Goal: Task Accomplishment & Management: Manage account settings

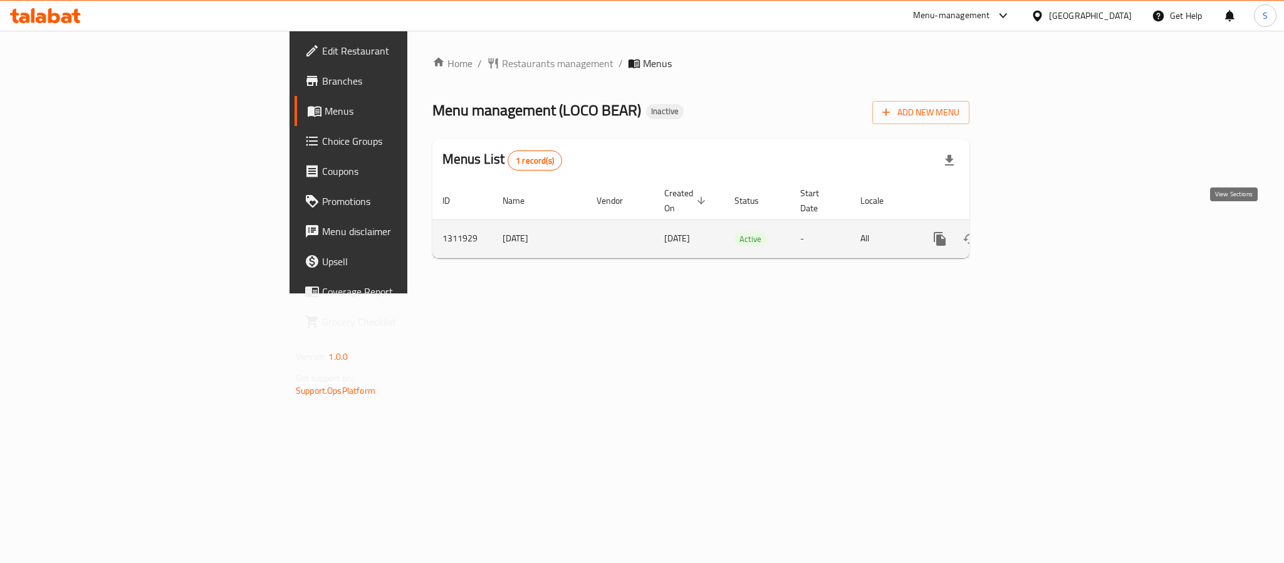
click at [1038, 231] on icon "enhanced table" at bounding box center [1030, 238] width 15 height 15
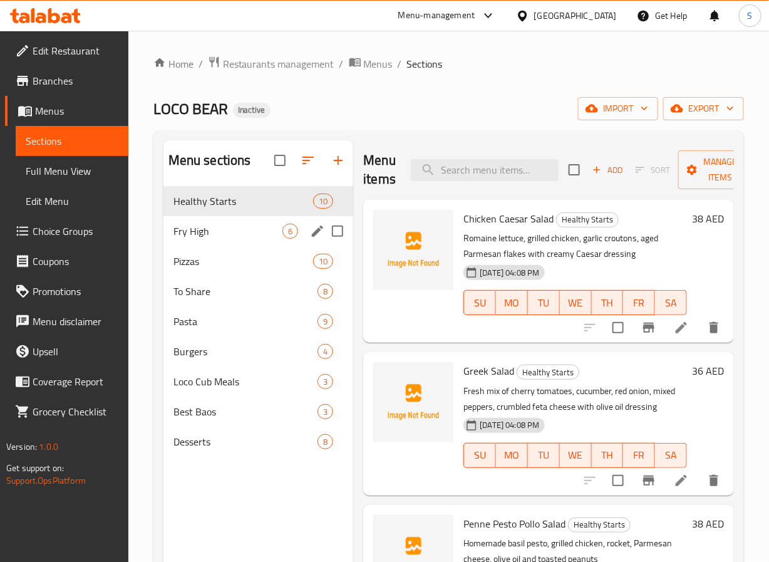
click at [250, 237] on span "Fry High" at bounding box center [229, 231] width 110 height 15
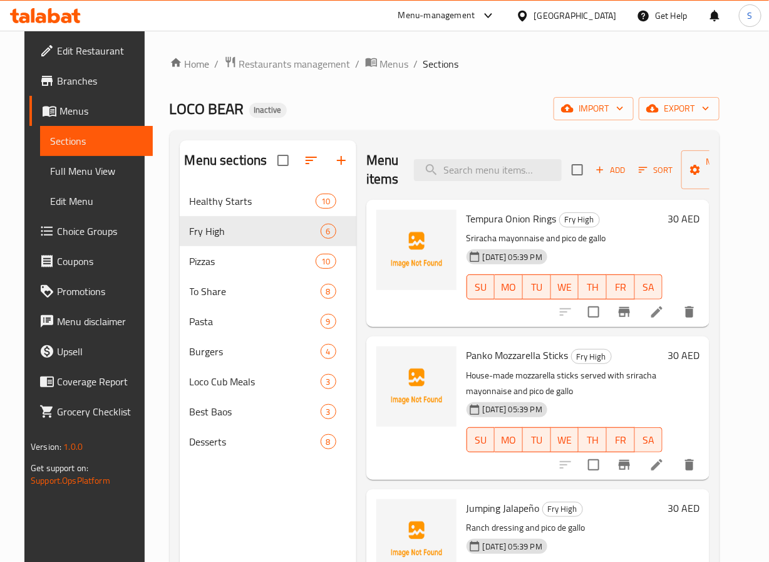
click at [665, 316] on icon at bounding box center [657, 312] width 15 height 15
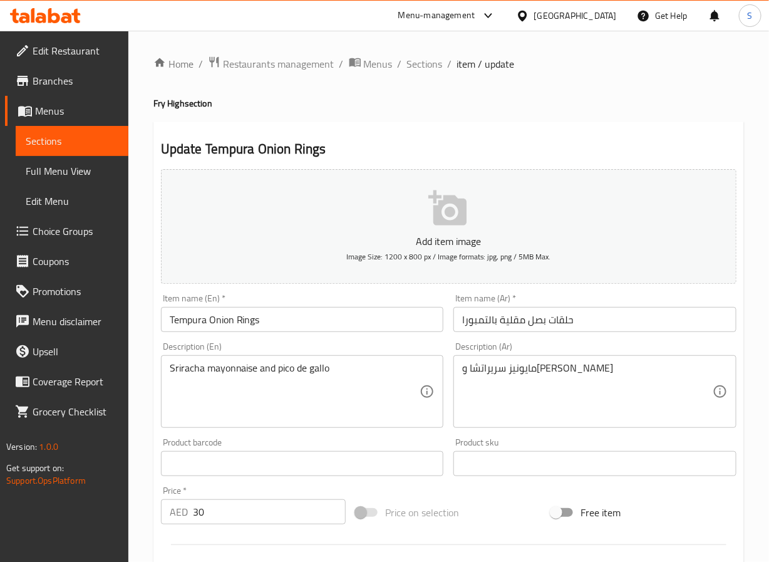
click at [515, 318] on input "حلقات بصل مقلية بالتمبورا" at bounding box center [595, 319] width 283 height 25
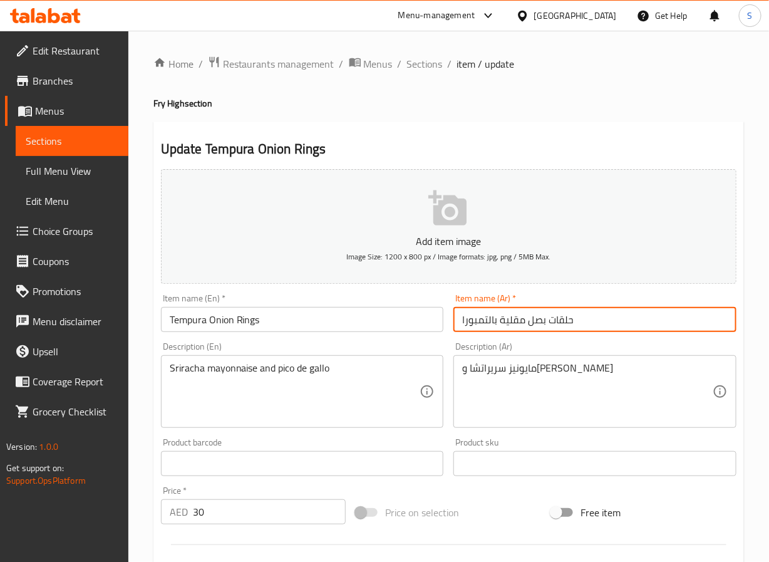
click at [515, 318] on input "حلقات بصل مقلية بالتمبورا" at bounding box center [595, 319] width 283 height 25
click at [482, 320] on input "حلقات بصل بالتمبورا" at bounding box center [595, 319] width 283 height 25
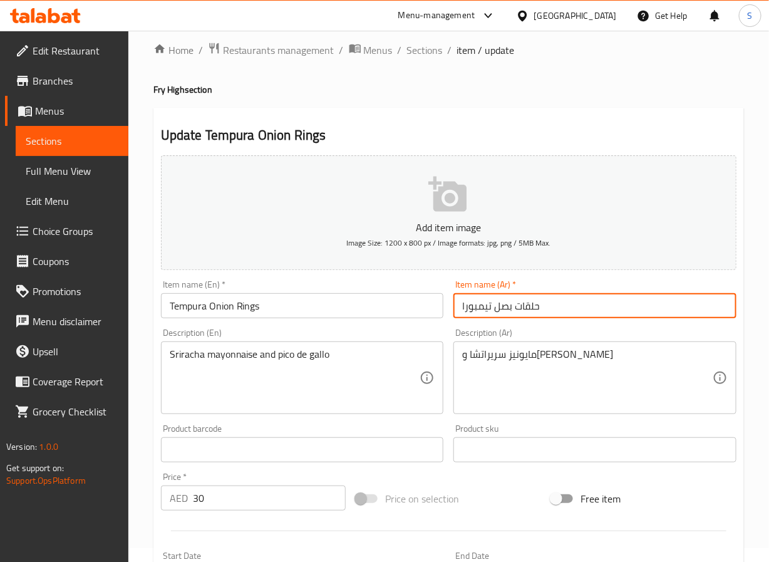
scroll to position [322, 0]
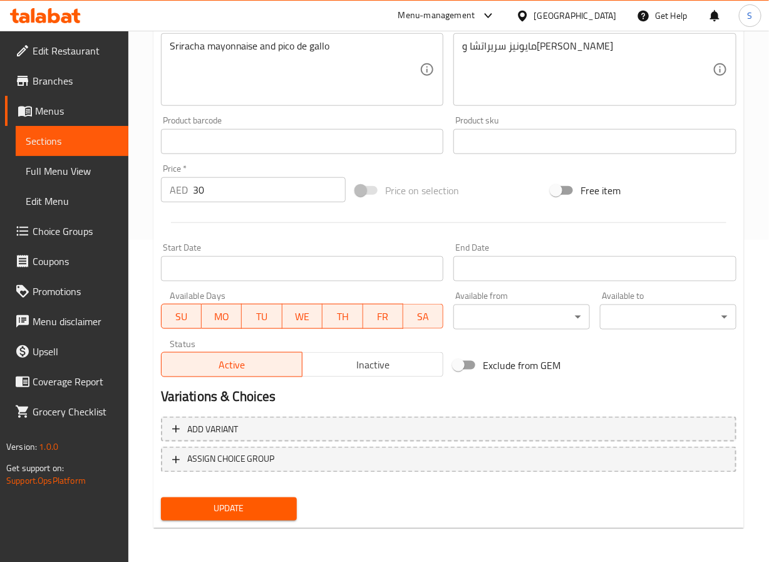
type input "حلقات بصل تيمبورا"
click at [229, 506] on span "Update" at bounding box center [229, 509] width 117 height 16
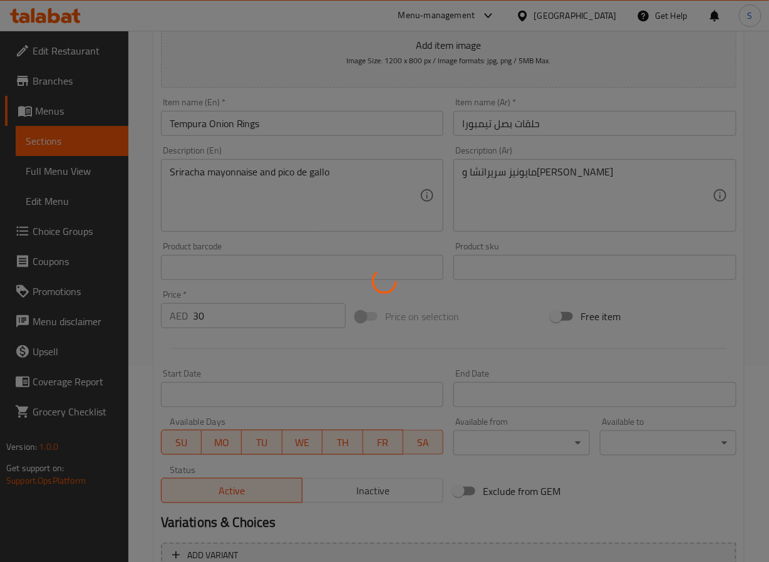
scroll to position [0, 0]
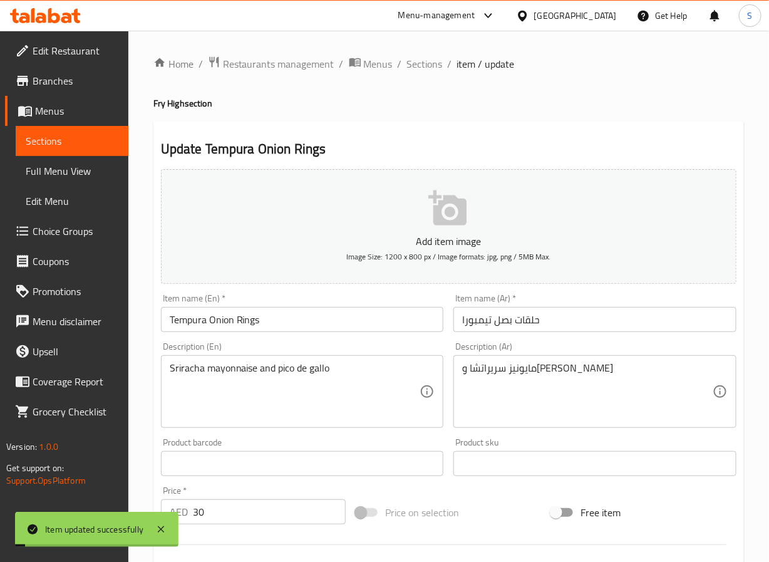
drag, startPoint x: 416, startPoint y: 63, endPoint x: 394, endPoint y: 2, distance: 64.8
click at [416, 63] on span "Sections" at bounding box center [425, 63] width 36 height 15
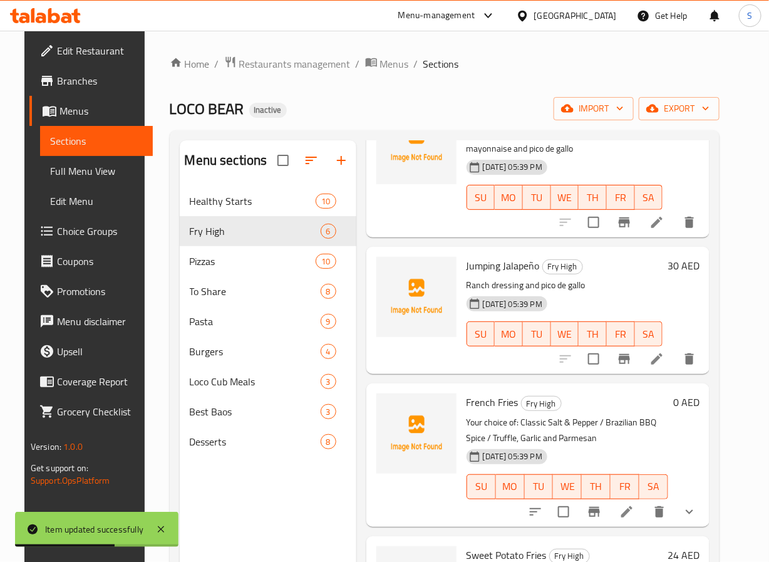
scroll to position [370, 0]
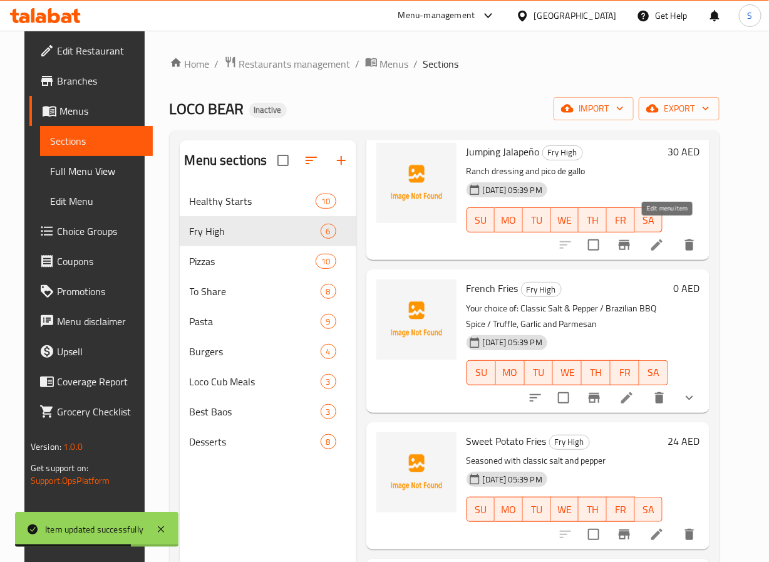
click at [665, 237] on icon at bounding box center [657, 244] width 15 height 15
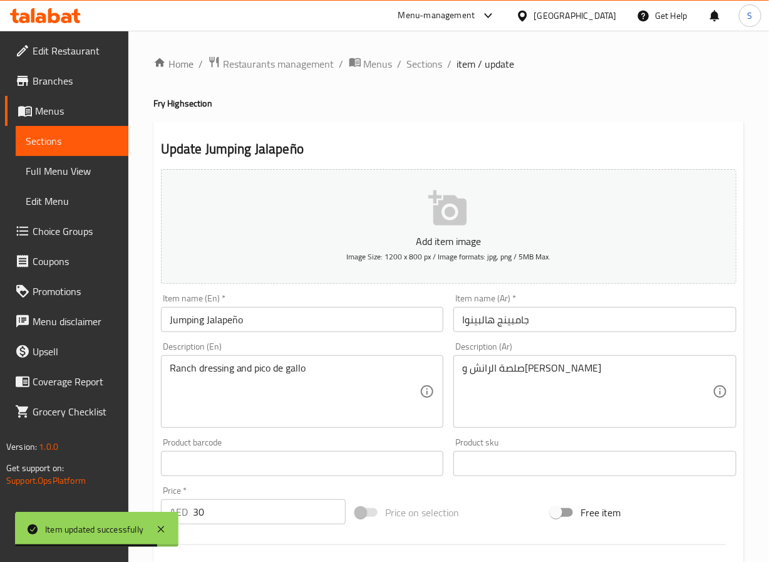
click at [335, 324] on input "Jumping Jalapeño" at bounding box center [302, 319] width 283 height 25
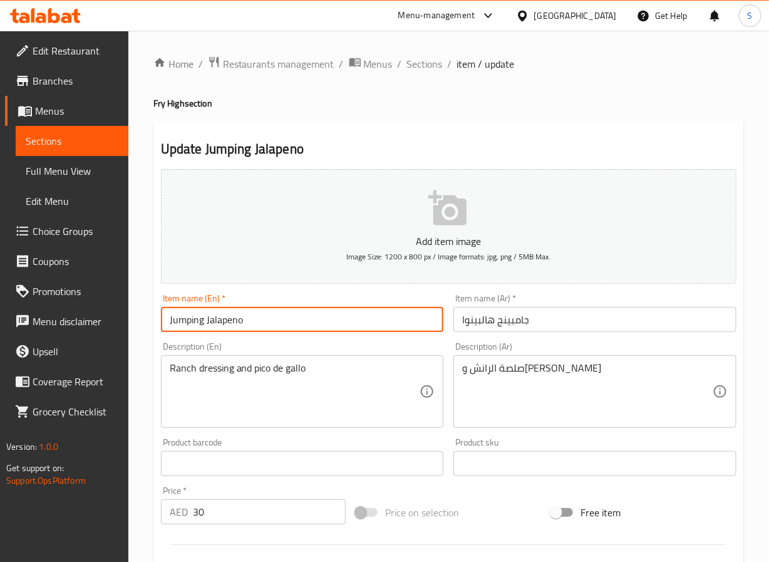
type input "Jumping Jalapeno"
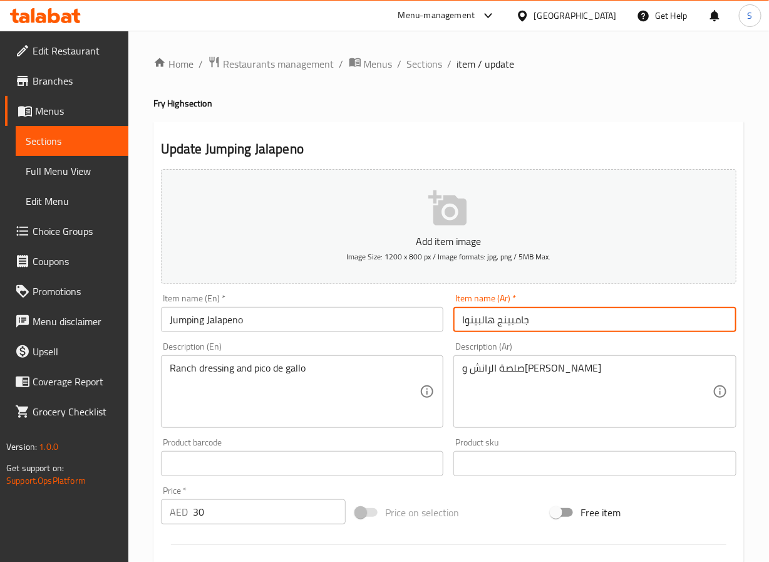
click at [480, 323] on input "جامبينج هالبينوا" at bounding box center [595, 319] width 283 height 25
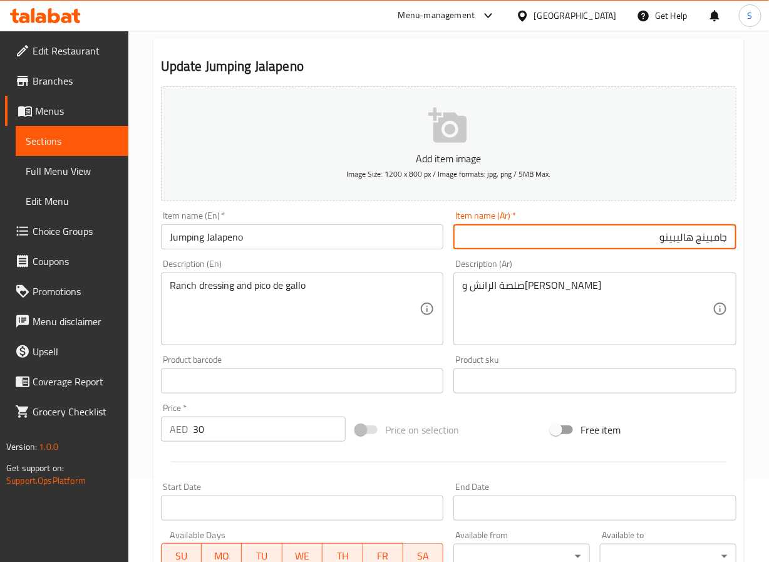
scroll to position [322, 0]
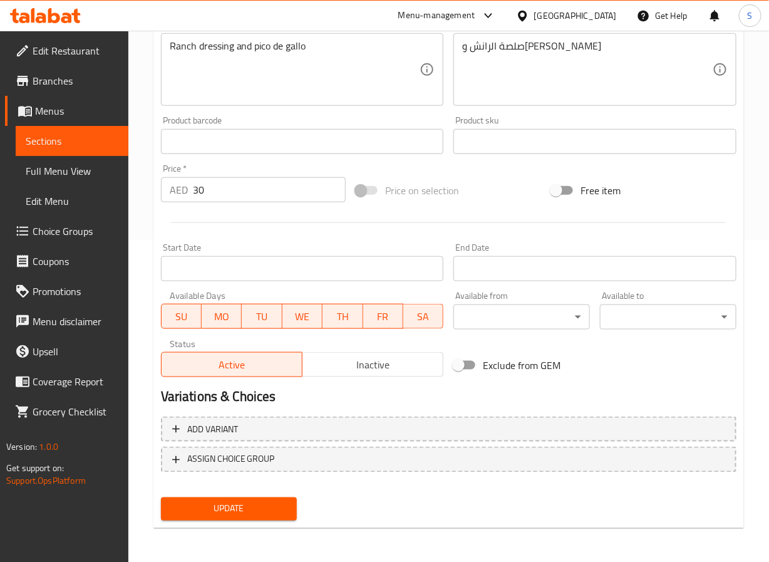
type input "جامبينج هاليبينو"
click at [220, 504] on span "Update" at bounding box center [229, 509] width 117 height 16
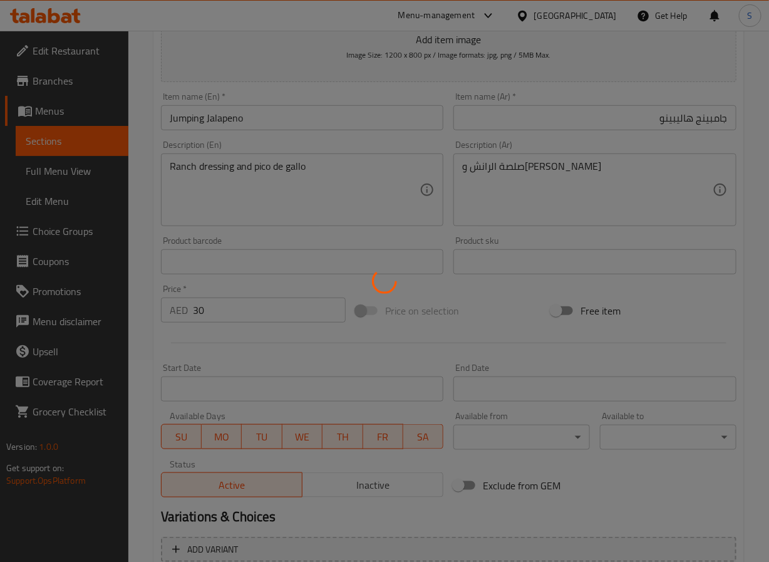
scroll to position [0, 0]
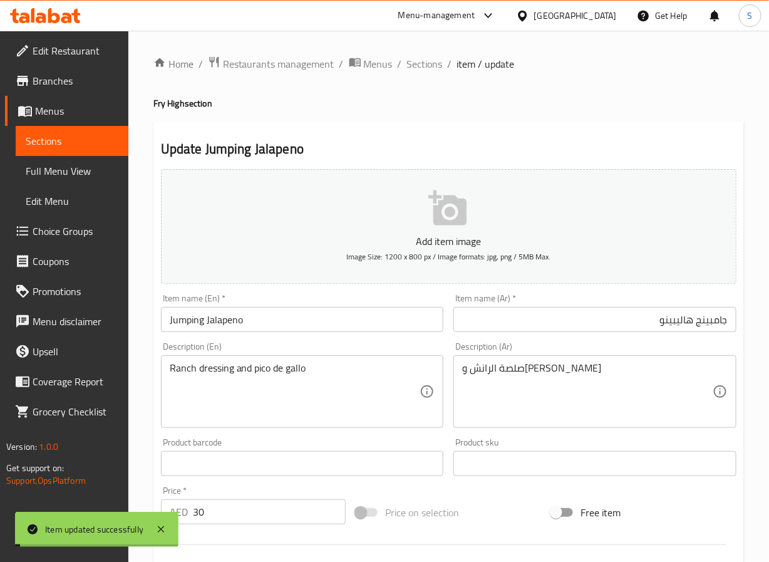
drag, startPoint x: 417, startPoint y: 63, endPoint x: 394, endPoint y: 2, distance: 65.3
click at [417, 63] on span "Sections" at bounding box center [425, 63] width 36 height 15
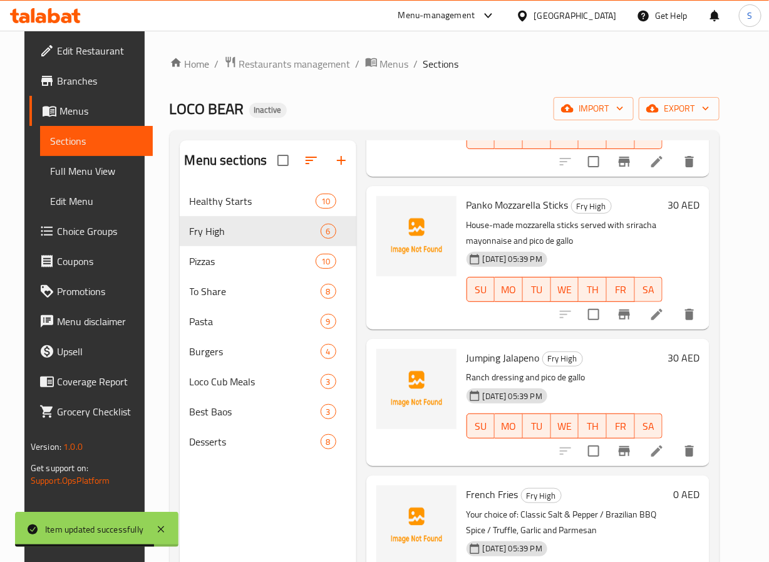
scroll to position [192, 0]
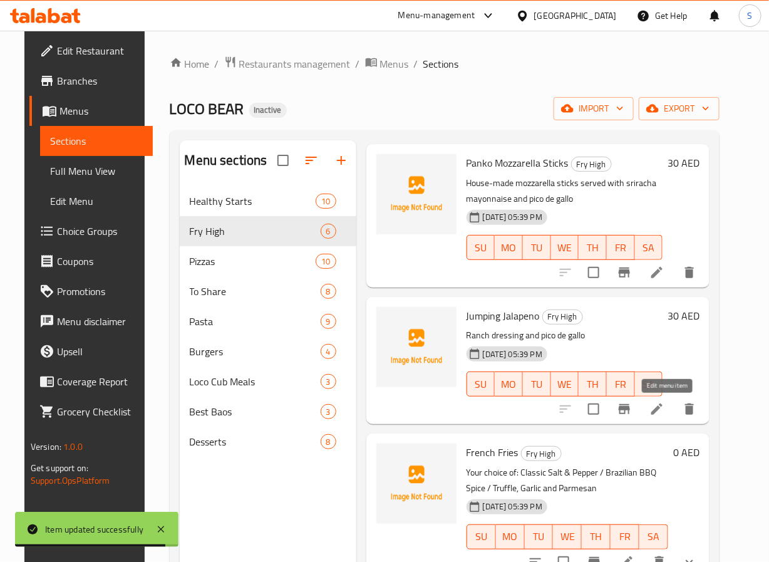
click at [665, 412] on icon at bounding box center [657, 409] width 15 height 15
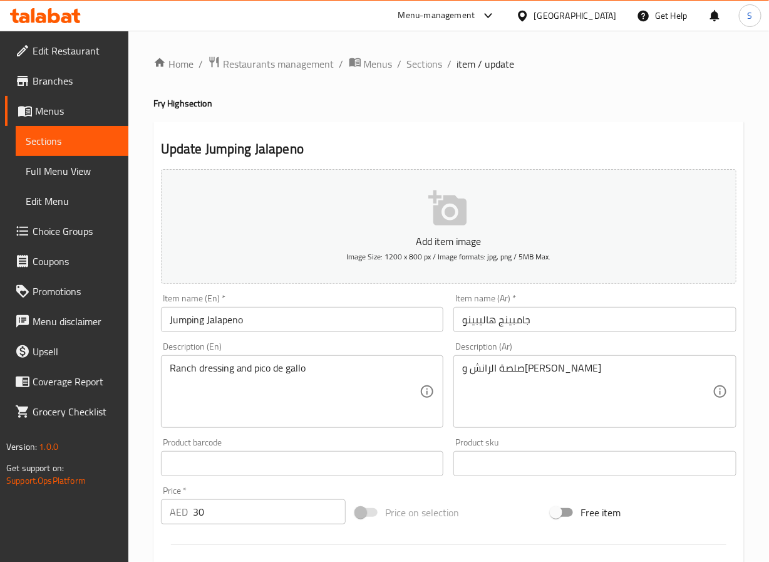
click at [508, 320] on input "جامبينج هاليبينو" at bounding box center [595, 319] width 283 height 25
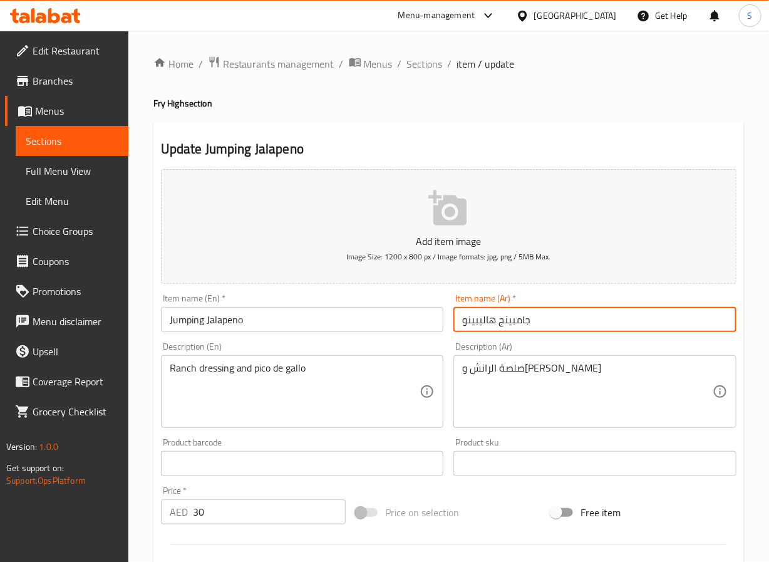
click at [508, 320] on input "جامبينج هاليبينو" at bounding box center [595, 319] width 283 height 25
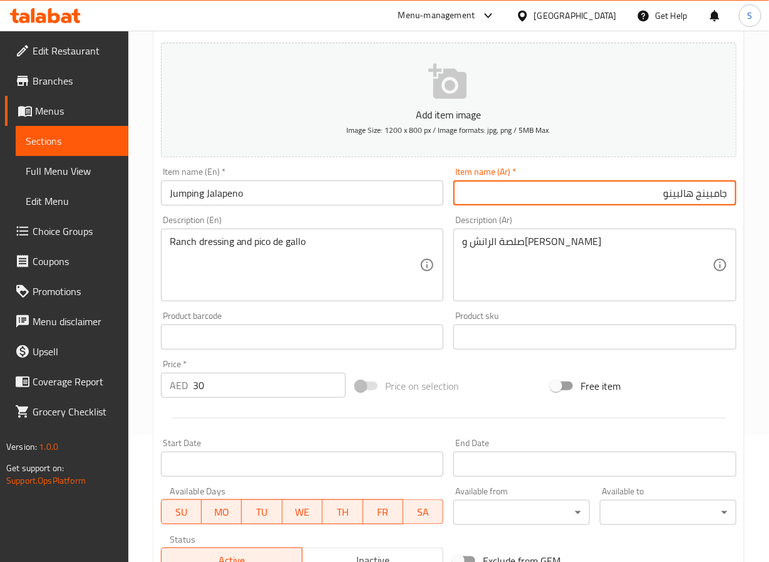
scroll to position [322, 0]
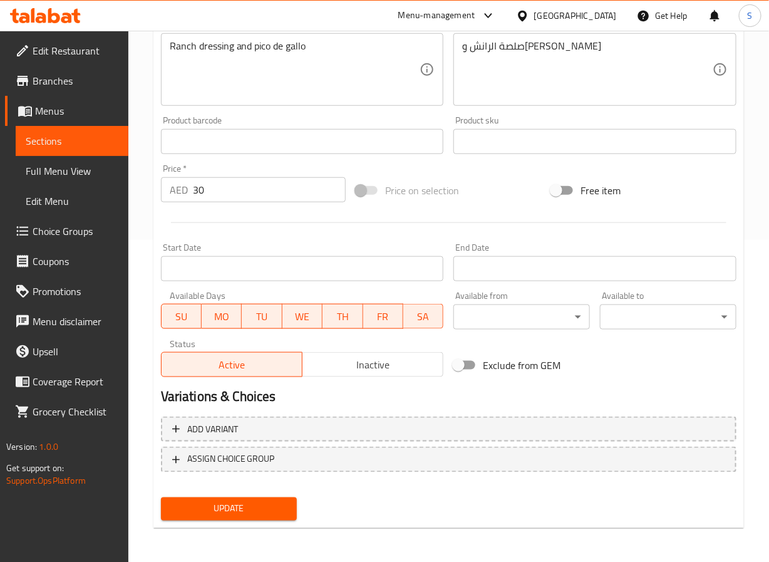
type input "جامبينج هالبينو"
click at [245, 519] on div "Update" at bounding box center [229, 509] width 147 height 33
click at [249, 504] on span "Update" at bounding box center [229, 509] width 117 height 16
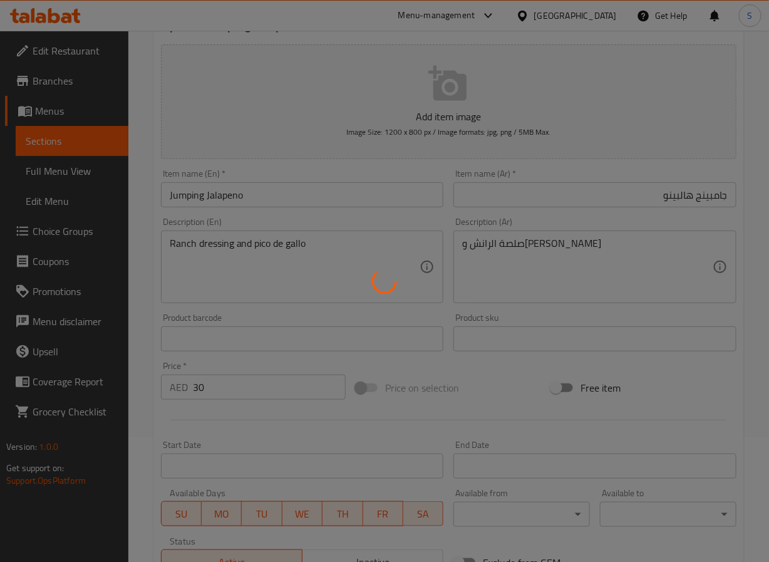
scroll to position [0, 0]
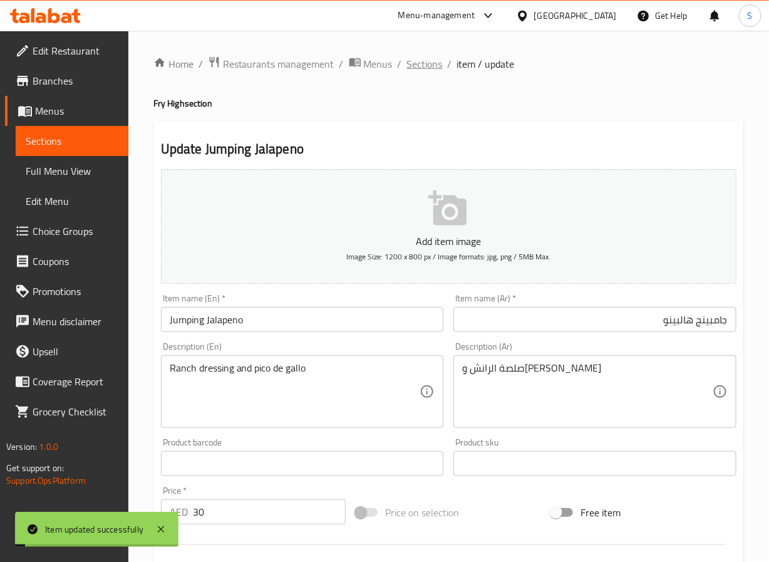
click at [420, 62] on span "Sections" at bounding box center [425, 63] width 36 height 15
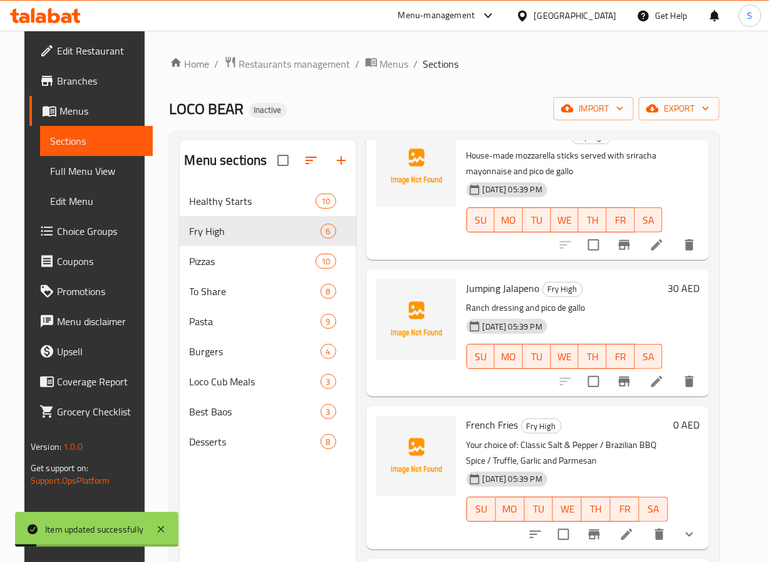
scroll to position [370, 0]
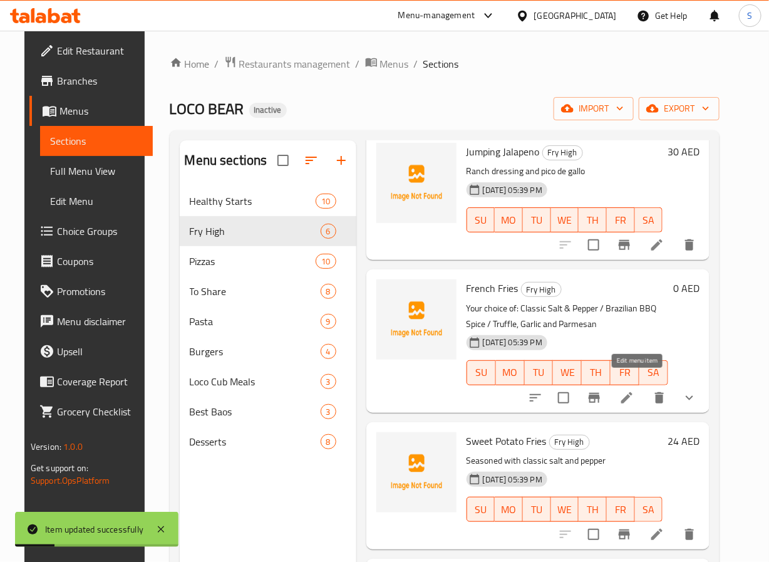
click at [635, 390] on icon at bounding box center [627, 397] width 15 height 15
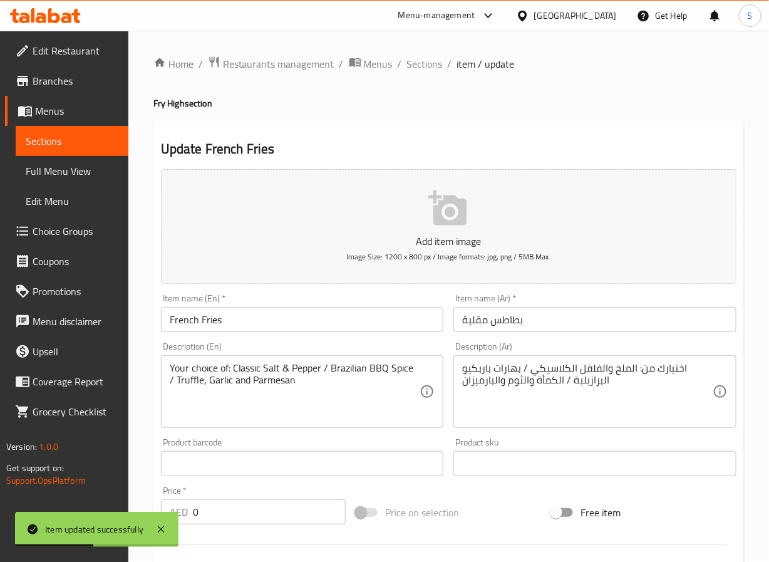
click at [555, 388] on textarea "اختيارك من: الملح والفلفل الكلاسيكي / بهارات باربكيو البرازيلية / الكمأة والثوم…" at bounding box center [587, 392] width 251 height 60
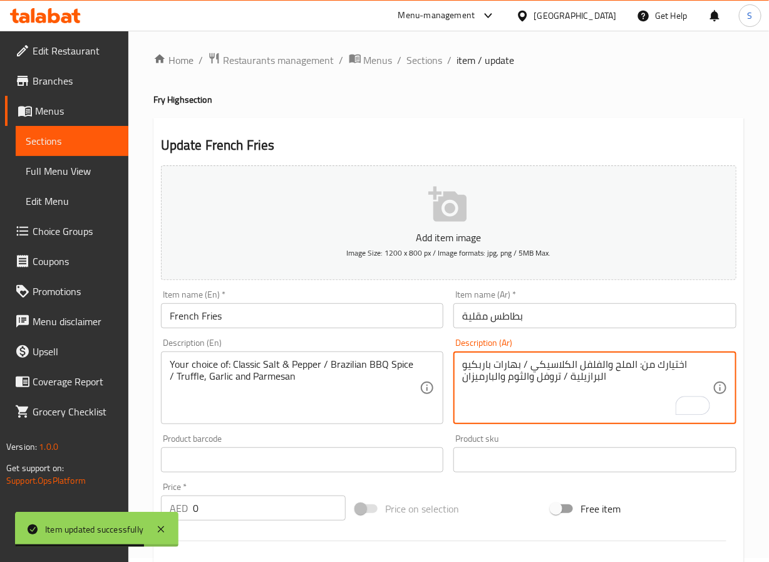
scroll to position [390, 0]
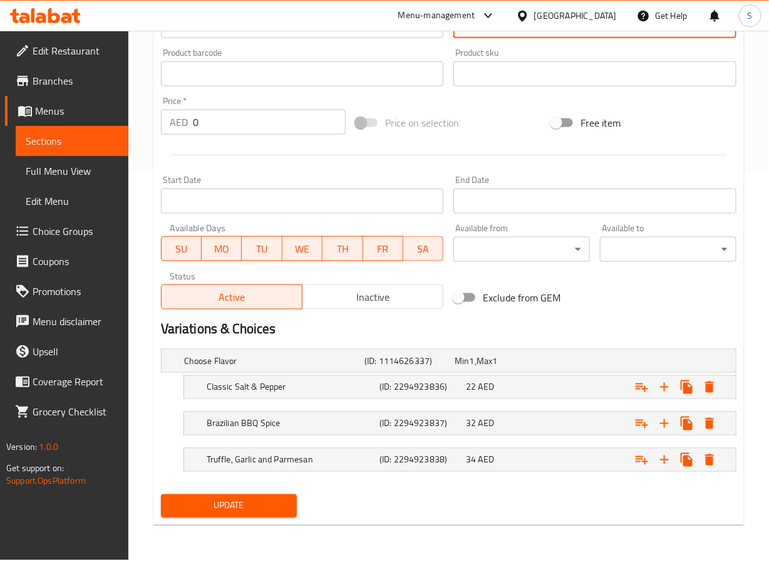
type textarea "اختيارك من: الملح والفلفل الكلاسيكي / بهارات باربكيو البرازيلية / تروفل والثوم …"
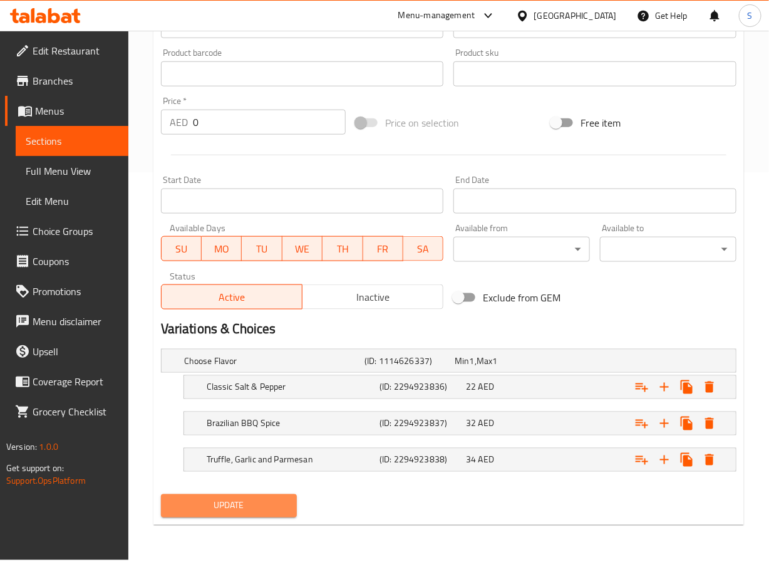
click at [280, 516] on button "Update" at bounding box center [229, 505] width 137 height 23
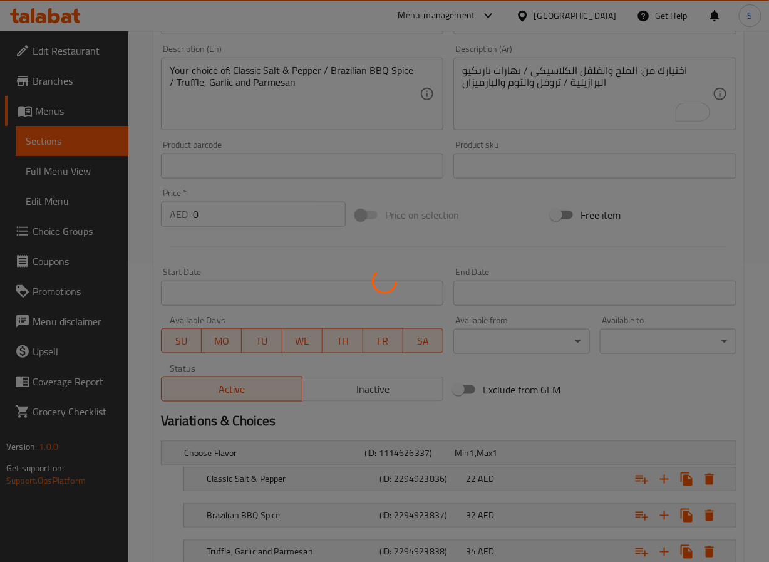
scroll to position [0, 0]
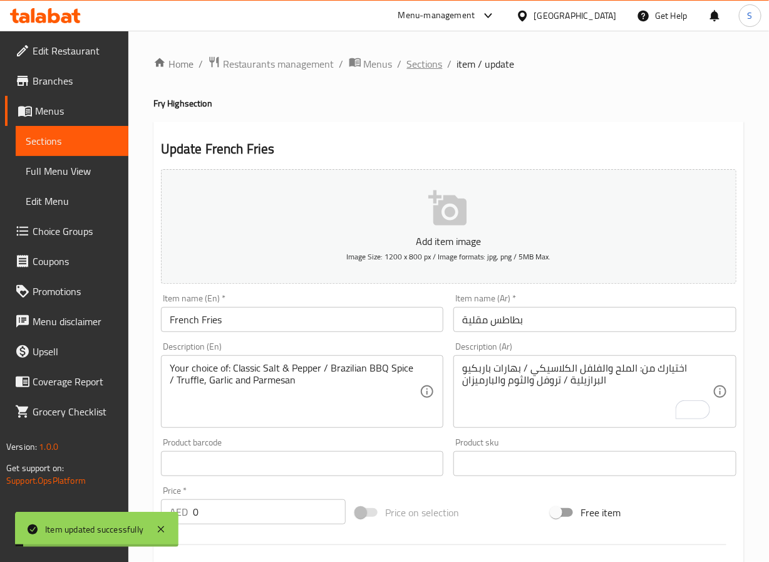
click at [421, 63] on span "Sections" at bounding box center [425, 63] width 36 height 15
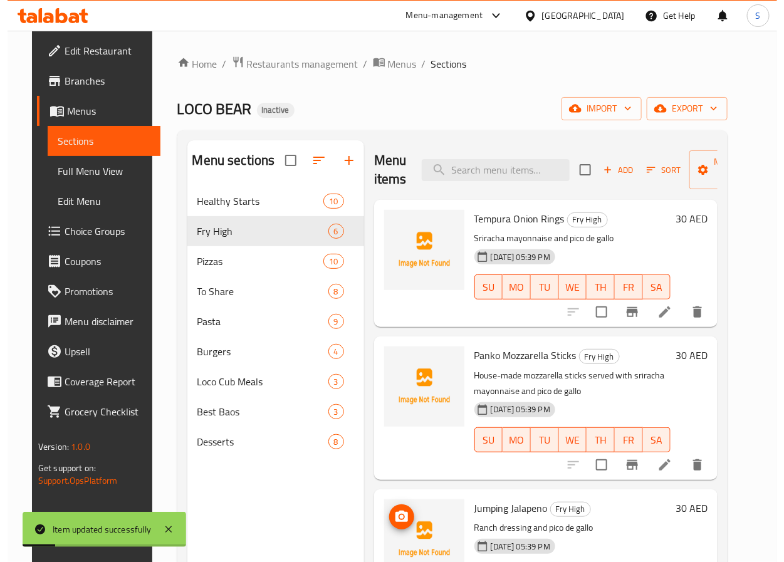
scroll to position [354, 0]
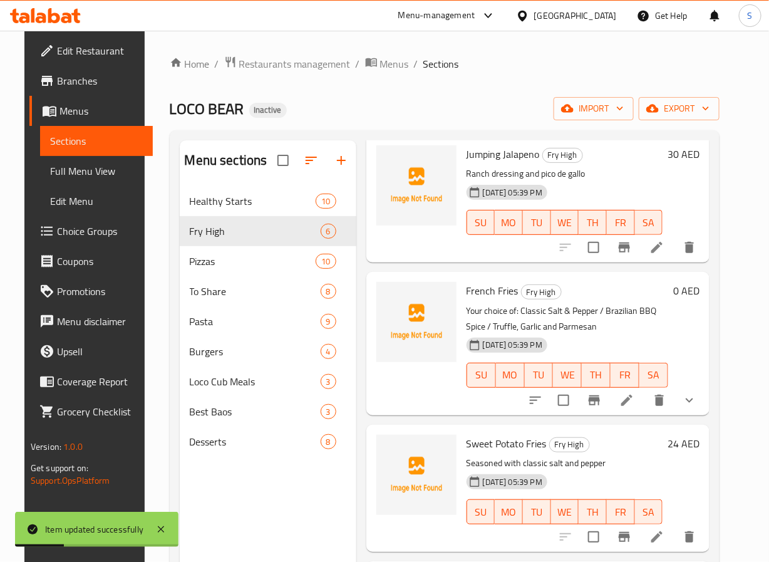
click at [633, 406] on icon at bounding box center [627, 400] width 15 height 15
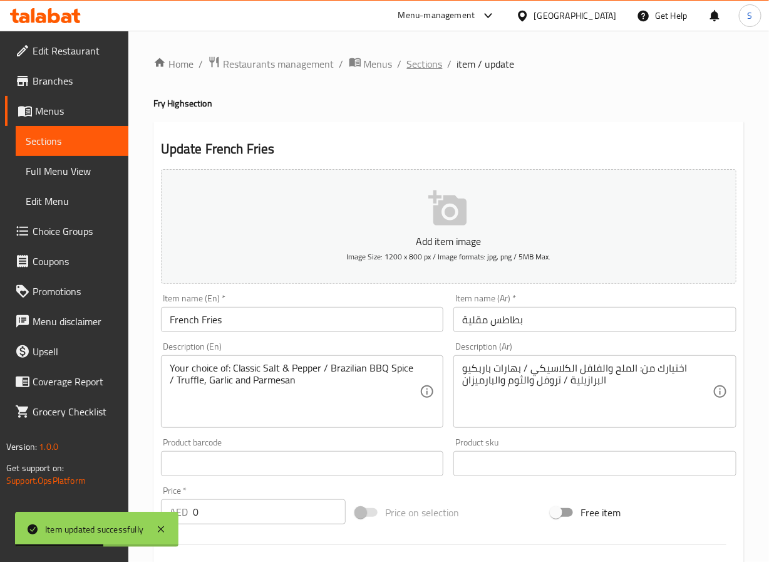
click at [429, 68] on span "Sections" at bounding box center [425, 63] width 36 height 15
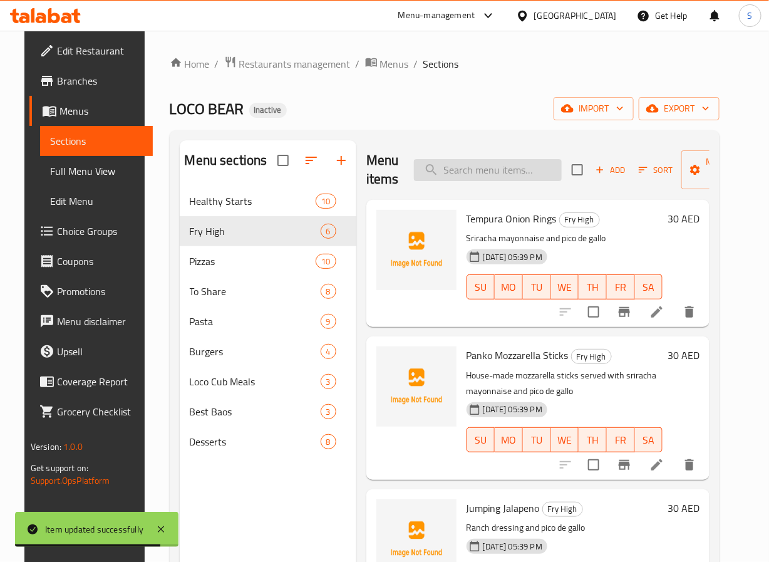
click at [498, 175] on input "search" at bounding box center [488, 170] width 148 height 22
paste input "Loaded Fries"
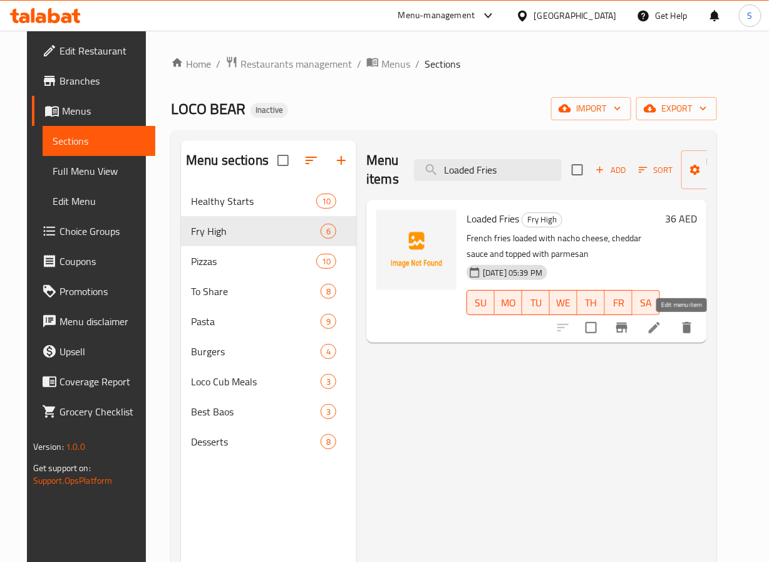
type input "Loaded Fries"
click at [662, 327] on icon at bounding box center [654, 327] width 15 height 15
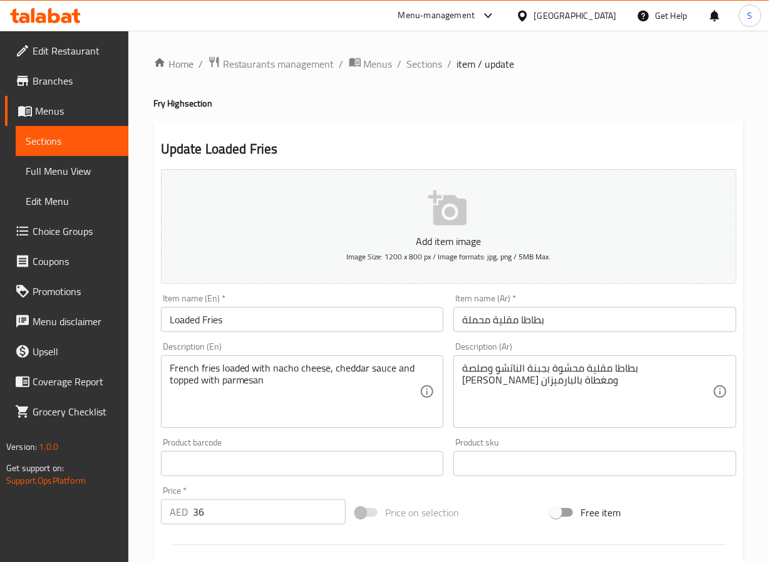
click at [506, 315] on input "بطاطا مقلية محملة" at bounding box center [595, 319] width 283 height 25
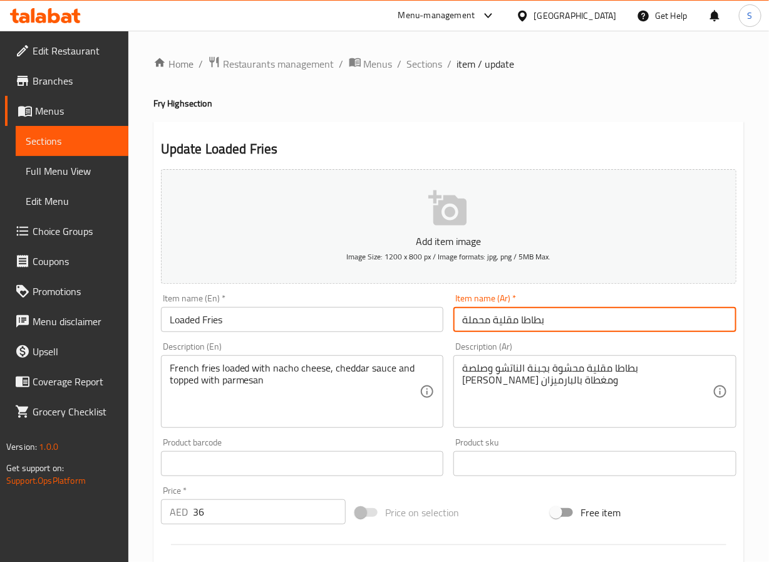
click at [506, 315] on input "بطاطا مقلية محملة" at bounding box center [595, 319] width 283 height 25
type input "لودد فرايز"
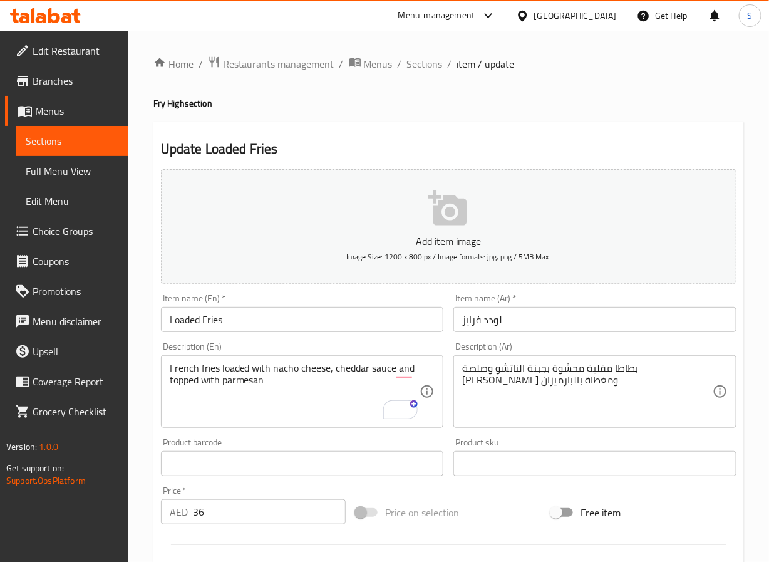
click at [313, 380] on textarea "French fries loaded with nacho cheese, cheddar sauce and topped with parmesan" at bounding box center [295, 392] width 251 height 60
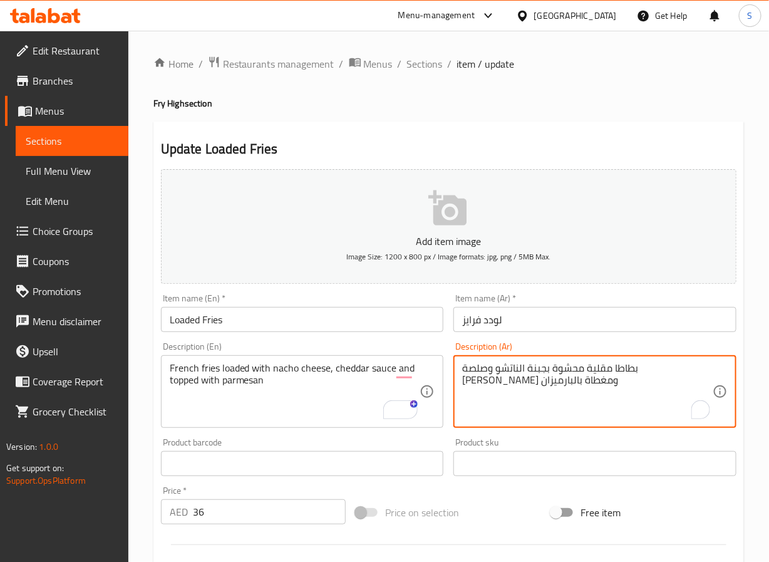
click at [634, 375] on textarea "بطاطا مقلية محشوة بجبنة الناتشو وصلصة [PERSON_NAME] ومغطاة بالبارميزان" at bounding box center [587, 392] width 251 height 60
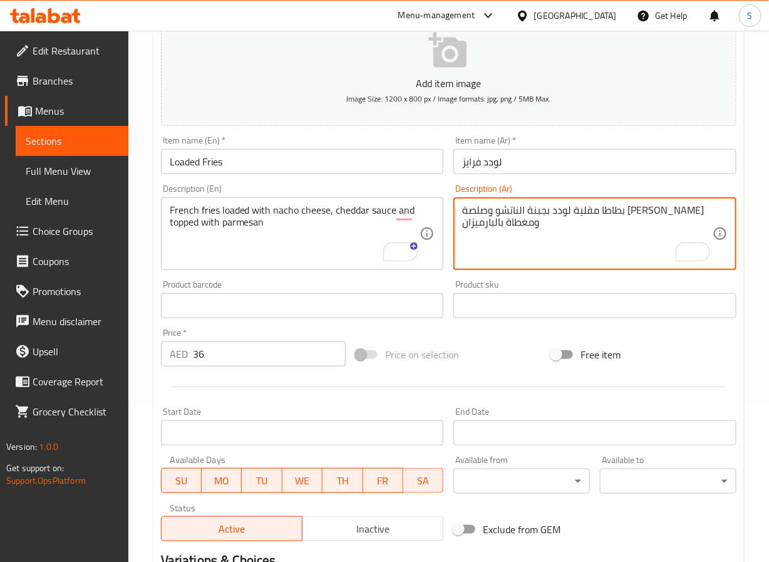
scroll to position [322, 0]
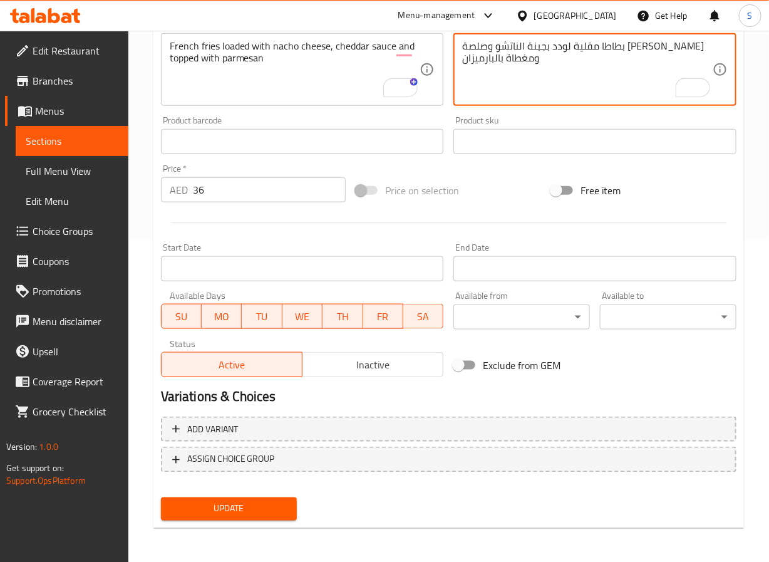
type textarea "بطاطا مقلية لودد بجبنة الناتشو وصلصة الشيدر ومغطاة بالبارميزان"
click at [248, 499] on button "Update" at bounding box center [229, 509] width 137 height 23
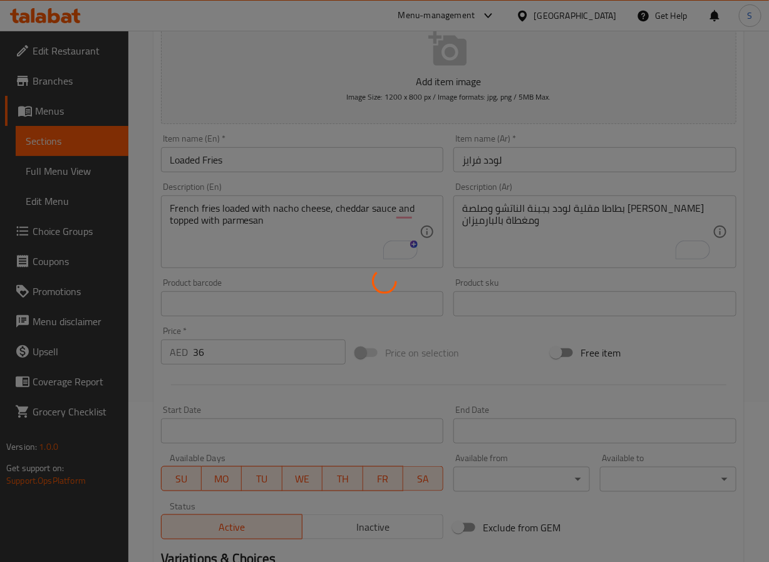
scroll to position [0, 0]
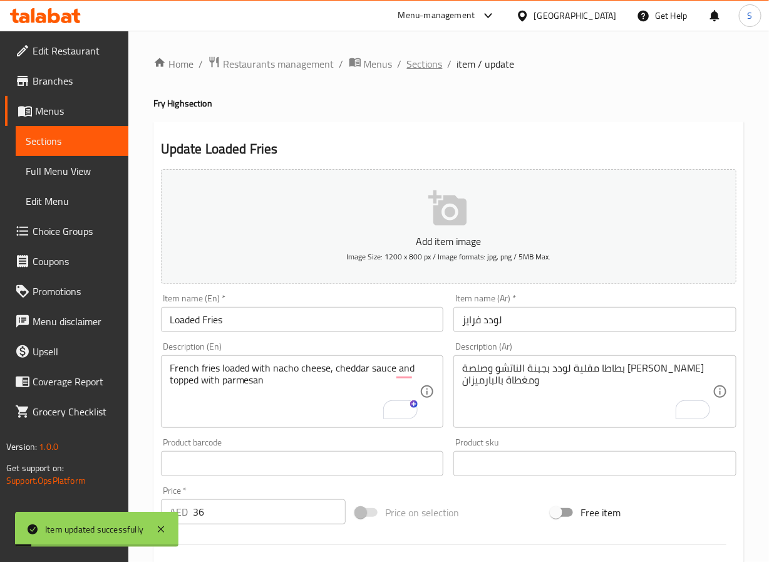
click at [432, 68] on span "Sections" at bounding box center [425, 63] width 36 height 15
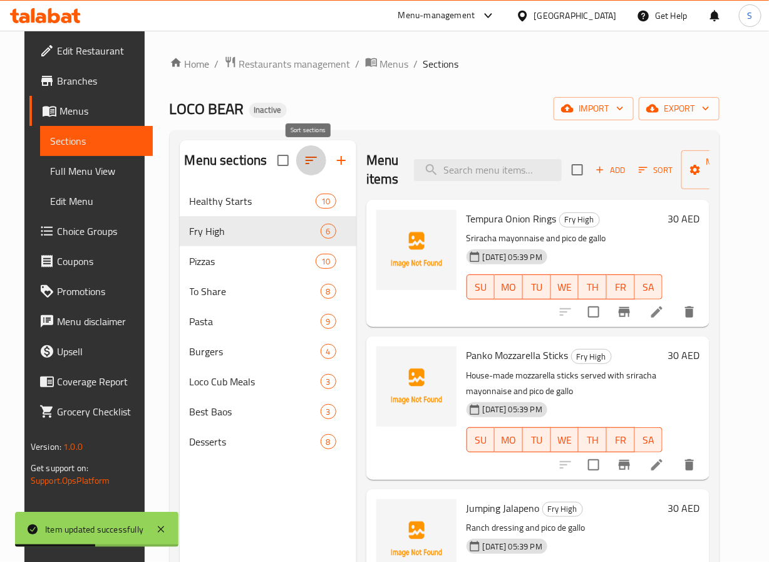
click at [305, 175] on button "button" at bounding box center [311, 160] width 30 height 30
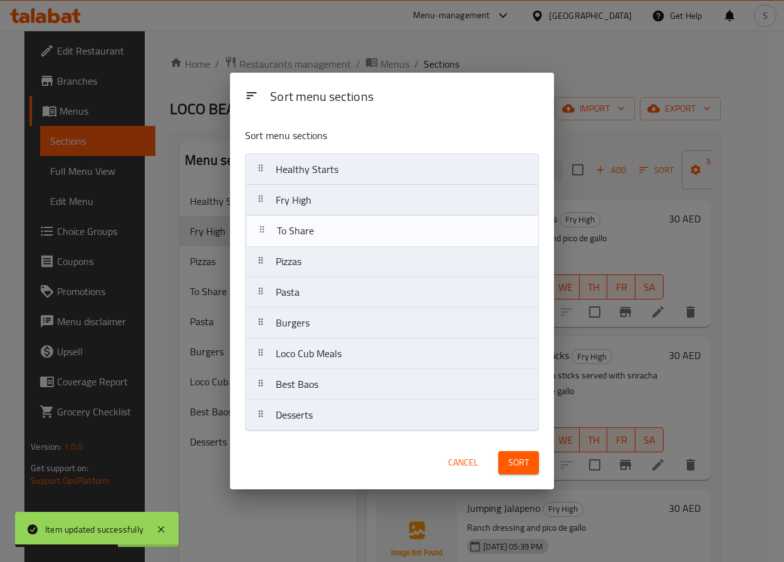
drag, startPoint x: 267, startPoint y: 259, endPoint x: 268, endPoint y: 224, distance: 35.7
click at [268, 224] on nav "Healthy Starts Fry High Pizzas To Share Pasta Burgers Loco Cub Meals Best Baos …" at bounding box center [392, 293] width 294 height 278
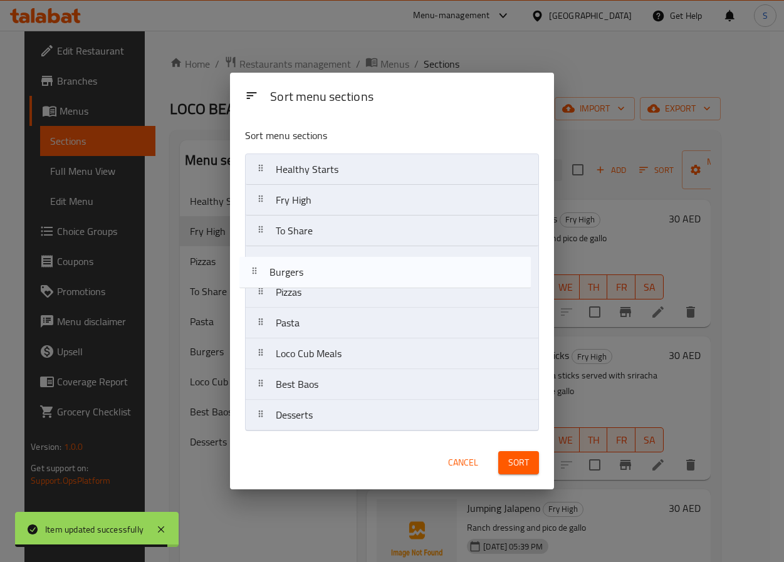
drag, startPoint x: 301, startPoint y: 320, endPoint x: 294, endPoint y: 256, distance: 64.9
click at [294, 256] on nav "Healthy Starts Fry High To Share Pizzas Pasta Burgers Loco Cub Meals Best Baos …" at bounding box center [392, 293] width 294 height 278
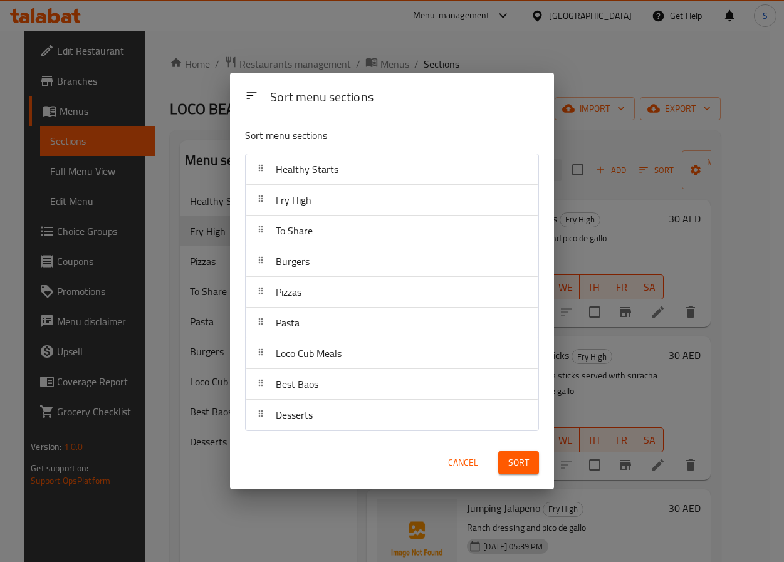
click at [527, 478] on div "Sort" at bounding box center [519, 463] width 56 height 38
click at [519, 459] on span "Sort" at bounding box center [518, 463] width 21 height 16
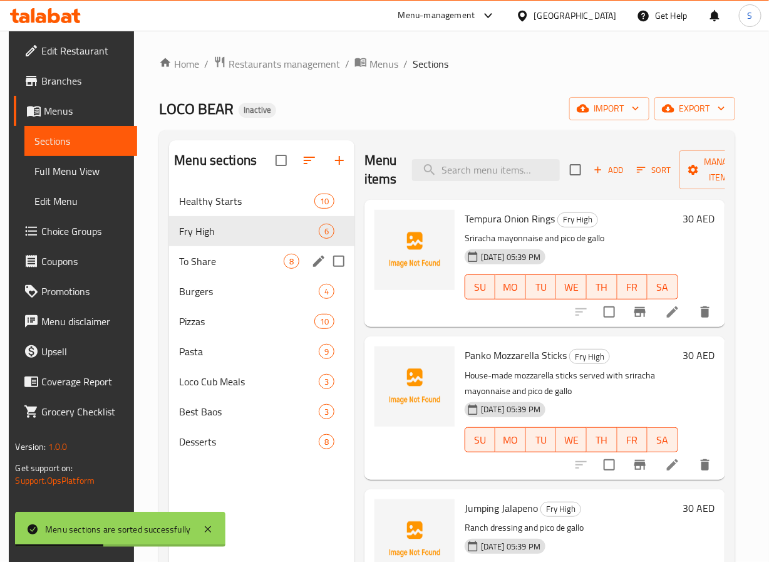
click at [241, 274] on div "To Share 8" at bounding box center [261, 261] width 185 height 30
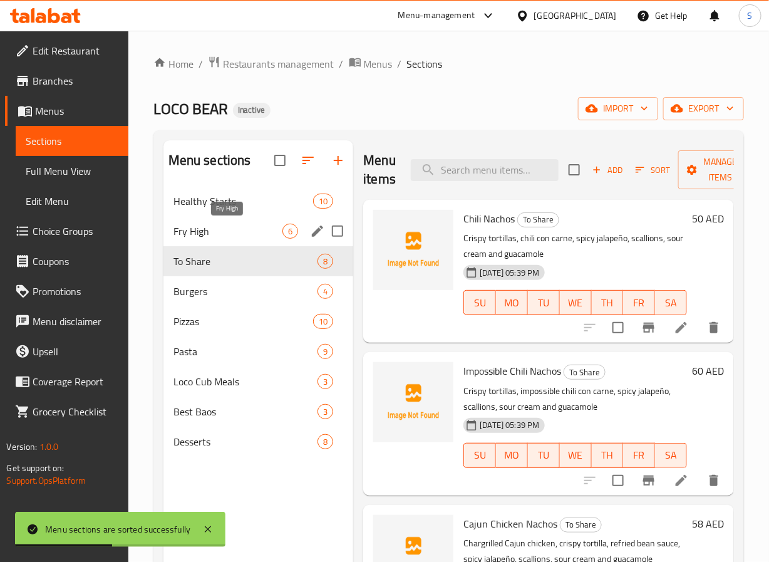
click at [239, 237] on span "Fry High" at bounding box center [229, 231] width 110 height 15
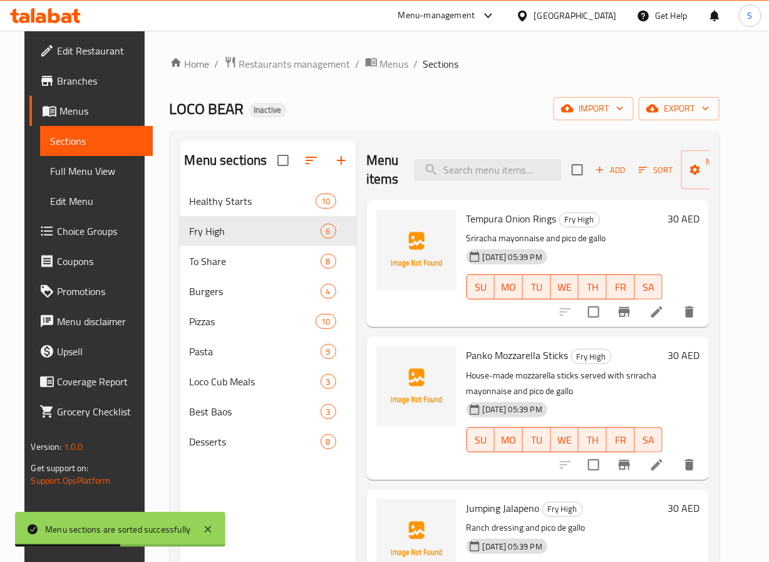
scroll to position [370, 0]
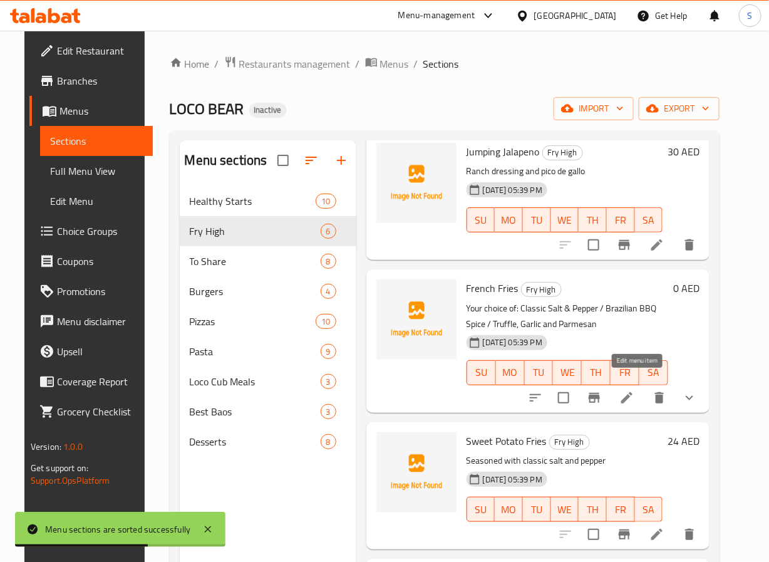
click at [633, 392] on icon at bounding box center [627, 397] width 11 height 11
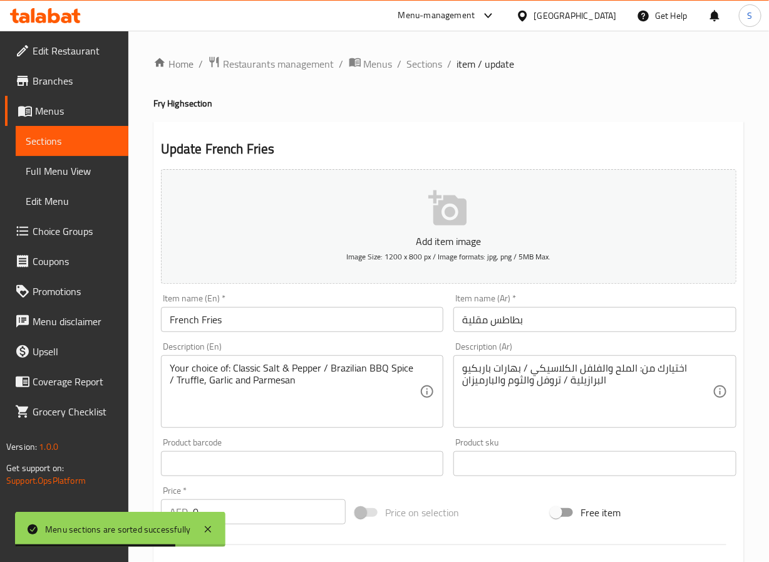
click at [493, 324] on input "بطاطس مقلية" at bounding box center [595, 319] width 283 height 25
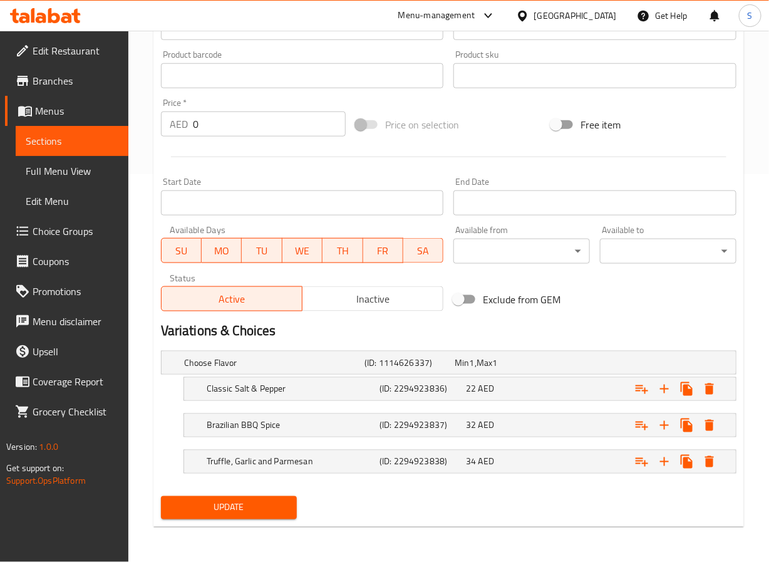
type input "بطاطا مقلية"
click at [252, 513] on span "Update" at bounding box center [229, 508] width 117 height 16
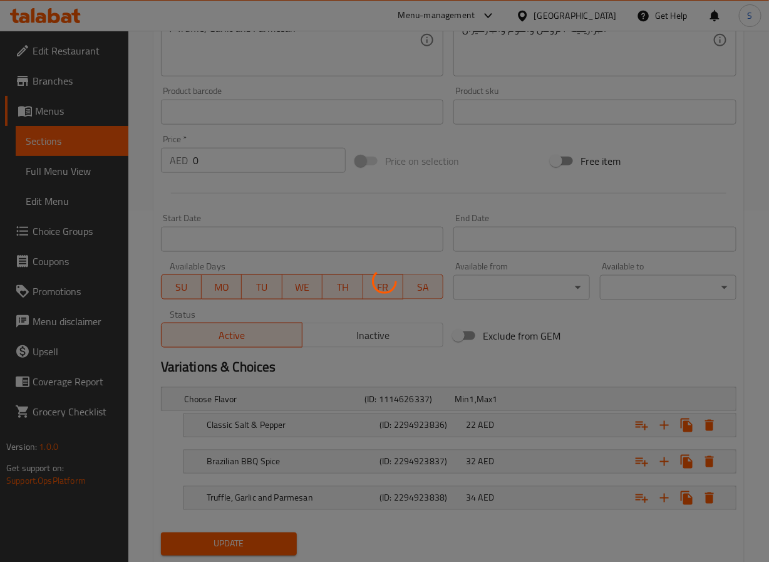
scroll to position [390, 0]
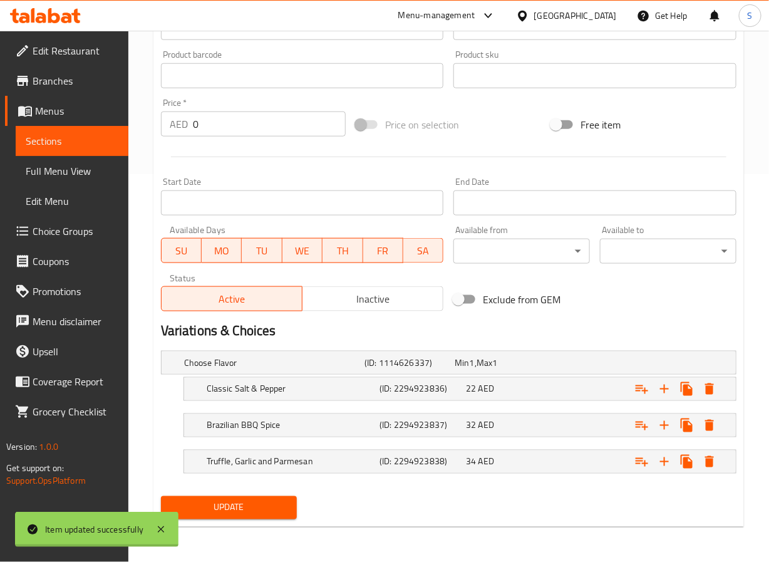
click at [288, 462] on div at bounding box center [384, 281] width 769 height 562
click at [288, 462] on h5 "Truffle, Garlic and Parmesan" at bounding box center [291, 462] width 168 height 13
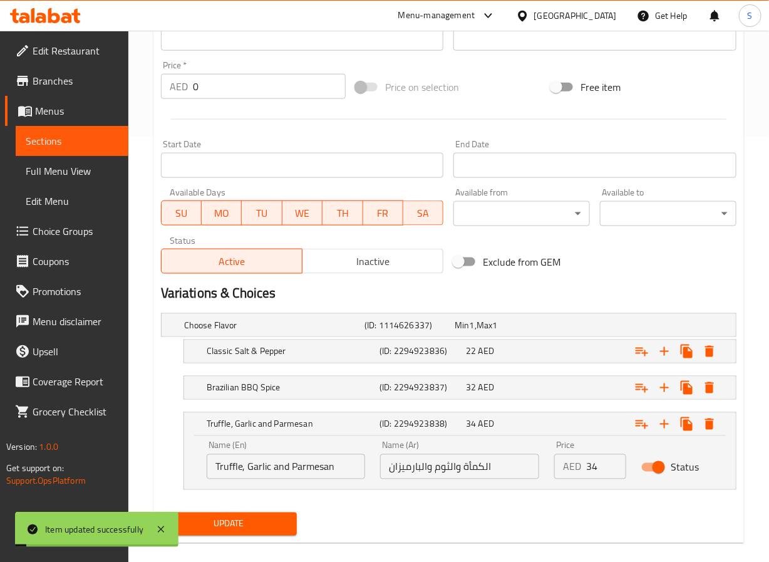
scroll to position [444, 0]
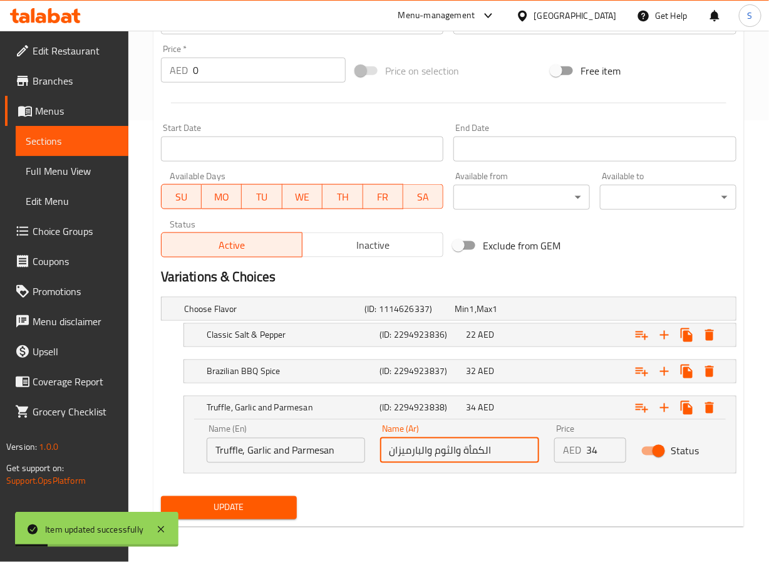
click at [486, 455] on input "الكمأة والثوم والبارميزان" at bounding box center [459, 450] width 159 height 25
type input "تروفل والثوم والبارميزان"
click at [491, 404] on span "AED" at bounding box center [487, 408] width 16 height 16
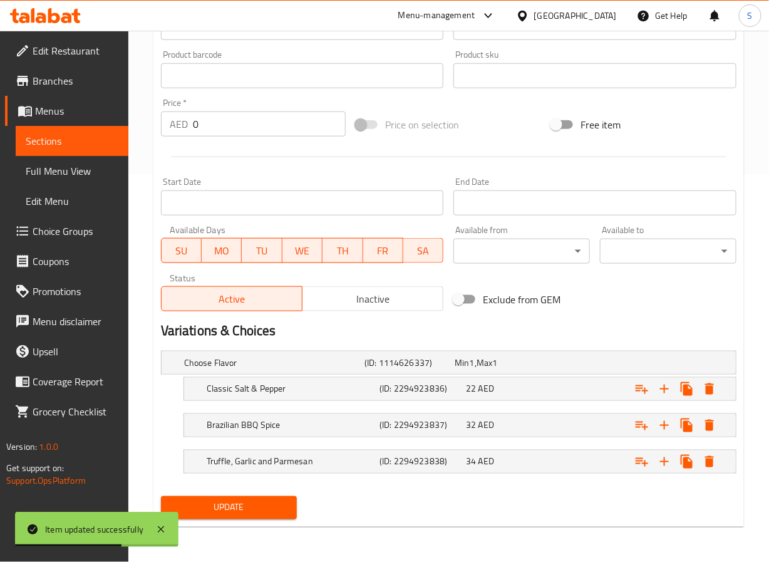
scroll to position [390, 0]
click at [230, 506] on span "Update" at bounding box center [229, 508] width 117 height 16
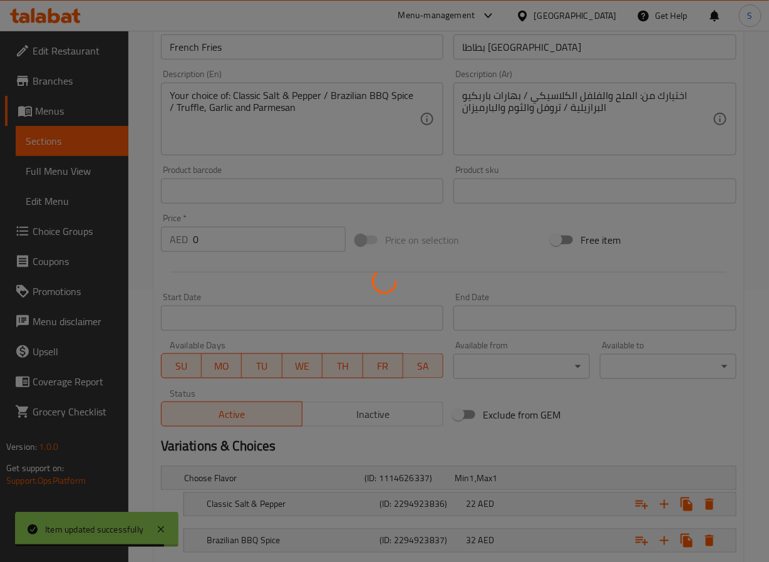
scroll to position [0, 0]
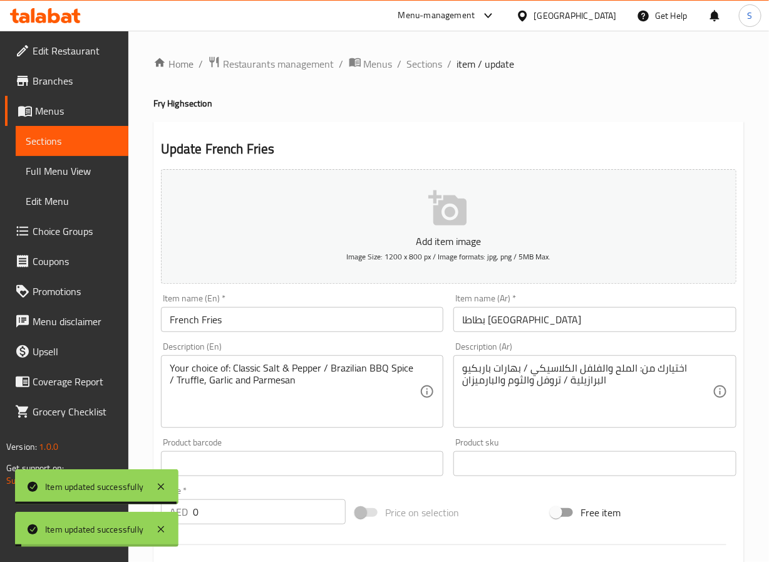
drag, startPoint x: 421, startPoint y: 59, endPoint x: 391, endPoint y: 0, distance: 66.1
click at [421, 59] on span "Sections" at bounding box center [425, 63] width 36 height 15
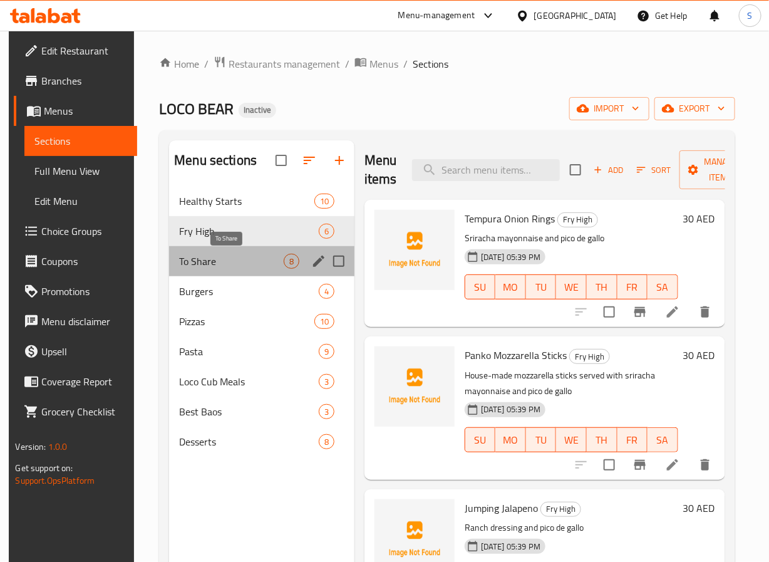
click at [201, 264] on span "To Share" at bounding box center [231, 261] width 105 height 15
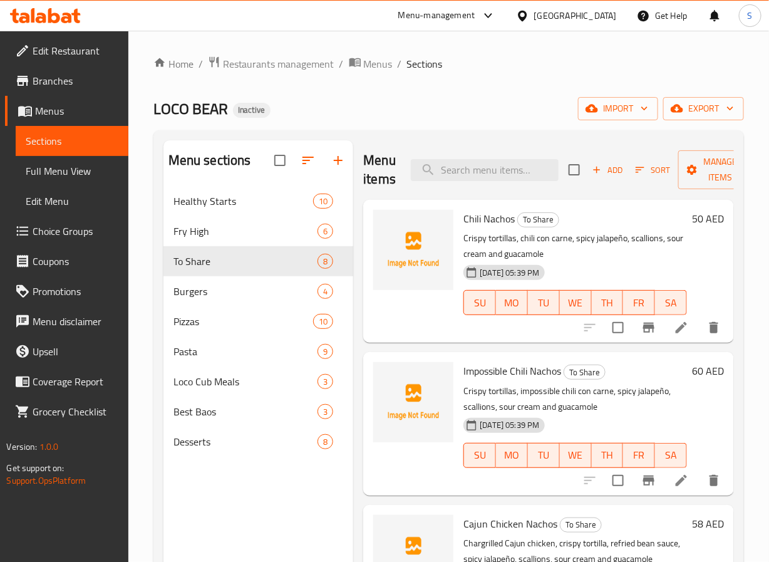
scroll to position [706, 0]
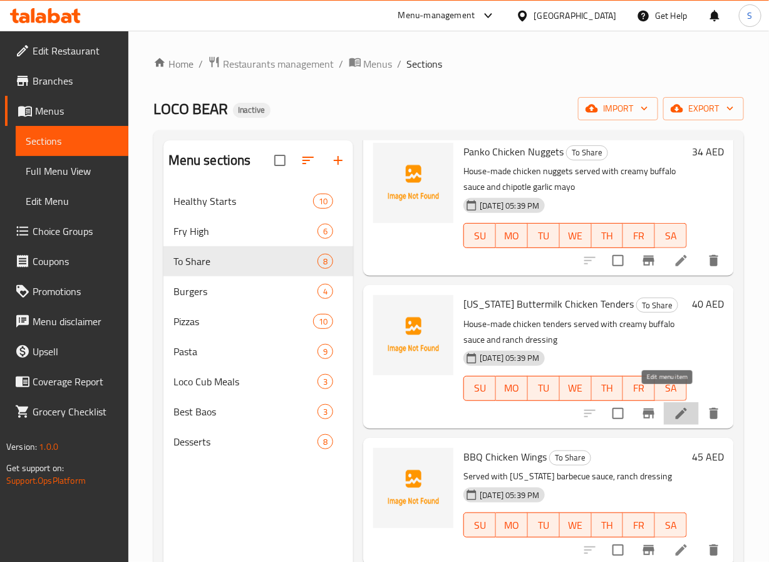
click at [676, 408] on icon at bounding box center [681, 413] width 11 height 11
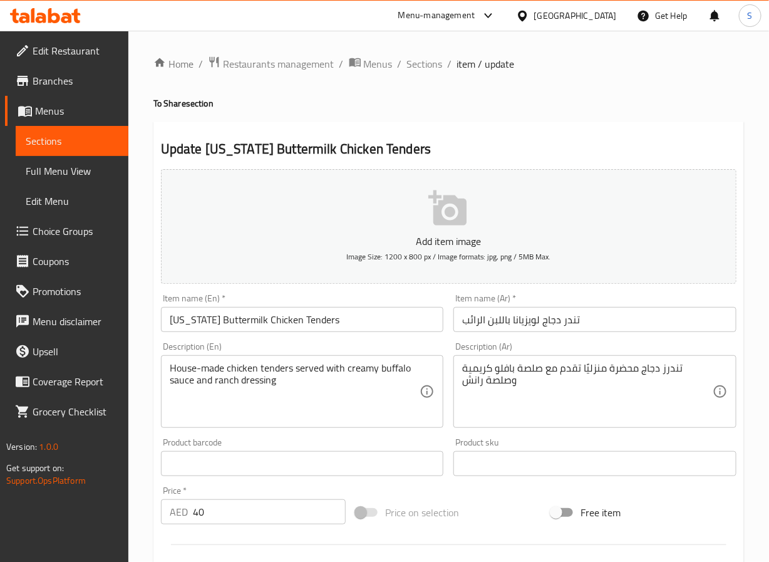
click at [504, 321] on input "تندر دجاج لويزيانا باللبن الرائب" at bounding box center [595, 319] width 283 height 25
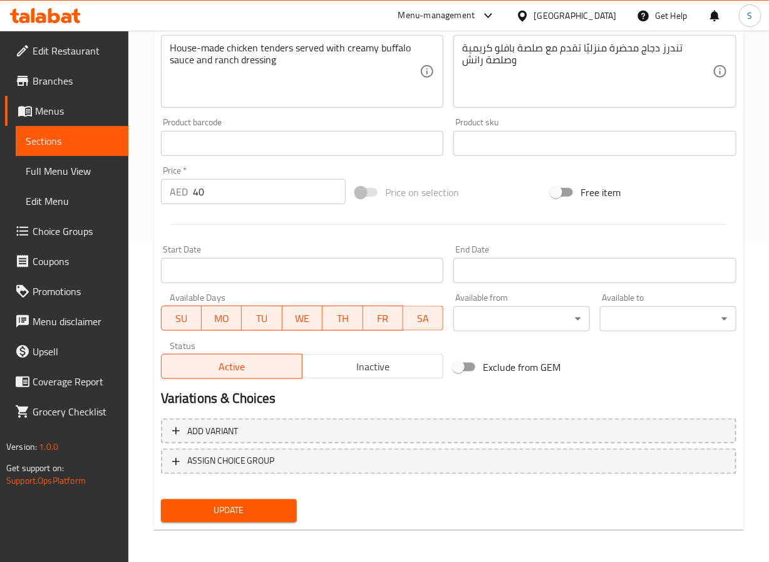
scroll to position [322, 0]
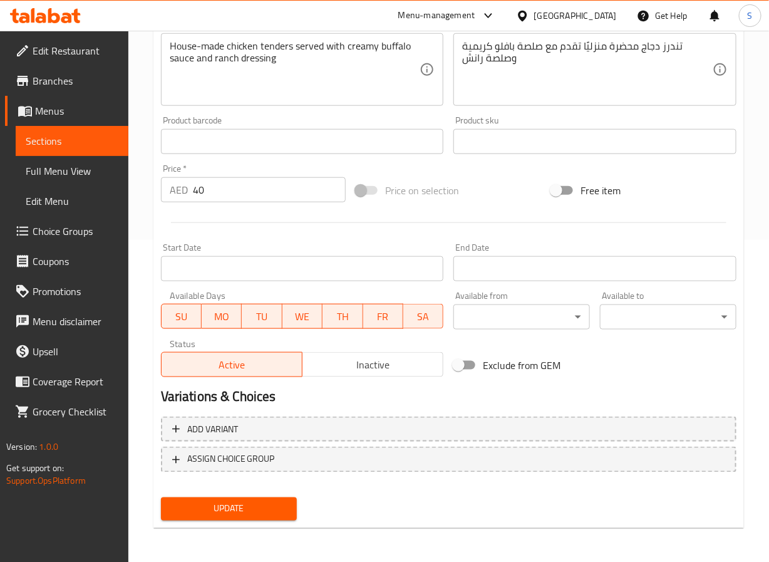
type input "تندر دجاج لويزيانا بمخيض اللبن"
click at [259, 510] on span "Update" at bounding box center [229, 509] width 117 height 16
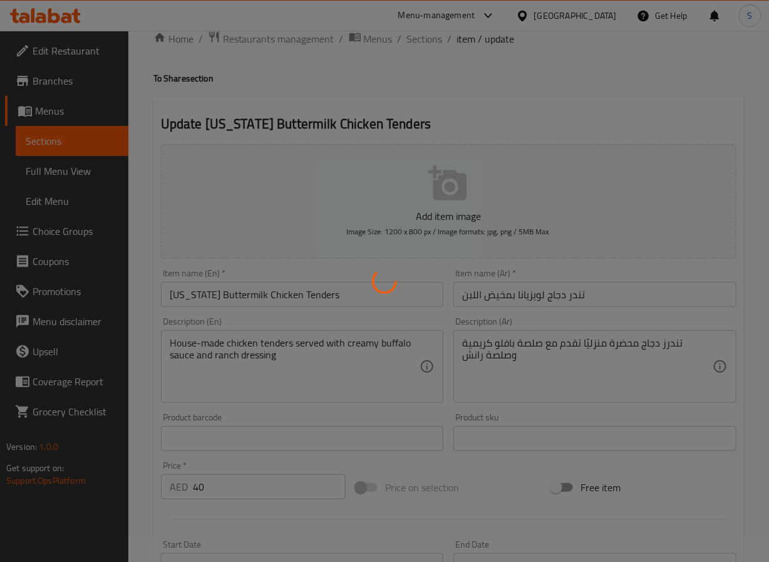
scroll to position [0, 0]
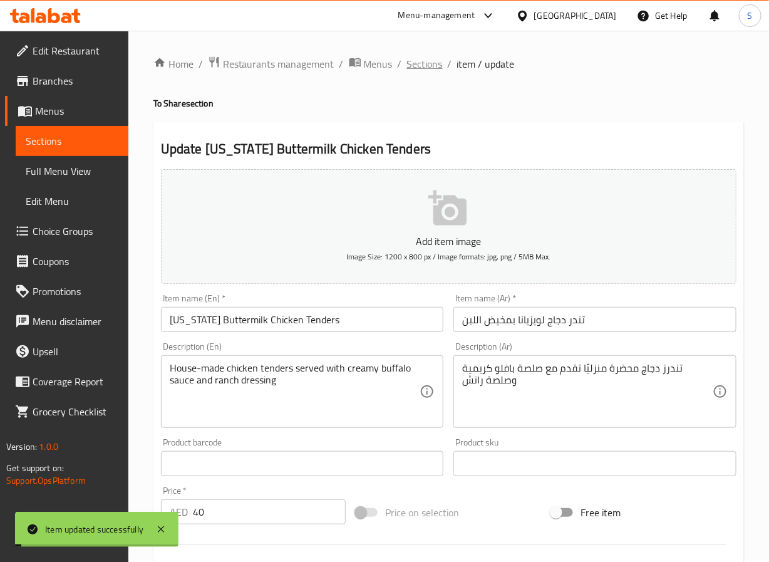
click at [421, 66] on span "Sections" at bounding box center [425, 63] width 36 height 15
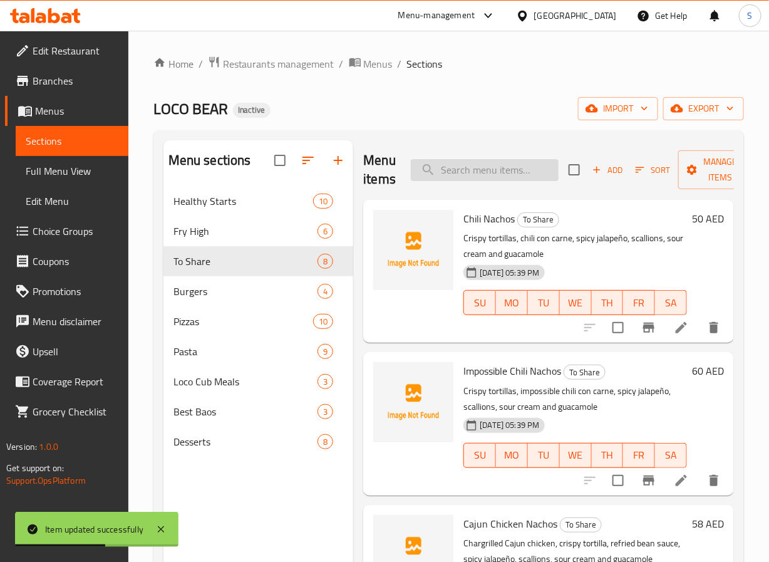
click at [474, 175] on input "search" at bounding box center [485, 170] width 148 height 22
paste input "Korean Glazed Chicken Wings"
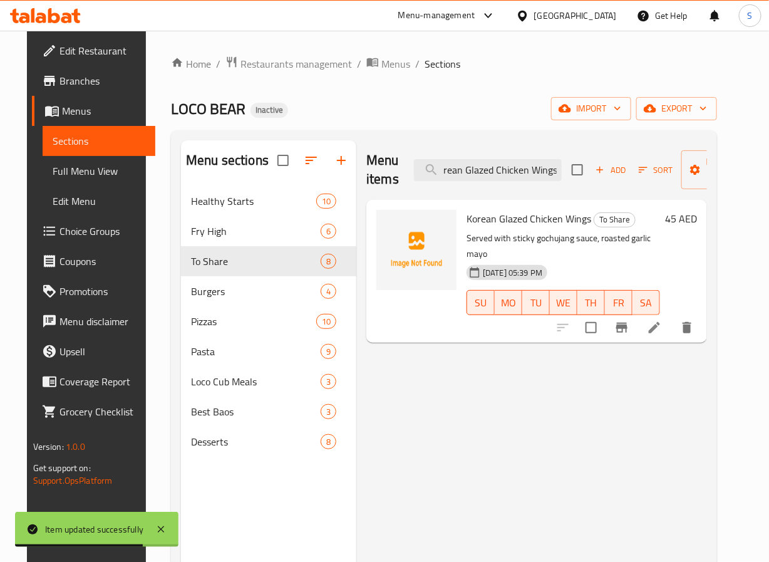
type input "Korean Glazed Chicken Wings"
click at [681, 324] on div at bounding box center [625, 328] width 154 height 30
click at [660, 322] on icon at bounding box center [654, 327] width 11 height 11
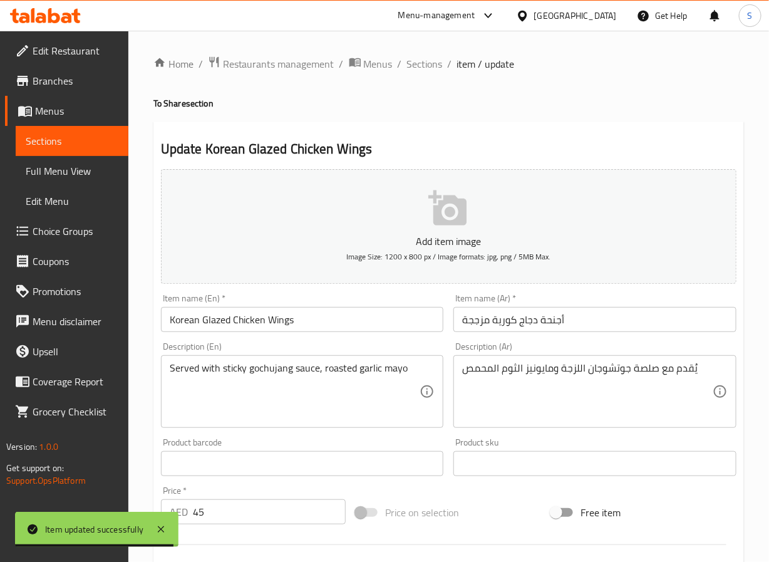
click at [482, 321] on input "أجنحة دجاج كورية مزججة" at bounding box center [595, 319] width 283 height 25
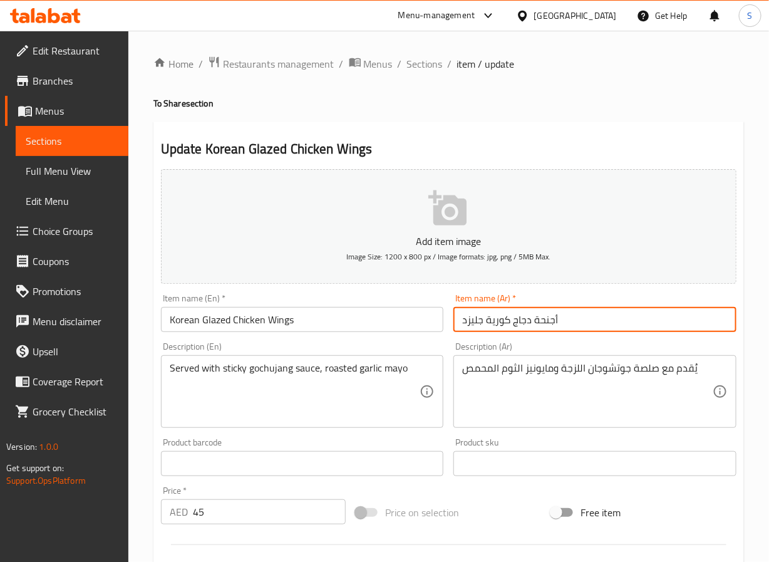
type input "أجنحة دجاج كورية جليزد"
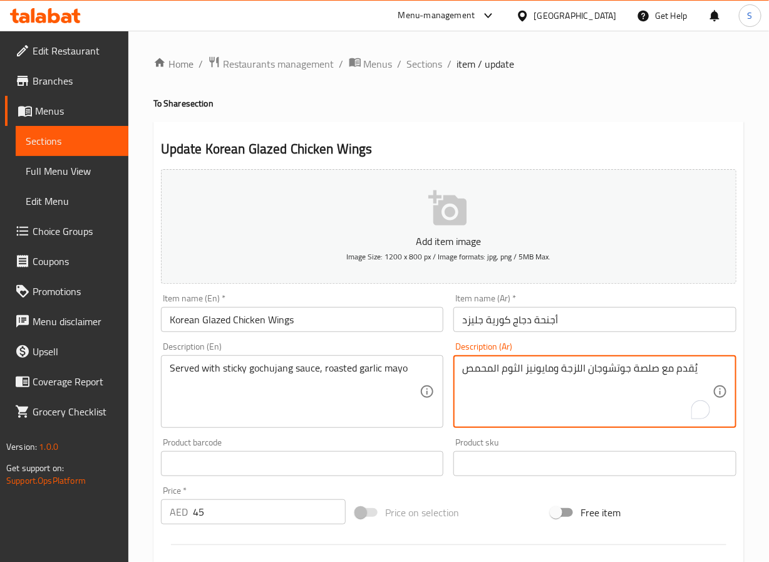
click at [570, 365] on textarea "يُقدم مع صلصة جوتشوجان اللزجة ومايونيز الثوم المحمص" at bounding box center [587, 392] width 251 height 60
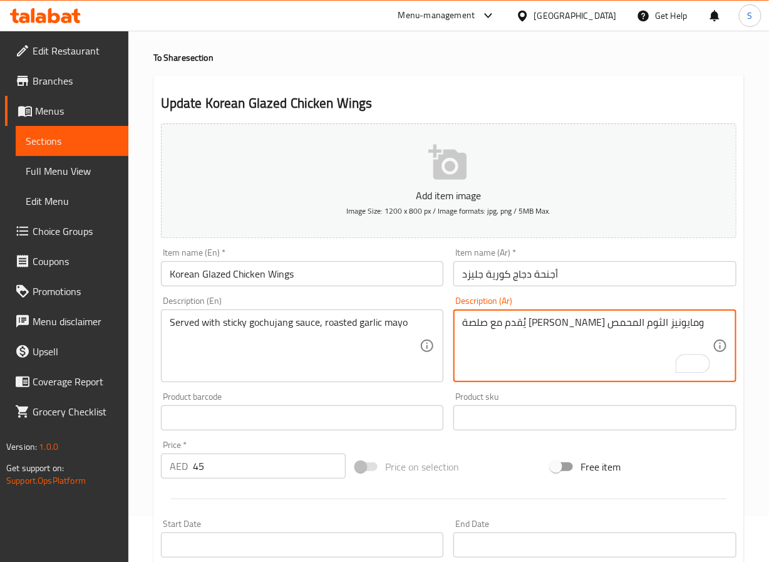
scroll to position [51, 0]
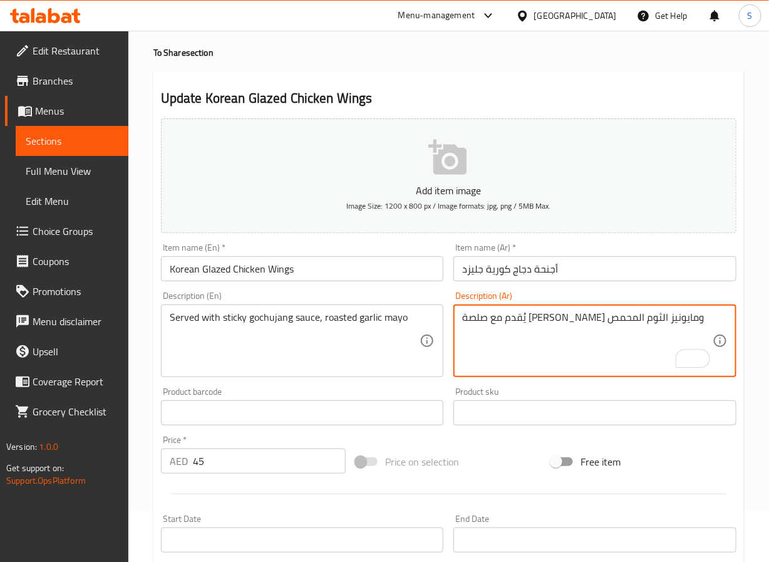
click at [489, 320] on textarea "يُقدم مع صلصة جوتشوجان ستيكي ومايونيز الثوم المحمص" at bounding box center [587, 341] width 251 height 60
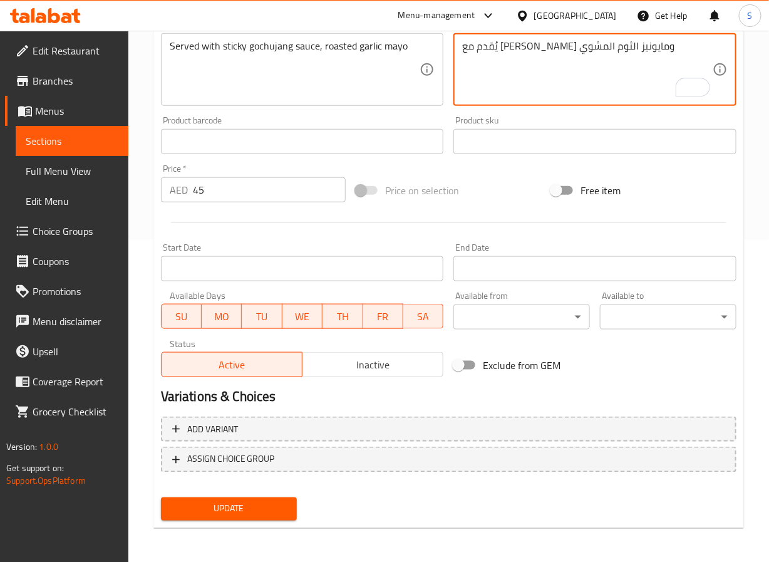
type textarea "يُقدم مع صلصة جوتشوجان ستيكي ومايونيز الثوم المشوي"
click at [256, 504] on span "Update" at bounding box center [229, 509] width 117 height 16
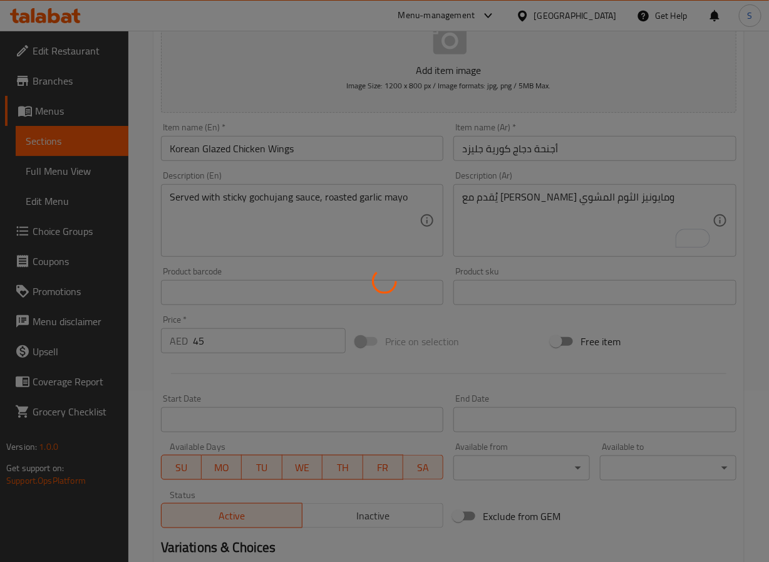
scroll to position [0, 0]
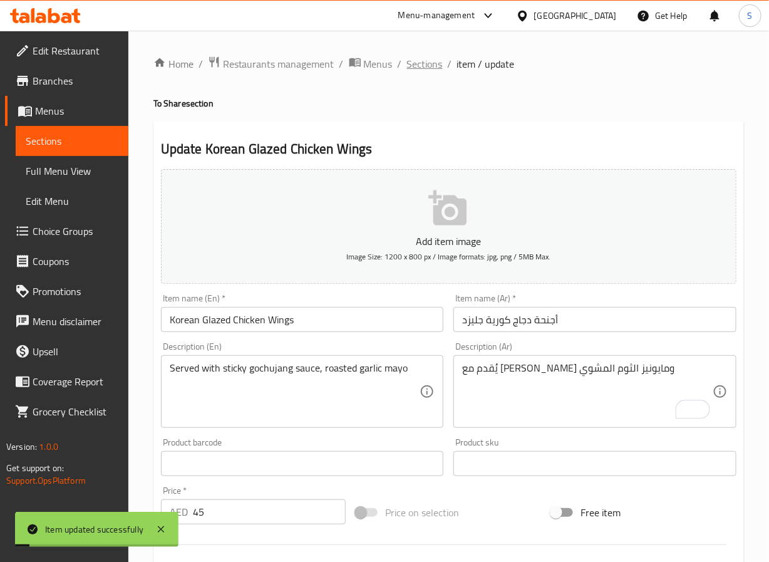
click at [420, 61] on span "Sections" at bounding box center [425, 63] width 36 height 15
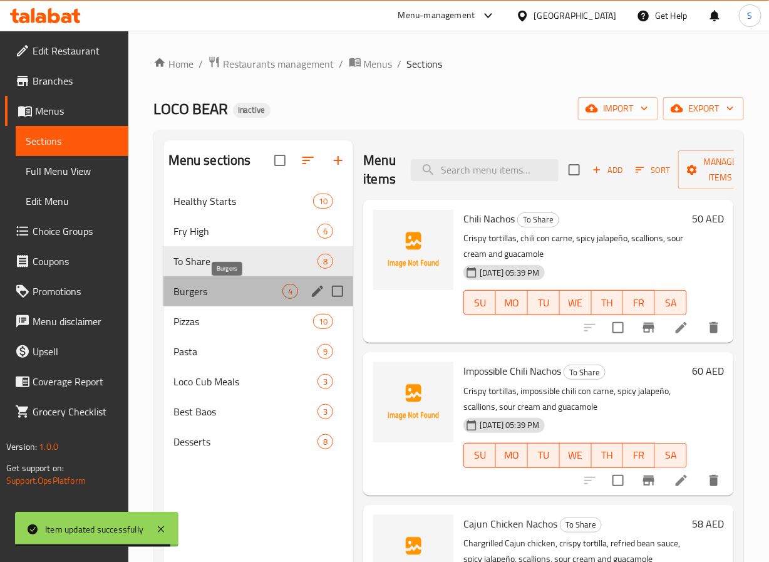
click at [183, 290] on span "Burgers" at bounding box center [229, 291] width 110 height 15
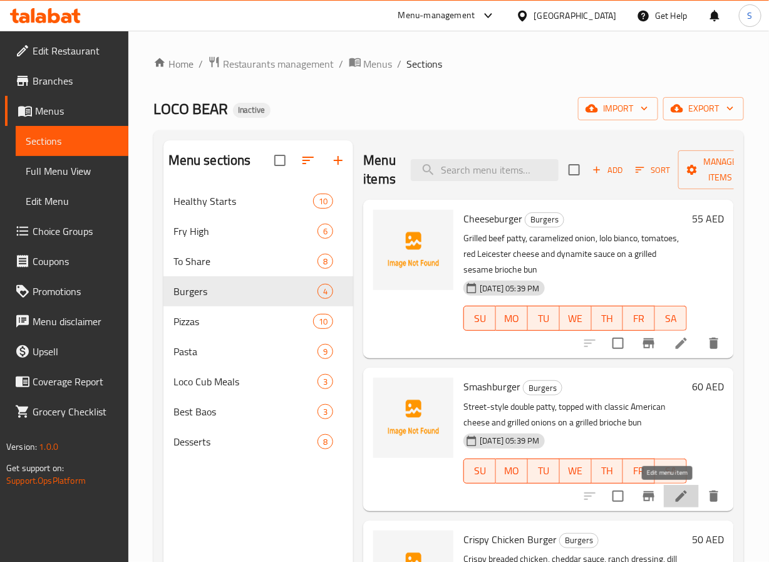
click at [674, 494] on icon at bounding box center [681, 496] width 15 height 15
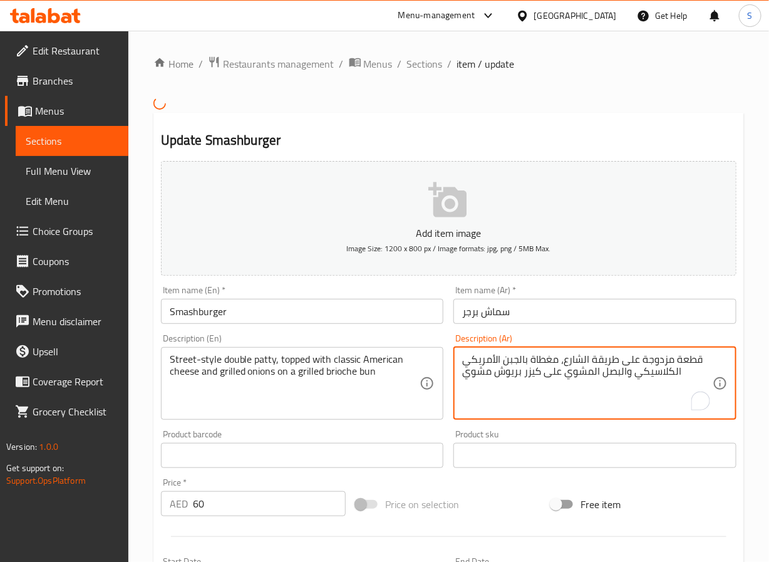
click at [664, 363] on textarea "قطعة مزدوجة على طريقة الشارع، مغطاة بالجبن الأمريكي الكلاسيكي والبصل المشوي على…" at bounding box center [587, 383] width 251 height 60
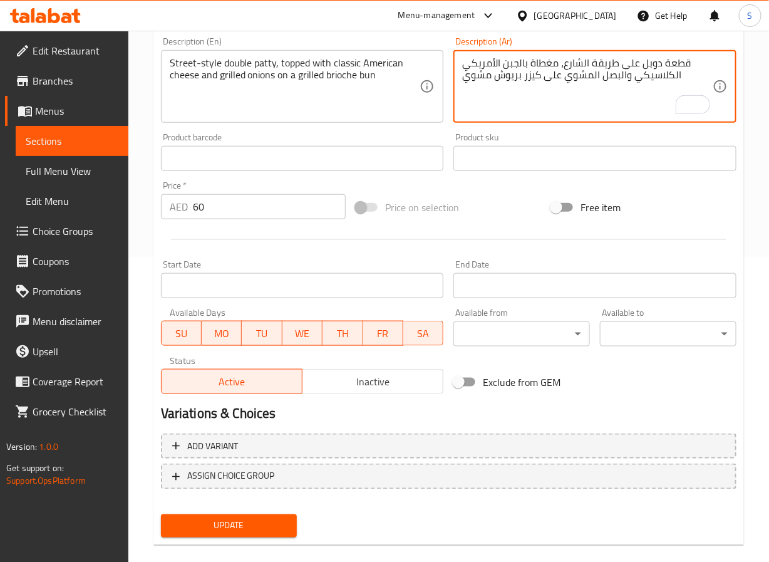
scroll to position [322, 0]
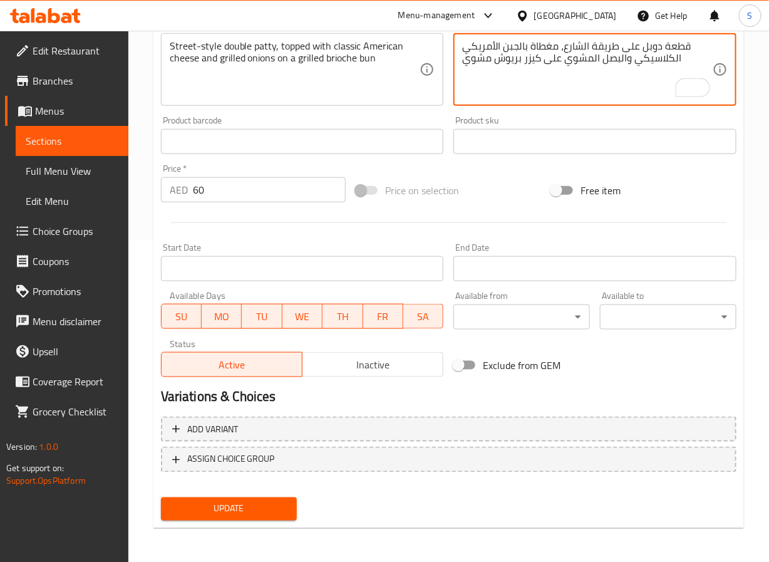
type textarea "قطعة دوبل على طريقة الشارع، مغطاة بالجبن الأمريكي الكلاسيكي والبصل المشوي على ك…"
click at [280, 504] on span "Update" at bounding box center [229, 509] width 117 height 16
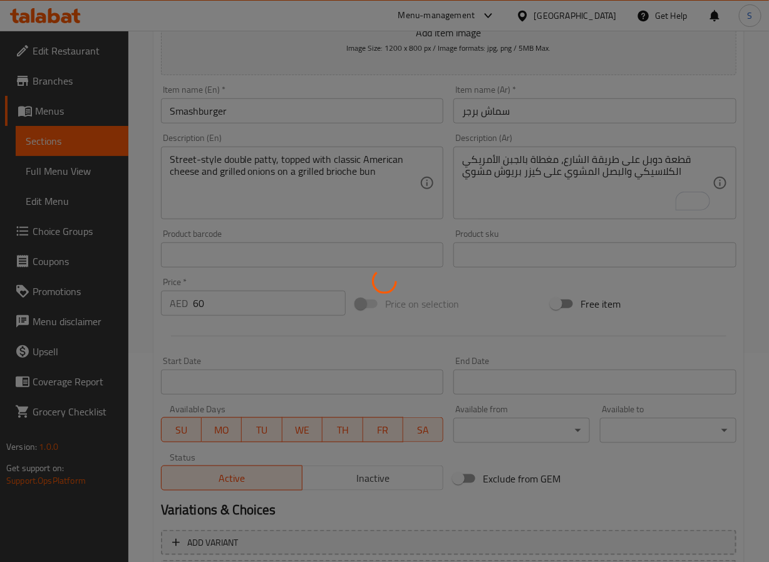
scroll to position [0, 0]
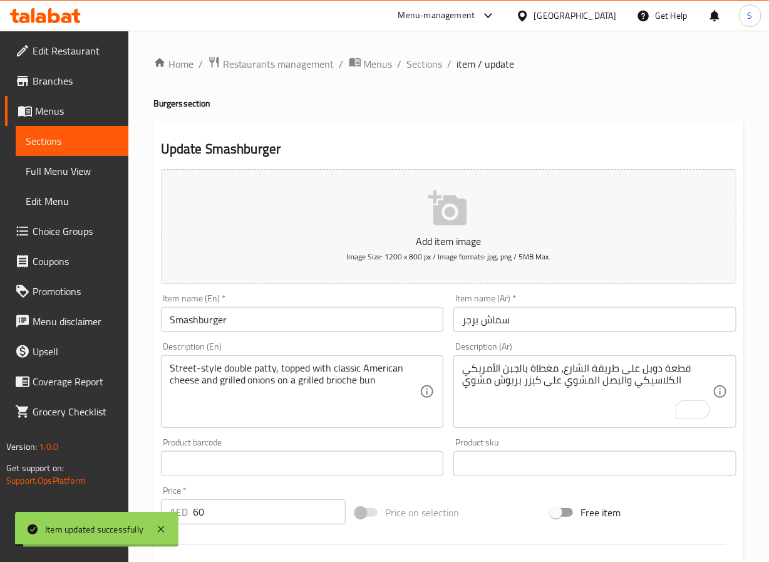
drag, startPoint x: 431, startPoint y: 61, endPoint x: 397, endPoint y: 4, distance: 66.1
click at [431, 61] on span "Sections" at bounding box center [425, 63] width 36 height 15
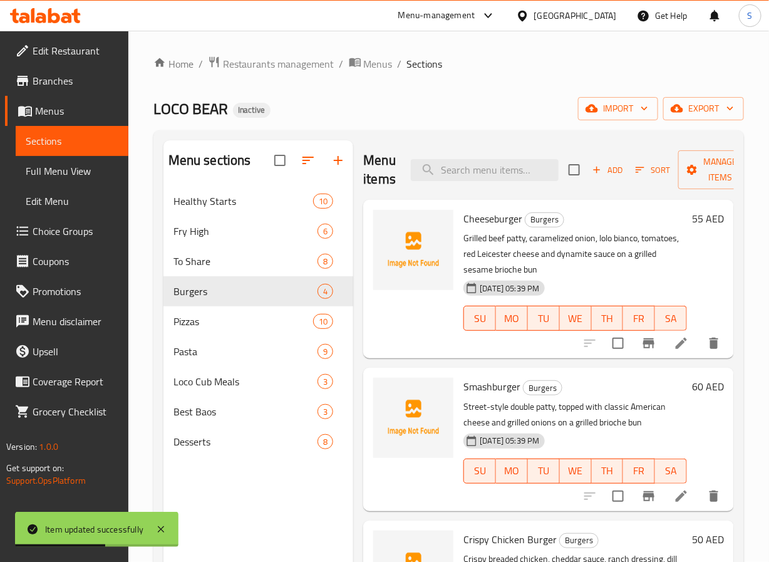
click at [485, 157] on div "Menu items Add Sort Manage items" at bounding box center [548, 170] width 371 height 60
click at [486, 169] on input "search" at bounding box center [485, 170] width 148 height 22
paste input "Crispy Chicken Burger"
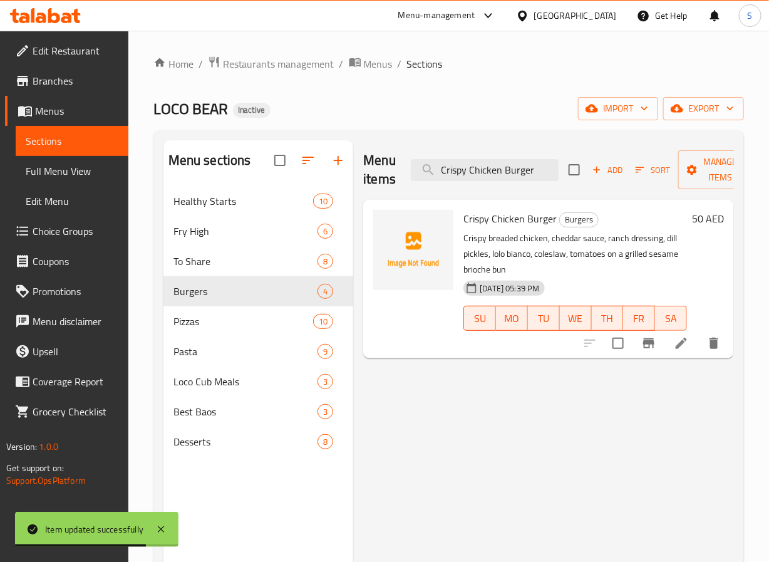
type input "Crispy Chicken Burger"
click at [682, 350] on icon at bounding box center [681, 343] width 15 height 15
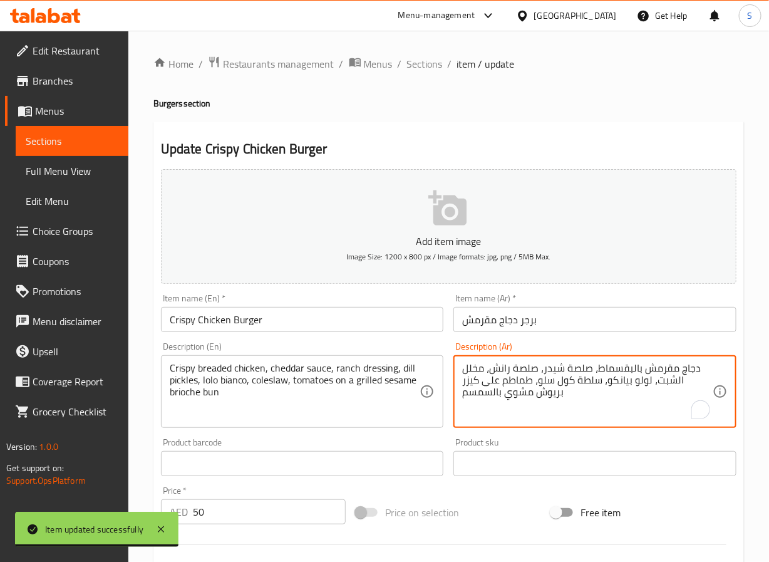
click at [622, 385] on textarea "دجاج مقرمش بالبقسماط، صلصة شيدر، صلصة رانش، مخلل الشبت، لولو بيانكو، سلطة كول س…" at bounding box center [587, 392] width 251 height 60
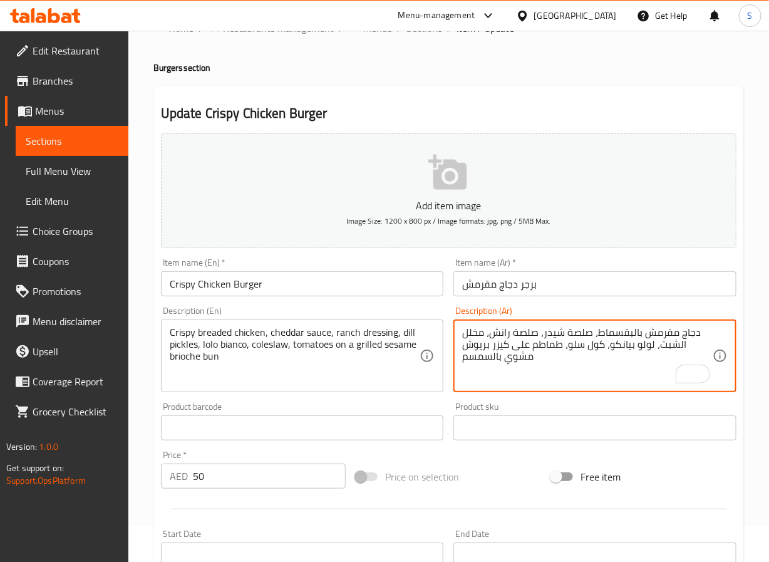
scroll to position [36, 0]
click at [474, 354] on textarea "دجاج مقرمش بالبقسماط، صلصة شيدر، صلصة رانش، مخلل الشبت، لولو بيانكو، كول سلو، ط…" at bounding box center [587, 356] width 251 height 60
paste textarea "بالسمسم"
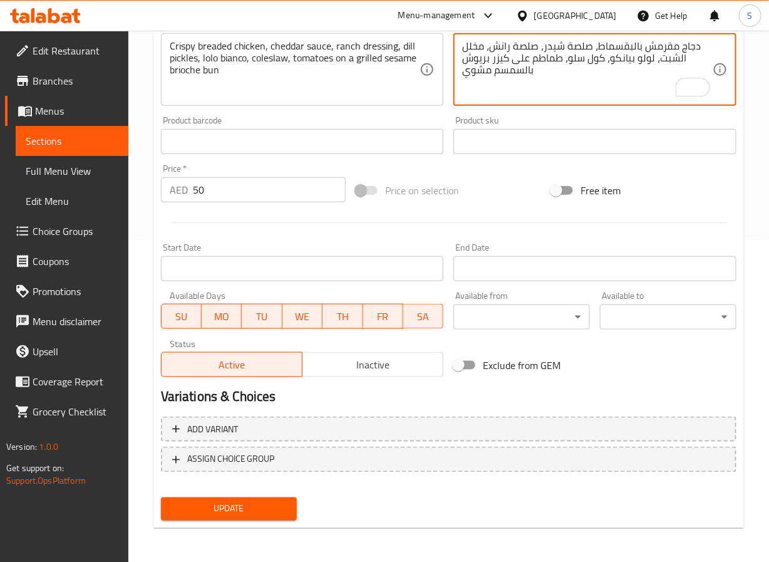
type textarea "دجاج مقرمش بالبقسماط، صلصة شيدر، صلصة رانش، مخلل الشبت، لولو بيانكو، كول سلو، ط…"
click at [248, 512] on span "Update" at bounding box center [229, 509] width 117 height 16
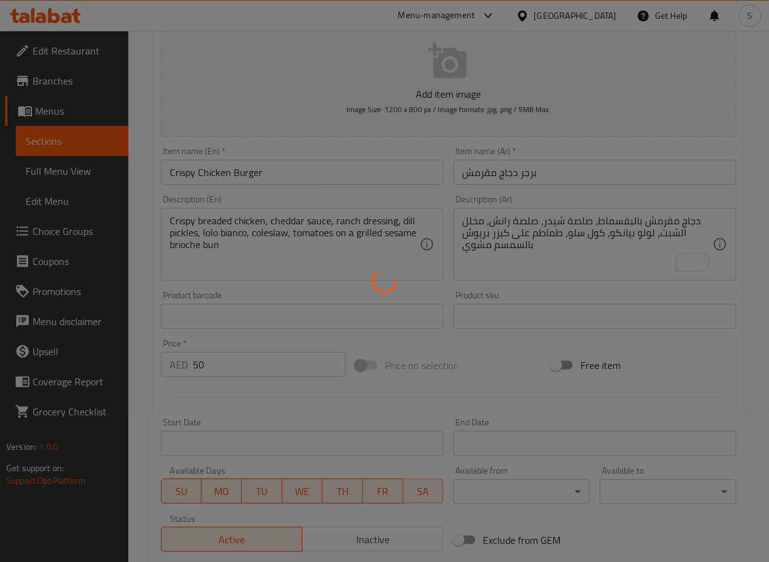
scroll to position [0, 0]
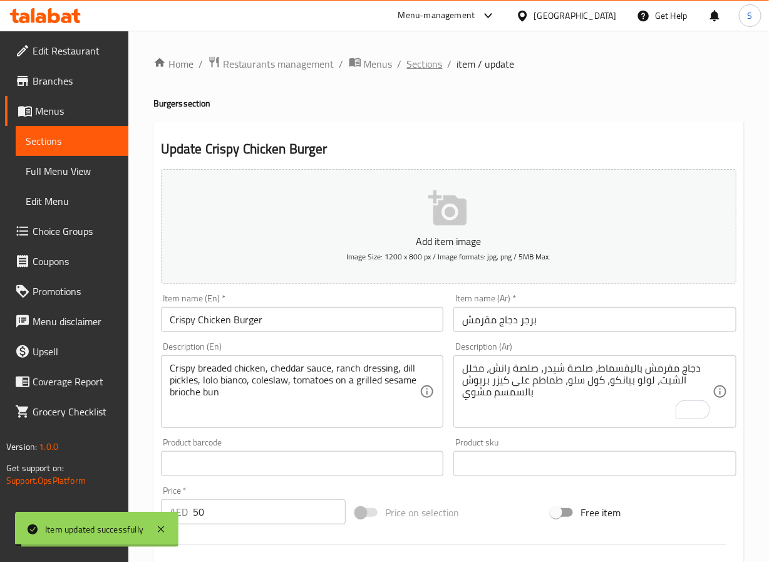
click at [422, 63] on span "Sections" at bounding box center [425, 63] width 36 height 15
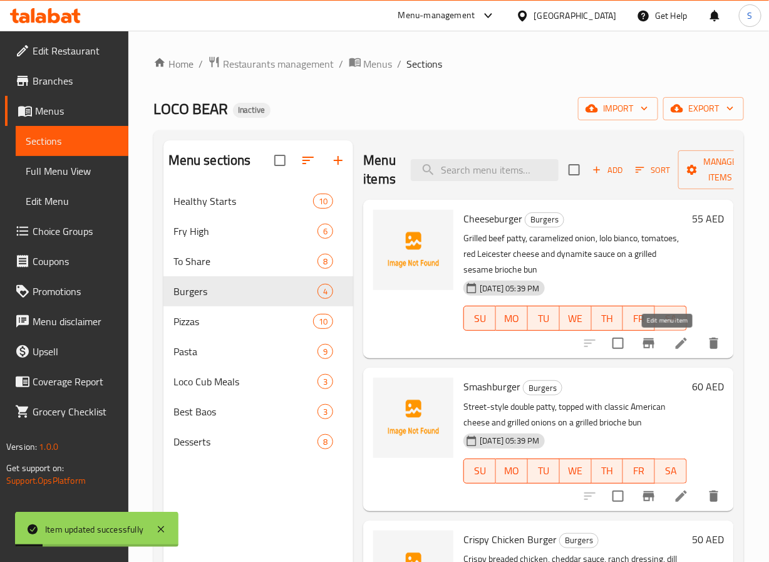
click at [676, 340] on icon at bounding box center [681, 343] width 11 height 11
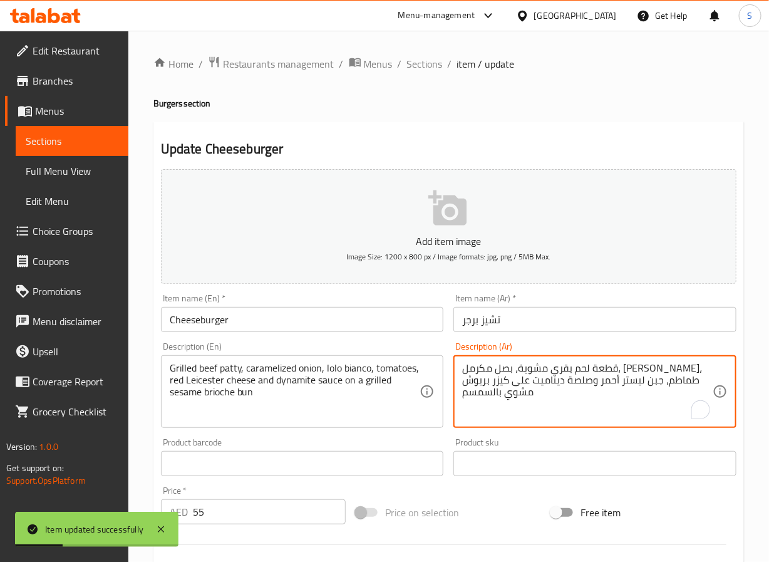
click at [486, 395] on textarea "قطعة لحم بقري مشوية، بصل مكرمل، لولو بيانكو، طماطم، جبن ليستر أحمر وصلصة دينامي…" at bounding box center [587, 392] width 251 height 60
paste textarea "بالسمسم"
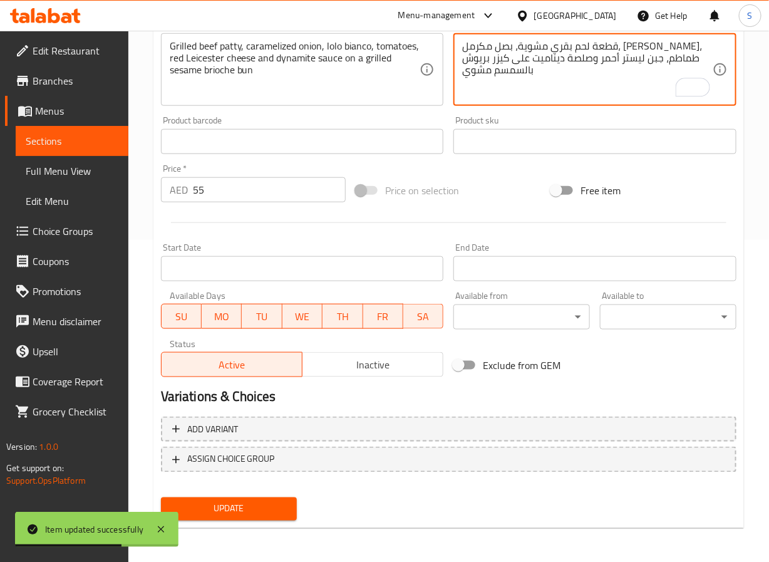
type textarea "قطعة لحم بقري مشوية، بصل مكرمل، لولو بيانكو، طماطم، جبن ليستر أحمر وصلصة دينامي…"
click at [229, 524] on div "Update" at bounding box center [229, 509] width 147 height 33
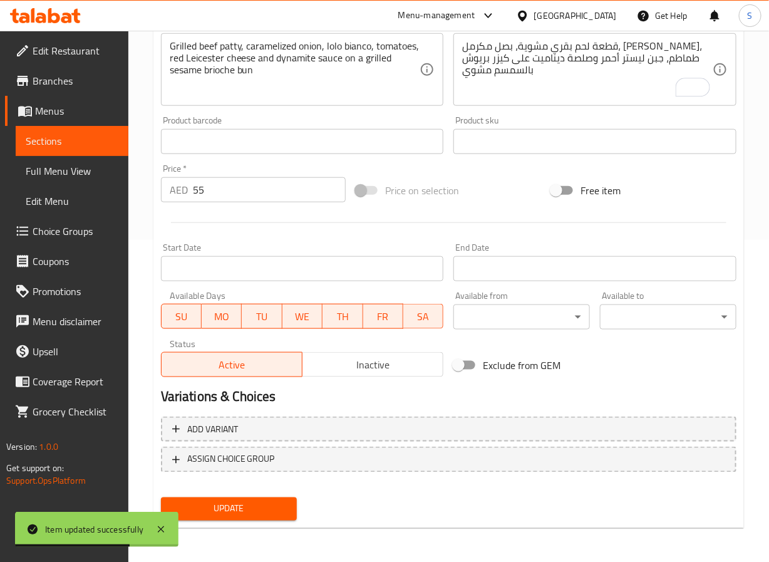
click at [229, 508] on span "Update" at bounding box center [229, 509] width 117 height 16
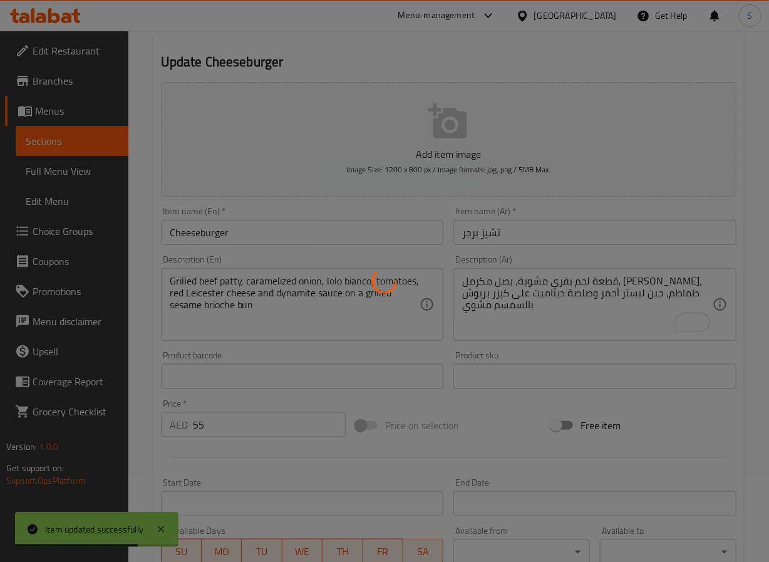
scroll to position [0, 0]
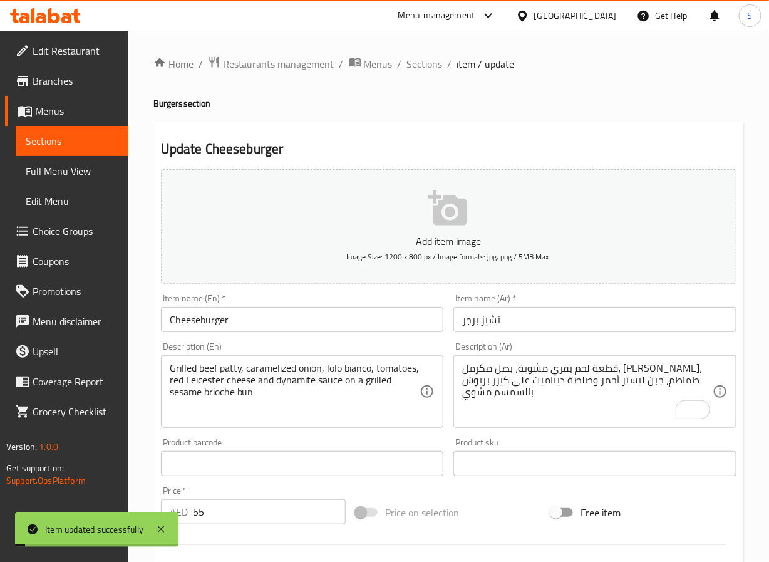
click at [417, 61] on span "Sections" at bounding box center [425, 63] width 36 height 15
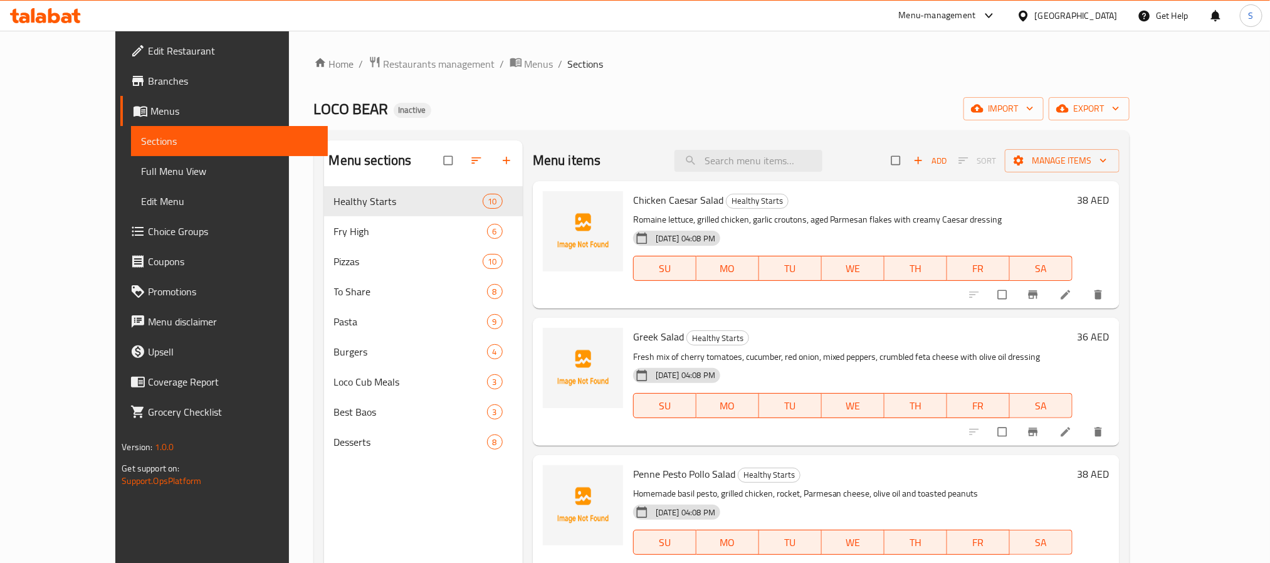
click at [141, 169] on span "Full Menu View" at bounding box center [229, 171] width 176 height 15
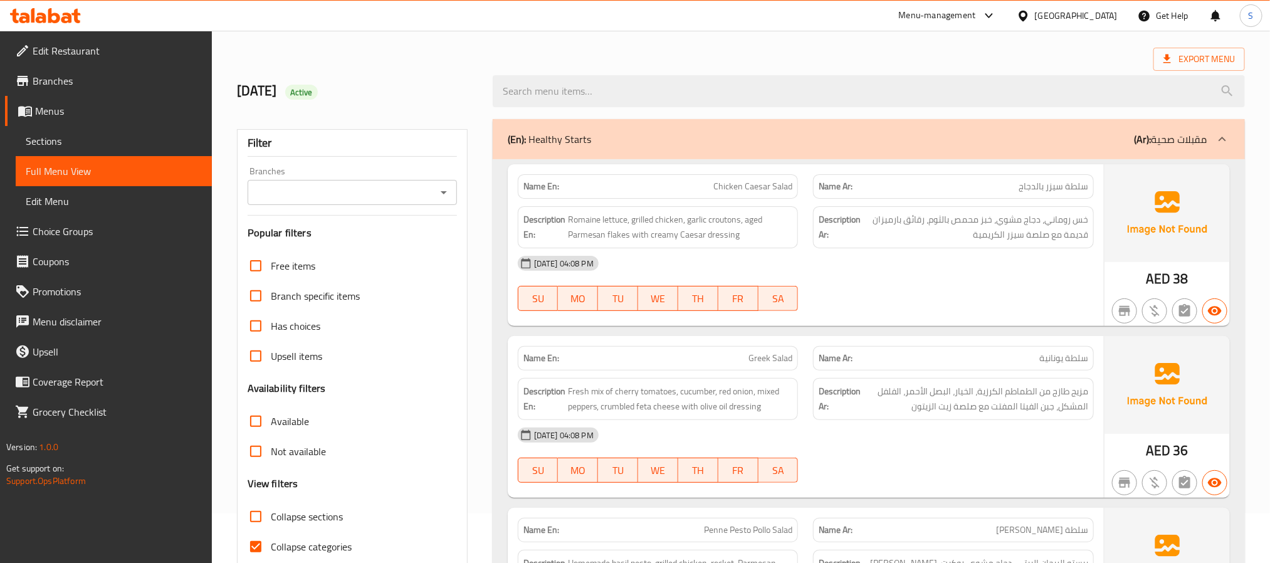
scroll to position [160, 0]
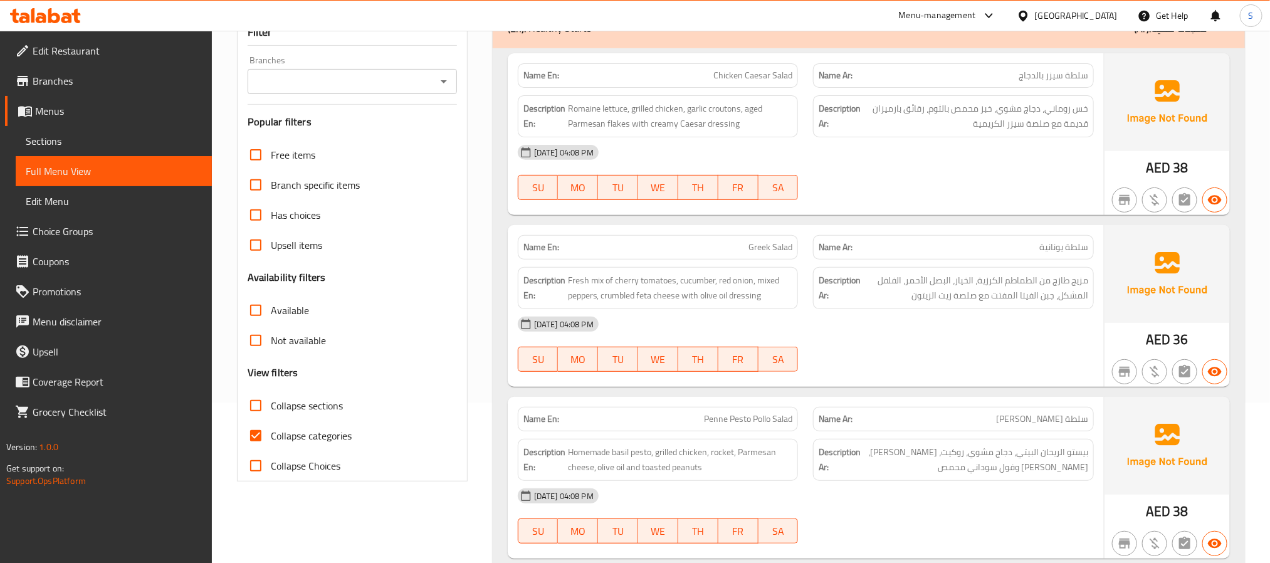
drag, startPoint x: 258, startPoint y: 436, endPoint x: 469, endPoint y: 330, distance: 236.5
click at [258, 437] on input "Collapse categories" at bounding box center [256, 435] width 30 height 30
checkbox input "false"
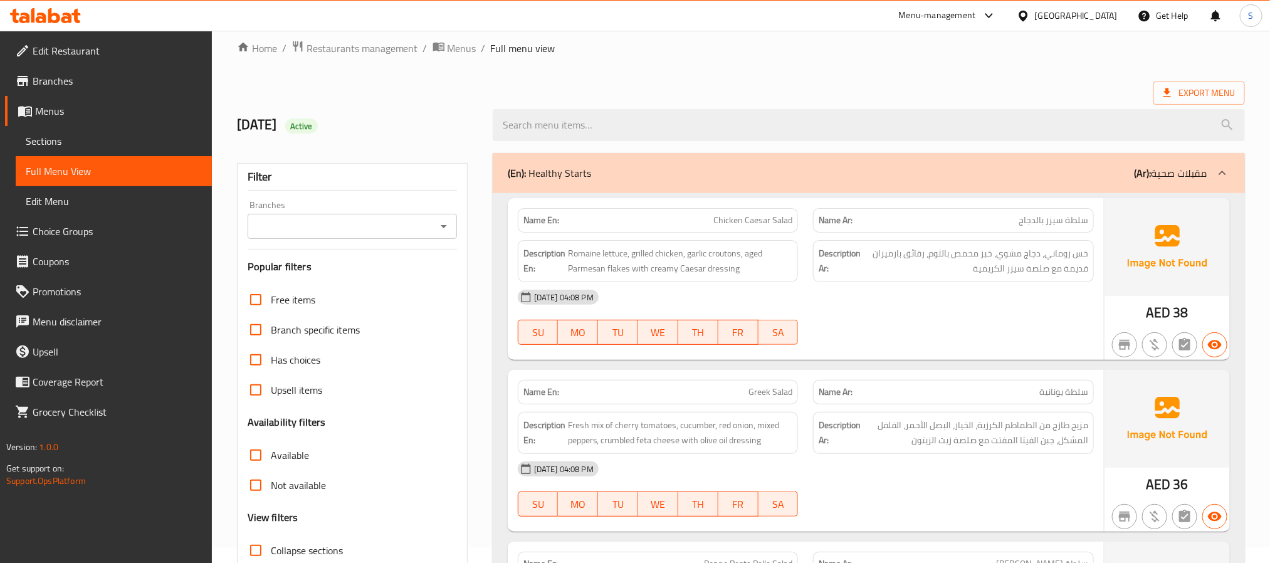
scroll to position [0, 0]
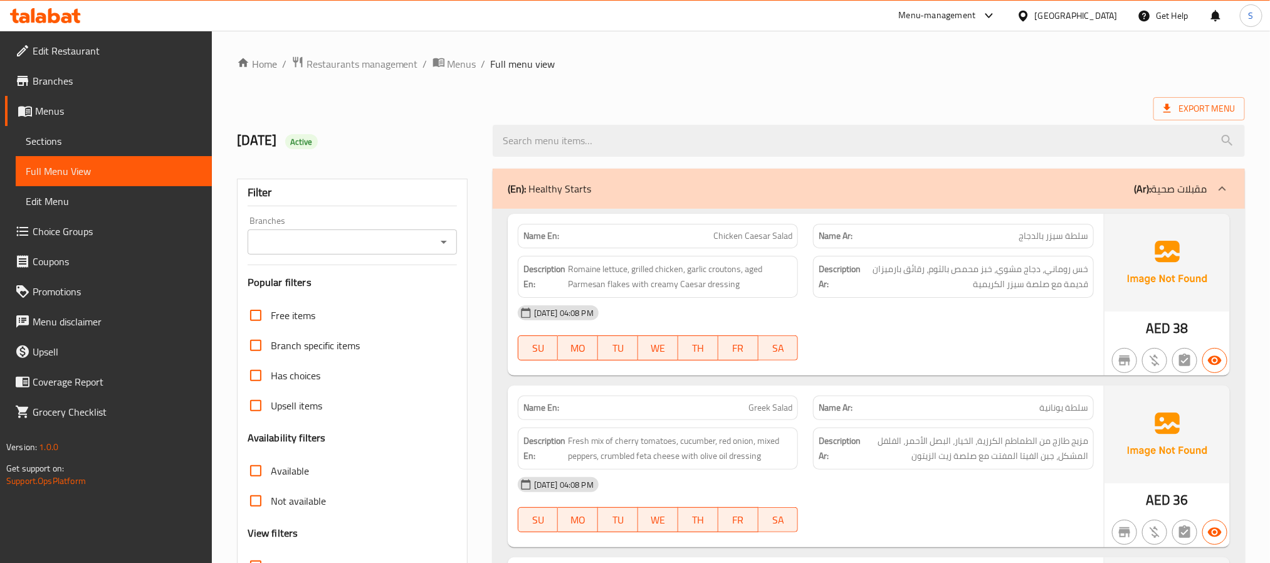
click at [656, 199] on div "(En): Healthy Starts (Ar): مقبلات صحية" at bounding box center [869, 189] width 752 height 40
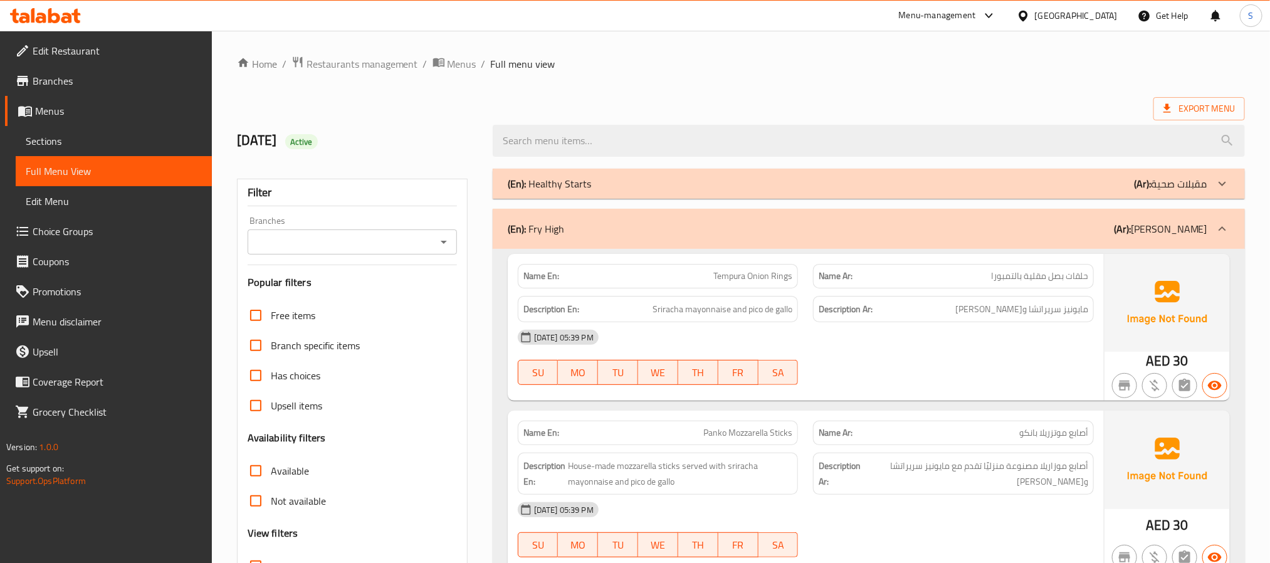
click at [295, 102] on div "Export Menu" at bounding box center [741, 108] width 1008 height 23
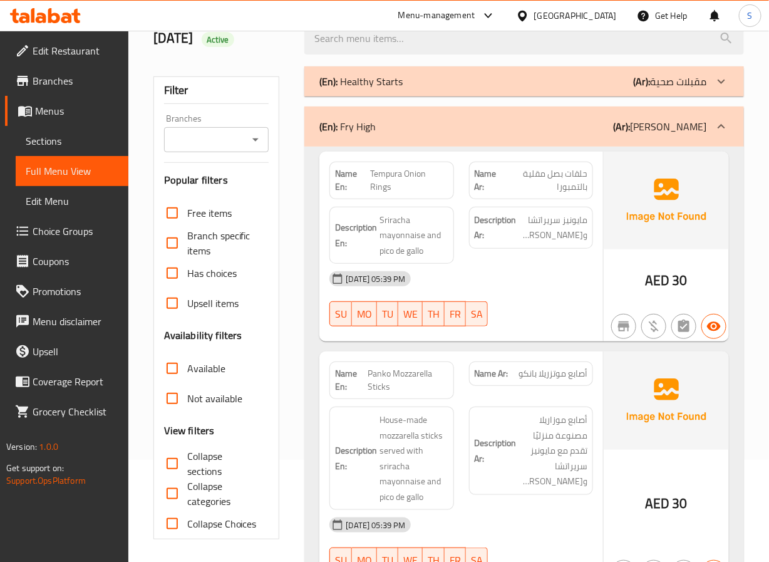
scroll to position [110, 0]
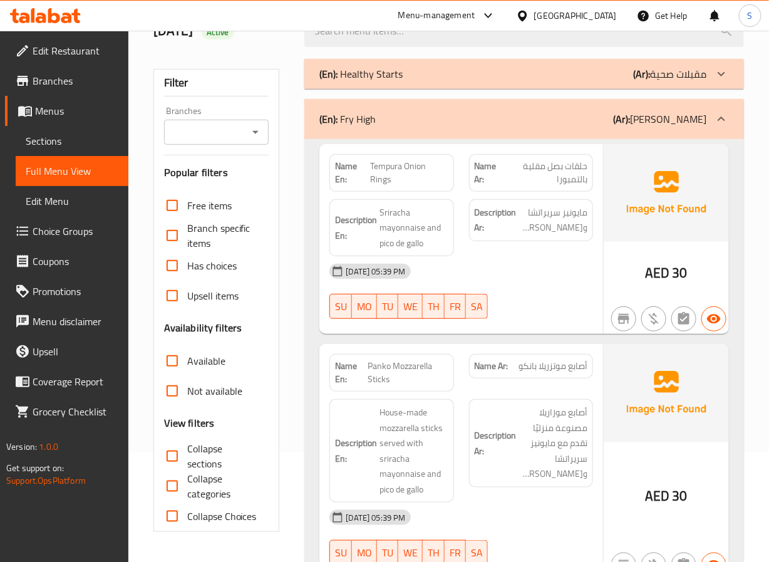
drag, startPoint x: 368, startPoint y: 168, endPoint x: 383, endPoint y: 164, distance: 15.7
click at [368, 168] on strong "Name En:" at bounding box center [352, 173] width 35 height 26
click at [383, 164] on span "Tempura Onion Rings" at bounding box center [410, 173] width 78 height 26
copy span "Tempura"
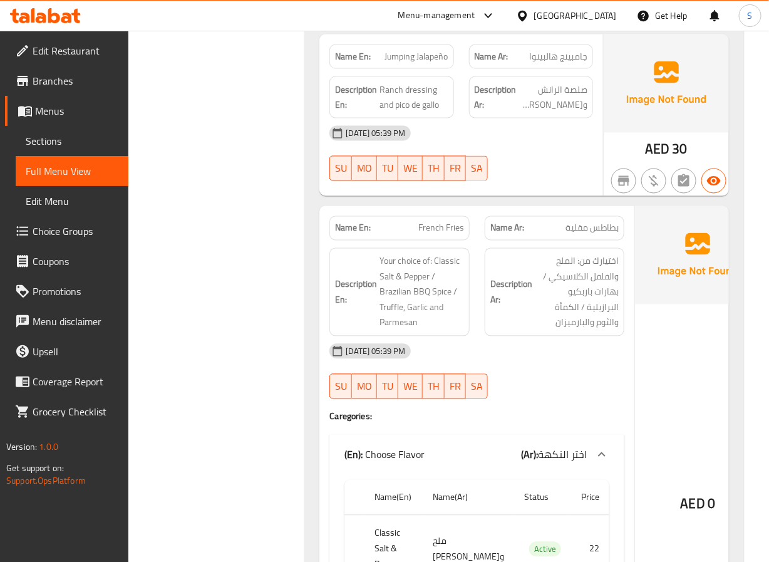
scroll to position [666, 0]
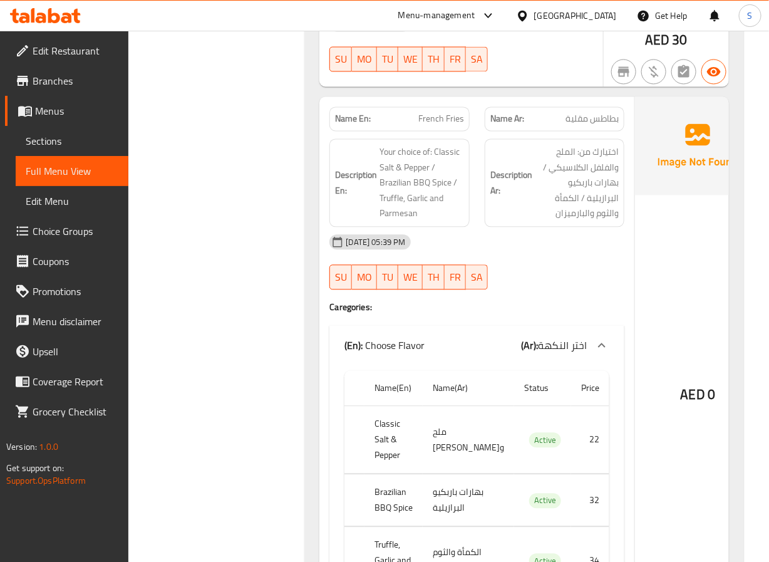
scroll to position [779, 0]
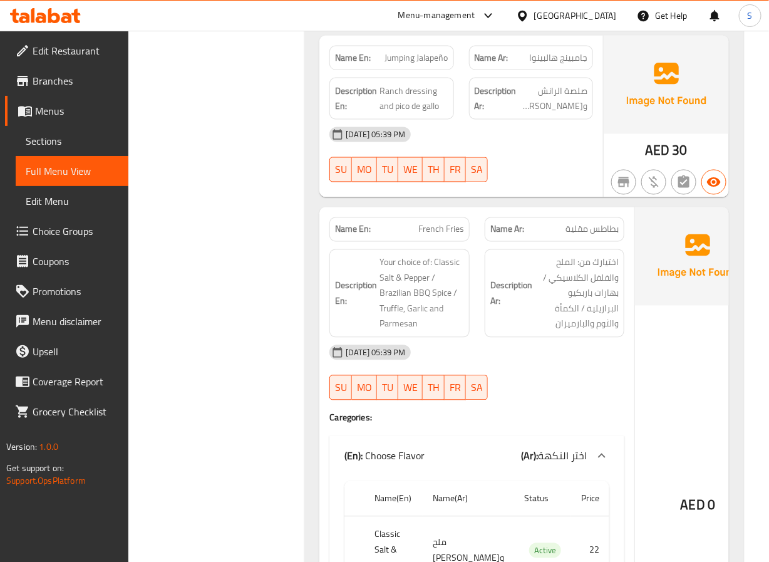
scroll to position [665, 0]
click at [439, 60] on span "Jumping Jalapeño" at bounding box center [416, 56] width 63 height 13
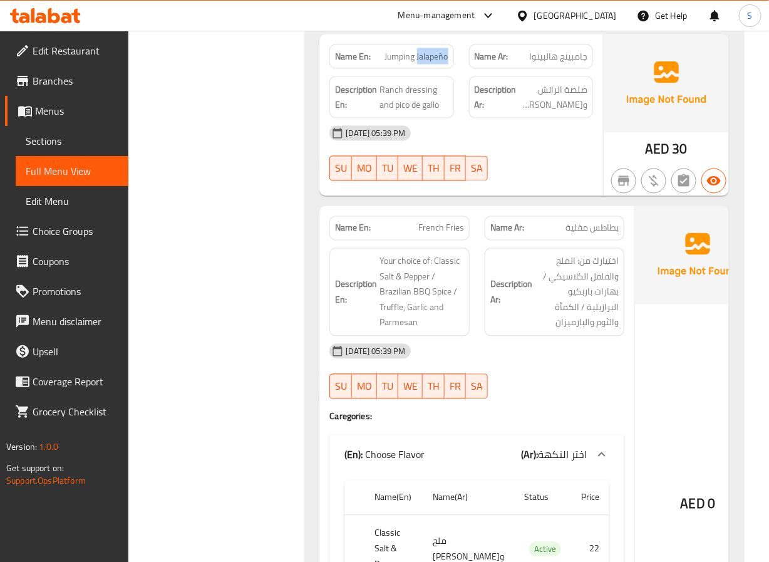
click at [439, 60] on span "Jumping Jalapeño" at bounding box center [416, 56] width 63 height 13
copy span "Jalapeño"
click at [439, 60] on span "Jumping Jalapeño" at bounding box center [416, 56] width 63 height 13
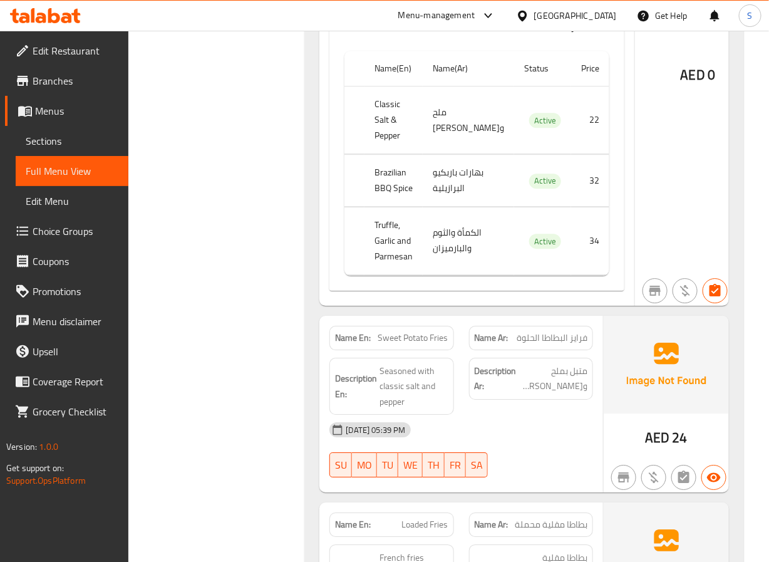
scroll to position [1094, 0]
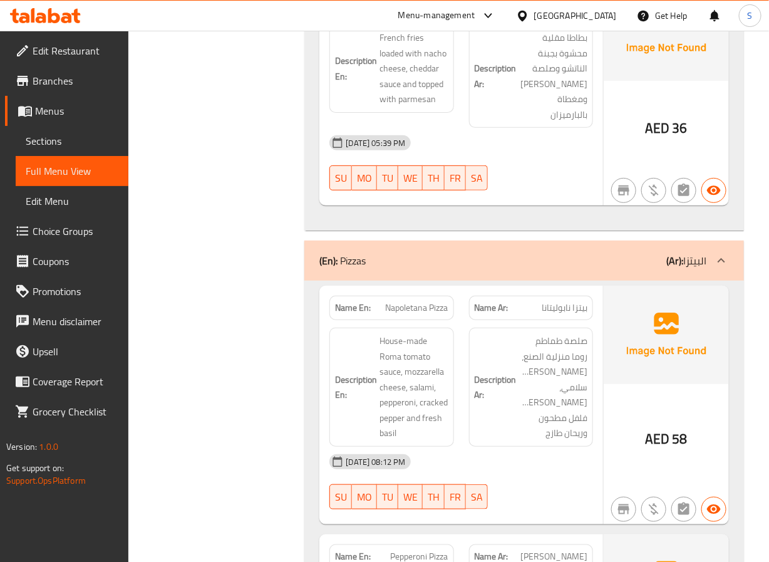
scroll to position [1614, 0]
click at [412, 13] on span "Loaded Fries" at bounding box center [425, 5] width 46 height 13
copy span "Loaded Fries"
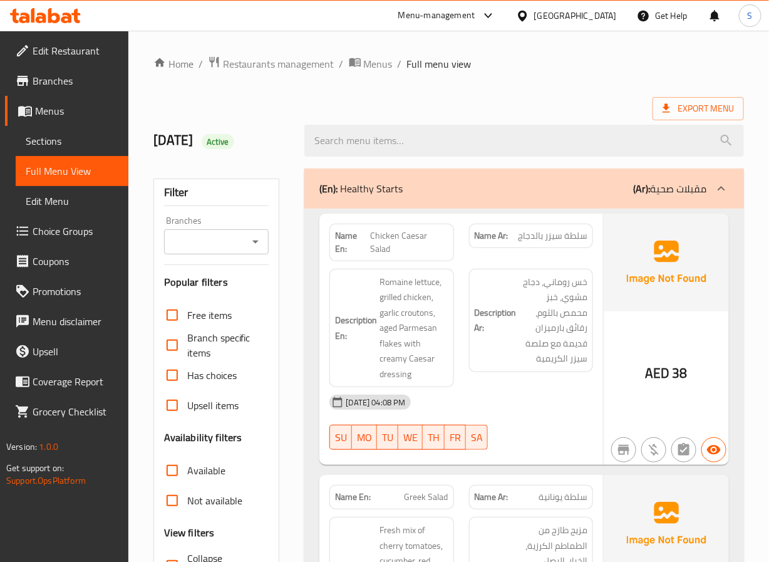
click at [352, 192] on p "(En): Healthy Starts" at bounding box center [361, 188] width 83 height 15
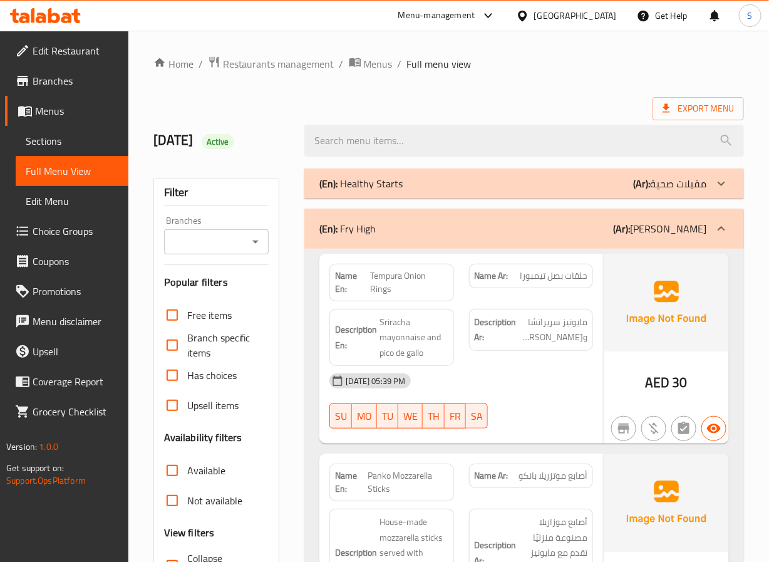
scroll to position [301, 0]
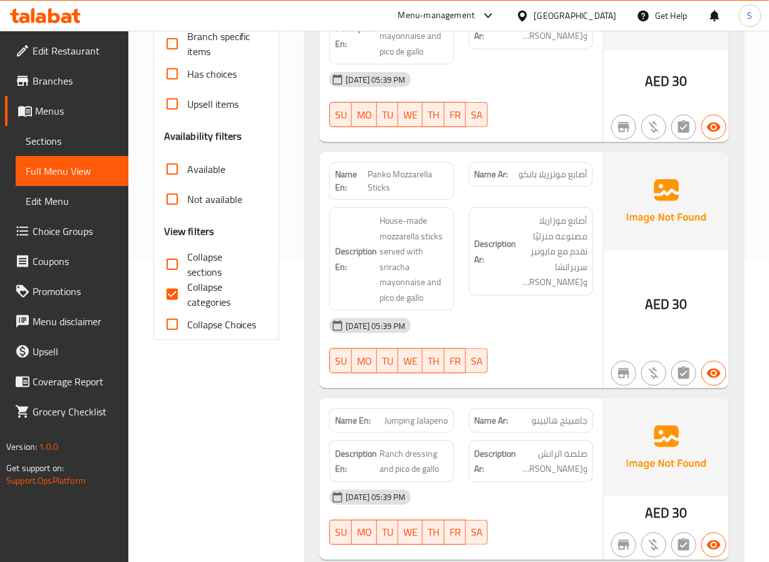
click at [175, 298] on input "Collapse categories" at bounding box center [172, 294] width 30 height 30
checkbox input "false"
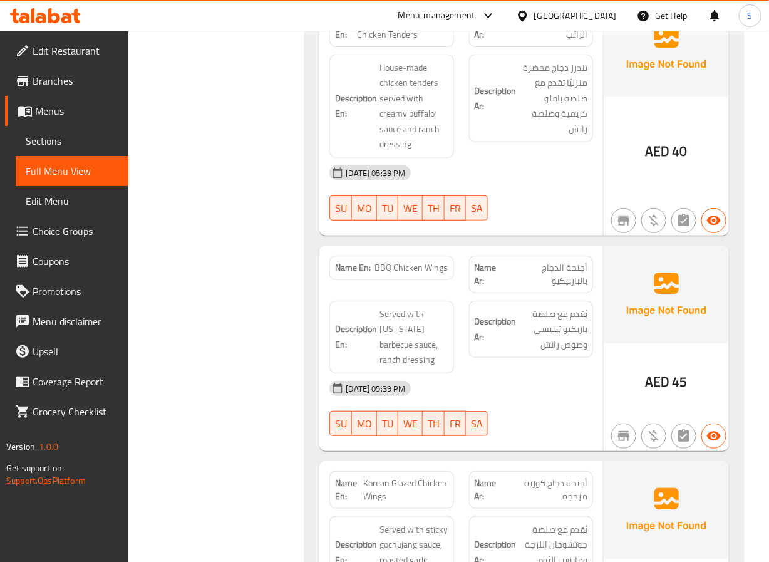
scroll to position [3166, 0]
click at [414, 41] on span "[US_STATE] Buttermilk Chicken Tenders" at bounding box center [402, 27] width 91 height 26
copy span "Buttermilk"
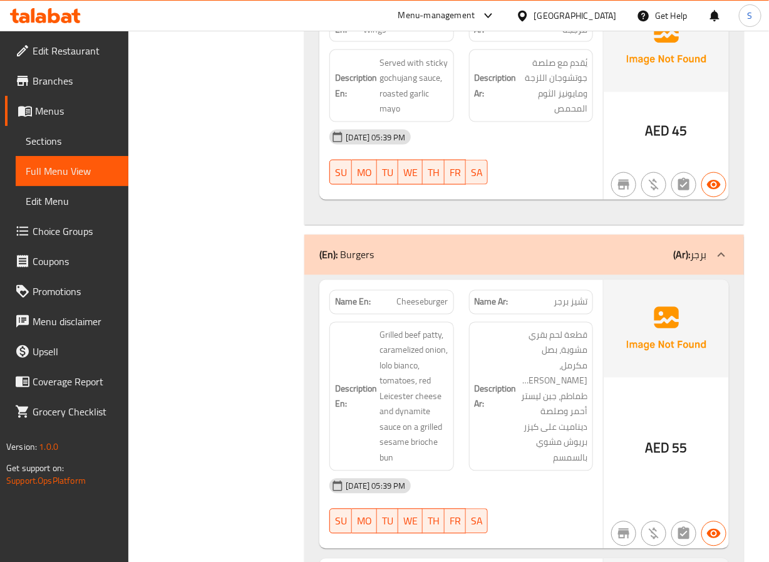
scroll to position [3632, 0]
click at [409, 37] on span "Korean Glazed Chicken Wings" at bounding box center [405, 24] width 85 height 26
copy span "Korean Glazed Chicken Wings"
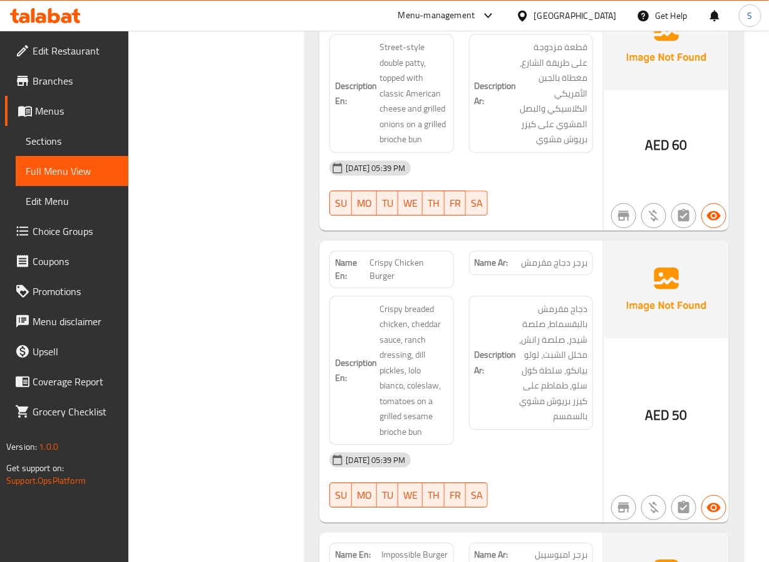
scroll to position [4200, 0]
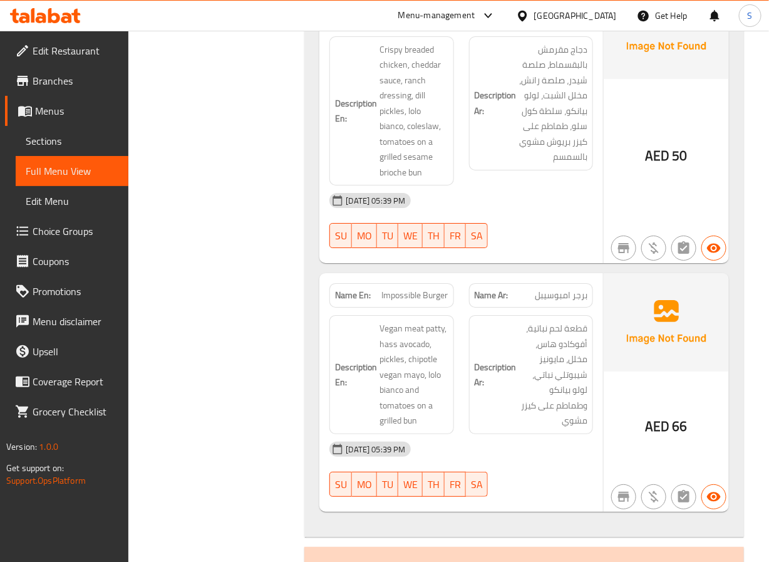
scroll to position [4460, 0]
click at [403, 23] on span "Crispy Chicken Burger" at bounding box center [409, 9] width 78 height 26
click at [383, 23] on span "Crispy Chicken Burger" at bounding box center [409, 9] width 78 height 26
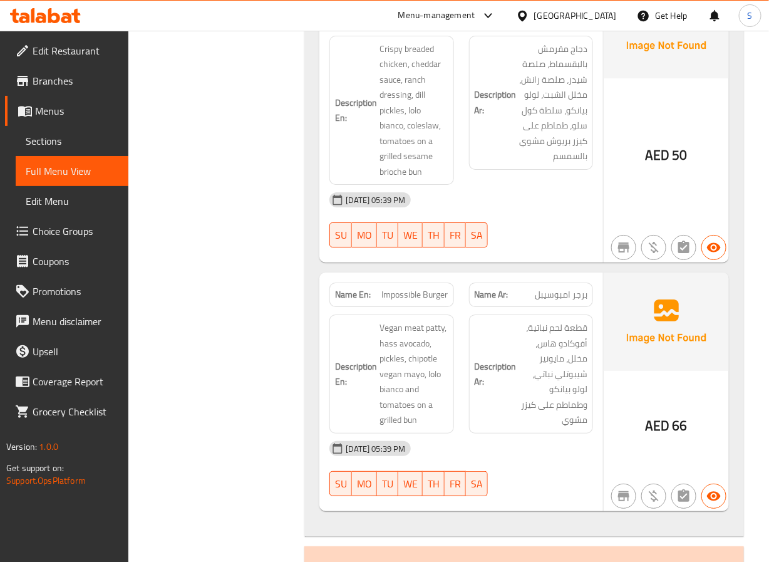
copy span "Crispy Chicken Burger"
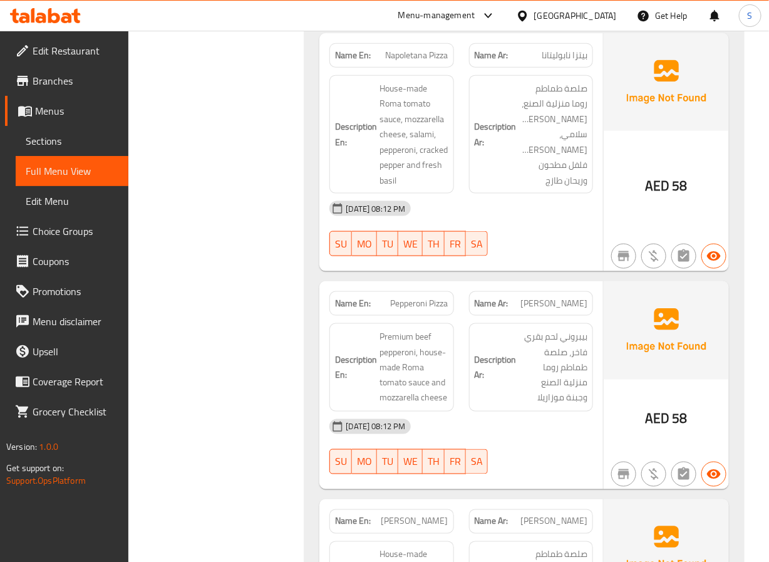
scroll to position [5012, 0]
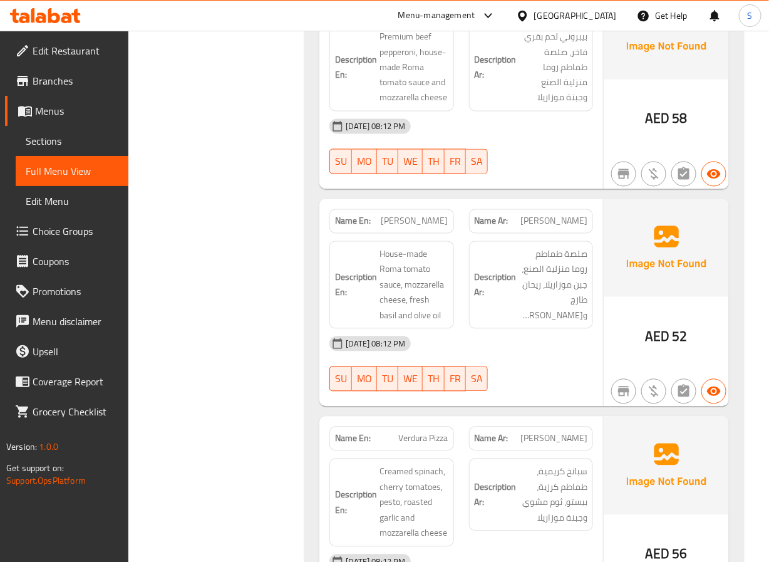
scroll to position [5317, 0]
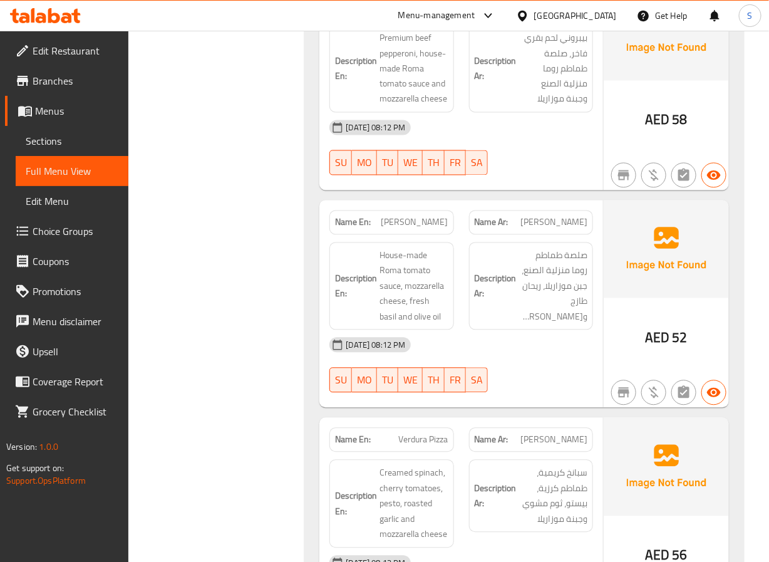
click at [417, 11] on span "Pepperoni Pizza" at bounding box center [420, 4] width 58 height 13
copy span "Pepperoni Pizza"
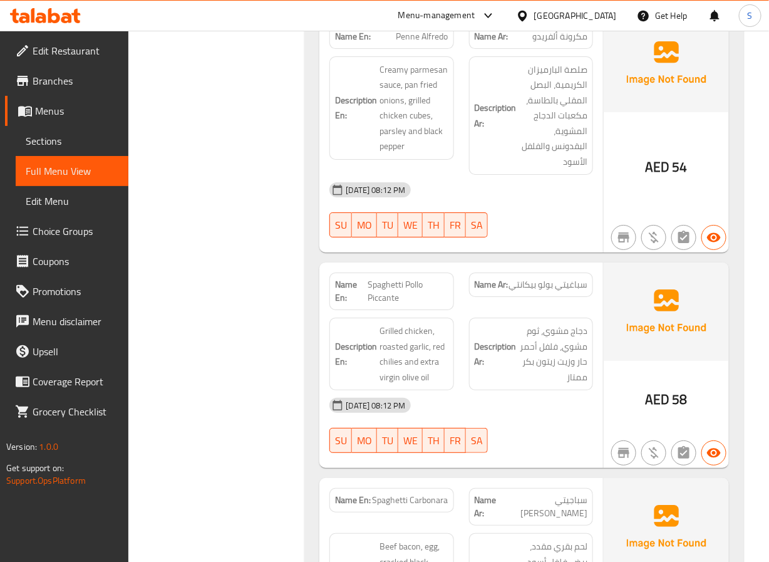
scroll to position [7563, 0]
click at [415, 42] on span "Penne Alfredo" at bounding box center [423, 35] width 52 height 13
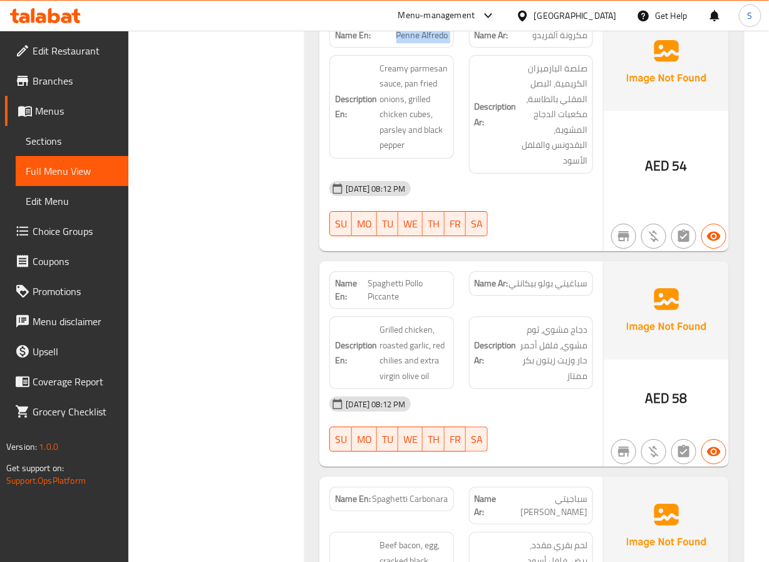
click at [415, 42] on span "Penne Alfredo" at bounding box center [423, 35] width 52 height 13
copy span "Penne Alfredo"
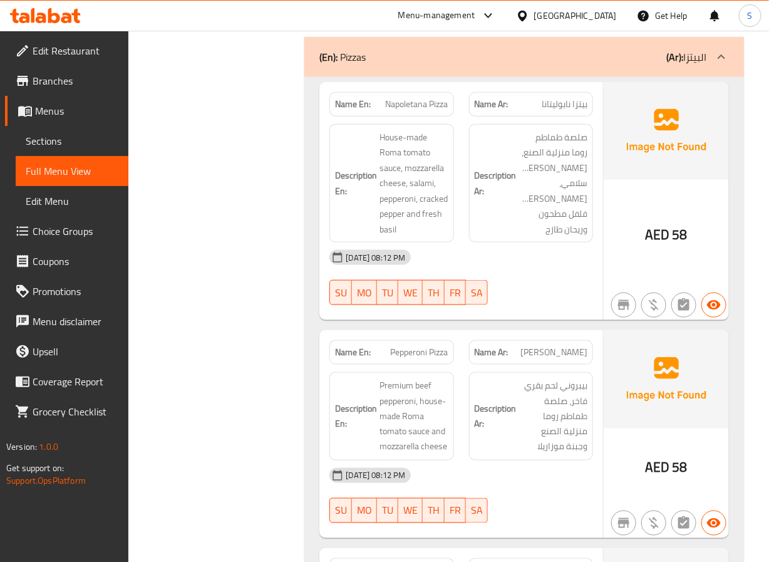
scroll to position [4970, 0]
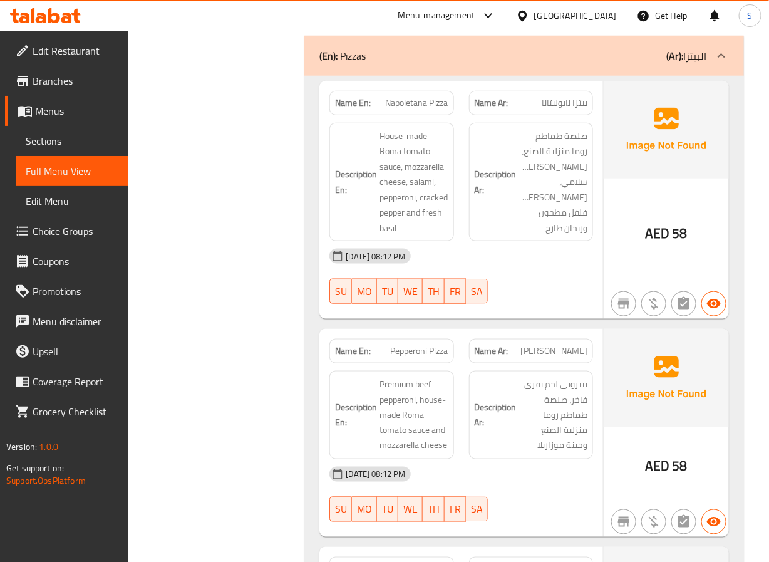
click at [418, 110] on span "Napoletana Pizza" at bounding box center [417, 102] width 63 height 13
copy span "Napoletana Pizza"
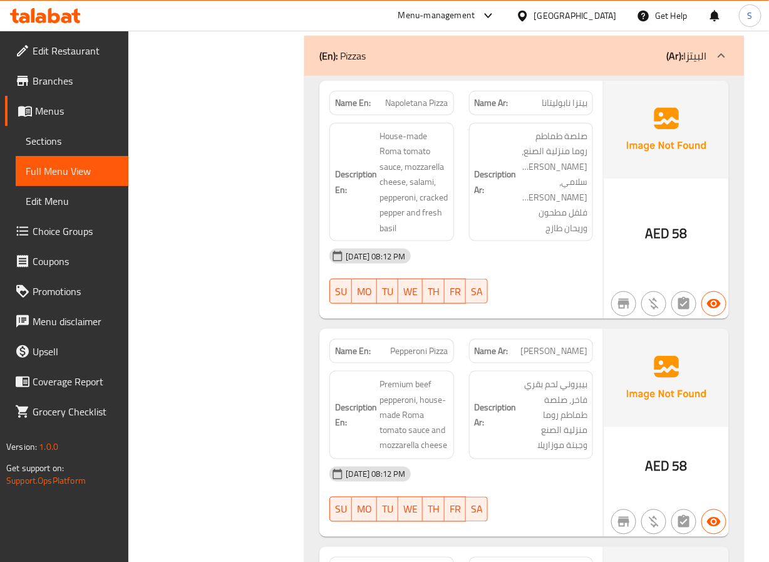
click at [410, 358] on span "Pepperoni Pizza" at bounding box center [420, 351] width 58 height 13
copy span "Pepperoni Pizza"
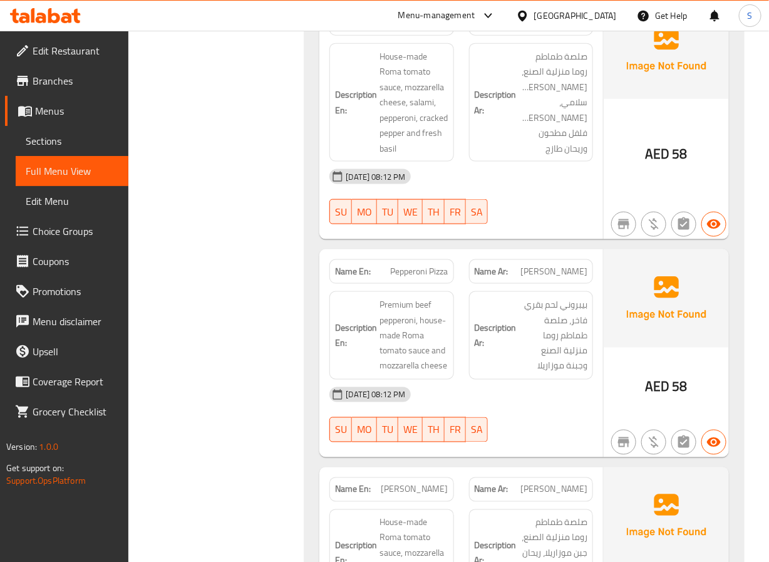
scroll to position [5077, 0]
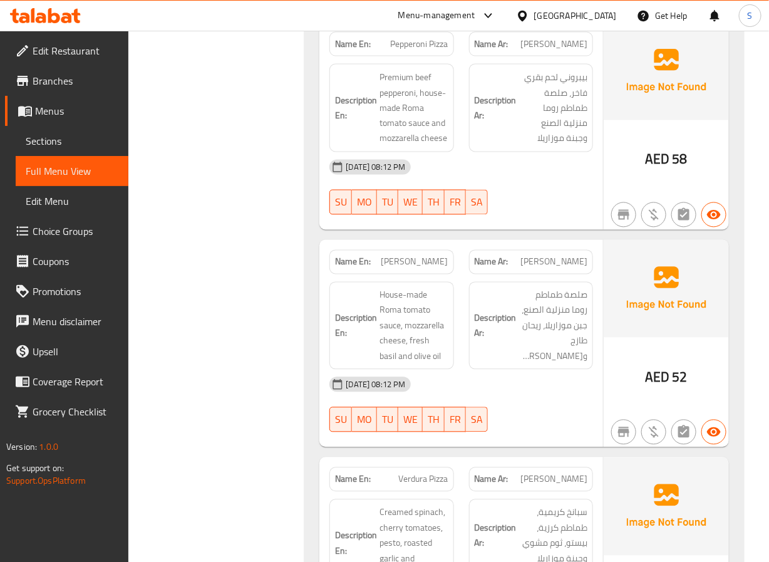
scroll to position [5352, 0]
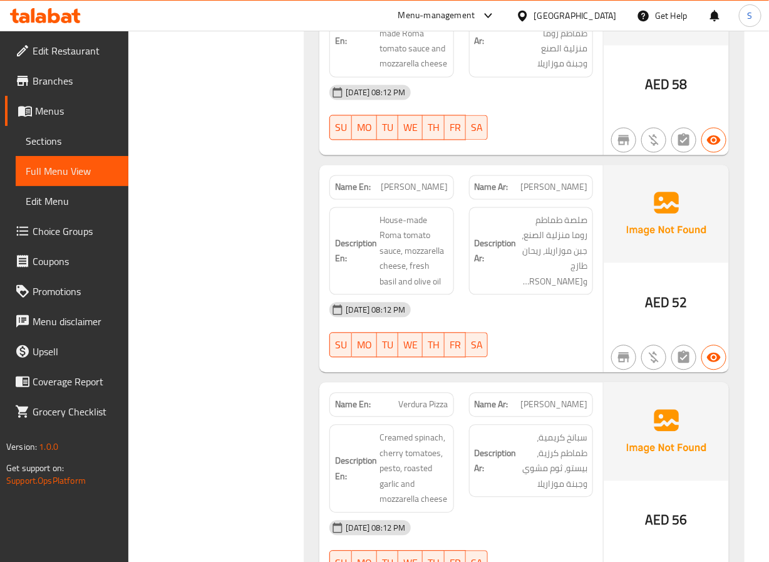
click at [429, 200] on div "Name En: Margherita Pizza" at bounding box center [392, 187] width 124 height 24
click at [427, 194] on span "[PERSON_NAME]" at bounding box center [415, 187] width 67 height 13
copy span "[PERSON_NAME]"
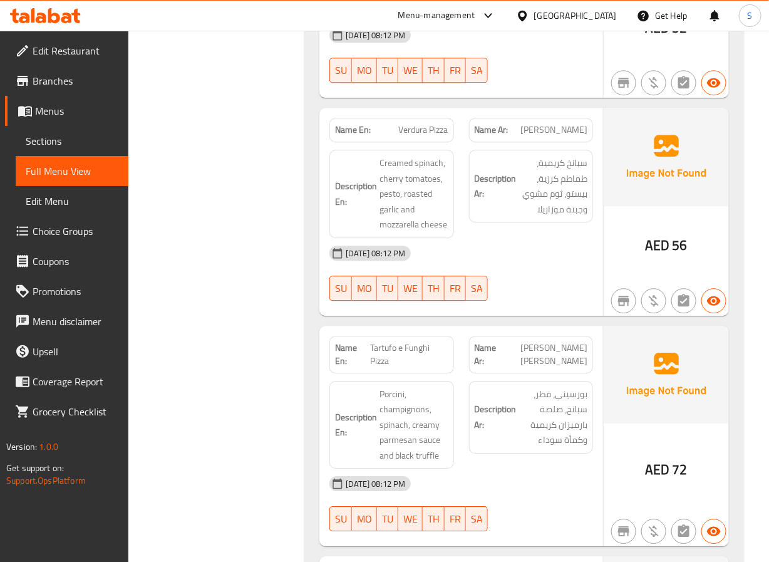
scroll to position [5638, 0]
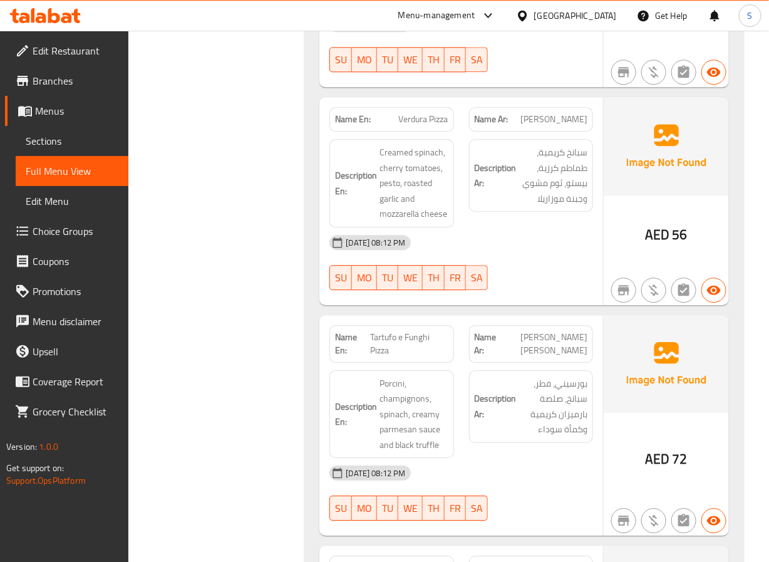
click at [414, 126] on span "Verdura Pizza" at bounding box center [424, 119] width 50 height 13
copy span "Verdura Pizza"
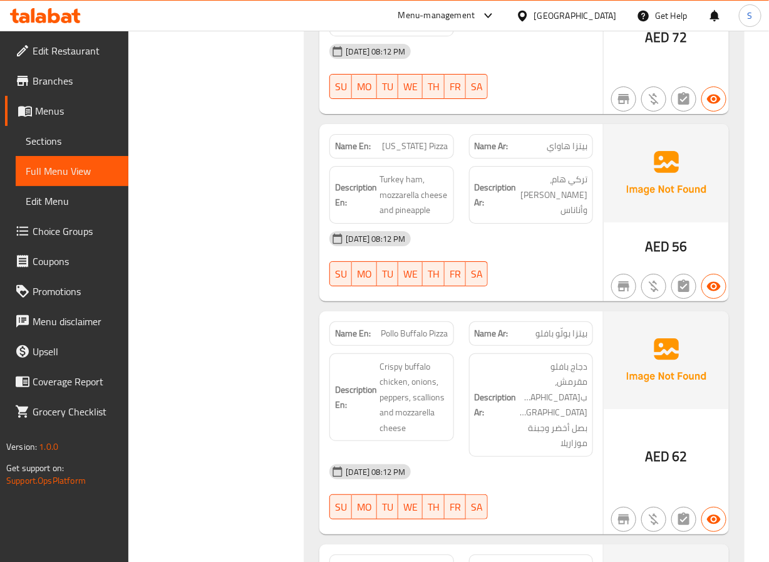
scroll to position [6061, 0]
click at [423, 152] on span "[US_STATE] Pizza" at bounding box center [416, 144] width 66 height 13
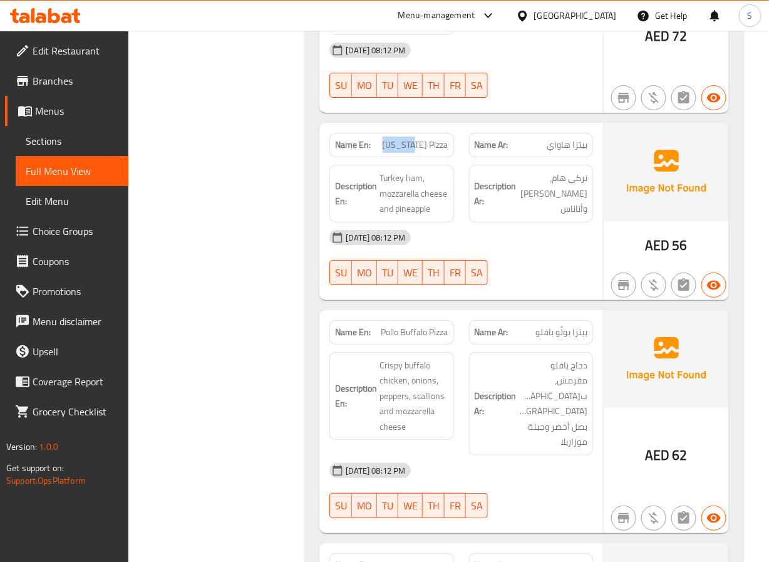
click at [423, 152] on span "[US_STATE] Pizza" at bounding box center [416, 144] width 66 height 13
copy span "[US_STATE] Pizza"
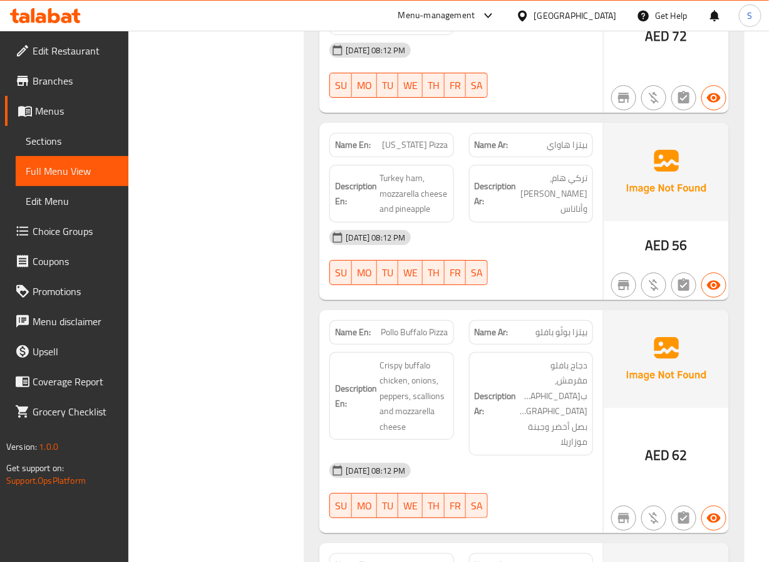
click at [385, 339] on span "Pollo Buffalo Pizza" at bounding box center [415, 332] width 67 height 13
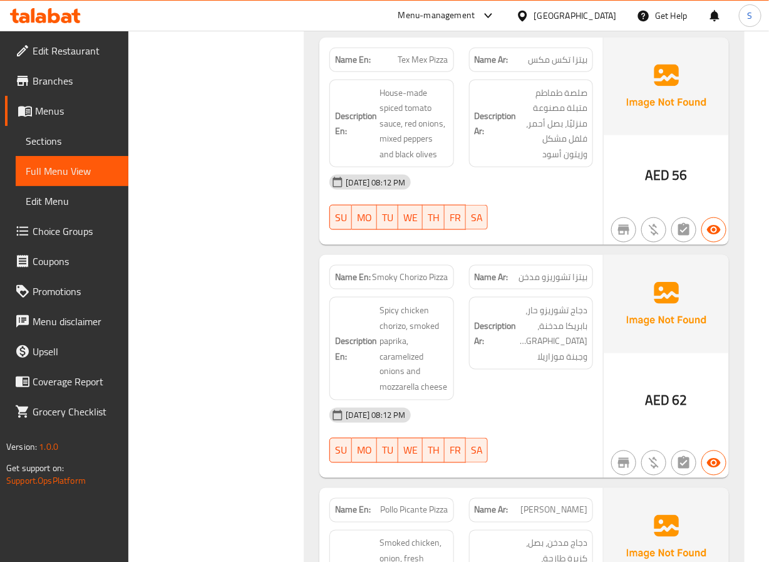
scroll to position [6568, 0]
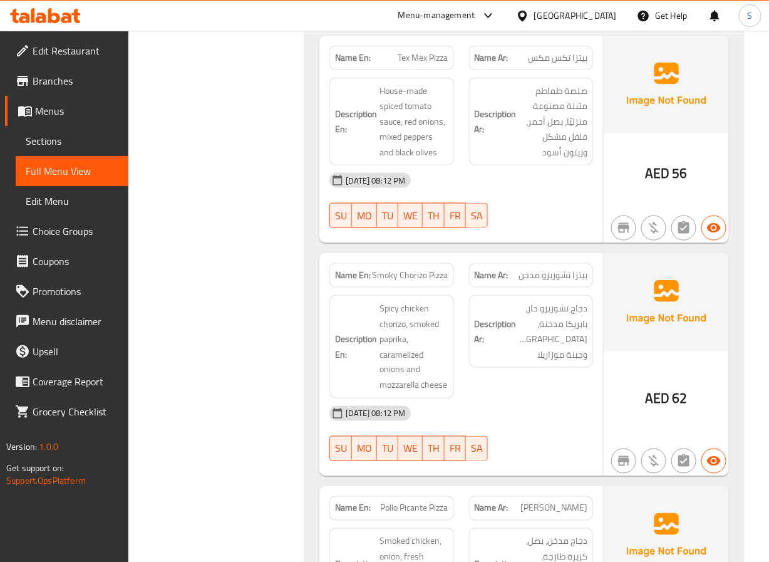
click at [421, 282] on span "Smoky Chorizo Pizza" at bounding box center [411, 275] width 76 height 13
click at [254, 459] on div "Filter Branches Branches Popular filters Free items Branch specific items Has c…" at bounding box center [222, 352] width 152 height 13518
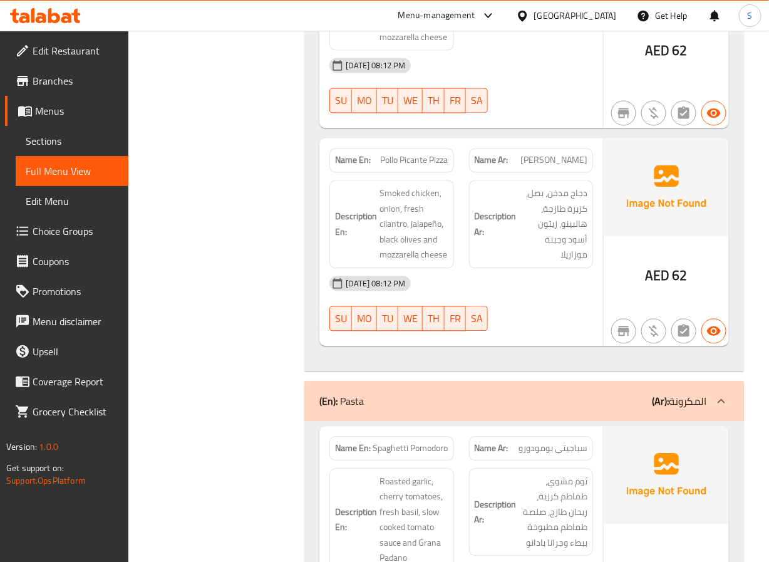
scroll to position [6958, 0]
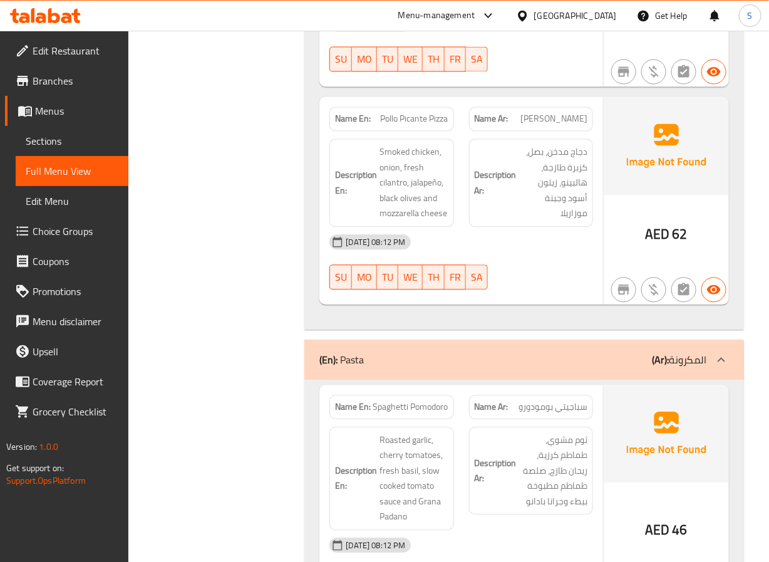
click at [397, 125] on span "Pollo Picante Pizza" at bounding box center [415, 118] width 68 height 13
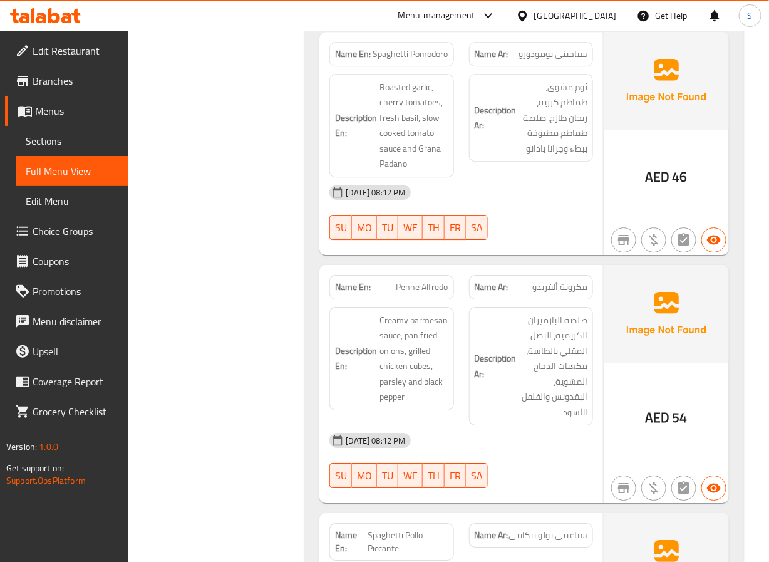
scroll to position [7311, 0]
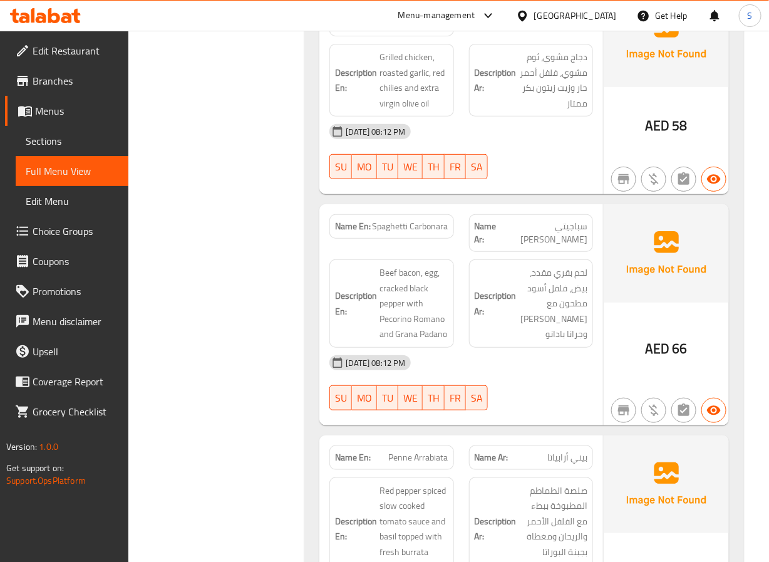
scroll to position [7836, 0]
click at [395, 30] on span "Spaghetti Pollo Piccante" at bounding box center [408, 17] width 80 height 26
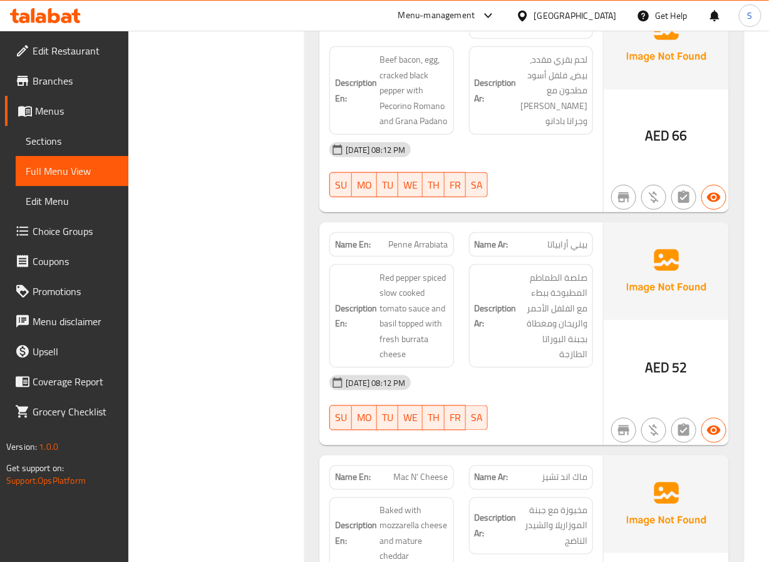
scroll to position [8049, 0]
click at [407, 19] on span "Spaghetti Carbonara" at bounding box center [411, 12] width 76 height 13
drag, startPoint x: 407, startPoint y: 50, endPoint x: 391, endPoint y: 50, distance: 15.7
click at [391, 19] on span "Spaghetti Carbonara" at bounding box center [411, 12] width 76 height 13
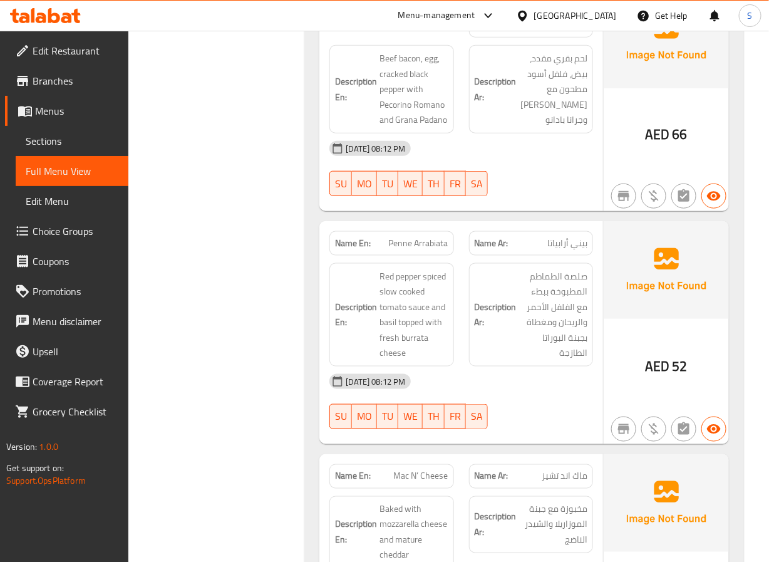
click at [391, 19] on span "Spaghetti Carbonara" at bounding box center [411, 12] width 76 height 13
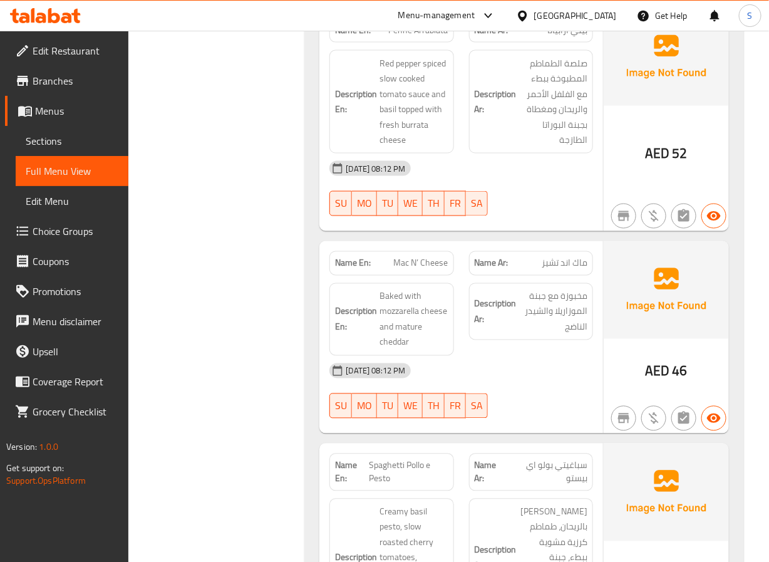
scroll to position [8264, 0]
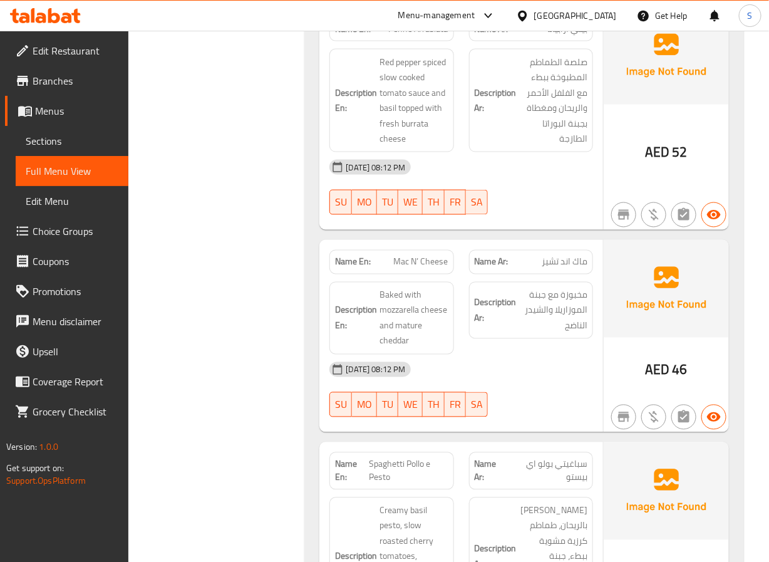
click at [432, 36] on span "Penne Arrabiata" at bounding box center [419, 29] width 60 height 13
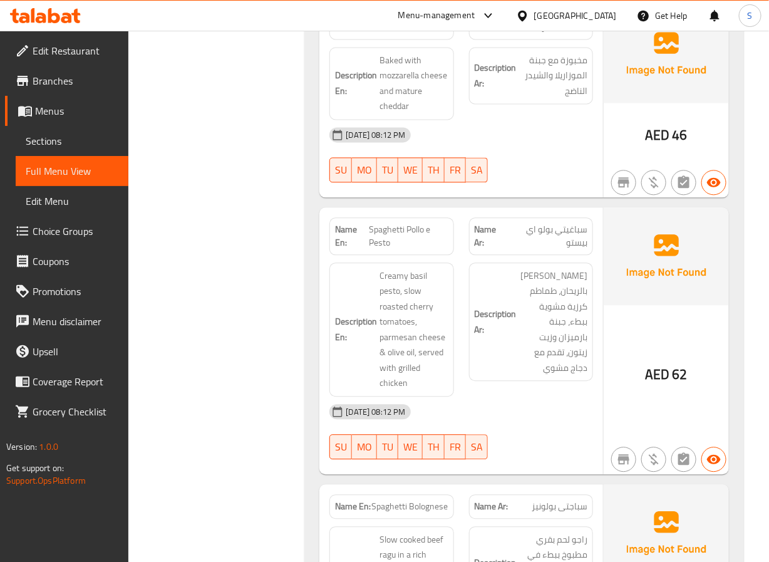
scroll to position [8501, 0]
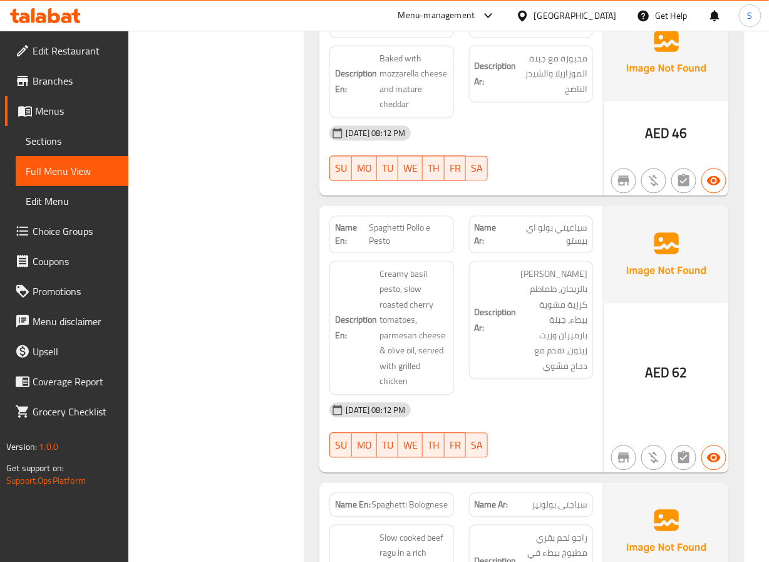
click at [424, 32] on span "Mac N’ Cheese" at bounding box center [421, 25] width 55 height 13
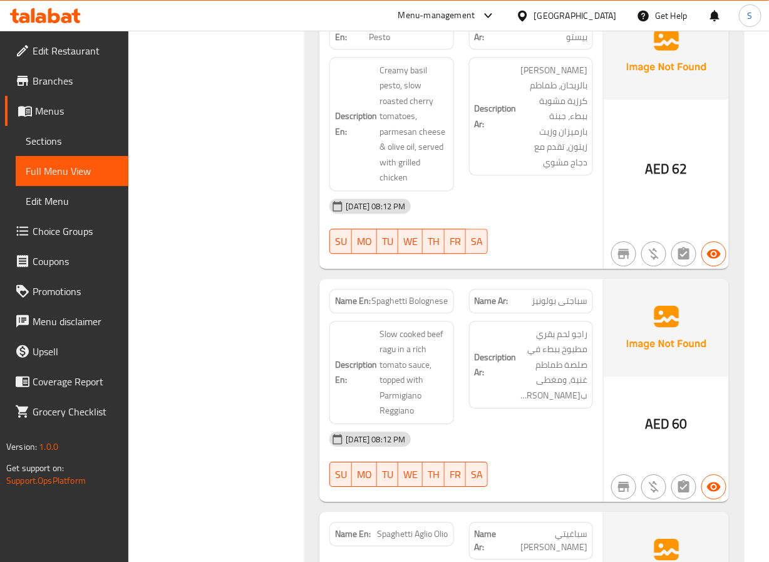
scroll to position [8712, 0]
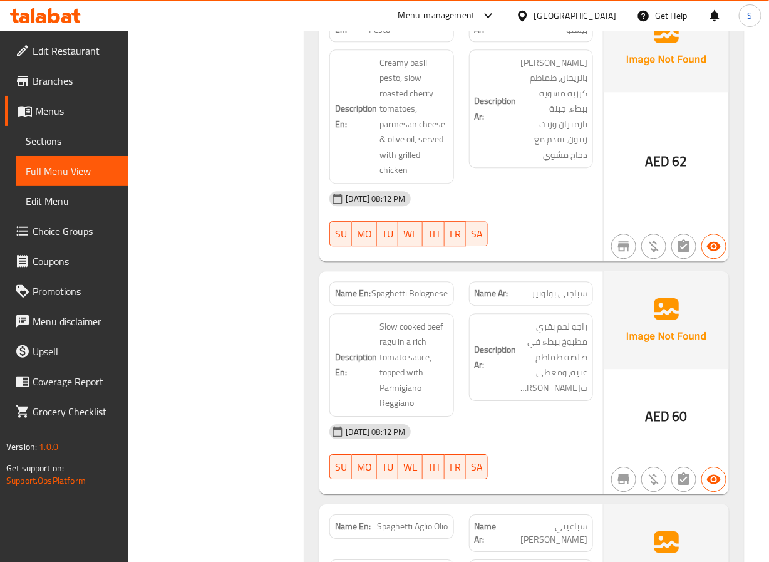
click at [376, 36] on span "Spaghetti Pollo e Pesto" at bounding box center [409, 23] width 80 height 26
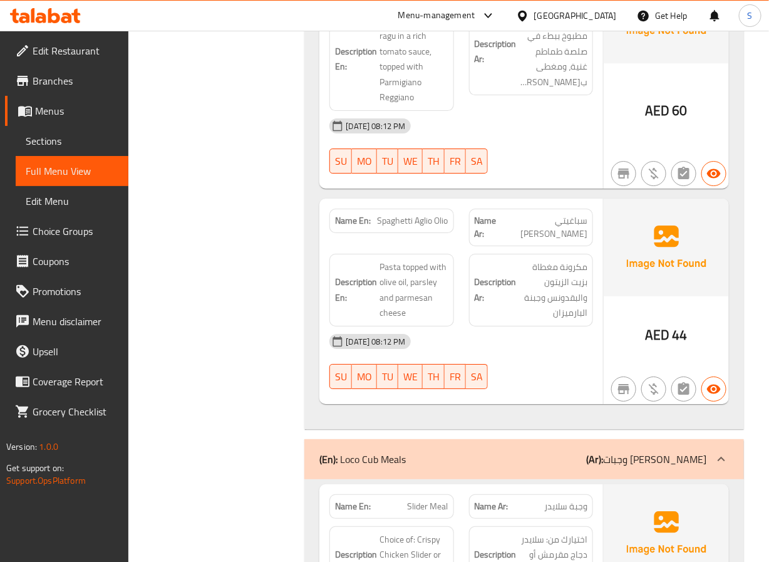
scroll to position [9027, 0]
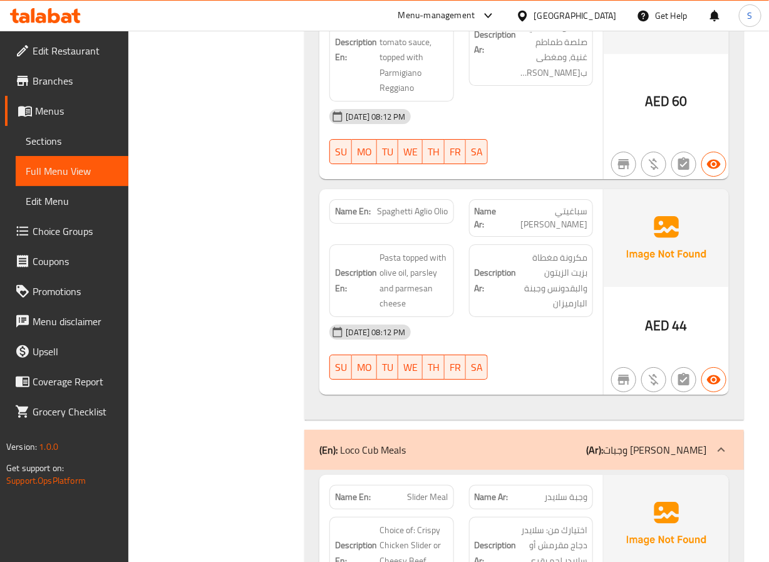
click at [393, 218] on span "Spaghetti Aglio Olio" at bounding box center [413, 211] width 71 height 13
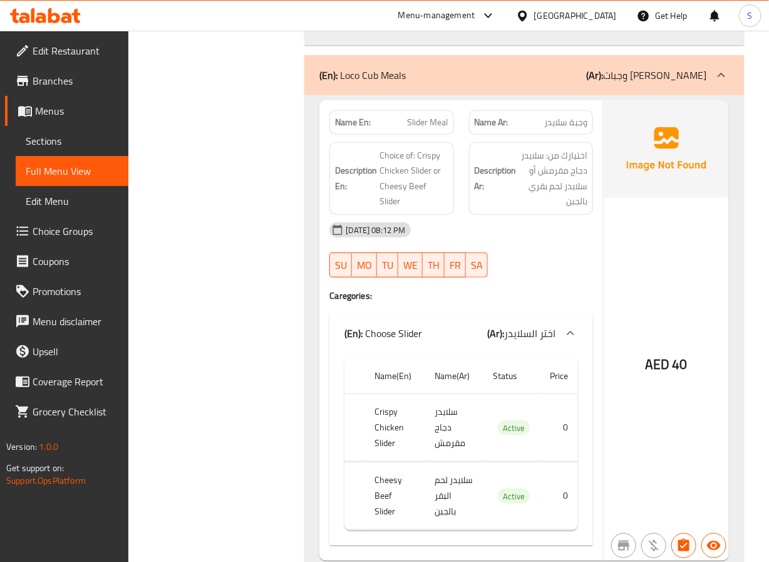
scroll to position [9403, 0]
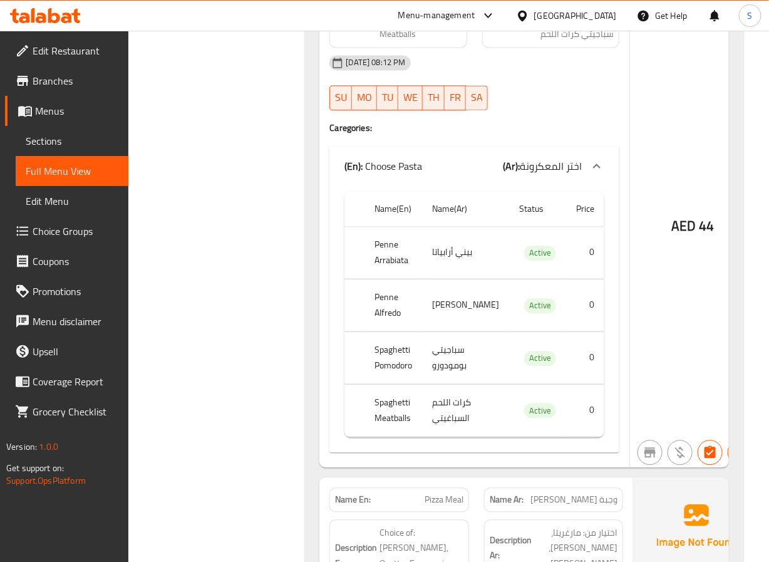
scroll to position [10016, 0]
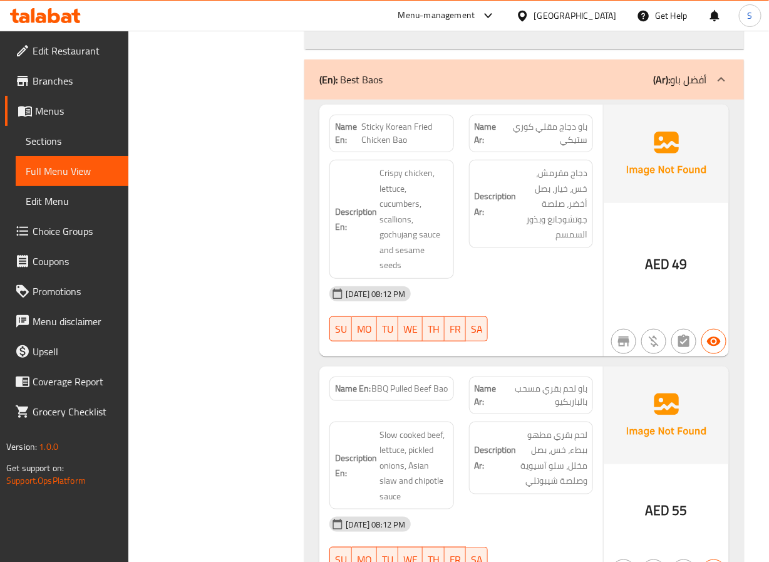
scroll to position [10977, 0]
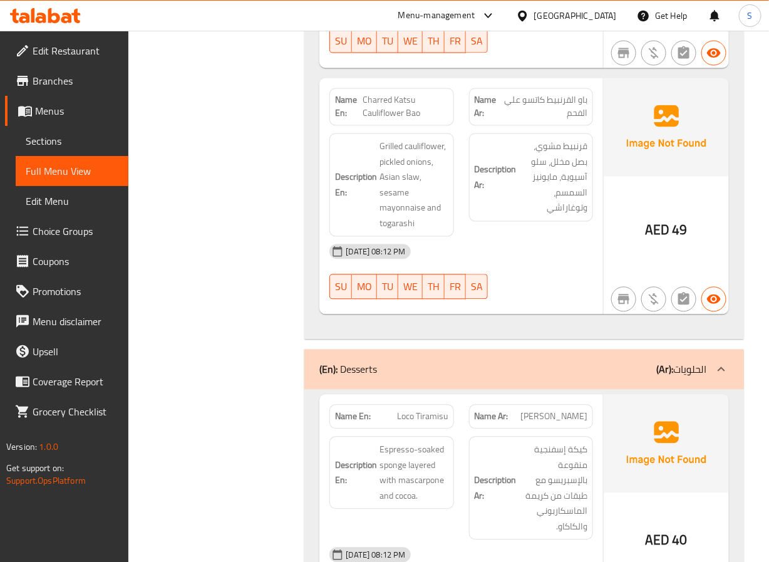
scroll to position [11494, 0]
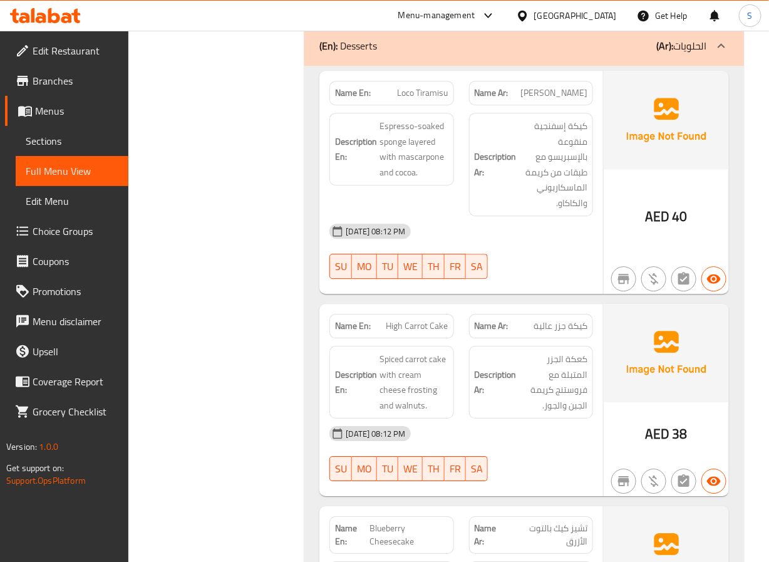
scroll to position [11826, 0]
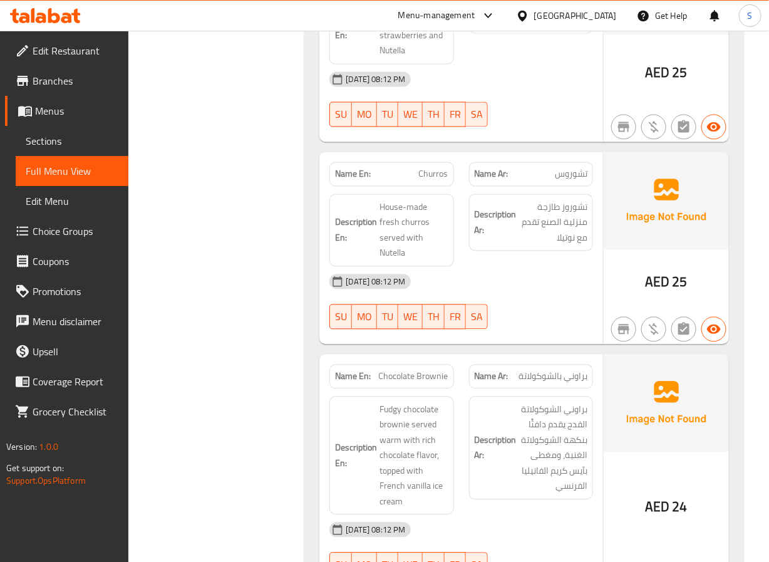
scroll to position [13156, 0]
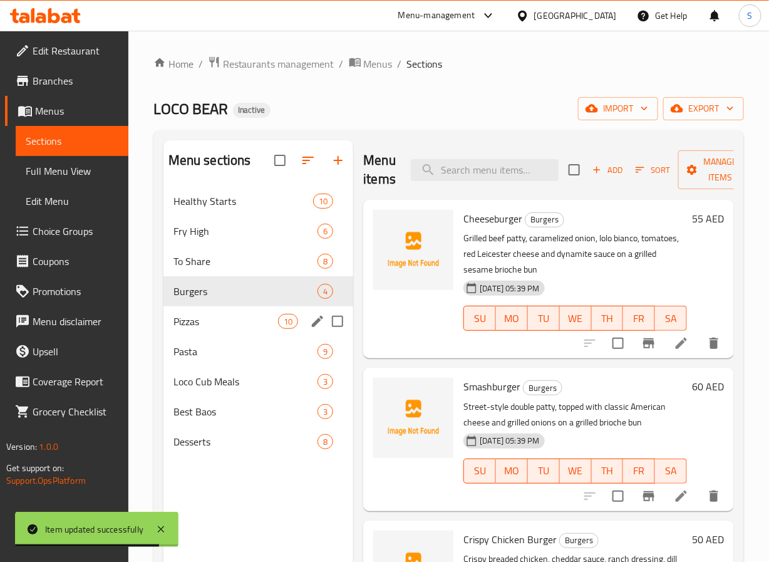
click at [243, 308] on div "Pizzas 10" at bounding box center [259, 321] width 190 height 30
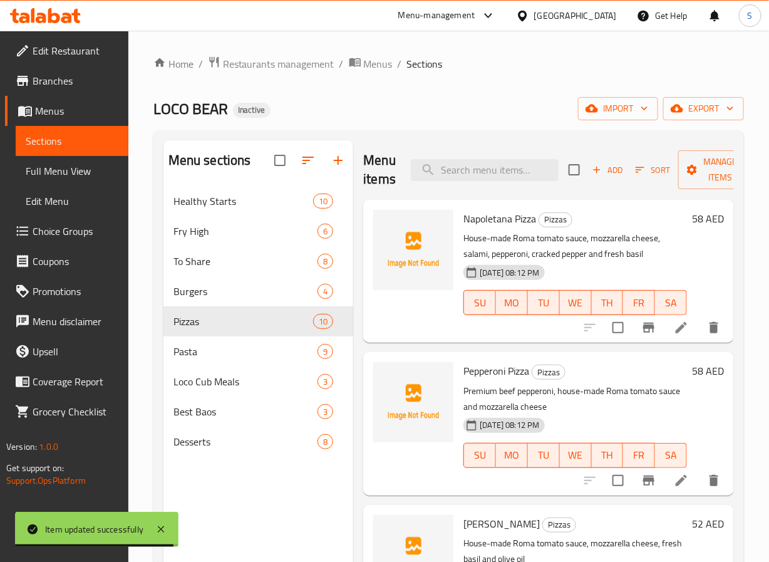
click at [675, 321] on li at bounding box center [681, 327] width 35 height 23
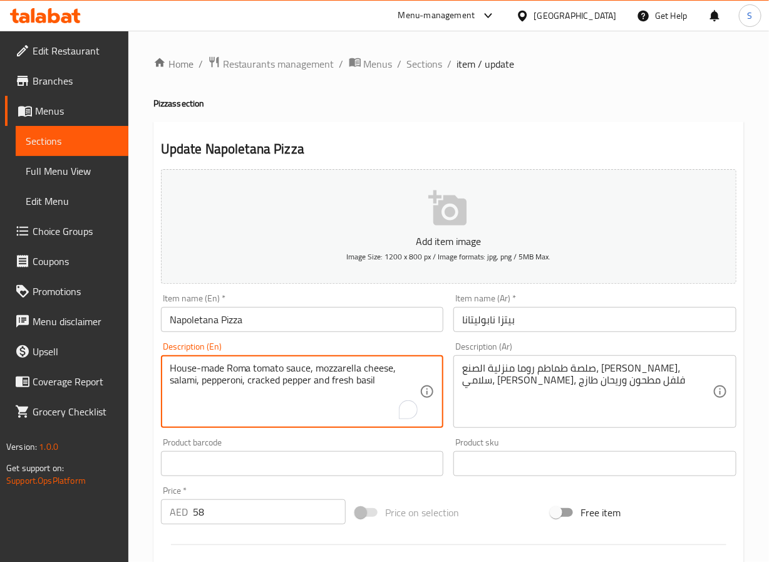
click at [375, 369] on textarea "House-made Roma tomato sauce, mozzarella cheese, salami, pepperoni, cracked pep…" at bounding box center [295, 392] width 251 height 60
type textarea "House-made Roma tomato sauce, mozzarella, salami, pepperoni, cracked pepper and…"
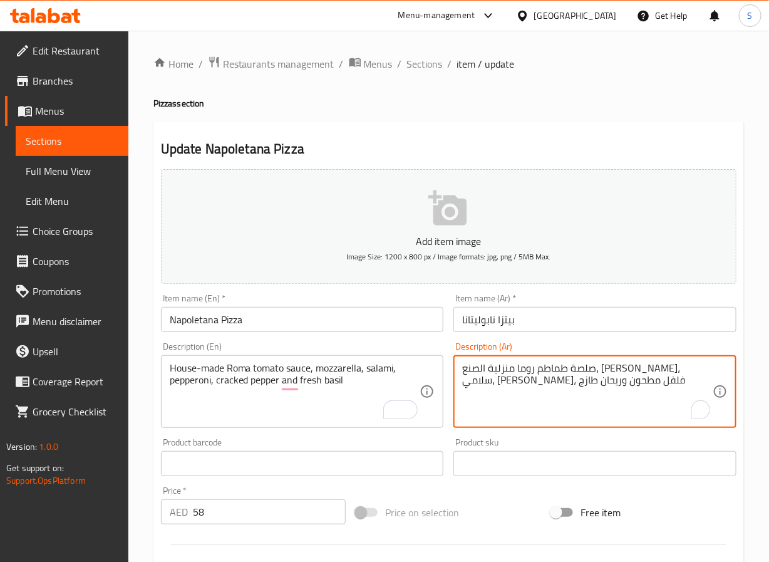
click at [538, 371] on textarea "صلصة طماطم روما منزلية الصنع، [PERSON_NAME]، سلامي، [PERSON_NAME]، فلفل مطحون و…" at bounding box center [587, 392] width 251 height 60
click at [534, 380] on textarea "صلصة طماطم روما منزلية الصنع، موزاريلا، سلامي، بيبروني، فلفل مطحون وريحان طازج" at bounding box center [587, 392] width 251 height 60
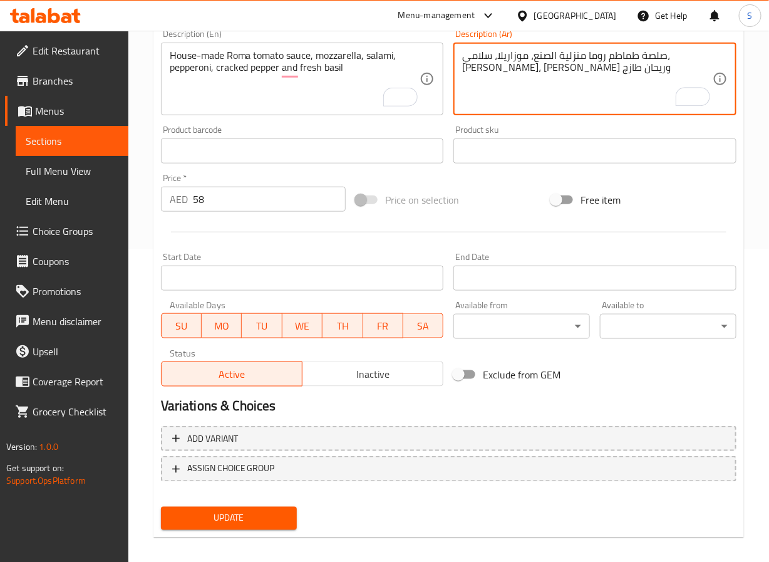
scroll to position [322, 0]
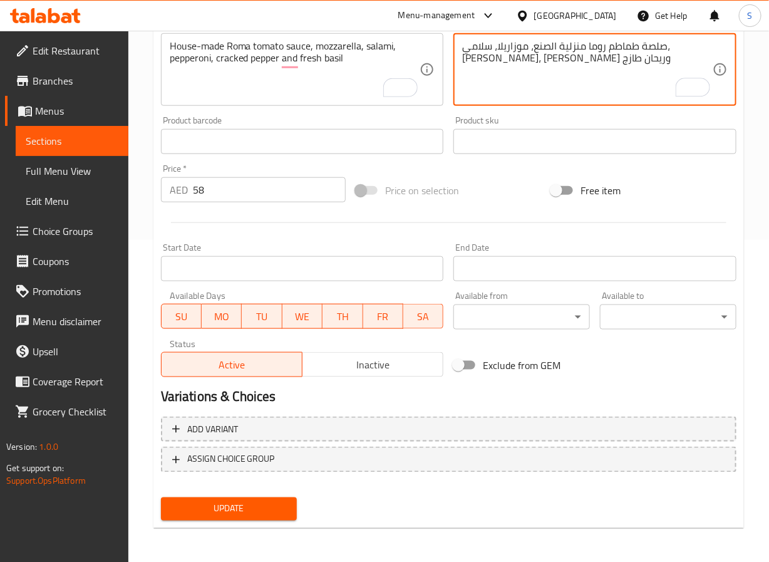
type textarea "صلصة طماطم روما منزلية الصنع، موزاريلا، سلامي، بيبروني، فلفل كراكد وريحان طازج"
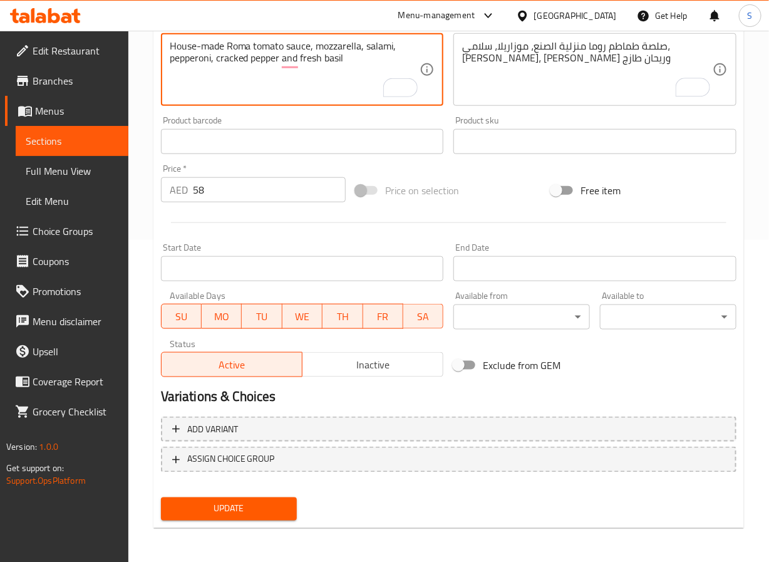
click at [242, 62] on textarea "House-made Roma tomato sauce, mozzarella, salami, pepperoni, cracked pepper and…" at bounding box center [295, 70] width 251 height 60
click at [260, 506] on span "Update" at bounding box center [229, 509] width 117 height 16
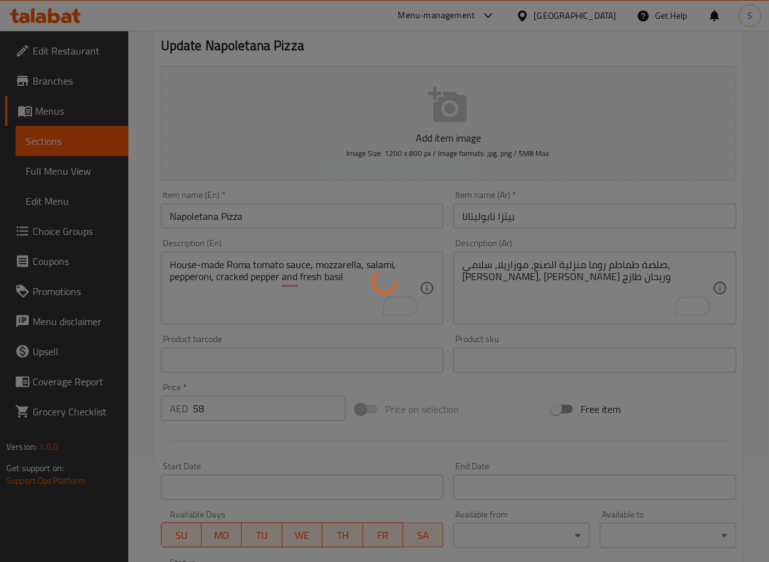
scroll to position [0, 0]
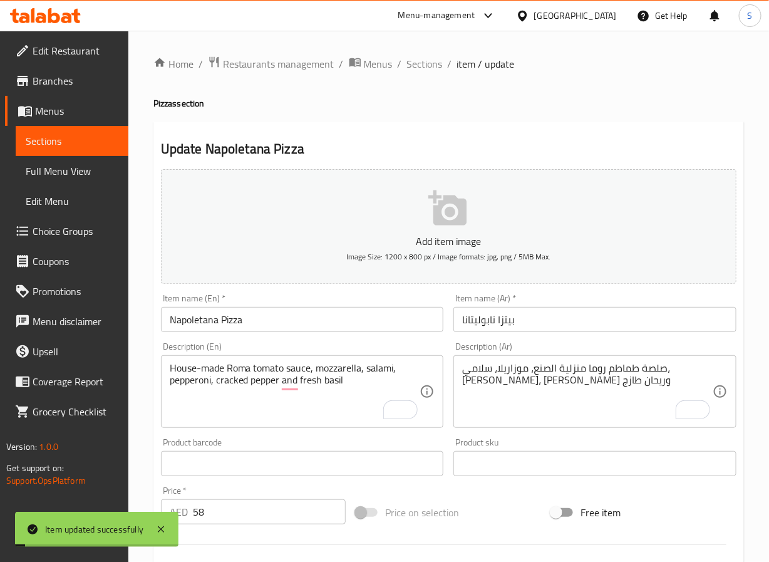
drag, startPoint x: 410, startPoint y: 63, endPoint x: 397, endPoint y: 19, distance: 45.2
click at [410, 63] on span "Sections" at bounding box center [425, 63] width 36 height 15
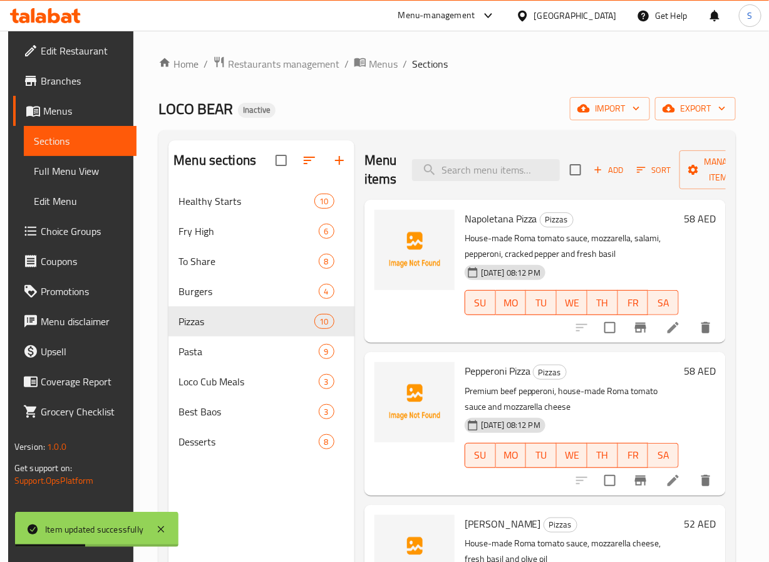
click at [666, 478] on icon at bounding box center [673, 480] width 15 height 15
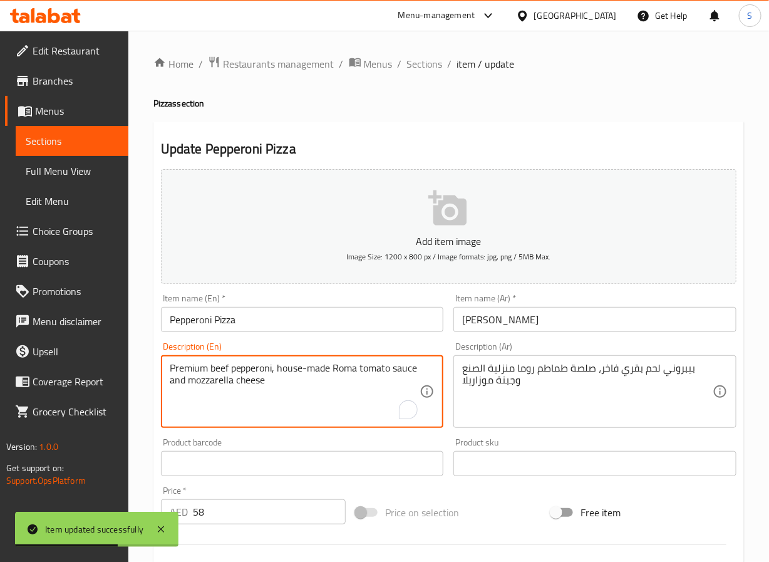
click at [250, 382] on textarea "Premium beef pepperoni, house-made Roma tomato sauce and mozzarella cheese" at bounding box center [295, 392] width 251 height 60
type textarea "Premium beef pepperoni, house-made Roma tomato sauce and mozzarella"
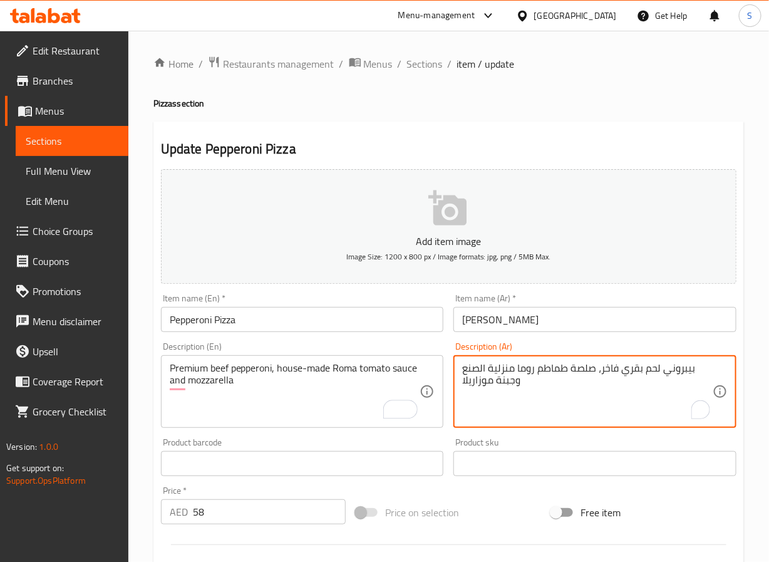
click at [608, 369] on textarea "بيبروني لحم بقري فاخر، صلصة طماطم روما منزلية الصنع وجبنة موزاريلا" at bounding box center [587, 392] width 251 height 60
click at [508, 386] on textarea "بيبروني لحم بقري بريميوم، صلصة طماطم روما منزلية الصنع وجبنة موزاريلا" at bounding box center [587, 392] width 251 height 60
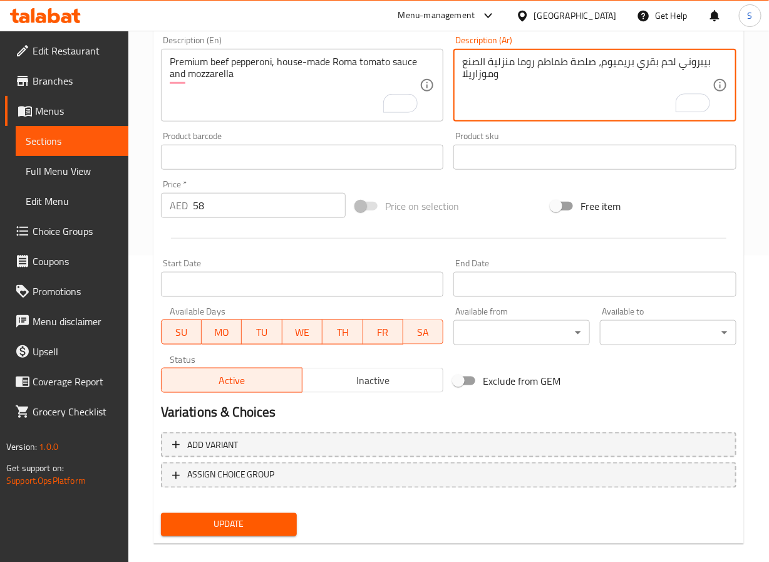
scroll to position [322, 0]
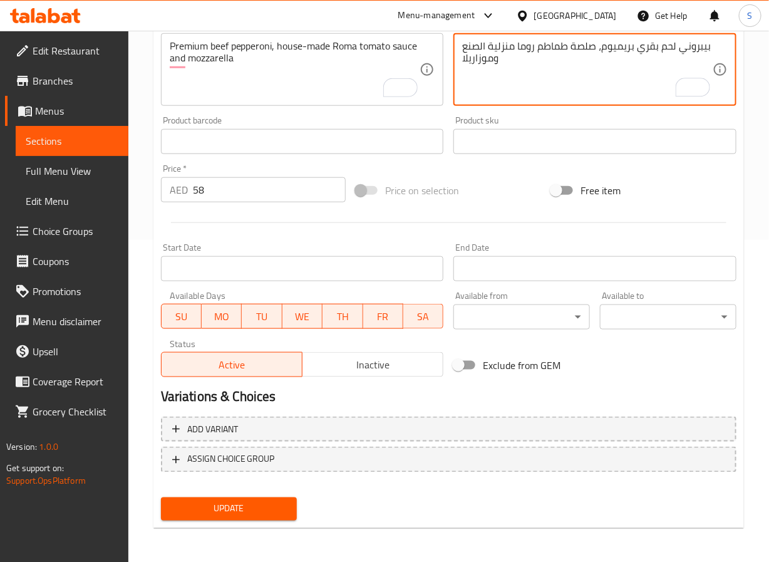
type textarea "بيبروني لحم بقري بريميوم، صلصة طماطم روما منزلية الصنع وموزاريلا"
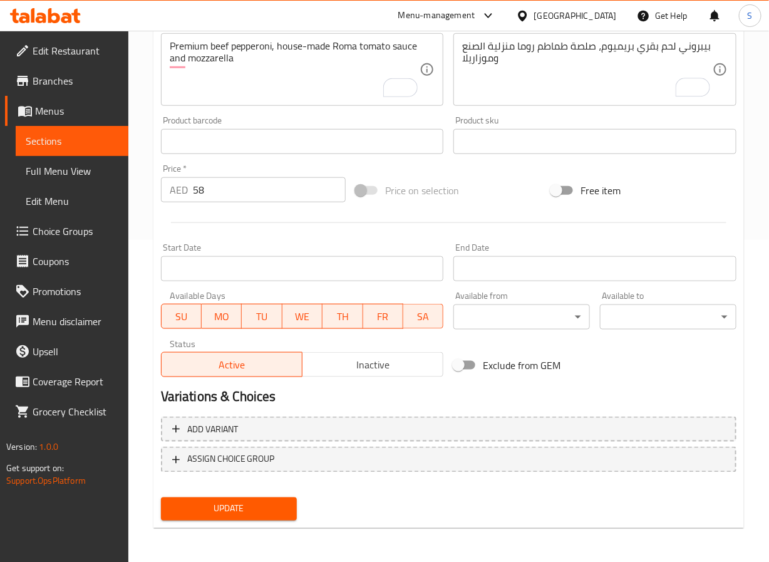
click at [239, 521] on div "Update" at bounding box center [229, 509] width 147 height 33
click at [239, 508] on span "Update" at bounding box center [229, 509] width 117 height 16
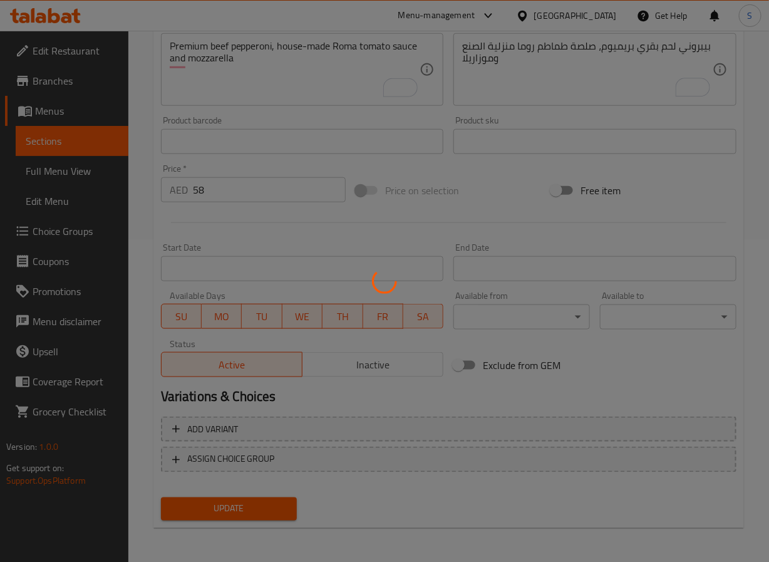
scroll to position [0, 0]
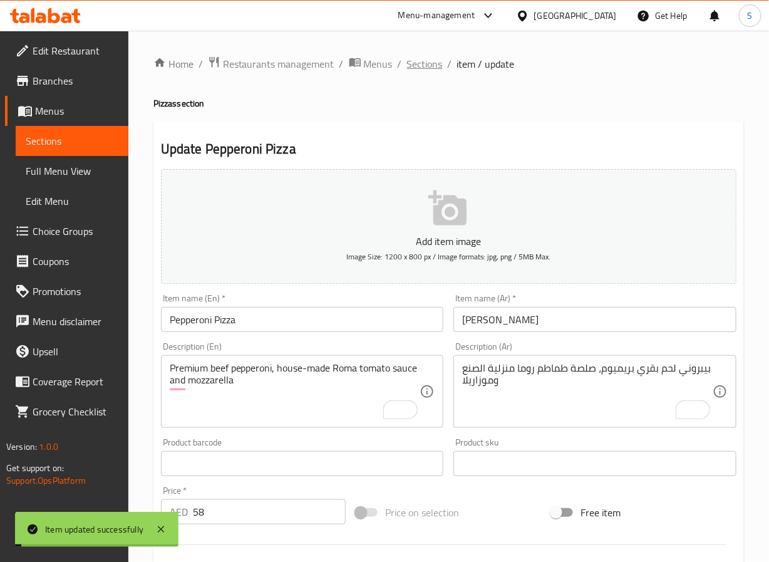
click at [417, 66] on span "Sections" at bounding box center [425, 63] width 36 height 15
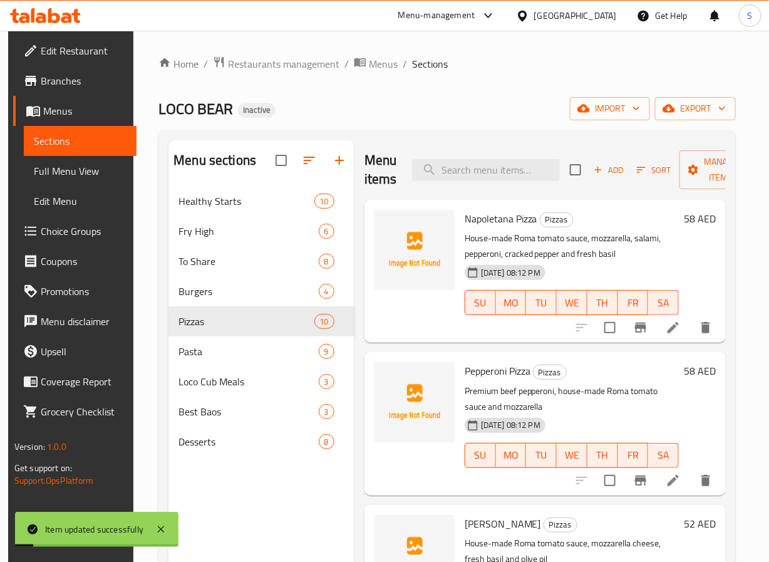
scroll to position [308, 0]
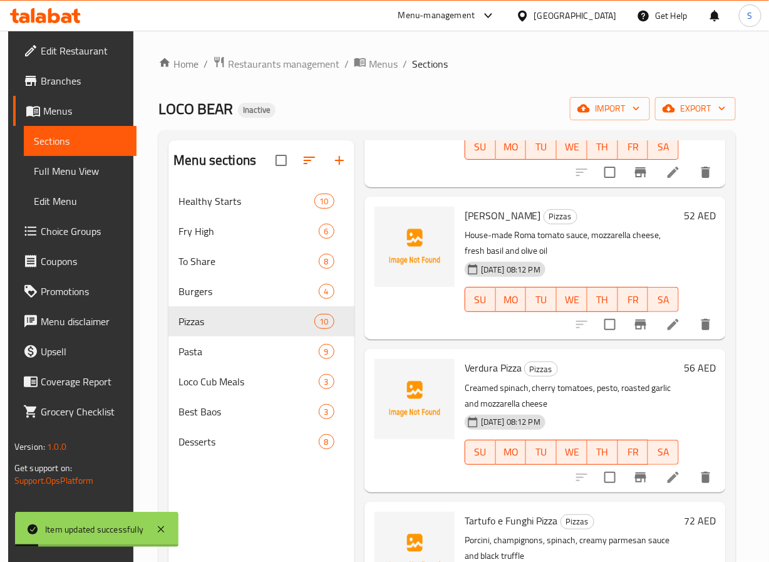
click at [670, 333] on li at bounding box center [673, 324] width 35 height 23
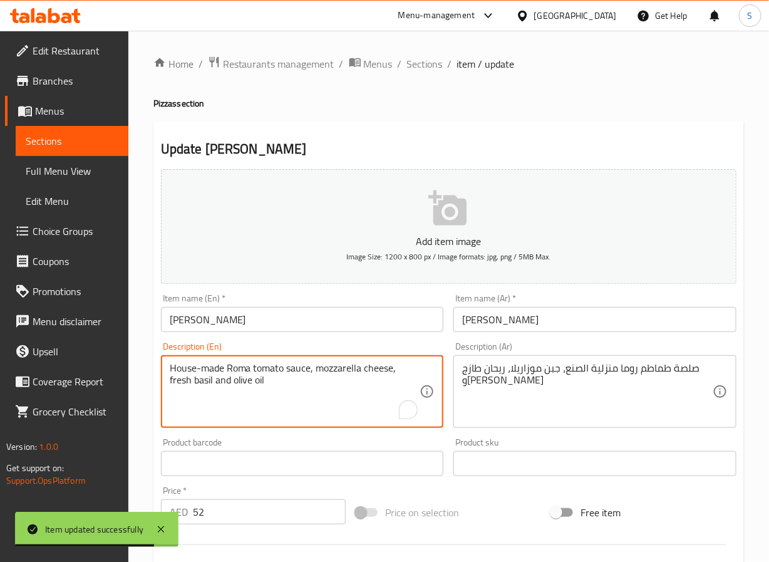
click at [380, 367] on textarea "House-made Roma tomato sauce, mozzarella cheese, fresh basil and olive oil" at bounding box center [295, 392] width 251 height 60
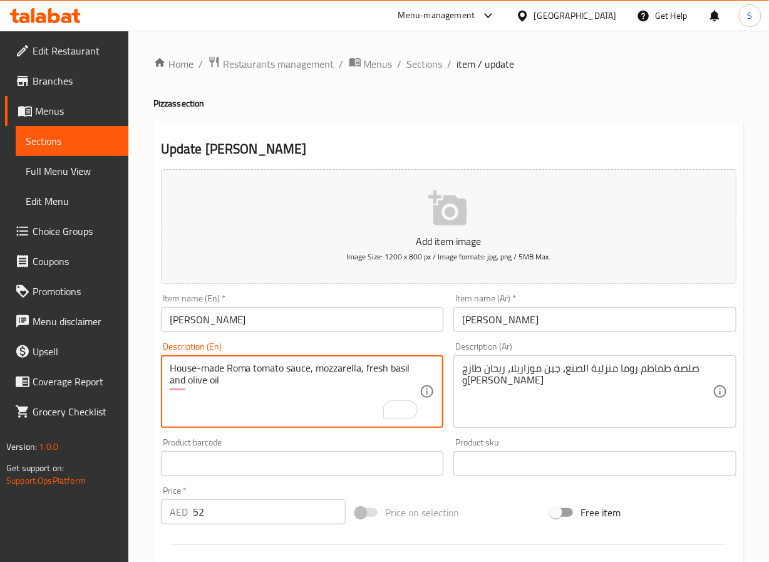
type textarea "House-made Roma tomato sauce, mozzarella, fresh basil and olive oil"
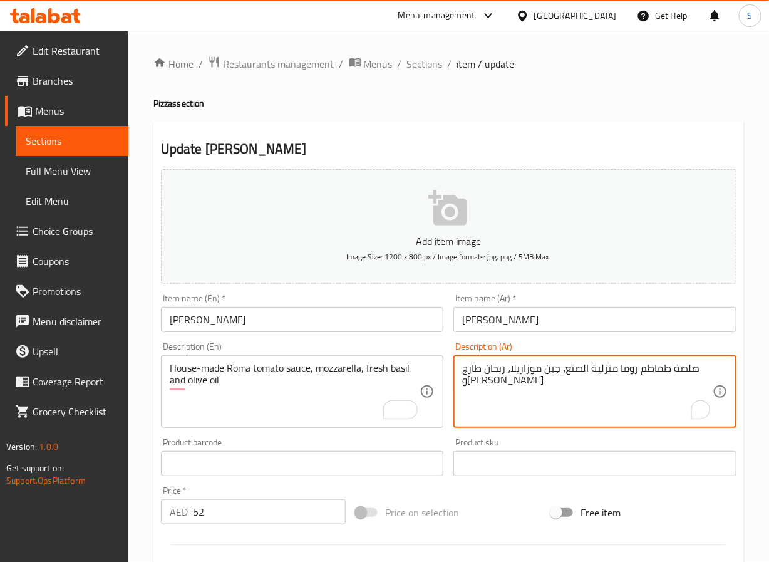
click at [553, 373] on textarea "صلصة طماطم روما منزلية الصنع، جبن موزاريلا، ريحان طازج و[PERSON_NAME]" at bounding box center [587, 392] width 251 height 60
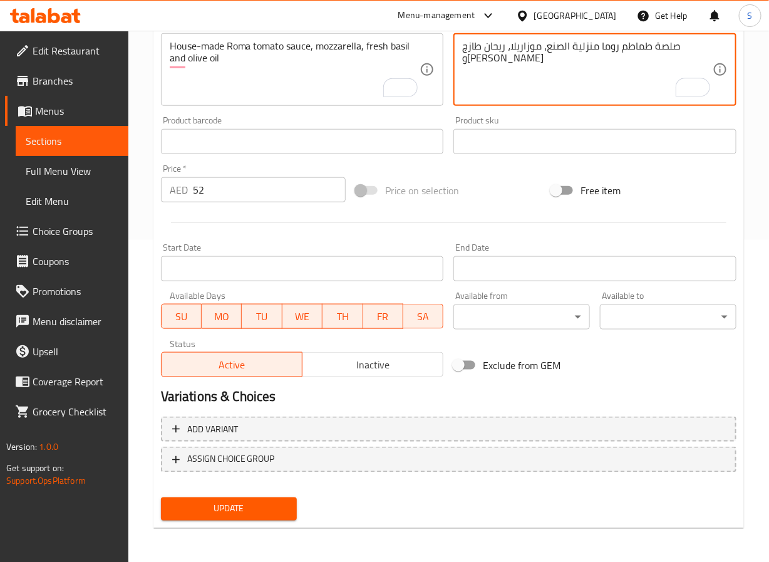
type textarea "صلصة طماطم روما منزلية الصنع، موزاريلا، ريحان طازج وزيت زيتون"
click at [268, 510] on span "Update" at bounding box center [229, 509] width 117 height 16
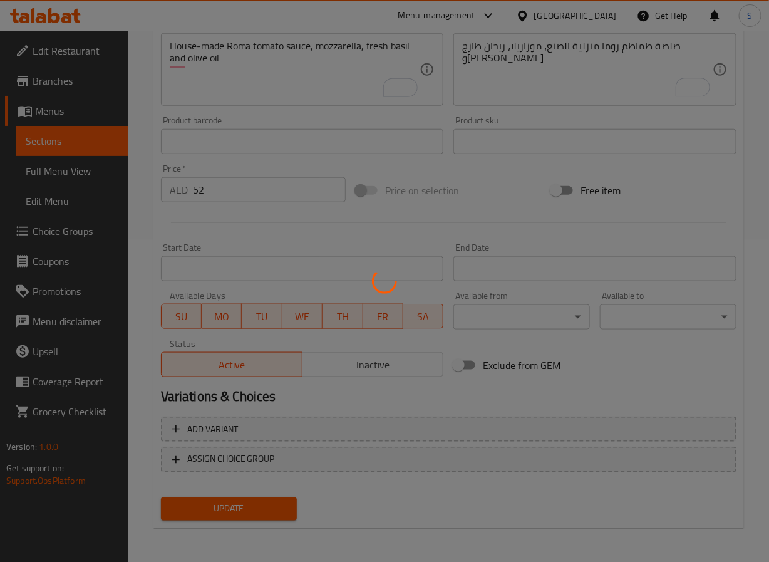
scroll to position [0, 0]
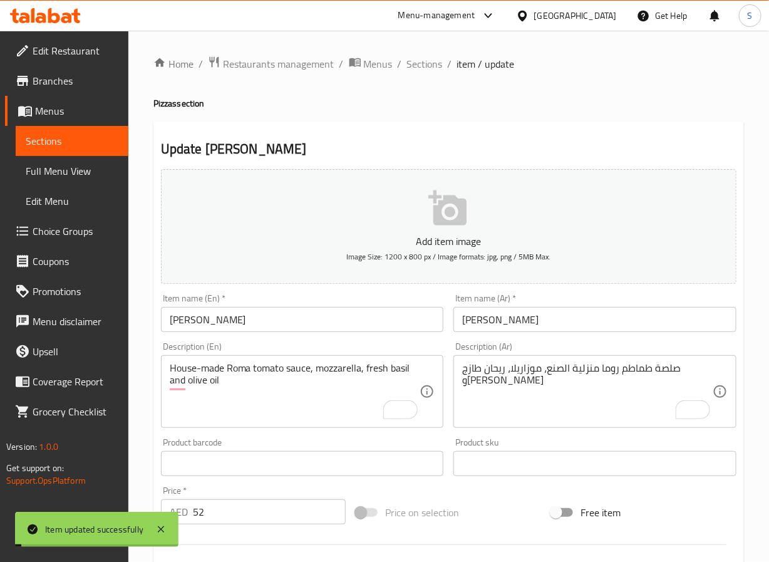
drag, startPoint x: 422, startPoint y: 64, endPoint x: 481, endPoint y: 123, distance: 83.7
click at [422, 63] on span "Sections" at bounding box center [425, 63] width 36 height 15
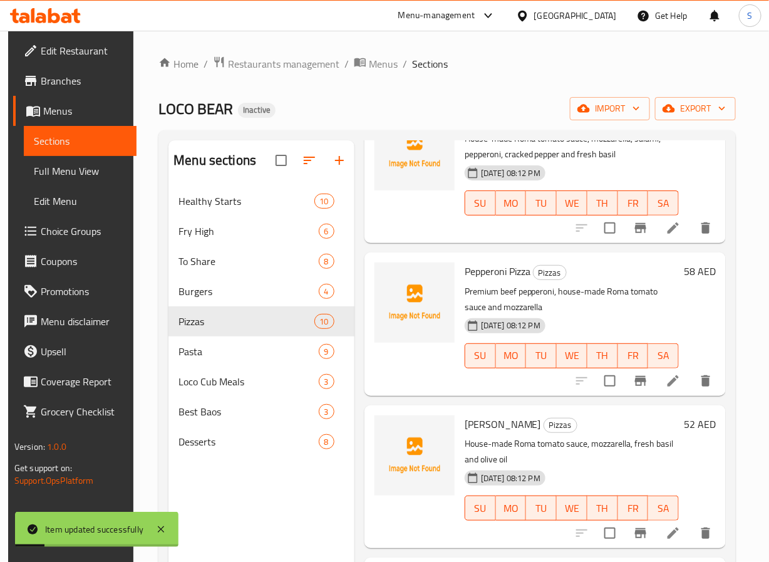
scroll to position [102, 0]
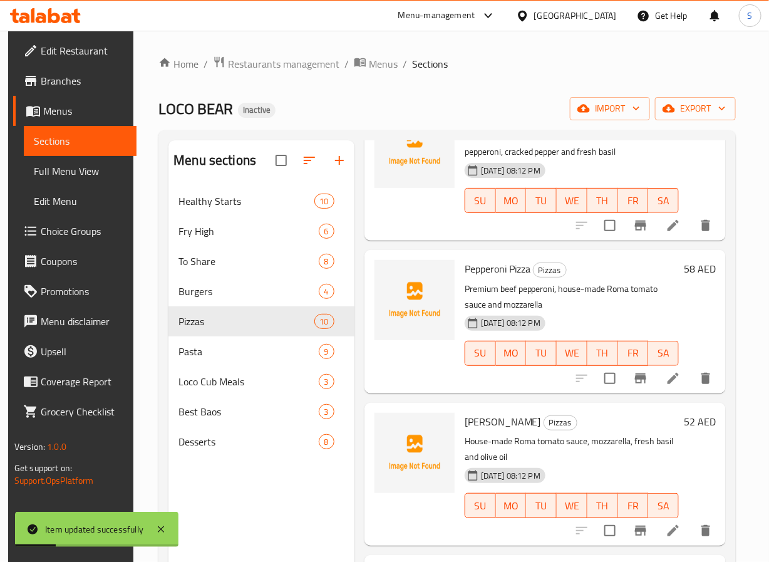
click at [675, 380] on li at bounding box center [673, 378] width 35 height 23
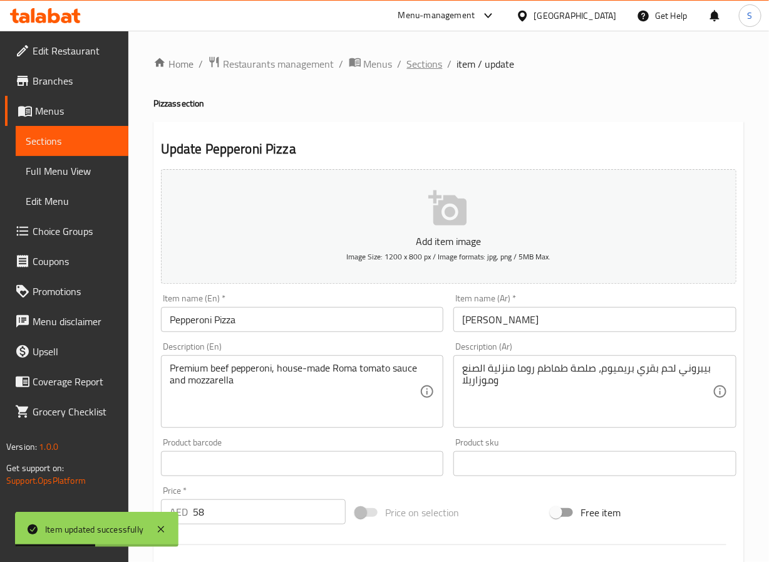
click at [421, 62] on span "Sections" at bounding box center [425, 63] width 36 height 15
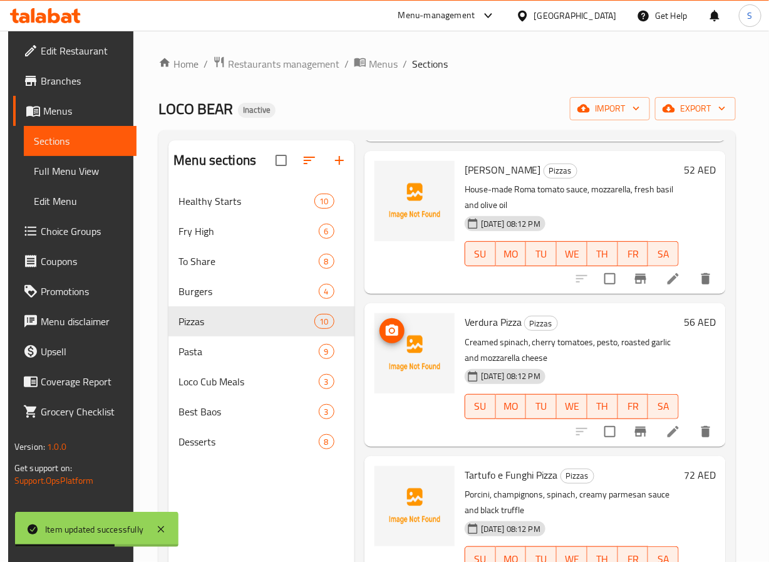
scroll to position [444, 0]
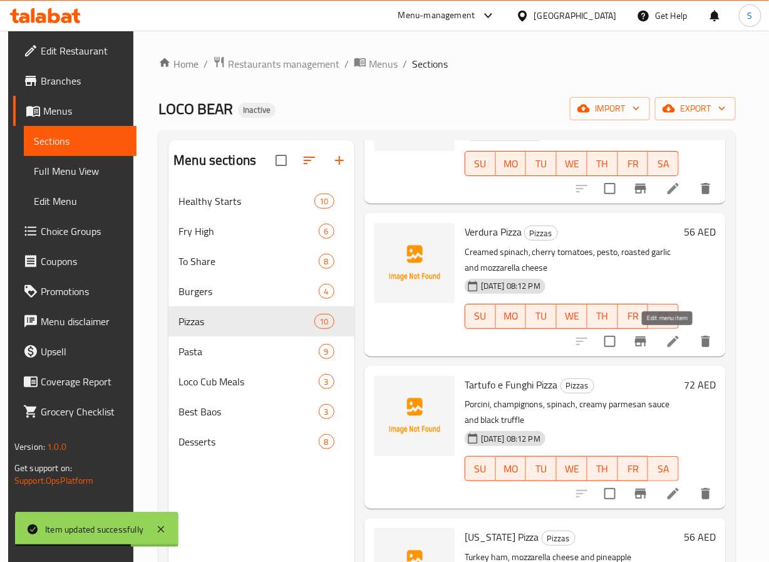
click at [671, 339] on icon at bounding box center [673, 341] width 15 height 15
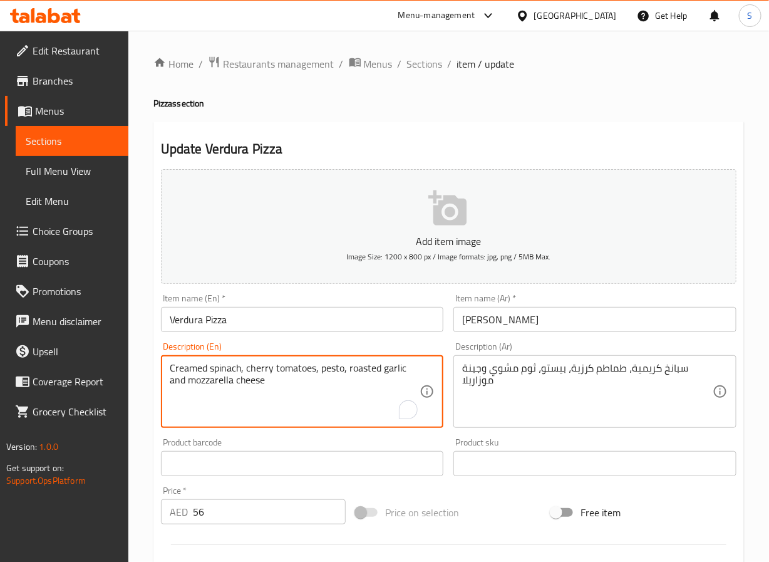
click at [254, 384] on textarea "Creamed spinach, cherry tomatoes, pesto, roasted garlic and mozzarella cheese" at bounding box center [295, 392] width 251 height 60
type textarea "Creamed spinach, cherry tomatoes, pesto, roasted garlic and mozzarella"
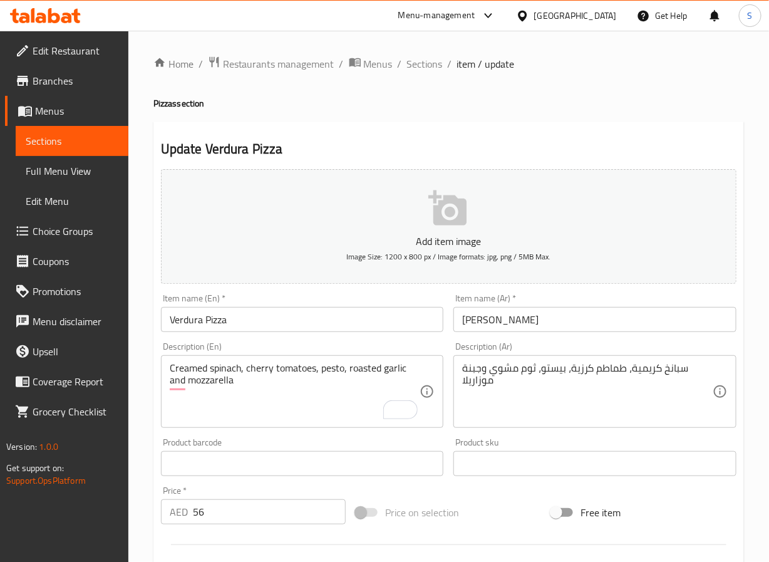
click at [645, 372] on textarea "سبانخ كريمية، طماطم كرزية، بيستو، ثوم مشوي وجبنة موزاريلا" at bounding box center [587, 392] width 251 height 60
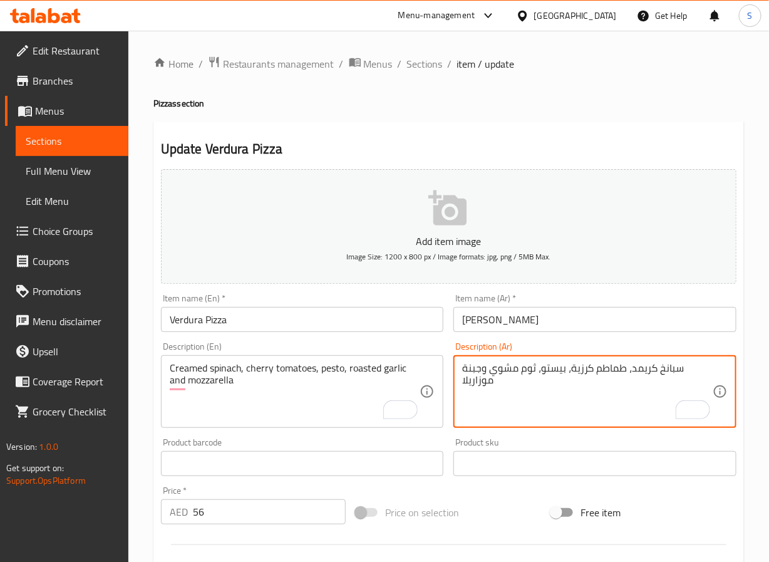
type textarea "سبانخ كريمد، طماطم كرزية، بيستو، ثوم مشوي وجبنة موزاريلا"
click at [476, 370] on textarea "سبانخ كريمد، طماطم كرزية، بيستو، ثوم مشوي وجبنة موزاريلا" at bounding box center [587, 392] width 251 height 60
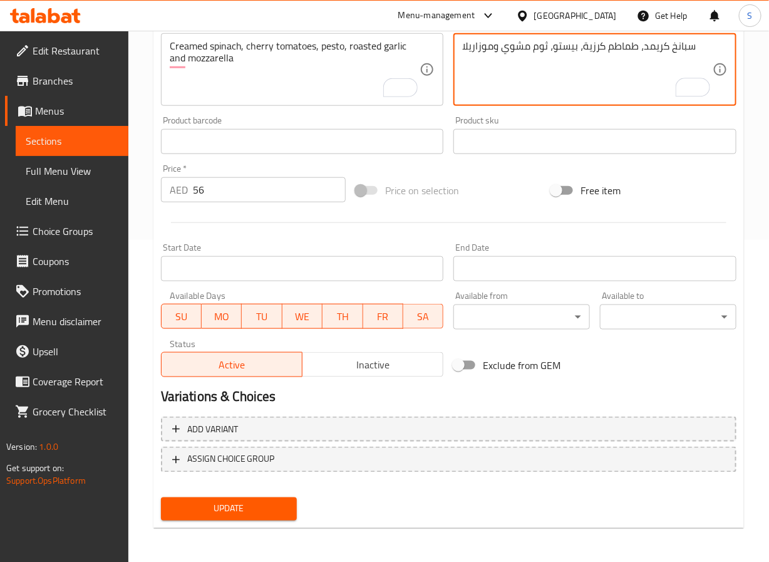
type textarea "سبانخ كريمد، طماطم كرزية، بيستو، ثوم مشوي وموزاريلا"
click at [232, 501] on span "Update" at bounding box center [229, 509] width 117 height 16
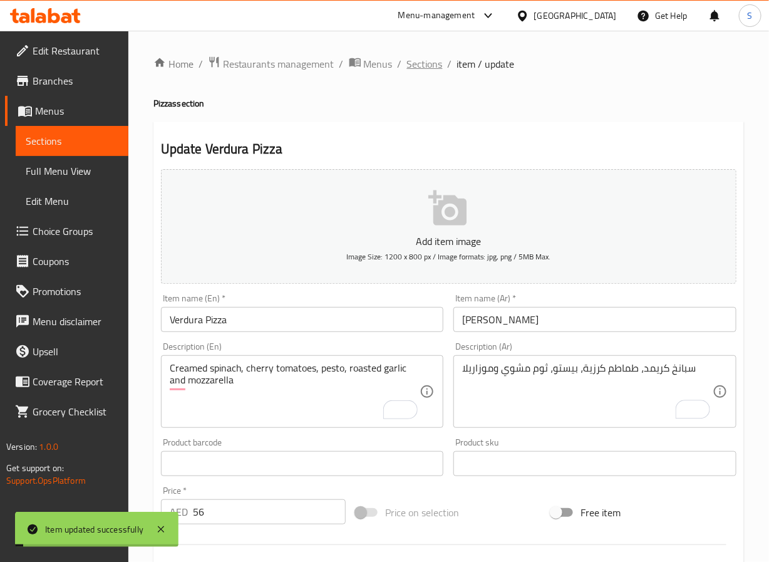
click at [414, 66] on span "Sections" at bounding box center [425, 63] width 36 height 15
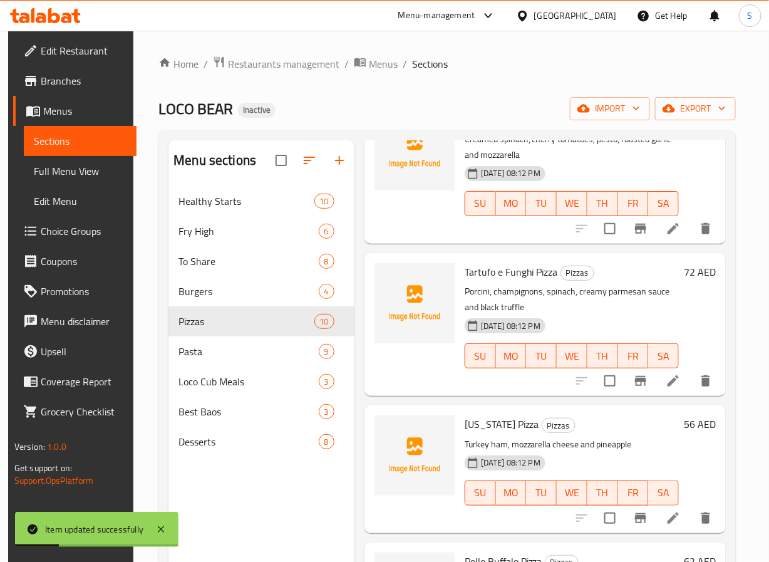
scroll to position [558, 0]
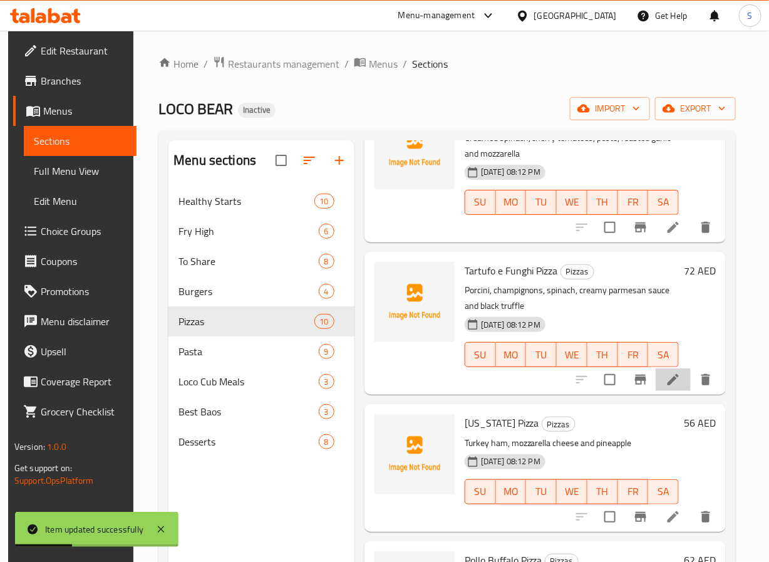
click at [660, 389] on li at bounding box center [673, 379] width 35 height 23
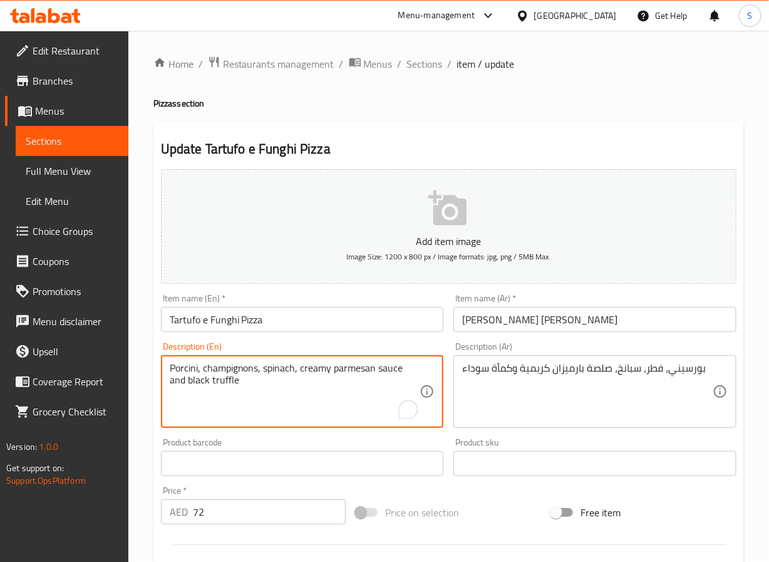
click at [239, 371] on textarea "Porcini, champignons, spinach, creamy parmesan sauce and black truffle" at bounding box center [295, 392] width 251 height 60
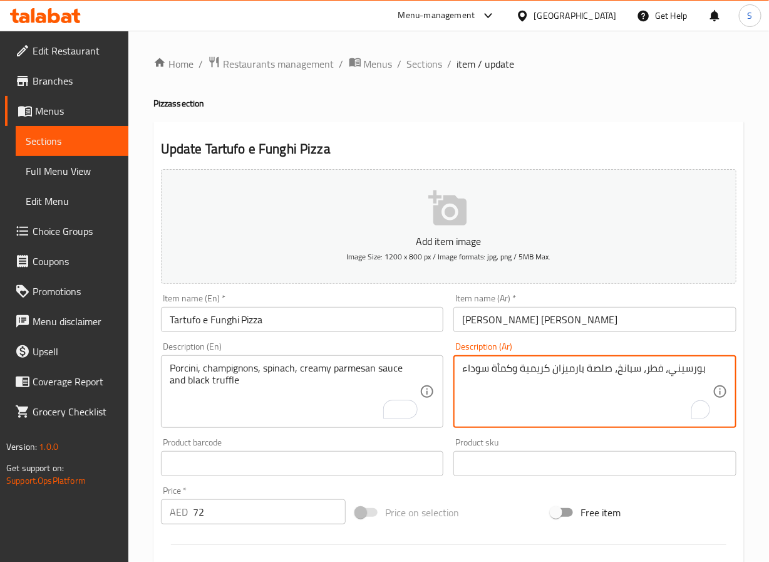
click at [653, 369] on textarea "بورسيني، فطر، سبانخ، صلصة بارميزان كريمية وكمأة سوداء" at bounding box center [587, 392] width 251 height 60
click at [504, 382] on textarea "بورسيني، تشامبيجنونس، سبانخ، صلصة بارميزان كريمية وكمأة سوداء" at bounding box center [587, 392] width 251 height 60
click at [472, 384] on textarea "بورسيني، تشامبيجنونس، سبانخ، صلصة بارميزان كريمية وتروفل سوداء" at bounding box center [587, 392] width 251 height 60
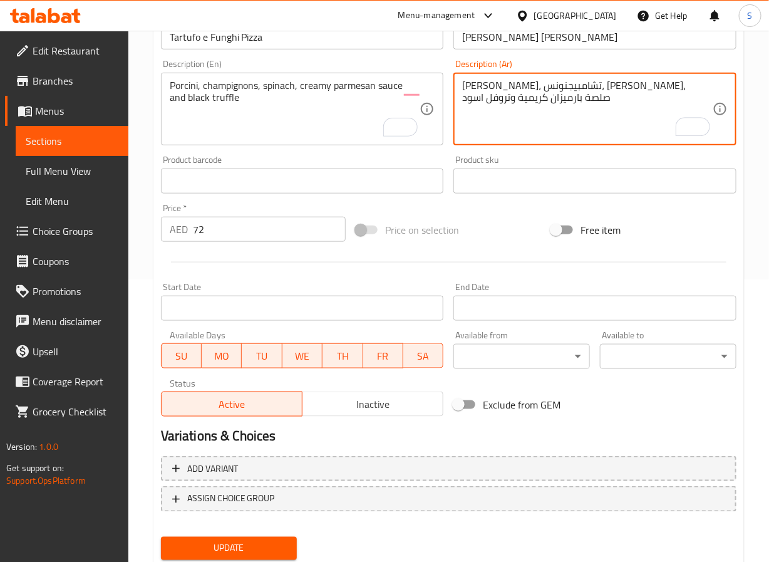
scroll to position [322, 0]
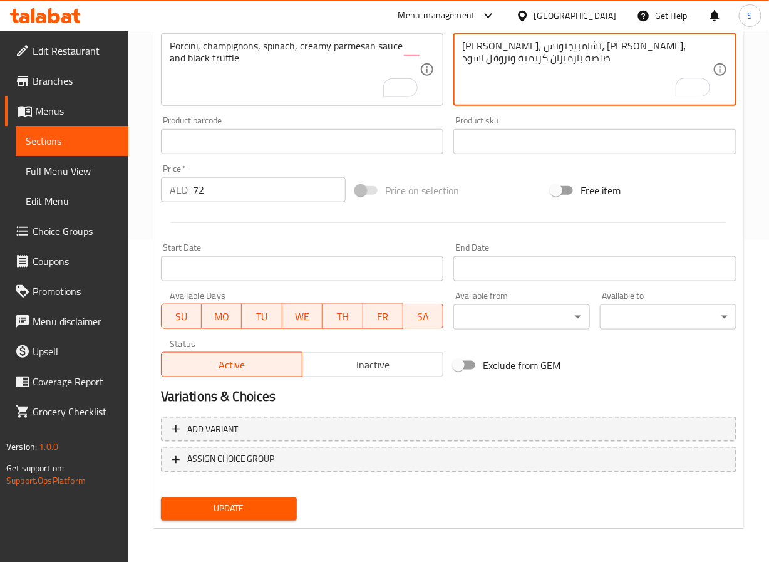
type textarea "بورسيني، تشامبيجنونس، سبانخ، صلصة بارميزان كريمية وتروفل اسود"
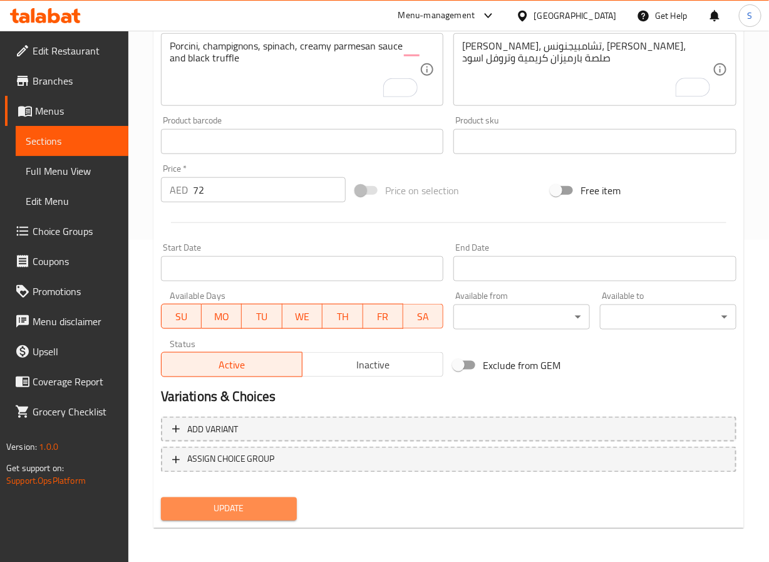
click at [231, 510] on span "Update" at bounding box center [229, 509] width 117 height 16
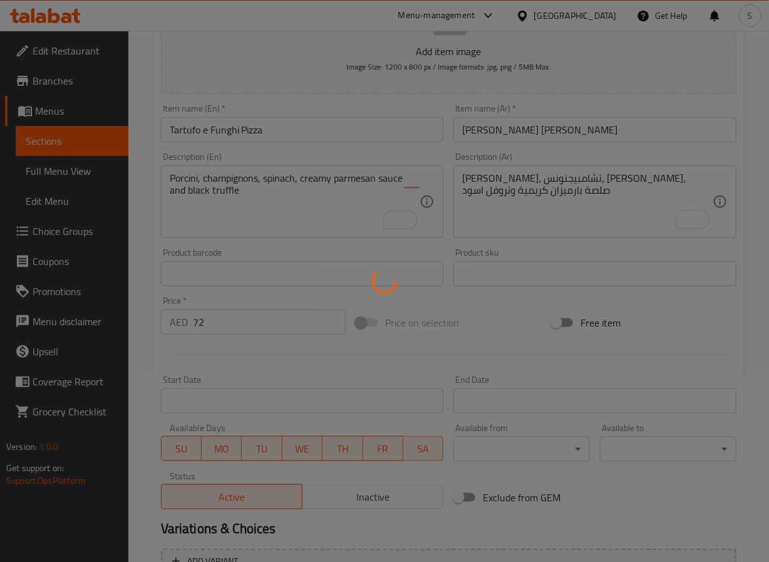
scroll to position [0, 0]
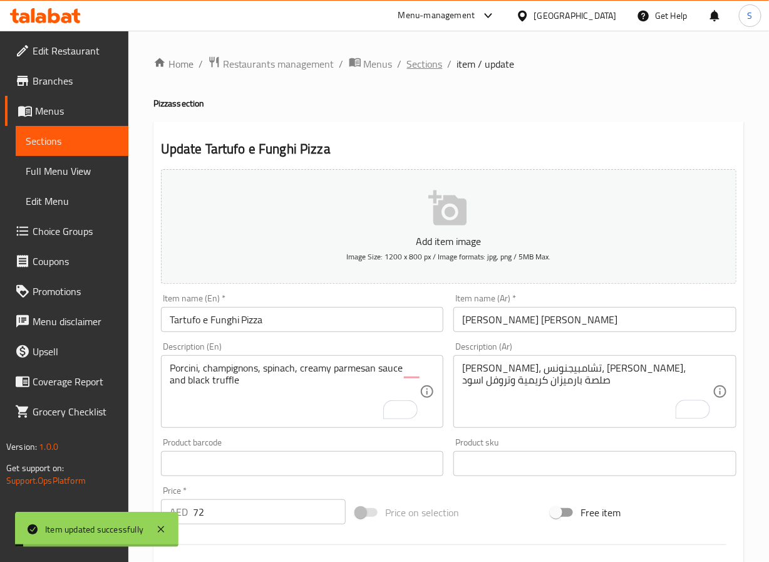
click at [418, 61] on span "Sections" at bounding box center [425, 63] width 36 height 15
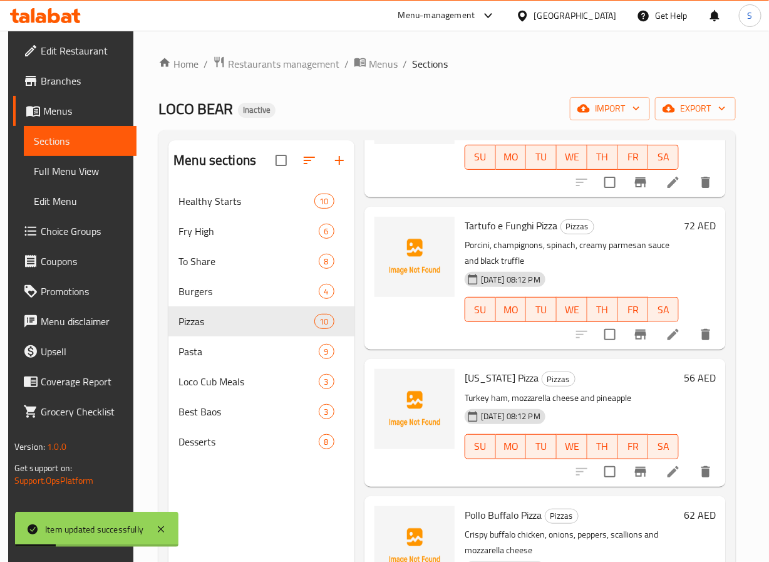
scroll to position [596, 0]
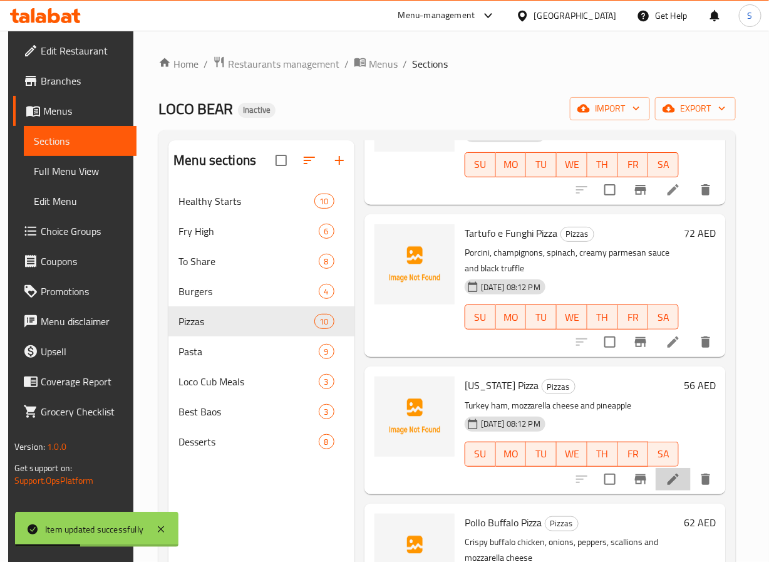
click at [659, 482] on li at bounding box center [673, 479] width 35 height 23
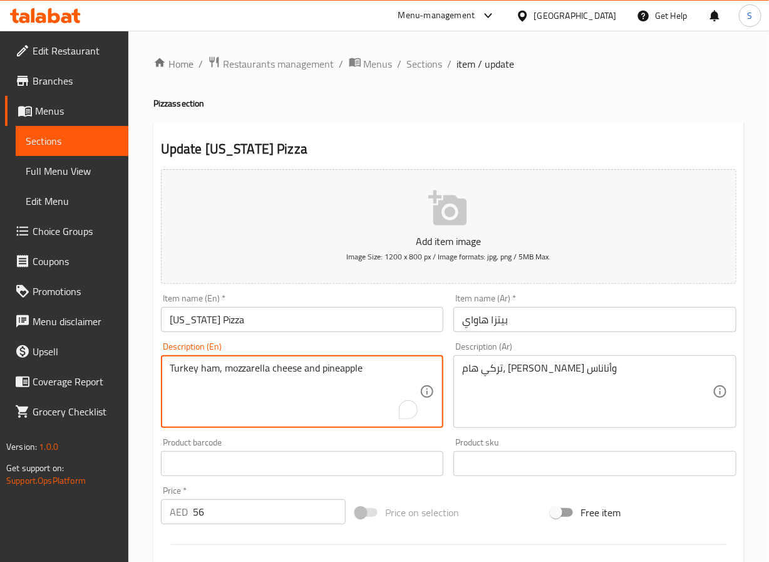
click at [286, 369] on textarea "Turkey ham, mozzarella cheese and pineapple" at bounding box center [295, 392] width 251 height 60
click at [216, 368] on textarea "Turkey ham, mozzarella and pineapple" at bounding box center [295, 392] width 251 height 60
type textarea "Turkey ham, mozzarella and pineapple"
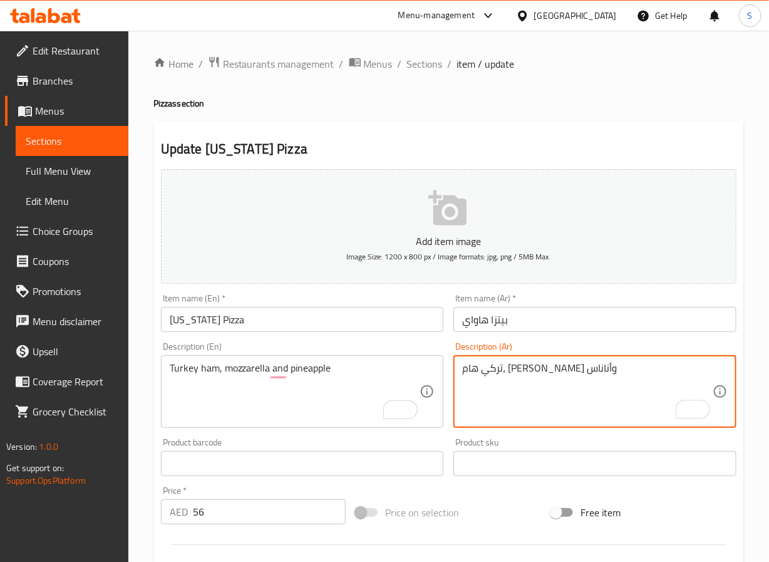
paste textarea "لحم ديك رومي مقدد"
click at [533, 367] on textarea "لحم ديك رومي مقدد، جبن موزاريلا وأناناس" at bounding box center [587, 392] width 251 height 60
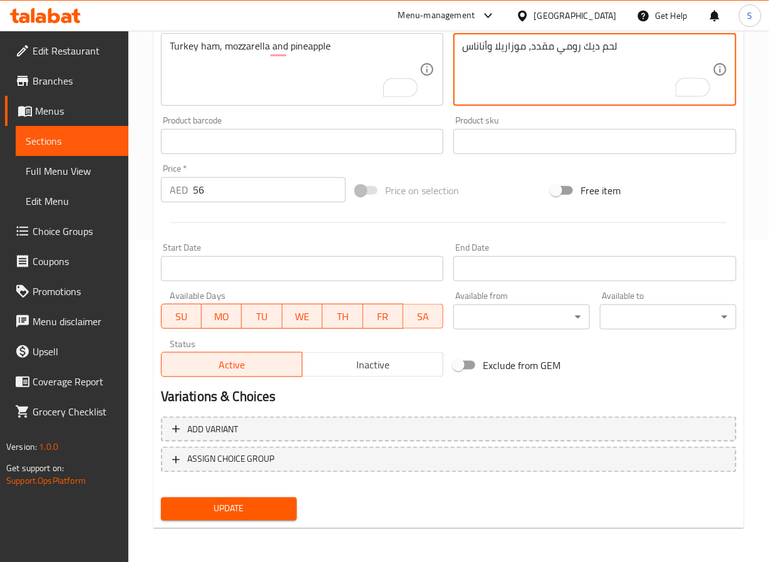
type textarea "لحم ديك رومي مقدد، موزاريلا وأناناس"
click at [236, 502] on span "Update" at bounding box center [229, 509] width 117 height 16
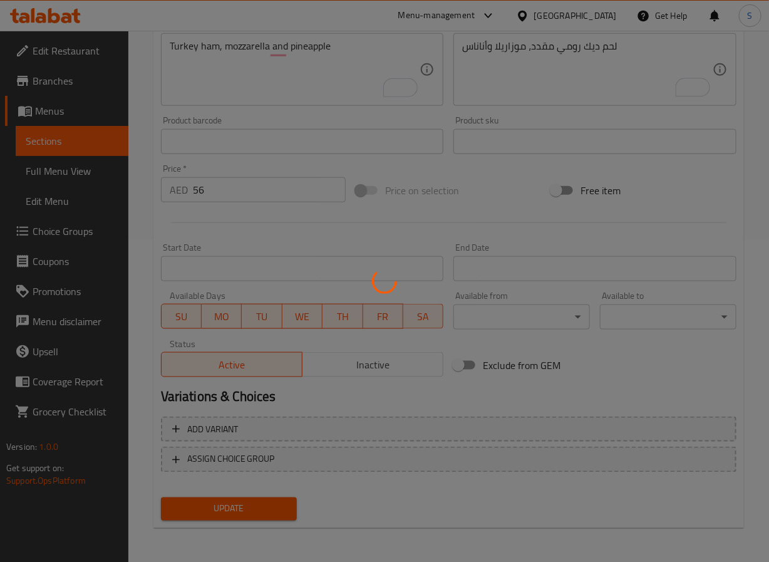
scroll to position [0, 0]
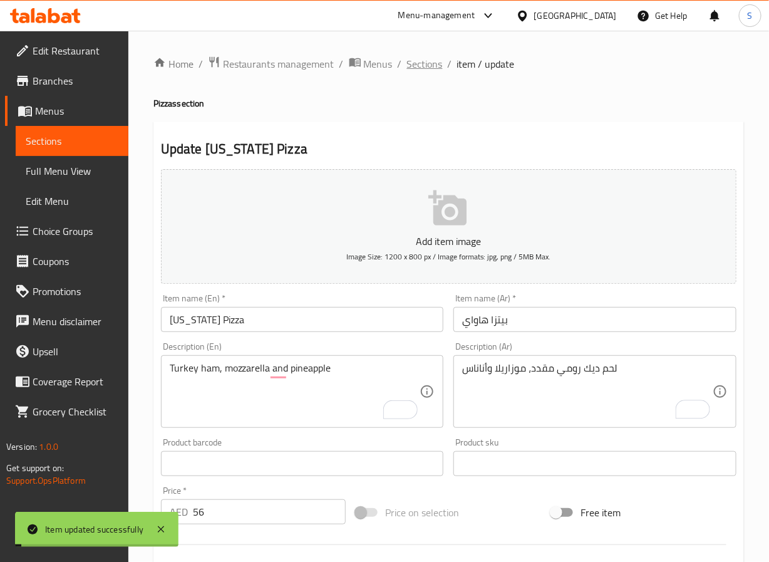
click at [418, 61] on span "Sections" at bounding box center [425, 63] width 36 height 15
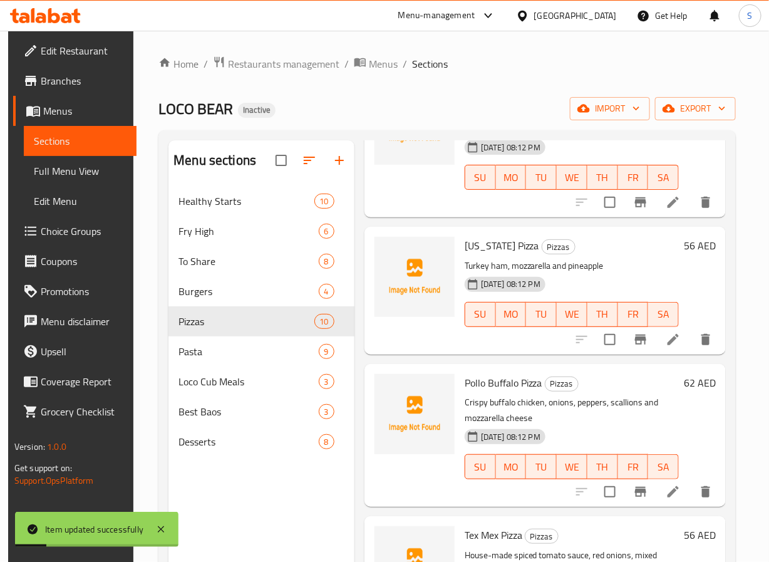
scroll to position [801, 0]
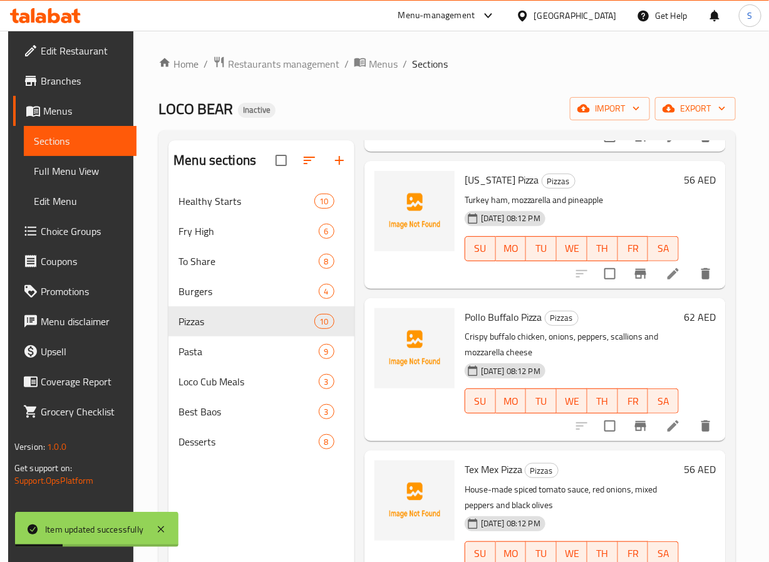
click at [677, 427] on li at bounding box center [673, 426] width 35 height 23
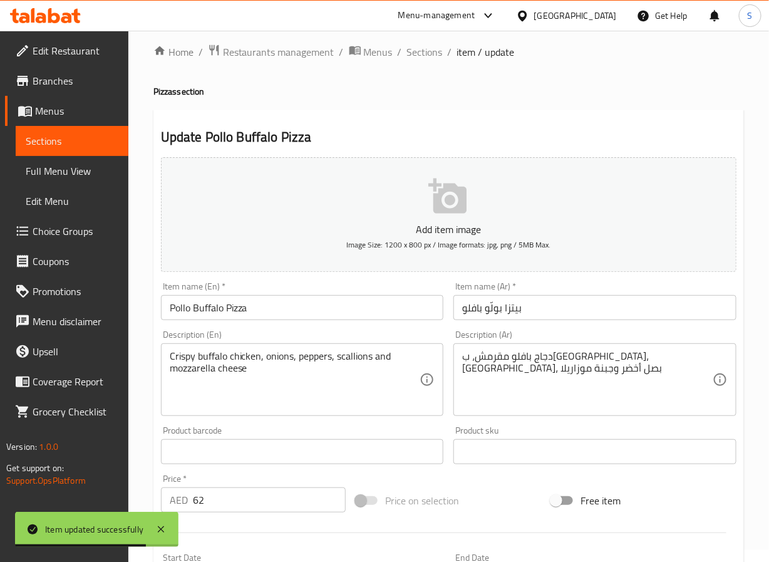
scroll to position [33, 0]
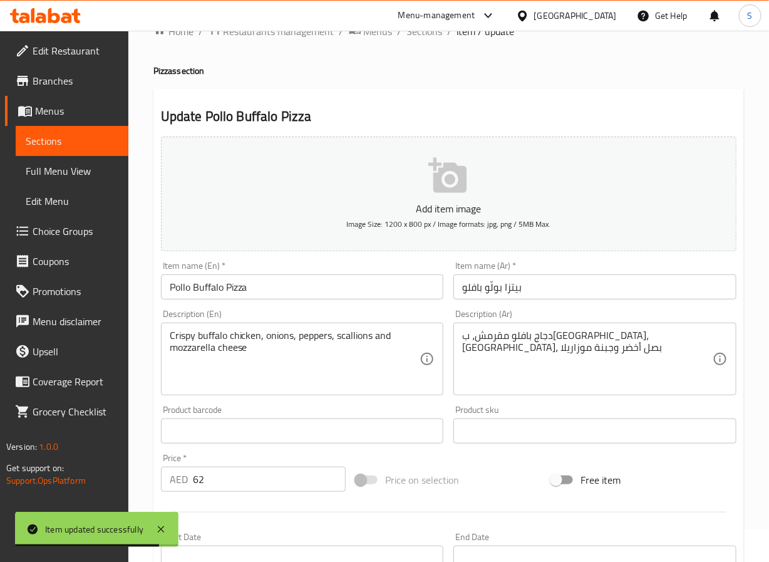
drag, startPoint x: 487, startPoint y: 288, endPoint x: 542, endPoint y: 378, distance: 105.4
click at [487, 288] on input "بيتزا بولّو بافلو" at bounding box center [595, 286] width 283 height 25
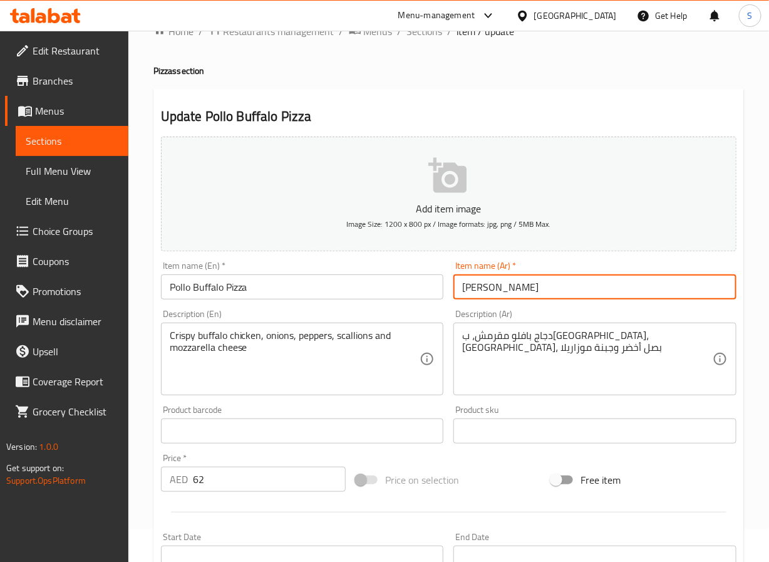
type input "بيتزا بولو بافلو"
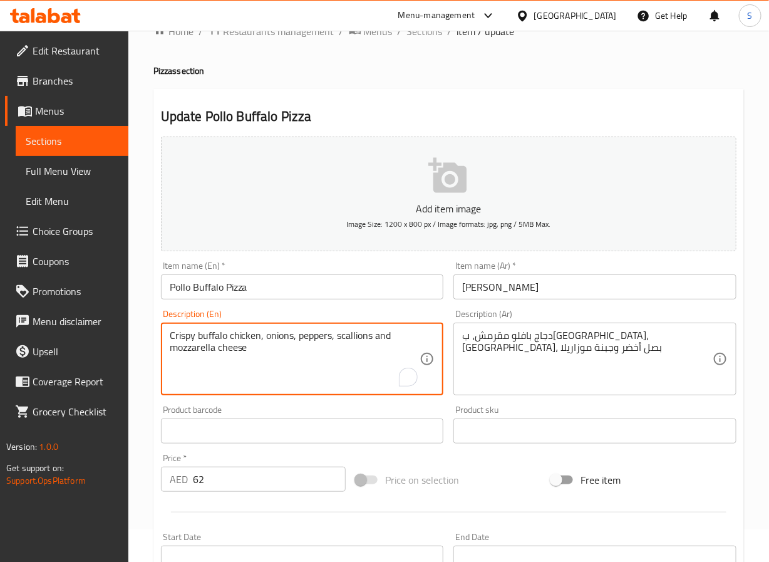
click at [235, 350] on textarea "Crispy buffalo chicken, onions, peppers, scallions and mozzarella cheese" at bounding box center [295, 360] width 251 height 60
type textarea "Crispy buffalo chicken, onions, peppers, scallions and mozzarella"
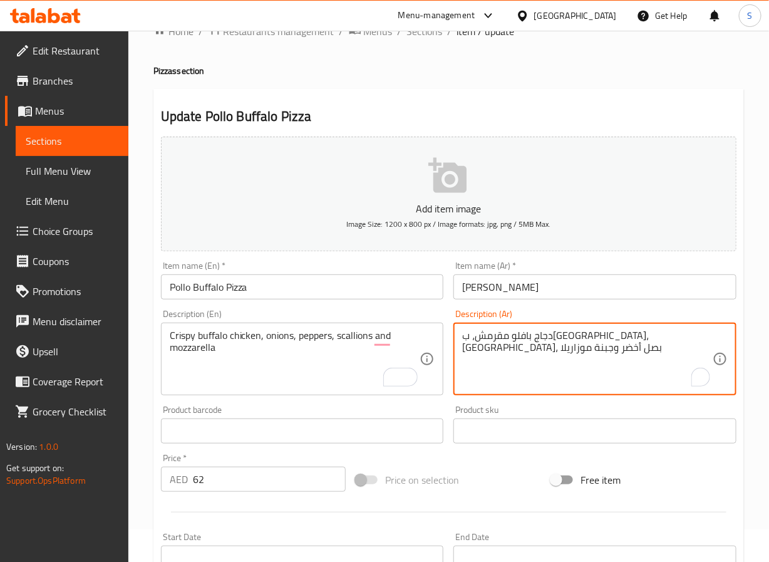
click at [502, 335] on textarea "دجاج بافلو مقرمش، بصل، فلفل، بصل أخضر وجبنة موزاريلا" at bounding box center [587, 360] width 251 height 60
type textarea "دجاج بافلو مقرمش، بصل، فلفل، بصل أخضر وموزاريلا"
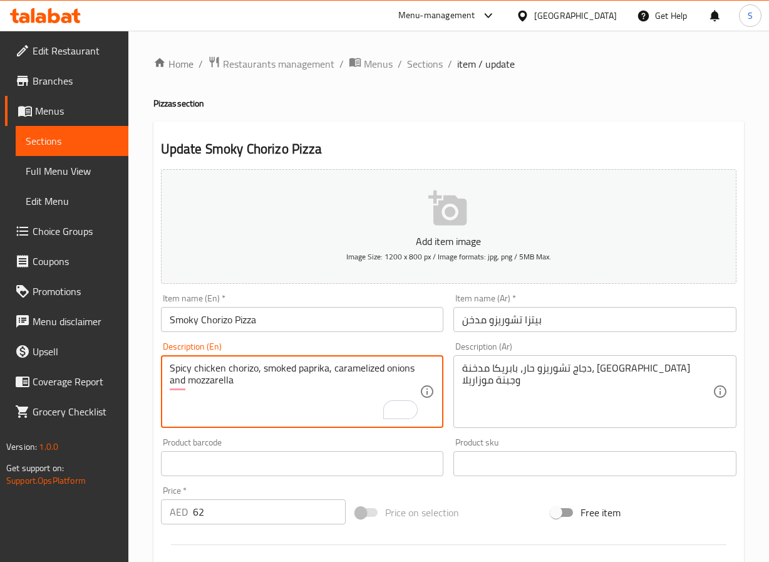
scroll to position [51, 0]
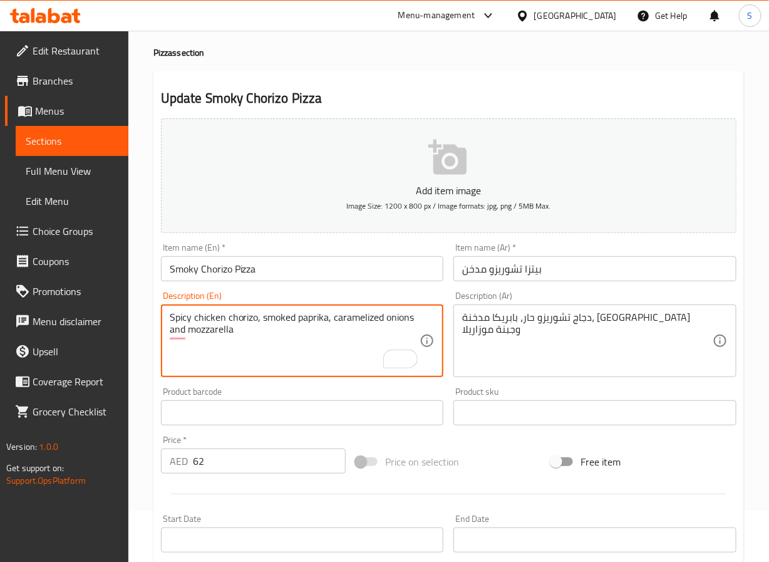
type textarea "Spicy chicken chorizo, smoked paprika, caramelized onions and mozzarella"
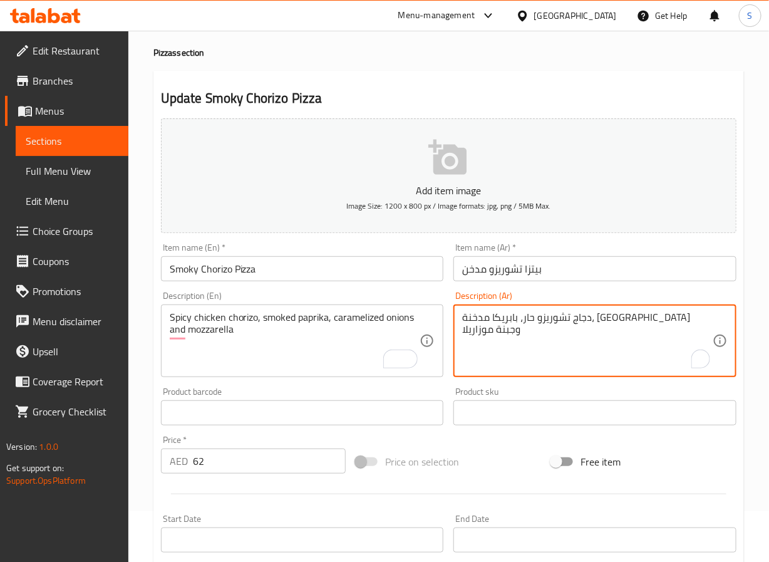
click at [503, 316] on textarea "دجاج تشوريزو حار، بابريكا مدخنة، [GEOGRAPHIC_DATA] وجبنة موزاريلا" at bounding box center [587, 341] width 251 height 60
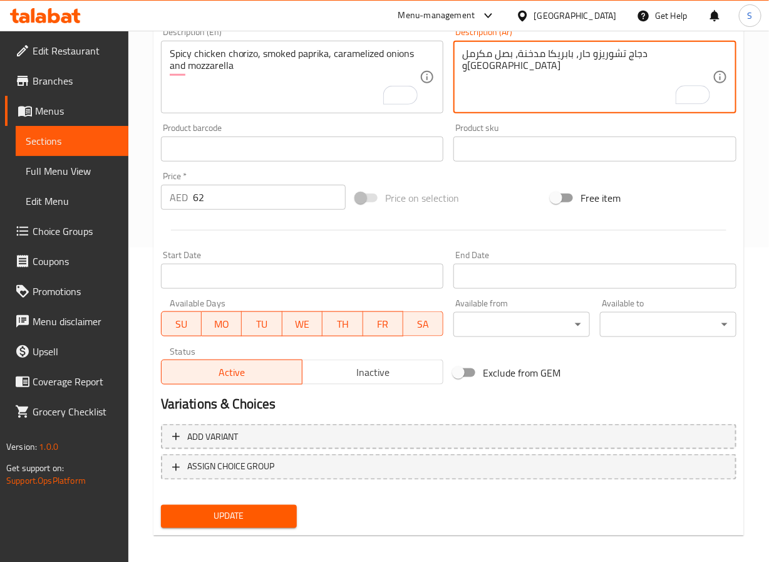
scroll to position [322, 0]
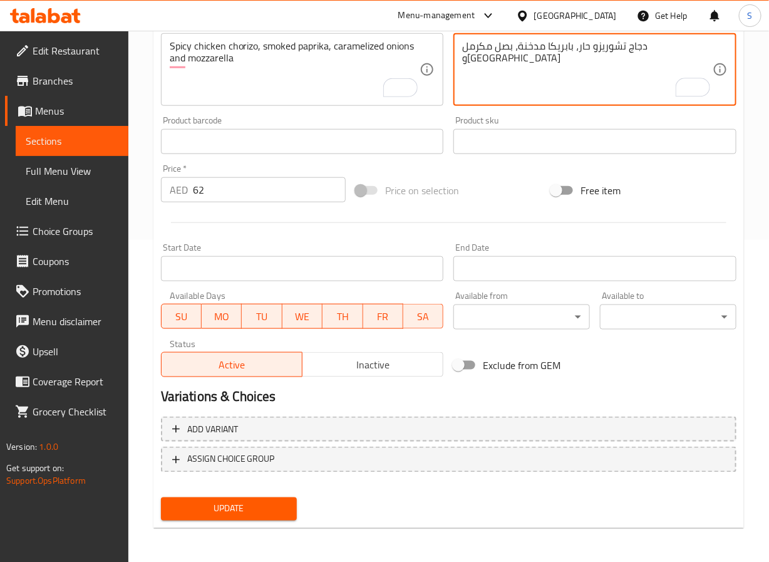
type textarea "دجاج تشوريزو حار، بابريكا مدخنة، بصل مكرمل و[GEOGRAPHIC_DATA]"
click at [254, 504] on span "Update" at bounding box center [229, 509] width 117 height 16
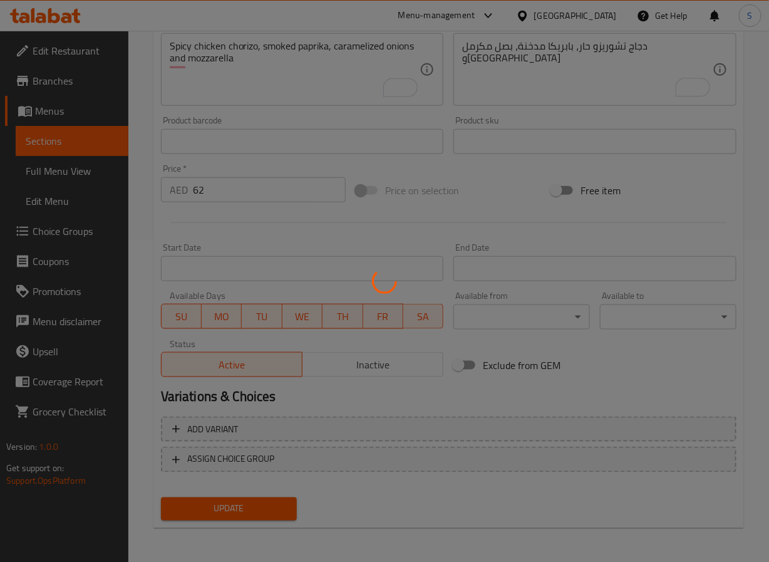
scroll to position [0, 0]
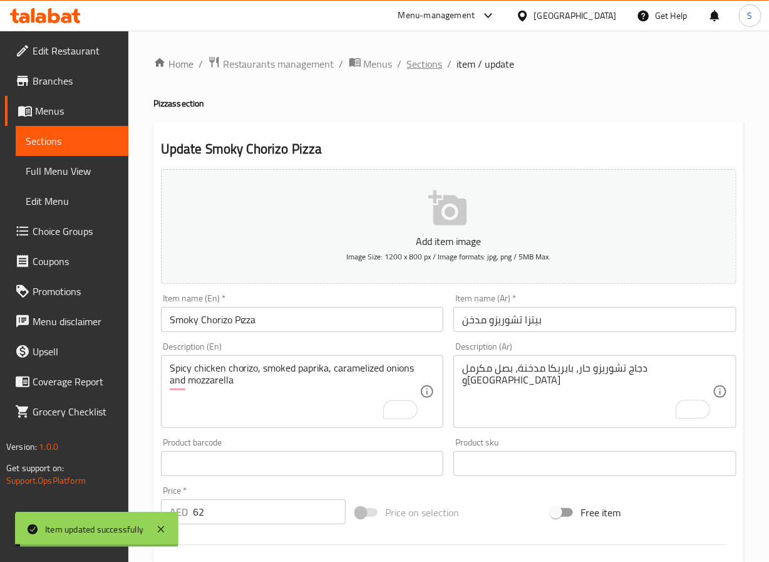
click at [429, 58] on span "Sections" at bounding box center [425, 63] width 36 height 15
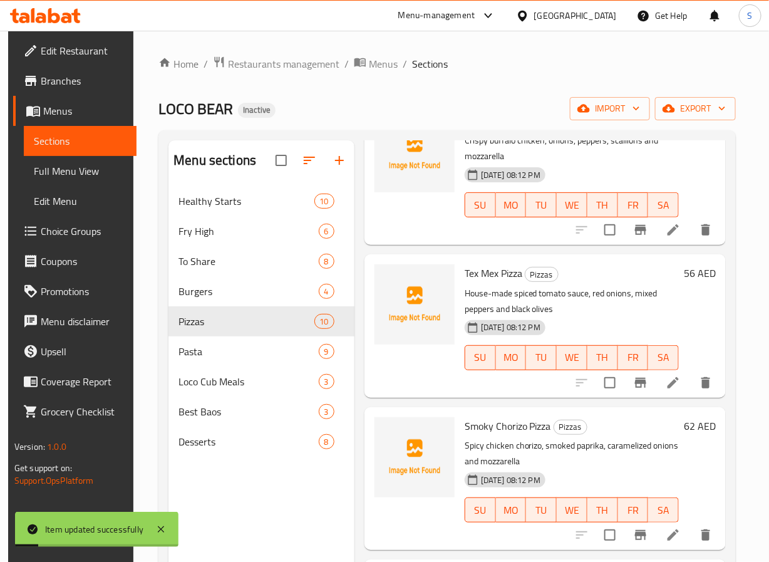
scroll to position [175, 0]
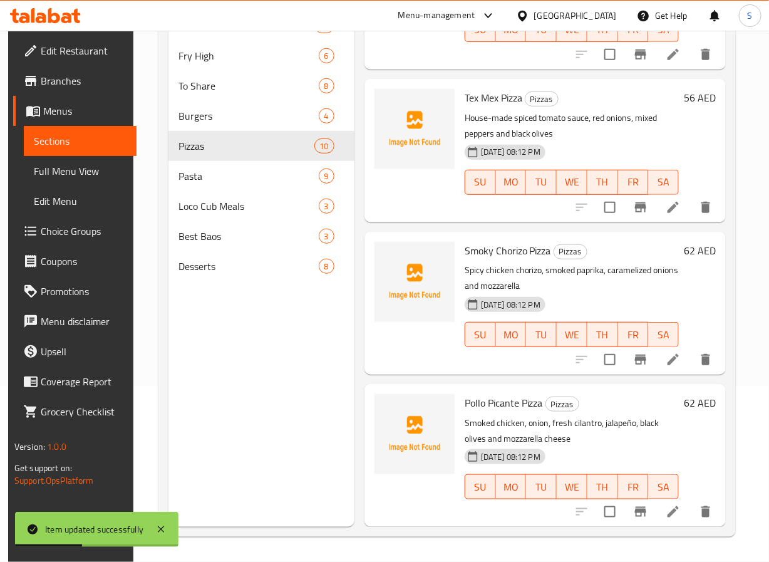
click at [672, 506] on icon at bounding box center [673, 511] width 11 height 11
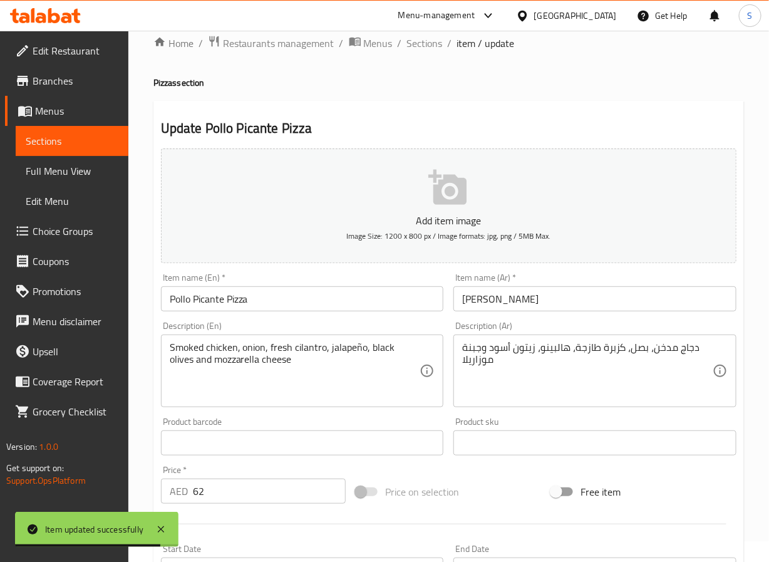
scroll to position [21, 0]
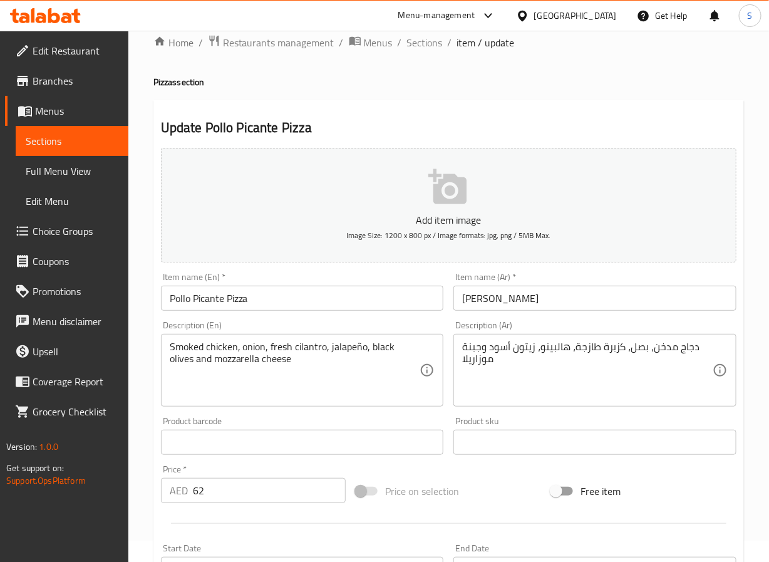
drag, startPoint x: 362, startPoint y: 345, endPoint x: 359, endPoint y: 362, distance: 17.1
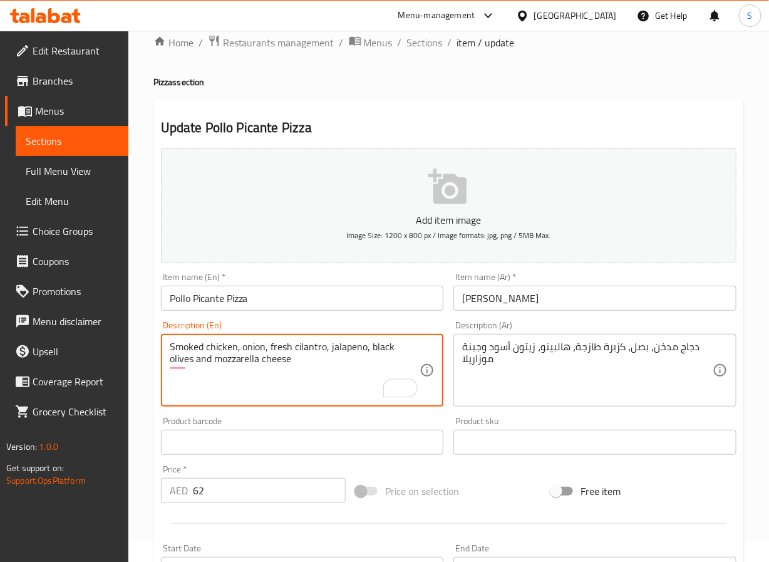
click at [246, 359] on textarea "Smoked chicken, onion, fresh cilantro, jalapeno, black olives and mozzarella ch…" at bounding box center [295, 371] width 251 height 60
type textarea "Smoked chicken, onion, fresh cilantro, jalapeno, black olives and mozzarella"
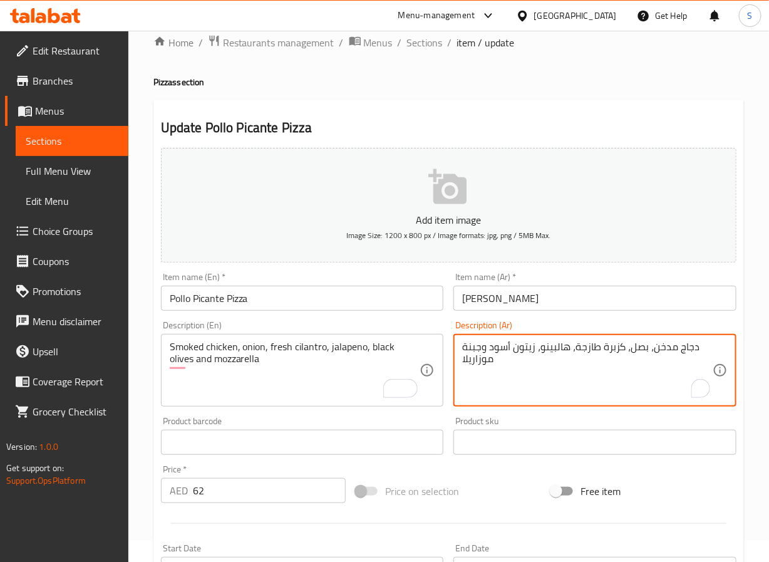
click at [471, 350] on textarea "دجاج مدخن، بصل، كزبرة طازجة، هالبينو، زيتون أسود وجبنة موزاريلا" at bounding box center [587, 371] width 251 height 60
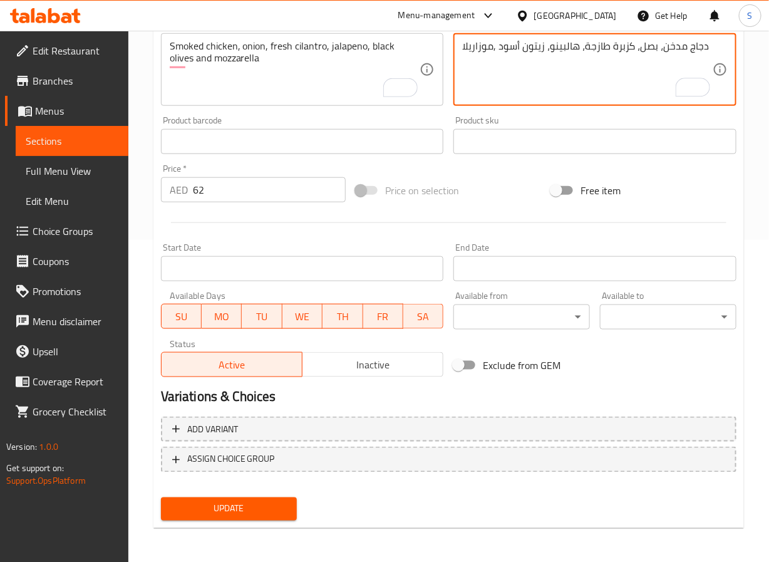
type textarea "دجاج مدخن، بصل، كزبرة طازجة، هالبينو، زيتون أسود ,موزاريلا"
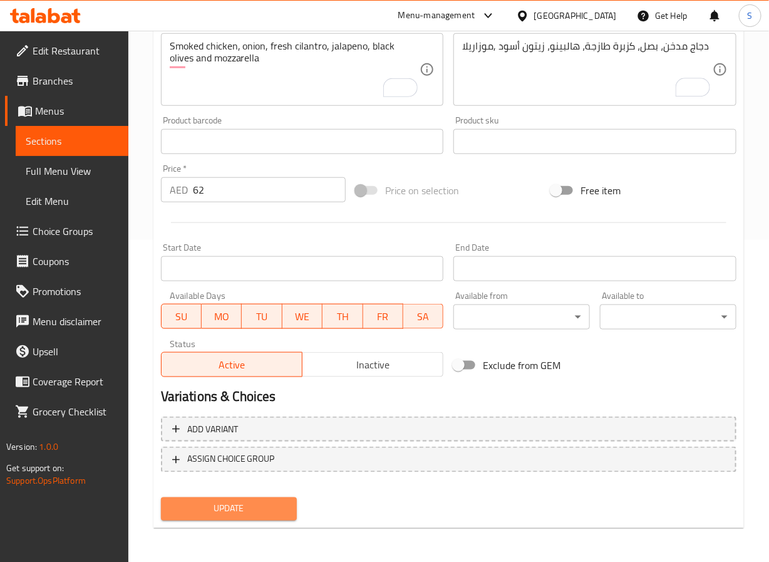
click at [227, 504] on span "Update" at bounding box center [229, 509] width 117 height 16
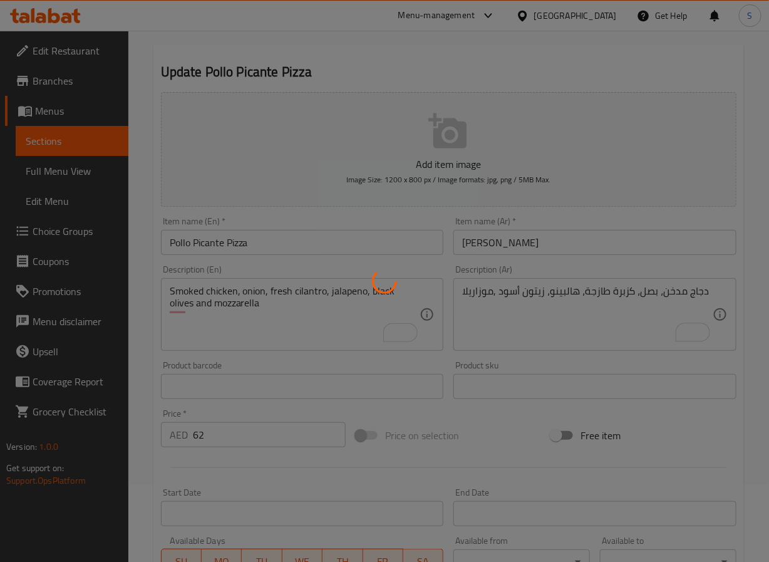
scroll to position [0, 0]
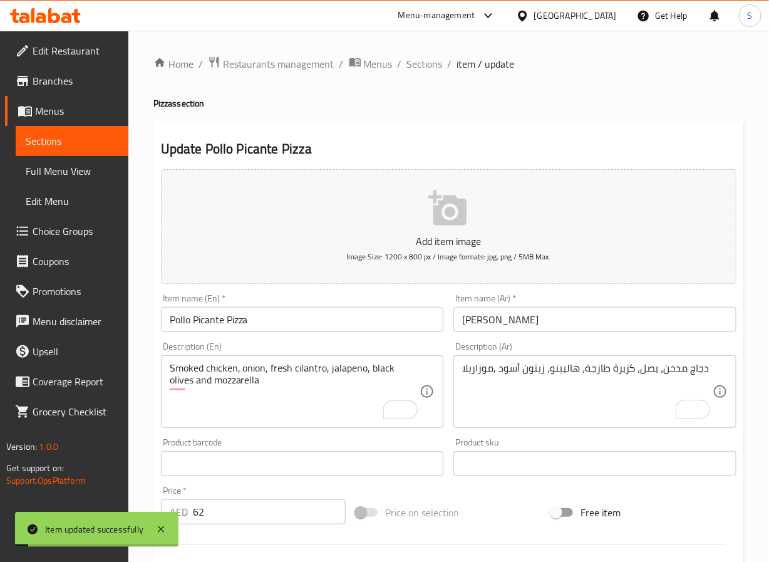
drag, startPoint x: 422, startPoint y: 66, endPoint x: 382, endPoint y: 3, distance: 74.6
click at [422, 66] on span "Sections" at bounding box center [425, 63] width 36 height 15
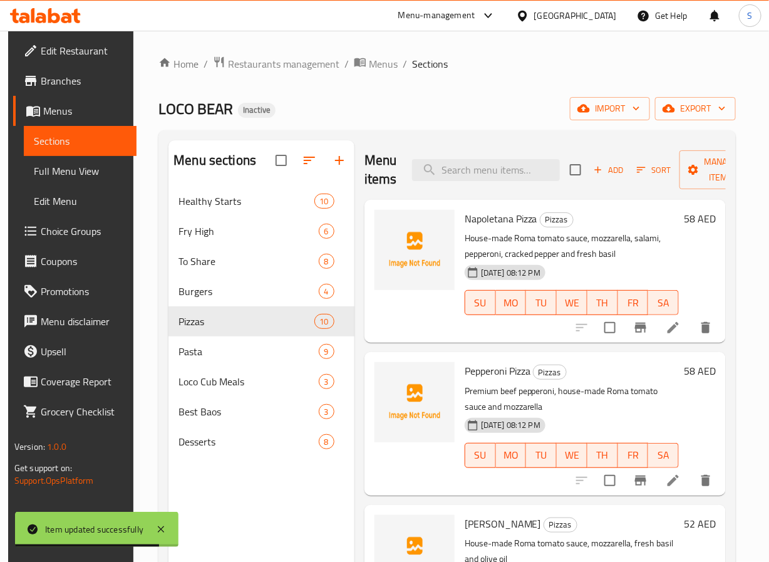
scroll to position [160, 0]
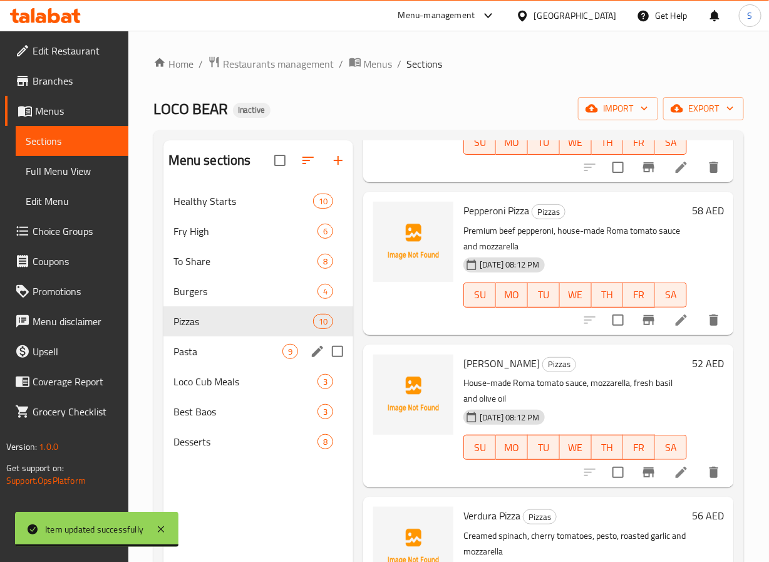
click at [166, 355] on div "Pasta 9" at bounding box center [259, 351] width 190 height 30
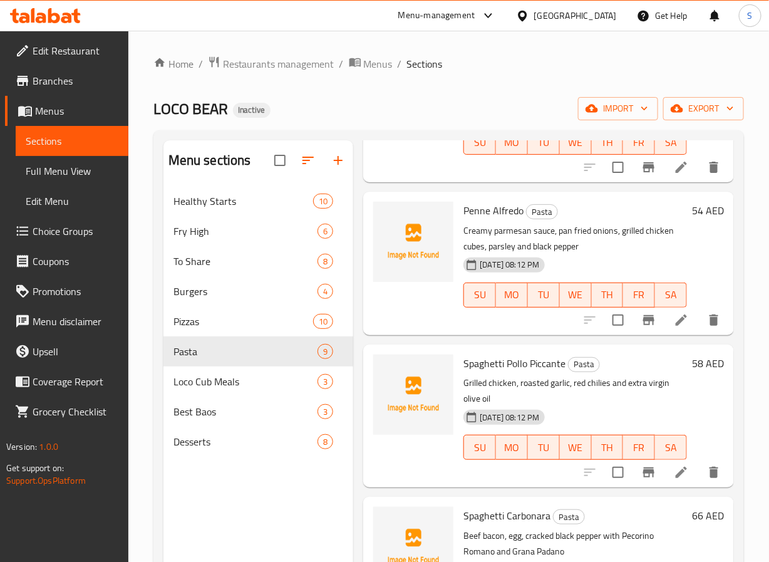
click at [664, 320] on li at bounding box center [681, 320] width 35 height 23
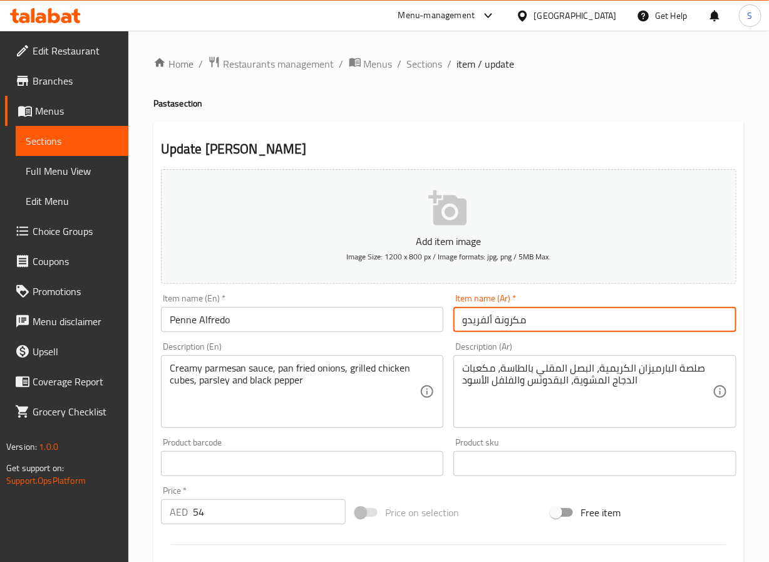
click at [518, 324] on input "مكرونة ألفريدو" at bounding box center [595, 319] width 283 height 25
click at [511, 318] on input "[PERSON_NAME]" at bounding box center [595, 319] width 283 height 25
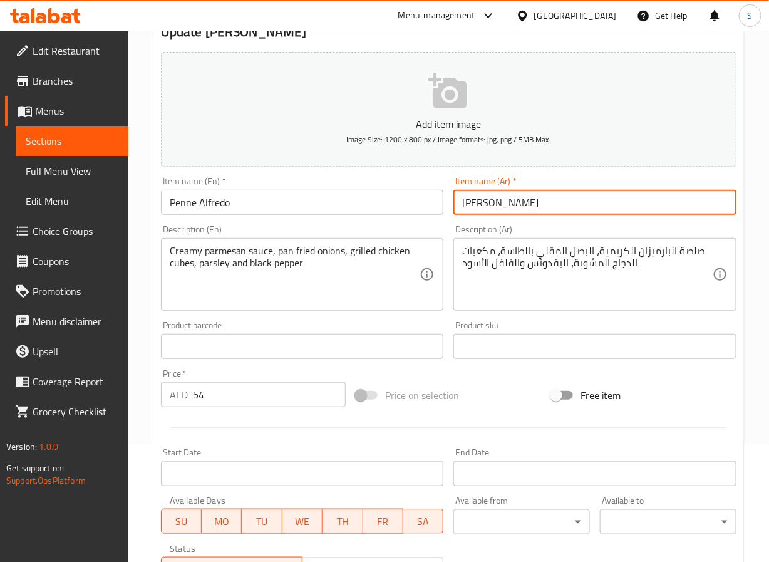
scroll to position [322, 0]
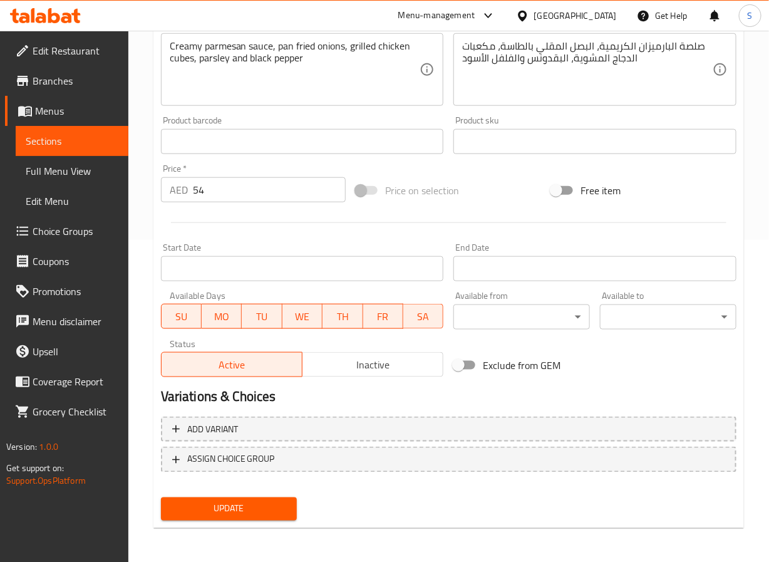
type input "[PERSON_NAME]"
click at [242, 515] on span "Update" at bounding box center [229, 509] width 117 height 16
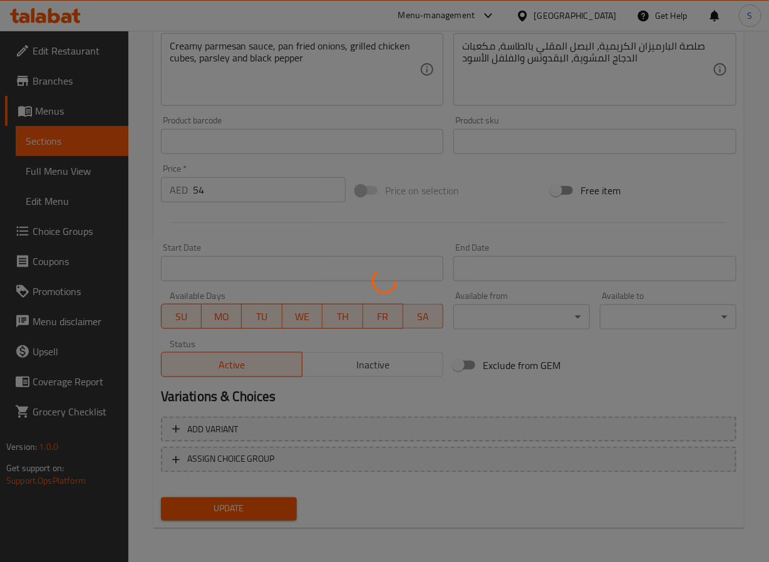
scroll to position [0, 0]
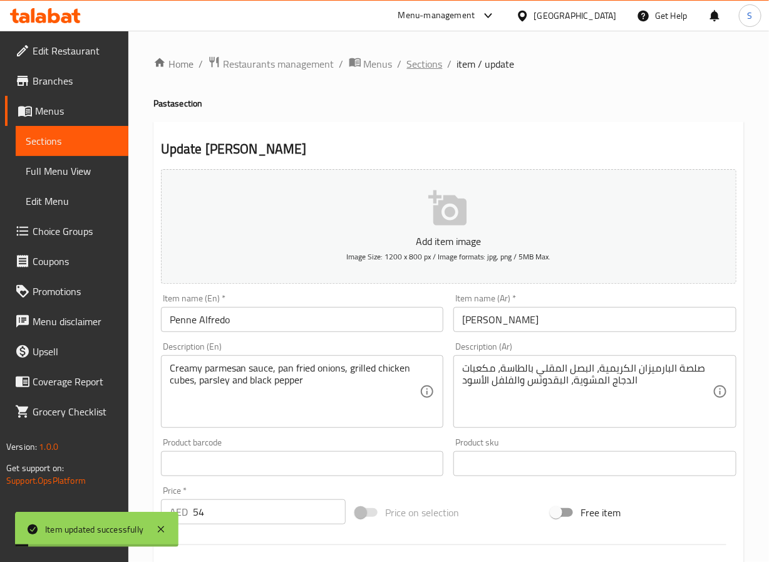
click at [409, 65] on span "Sections" at bounding box center [425, 63] width 36 height 15
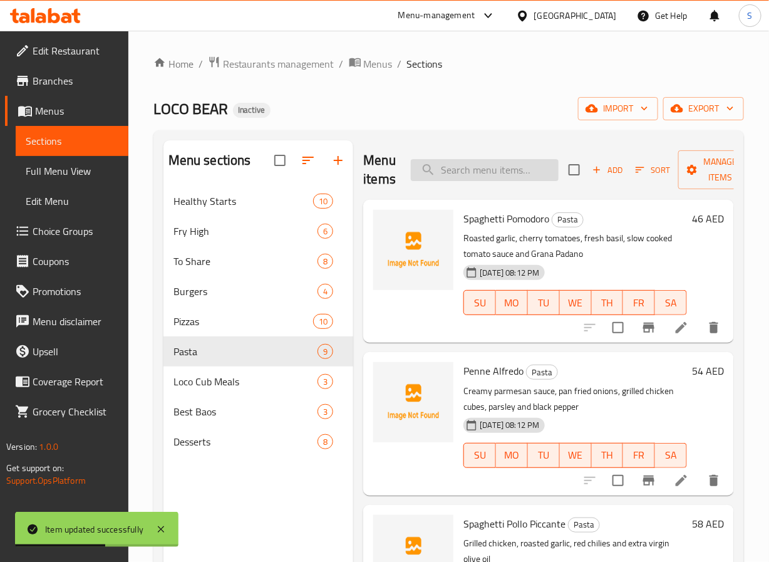
click at [459, 162] on input "search" at bounding box center [485, 170] width 148 height 22
paste input "Spaghetti Pollo Piccante"
type input "Spaghetti Pollo Piccante"
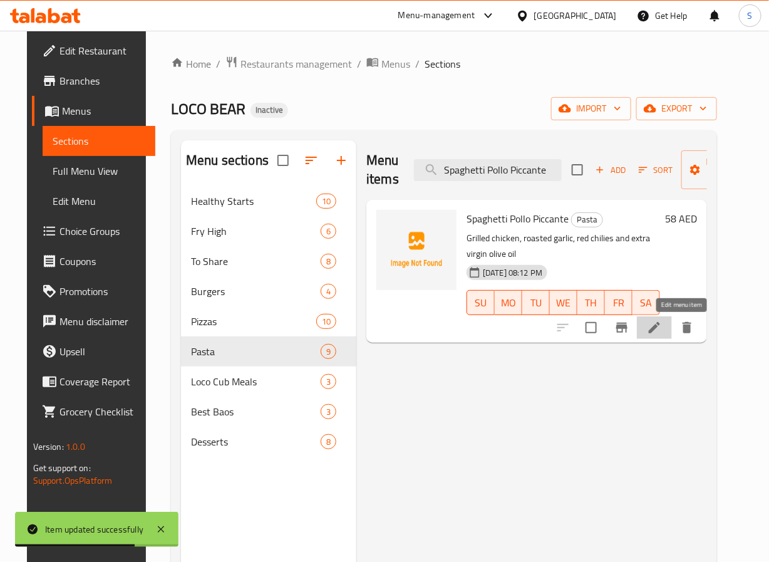
click at [662, 331] on icon at bounding box center [654, 327] width 15 height 15
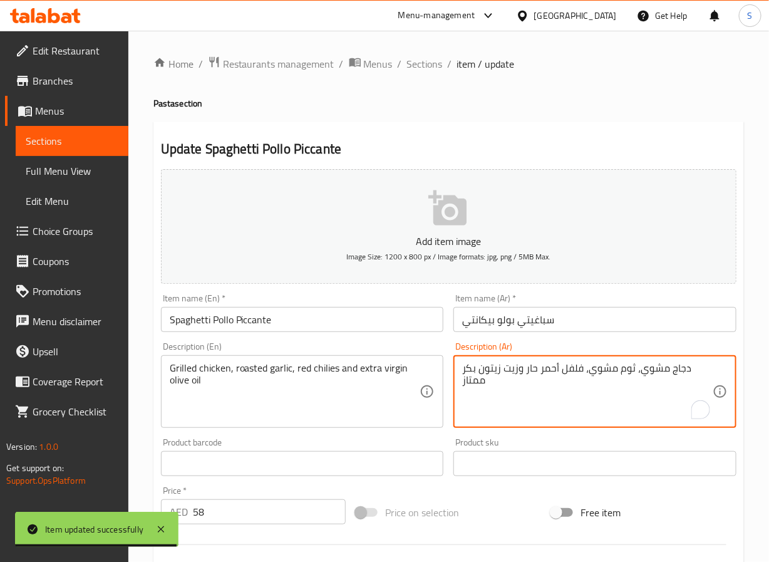
click at [477, 372] on textarea "دجاج مشوي، ثوم مشوي، فلفل أحمر حار وزيت زيتون بكر ممتاز" at bounding box center [587, 392] width 251 height 60
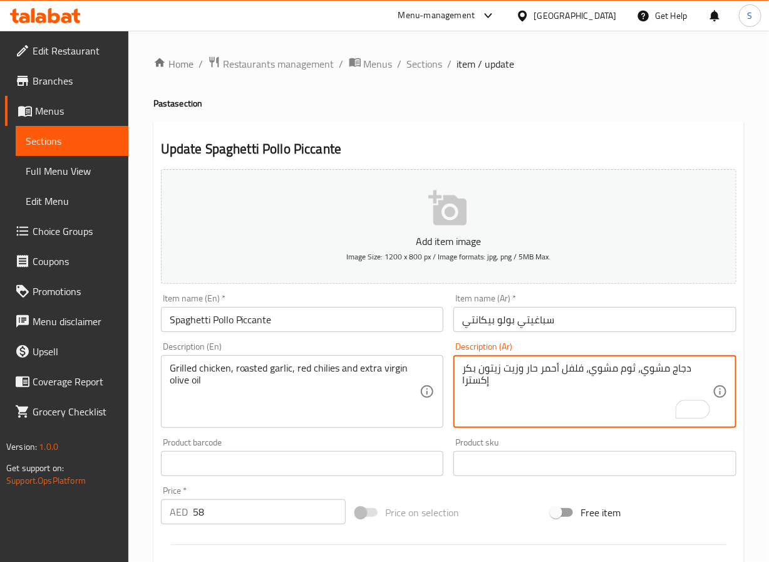
scroll to position [322, 0]
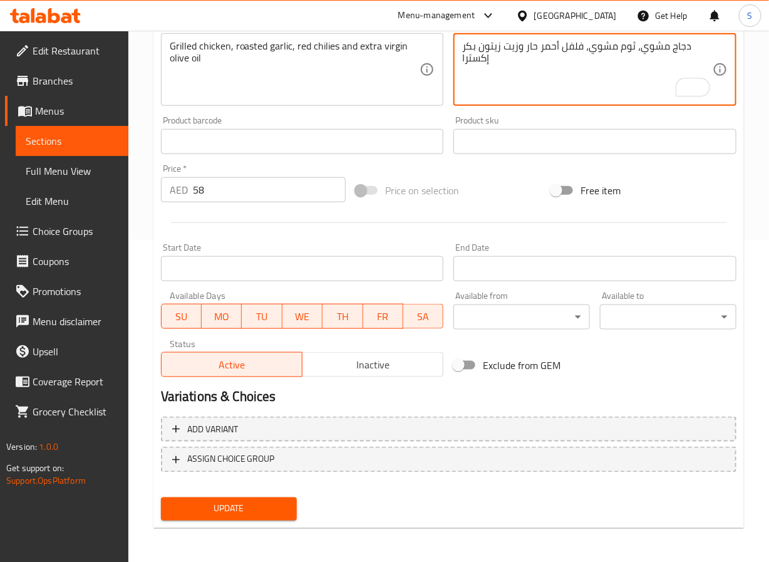
type textarea "دجاج مشوي، ثوم مشوي، فلفل أحمر حار وزيت زيتون بكر إكسترا"
click at [241, 513] on span "Update" at bounding box center [229, 509] width 117 height 16
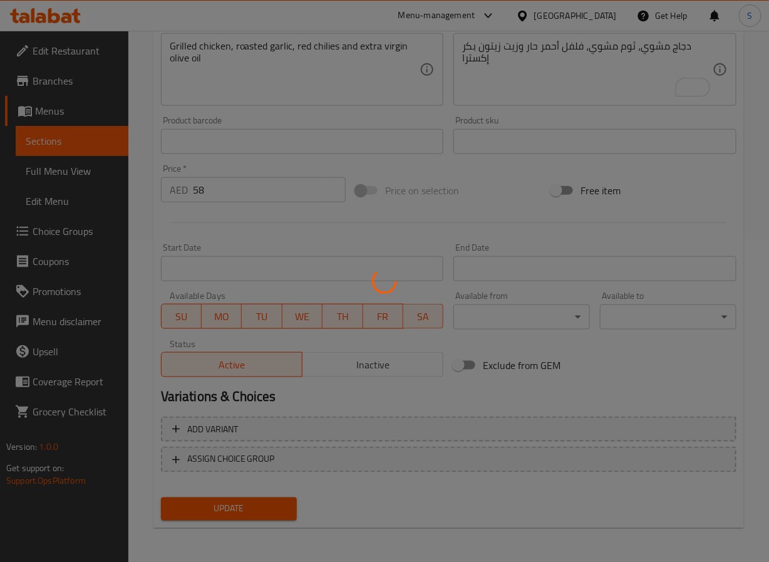
scroll to position [0, 0]
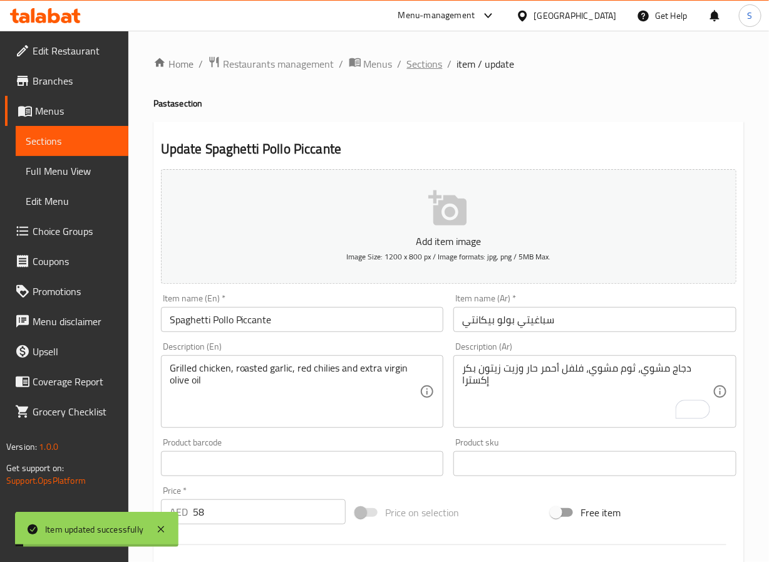
click at [425, 70] on span "Sections" at bounding box center [425, 63] width 36 height 15
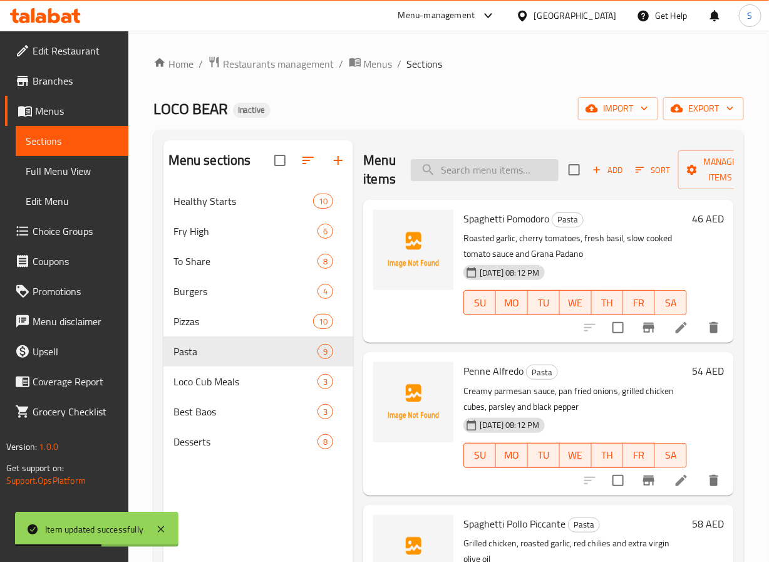
click at [461, 164] on input "search" at bounding box center [485, 170] width 148 height 22
paste input "Spaghetti Carbonara"
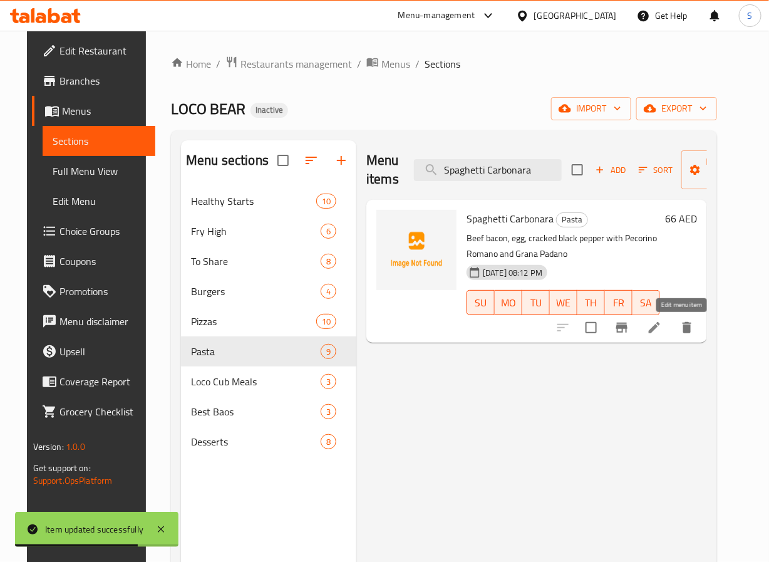
type input "Spaghetti Carbonara"
click at [662, 333] on icon at bounding box center [654, 327] width 15 height 15
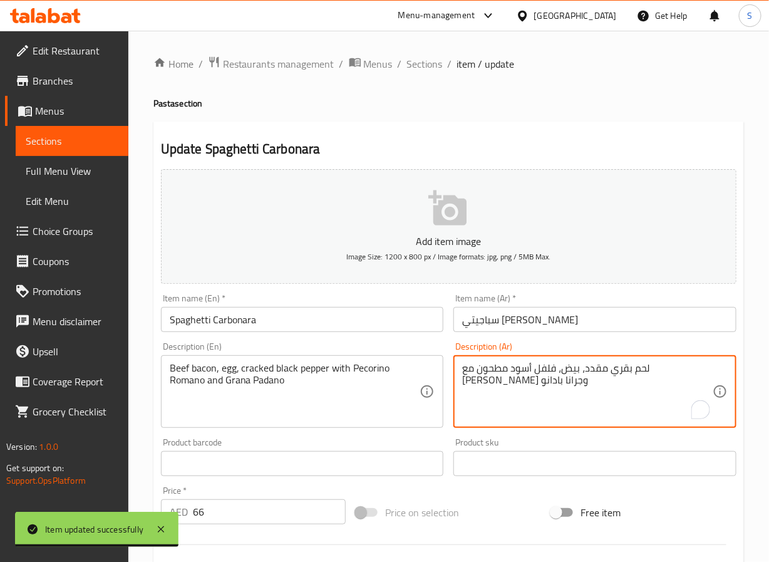
click at [536, 372] on textarea "لحم بقري مقدد، بيض، فلفل أسود مطحون مع بيكورينو رومانو وجرانا بادانو" at bounding box center [587, 392] width 251 height 60
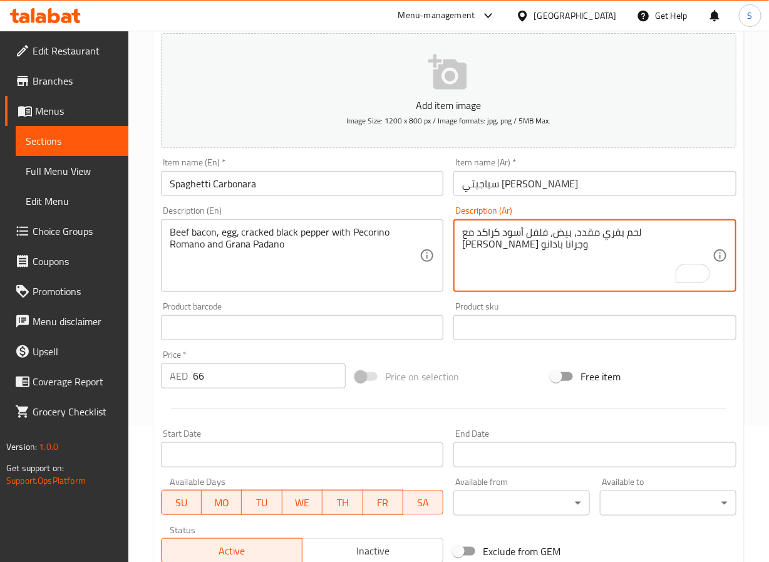
scroll to position [322, 0]
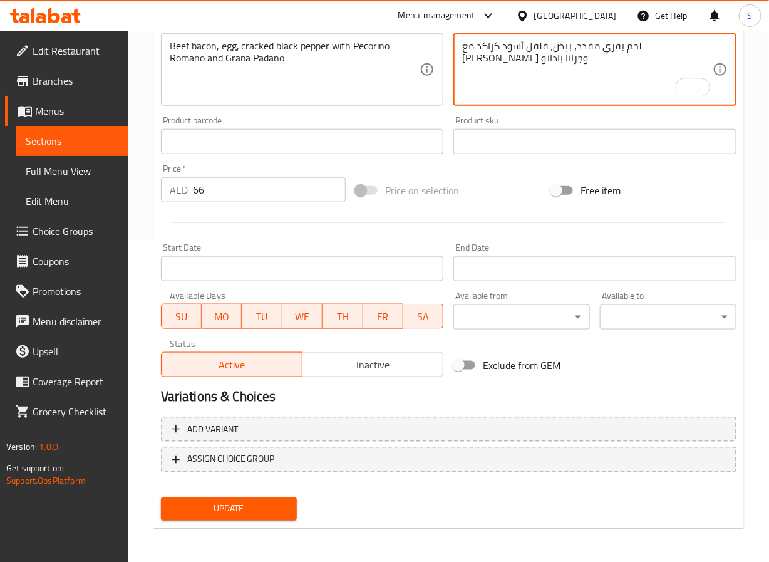
type textarea "لحم بقري مقدد، بيض، فلفل أسود كراكد مع بيكورينو رومانو وجرانا بادانو"
click at [269, 508] on span "Update" at bounding box center [229, 509] width 117 height 16
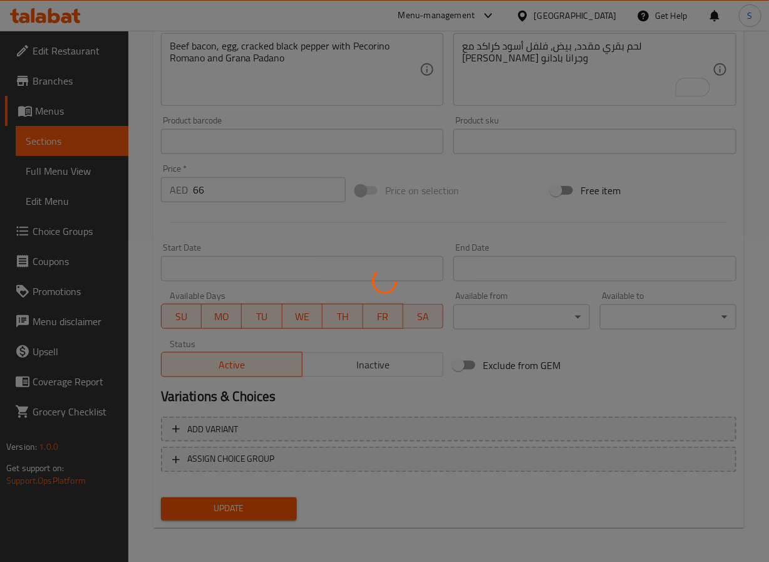
scroll to position [0, 0]
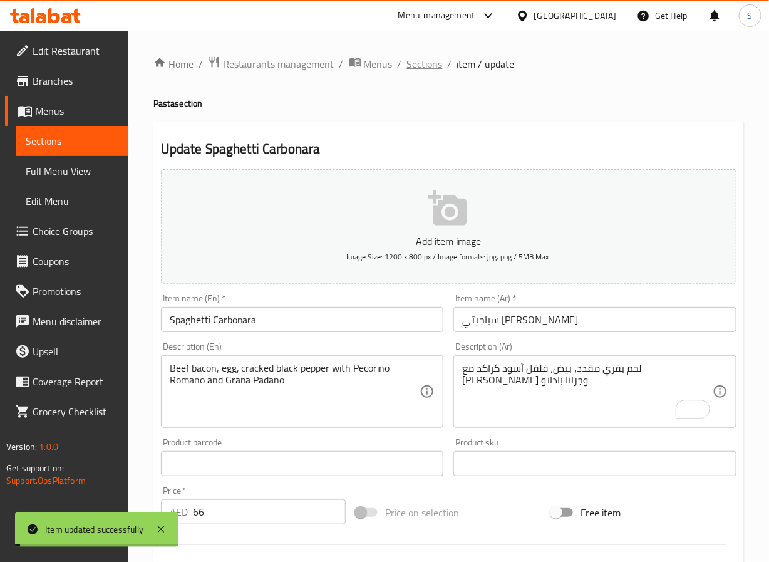
click at [418, 70] on span "Sections" at bounding box center [425, 63] width 36 height 15
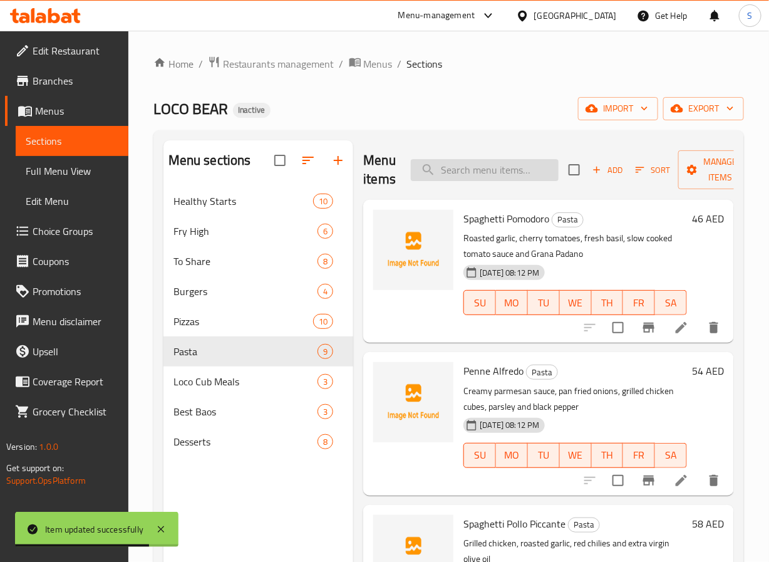
click at [489, 174] on input "search" at bounding box center [485, 170] width 148 height 22
paste input "Penne Arrabiata"
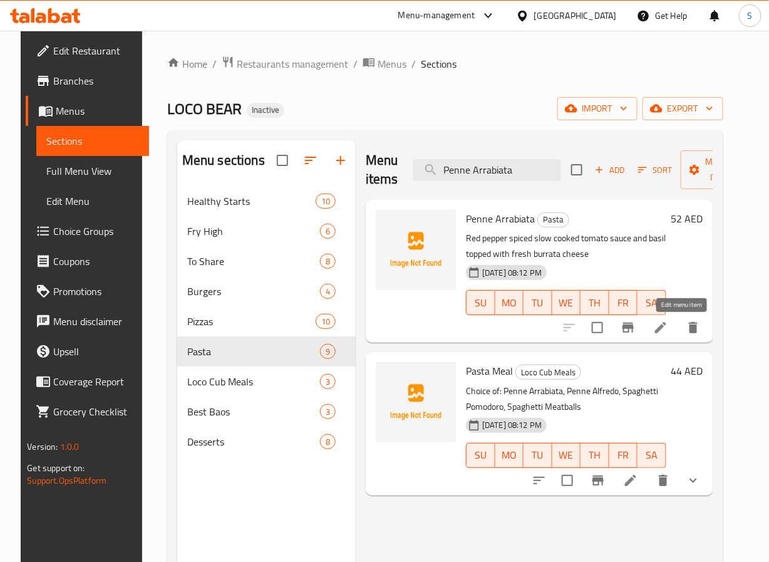
type input "Penne Arrabiata"
click at [669, 330] on icon at bounding box center [661, 327] width 15 height 15
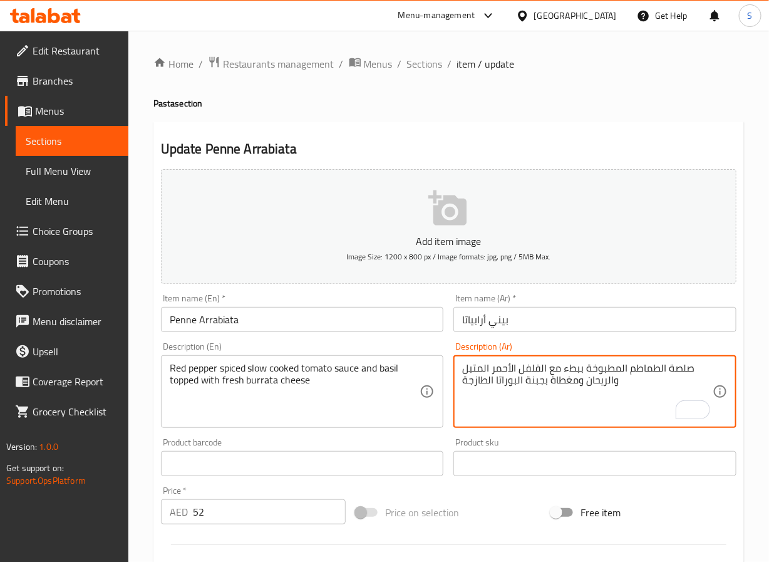
type textarea "صلصة الطماطم المطبوخة ببطء مع الفلفل الأحمر المتبل والريحان ومغطاة بجبنة البورا…"
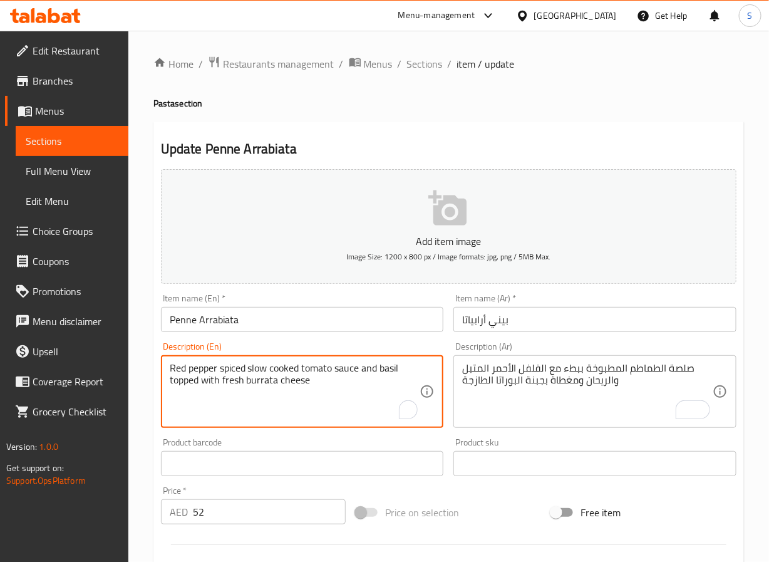
click at [227, 365] on textarea "Red pepper spiced slow cooked tomato sauce and basil topped with fresh burrata …" at bounding box center [295, 392] width 251 height 60
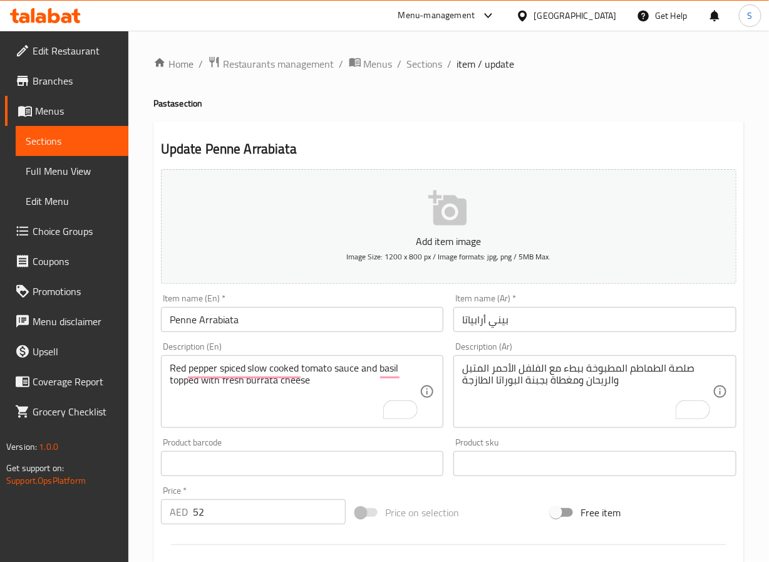
click at [204, 320] on input "Penne Arrabiata" at bounding box center [302, 319] width 283 height 25
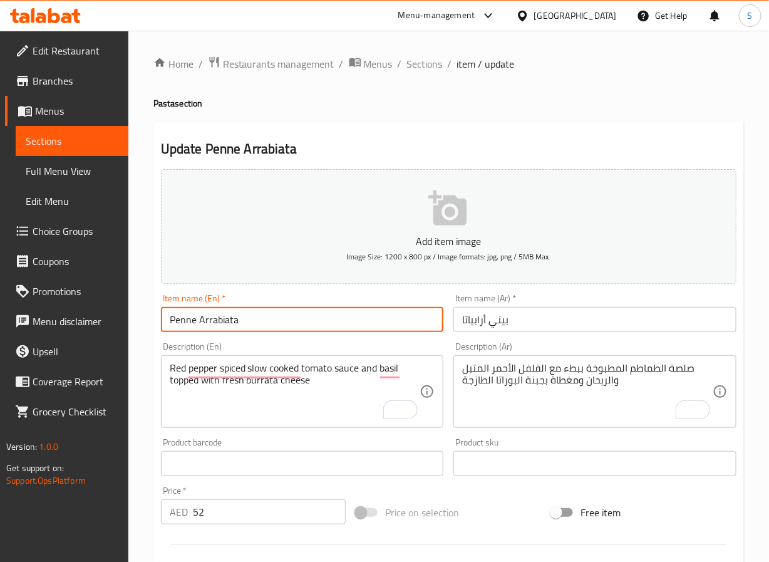
click at [204, 320] on input "Penne Arrabiata" at bounding box center [302, 319] width 283 height 25
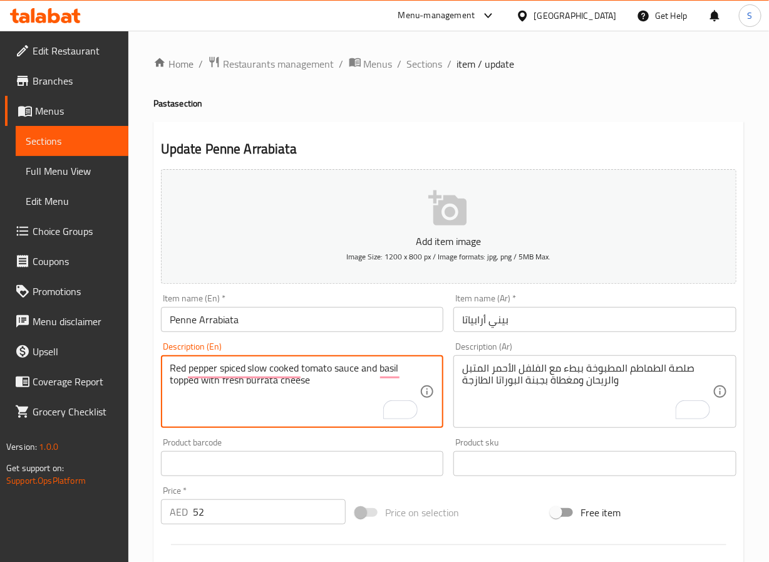
scroll to position [322, 0]
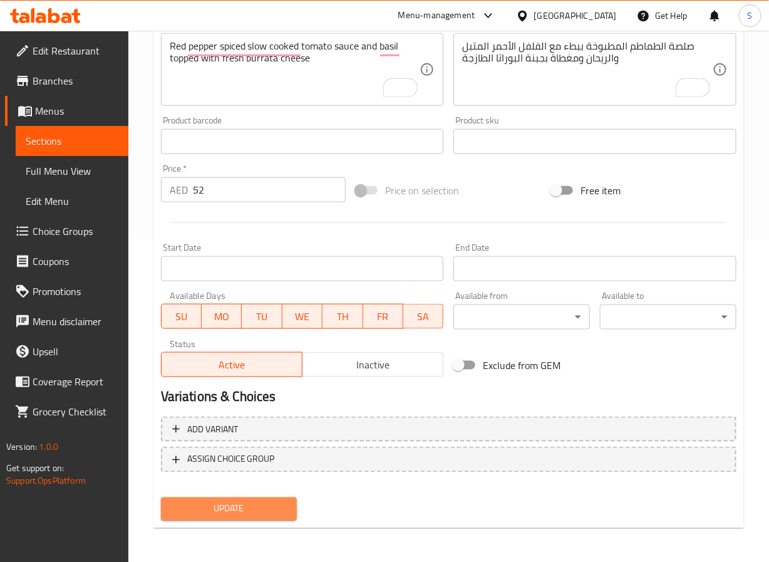
click at [231, 508] on span "Update" at bounding box center [229, 509] width 117 height 16
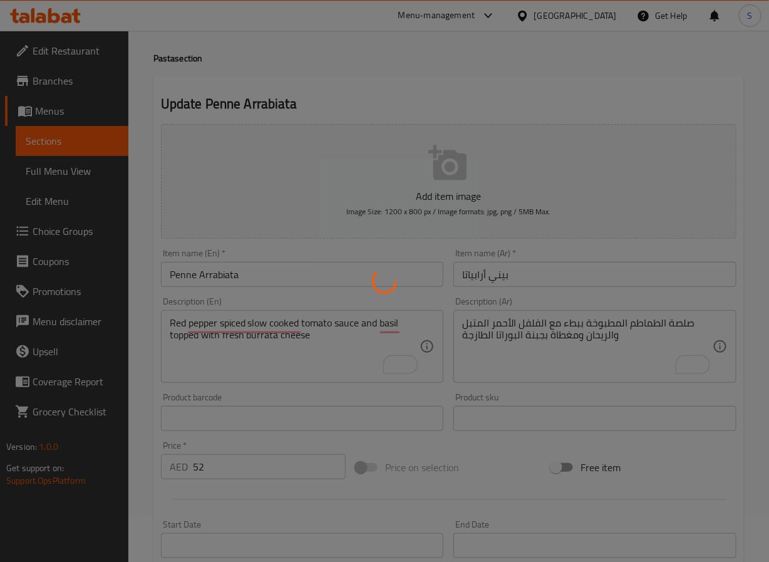
scroll to position [0, 0]
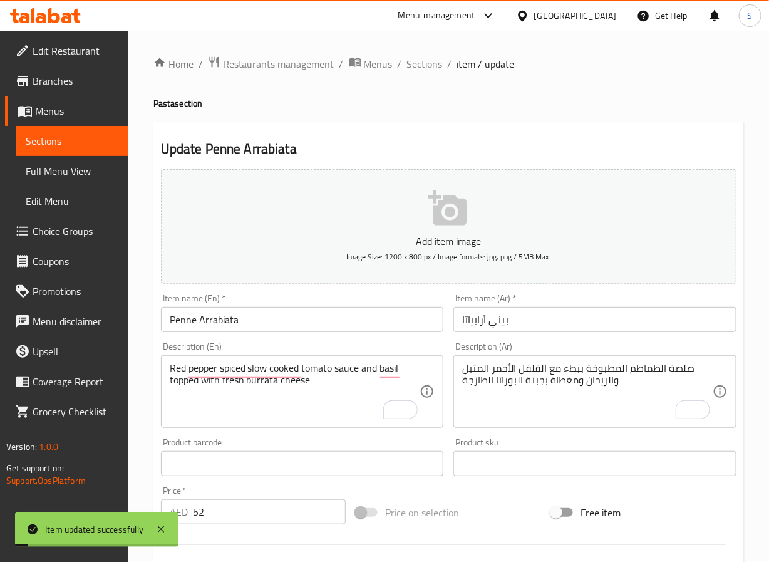
drag, startPoint x: 425, startPoint y: 68, endPoint x: 393, endPoint y: 1, distance: 74.3
click at [425, 68] on span "Sections" at bounding box center [425, 63] width 36 height 15
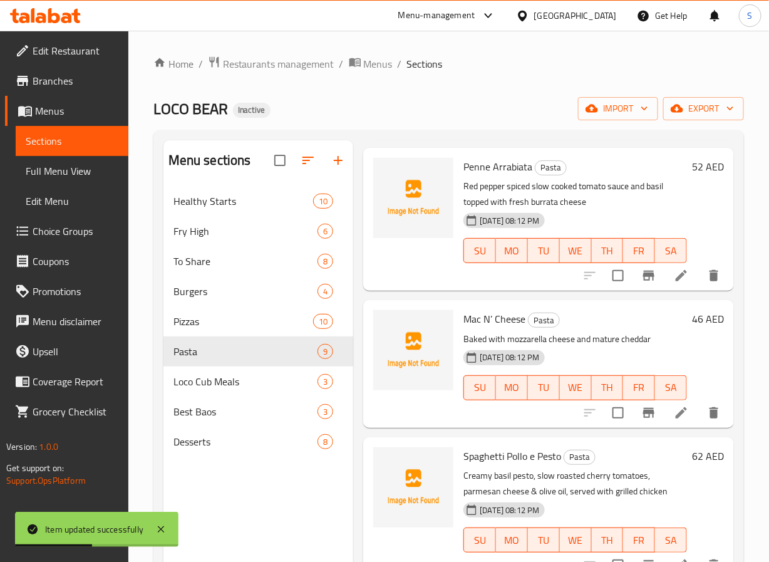
scroll to position [696, 0]
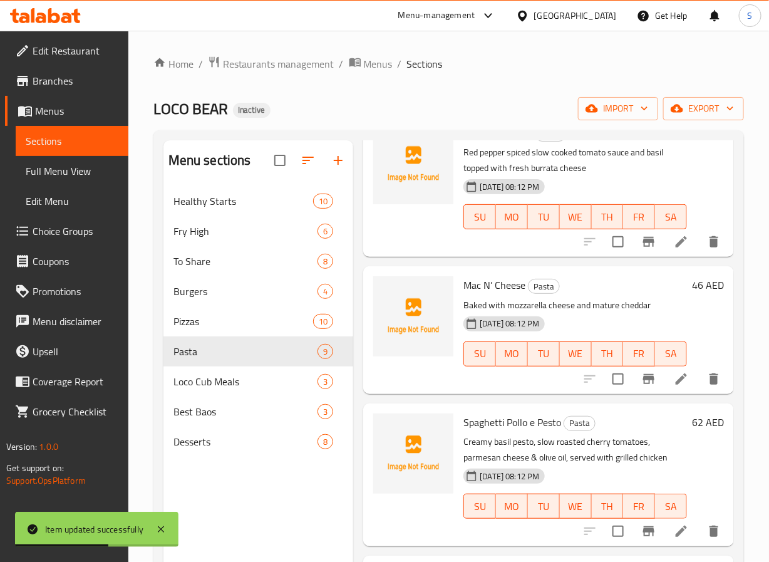
click at [672, 387] on li at bounding box center [681, 379] width 35 height 23
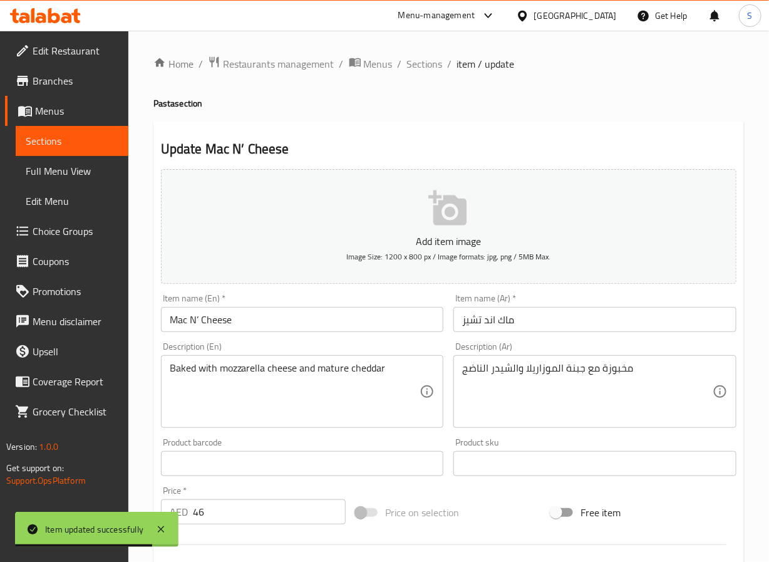
click at [486, 321] on input "ماك اند تشيز" at bounding box center [595, 319] width 283 height 25
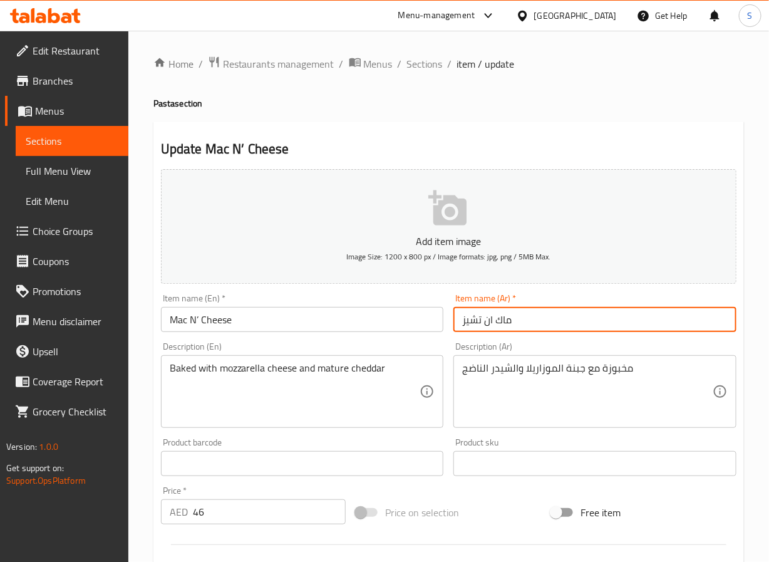
type input "ماك ان تشيز"
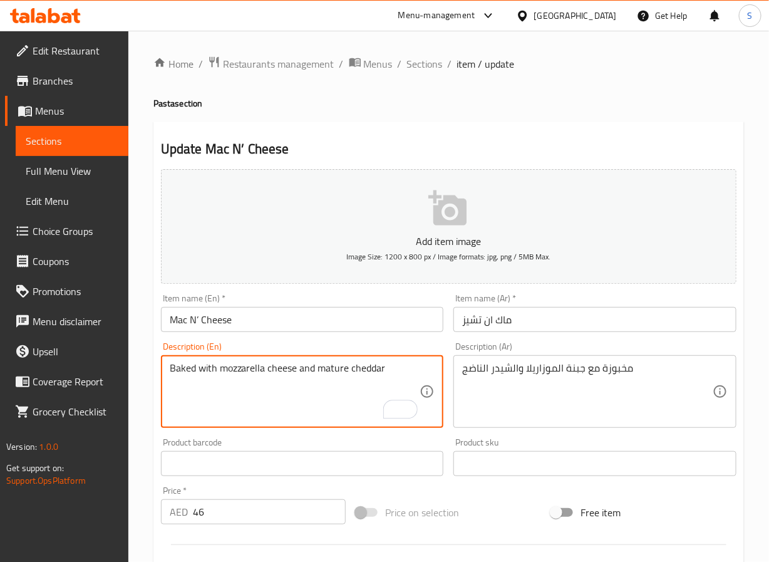
click at [284, 372] on textarea "Baked with mozzarella cheese and mature cheddar" at bounding box center [295, 392] width 251 height 60
type textarea "Baked with mozzarella and mature cheddar"
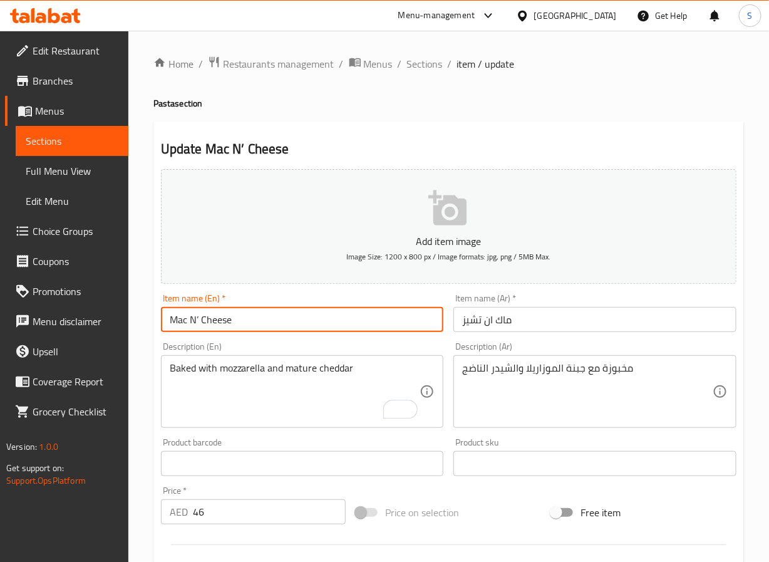
click at [207, 322] on input "Mac N’ Cheese" at bounding box center [302, 319] width 283 height 25
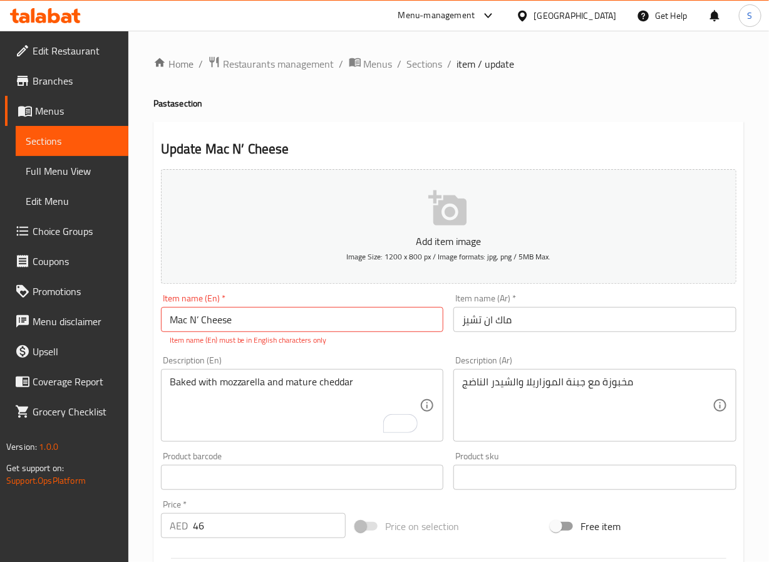
click at [339, 323] on input "Mac N’ Cheese" at bounding box center [302, 319] width 283 height 25
click at [198, 320] on input "Mac N’ Cheese" at bounding box center [302, 319] width 283 height 25
type input "Mac N Cheese"
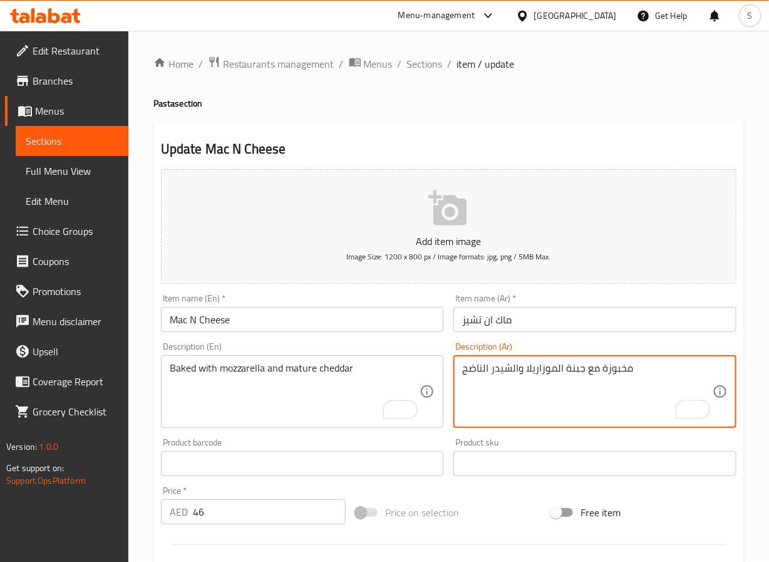
click at [571, 369] on textarea "مخبوزة مع جبنة الموزاريلا والشيدر الناضج" at bounding box center [587, 392] width 251 height 60
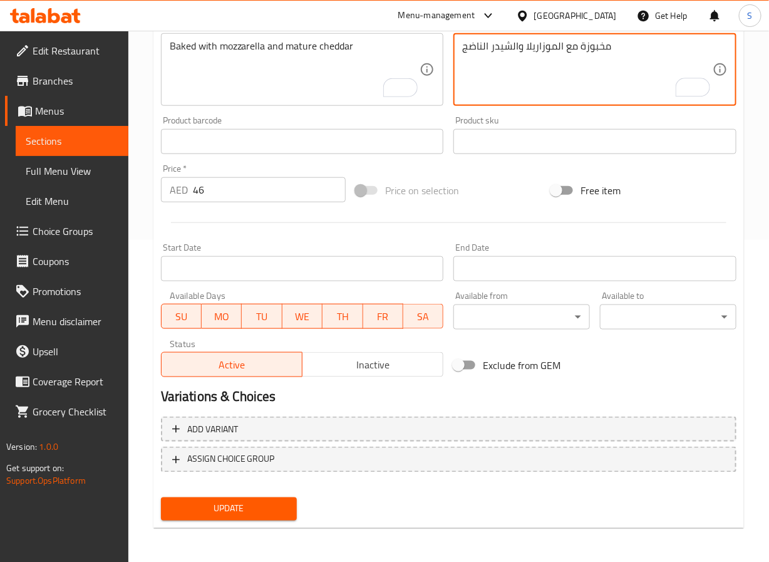
type textarea "مخبوزة مع الموزاريلا والشيدر الناضج"
click at [256, 499] on button "Update" at bounding box center [229, 509] width 137 height 23
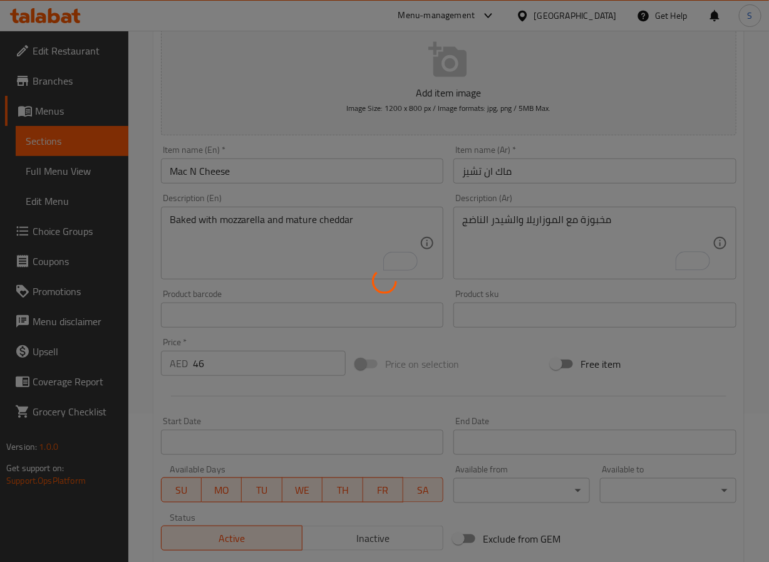
scroll to position [0, 0]
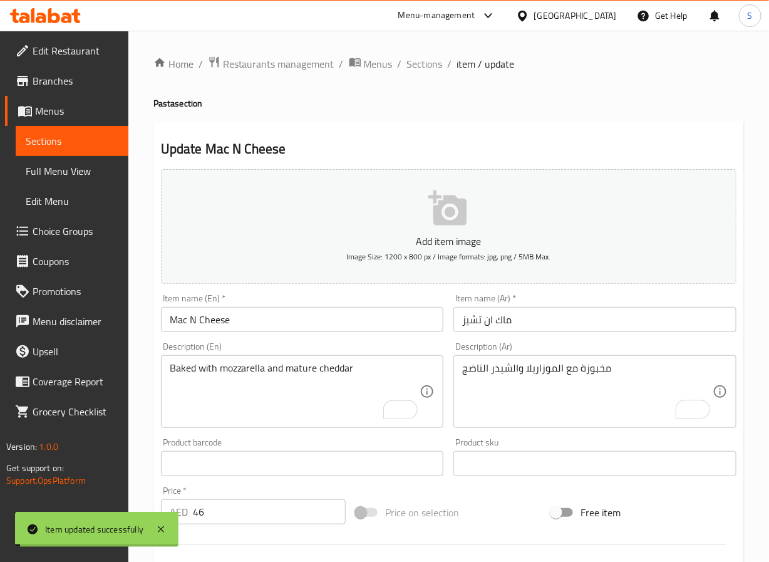
drag, startPoint x: 427, startPoint y: 64, endPoint x: 370, endPoint y: 6, distance: 81.1
click at [427, 64] on span "Sections" at bounding box center [425, 63] width 36 height 15
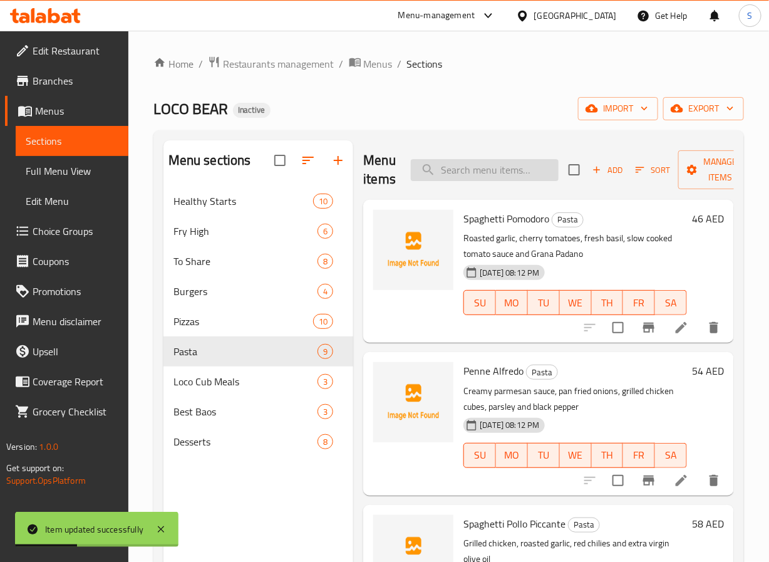
click at [447, 177] on input "search" at bounding box center [485, 170] width 148 height 22
paste input "Truffle Mac N’ Cheese"
type input "Truffle Mac N’ Cheese"
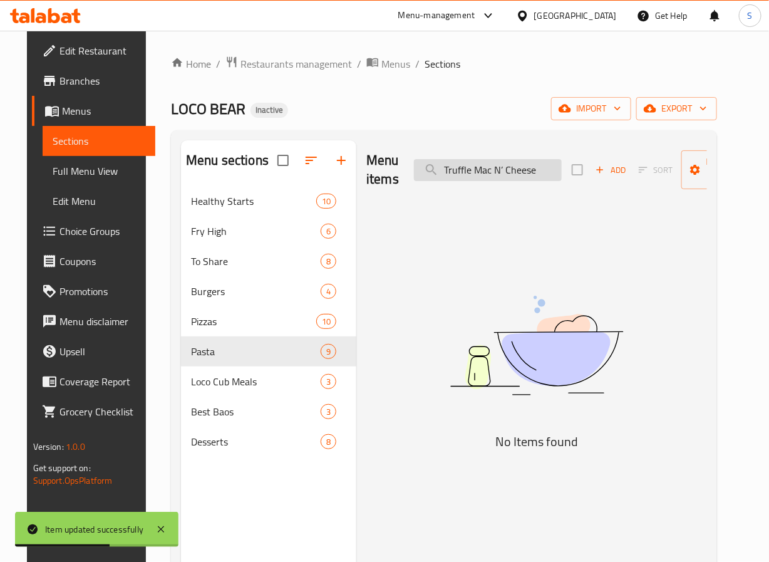
click at [499, 175] on input "Truffle Mac N’ Cheese" at bounding box center [488, 170] width 148 height 22
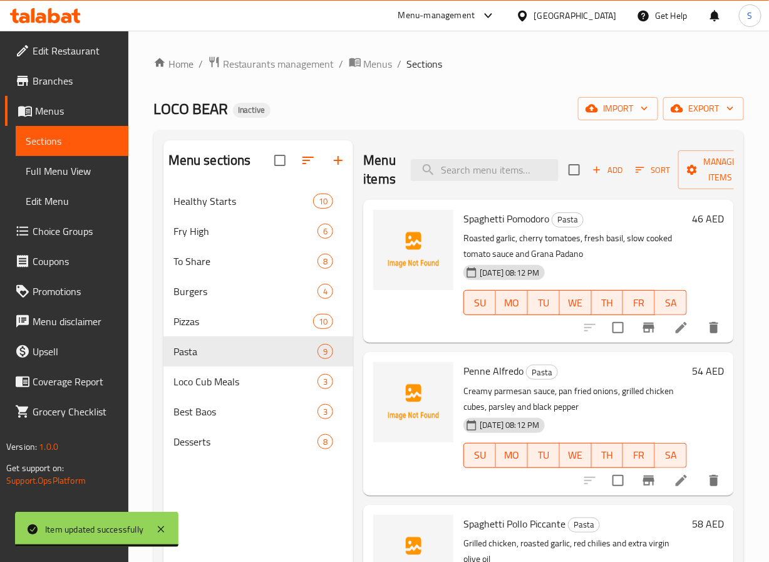
click at [607, 172] on span "Add" at bounding box center [608, 170] width 34 height 14
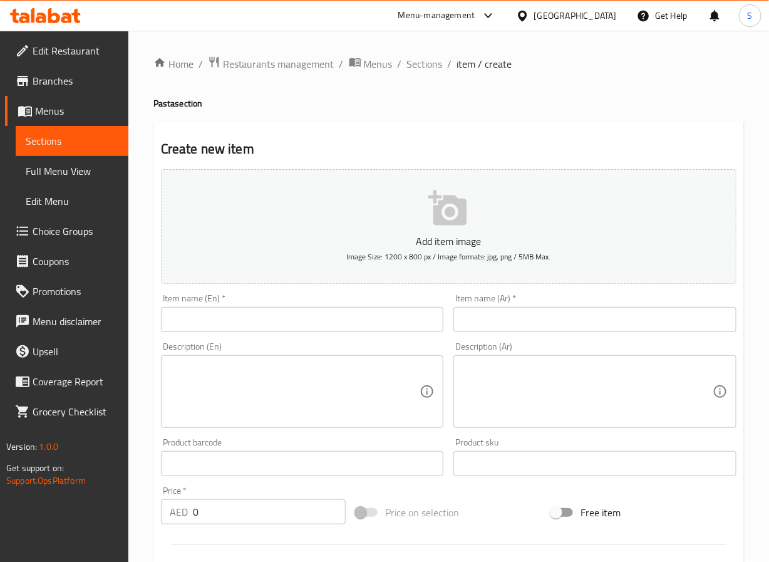
click at [283, 316] on input "text" at bounding box center [302, 319] width 283 height 25
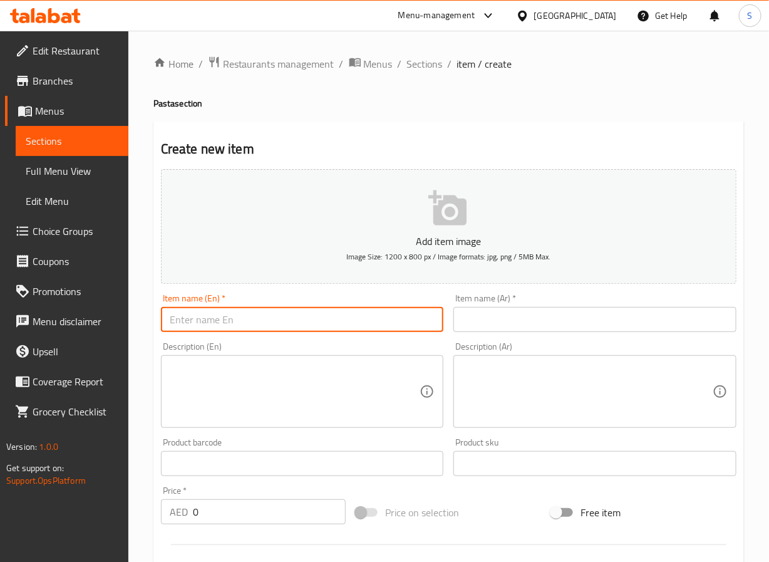
paste input "Truffle Mac N’ Cheese"
click at [230, 328] on input "Truffle Mac N’ Cheese" at bounding box center [302, 319] width 283 height 25
type input "Truffle Mac N Cheese"
click at [498, 316] on input "text" at bounding box center [595, 319] width 283 height 25
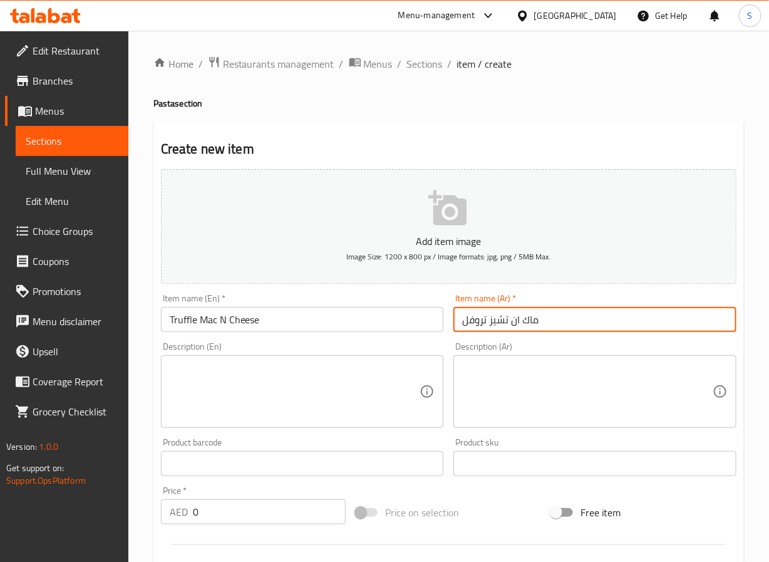
click at [489, 321] on input "ماك ان تشيز تروفل" at bounding box center [595, 319] width 283 height 25
paste input "تروفل"
type input "تروفل ماك ان تشيز"
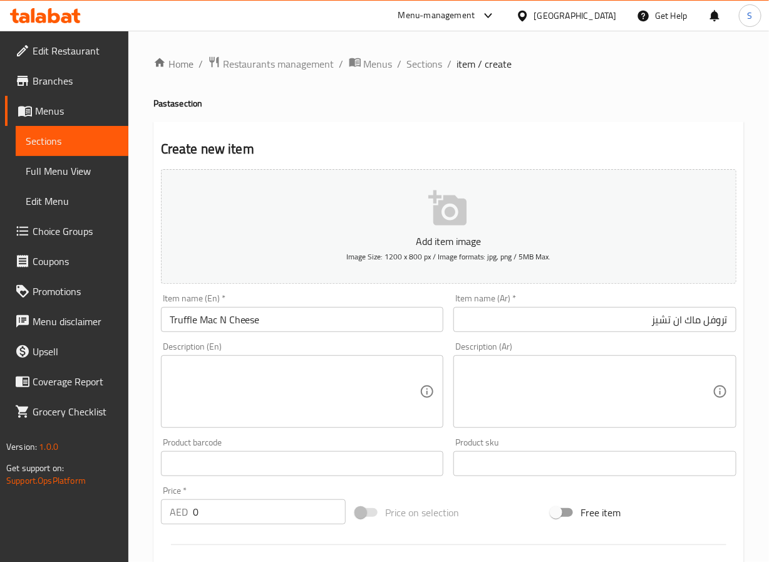
click at [247, 403] on textarea at bounding box center [295, 392] width 251 height 60
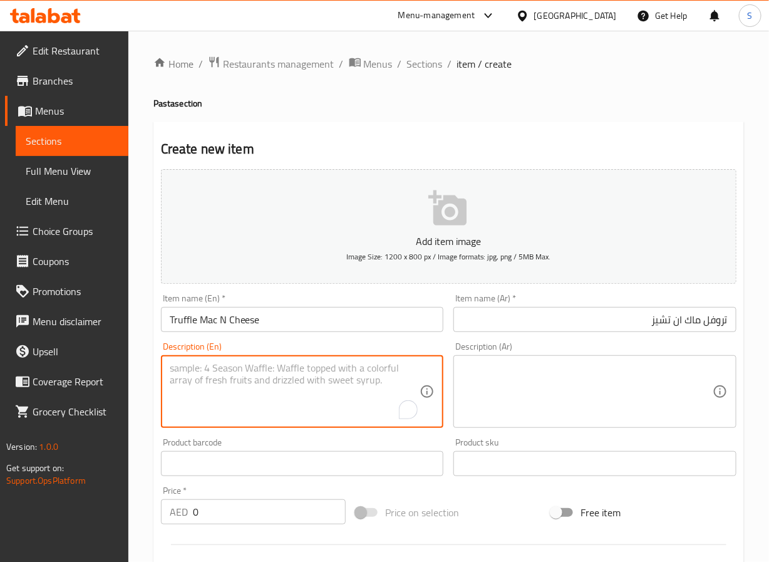
paste textarea "Baked with mozzarella, mature cheddar, parmesan and black truffle"
type textarea "Baked with mozzarella, mature cheddar, parmesan and black truffle"
click at [476, 380] on textarea at bounding box center [587, 392] width 251 height 60
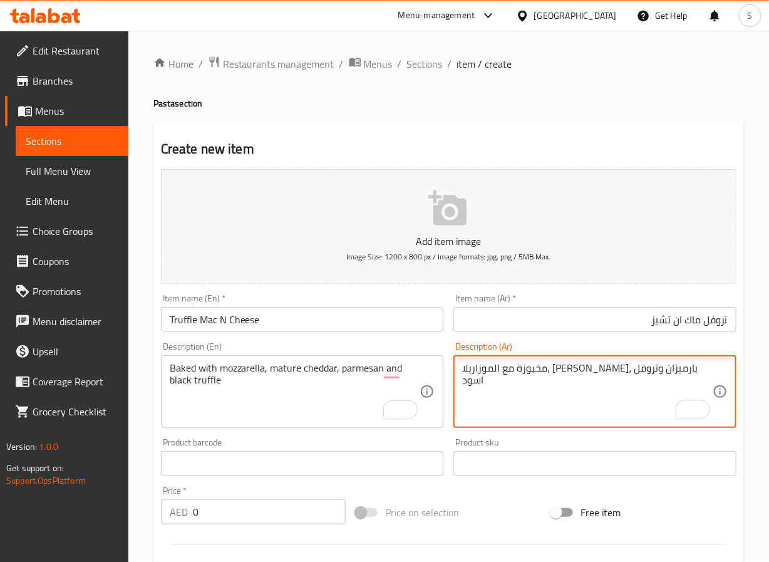
type textarea "مخبوزة مع الموزاريلا، [PERSON_NAME]، بارميزان وتروفل اسود"
click at [242, 517] on input "0" at bounding box center [270, 511] width 154 height 25
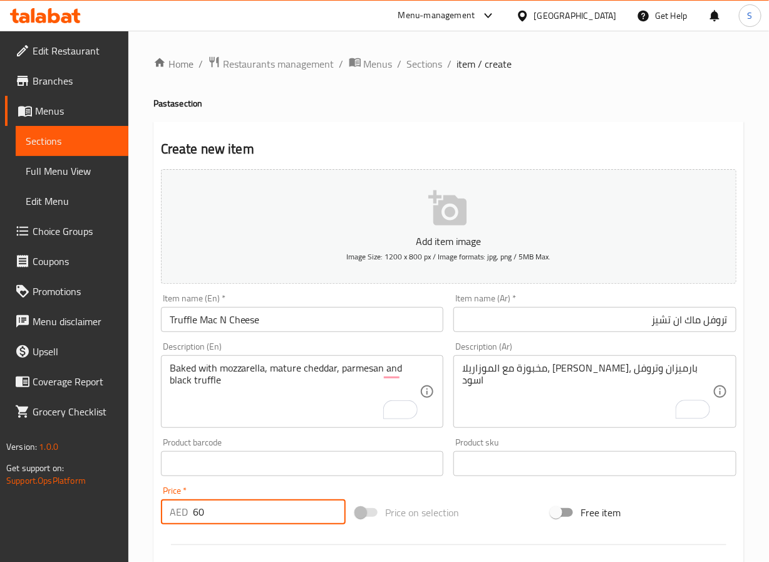
type input "60"
click at [150, 498] on div "Home / Restaurants management / Menus / Sections / item / create Pasta section …" at bounding box center [448, 458] width 641 height 855
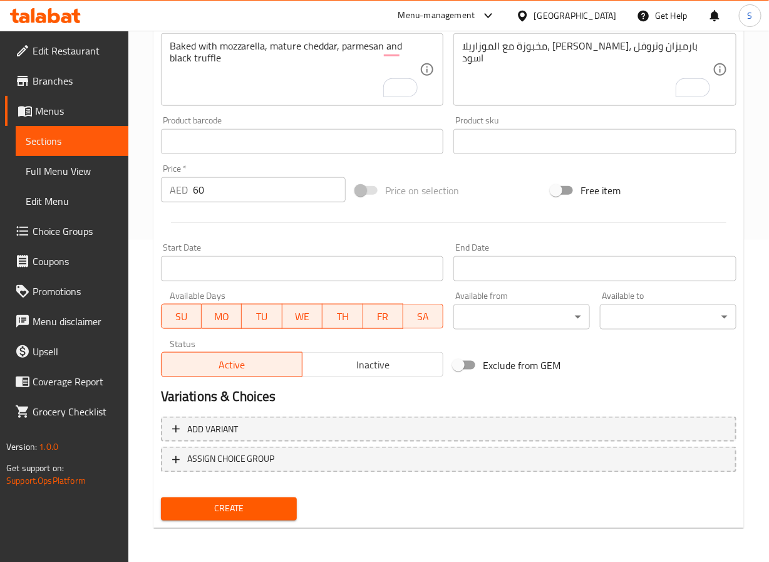
click at [187, 510] on span "Create" at bounding box center [229, 509] width 117 height 16
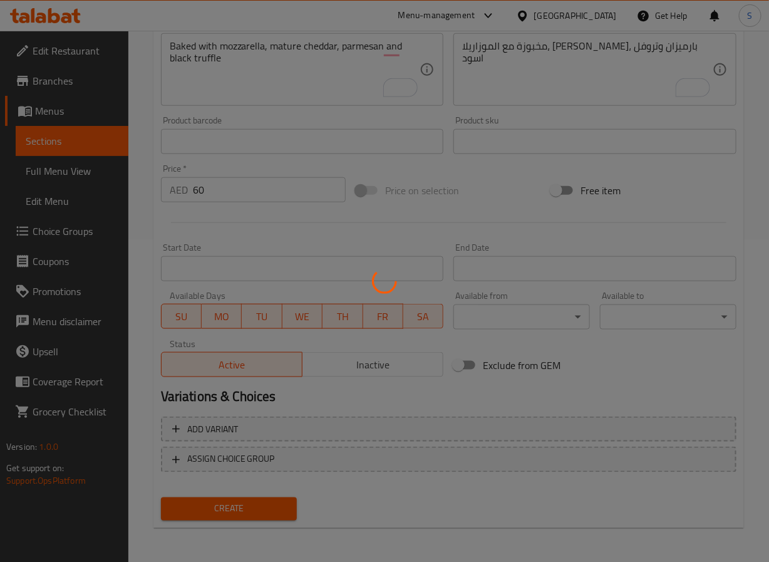
scroll to position [0, 0]
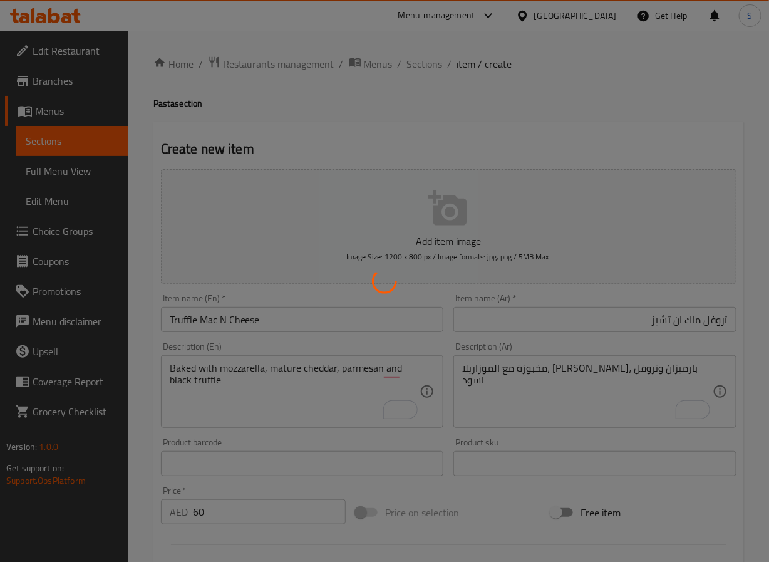
type input "0"
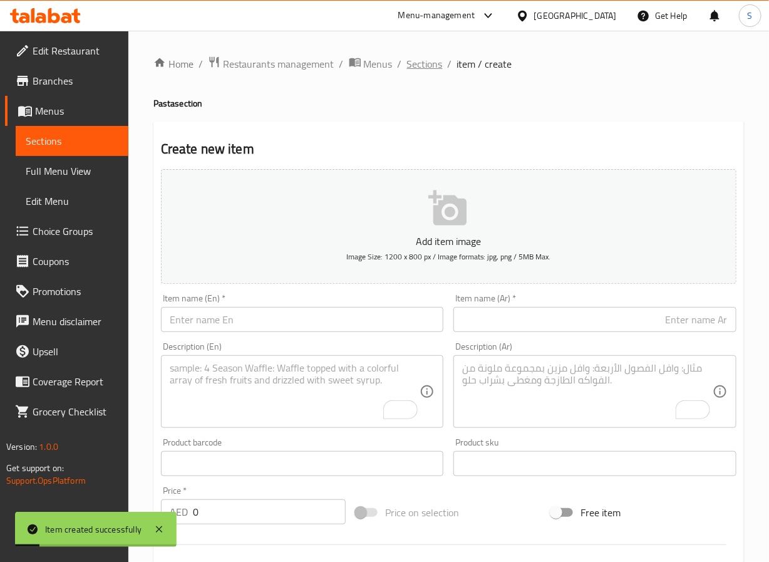
click at [425, 66] on span "Sections" at bounding box center [425, 63] width 36 height 15
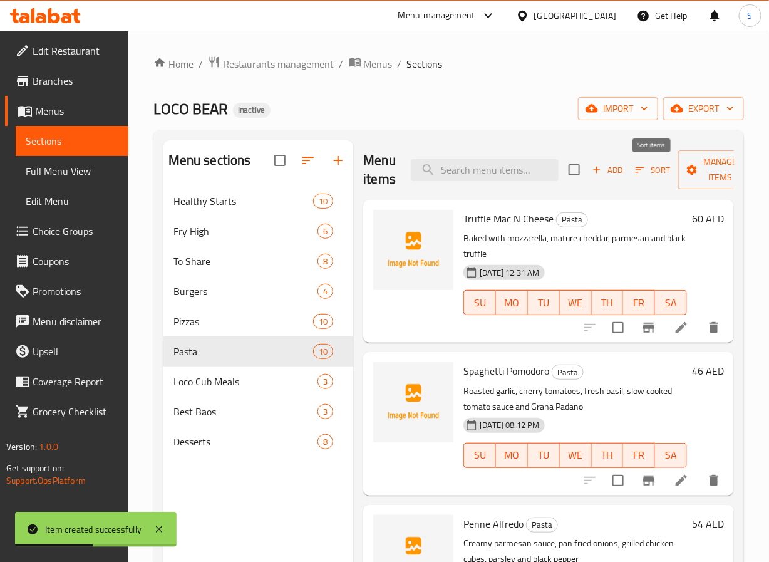
click at [651, 170] on span "Sort" at bounding box center [653, 170] width 34 height 14
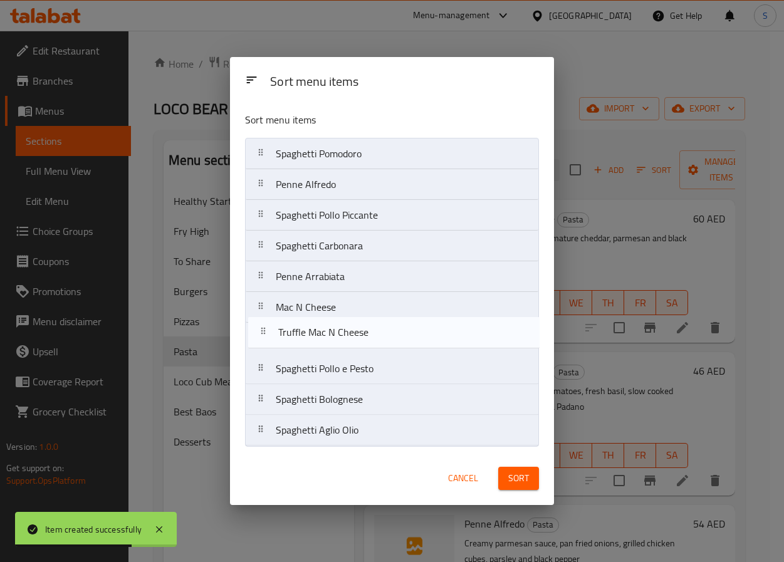
drag, startPoint x: 286, startPoint y: 151, endPoint x: 289, endPoint y: 345, distance: 193.6
click at [289, 345] on nav "Truffle Mac N Cheese Spaghetti Pomodoro Penne Alfredo Spaghetti Pollo Piccante …" at bounding box center [392, 292] width 294 height 308
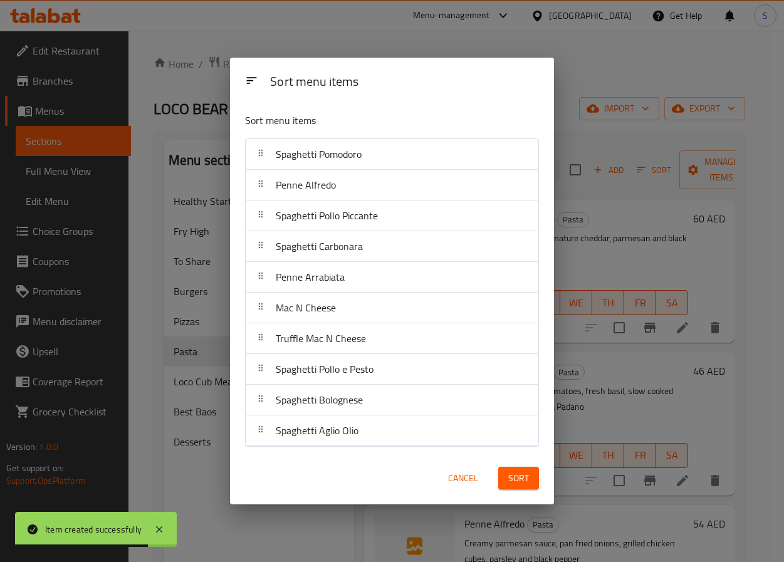
click at [509, 476] on span "Sort" at bounding box center [518, 479] width 21 height 16
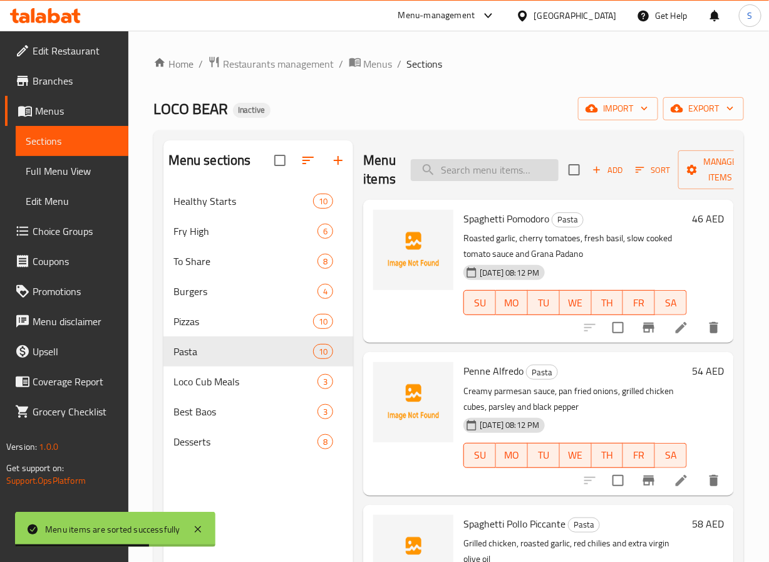
click at [446, 165] on input "search" at bounding box center [485, 170] width 148 height 22
paste input "Spaghetti Pollo e Pesto"
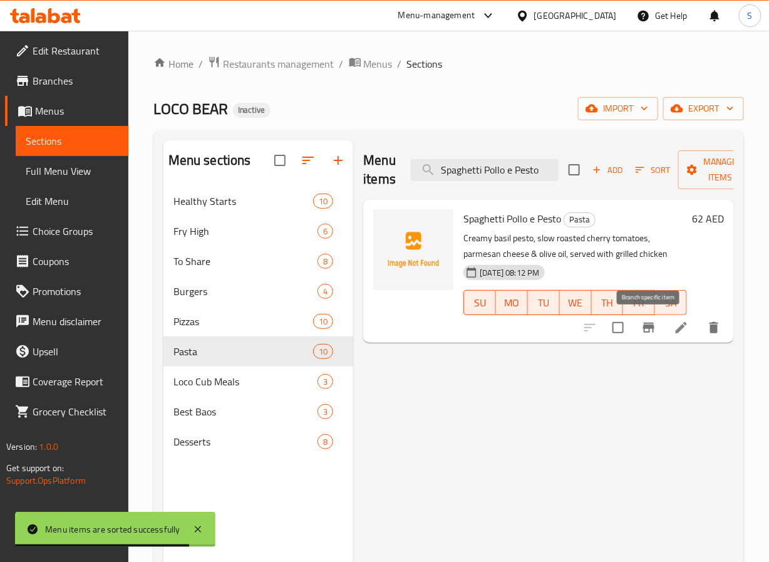
type input "Spaghetti Pollo e Pesto"
click at [668, 329] on li at bounding box center [681, 327] width 35 height 23
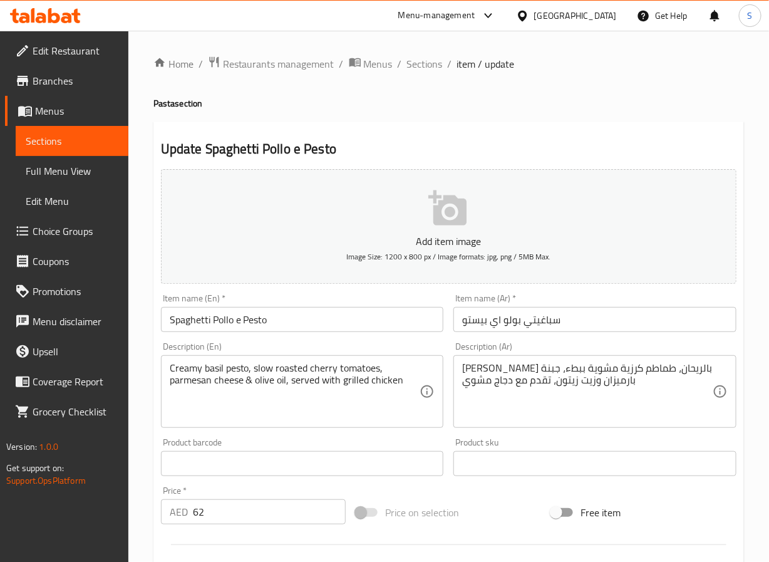
drag, startPoint x: 660, startPoint y: 367, endPoint x: 720, endPoint y: 541, distance: 184.3
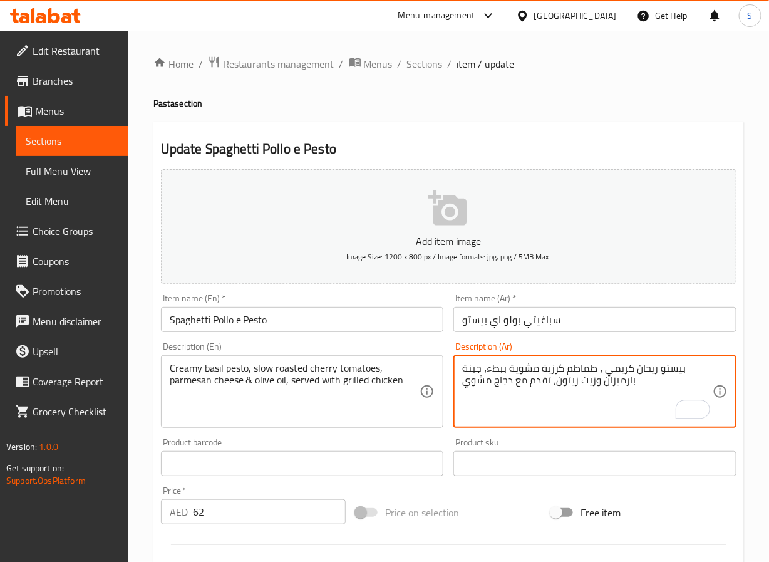
type textarea "بيستو ريحان كريمي، طماطم كرزية مشوية ببطء، جبنة بارميزان وزيت زيتون، تقدم مع دج…"
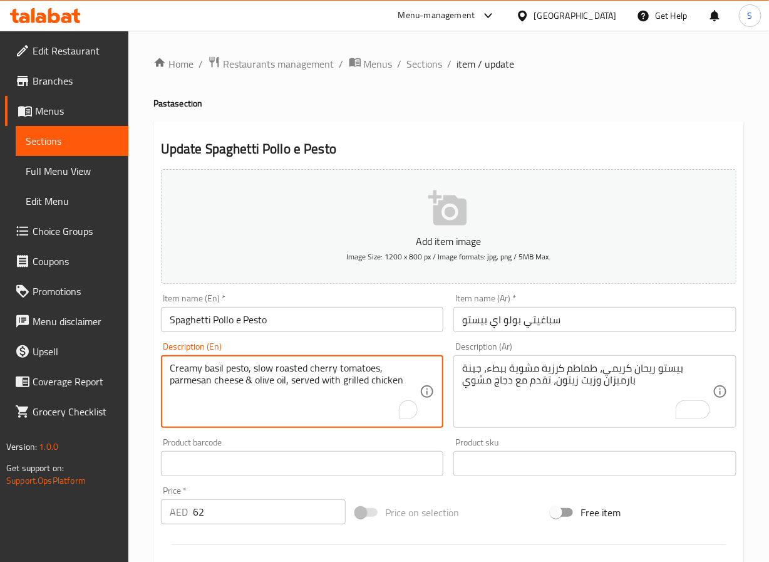
click at [235, 382] on textarea "Creamy basil pesto, slow roasted cherry tomatoes, parmesan cheese & olive oil, …" at bounding box center [295, 392] width 251 height 60
type textarea "Creamy basil pesto, slow roasted cherry tomatoes, parmesan & olive oil, served …"
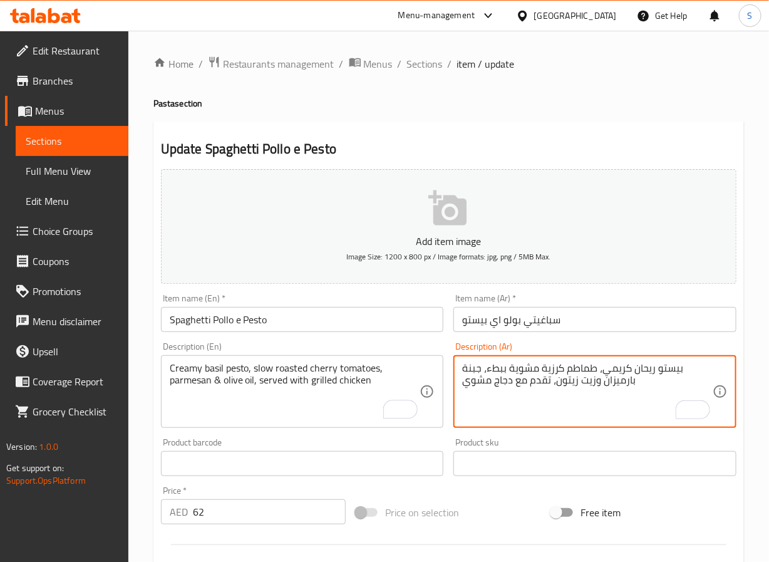
click at [477, 368] on textarea "بيستو ريحان كريمي، طماطم كرزية مشوية ببطء، جبنة بارميزان وزيت زيتون، تقدم مع دج…" at bounding box center [587, 392] width 251 height 60
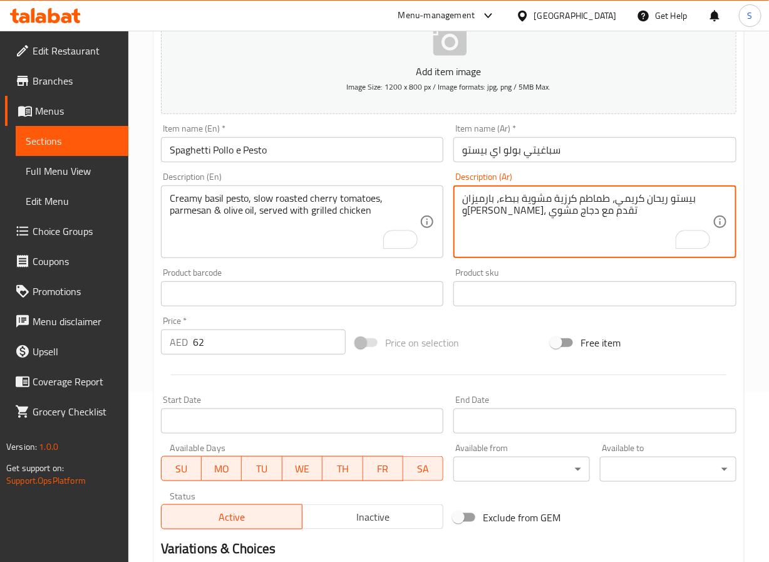
scroll to position [322, 0]
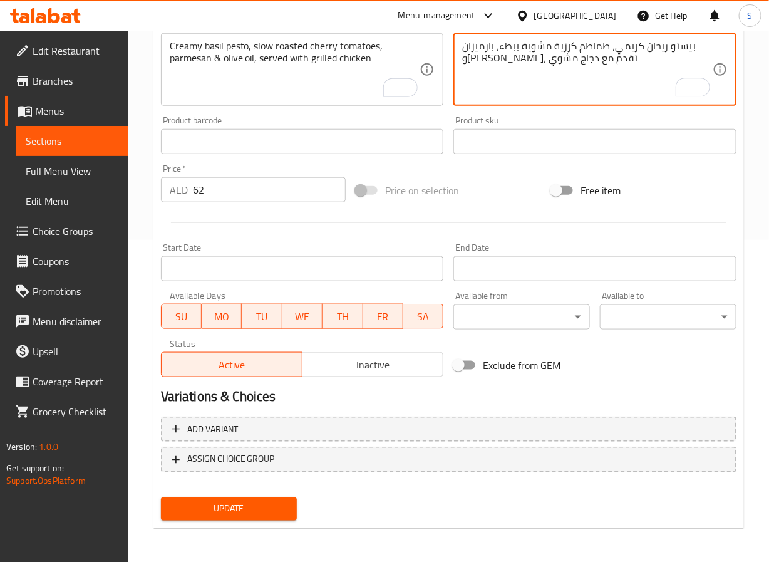
type textarea "بيستو ريحان كريمي، طماطم كرزية مشوية ببطء، بارميزان وزيت زيتون، تقدم مع دجاج مش…"
click at [254, 513] on span "Update" at bounding box center [229, 509] width 117 height 16
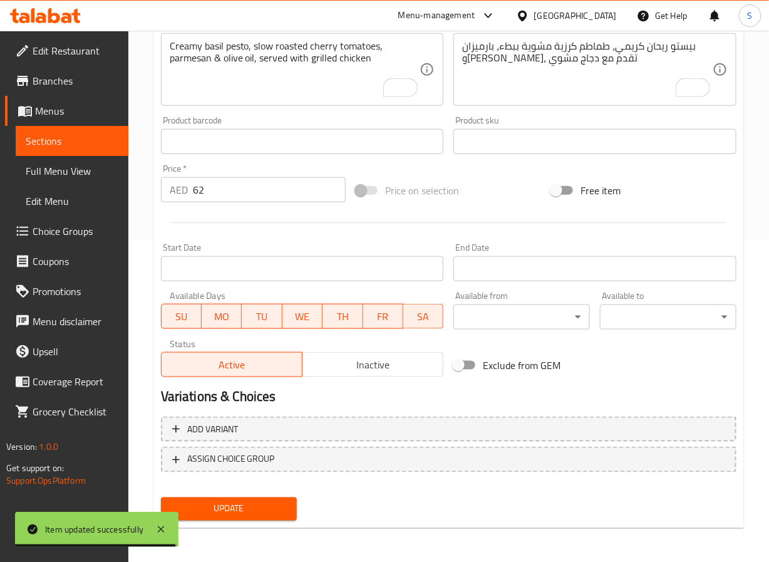
click at [239, 512] on span "Update" at bounding box center [229, 509] width 117 height 16
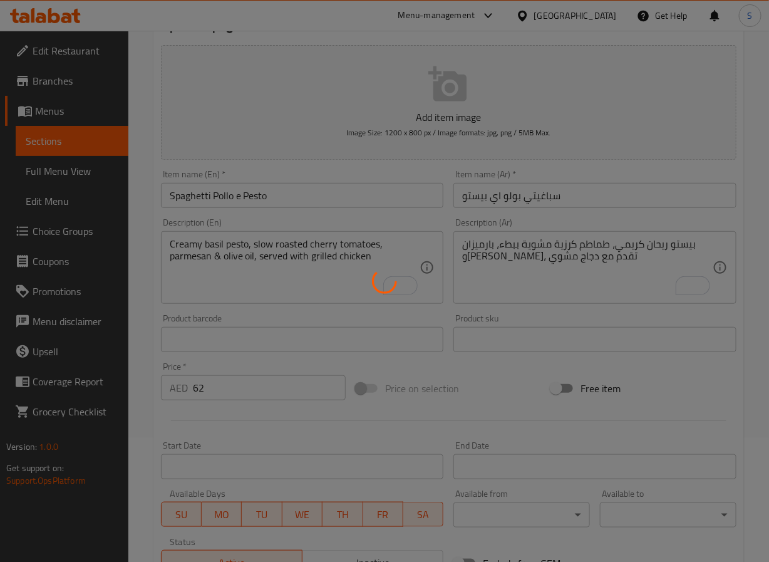
scroll to position [0, 0]
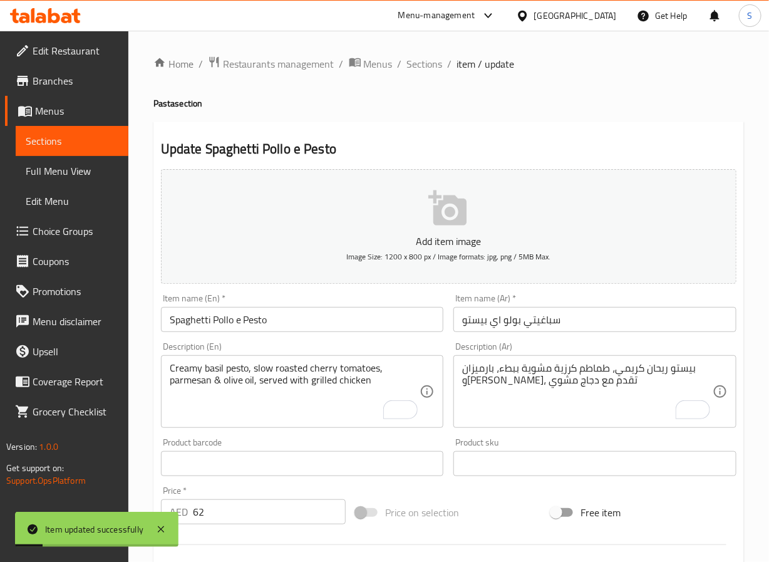
drag, startPoint x: 425, startPoint y: 63, endPoint x: 387, endPoint y: 1, distance: 72.9
click at [425, 63] on span "Sections" at bounding box center [425, 63] width 36 height 15
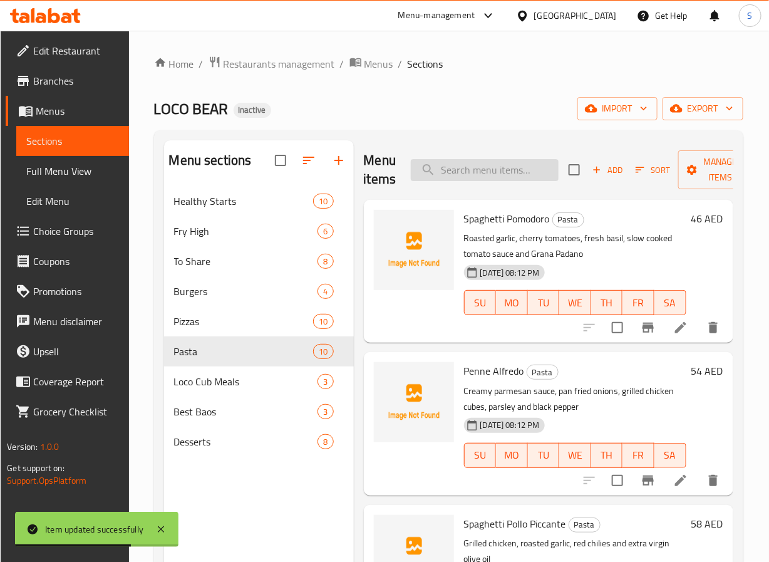
click at [464, 159] on div "Menu items Add Sort Manage items" at bounding box center [549, 170] width 370 height 60
click at [464, 177] on input "search" at bounding box center [485, 170] width 148 height 22
paste input "Spaghetti Aglio Olio"
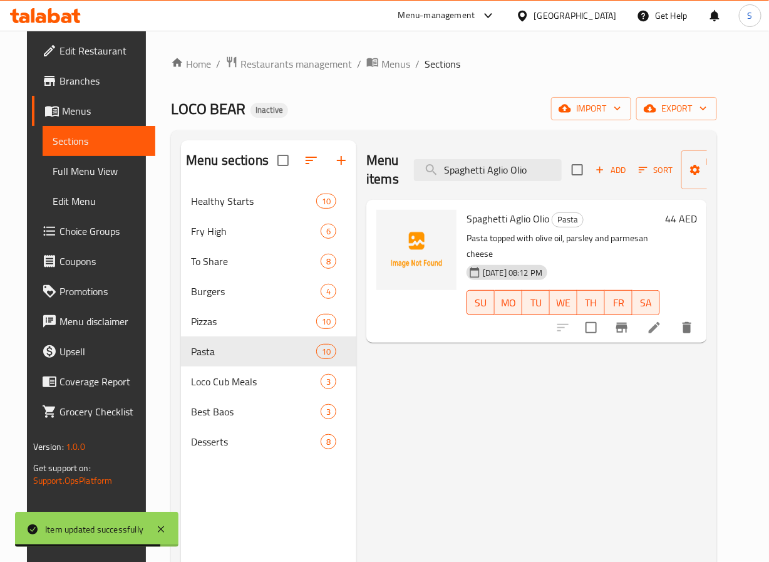
type input "Spaghetti Aglio Olio"
click at [672, 323] on li at bounding box center [654, 327] width 35 height 23
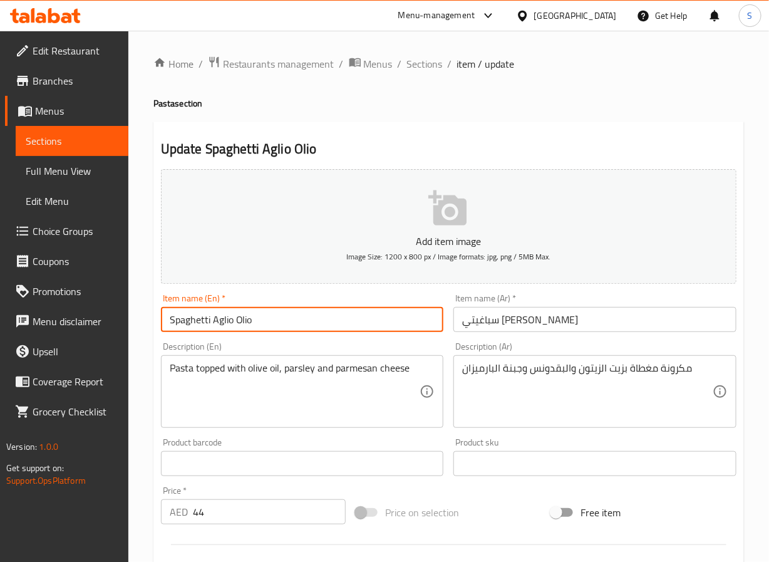
click at [297, 322] on input "Spaghetti Aglio Olio" at bounding box center [302, 319] width 283 height 25
click at [493, 321] on input "سباغيتي أليو أوليو" at bounding box center [595, 319] width 283 height 25
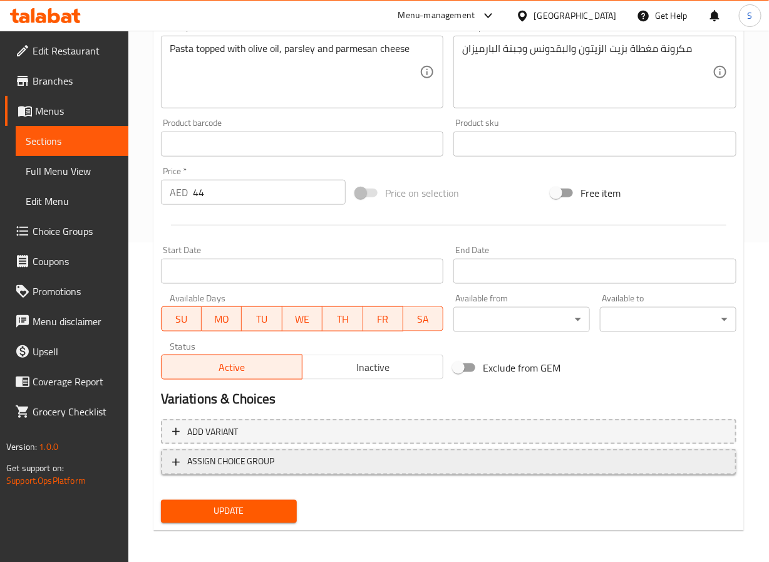
scroll to position [322, 0]
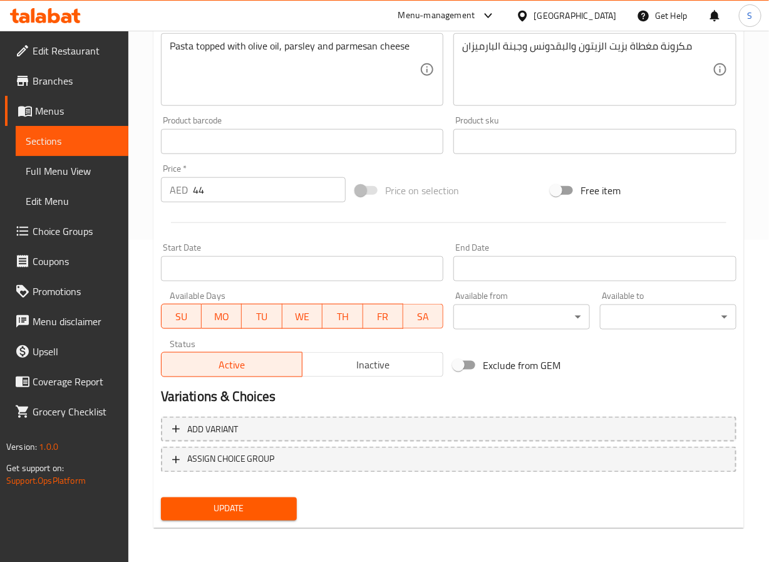
type input "سباغيتي أجليو أوليو"
click at [236, 494] on div "Update" at bounding box center [229, 509] width 147 height 33
click at [197, 510] on span "Update" at bounding box center [229, 509] width 117 height 16
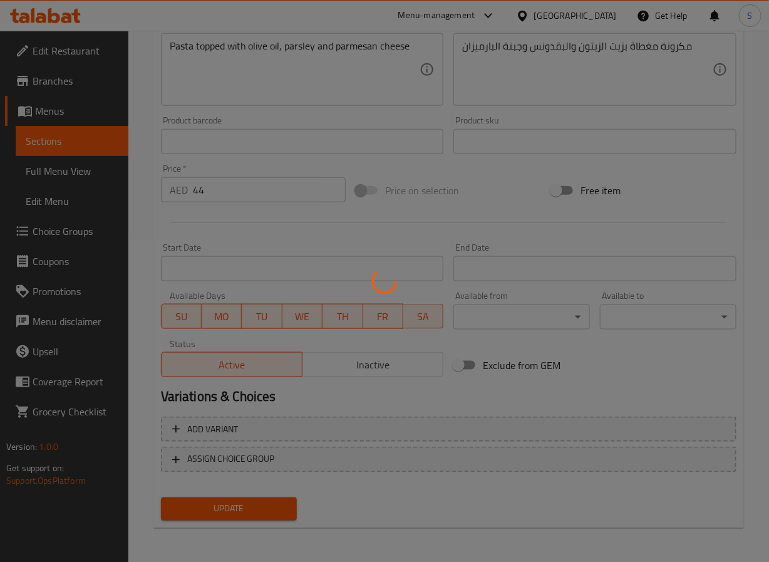
scroll to position [0, 0]
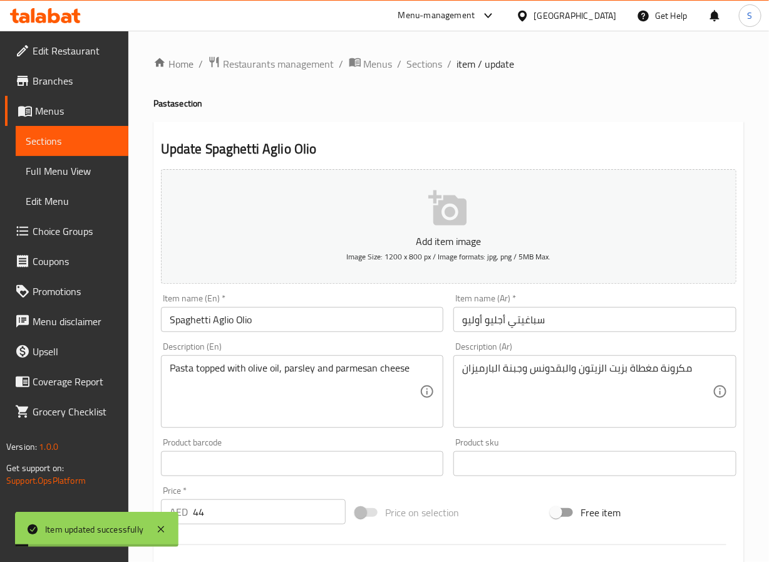
drag, startPoint x: 429, startPoint y: 59, endPoint x: 390, endPoint y: 3, distance: 68.5
click at [429, 59] on span "Sections" at bounding box center [425, 63] width 36 height 15
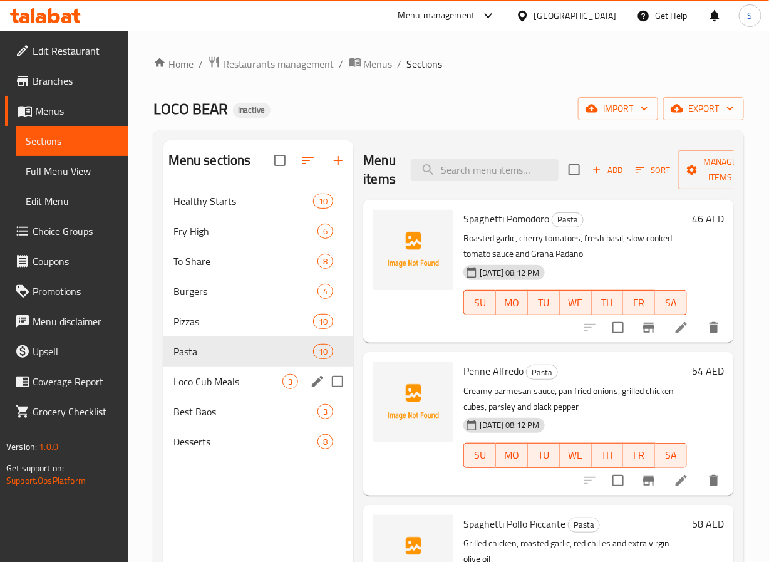
click at [260, 395] on div "Loco Cub Meals 3" at bounding box center [259, 382] width 190 height 30
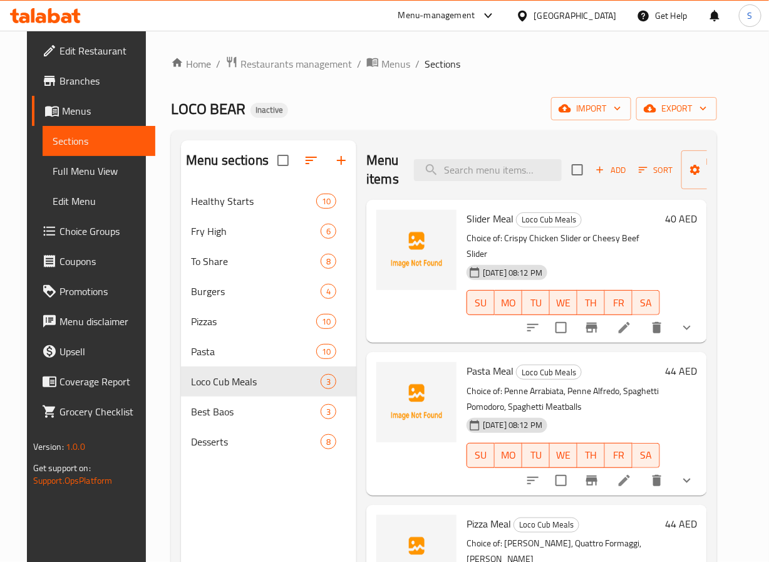
click at [642, 320] on li at bounding box center [624, 327] width 35 height 23
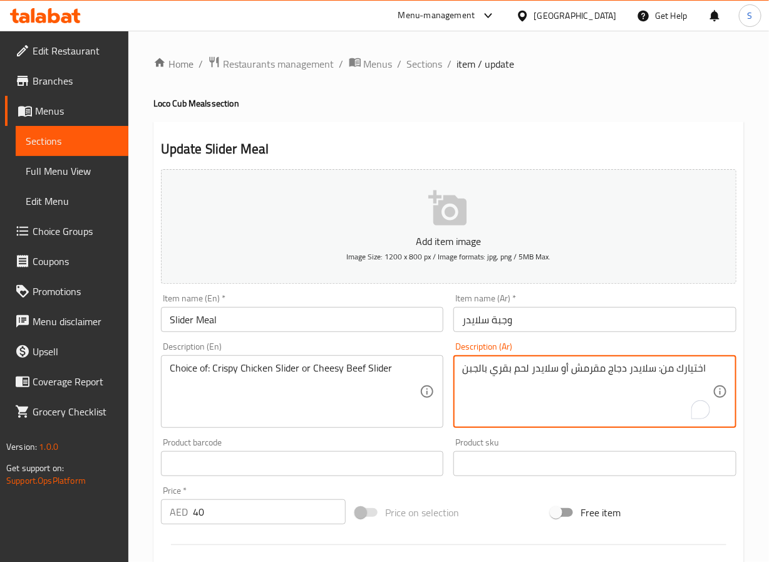
click at [472, 371] on textarea "اختيارك من: سلايدر دجاج مقرمش أو سلايدر لحم بقري بالجبن" at bounding box center [587, 392] width 251 height 60
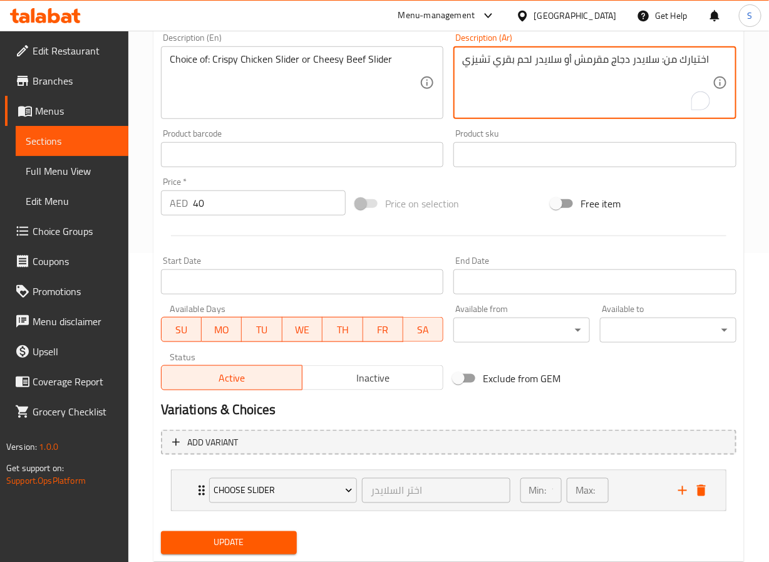
scroll to position [345, 0]
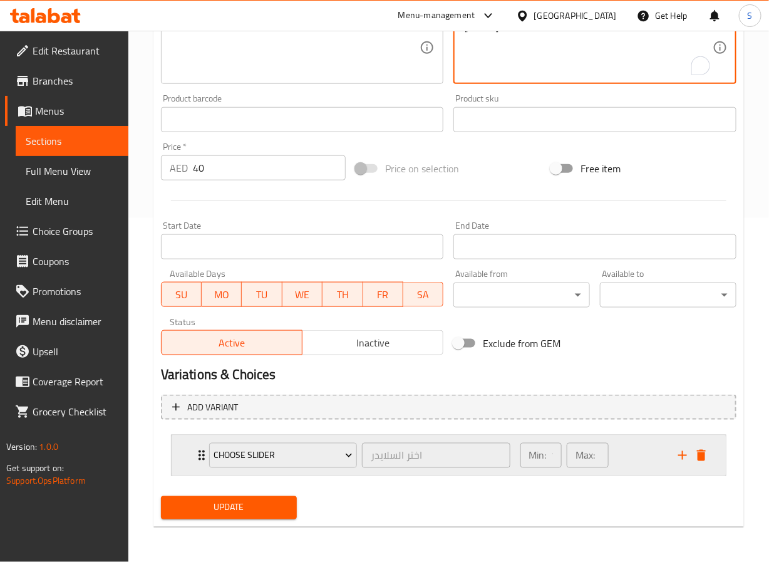
click at [200, 459] on icon "Expand" at bounding box center [202, 456] width 6 height 10
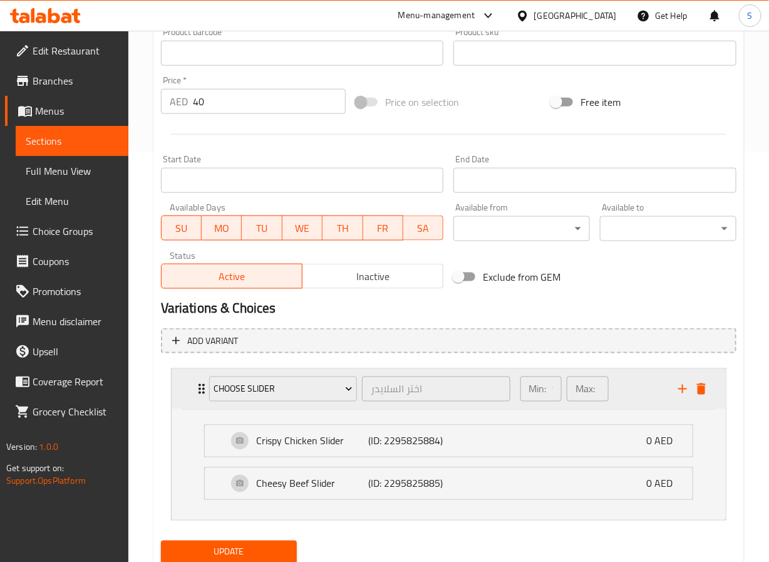
scroll to position [467, 0]
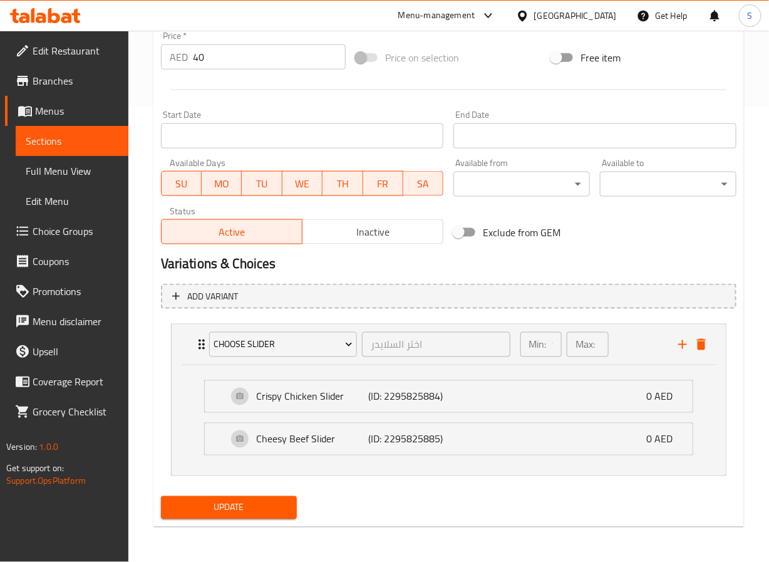
type textarea "اختيارك من: سلايدر دجاج مقرمش أو سلايدر لحم بقري تشيزي"
click at [215, 504] on span "Update" at bounding box center [229, 508] width 117 height 16
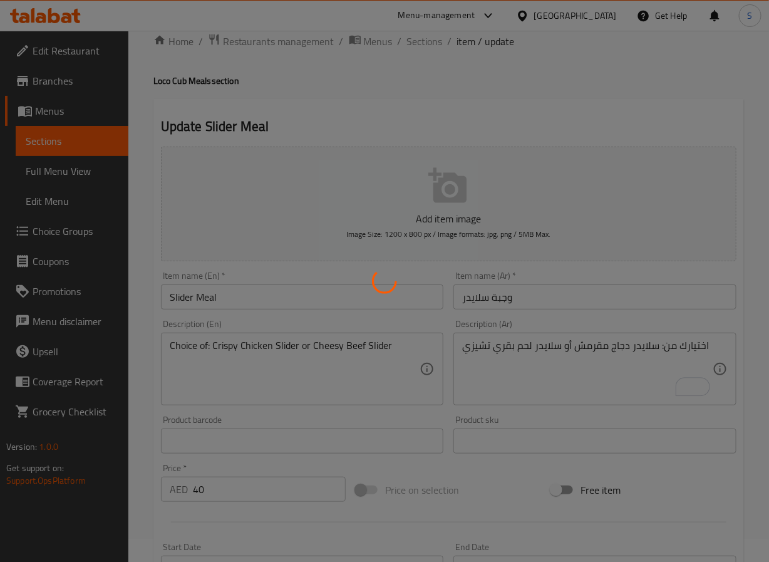
scroll to position [0, 0]
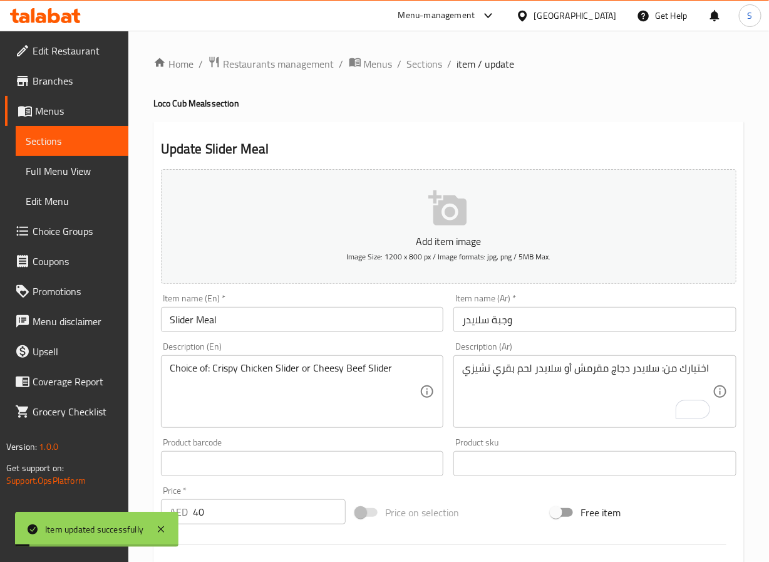
click at [62, 237] on span "Choice Groups" at bounding box center [76, 231] width 86 height 15
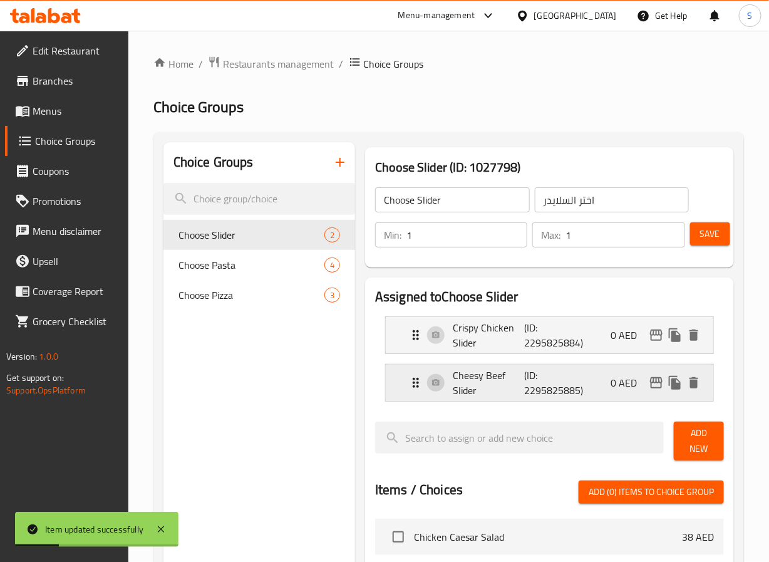
click at [491, 375] on p "Cheesy Beef Slider" at bounding box center [488, 383] width 71 height 30
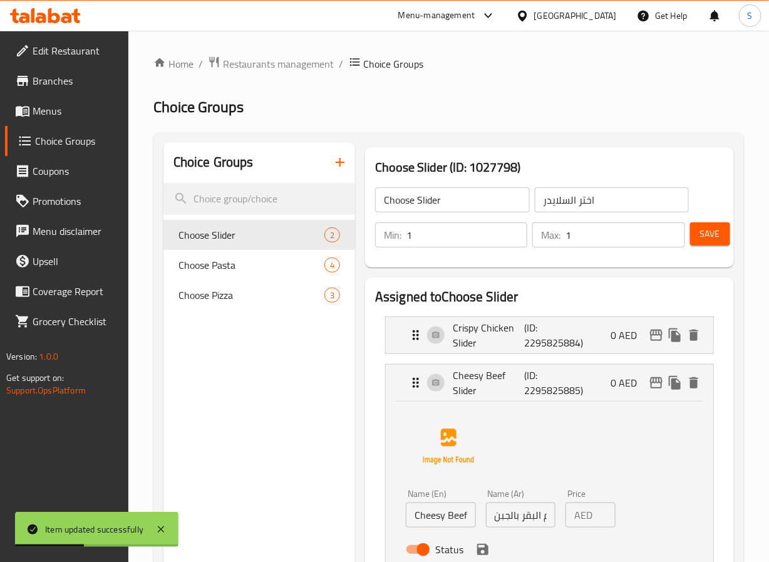
click at [523, 518] on input "سلايدر لحم البقر بالجبن" at bounding box center [521, 515] width 70 height 25
click at [525, 518] on input "سلايدر لحم البقر بالجبن" at bounding box center [521, 515] width 70 height 25
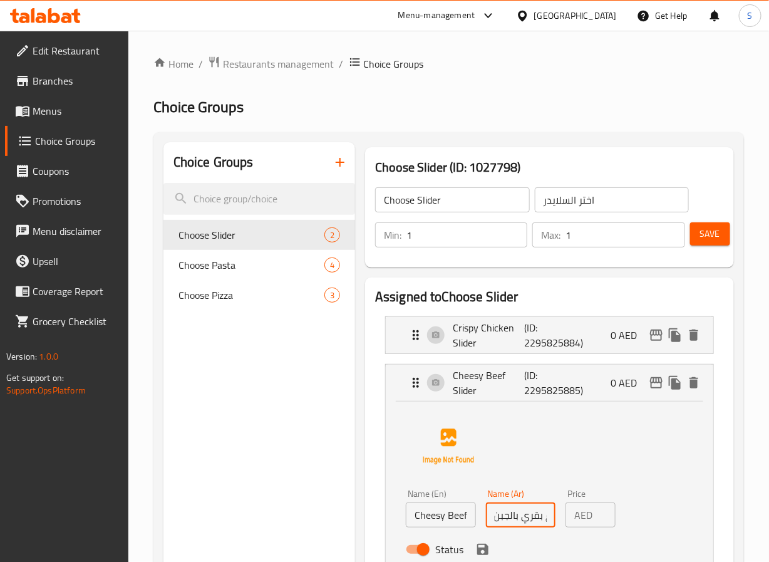
scroll to position [0, 0]
click at [506, 519] on input "سلايدر لحم بقري بالجبن" at bounding box center [521, 515] width 70 height 25
click at [479, 549] on icon "save" at bounding box center [482, 549] width 11 height 11
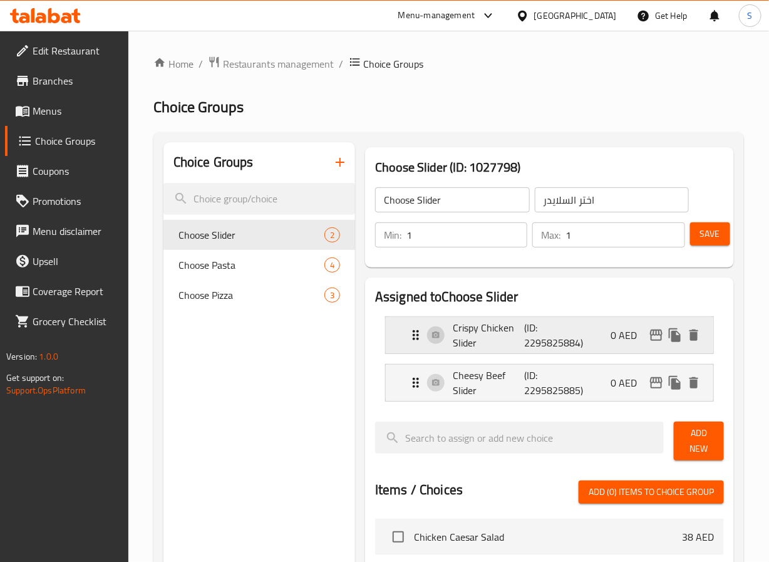
type input "سلايدر لحم بقري تشيزي"
click at [489, 333] on p "Crispy Chicken Slider" at bounding box center [488, 335] width 71 height 30
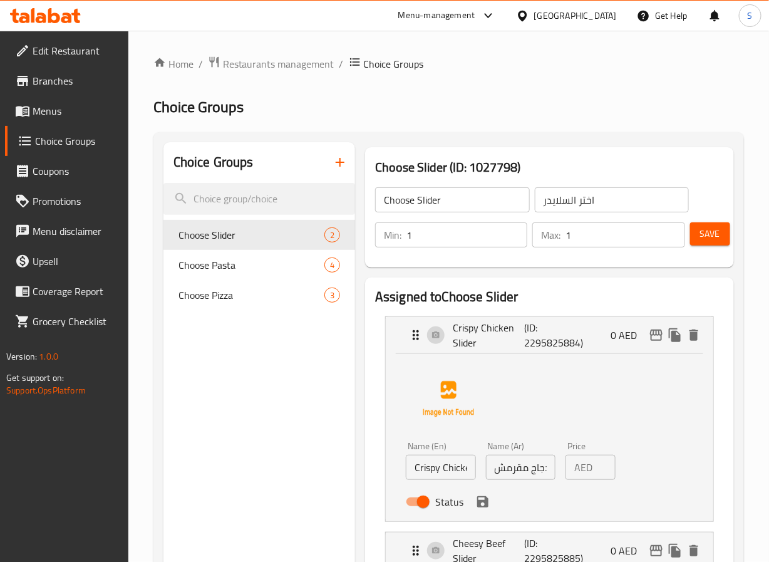
scroll to position [0, 31]
click at [477, 499] on icon "save" at bounding box center [482, 501] width 11 height 11
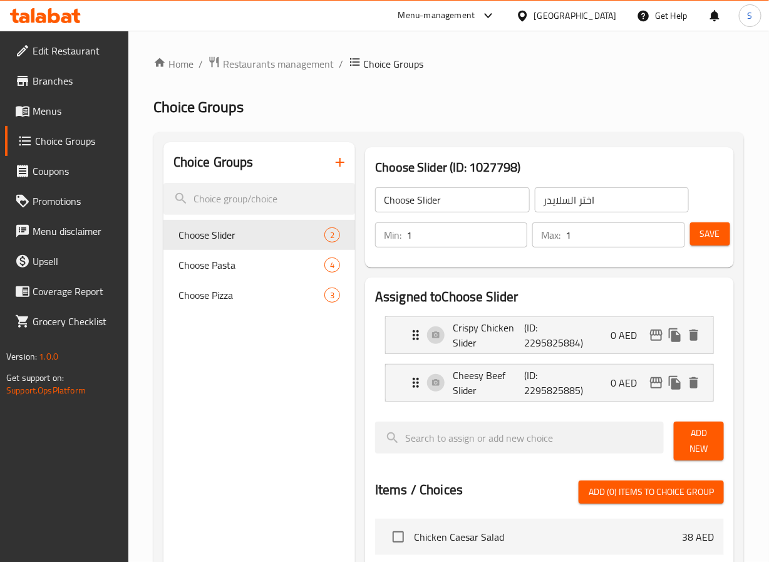
click at [703, 245] on button "Save" at bounding box center [711, 233] width 40 height 23
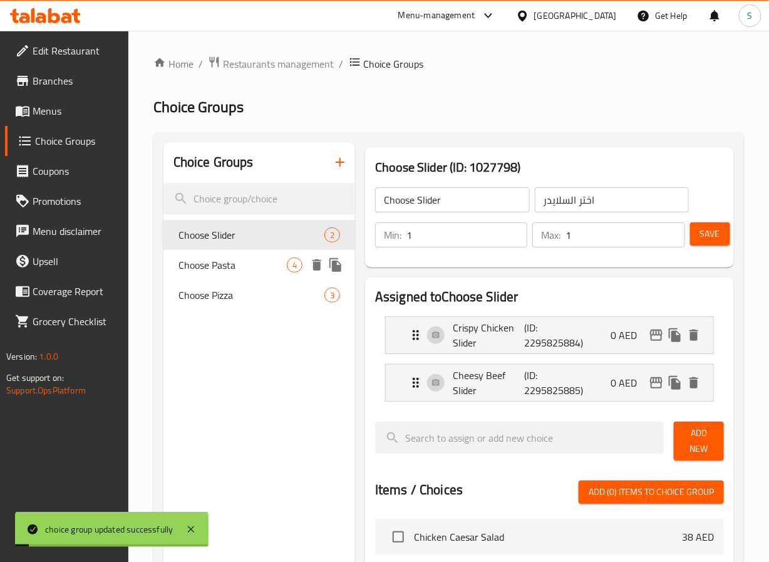
click at [262, 259] on span "Choose Pasta" at bounding box center [233, 265] width 108 height 15
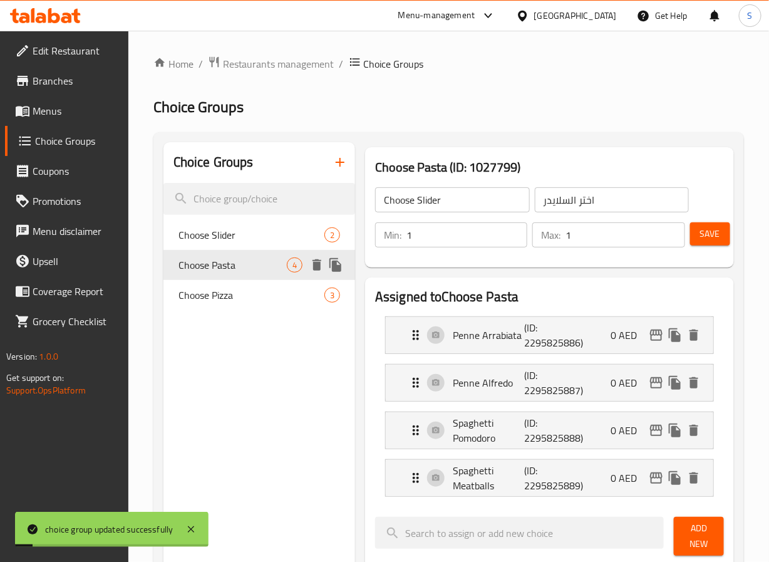
type input "Choose Pasta"
type input "اختر المعكرونة"
click at [81, 111] on span "Menus" at bounding box center [76, 110] width 86 height 15
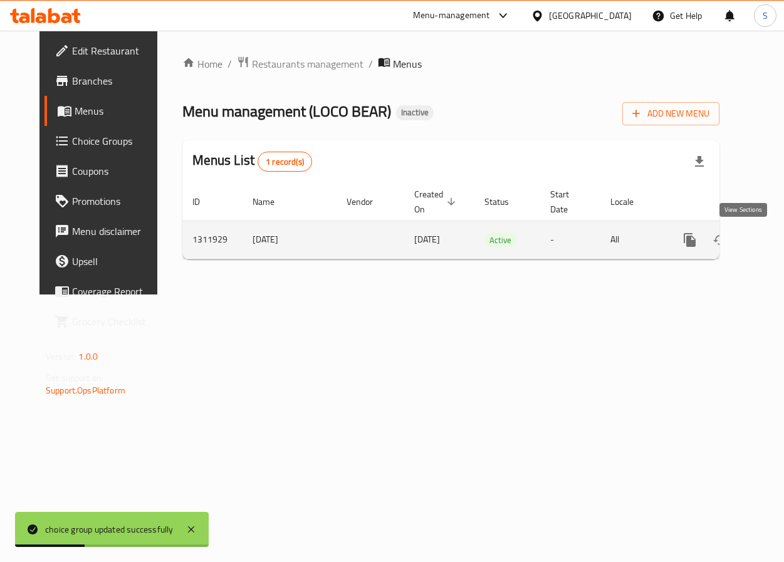
click at [769, 247] on icon "enhanced table" at bounding box center [780, 239] width 15 height 15
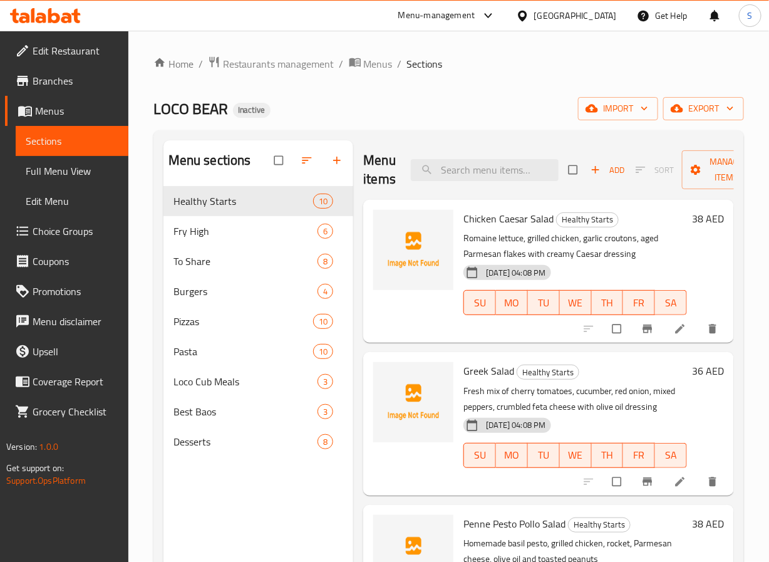
click at [72, 224] on span "Choice Groups" at bounding box center [76, 231] width 86 height 15
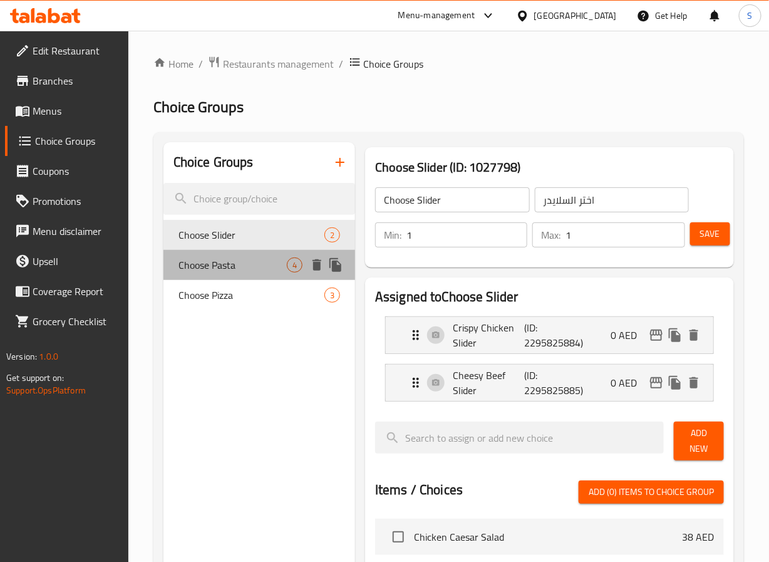
click at [239, 266] on span "Choose Pasta" at bounding box center [233, 265] width 108 height 15
type input "Choose Pasta"
type input "اختر المعكرونة"
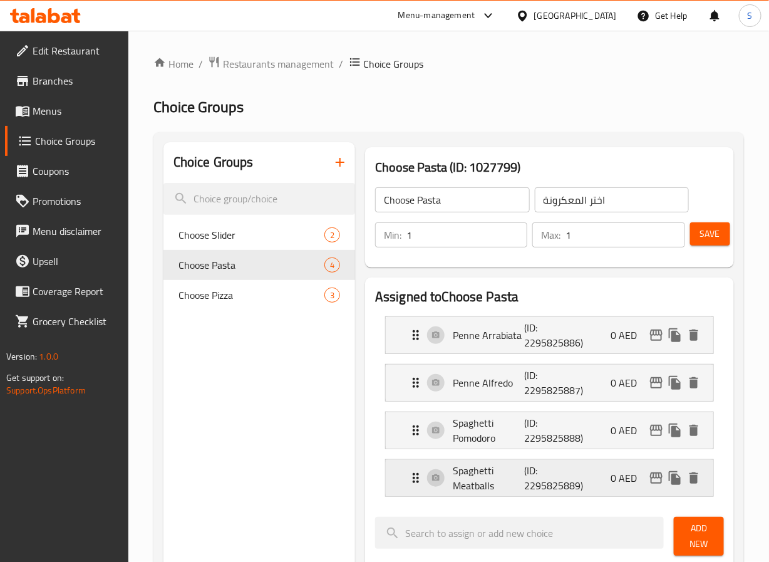
click at [482, 493] on p "Spaghetti Meatballs" at bounding box center [488, 478] width 71 height 30
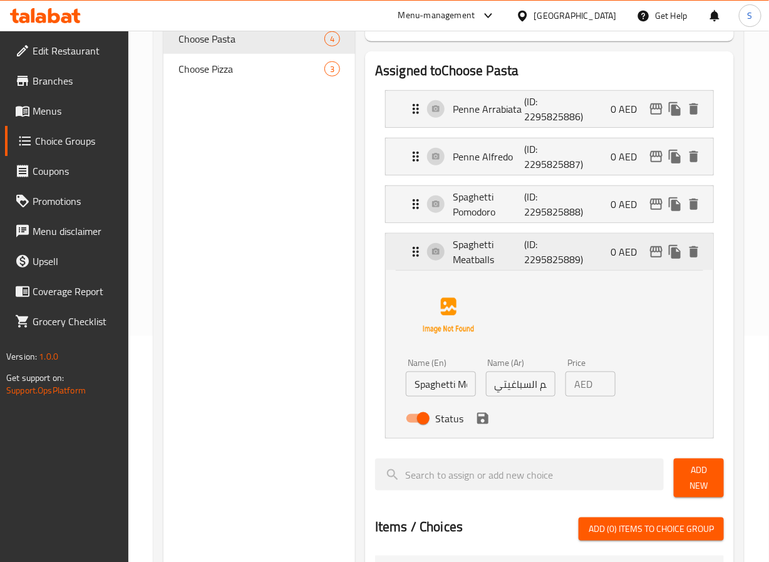
scroll to position [277, 0]
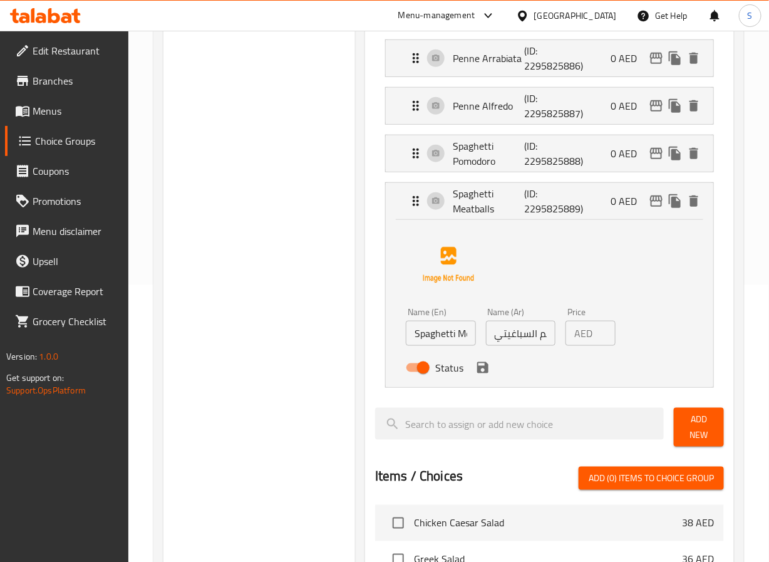
click at [524, 333] on input "كرات اللحم السباغيتي" at bounding box center [521, 333] width 70 height 25
click at [485, 373] on icon "save" at bounding box center [482, 367] width 11 height 11
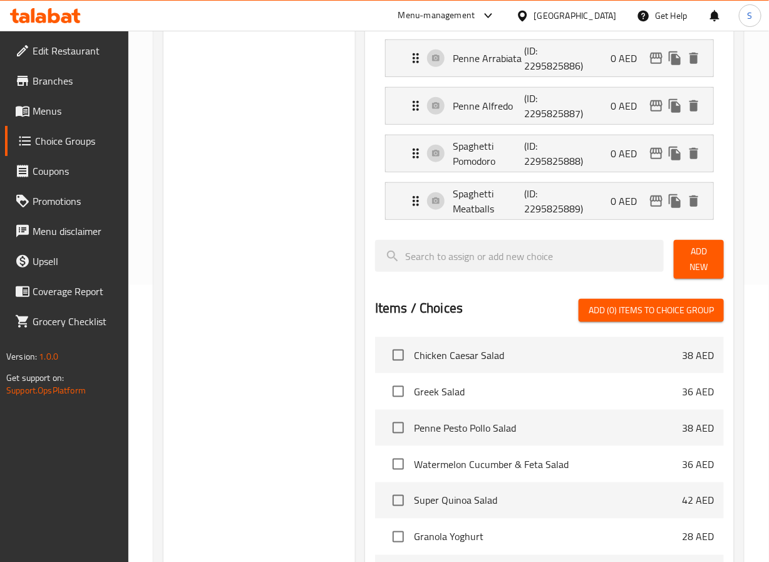
type input "سباجيتي كرات اللحم"
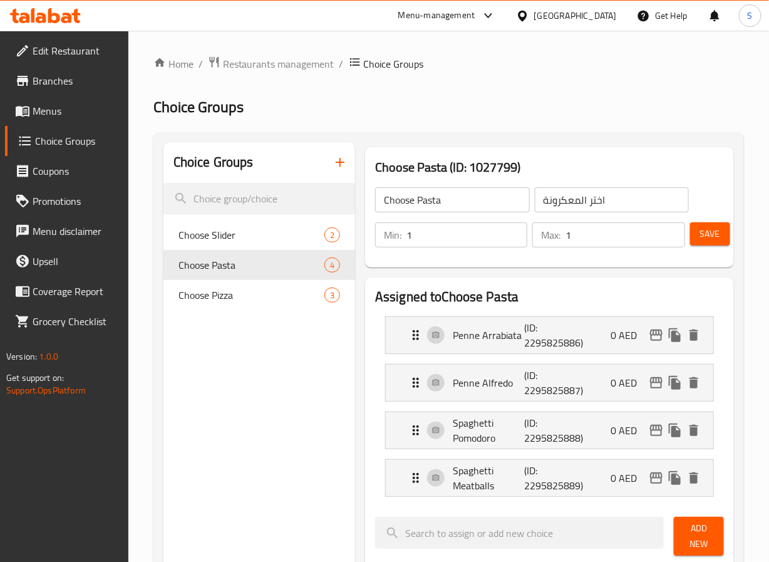
click at [705, 239] on span "Save" at bounding box center [711, 234] width 20 height 16
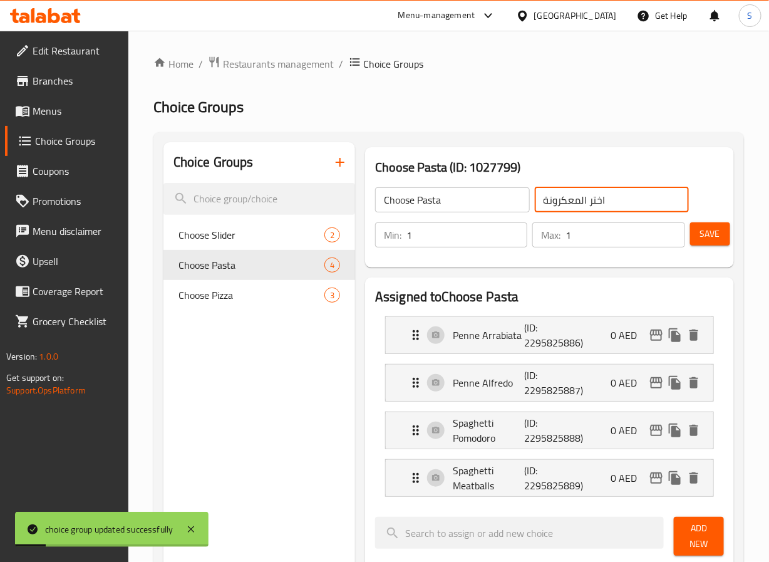
click at [568, 204] on input "اختر المعكرونة" at bounding box center [612, 199] width 155 height 25
type input "اختر المكرونة"
click at [713, 236] on span "Save" at bounding box center [711, 234] width 20 height 16
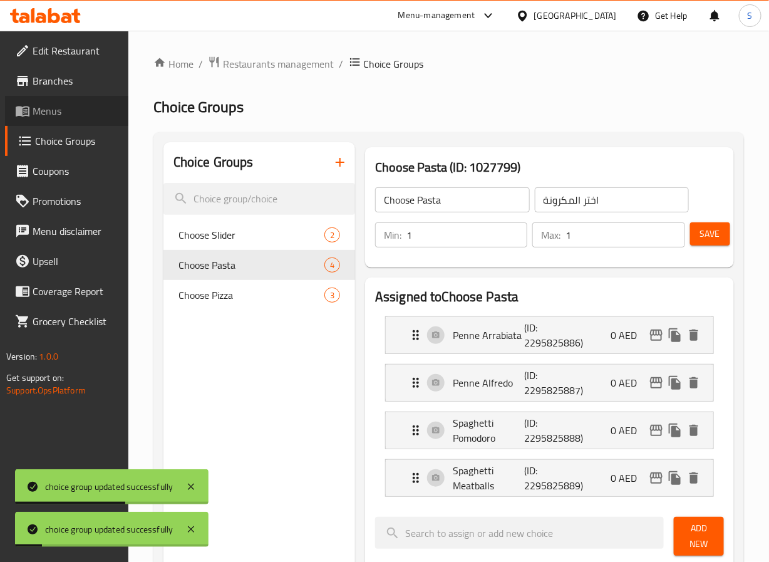
click at [56, 100] on link "Menus" at bounding box center [66, 111] width 123 height 30
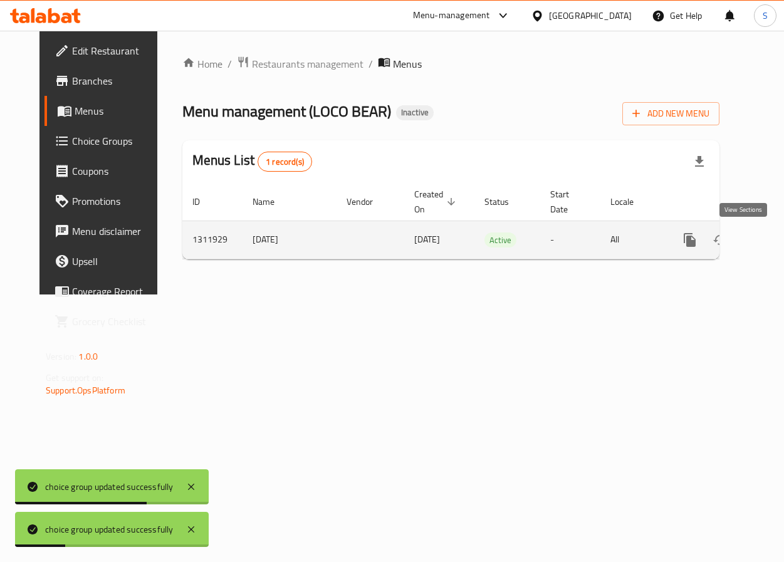
click at [773, 236] on icon "enhanced table" at bounding box center [780, 239] width 15 height 15
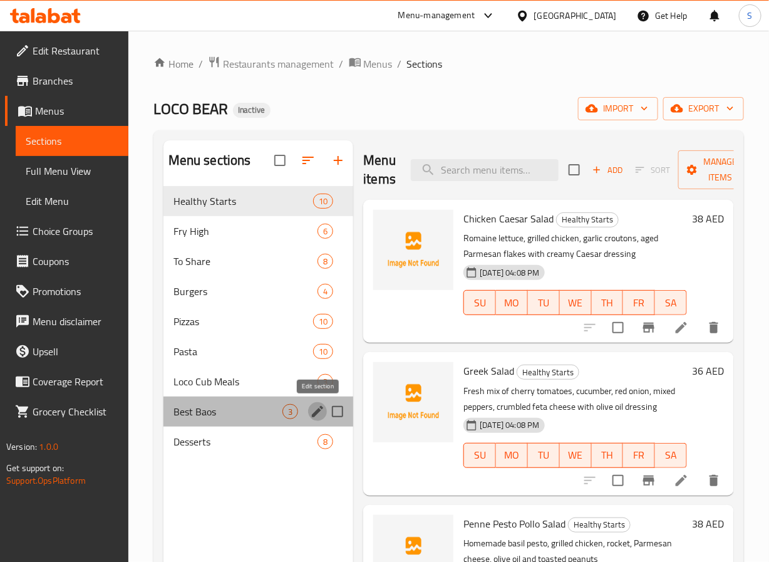
click at [318, 410] on icon "edit" at bounding box center [317, 411] width 11 height 11
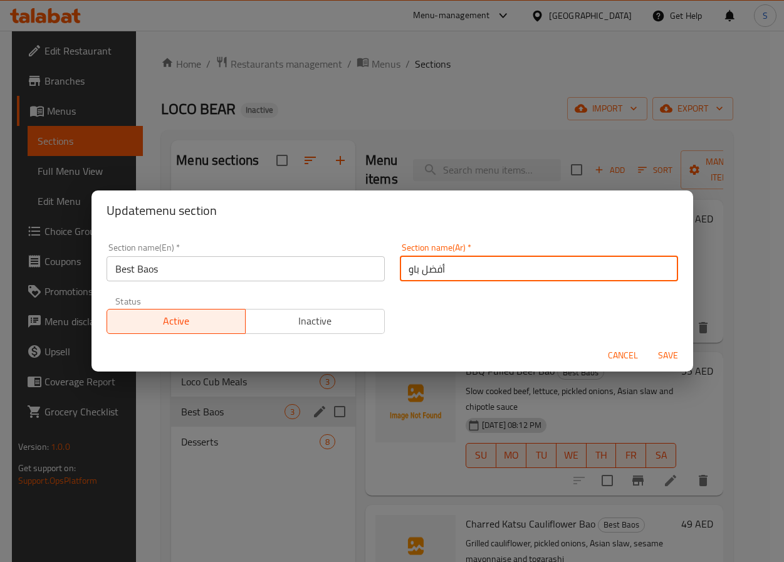
click at [421, 265] on input "أفضل باو" at bounding box center [539, 268] width 278 height 25
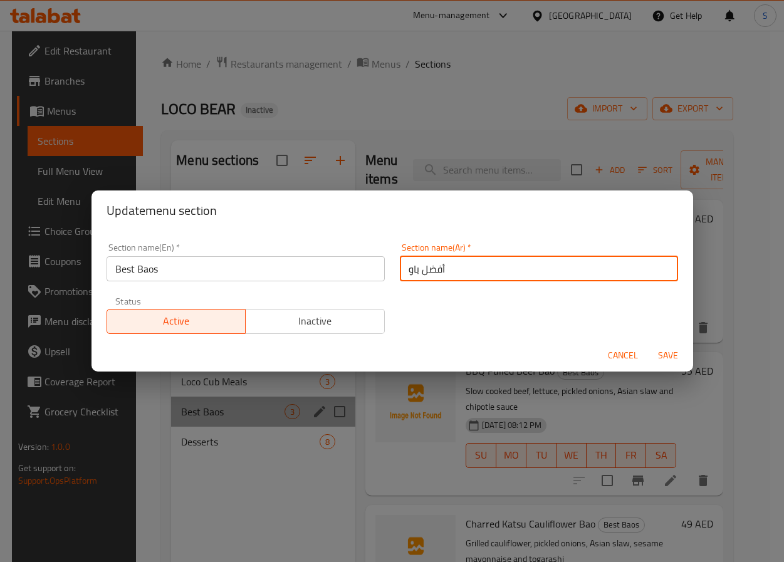
click at [421, 265] on input "أفضل باو" at bounding box center [539, 268] width 278 height 25
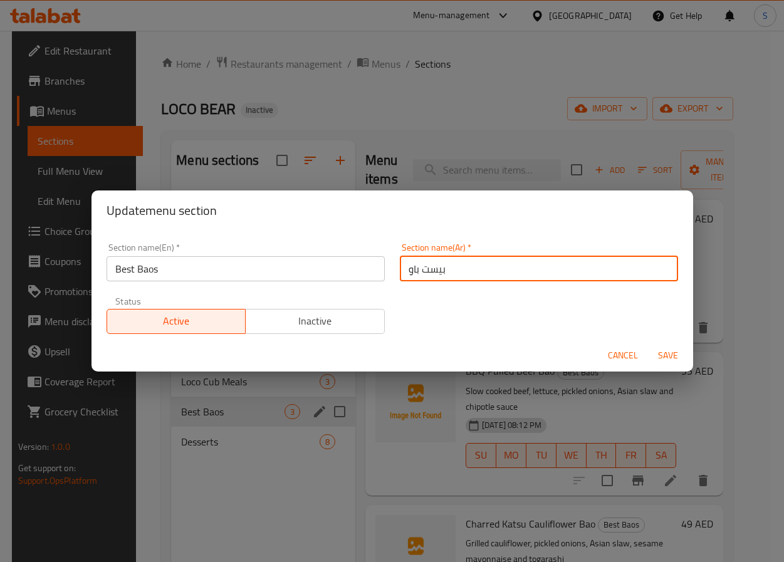
type input "بيست باو"
click at [648, 344] on button "Save" at bounding box center [668, 355] width 40 height 23
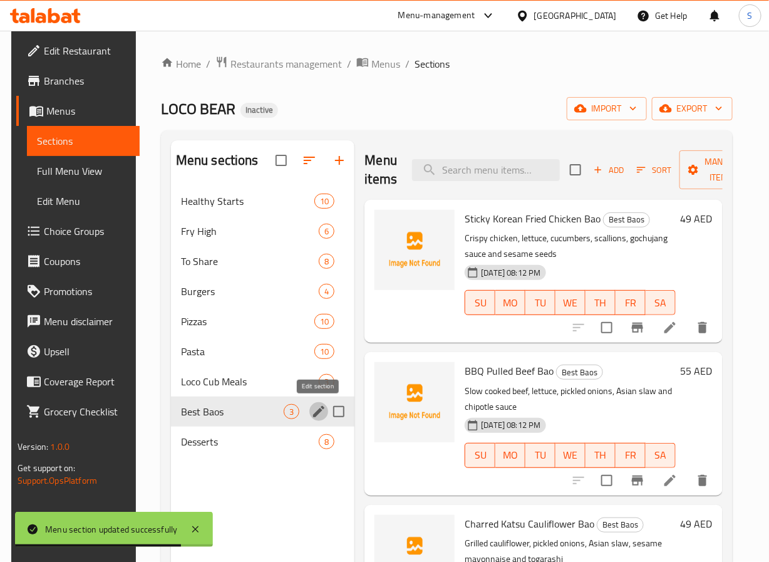
scroll to position [175, 0]
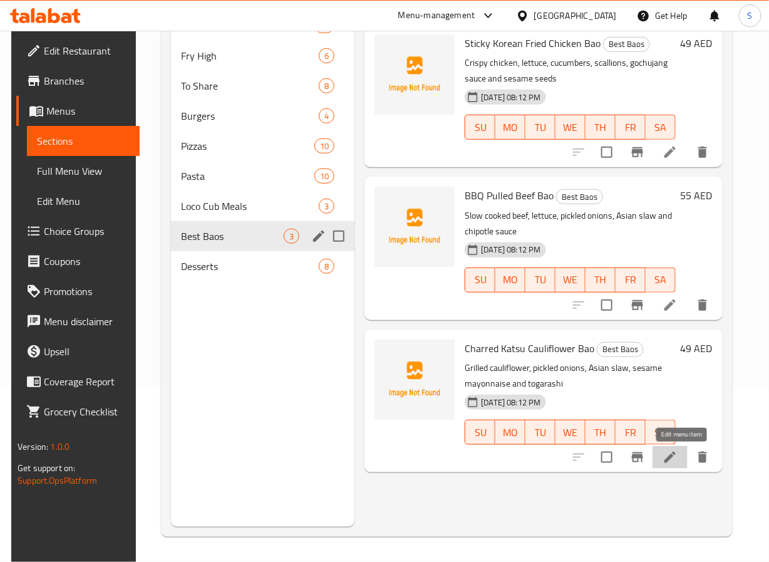
click at [678, 464] on icon at bounding box center [670, 457] width 15 height 15
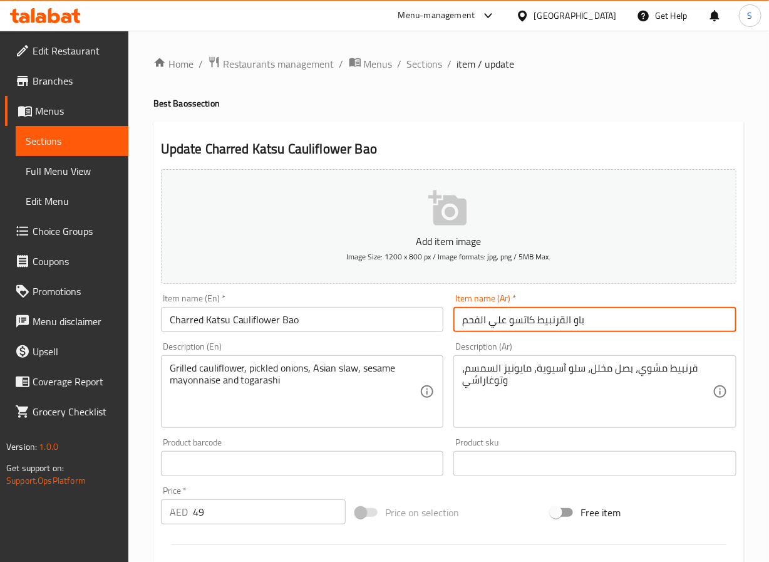
click at [503, 326] on input "باو القرنبيط كاتسو علي الفحم" at bounding box center [595, 319] width 283 height 25
type input "باو القرنبيط [PERSON_NAME]"
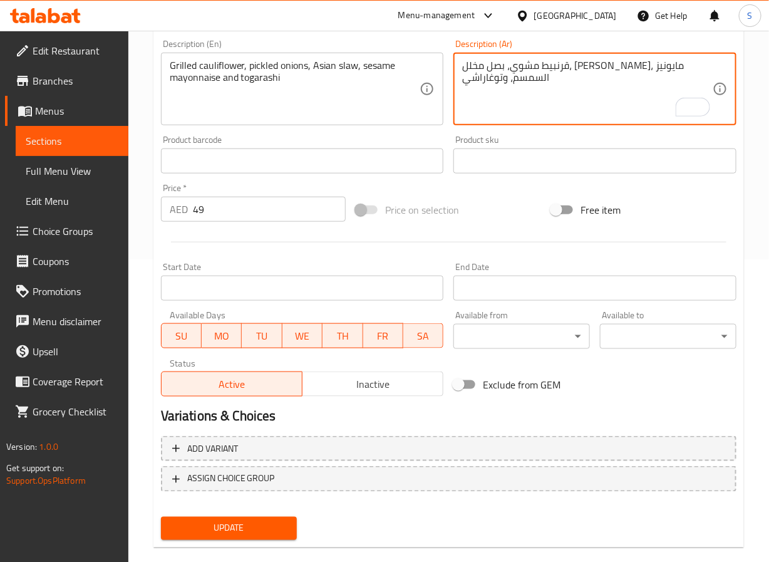
scroll to position [322, 0]
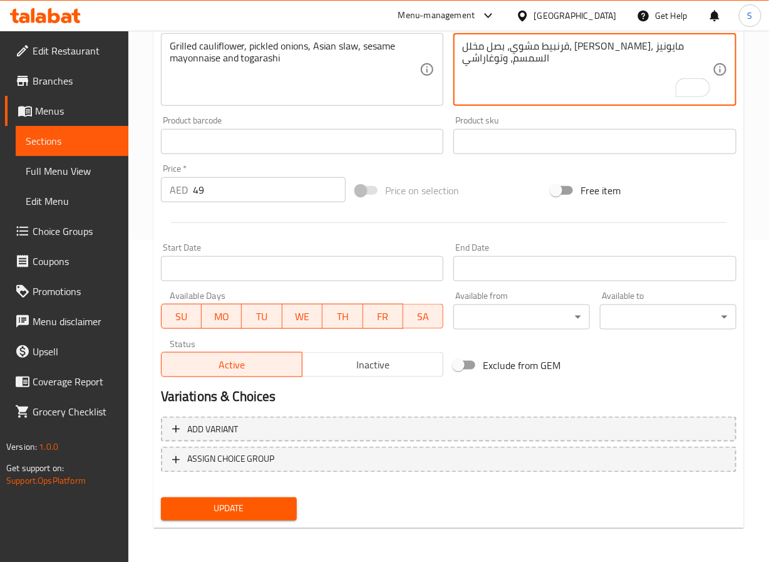
type textarea "قرنبيط مشوي، بصل مخلل، [PERSON_NAME]، مايونيز السمسم، وتوغاراشي"
click at [268, 504] on span "Update" at bounding box center [229, 509] width 117 height 16
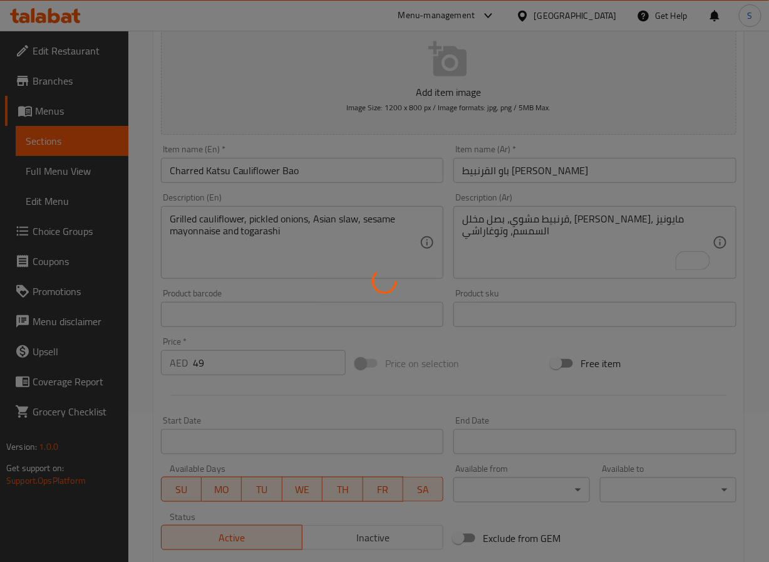
scroll to position [0, 0]
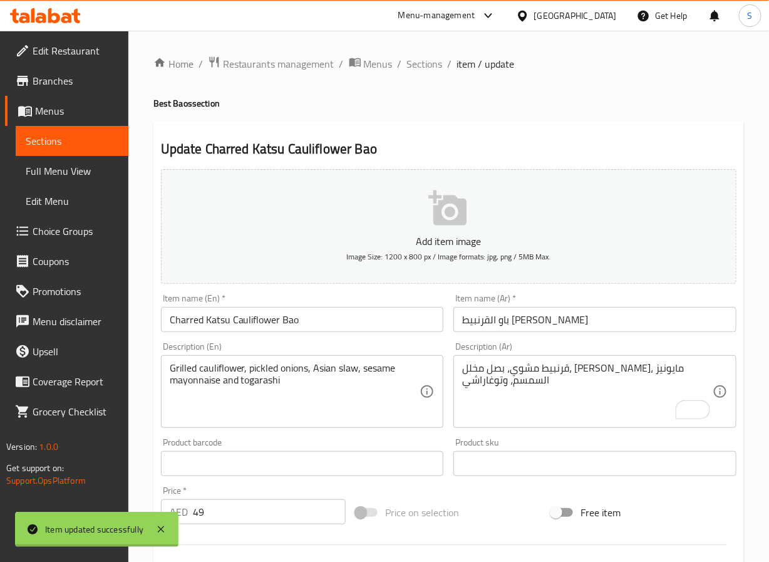
click at [429, 64] on div at bounding box center [384, 281] width 769 height 562
drag, startPoint x: 429, startPoint y: 64, endPoint x: 380, endPoint y: 6, distance: 76.1
click at [429, 64] on span "Sections" at bounding box center [425, 63] width 36 height 15
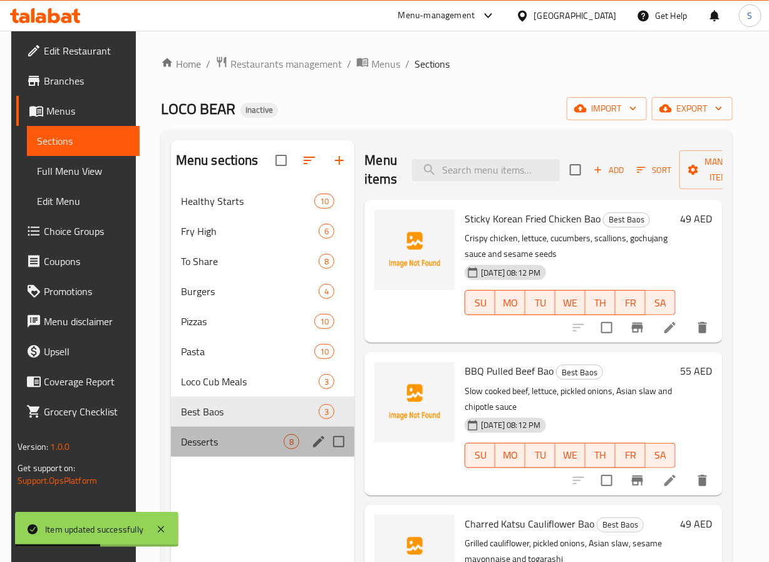
click at [261, 433] on div "Desserts 8" at bounding box center [263, 442] width 184 height 30
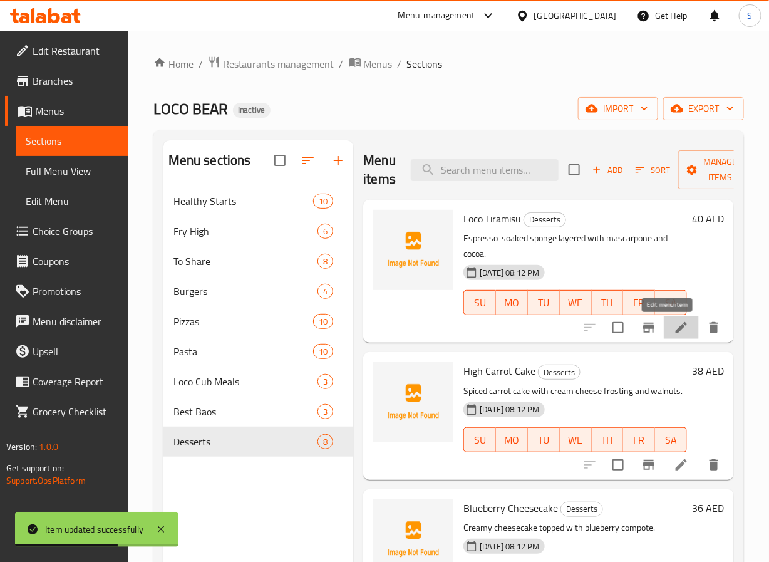
click at [674, 333] on icon at bounding box center [681, 327] width 15 height 15
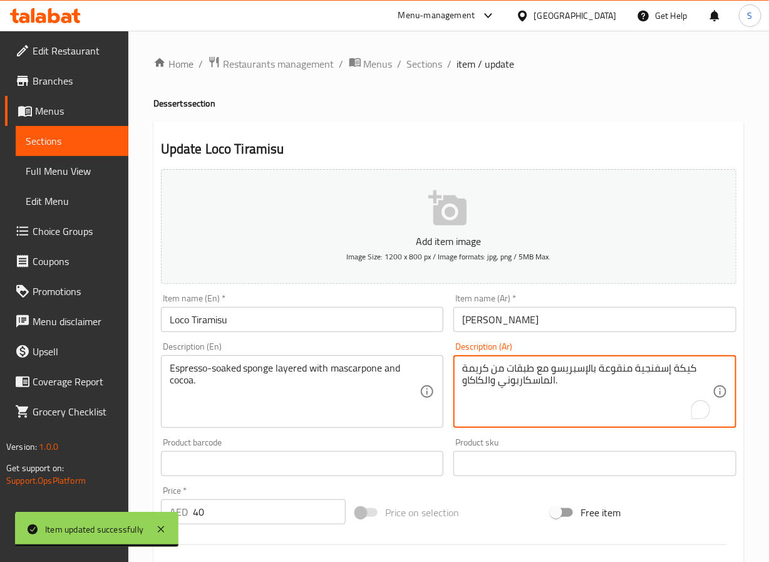
click at [684, 372] on textarea "كيكة إسفنجية منقوعة بالإسبريسو مع طبقات من كريمة الماسكاربوني والكاكاو." at bounding box center [587, 392] width 251 height 60
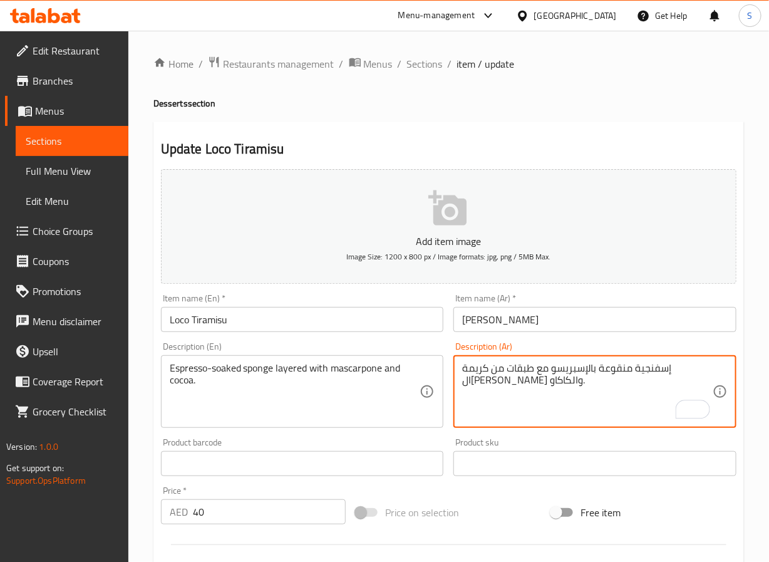
click at [652, 372] on textarea "إسفنجية منقوعة بالإسبريسو مع طبقات من كريمة الماسكاربوني والكاكاو." at bounding box center [587, 392] width 251 height 60
click at [541, 370] on textarea "سبونج منقوعة بالإسبريسو مع طبقات من كريمة الماسكاربوني والكاكاو." at bounding box center [587, 392] width 251 height 60
click at [550, 374] on textarea "سبونج منقوعة بالإسبريسو طبقات من كريمة الماسكاربوني والكاكاو." at bounding box center [587, 392] width 251 height 60
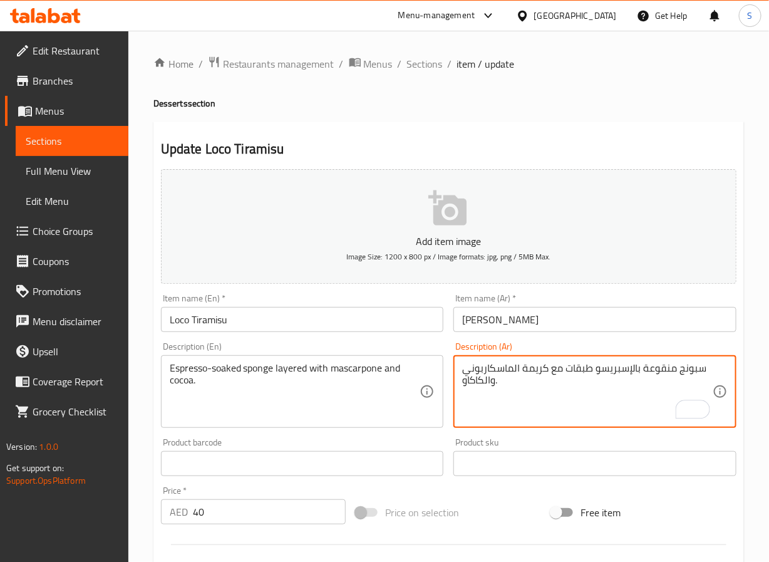
click at [529, 370] on textarea "سبونج منقوعة بالإسبريسو طبقات مع كريمة الماسكاربوني والكاكاو." at bounding box center [587, 392] width 251 height 60
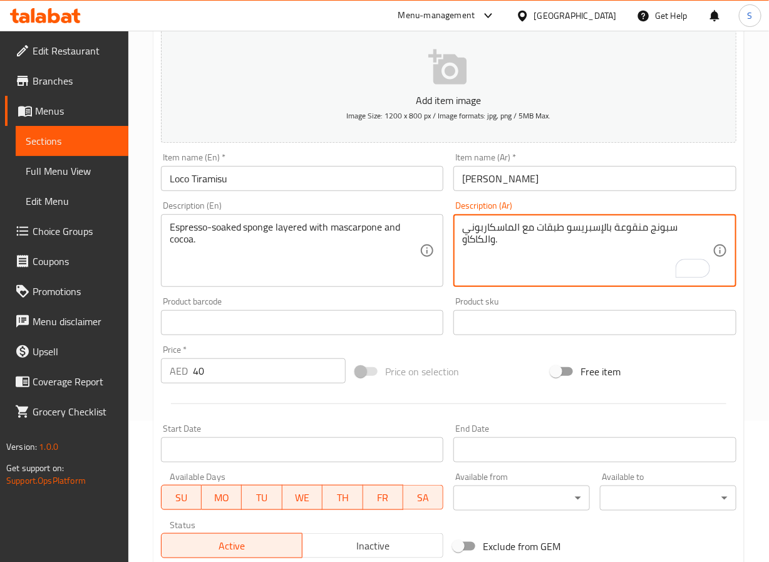
scroll to position [322, 0]
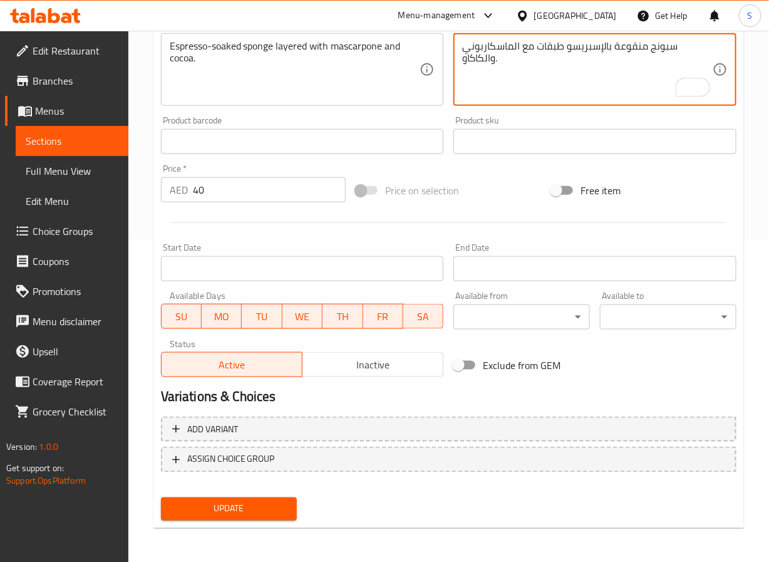
type textarea "سبونج منقوعة بالإسبريسو طبقات مع الماسكاربوني والكاكاو."
click at [274, 504] on span "Update" at bounding box center [229, 509] width 117 height 16
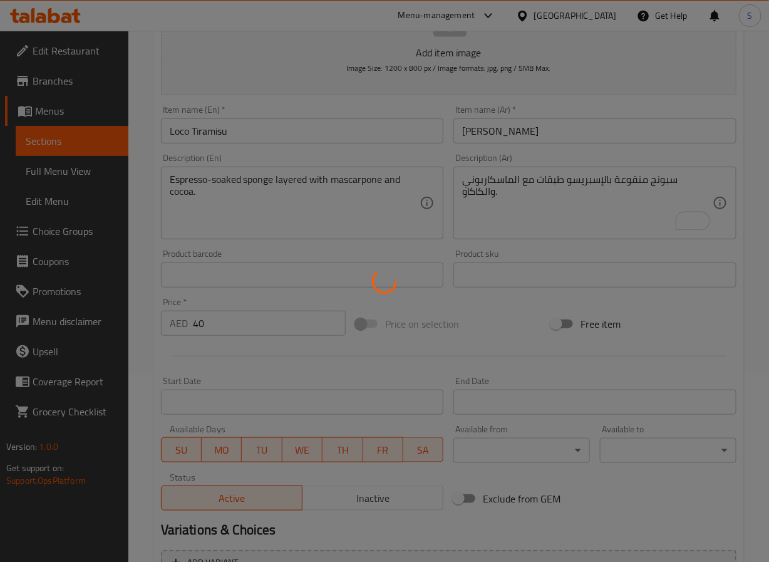
scroll to position [0, 0]
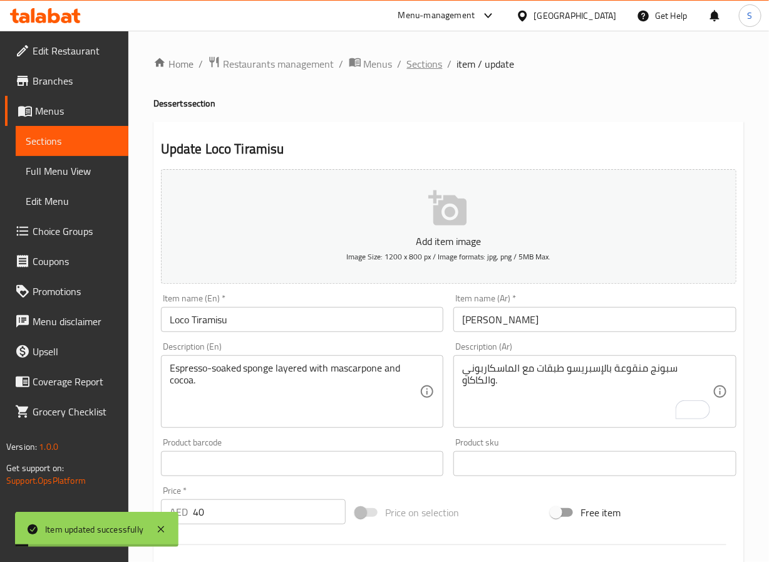
click at [425, 66] on span "Sections" at bounding box center [425, 63] width 36 height 15
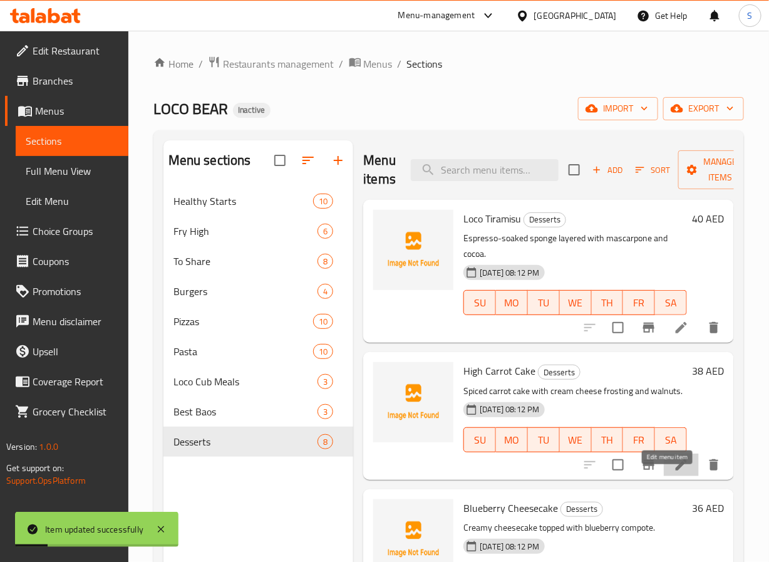
click at [674, 472] on icon at bounding box center [681, 464] width 15 height 15
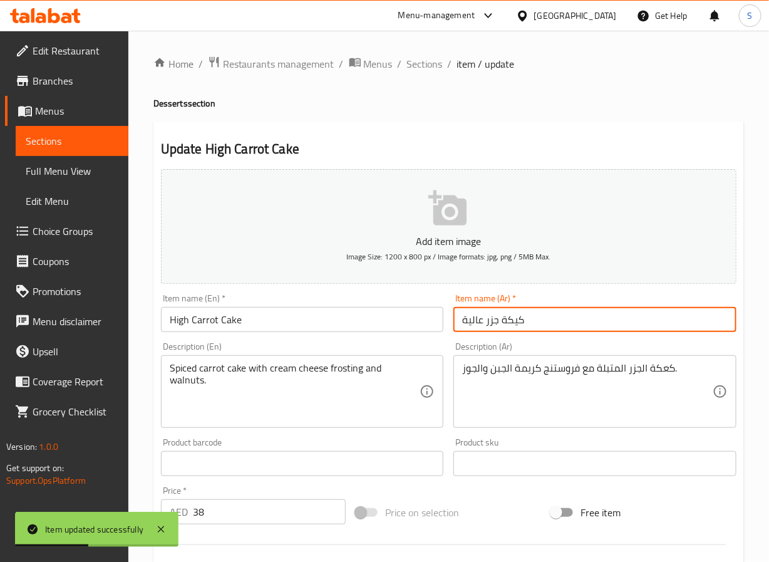
click at [517, 327] on input "كيكة جزر عالية" at bounding box center [595, 319] width 283 height 25
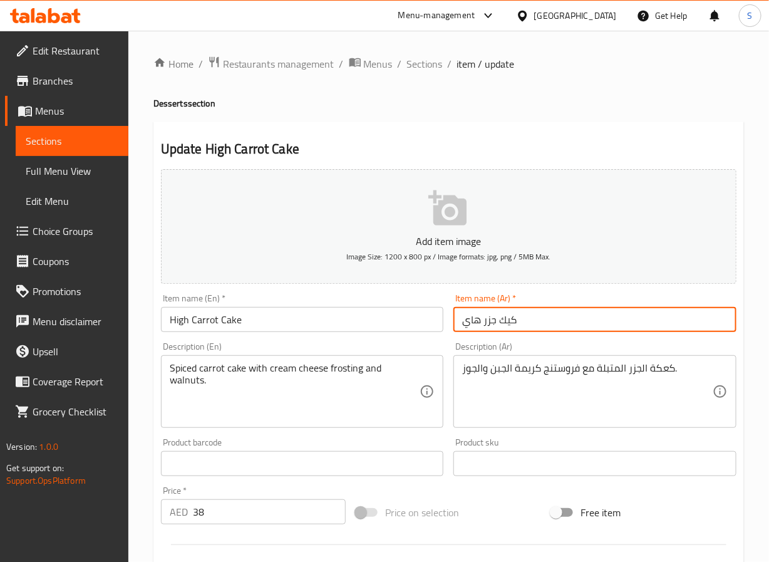
type input "كيك جزر هاي"
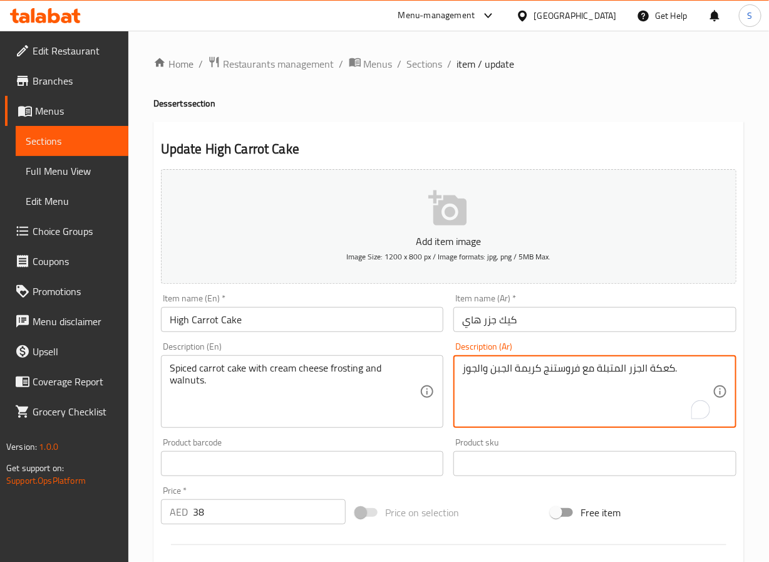
click at [660, 377] on textarea "كعكة الجزر المتبلة مع فروستنج كريمة الجبن والجوز." at bounding box center [587, 392] width 251 height 60
type textarea "كيك الجزر المتبلة مع فروستنج كريمة الجبن والجوز."
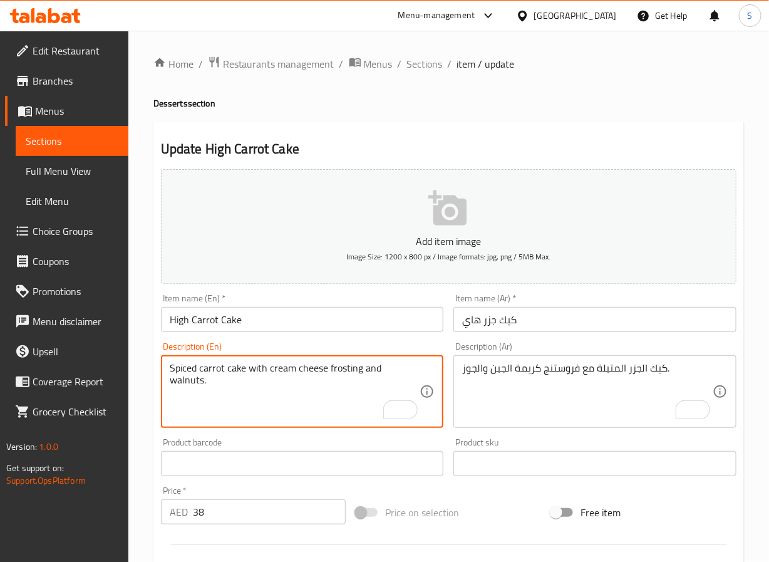
scroll to position [322, 0]
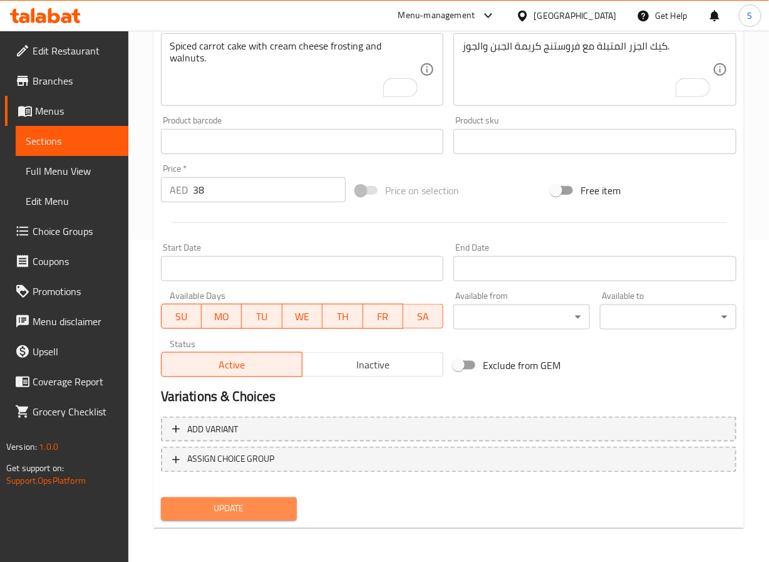
click at [228, 513] on span "Update" at bounding box center [229, 509] width 117 height 16
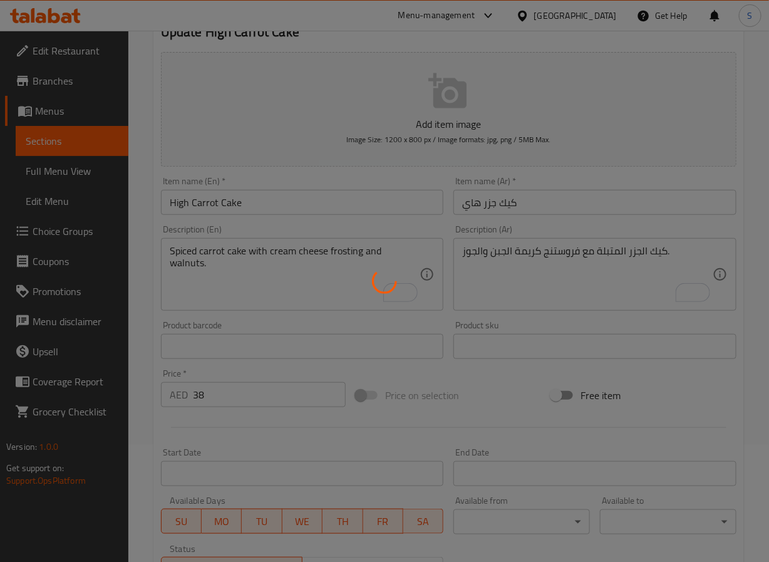
scroll to position [0, 0]
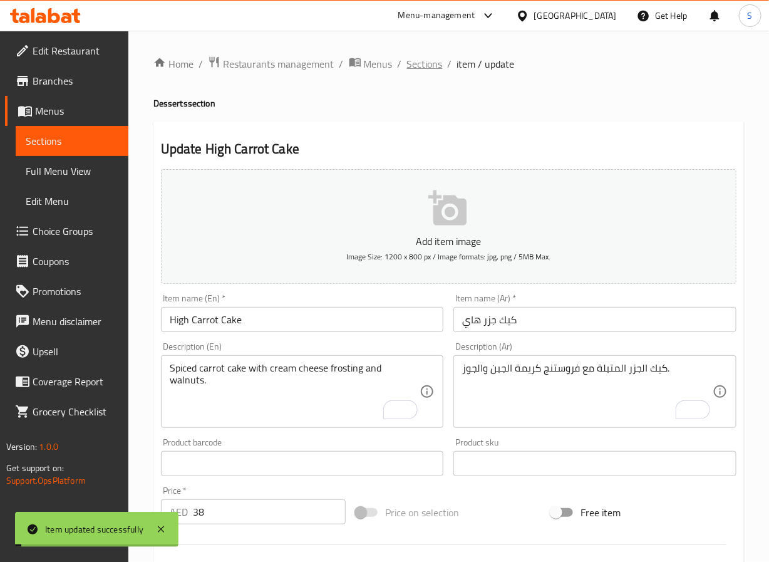
click at [432, 56] on span "Sections" at bounding box center [425, 63] width 36 height 15
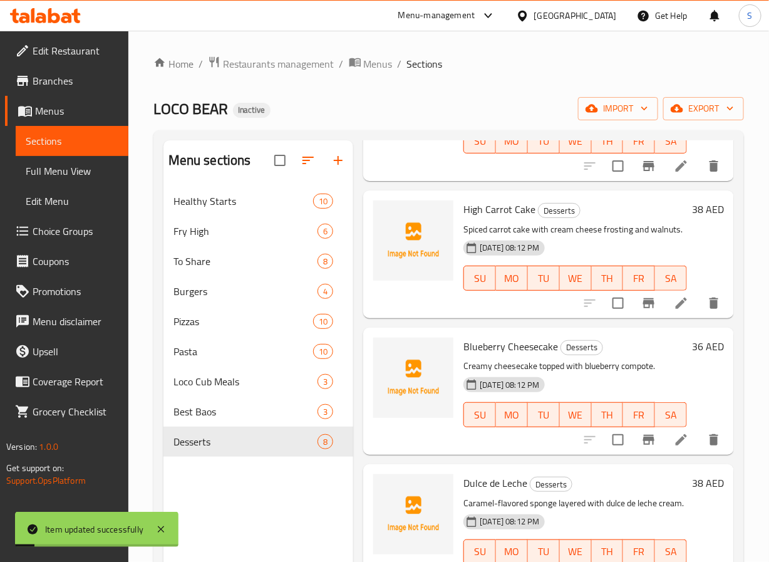
scroll to position [259, 0]
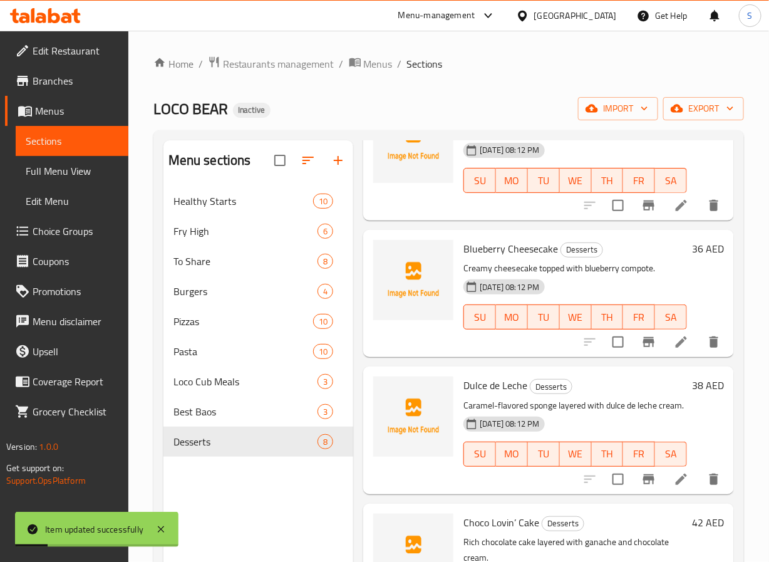
click at [664, 352] on li at bounding box center [681, 342] width 35 height 23
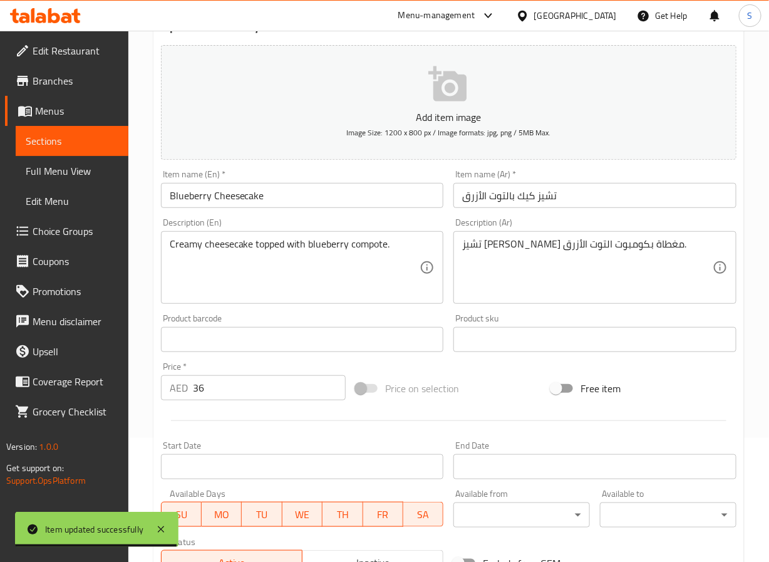
scroll to position [322, 0]
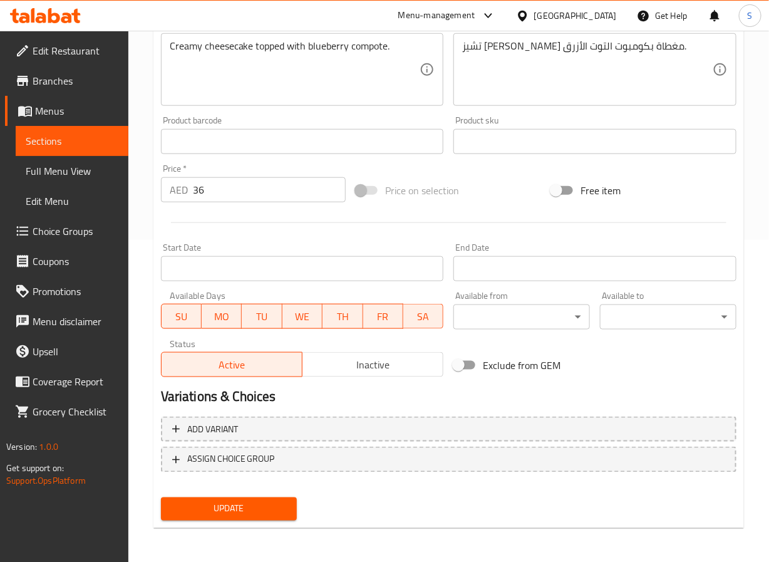
click at [273, 511] on span "Update" at bounding box center [229, 509] width 117 height 16
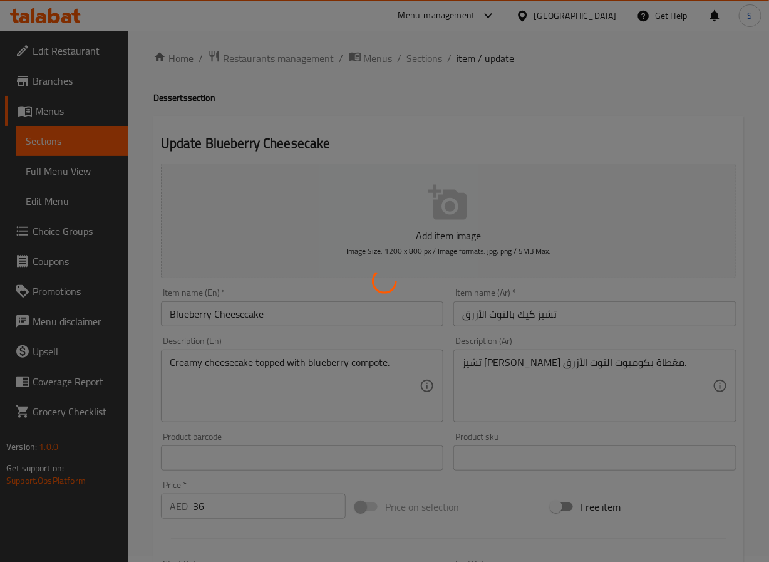
scroll to position [0, 0]
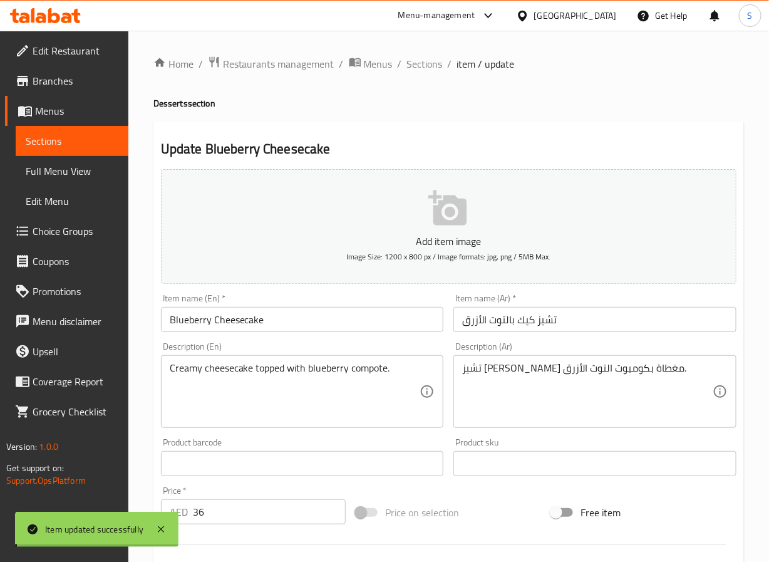
click at [431, 68] on span "Sections" at bounding box center [425, 63] width 36 height 15
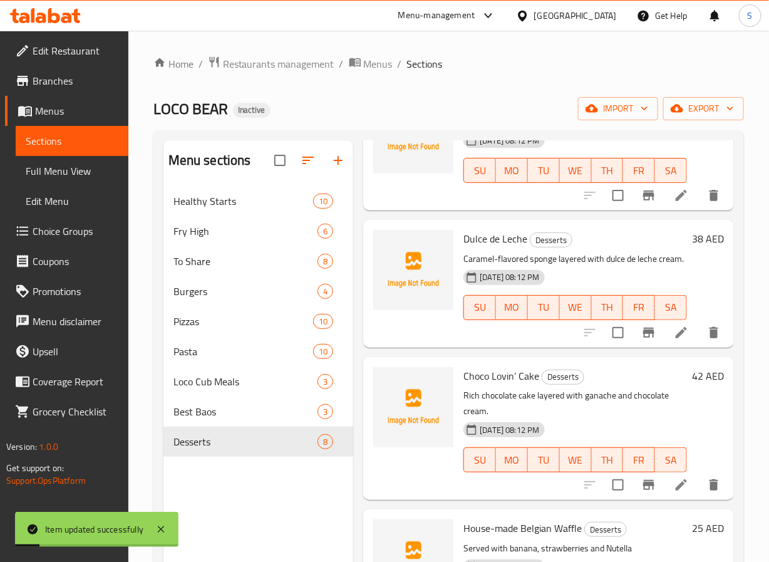
scroll to position [410, 0]
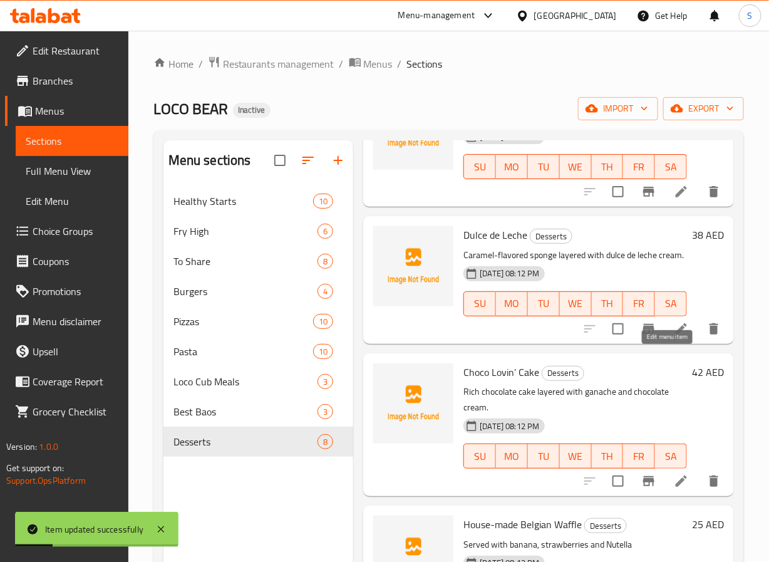
click at [676, 335] on icon at bounding box center [681, 328] width 11 height 11
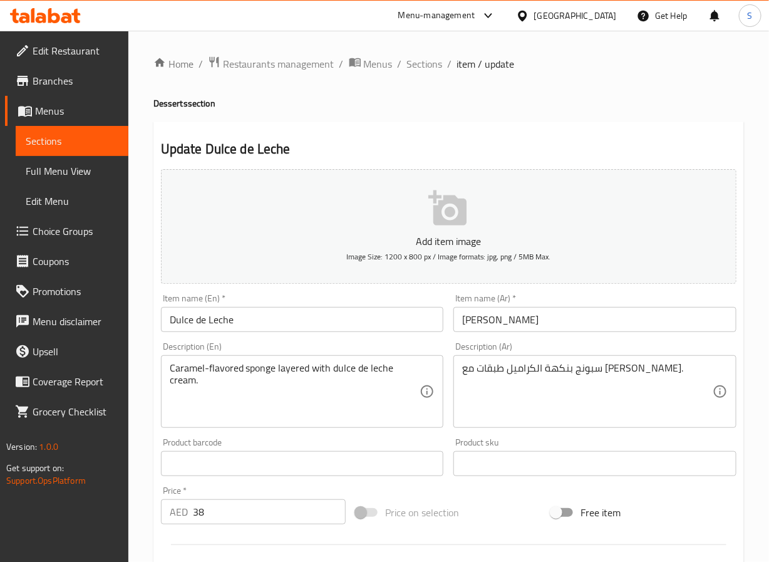
drag, startPoint x: 517, startPoint y: 372, endPoint x: 576, endPoint y: 419, distance: 75.4
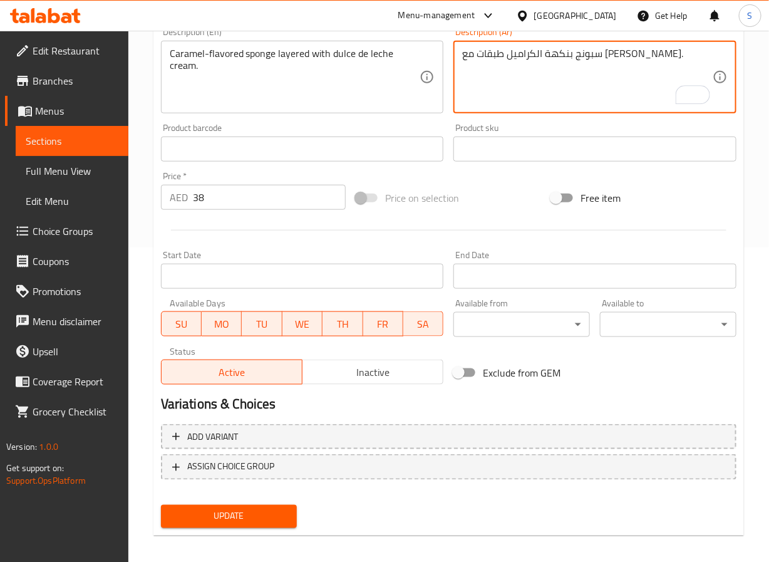
scroll to position [322, 0]
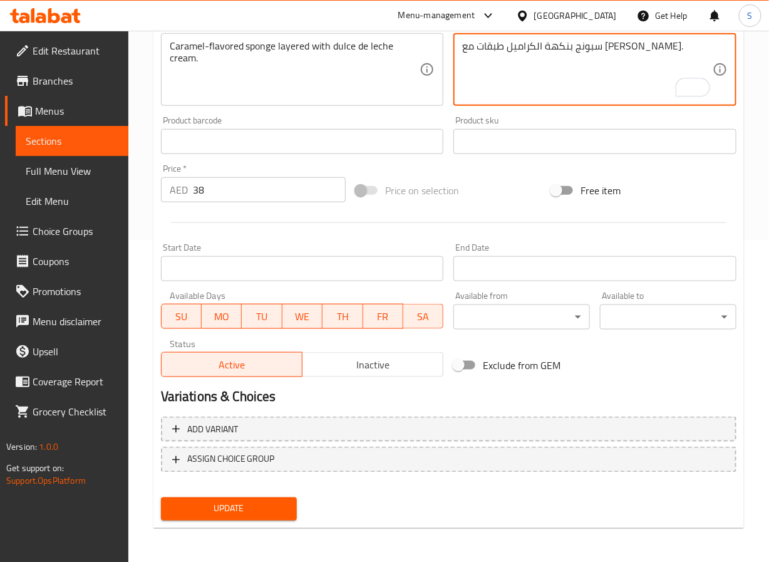
type textarea "سبونج بنكهة الكراميل طبقات مع كريمة دولتشي دي ليتشي."
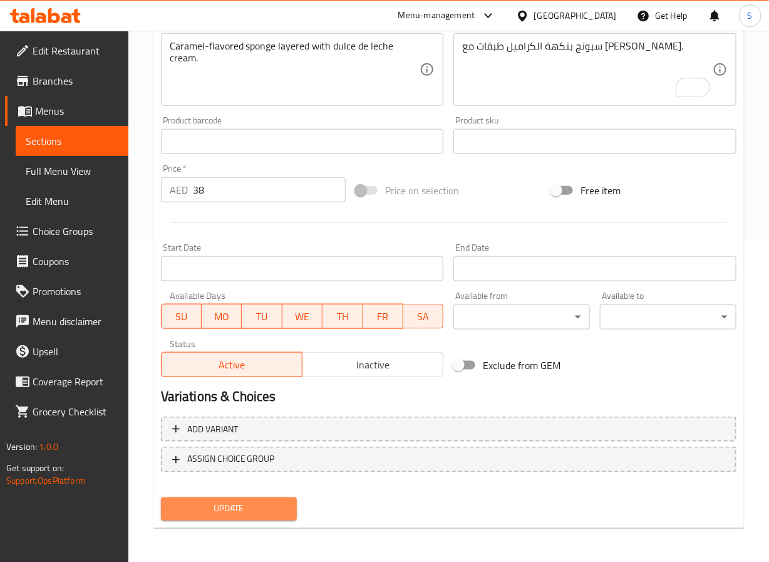
click at [269, 501] on span "Update" at bounding box center [229, 509] width 117 height 16
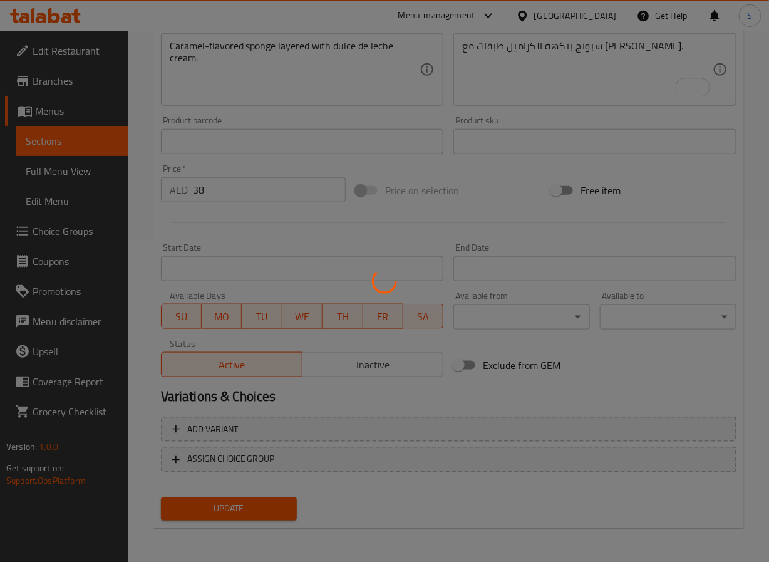
scroll to position [0, 0]
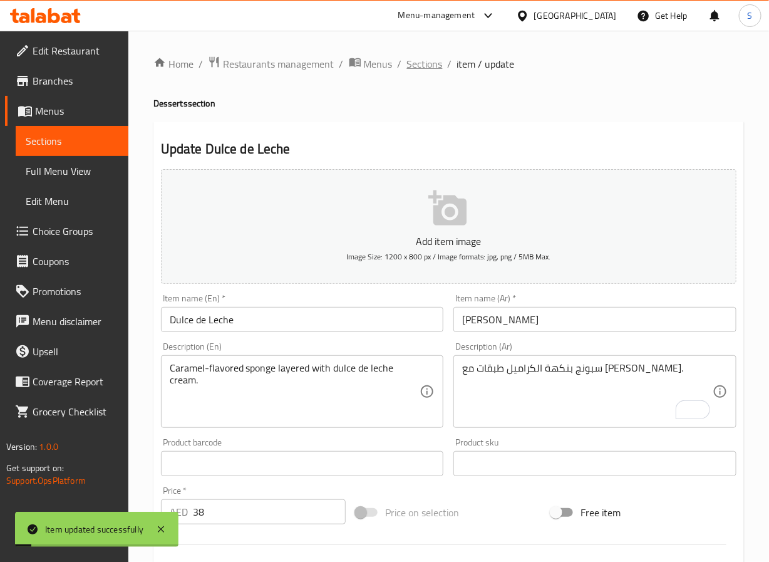
click at [415, 64] on span "Sections" at bounding box center [425, 63] width 36 height 15
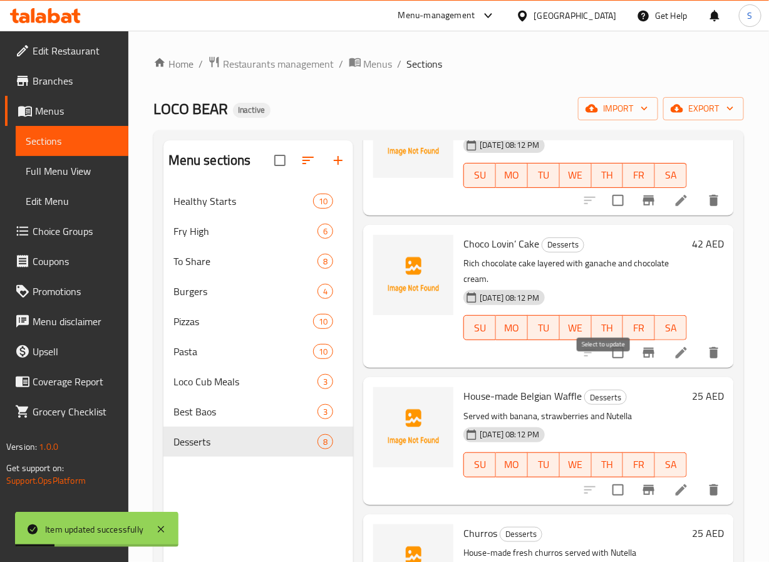
scroll to position [550, 0]
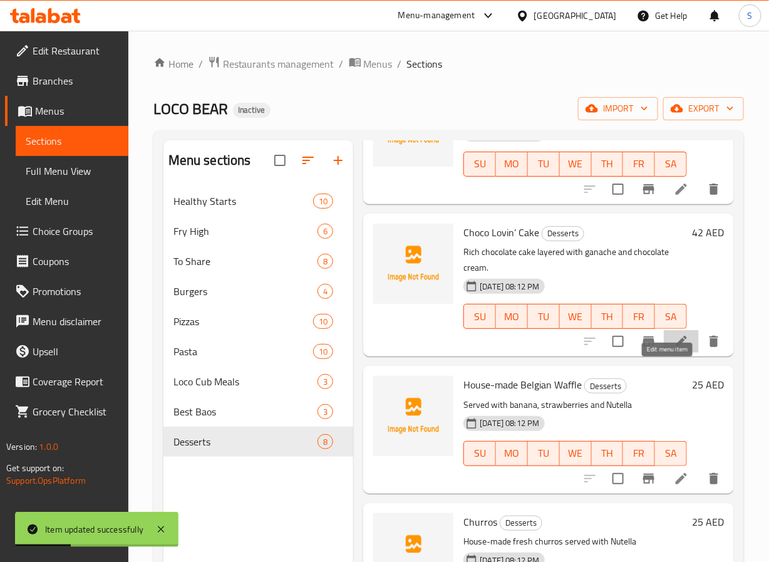
click at [676, 347] on icon at bounding box center [681, 341] width 11 height 11
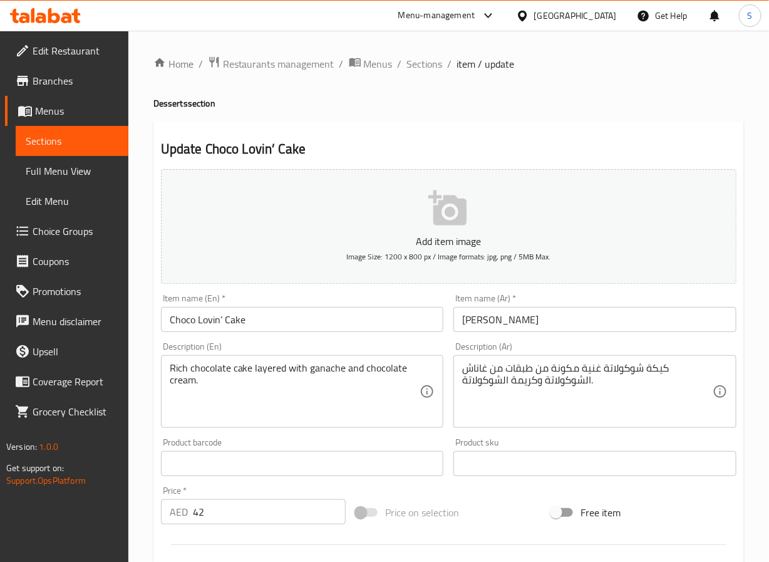
click at [222, 321] on input "Choco Lovin’ Cake" at bounding box center [302, 319] width 283 height 25
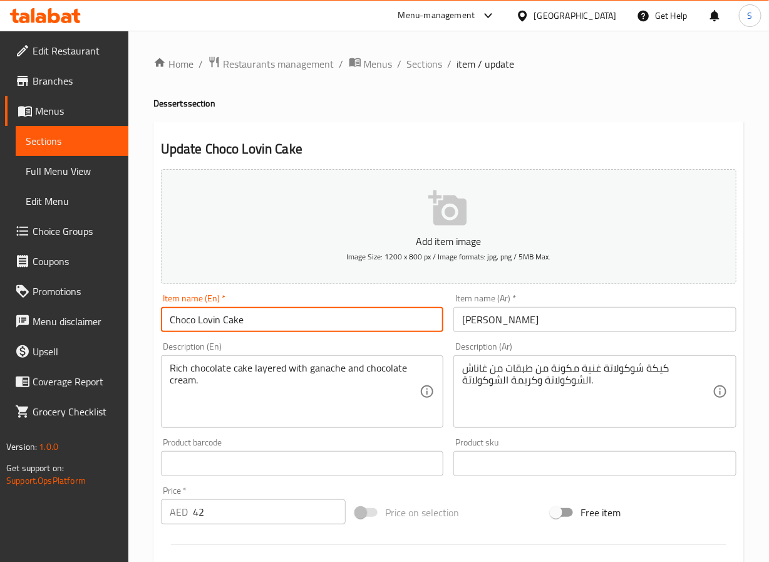
type input "Choco Lovin Cake"
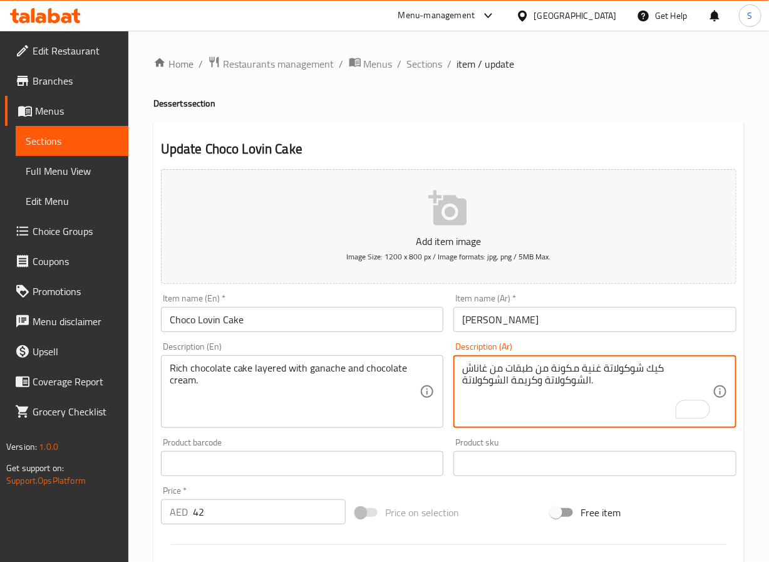
click at [617, 372] on textarea "كيك شوكولاتة غنية مكونة من طبقات من غاناش الشوكولاتة وكريمة الشوكولاتة." at bounding box center [587, 392] width 251 height 60
drag, startPoint x: 575, startPoint y: 369, endPoint x: 581, endPoint y: 383, distance: 15.5
click at [576, 370] on textarea "كيك شوكولاتة غنية طبقات من غاناش الشوكولاتة وكريمة الشوكولاتة." at bounding box center [587, 392] width 251 height 60
click at [527, 370] on textarea "كيك شوكولاتة غنية طبقات مع غاناش الشوكولاتة وكريمة الشوكولاتة." at bounding box center [587, 392] width 251 height 60
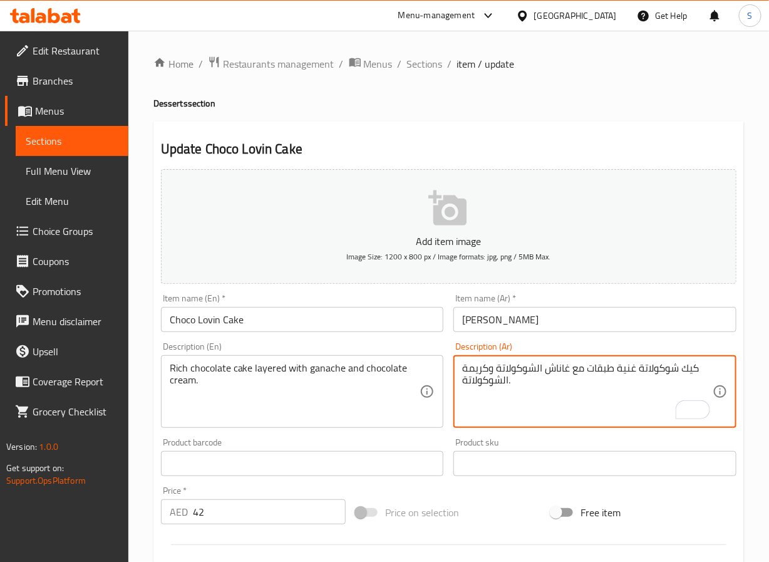
click at [527, 370] on textarea "كيك شوكولاتة غنية طبقات مع غاناش الشوكولاتة وكريمة الشوكولاتة." at bounding box center [587, 392] width 251 height 60
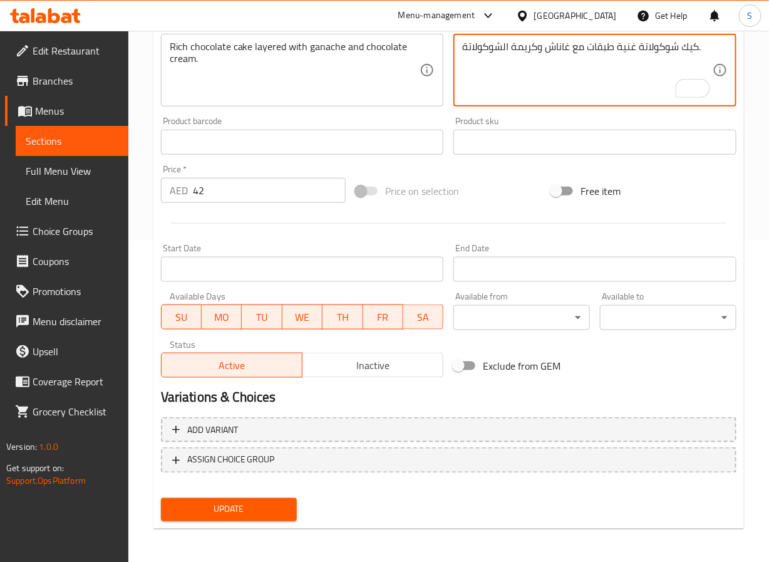
scroll to position [322, 0]
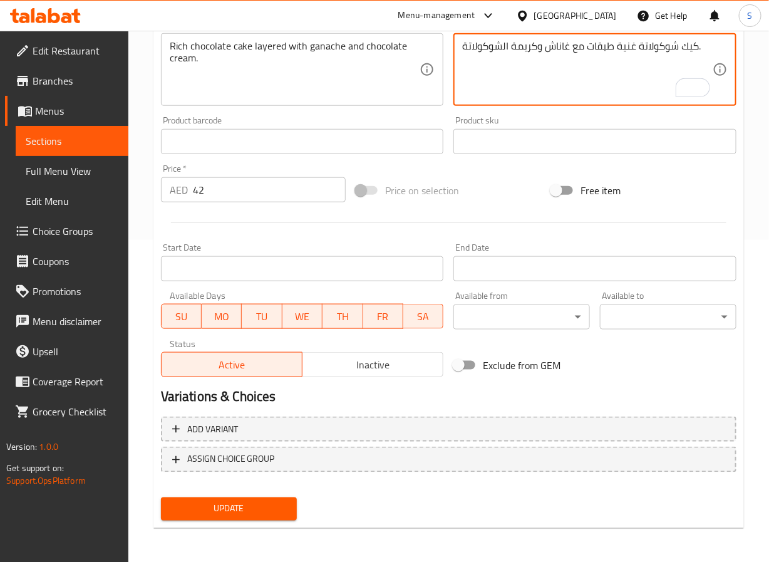
type textarea "كيك شوكولاتة غنية طبقات مع غاناش وكريمة الشوكولاتة."
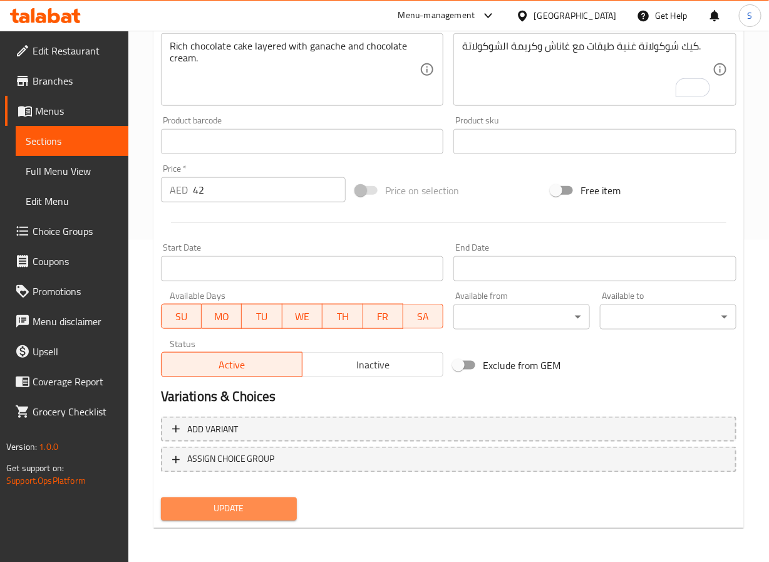
click at [271, 519] on button "Update" at bounding box center [229, 509] width 137 height 23
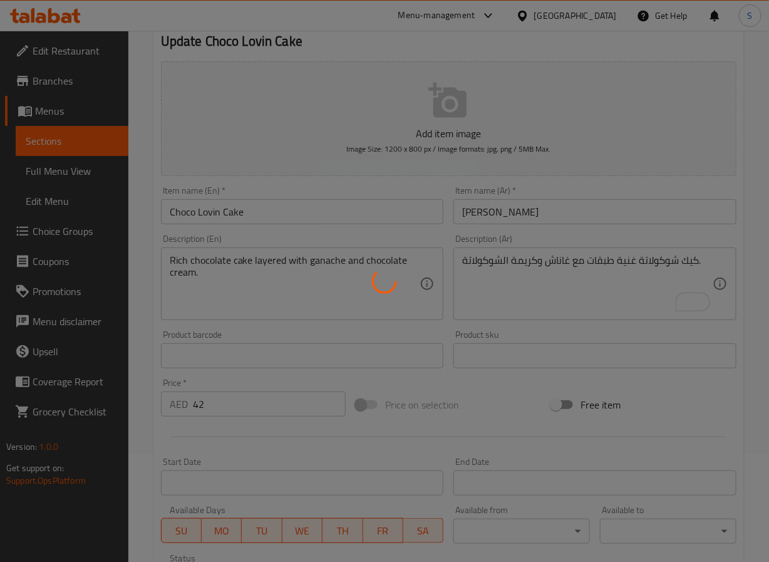
scroll to position [0, 0]
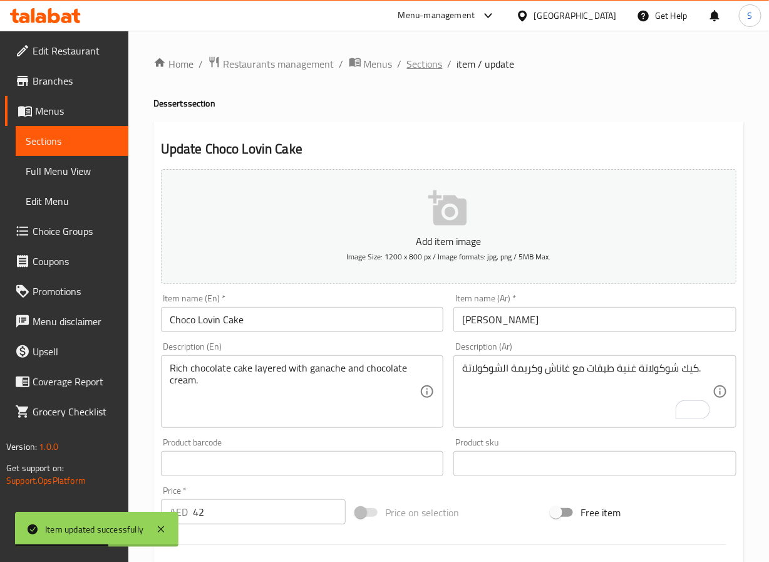
click at [423, 66] on span "Sections" at bounding box center [425, 63] width 36 height 15
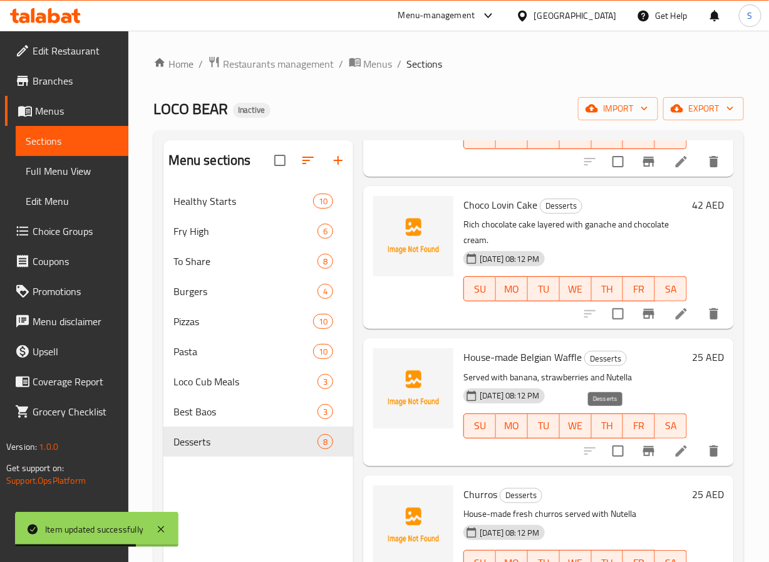
scroll to position [675, 0]
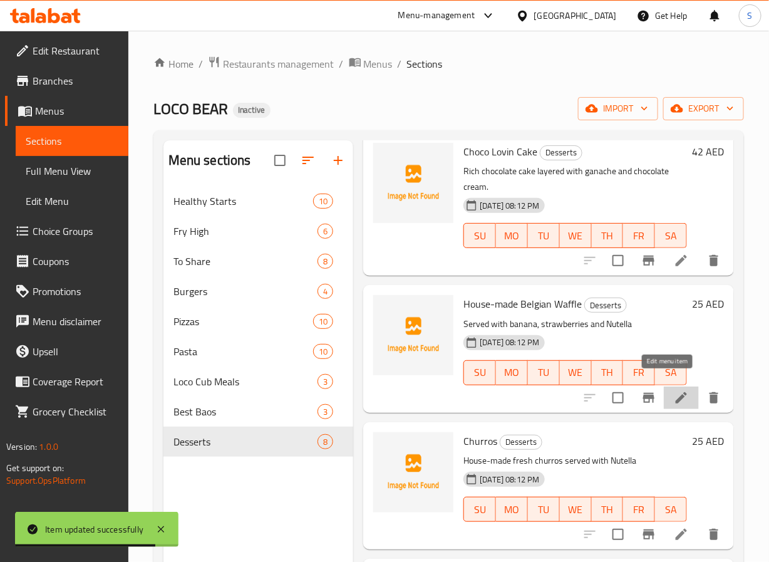
click at [674, 390] on icon at bounding box center [681, 397] width 15 height 15
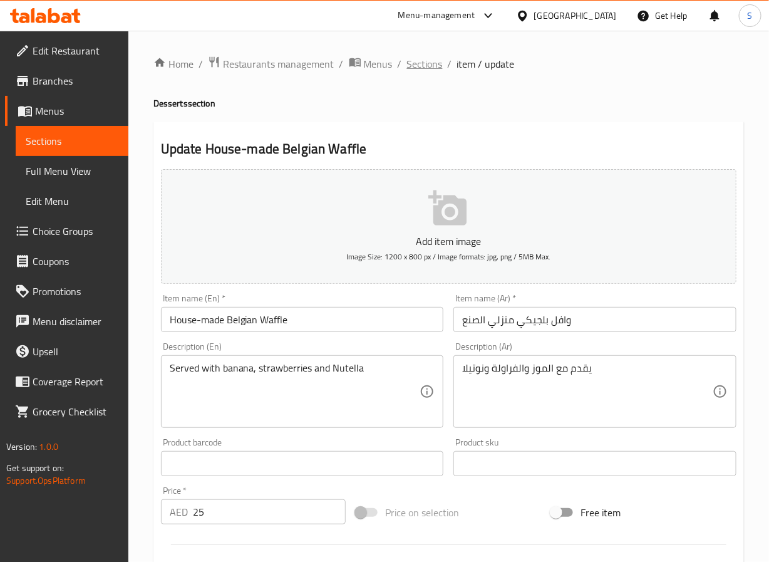
click at [424, 66] on span "Sections" at bounding box center [425, 63] width 36 height 15
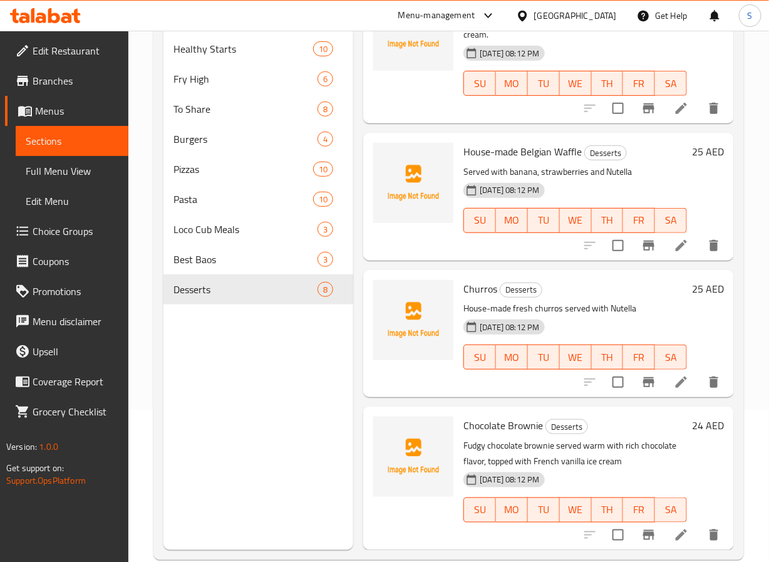
scroll to position [175, 0]
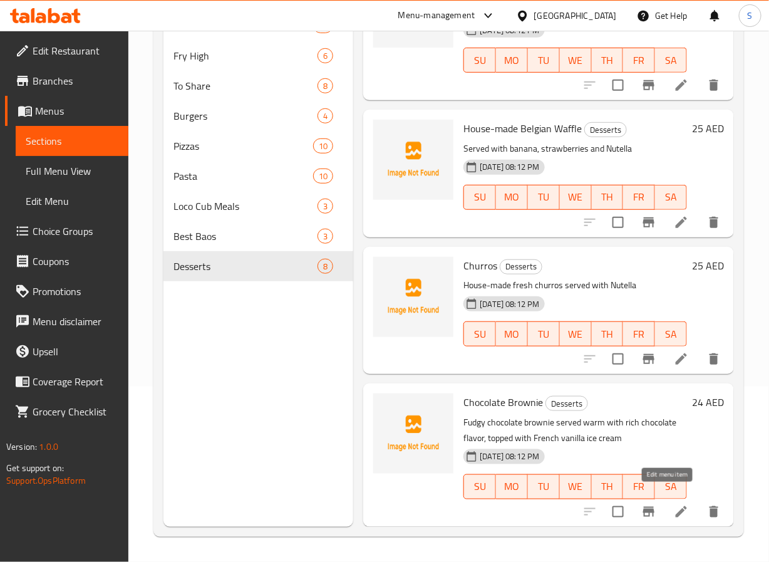
click at [674, 504] on icon at bounding box center [681, 511] width 15 height 15
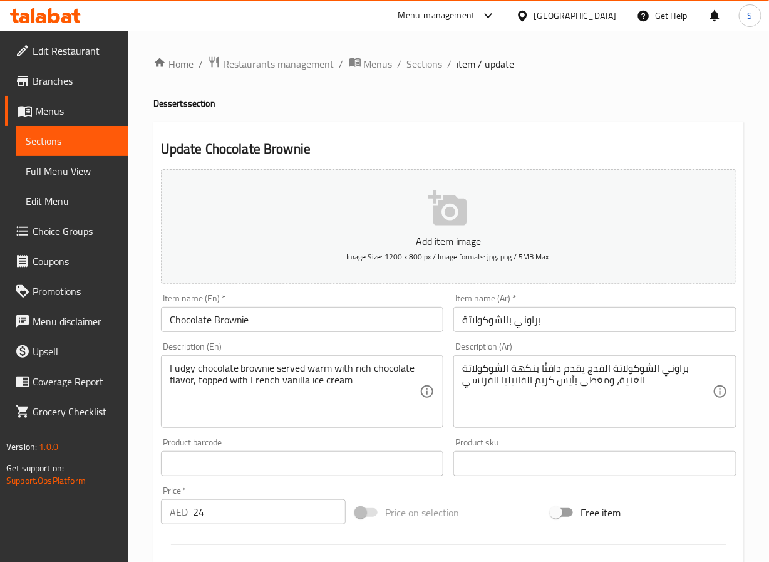
click at [502, 324] on input "براوني بالشوكولاتة" at bounding box center [595, 319] width 283 height 25
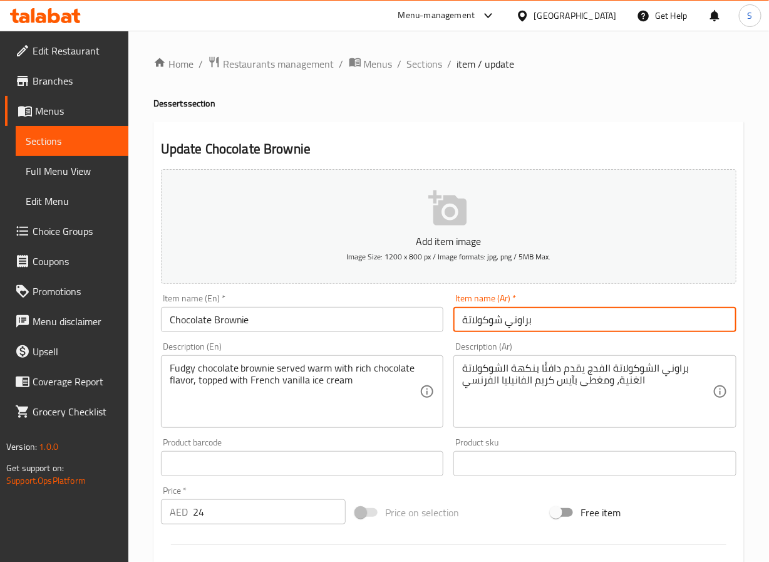
type input "براوني شوكولاتة"
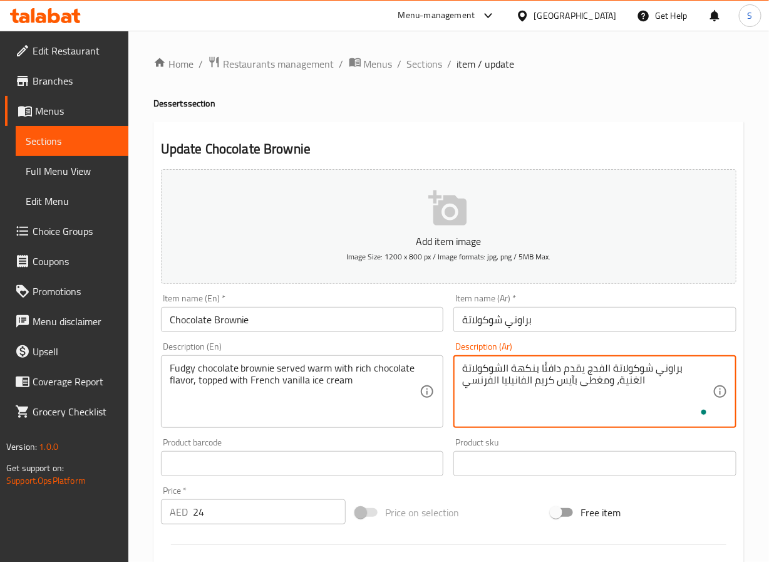
click at [628, 371] on textarea "براوني شوكولاتة الفدج يقدم دافئًا بنكهة الشوكولاتة الغنية، ومغطى بآيس كريم الفا…" at bounding box center [587, 392] width 251 height 60
type textarea "براوني شوكولاتة فادجي يقدم دافئًا بنكهة الشوكولاتة الغنية، ومغطى بآيس كريم الفا…"
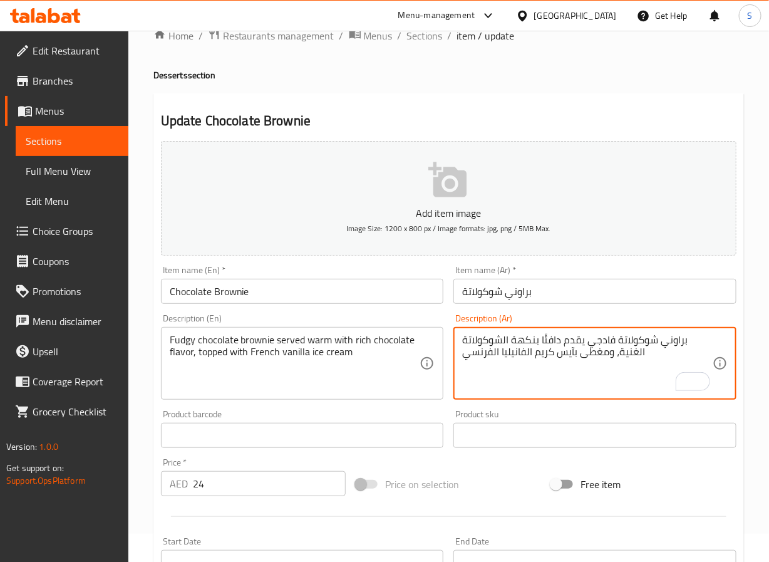
scroll to position [27, 0]
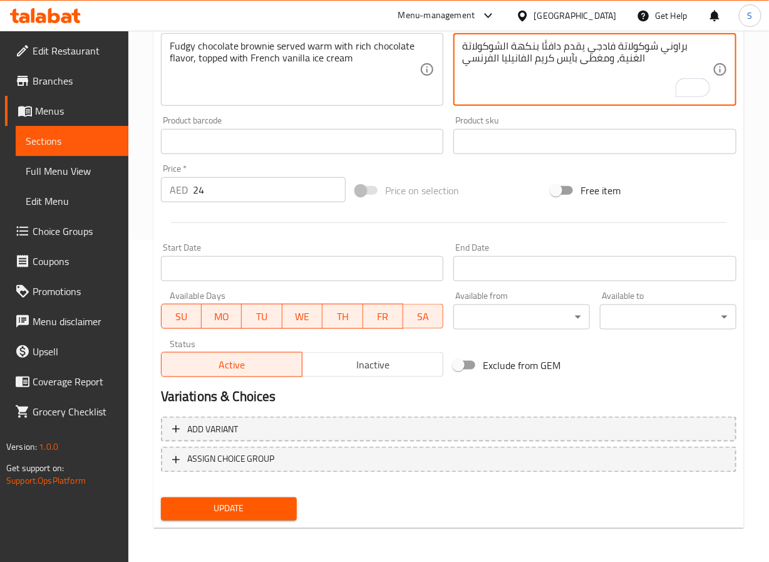
scroll to position [322, 0]
type textarea "براوني شوكولاتة فادجي يقدم دافئًا بنكهة الشوكولاتة الغنية، ومغطى بآيس كريم الفا…"
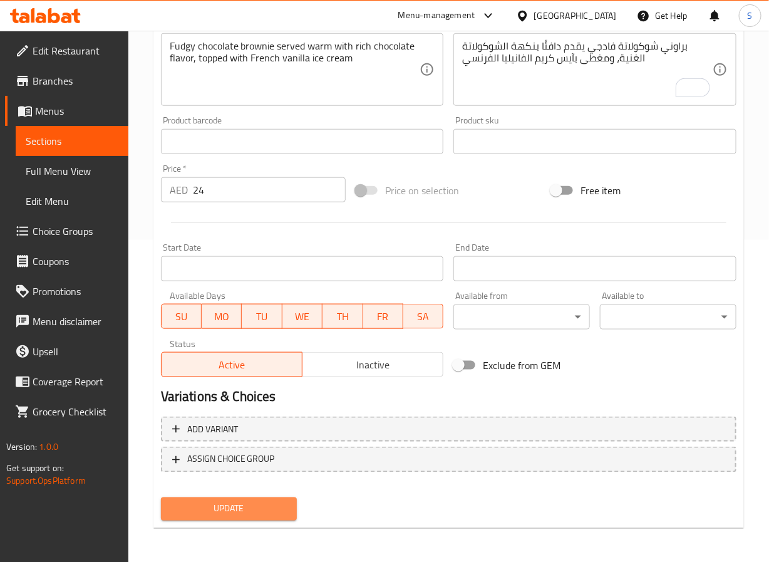
click at [246, 513] on span "Update" at bounding box center [229, 509] width 117 height 16
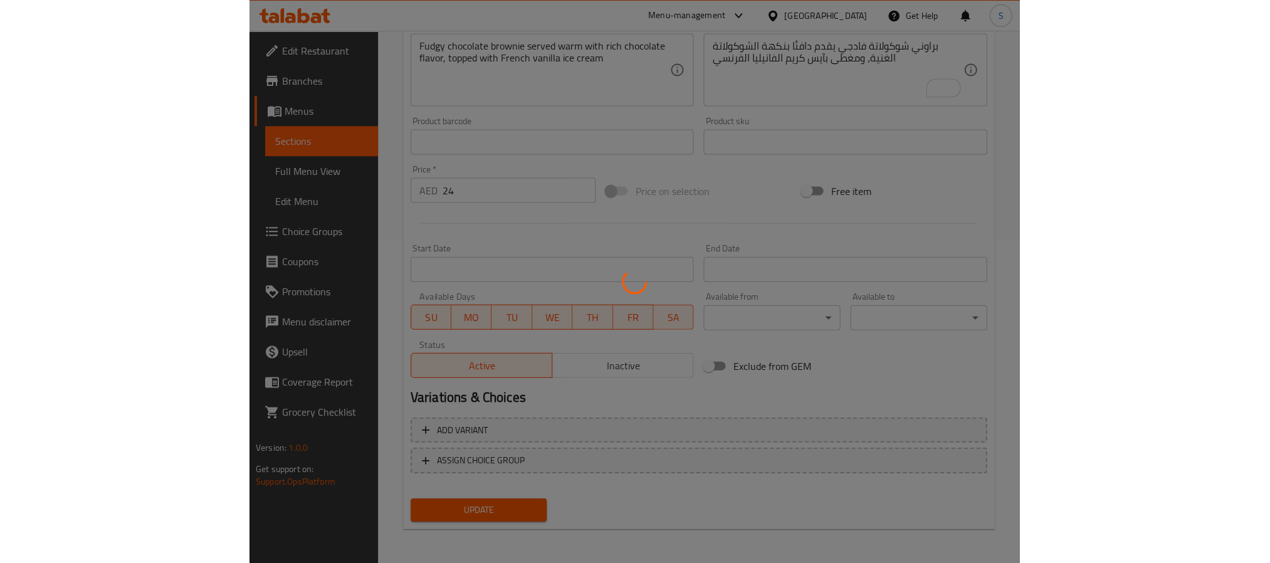
scroll to position [0, 0]
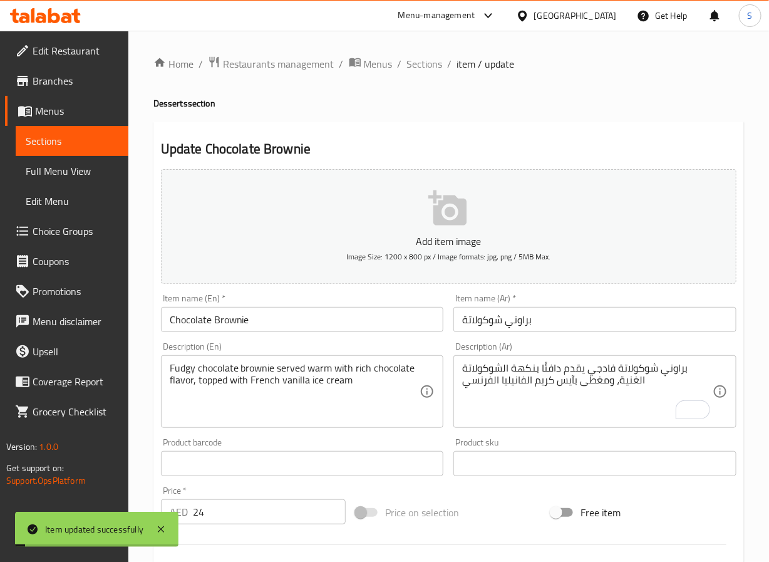
drag, startPoint x: 416, startPoint y: 64, endPoint x: 352, endPoint y: 51, distance: 65.1
click at [416, 64] on span "Sections" at bounding box center [425, 63] width 36 height 15
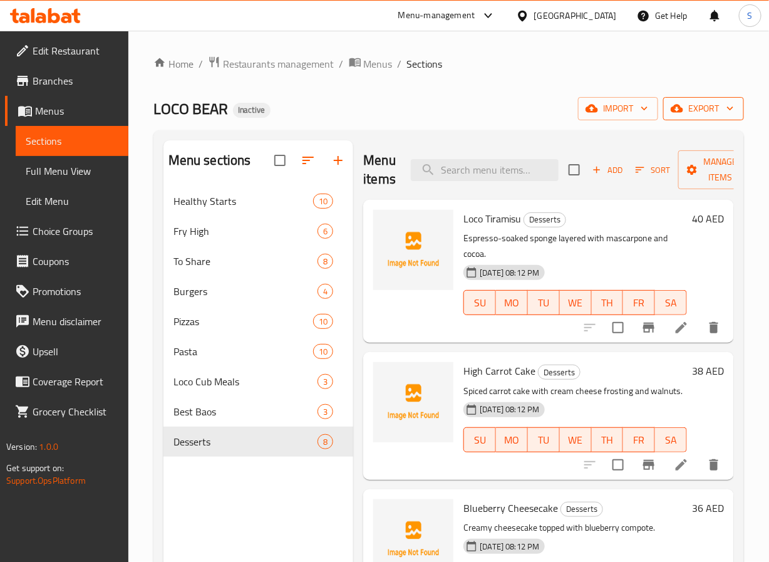
click at [677, 103] on icon "button" at bounding box center [677, 108] width 13 height 13
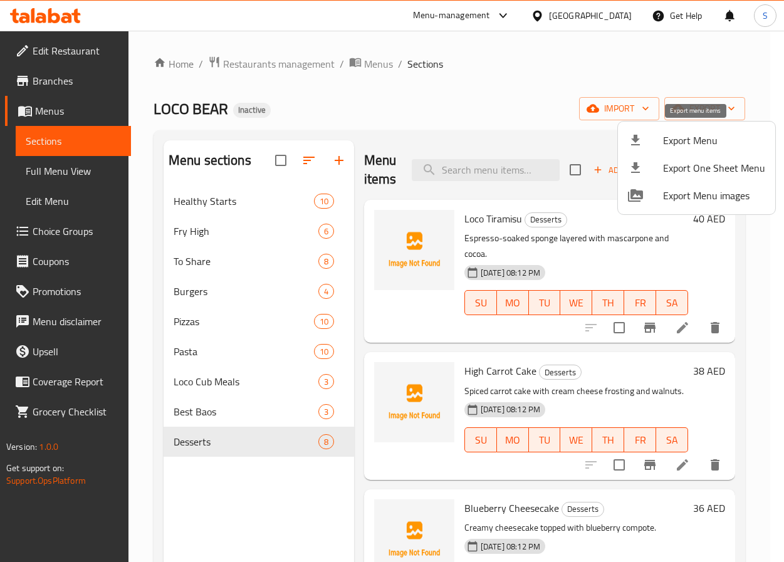
click at [657, 141] on div at bounding box center [645, 140] width 35 height 15
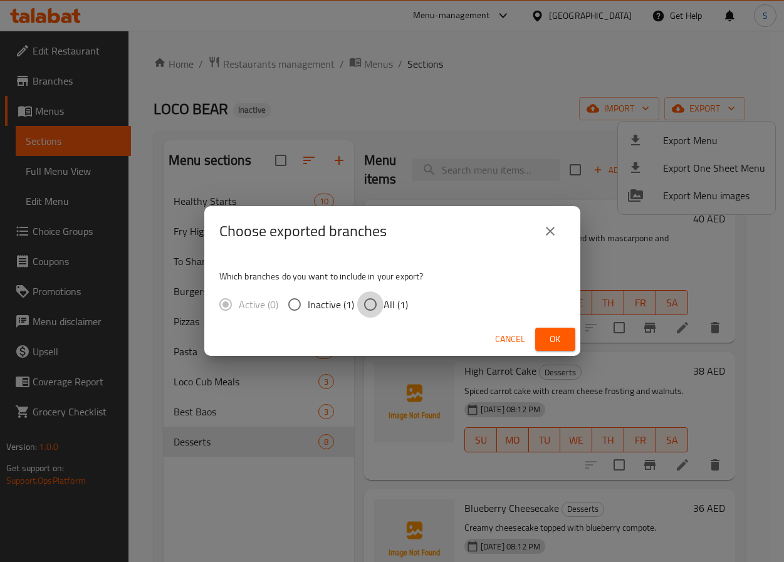
click at [380, 305] on input "All (1)" at bounding box center [370, 304] width 26 height 26
radio input "true"
click at [562, 344] on span "Ok" at bounding box center [555, 339] width 20 height 16
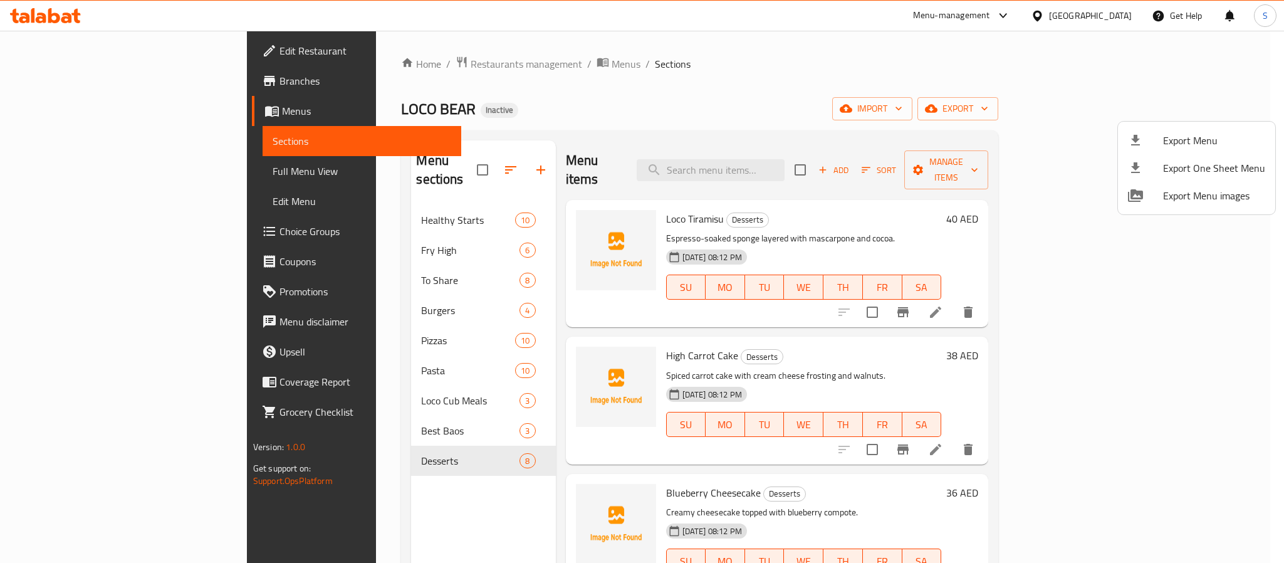
click at [769, 6] on div at bounding box center [642, 281] width 1284 height 563
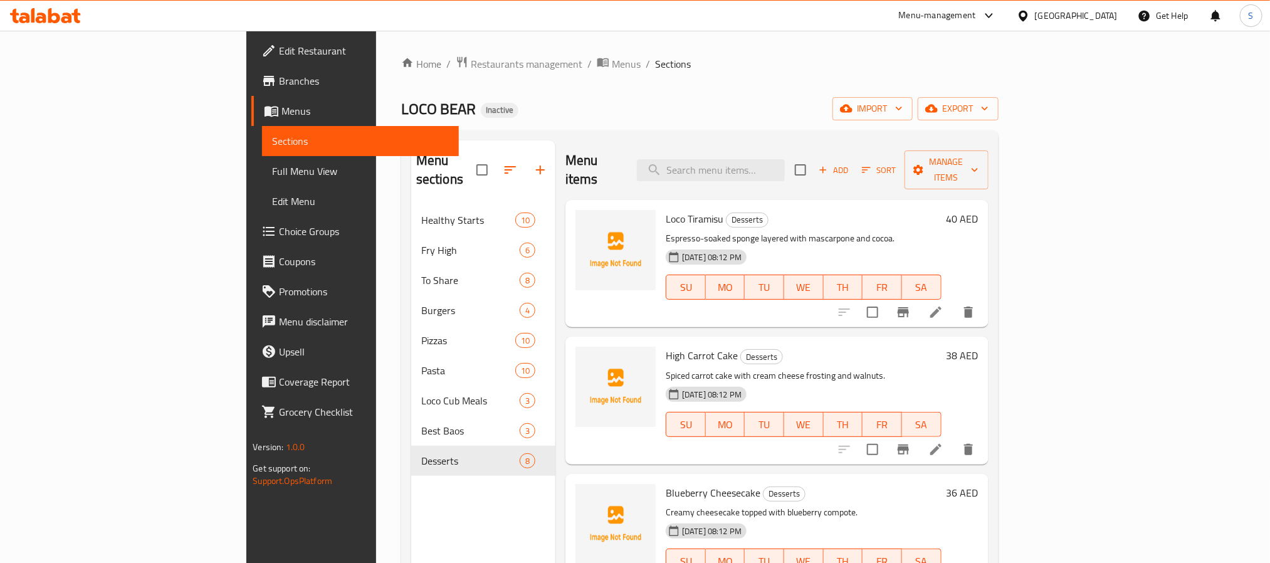
click at [769, 16] on div "[GEOGRAPHIC_DATA]" at bounding box center [1076, 16] width 83 height 14
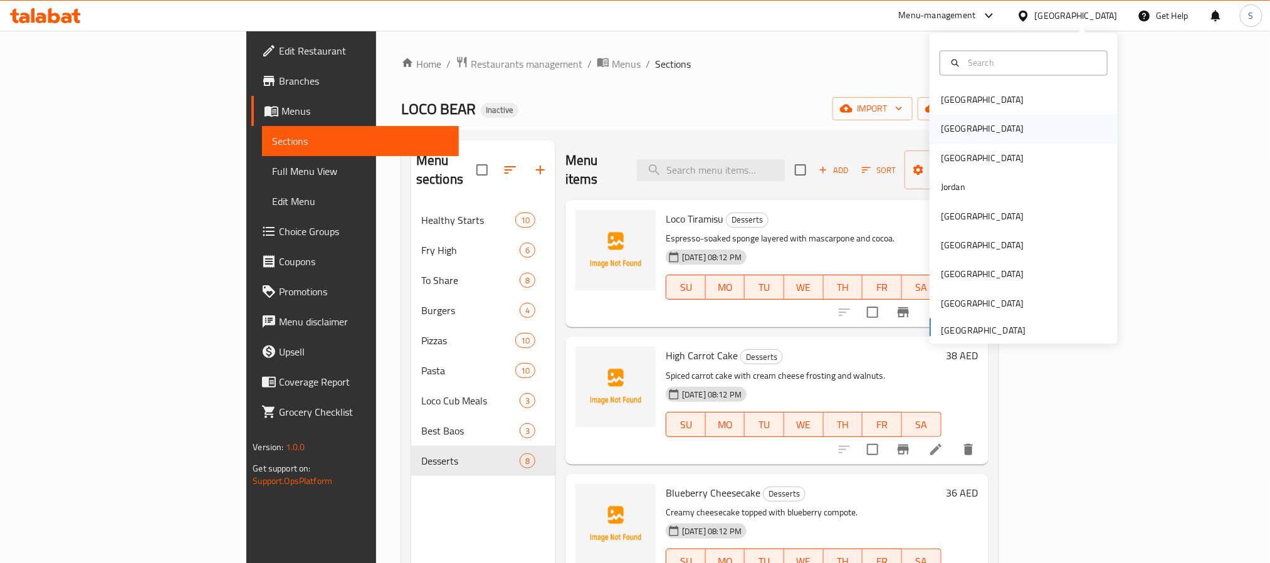
click at [769, 130] on div "[GEOGRAPHIC_DATA]" at bounding box center [982, 129] width 83 height 14
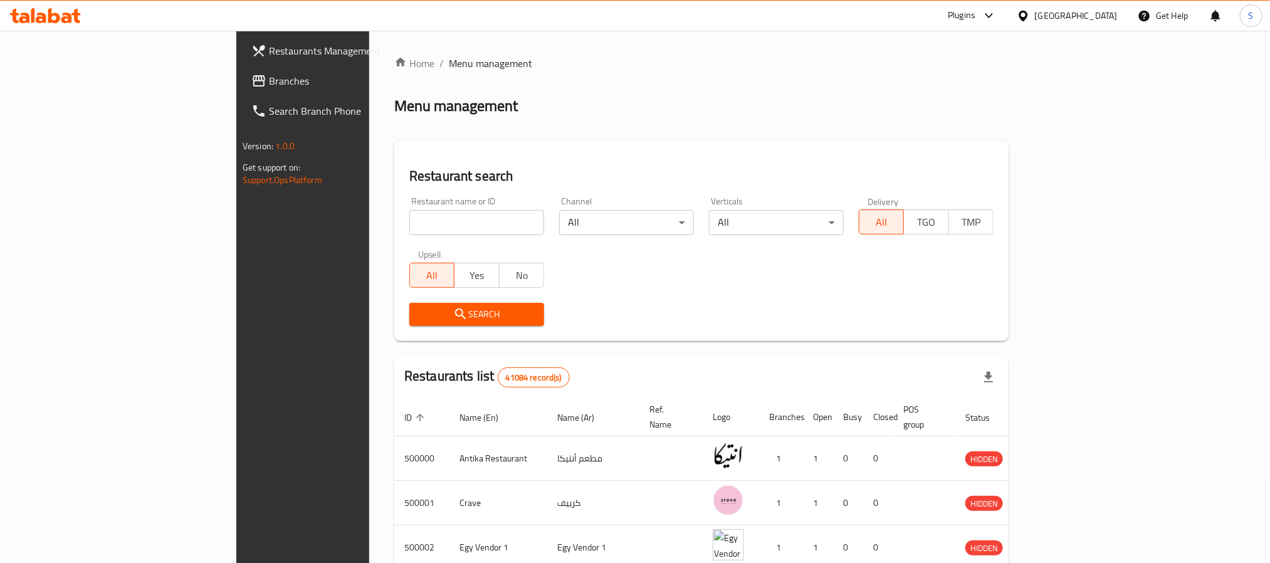
click at [269, 83] on span "Branches" at bounding box center [353, 80] width 169 height 15
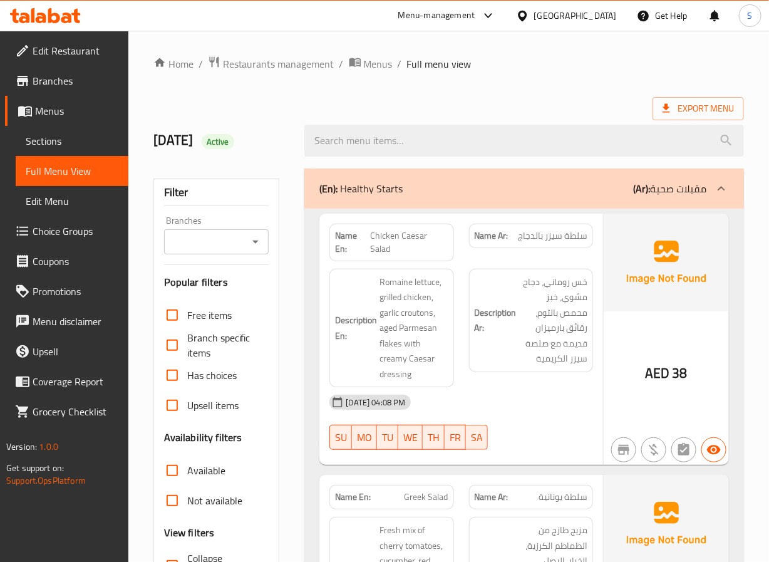
scroll to position [106, 0]
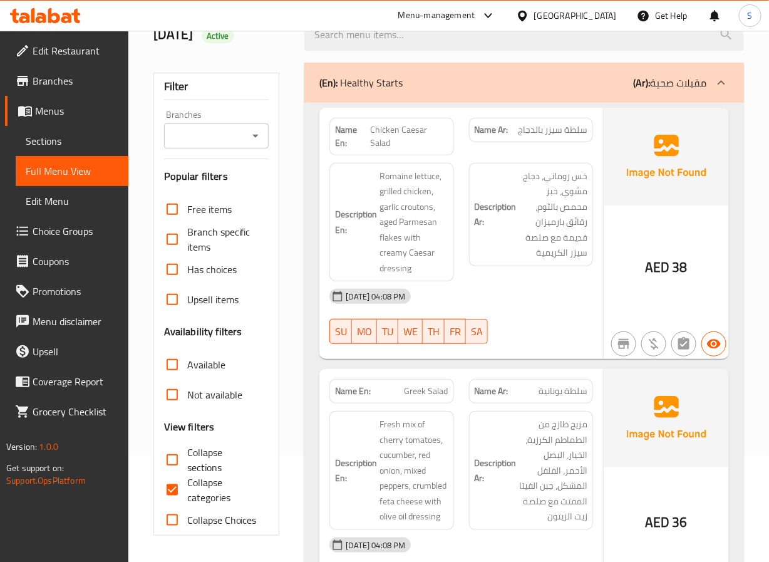
click at [174, 504] on input "Collapse categories" at bounding box center [172, 490] width 30 height 30
checkbox input "false"
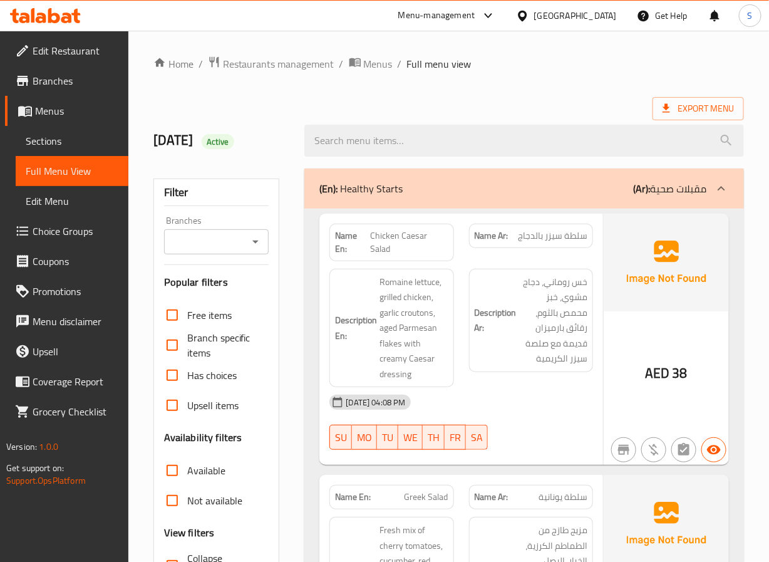
click at [412, 196] on div "(En): Healthy Starts (Ar): مقبلات صحية" at bounding box center [513, 188] width 387 height 15
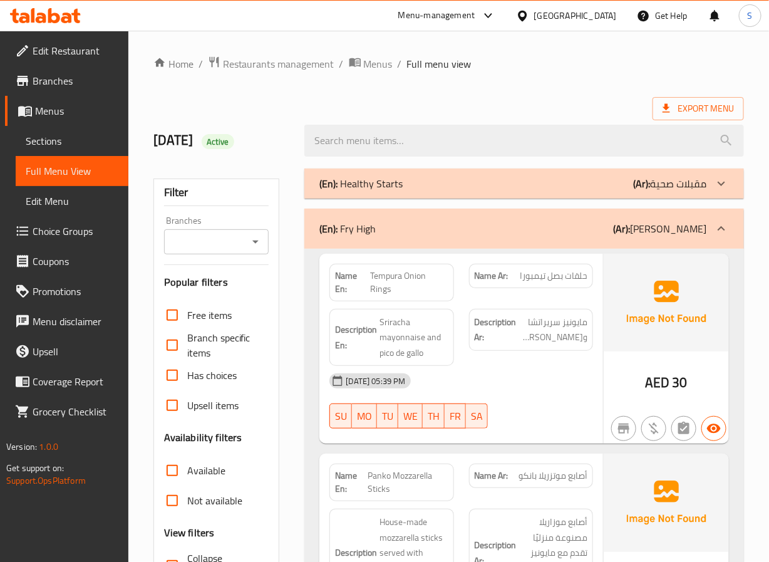
click at [345, 273] on strong "Name En:" at bounding box center [352, 282] width 35 height 26
copy strong "Name En:"
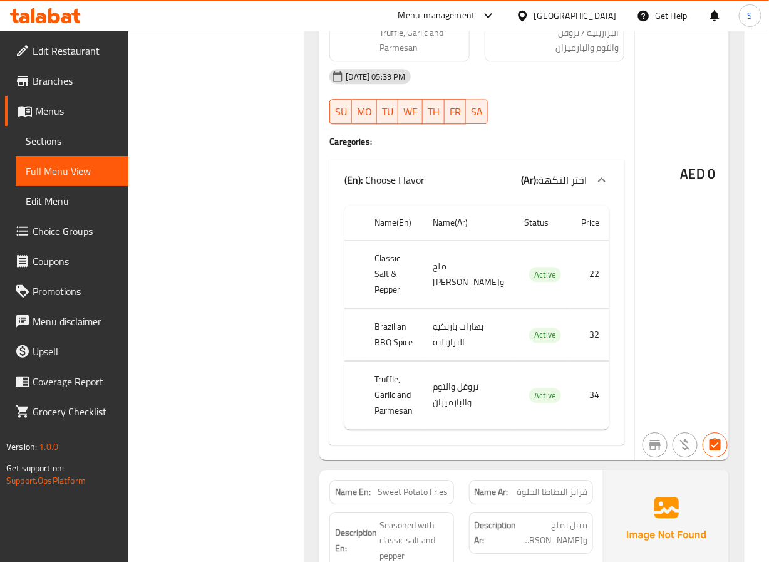
drag, startPoint x: 278, startPoint y: 92, endPoint x: 300, endPoint y: 86, distance: 22.0
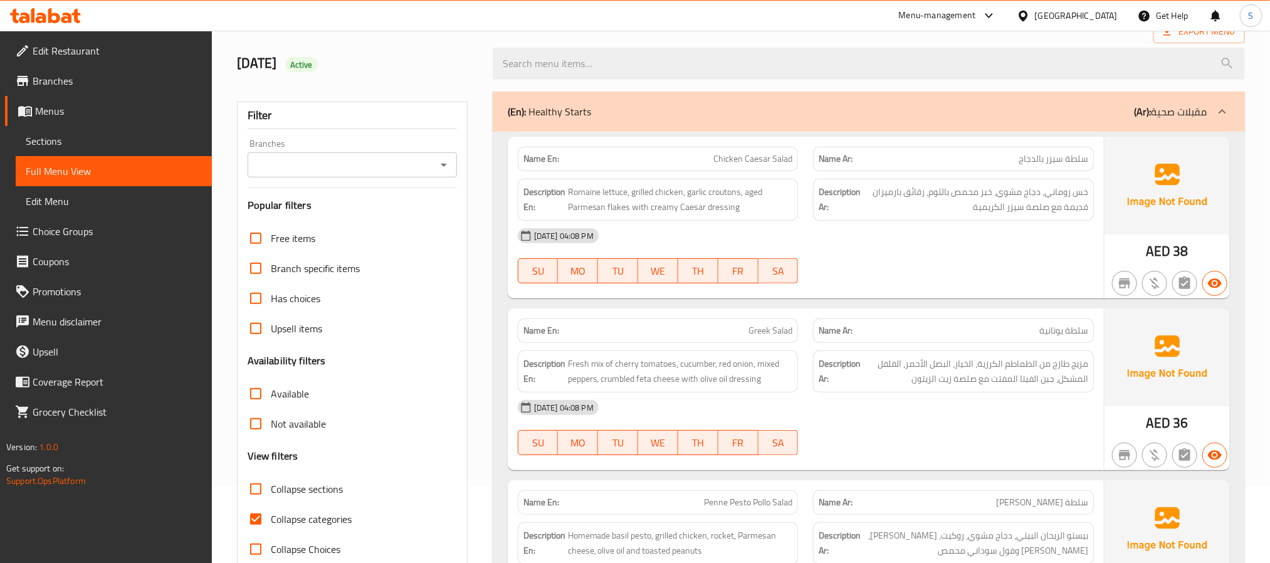
scroll to position [113, 0]
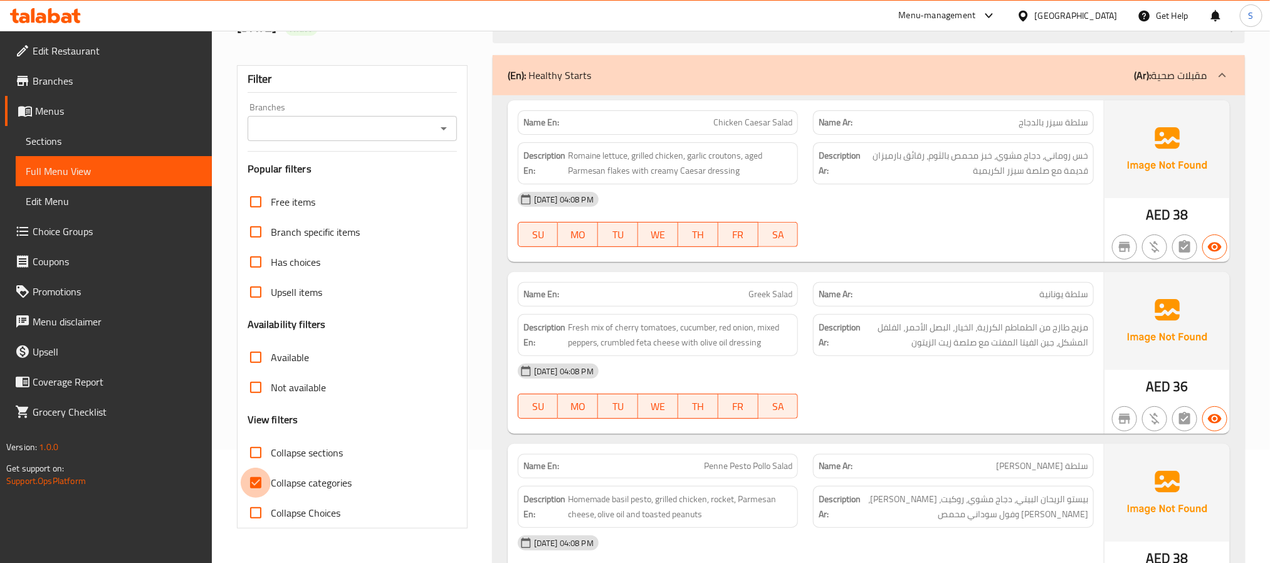
click at [261, 486] on input "Collapse categories" at bounding box center [256, 482] width 30 height 30
checkbox input "false"
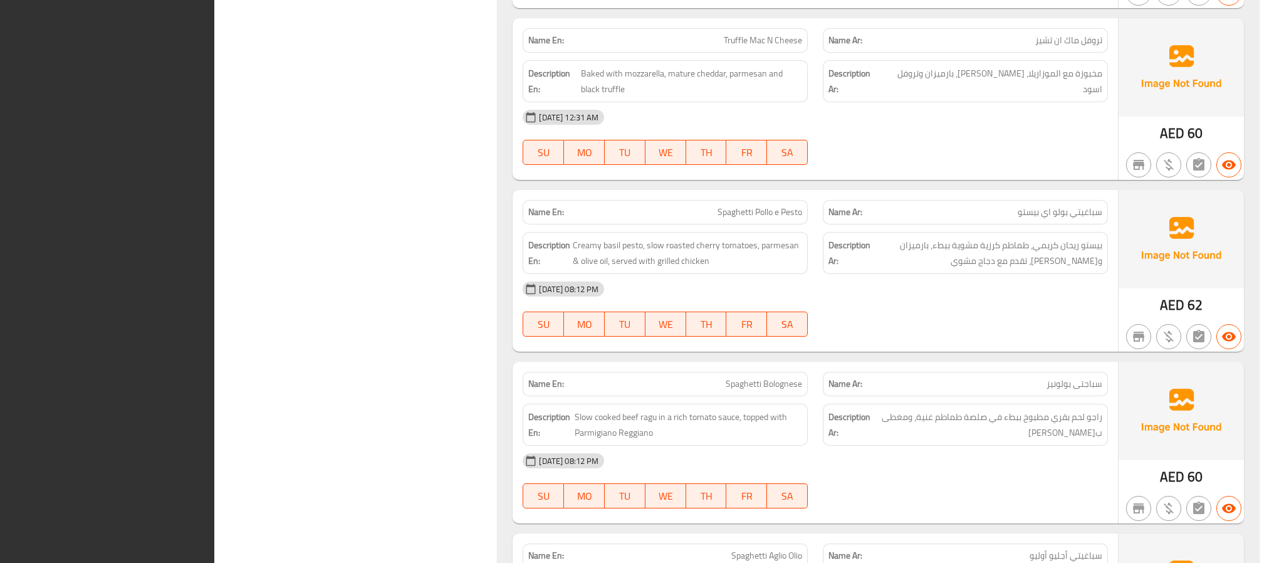
scroll to position [8722, 0]
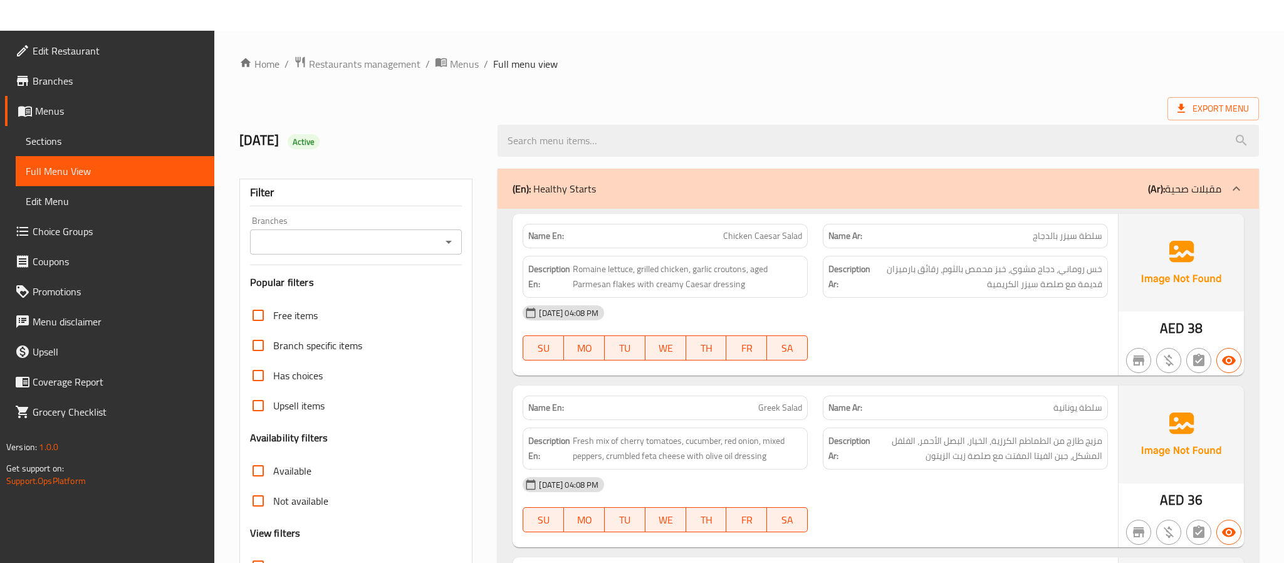
click at [691, 198] on div "(En): Healthy Starts (Ar): مقبلات صحية" at bounding box center [878, 189] width 761 height 40
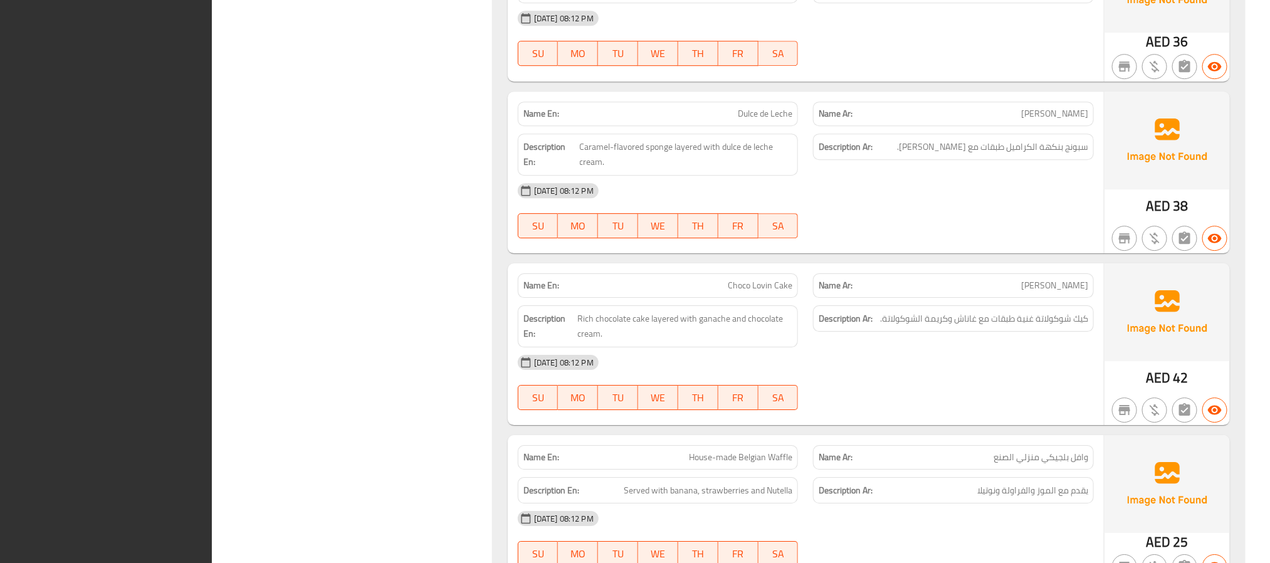
scroll to position [10031, 0]
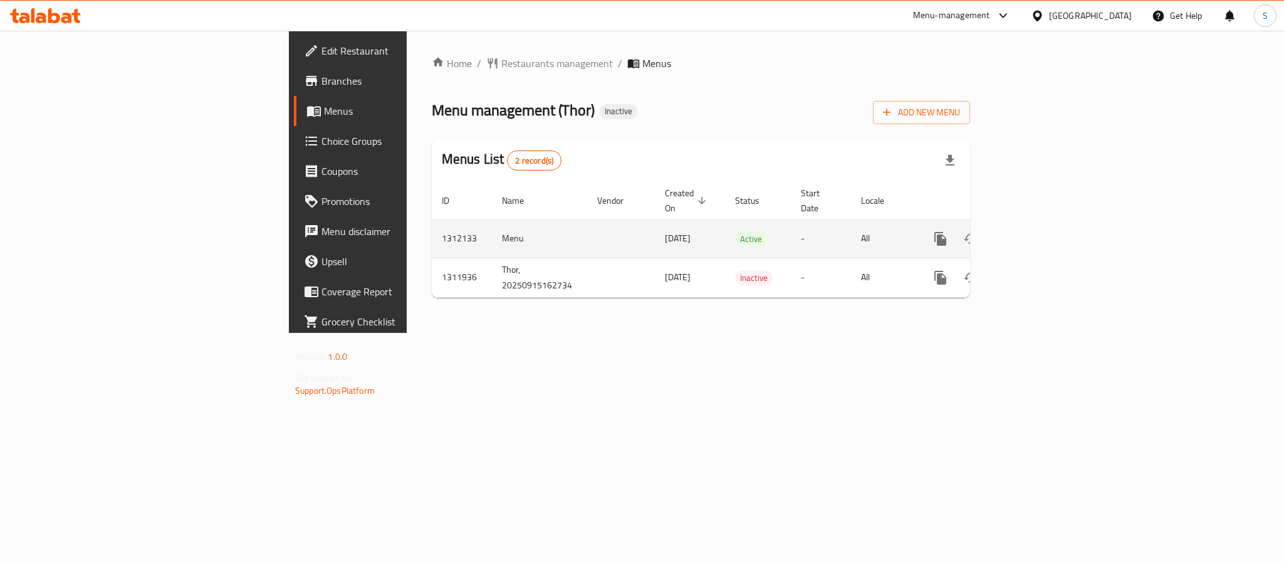
click at [1038, 231] on icon "enhanced table" at bounding box center [1030, 238] width 15 height 15
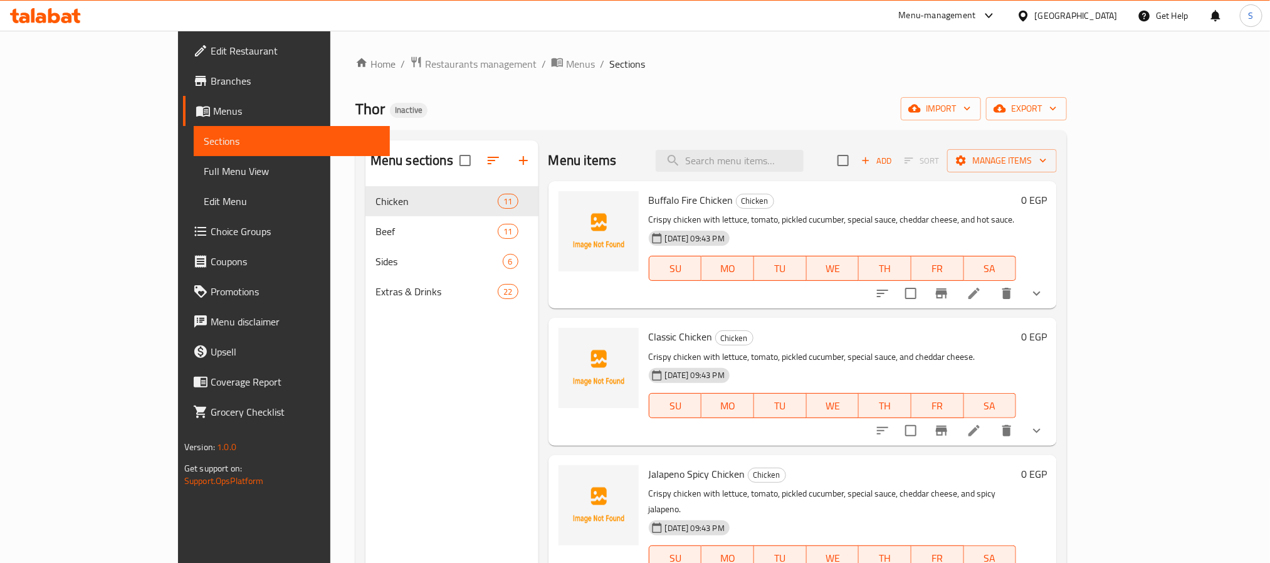
click at [472, 115] on div "Thor Inactive import export" at bounding box center [710, 108] width 711 height 23
click at [211, 81] on span "Branches" at bounding box center [295, 80] width 169 height 15
click at [204, 164] on span "Full Menu View" at bounding box center [292, 171] width 176 height 15
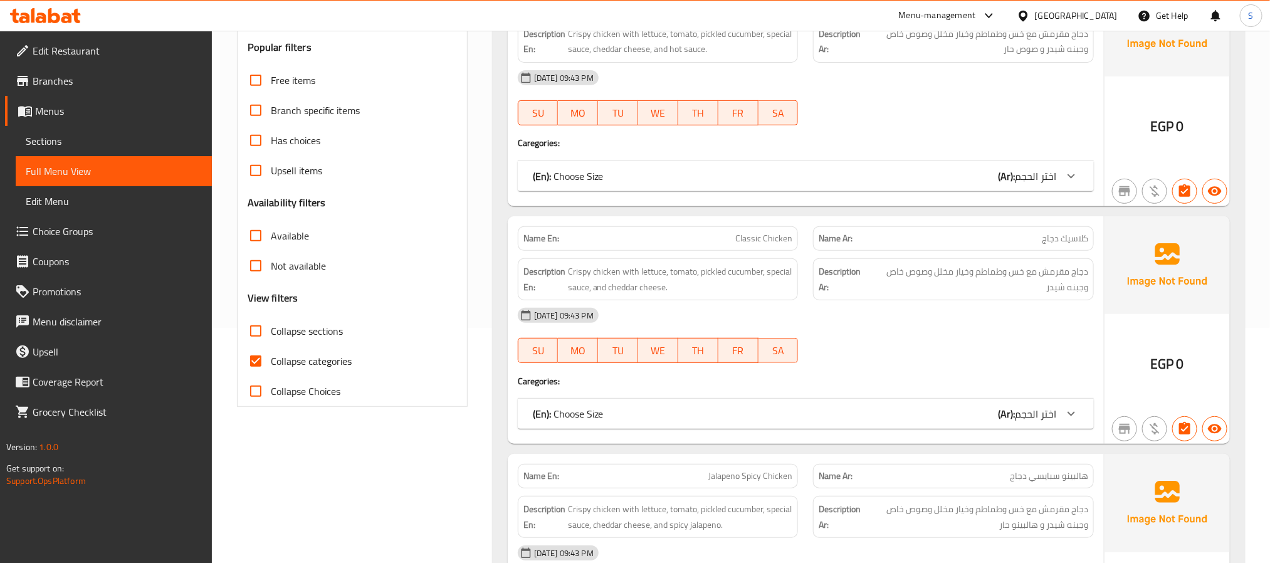
scroll to position [243, 0]
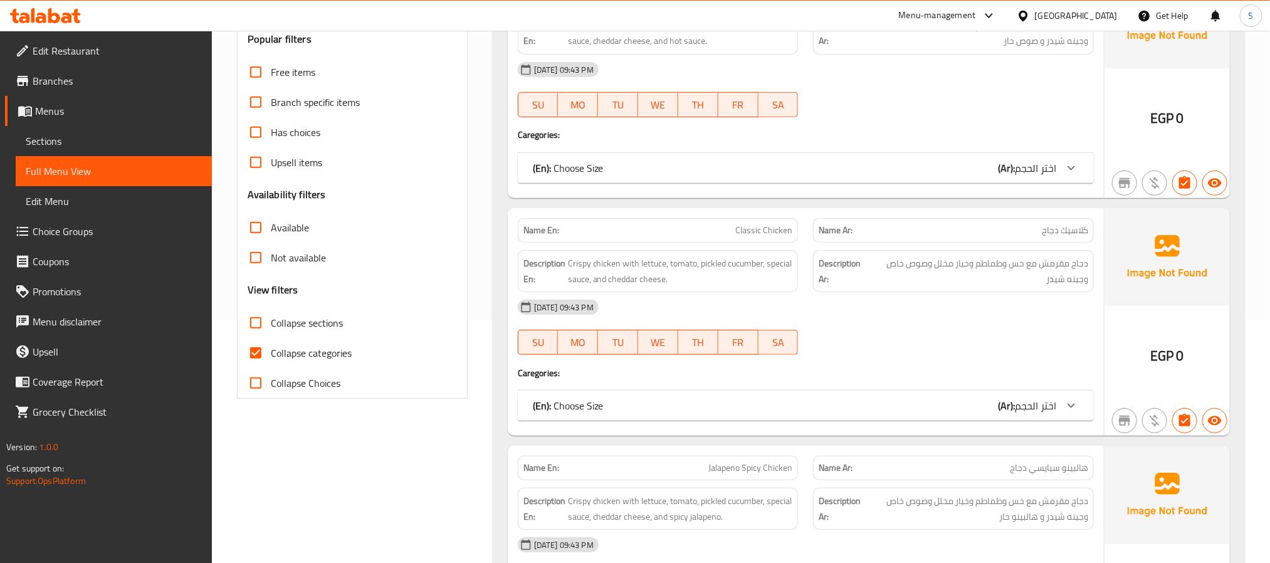
click at [256, 350] on input "Collapse categories" at bounding box center [256, 353] width 30 height 30
checkbox input "false"
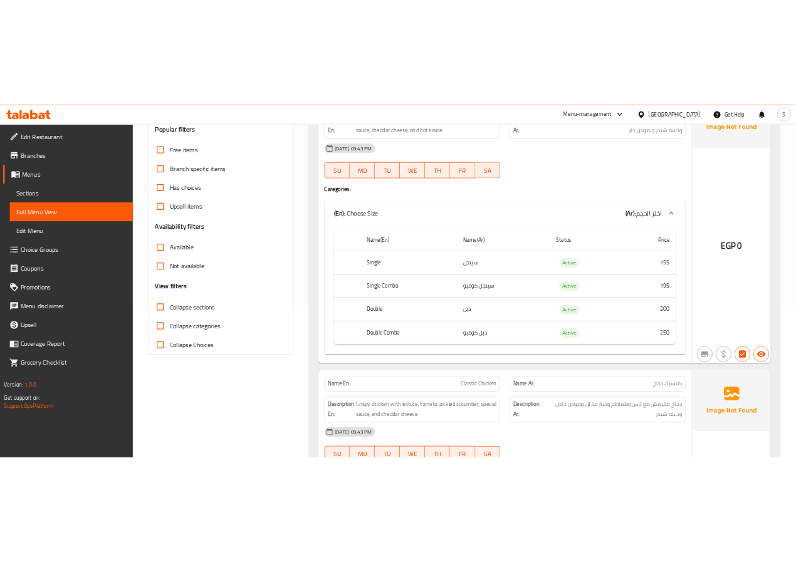
scroll to position [0, 0]
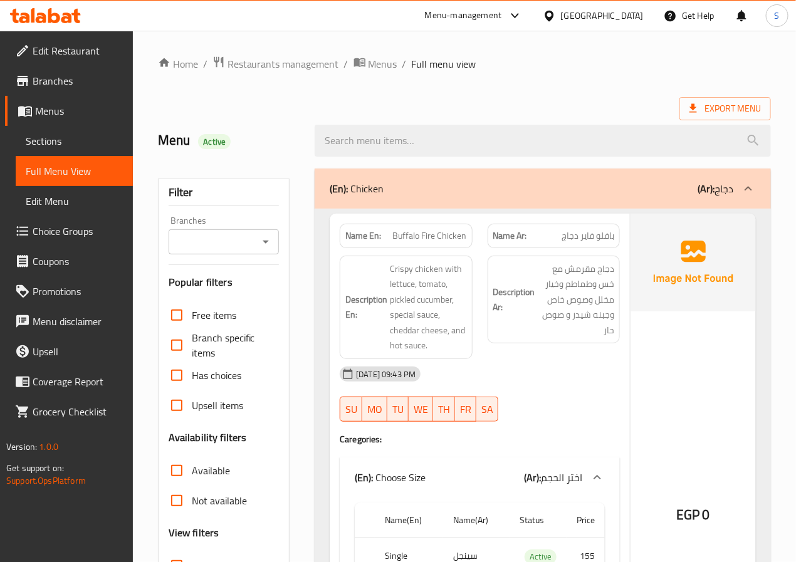
click at [312, 156] on div at bounding box center [542, 140] width 471 height 47
click at [288, 158] on div "Menu Active" at bounding box center [228, 141] width 157 height 56
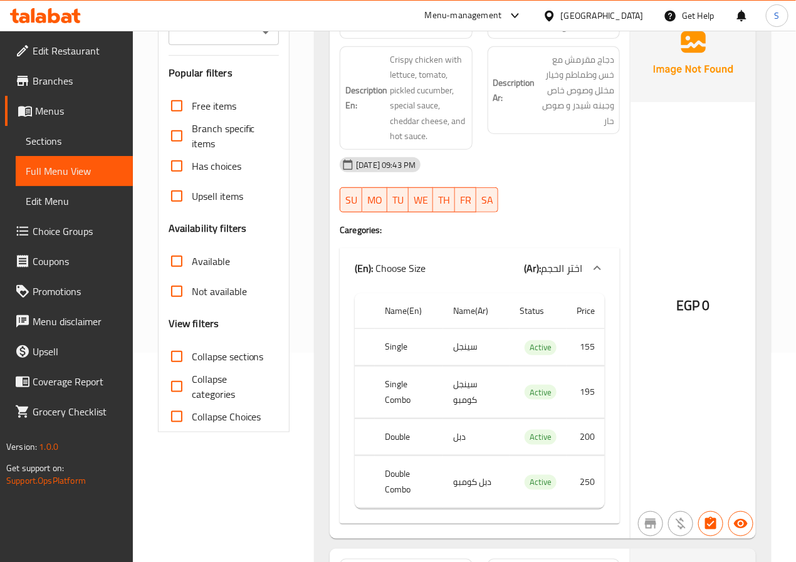
scroll to position [138, 0]
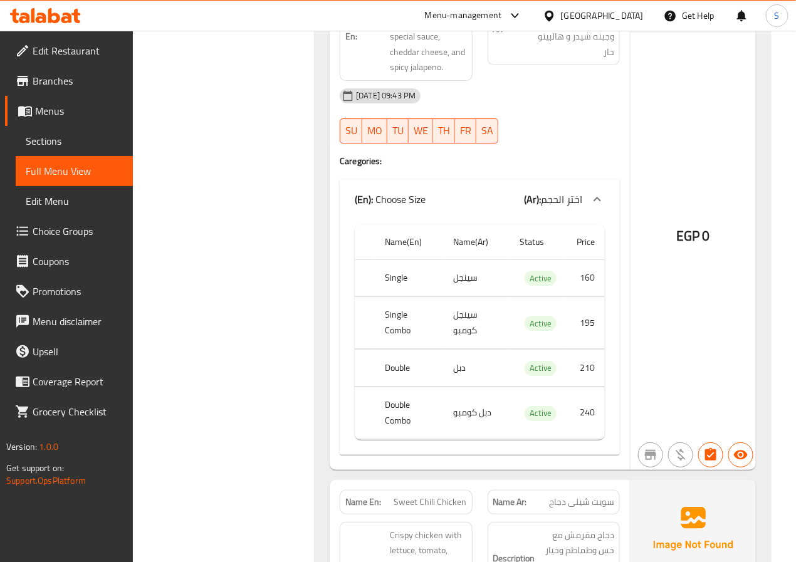
scroll to position [1369, 0]
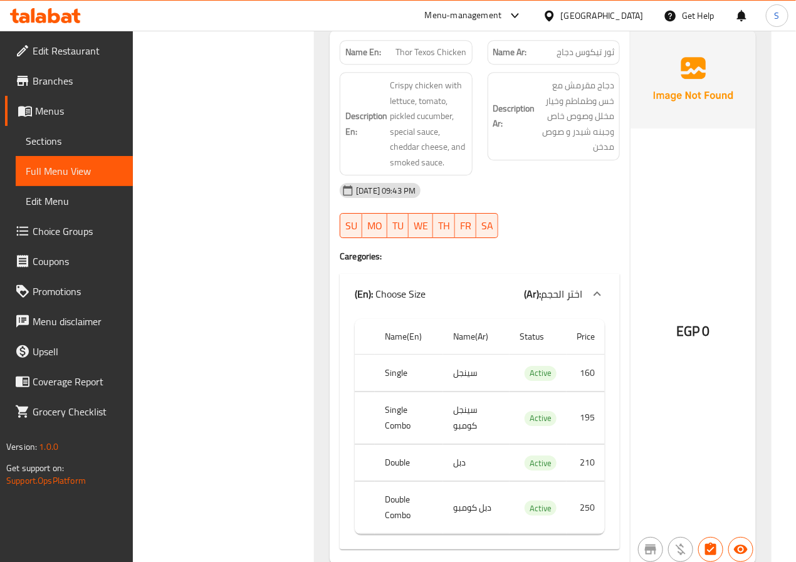
scroll to position [2906, 0]
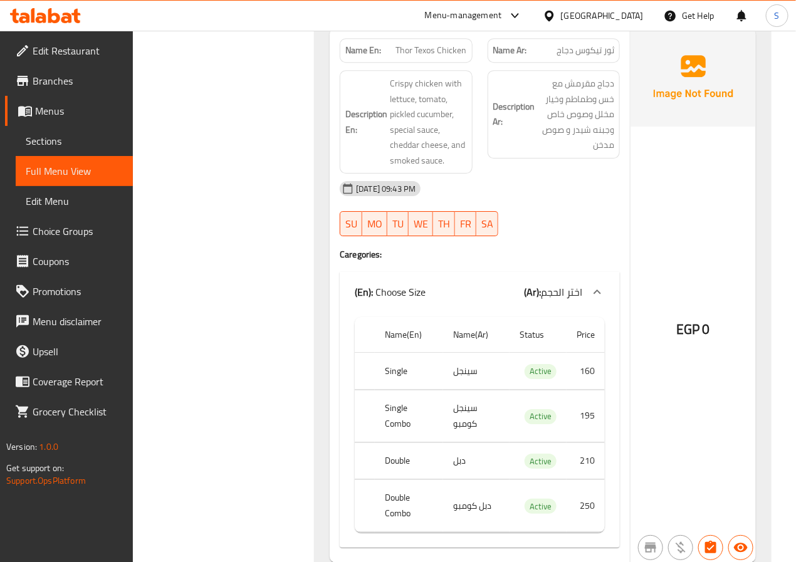
click at [429, 57] on span "Thor Texos Chicken" at bounding box center [431, 50] width 71 height 13
copy span "Thor Texos Chicken"
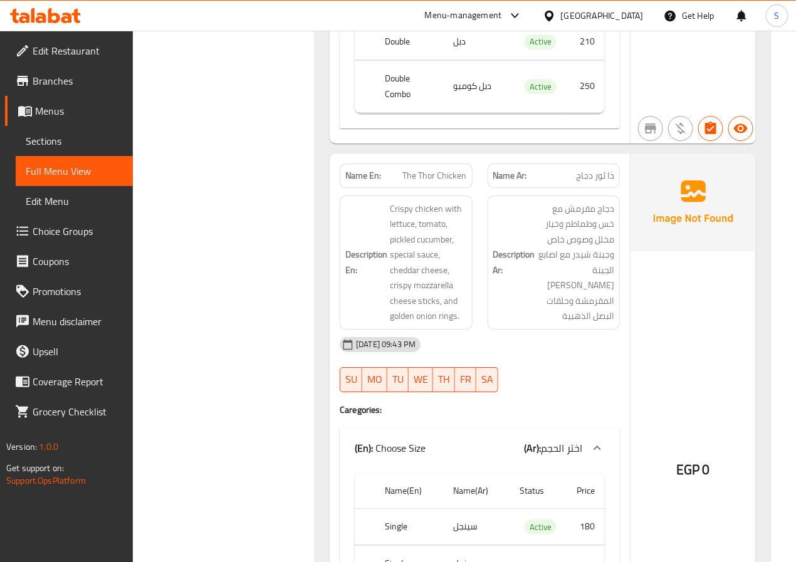
scroll to position [4458, 0]
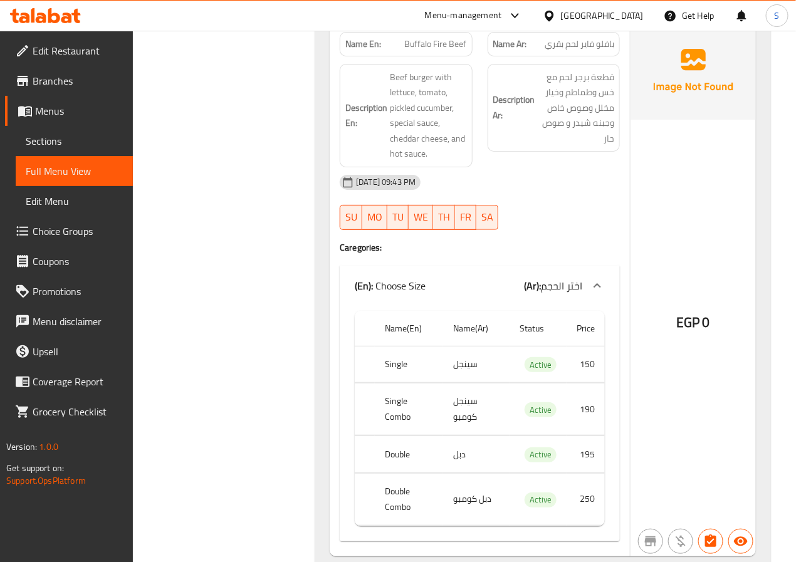
scroll to position [6375, 0]
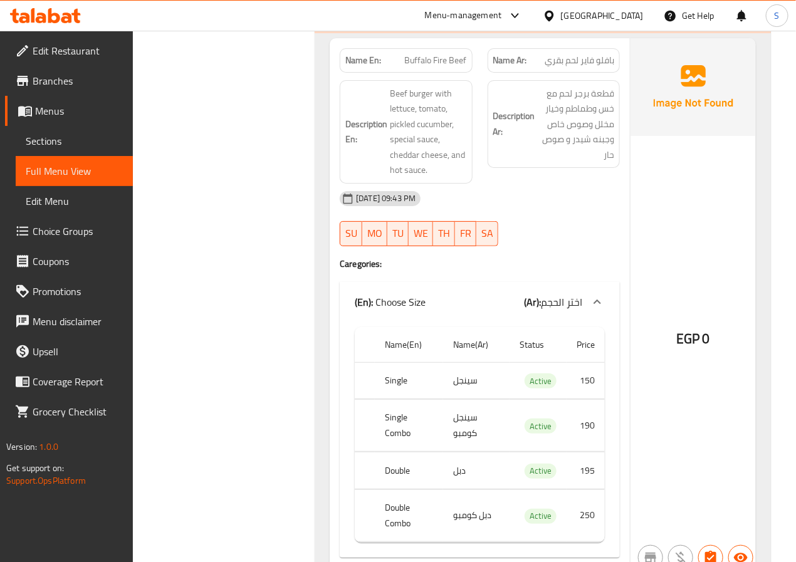
scroll to position [6352, 0]
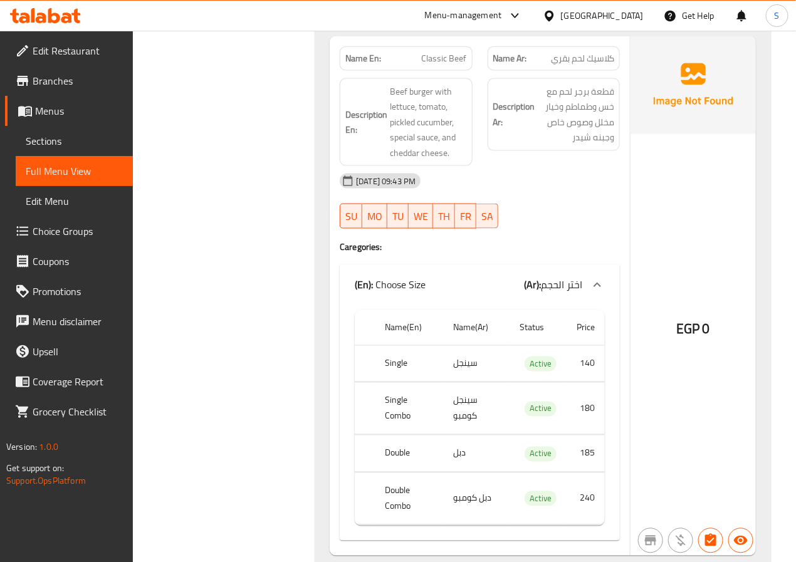
scroll to position [6933, 0]
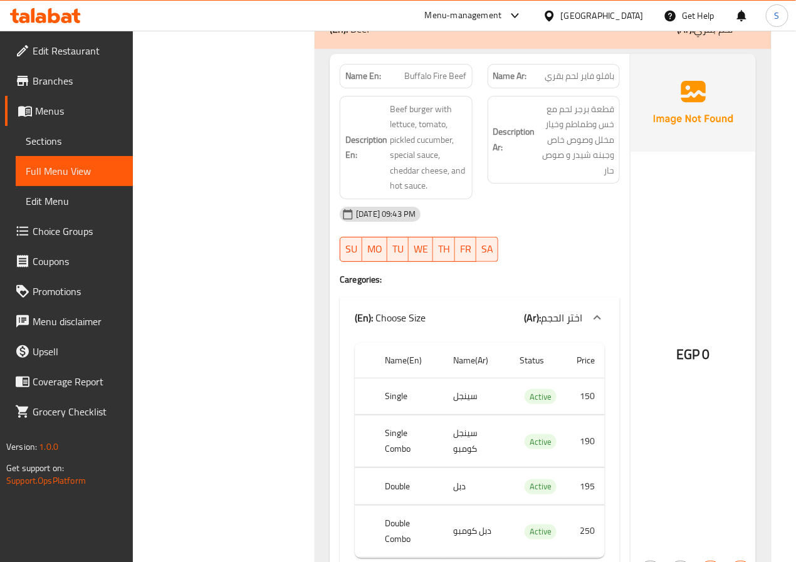
scroll to position [6226, 0]
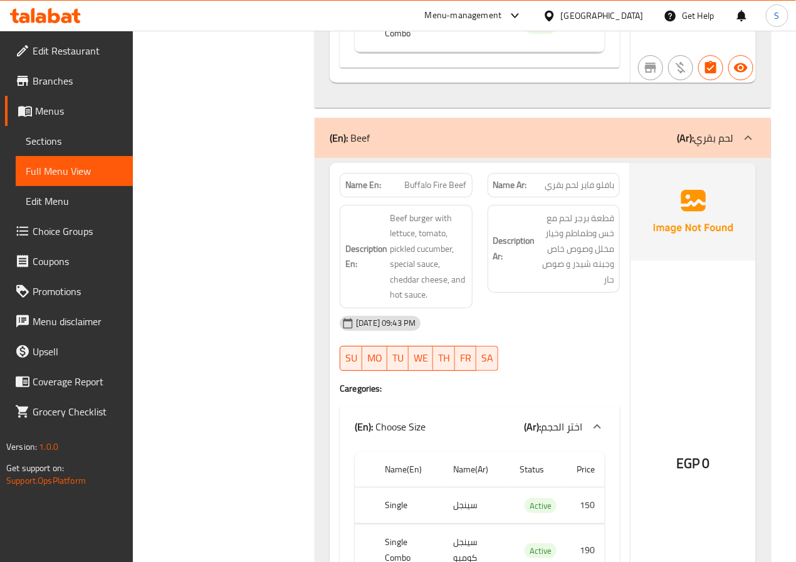
click at [425, 192] on span "Buffalo Fire Beef" at bounding box center [436, 185] width 62 height 13
copy span "Buffalo Fire Beef"
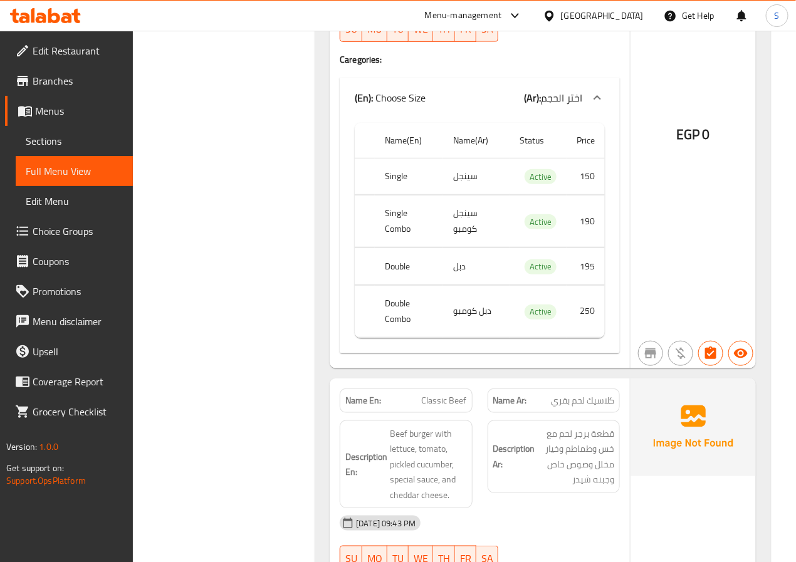
scroll to position [6646, 0]
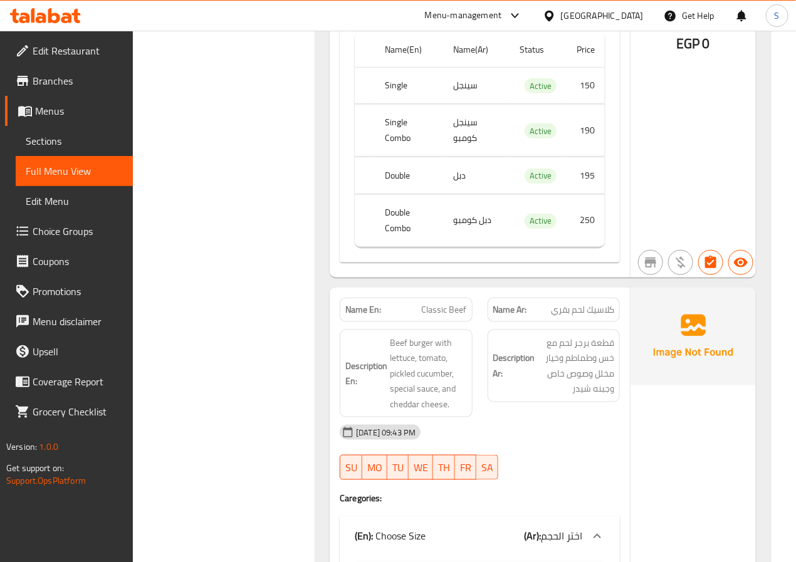
click at [452, 316] on span "Classic Beef" at bounding box center [444, 309] width 45 height 13
copy span "Classic Beef"
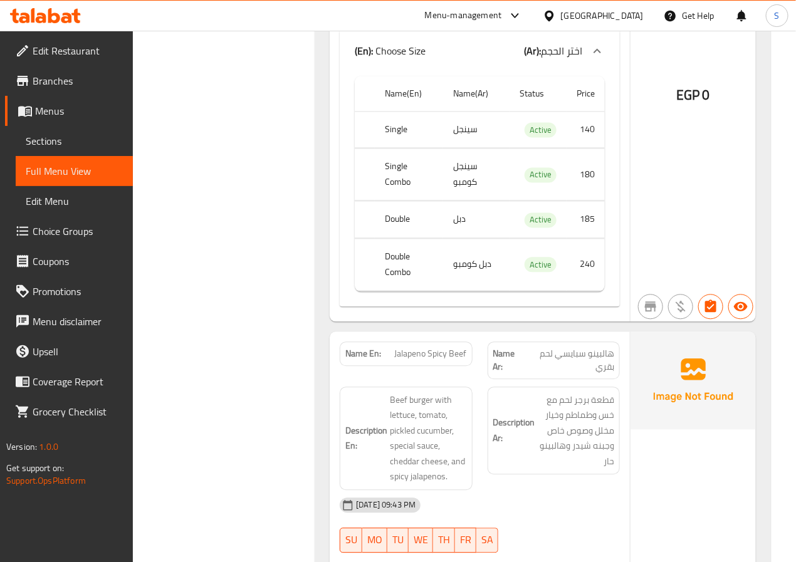
scroll to position [7132, 0]
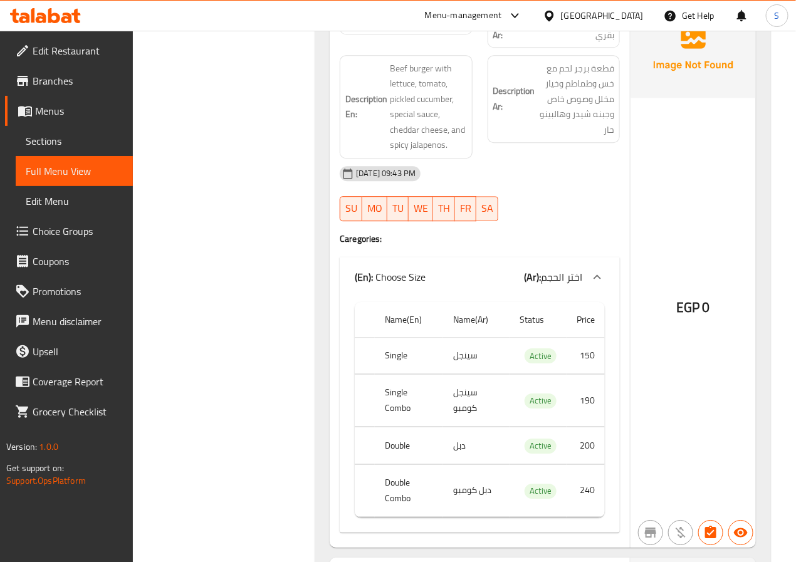
scroll to position [7464, 0]
click at [414, 28] on span "Jalapeno Spicy Beef" at bounding box center [431, 21] width 72 height 13
copy span "Jalapeno Spicy Beef"
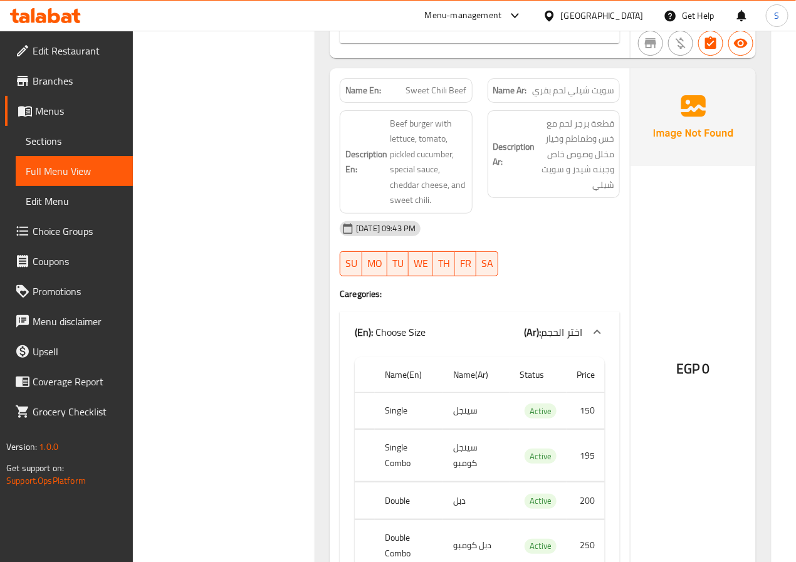
scroll to position [7949, 0]
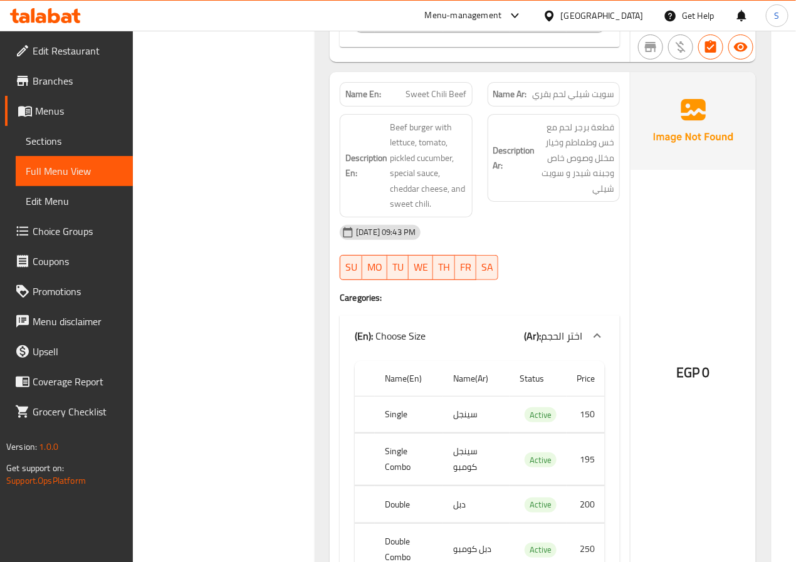
click at [422, 107] on div "Name En: Sweet Chili Beef" at bounding box center [406, 94] width 132 height 24
click at [438, 101] on span "Sweet Chili Beef" at bounding box center [436, 94] width 61 height 13
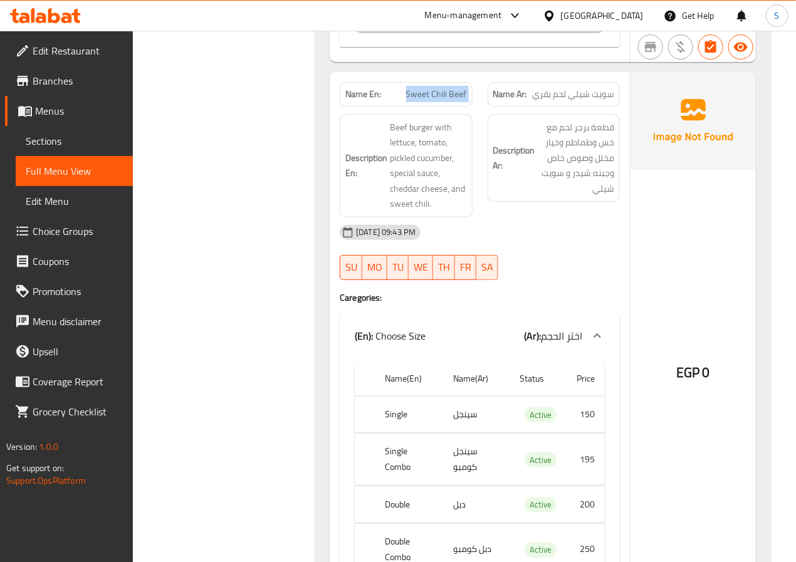
copy span "Sweet Chili Beef"
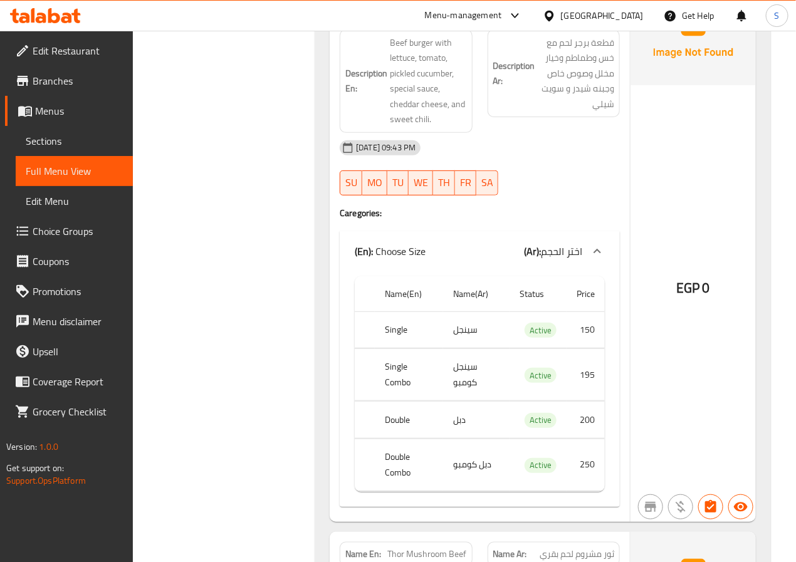
scroll to position [8016, 0]
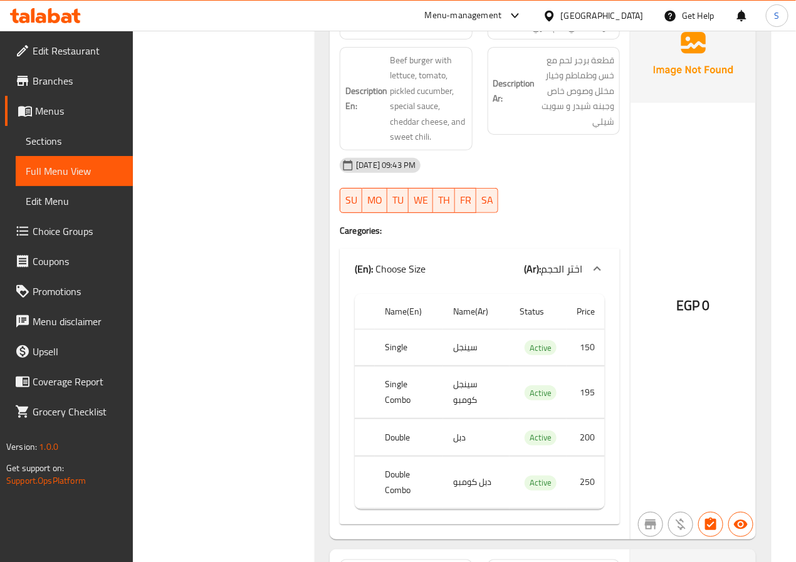
click at [417, 34] on span "Sweet Chili Beef" at bounding box center [436, 27] width 61 height 13
copy span "Sweet Chili Beef"
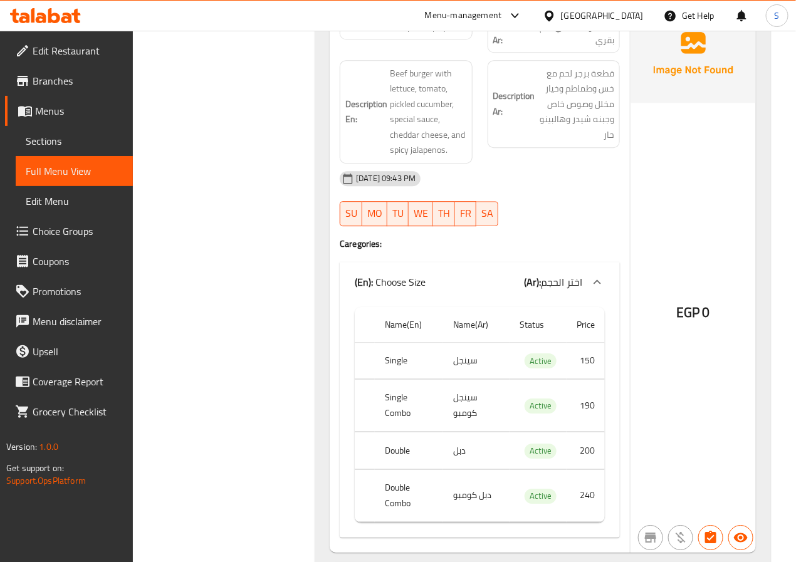
scroll to position [7448, 0]
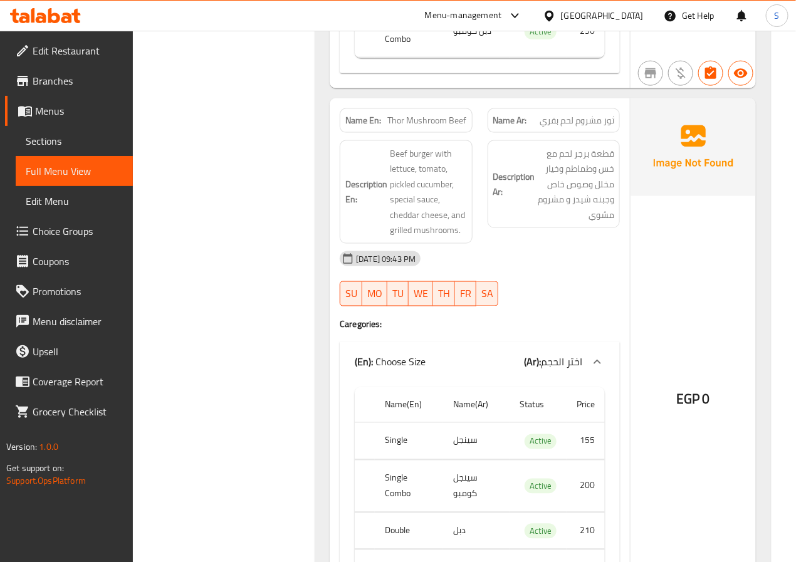
scroll to position [8470, 0]
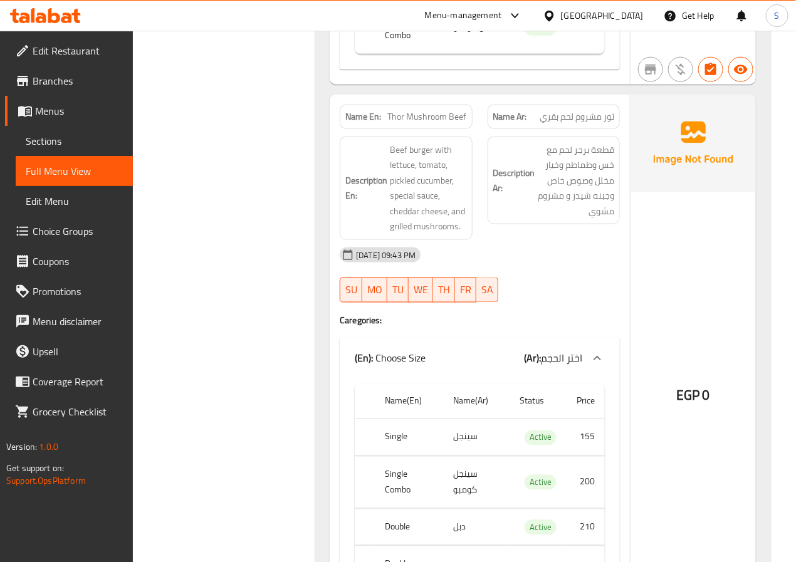
click at [427, 123] on span "Thor Mushroom Beef" at bounding box center [427, 116] width 79 height 13
copy span "Thor Mushroom Beef"
click at [268, 274] on div "Filter Branches Branches Popular filters Free items Branch specific items Has c…" at bounding box center [228, 438] width 157 height 17494
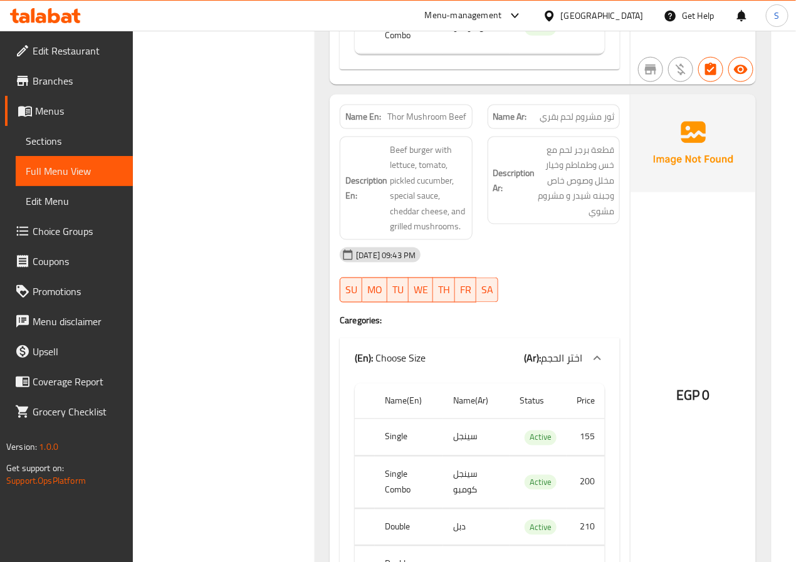
click at [444, 123] on span "Thor Mushroom Beef" at bounding box center [427, 116] width 79 height 13
copy span "Thor Mushroom Beef"
click at [253, 275] on div "Filter Branches Branches Popular filters Free items Branch specific items Has c…" at bounding box center [228, 438] width 157 height 17494
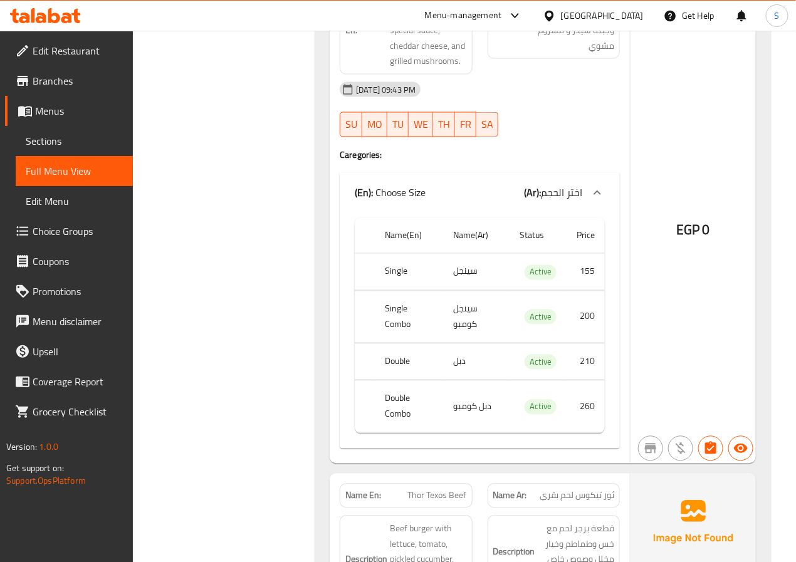
scroll to position [8637, 0]
click at [250, 203] on div "Filter Branches Branches Popular filters Free items Branch specific items Has c…" at bounding box center [228, 272] width 157 height 17494
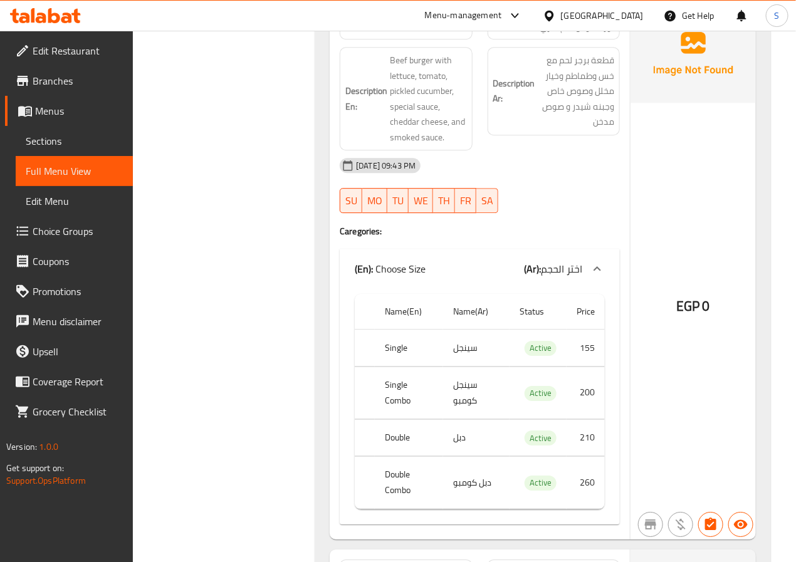
scroll to position [9106, 0]
click at [429, 33] on span "Thor Texos Beef" at bounding box center [437, 25] width 59 height 13
copy span "Thor Texos Beef"
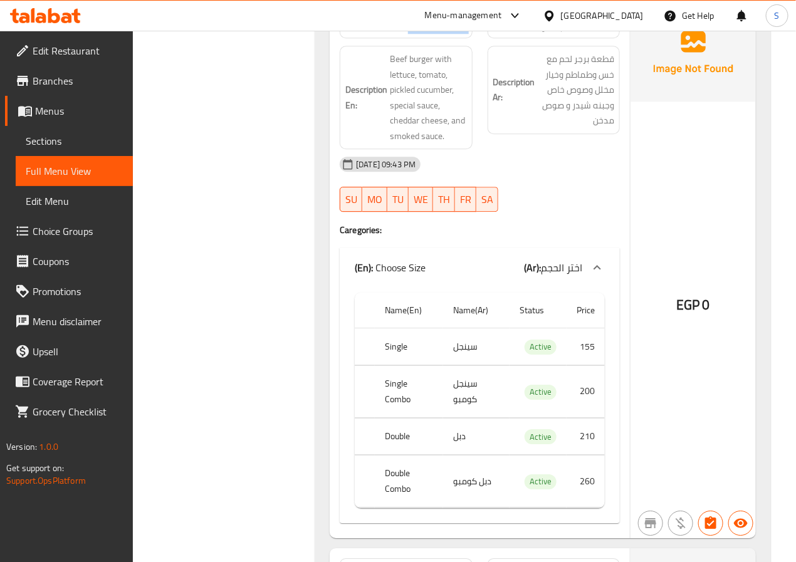
click at [452, 33] on span "Thor Texos Beef" at bounding box center [437, 25] width 59 height 13
copy span "Thor Texos Beef"
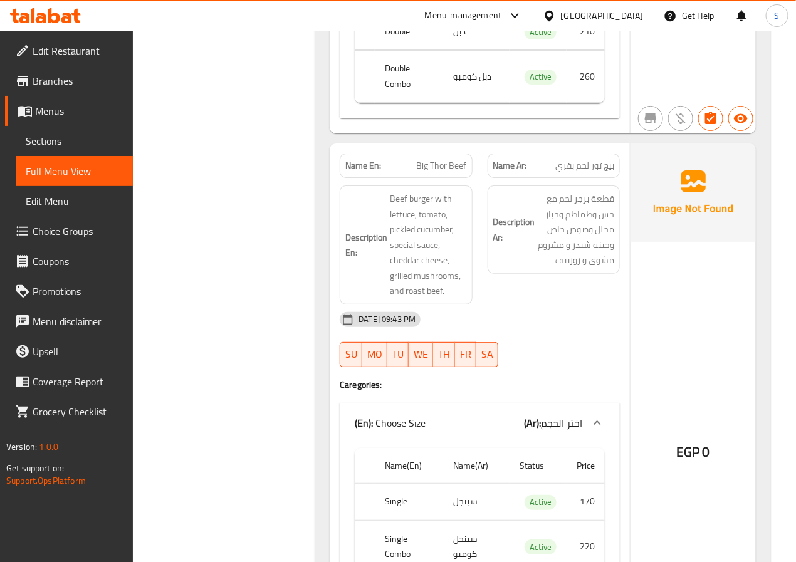
scroll to position [9585, 0]
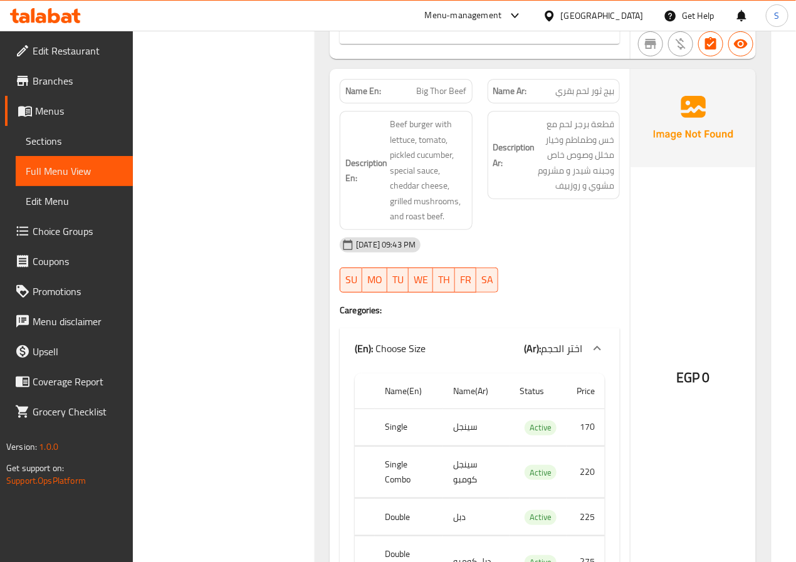
click at [444, 98] on span "Big Thor Beef" at bounding box center [442, 91] width 50 height 13
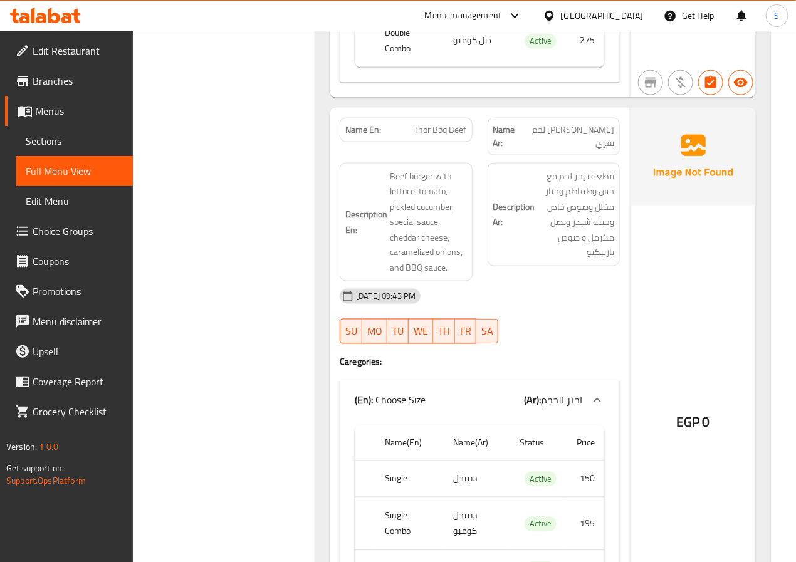
scroll to position [10108, 0]
click at [442, 135] on span "Thor Bbq Beef" at bounding box center [440, 128] width 53 height 13
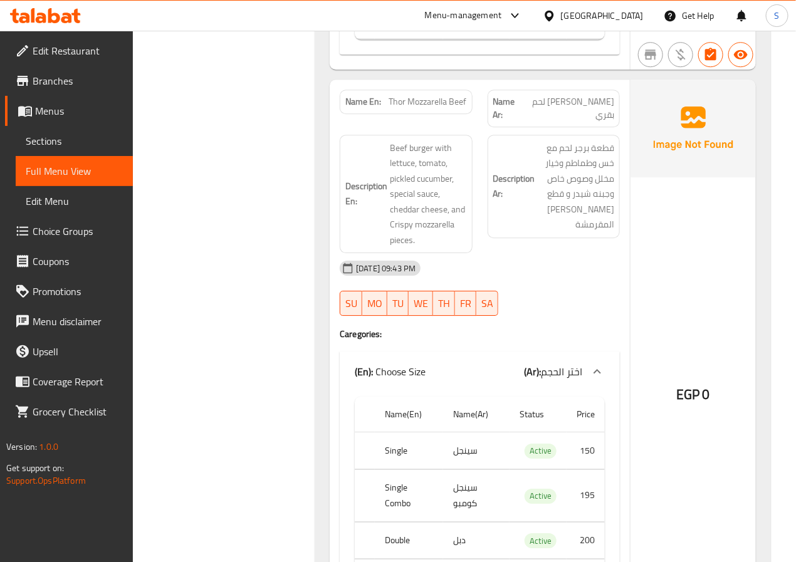
scroll to position [10712, 0]
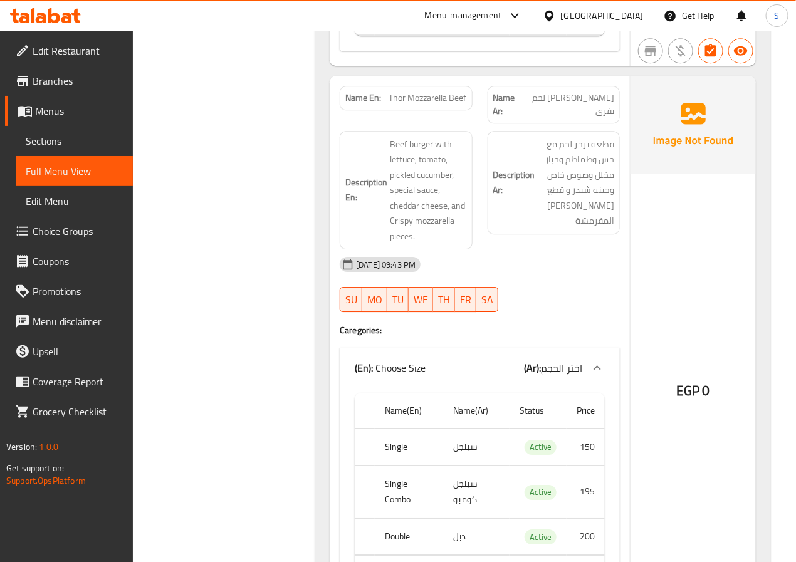
click at [416, 105] on span "Thor Mozzarella Beef" at bounding box center [428, 97] width 78 height 13
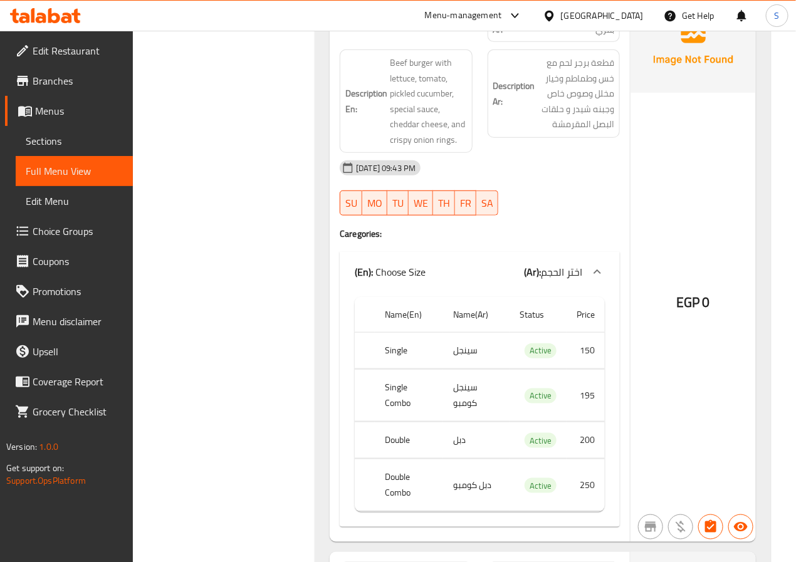
scroll to position [11365, 0]
click at [403, 24] on span "Thor Onion Rings Beef" at bounding box center [424, 17] width 83 height 13
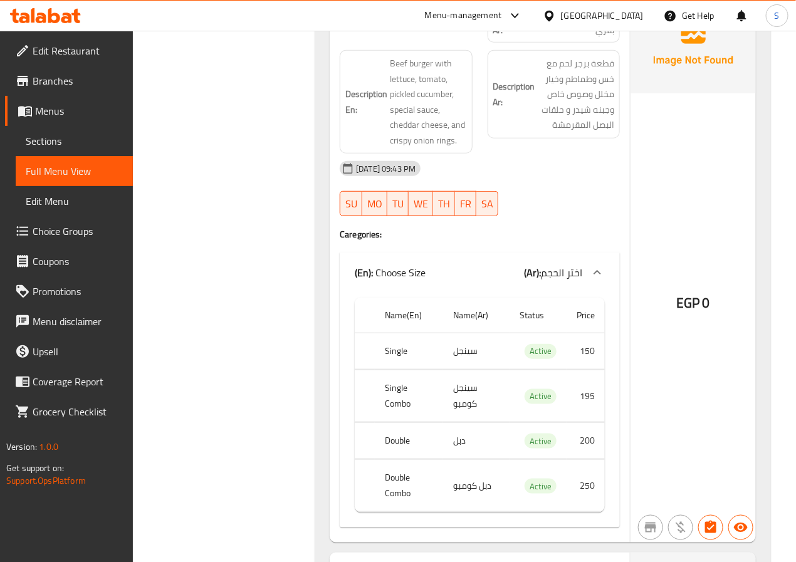
click at [397, 29] on div "Name En: Thor Onion Rings Beef" at bounding box center [406, 17] width 132 height 24
click at [401, 24] on span "Thor Onion Rings Beef" at bounding box center [424, 17] width 83 height 13
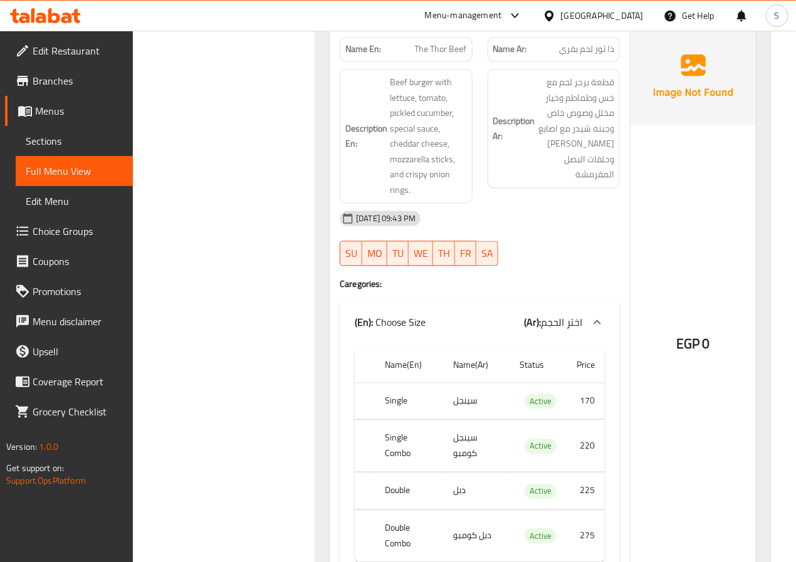
scroll to position [11892, 0]
click at [436, 55] on span "The Thor Beef" at bounding box center [441, 48] width 52 height 13
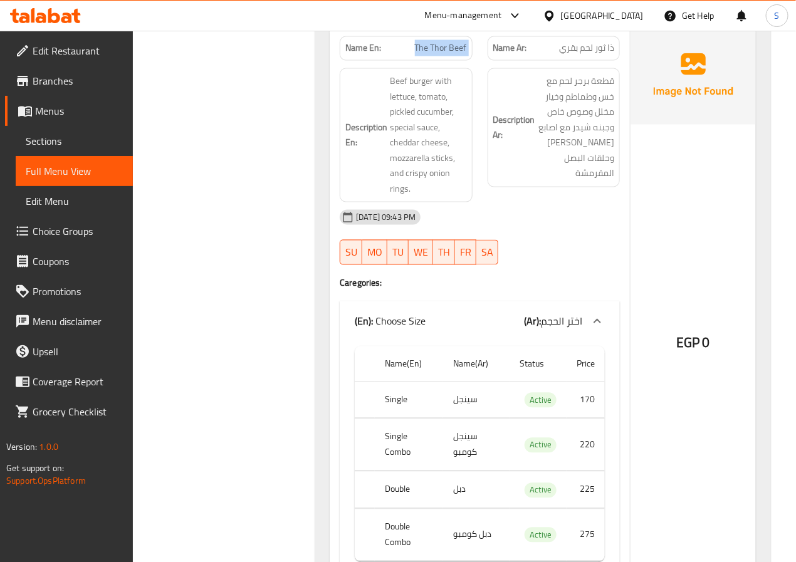
click at [436, 55] on span "The Thor Beef" at bounding box center [441, 48] width 52 height 13
click at [433, 55] on span "The Thor Beef" at bounding box center [441, 48] width 52 height 13
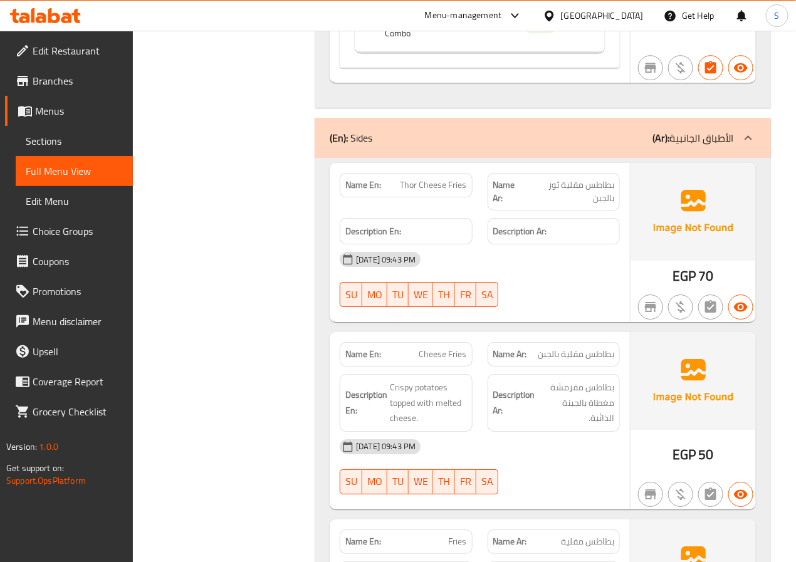
scroll to position [12400, 0]
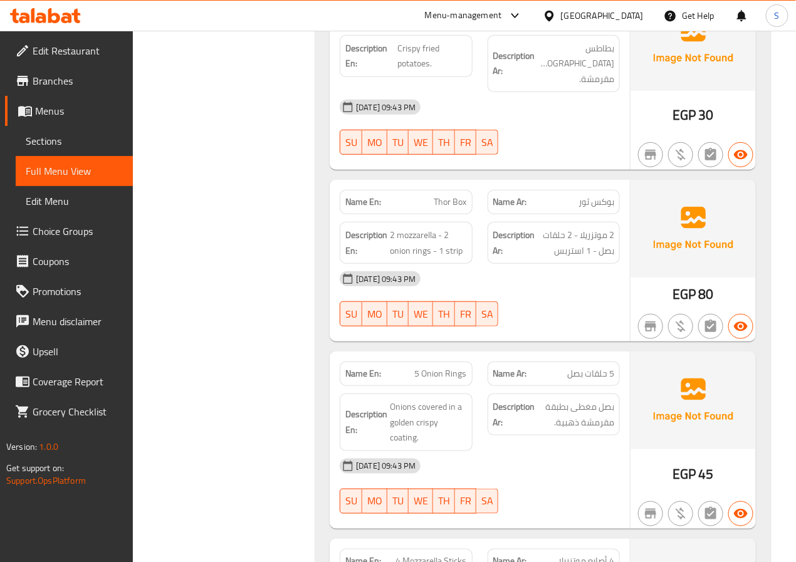
scroll to position [12930, 0]
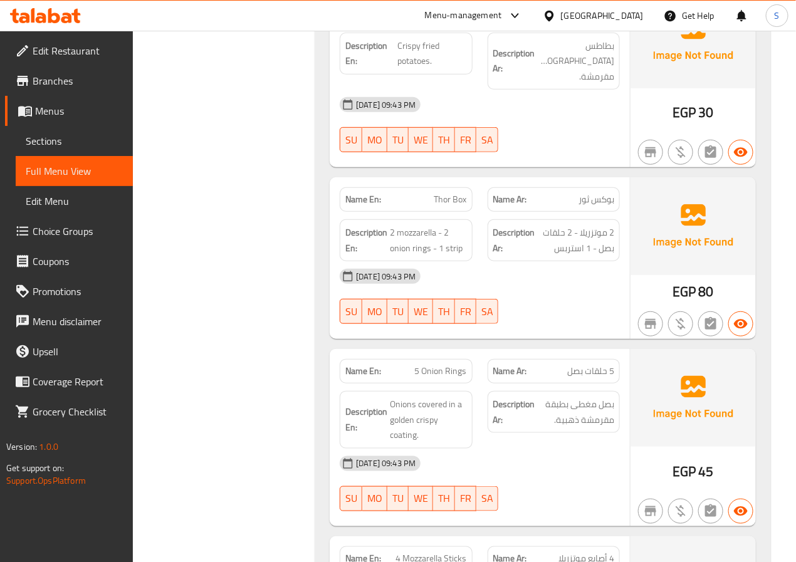
click at [457, 206] on span "Thor Box" at bounding box center [450, 199] width 33 height 13
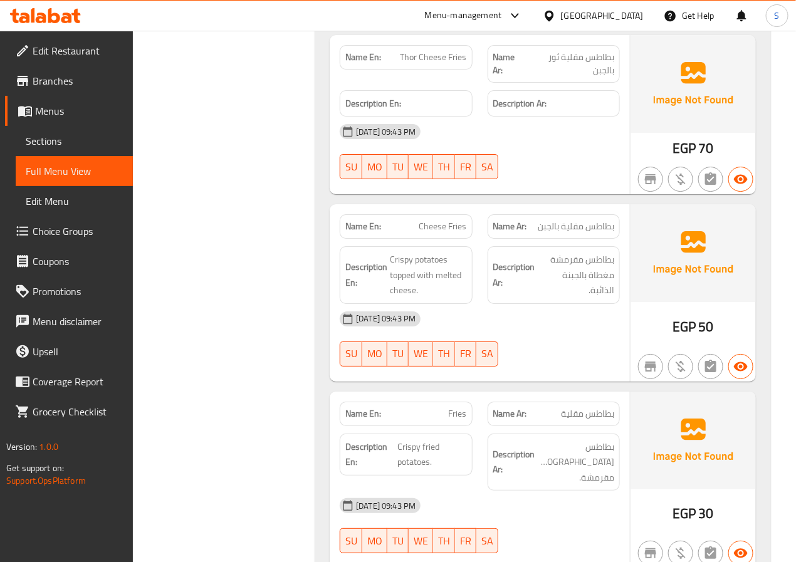
scroll to position [12530, 0]
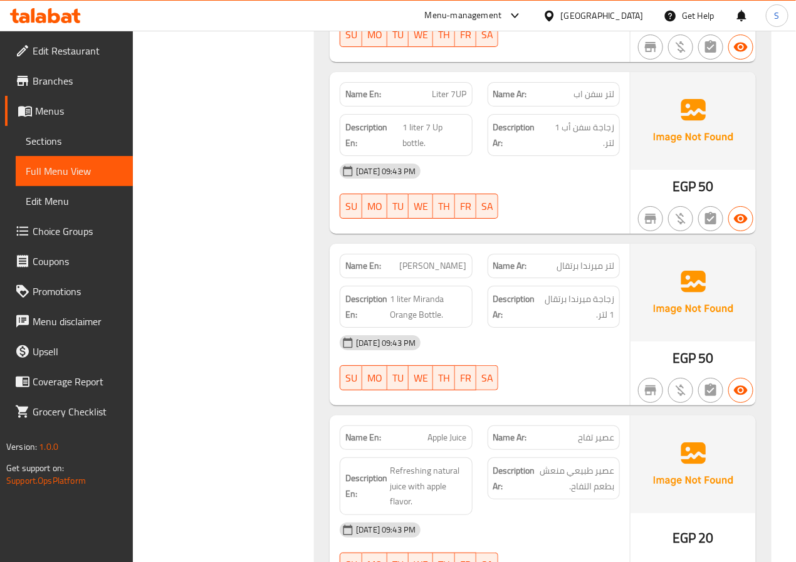
scroll to position [14200, 0]
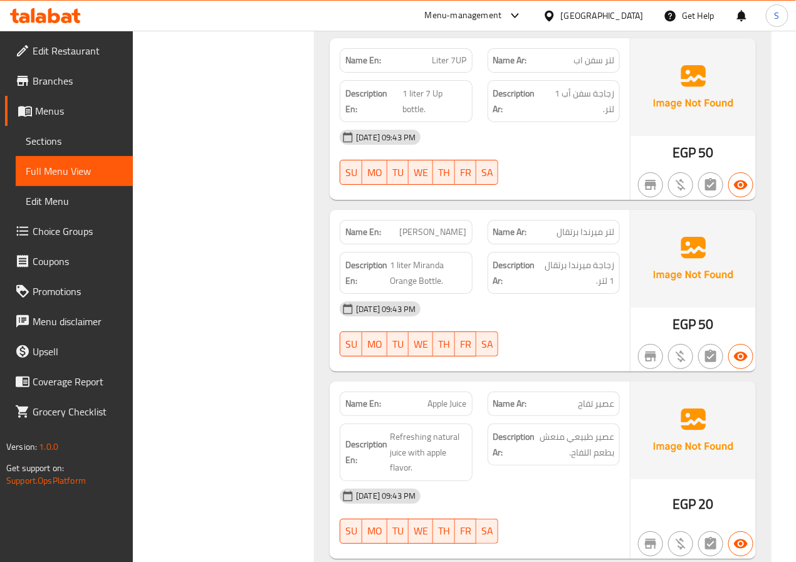
click at [416, 239] on span "[PERSON_NAME]" at bounding box center [433, 232] width 67 height 13
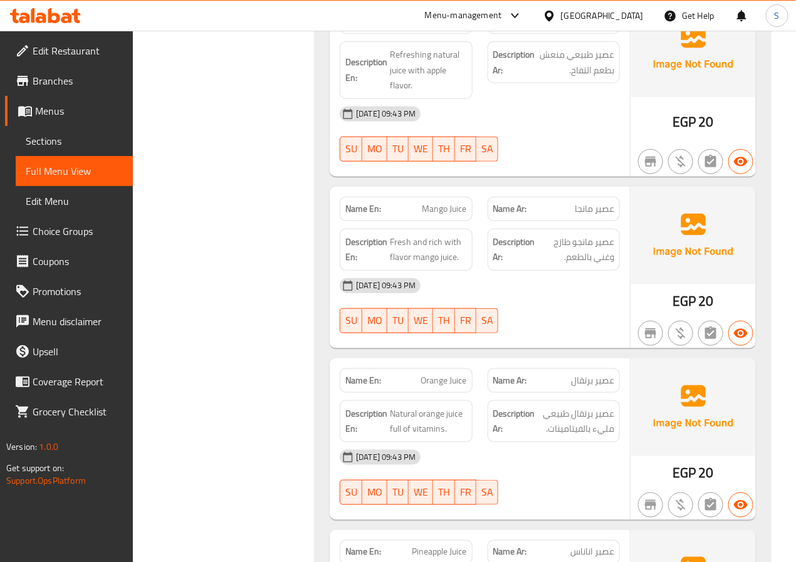
scroll to position [14582, 0]
click at [451, 216] on span "Mango Juice" at bounding box center [444, 209] width 44 height 13
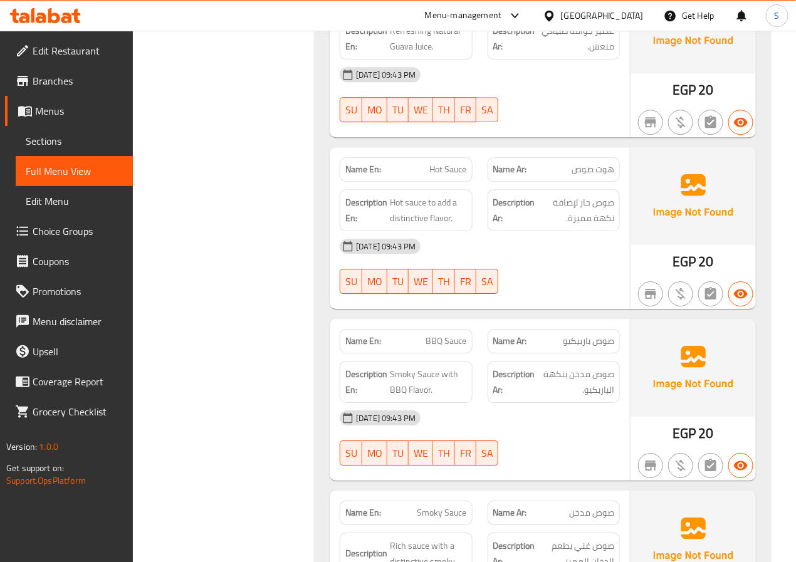
scroll to position [15505, 0]
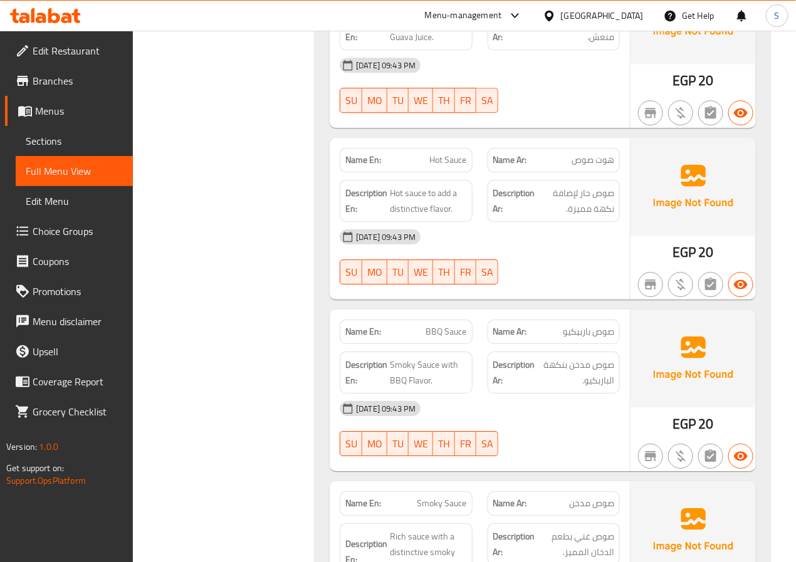
click at [446, 167] on span "Hot Sauce" at bounding box center [448, 160] width 37 height 13
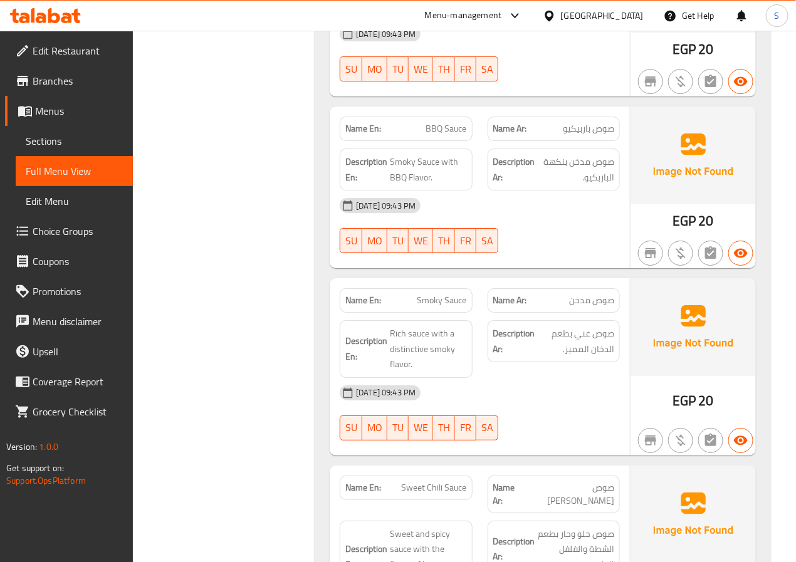
scroll to position [15708, 0]
click at [441, 135] on span "BBQ Sauce" at bounding box center [446, 128] width 41 height 13
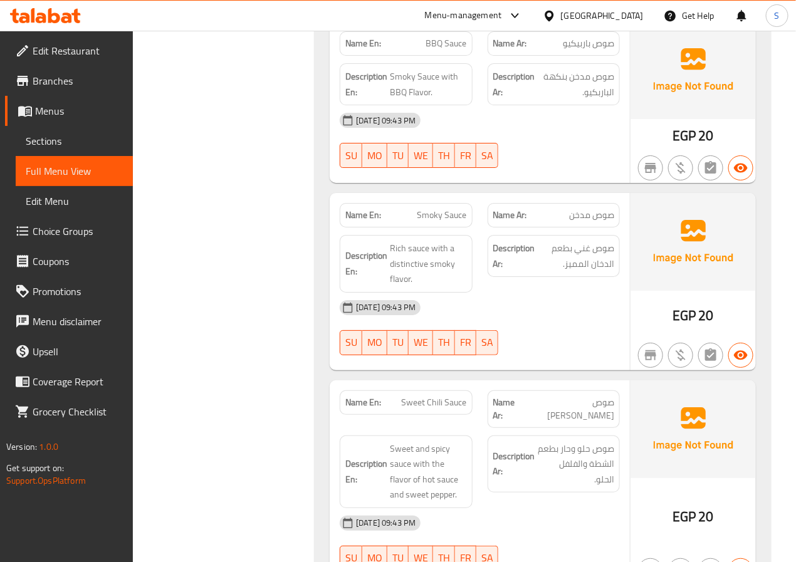
scroll to position [15830, 0]
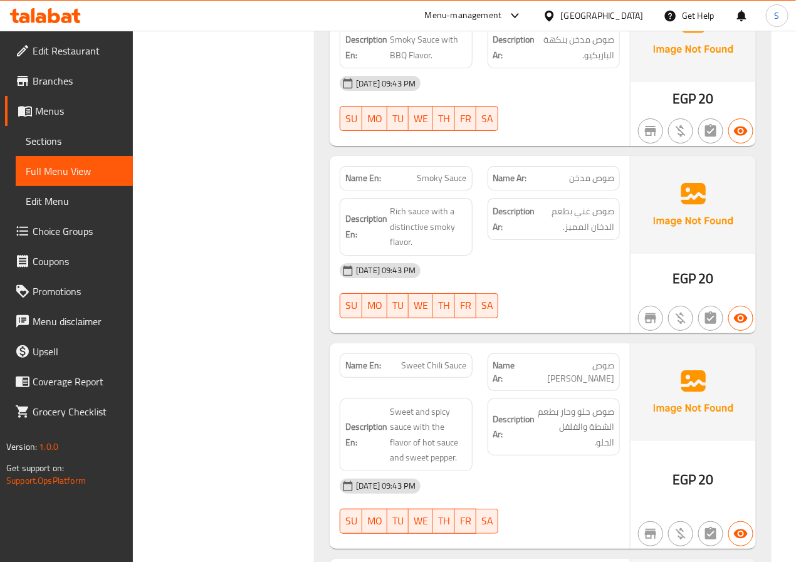
click at [440, 185] on span "Smoky Sauce" at bounding box center [442, 178] width 50 height 13
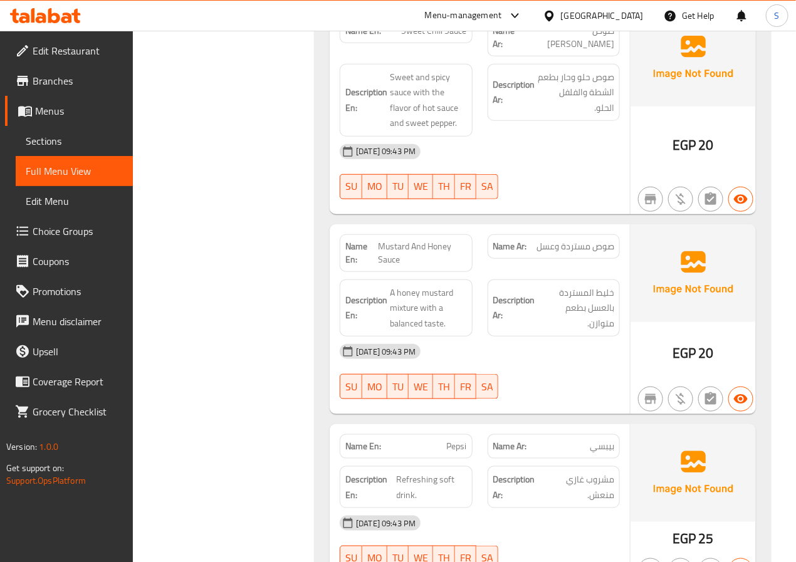
scroll to position [16166, 0]
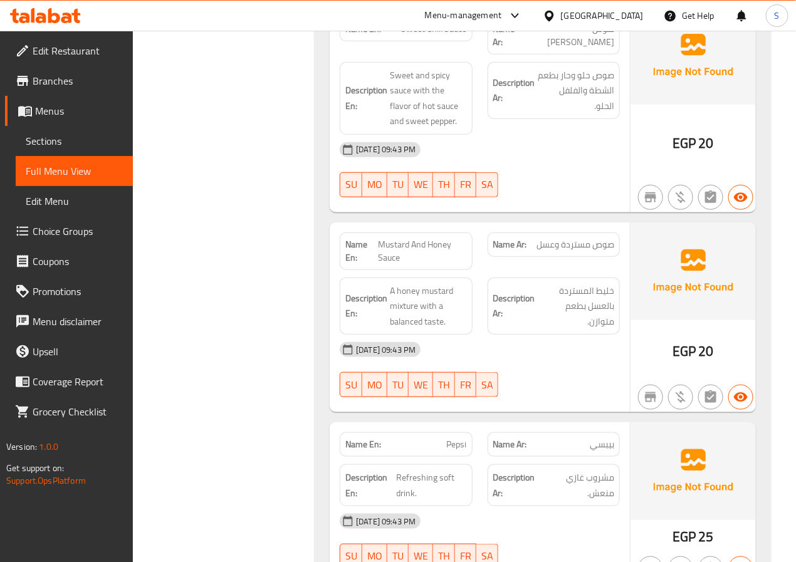
click at [407, 264] on span "Mustard And Honey Sauce" at bounding box center [422, 251] width 88 height 26
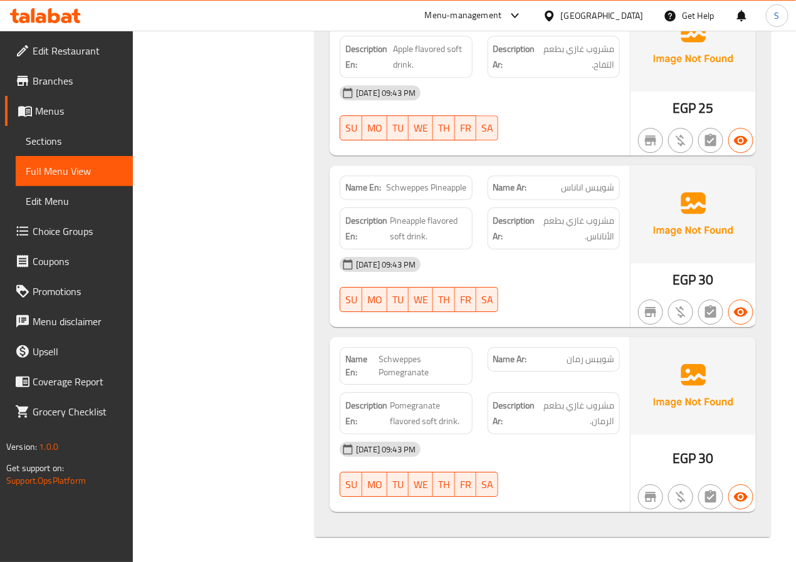
scroll to position [17155, 0]
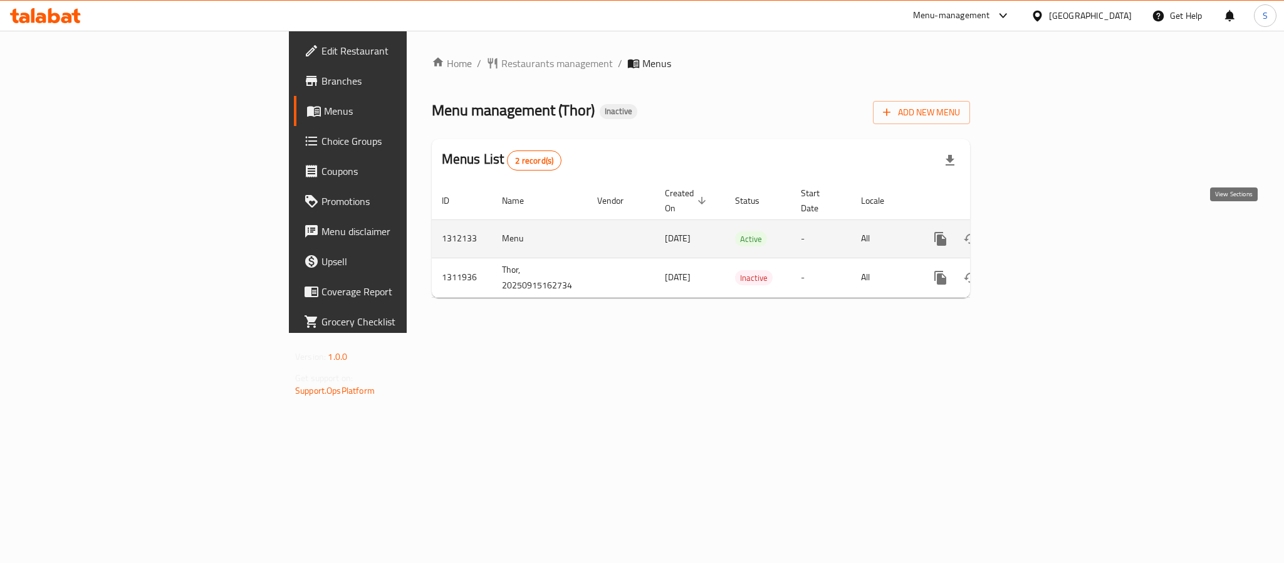
click at [1046, 224] on link "enhanced table" at bounding box center [1031, 239] width 30 height 30
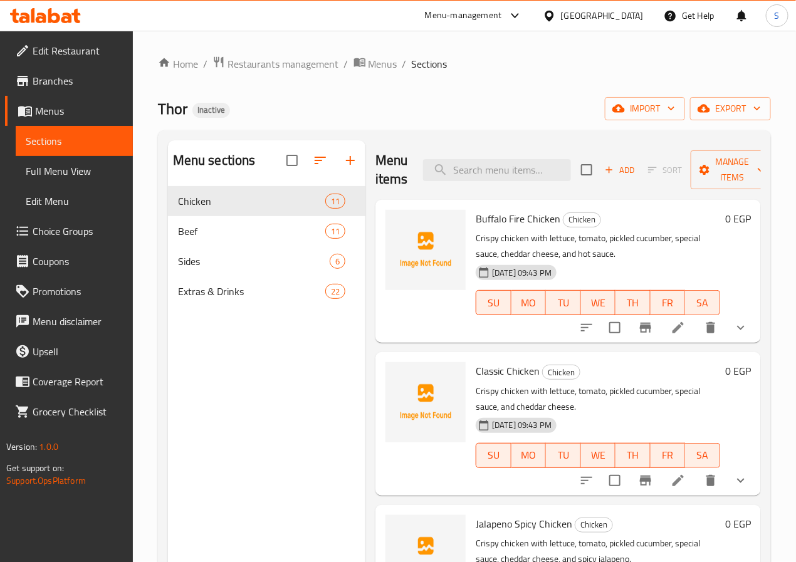
click at [660, 320] on li at bounding box center [677, 327] width 35 height 23
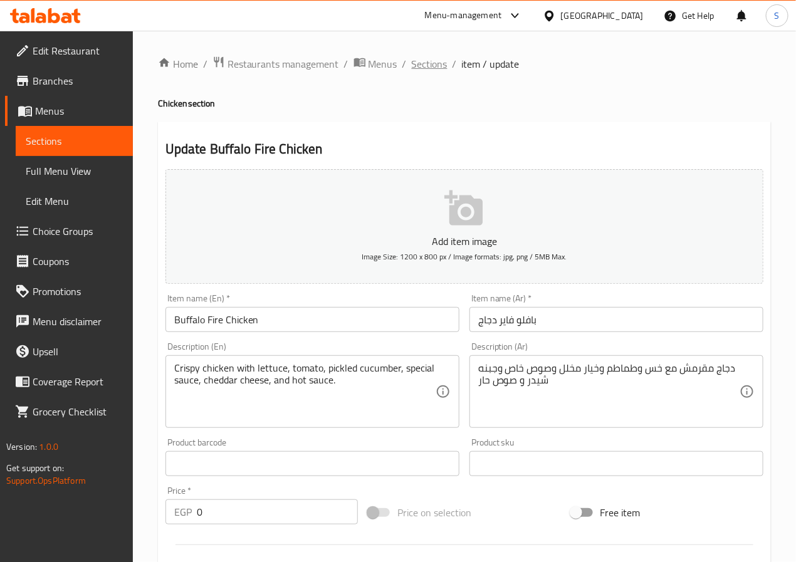
click at [429, 56] on span "Sections" at bounding box center [430, 63] width 36 height 15
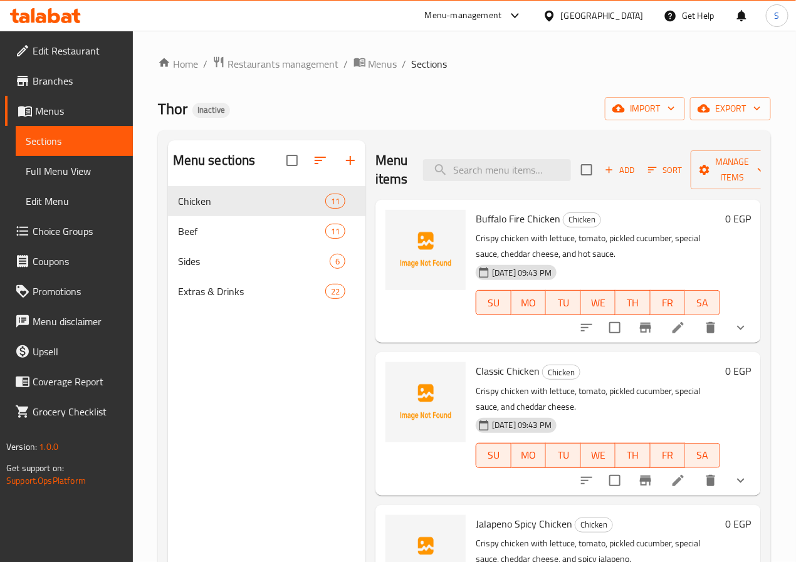
click at [662, 337] on li at bounding box center [677, 327] width 35 height 23
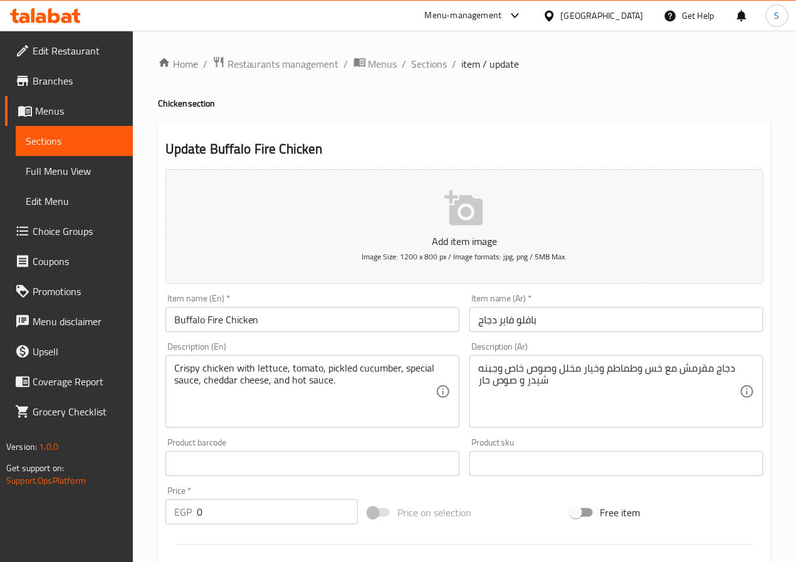
drag, startPoint x: 437, startPoint y: 61, endPoint x: 427, endPoint y: 48, distance: 16.5
click at [436, 60] on span "Sections" at bounding box center [430, 63] width 36 height 15
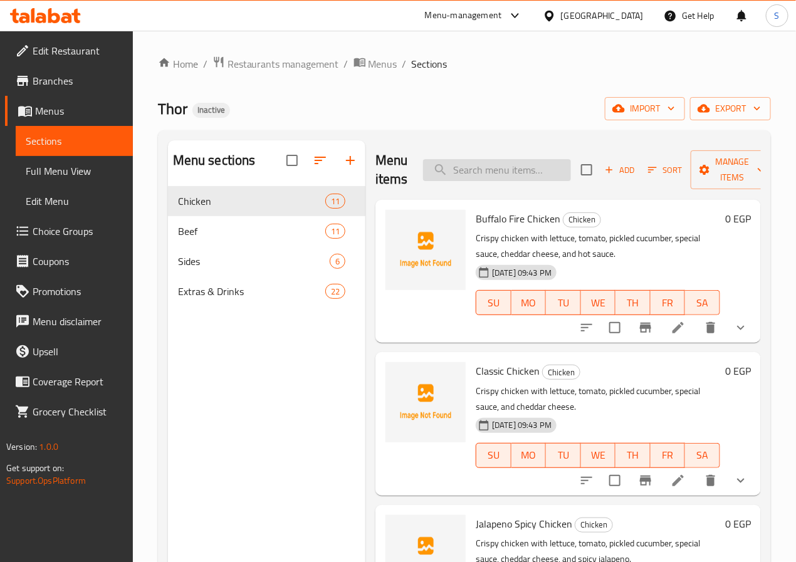
click at [495, 179] on input "search" at bounding box center [497, 170] width 148 height 22
paste input "Thor Texos Chicken"
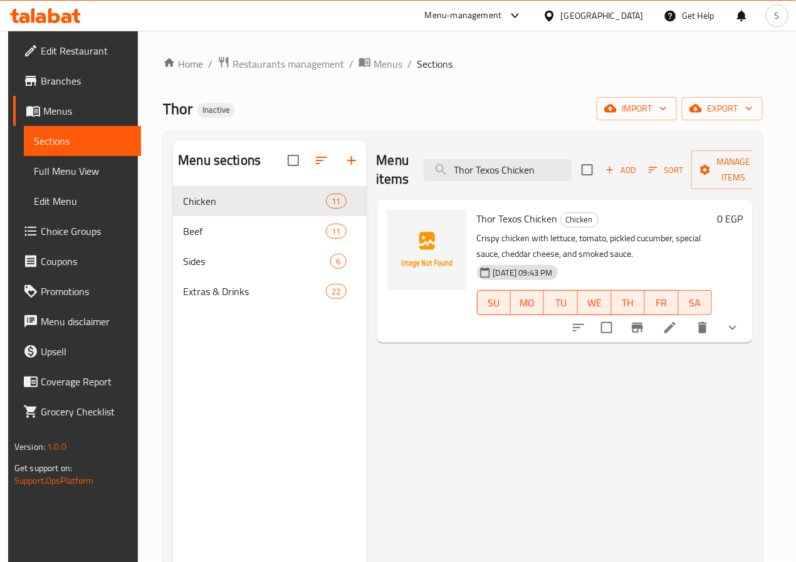
type input "Thor Texos Chicken"
click at [686, 325] on li at bounding box center [669, 327] width 35 height 23
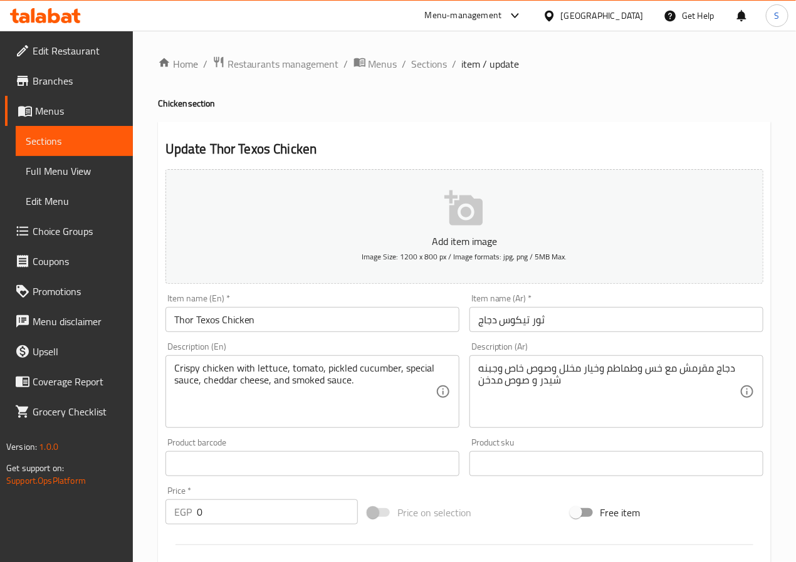
click at [511, 318] on input "ثور تيكوس دجاج" at bounding box center [616, 319] width 294 height 25
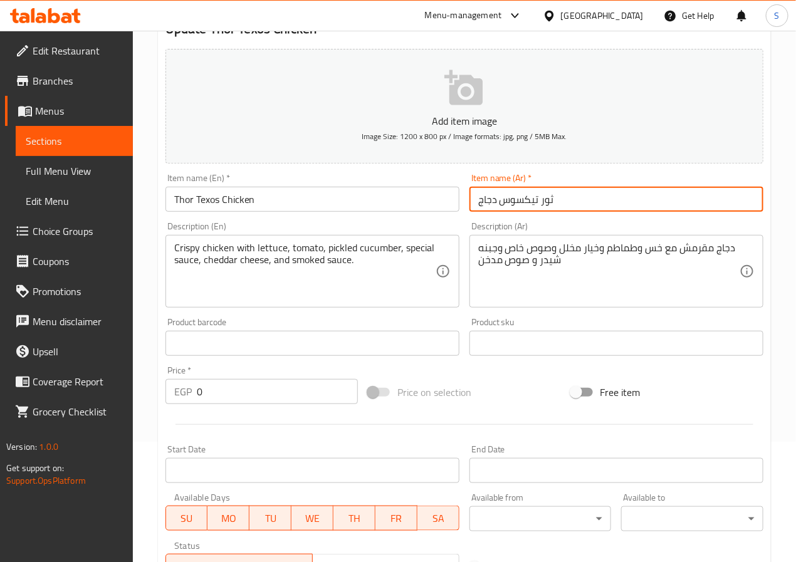
scroll to position [427, 0]
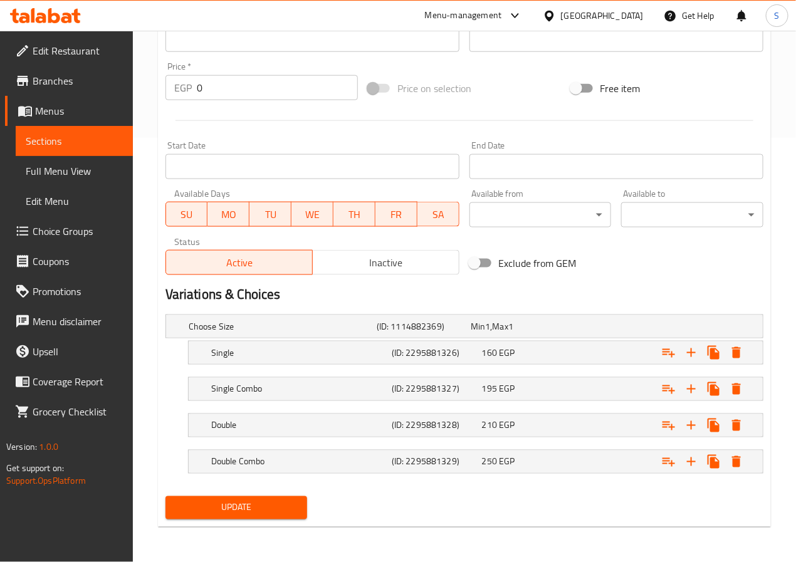
type input "ثور تيكسوس دجاج"
click at [269, 497] on button "Update" at bounding box center [236, 507] width 142 height 23
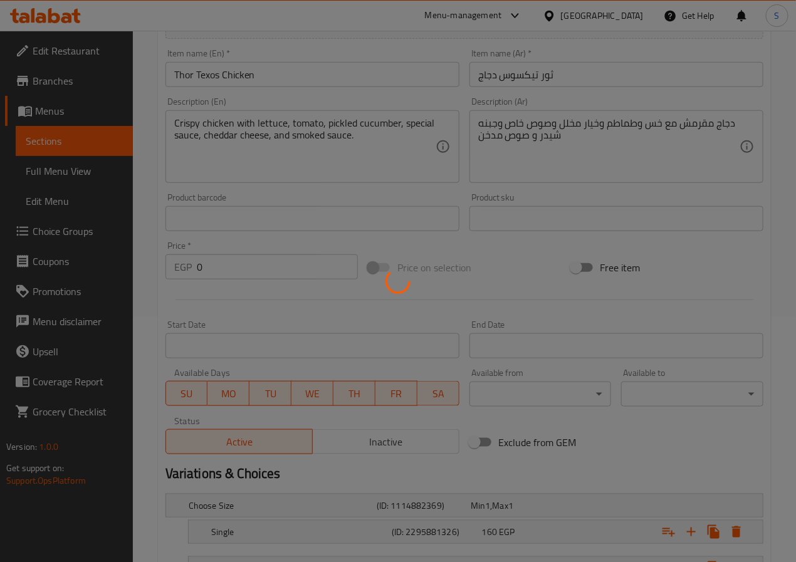
scroll to position [0, 0]
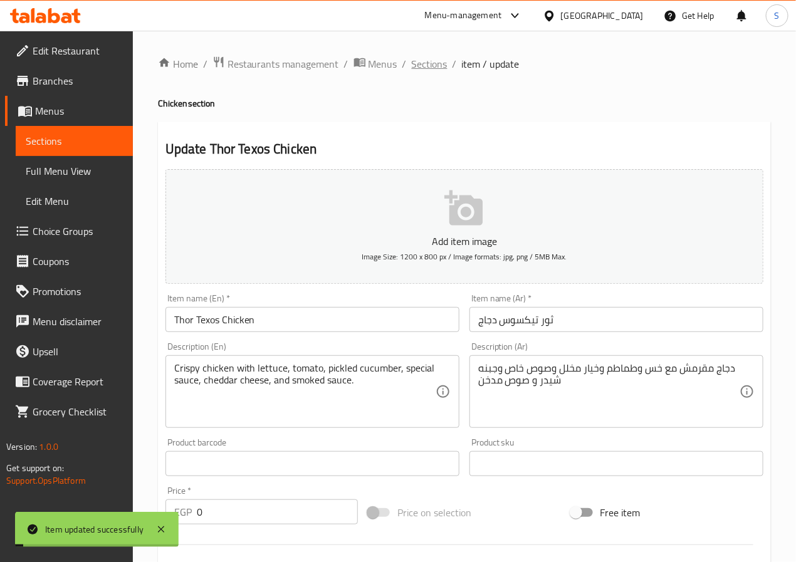
click at [427, 65] on span "Sections" at bounding box center [430, 63] width 36 height 15
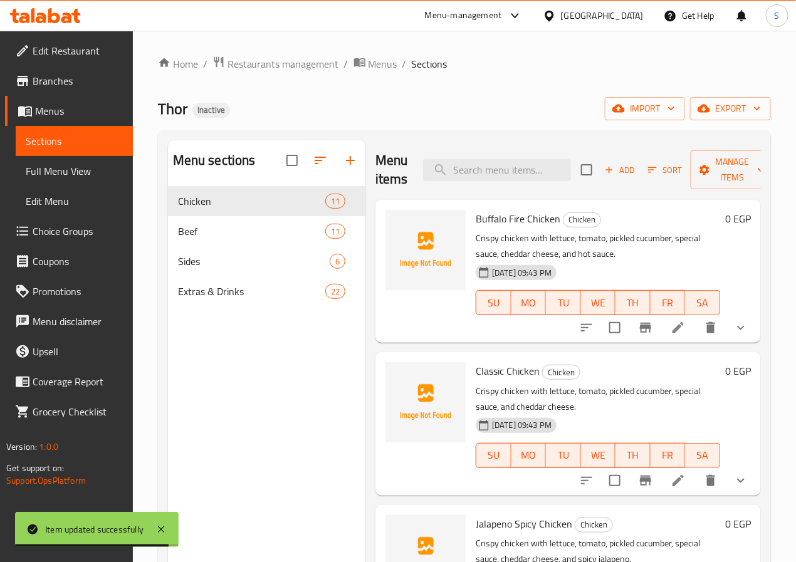
click at [672, 339] on li at bounding box center [677, 327] width 35 height 23
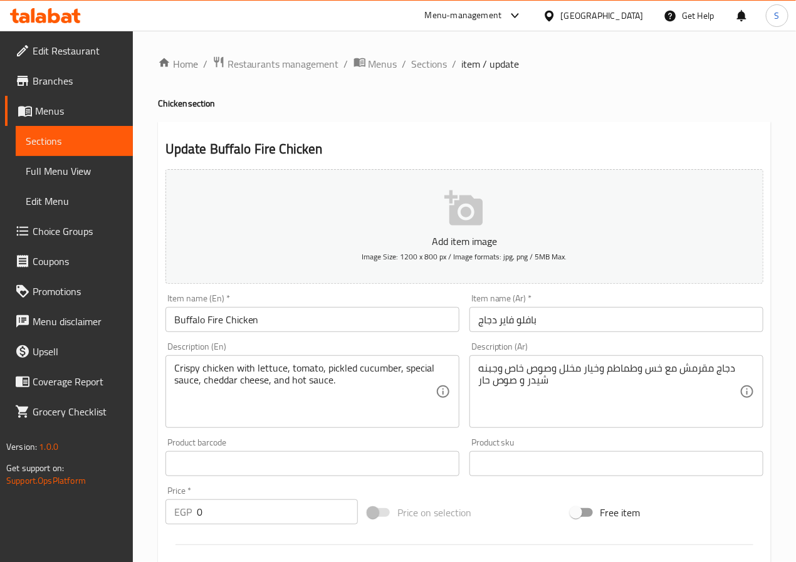
click at [425, 50] on div "Home / Restaurants management / Menus / Sections / item / update Chicken sectio…" at bounding box center [464, 509] width 663 height 956
click at [425, 63] on span "Sections" at bounding box center [430, 63] width 36 height 15
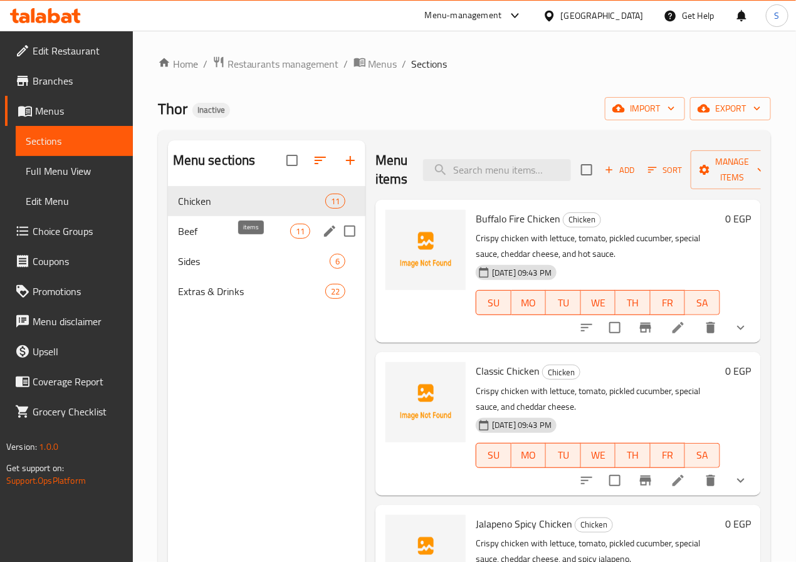
drag, startPoint x: 241, startPoint y: 250, endPoint x: 300, endPoint y: 269, distance: 61.4
click at [290, 239] on div "11" at bounding box center [300, 231] width 20 height 15
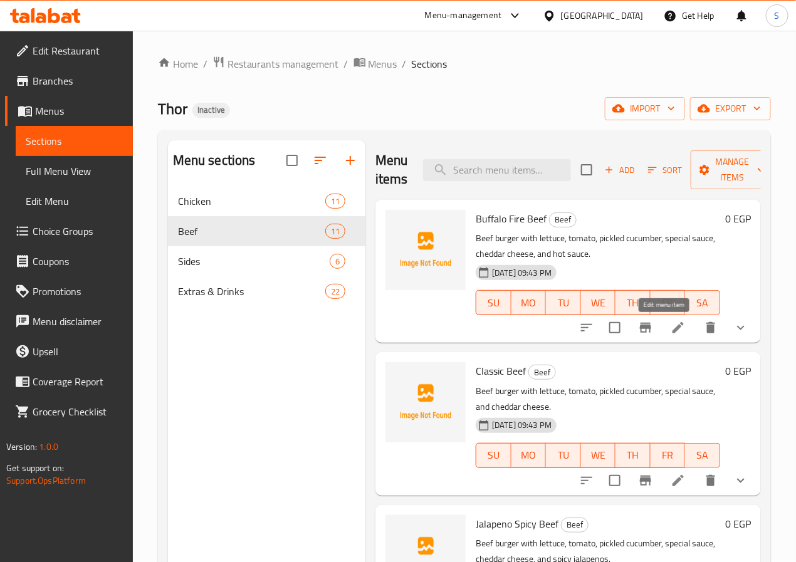
click at [672, 328] on icon at bounding box center [677, 327] width 11 height 11
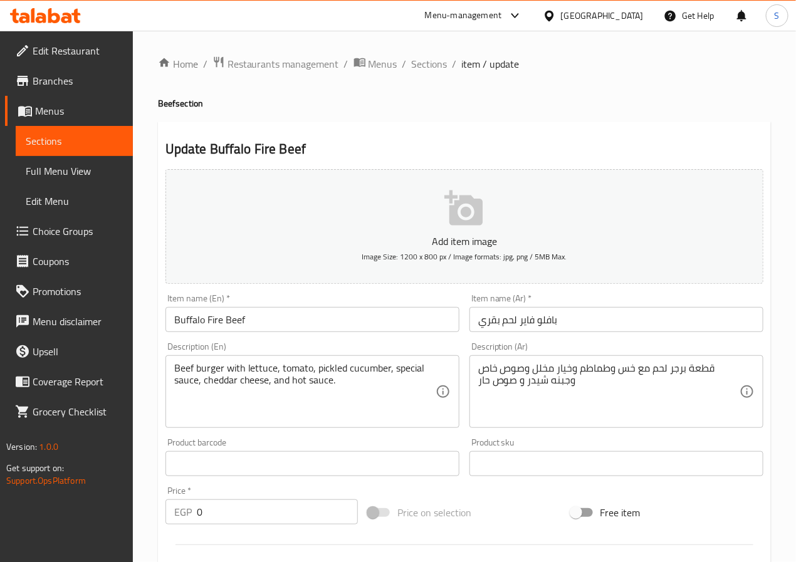
click at [185, 367] on textarea "Beef burger with lettuce, tomato, pickled cucumber, special sauce, cheddar chee…" at bounding box center [304, 392] width 261 height 60
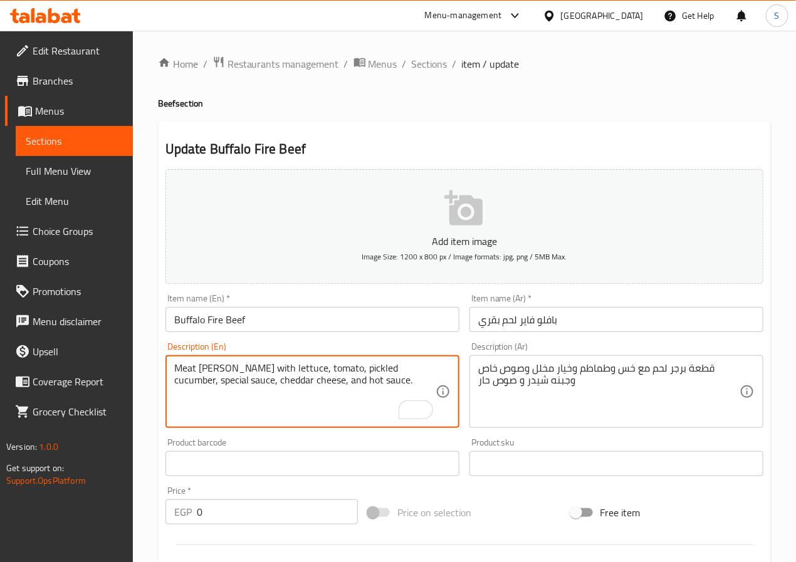
type textarea "Meat burger patty with lettuce, tomato, pickled cucumber, special sauce, chedda…"
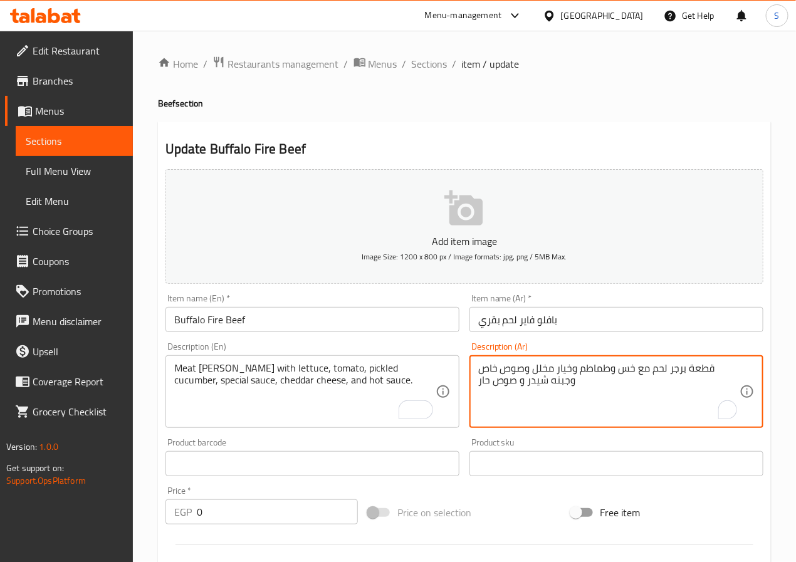
drag, startPoint x: 515, startPoint y: 382, endPoint x: 480, endPoint y: 384, distance: 35.1
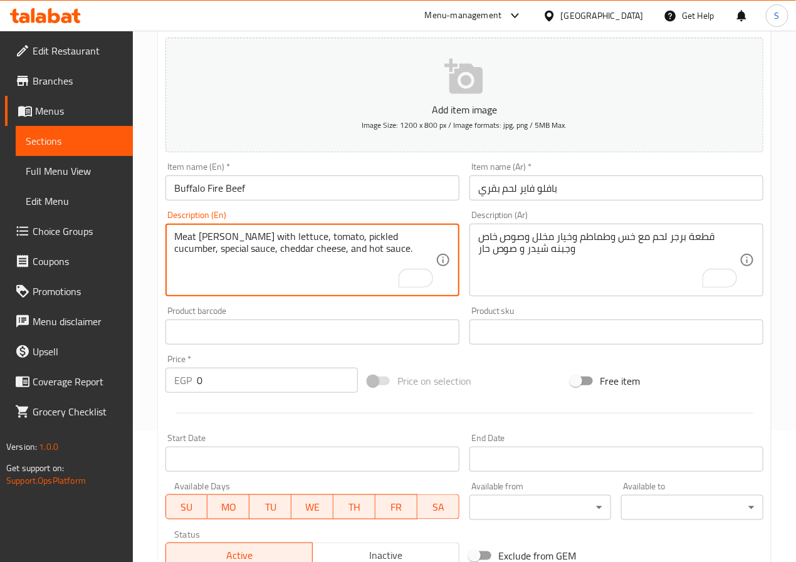
scroll to position [427, 0]
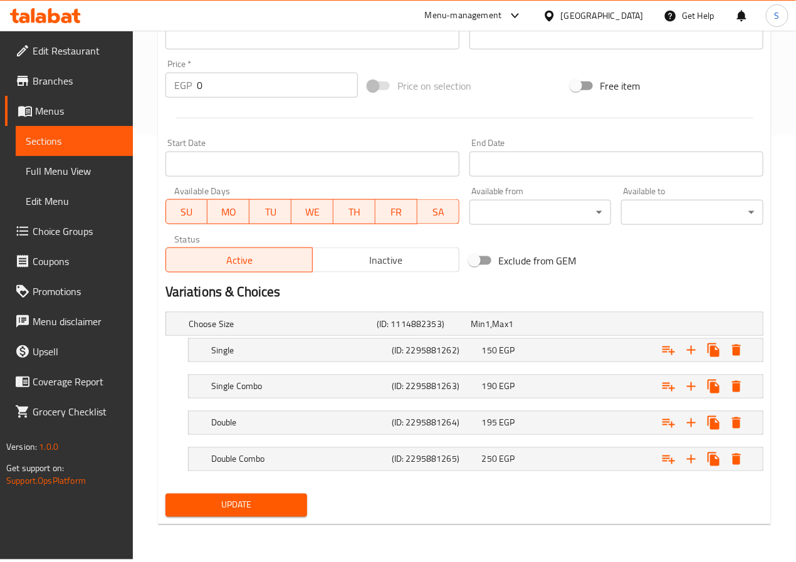
click at [268, 513] on span "Update" at bounding box center [236, 506] width 122 height 16
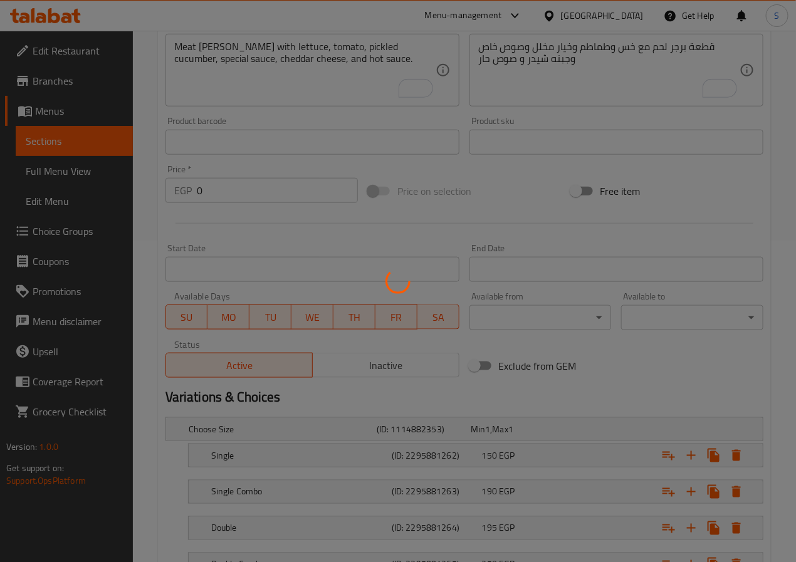
scroll to position [0, 0]
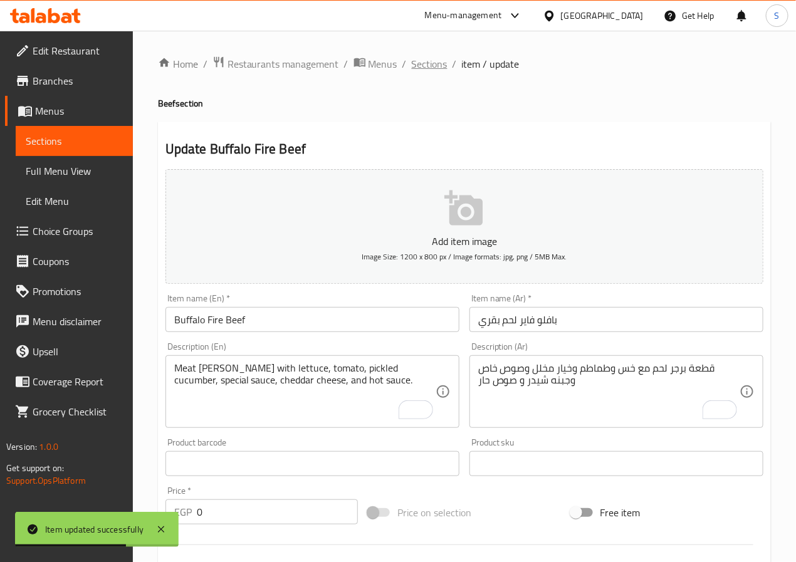
click at [436, 63] on span "Sections" at bounding box center [430, 63] width 36 height 15
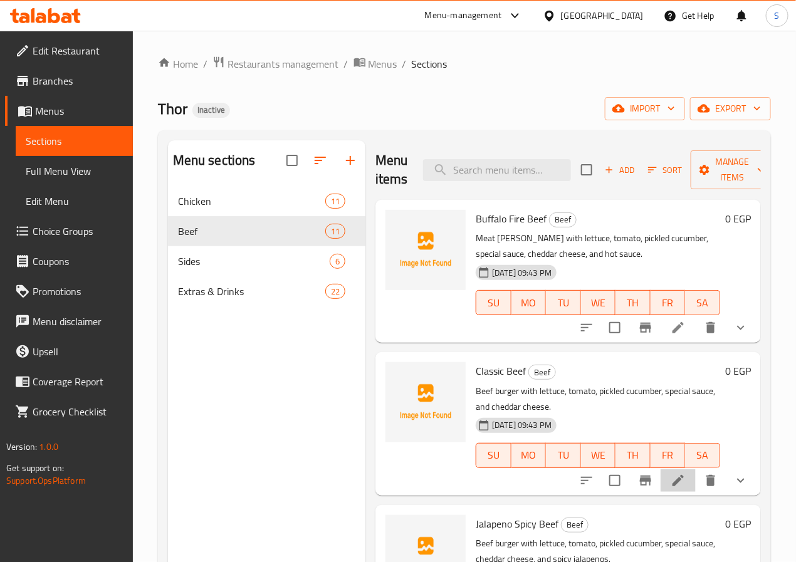
click at [662, 472] on li at bounding box center [677, 480] width 35 height 23
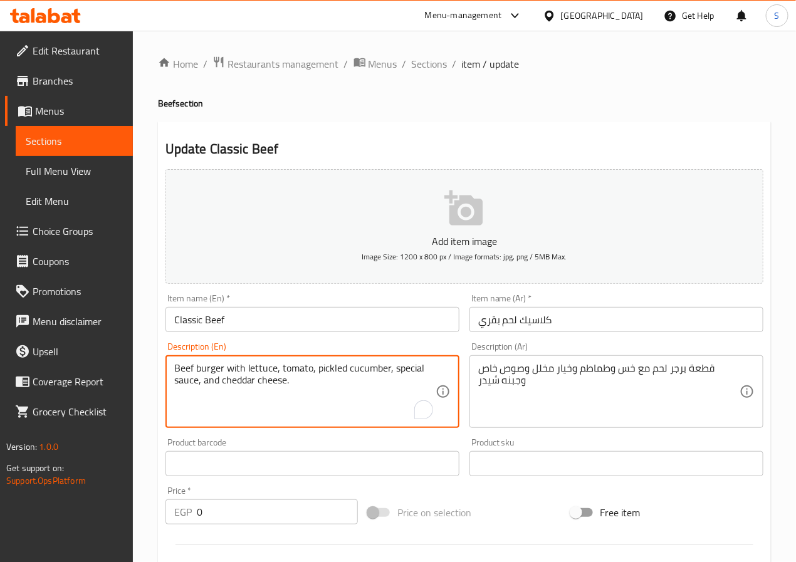
click at [184, 370] on textarea "Beef burger with lettuce, tomato, pickled cucumber, special sauce, and cheddar …" at bounding box center [304, 392] width 261 height 60
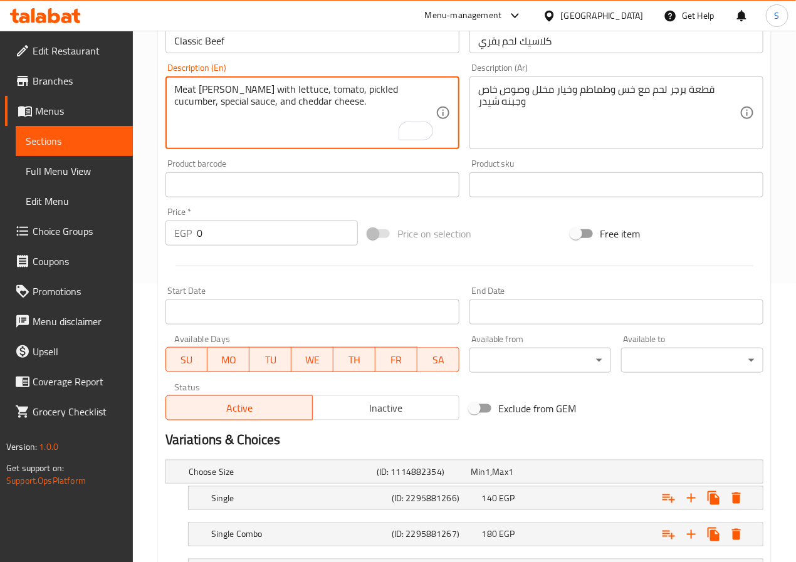
scroll to position [427, 0]
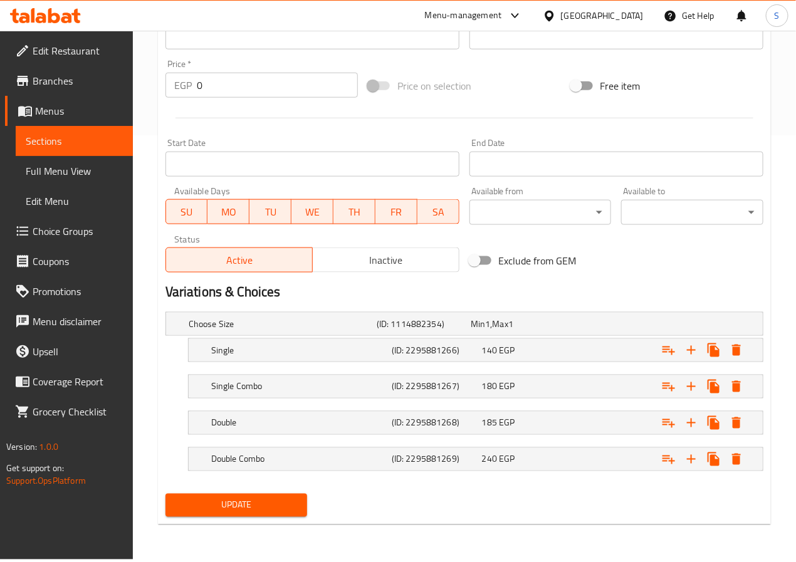
type textarea "Meat burger patty with lettuce, tomato, pickled cucumber, special sauce, and ch…"
click at [241, 506] on span "Update" at bounding box center [236, 506] width 122 height 16
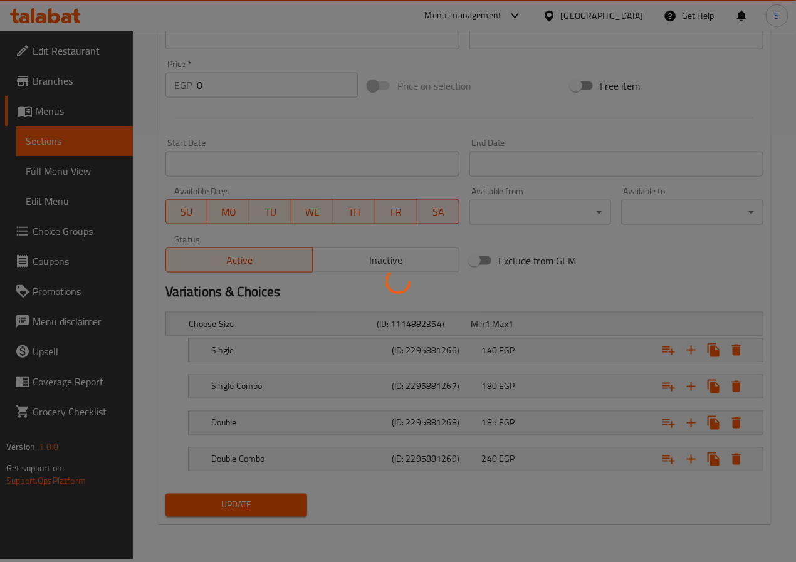
scroll to position [0, 0]
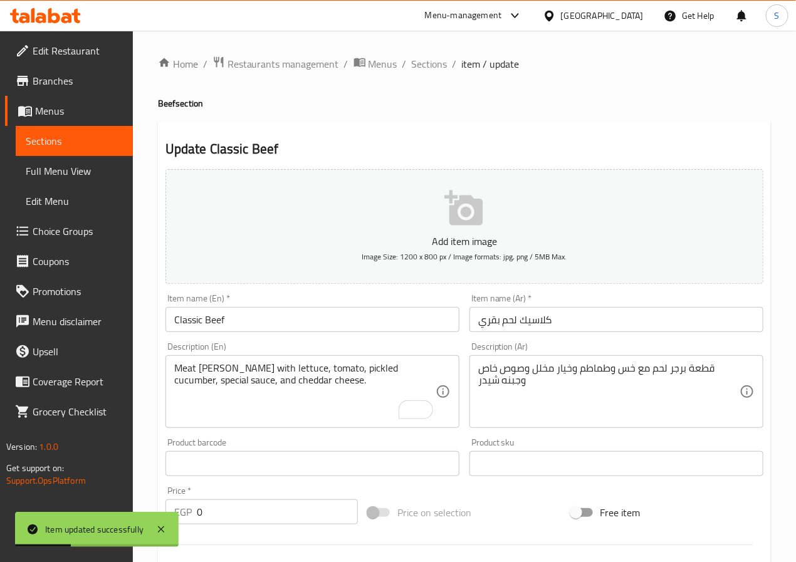
drag, startPoint x: 418, startPoint y: 64, endPoint x: 383, endPoint y: 11, distance: 62.9
click at [418, 64] on span "Sections" at bounding box center [430, 63] width 36 height 15
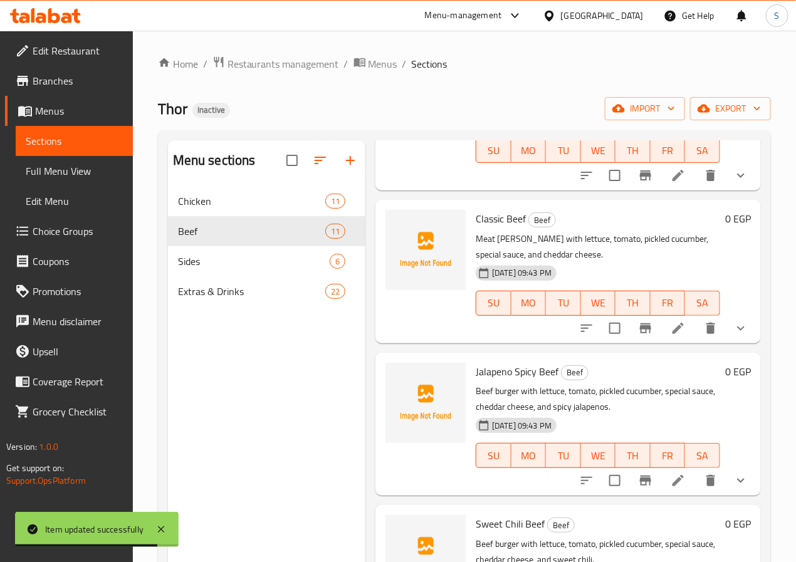
scroll to position [175, 0]
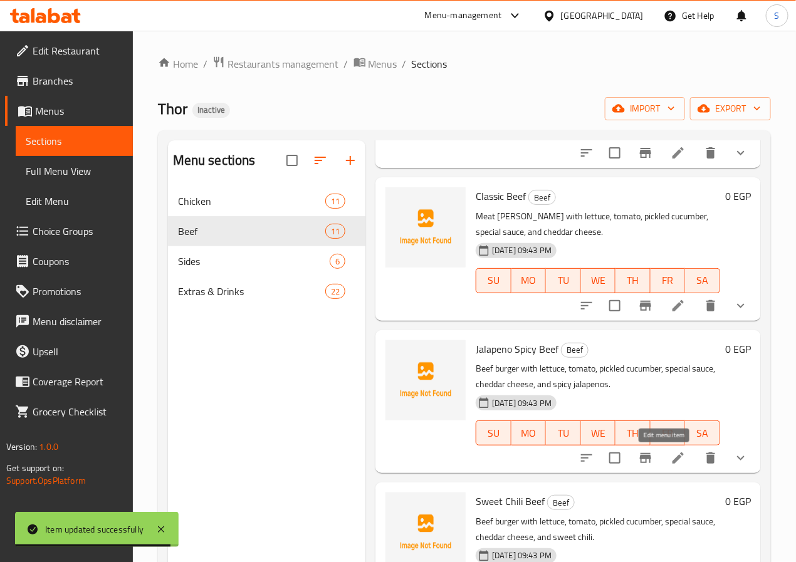
click at [670, 461] on icon at bounding box center [677, 458] width 15 height 15
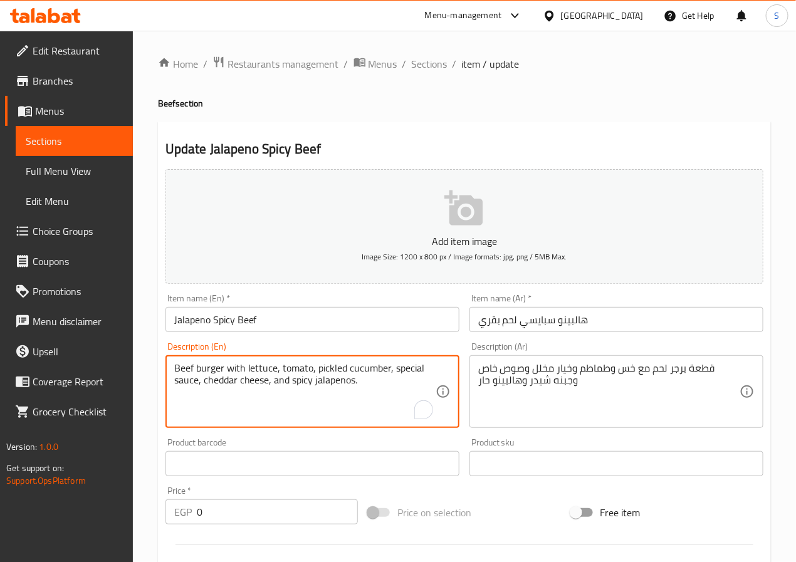
click at [179, 369] on textarea "Beef burger with lettuce, tomato, pickled cucumber, special sauce, cheddar chee…" at bounding box center [304, 392] width 261 height 60
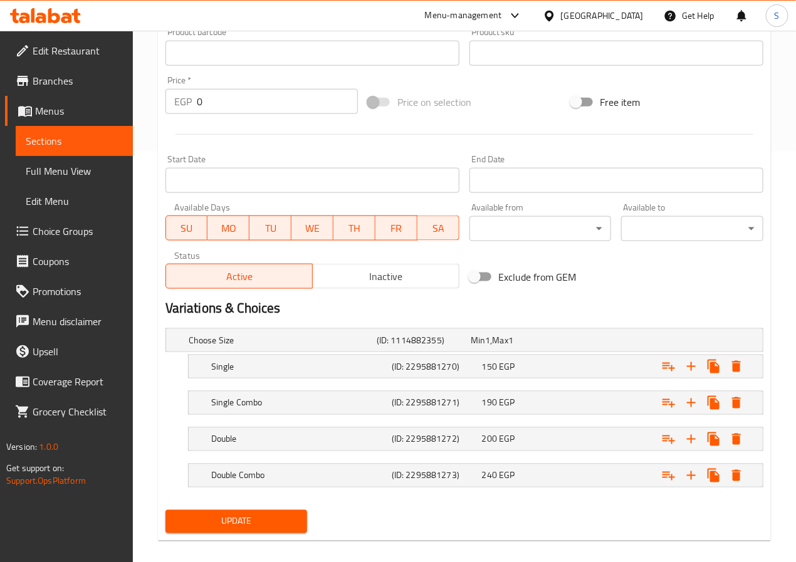
scroll to position [427, 0]
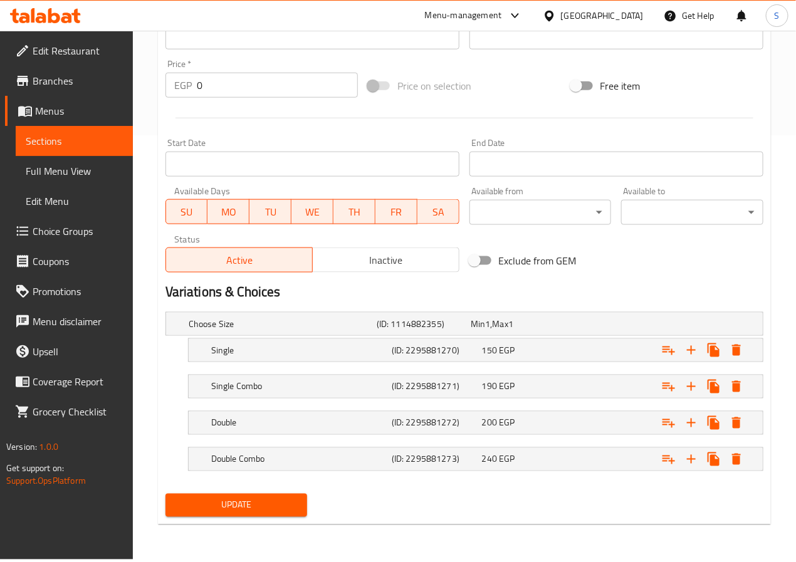
type textarea "Meat burger patty with lettuce, tomato, pickled cucumber, special sauce, chedda…"
click at [256, 513] on span "Update" at bounding box center [236, 506] width 122 height 16
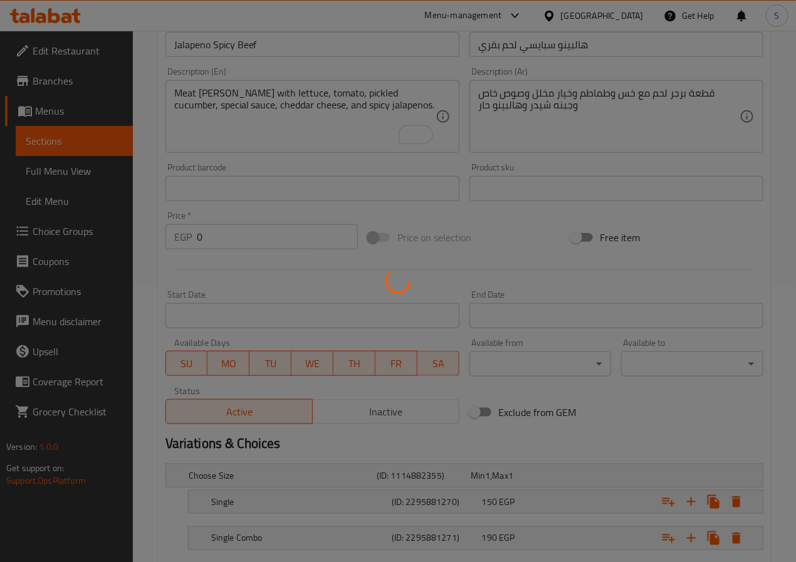
scroll to position [0, 0]
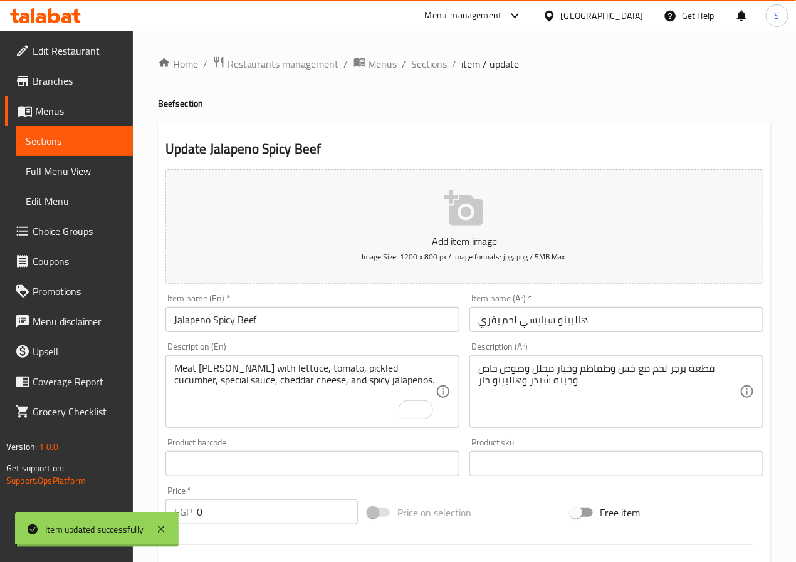
drag, startPoint x: 420, startPoint y: 65, endPoint x: 378, endPoint y: 8, distance: 70.4
click at [420, 65] on span "Sections" at bounding box center [430, 63] width 36 height 15
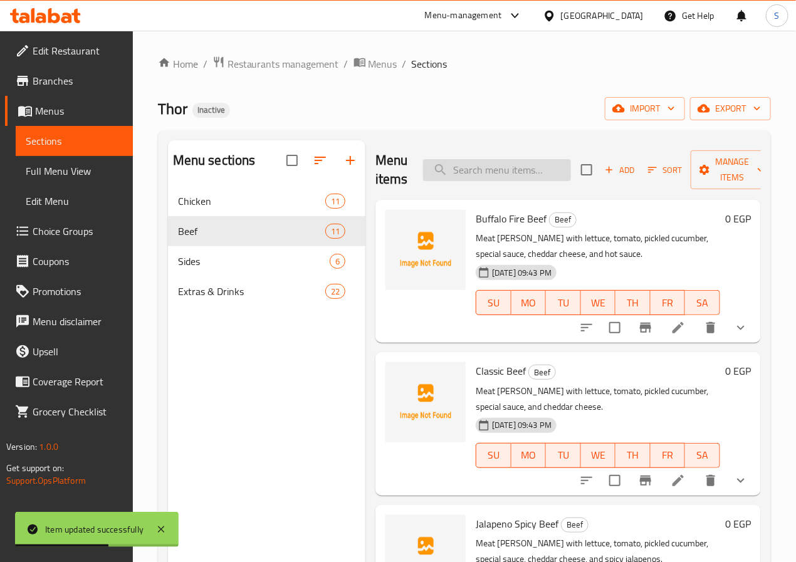
click at [495, 170] on input "search" at bounding box center [497, 170] width 148 height 22
paste input "Sweet Chili Beef"
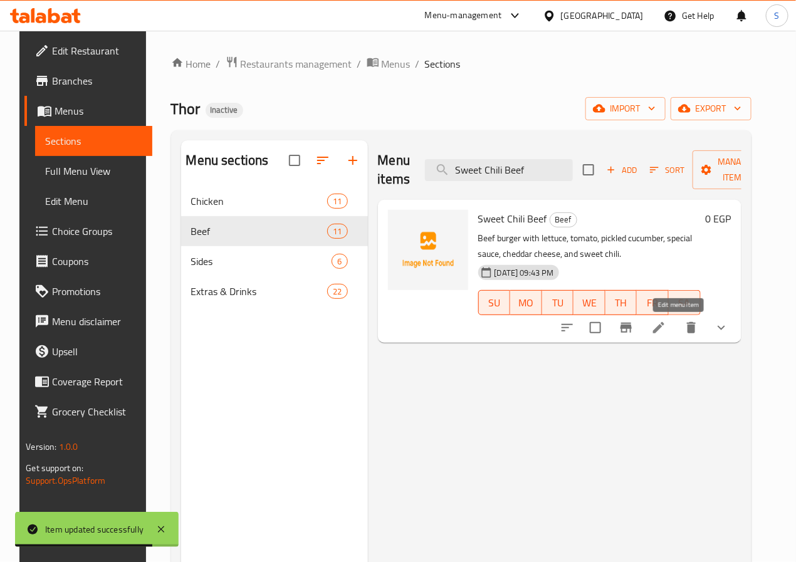
type input "Sweet Chili Beef"
click at [664, 333] on icon at bounding box center [658, 327] width 11 height 11
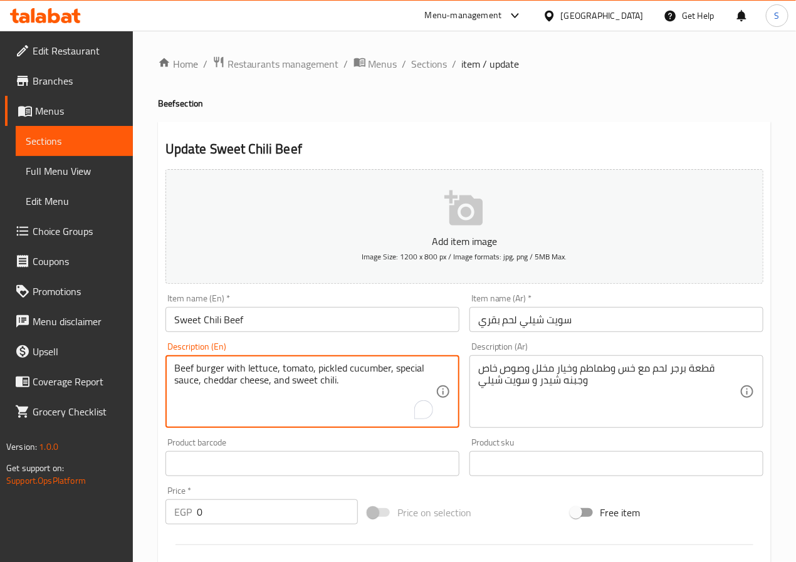
click at [185, 365] on textarea "Beef burger with lettuce, tomato, pickled cucumber, special sauce, cheddar chee…" at bounding box center [304, 392] width 261 height 60
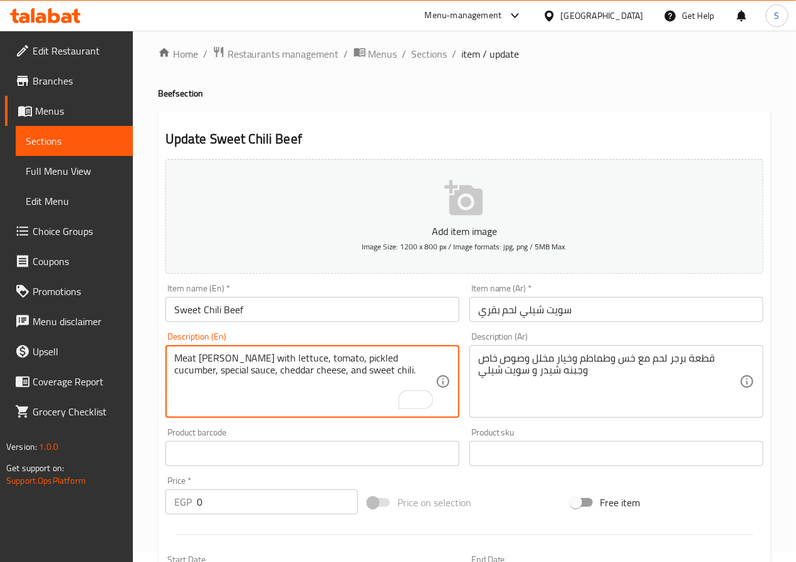
scroll to position [427, 0]
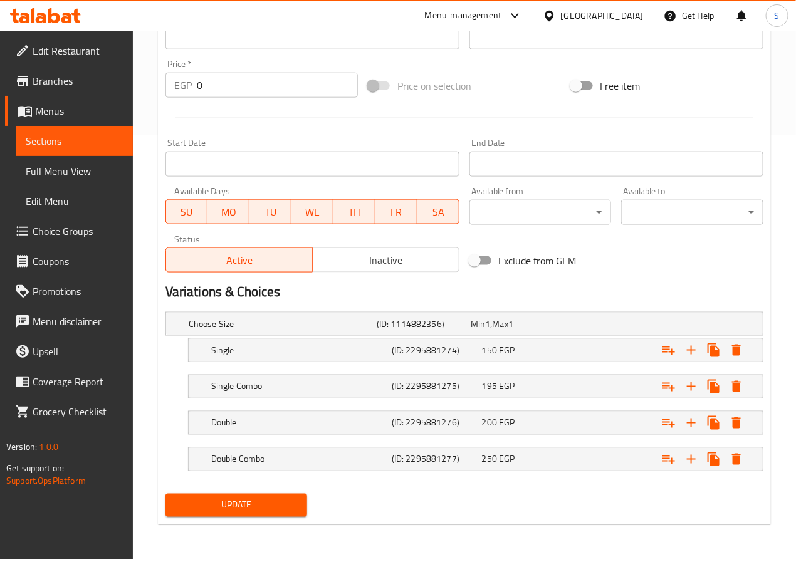
type textarea "Meat burger patty with lettuce, tomato, pickled cucumber, special sauce, chedda…"
click at [235, 522] on div "Update" at bounding box center [236, 505] width 152 height 33
click at [237, 510] on span "Update" at bounding box center [236, 506] width 122 height 16
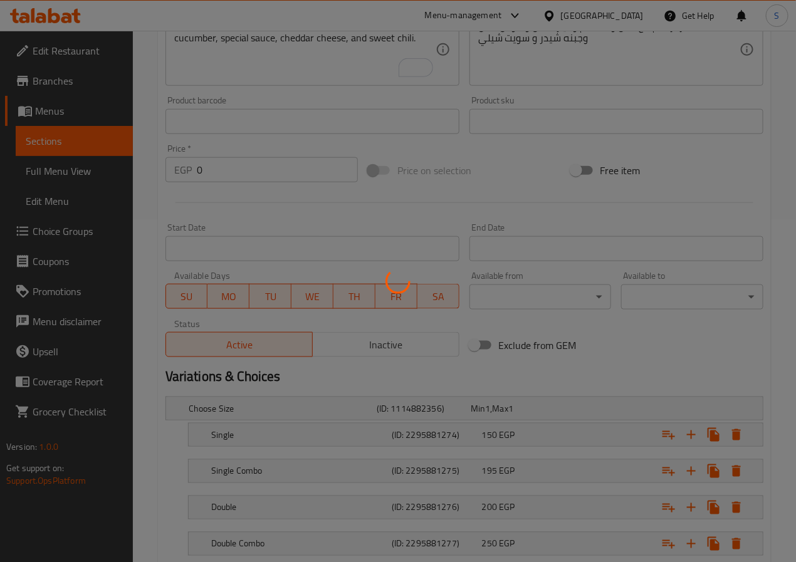
scroll to position [0, 0]
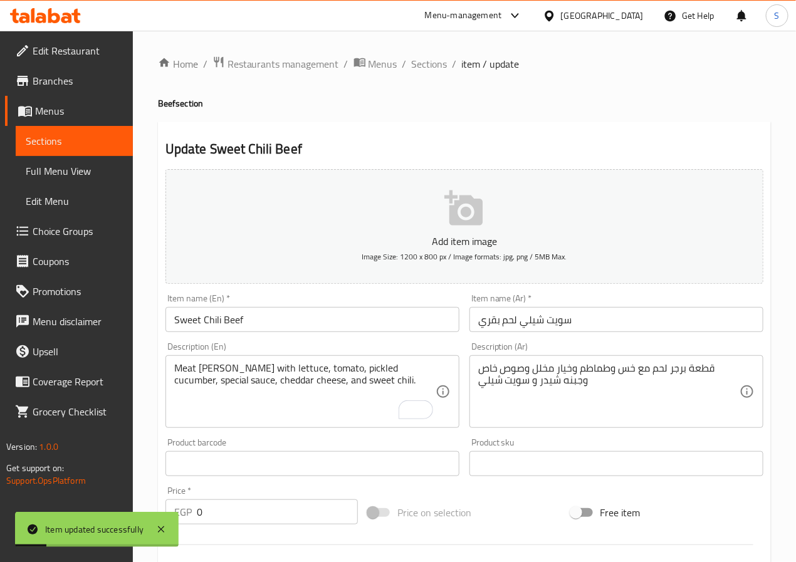
drag, startPoint x: 429, startPoint y: 65, endPoint x: 397, endPoint y: 9, distance: 63.7
click at [429, 65] on span "Sections" at bounding box center [430, 63] width 36 height 15
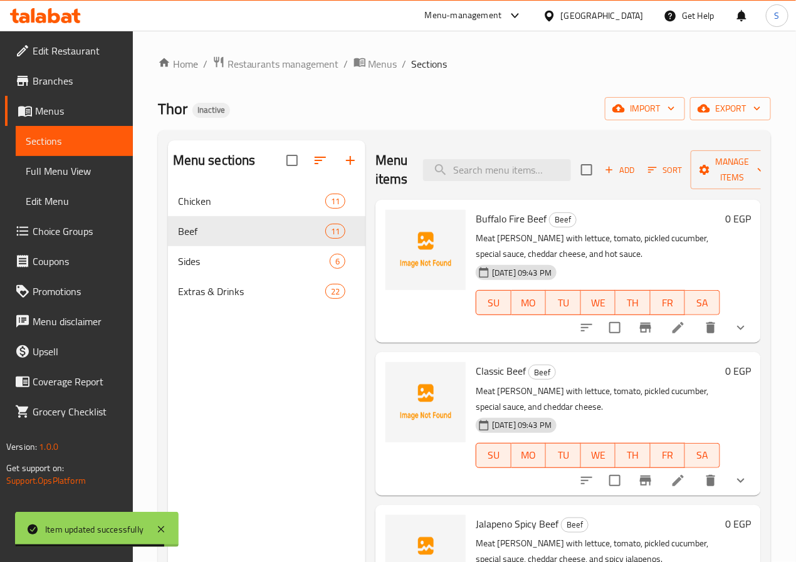
click at [461, 189] on div "Menu items Add Sort Manage items" at bounding box center [567, 170] width 385 height 60
click at [461, 181] on input "search" at bounding box center [497, 170] width 148 height 22
paste input "Thor Mushroom Beef"
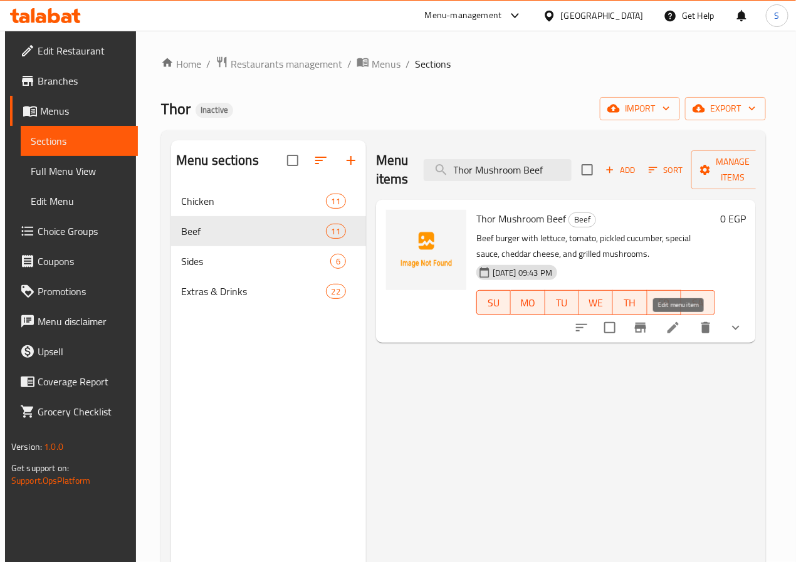
type input "Thor Mushroom Beef"
click at [679, 325] on icon at bounding box center [672, 327] width 11 height 11
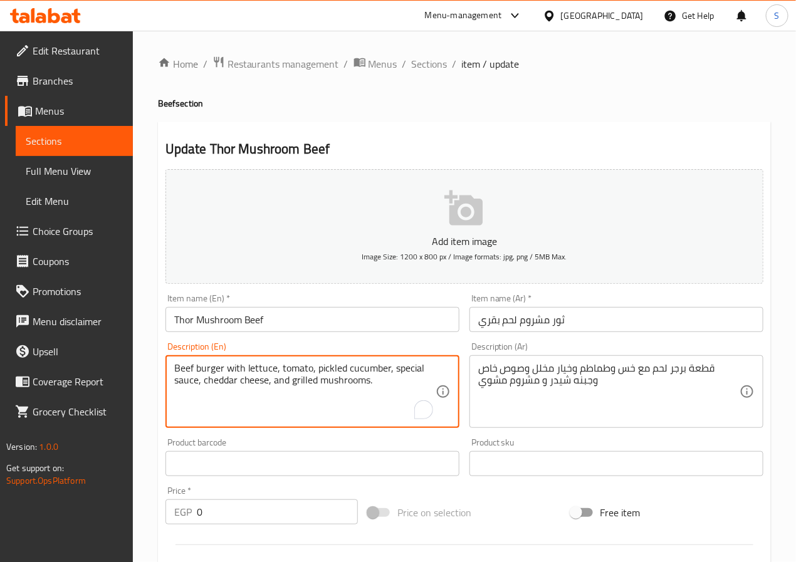
click at [175, 367] on textarea "Beef burger with lettuce, tomato, pickled cucumber, special sauce, cheddar chee…" at bounding box center [304, 392] width 261 height 60
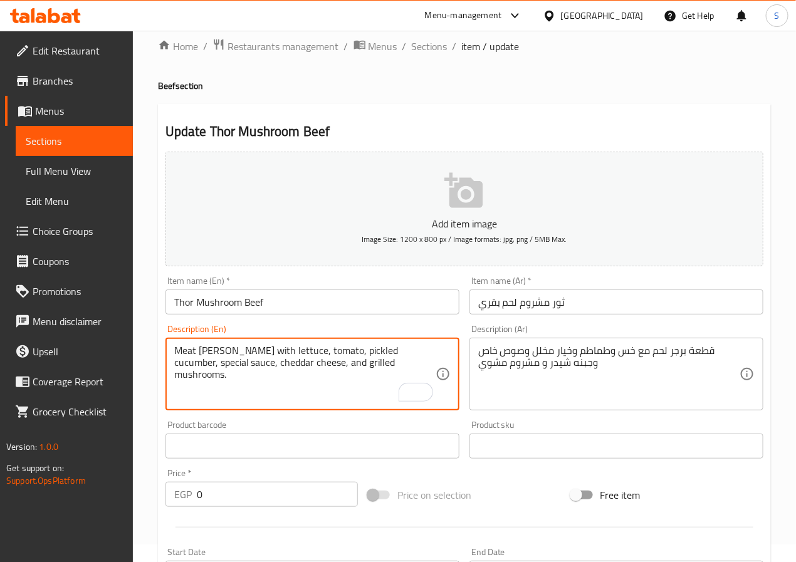
scroll to position [19, 0]
type textarea "Meat burger patty with lettuce, tomato, pickled cucumber, special sauce, chedda…"
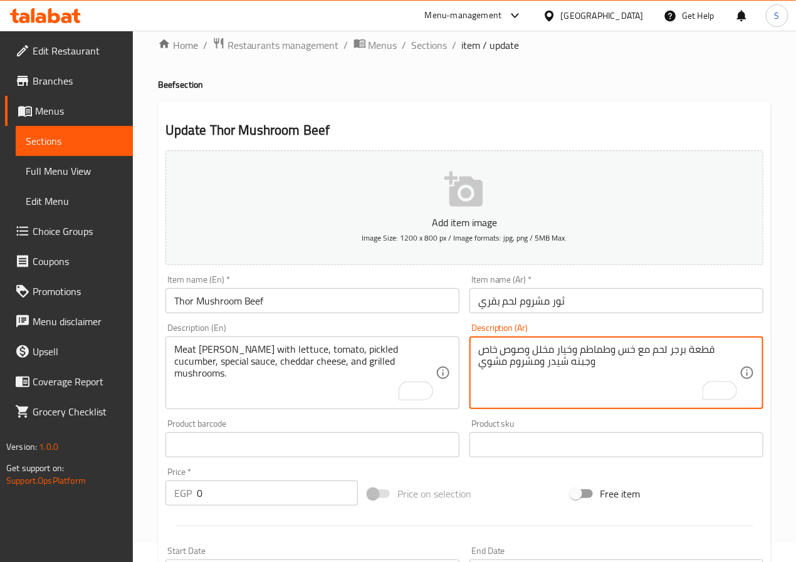
scroll to position [427, 0]
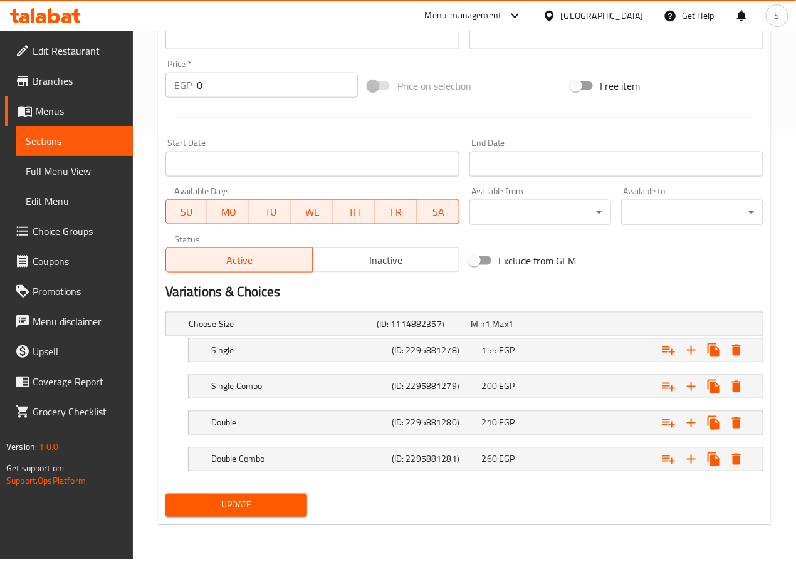
type textarea "قطعة برجر لحم مع خس وطماطم وخيار مخلل وصوص خاص وجبنه شيدر ومشروم مشوي"
click at [228, 498] on button "Update" at bounding box center [236, 505] width 142 height 23
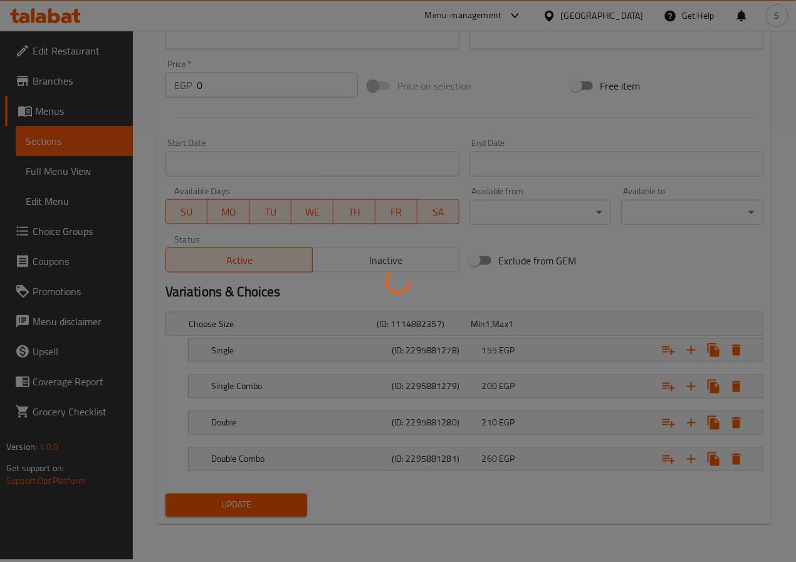
scroll to position [0, 0]
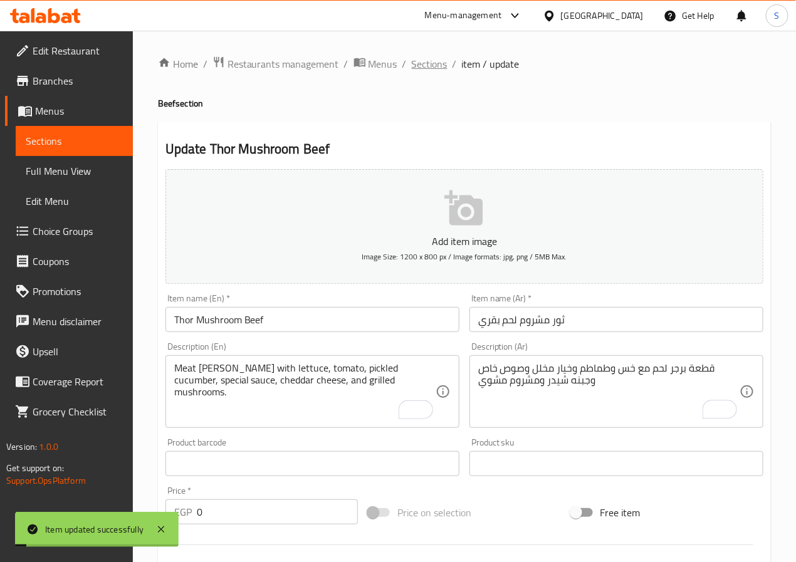
click at [424, 65] on span "Sections" at bounding box center [430, 63] width 36 height 15
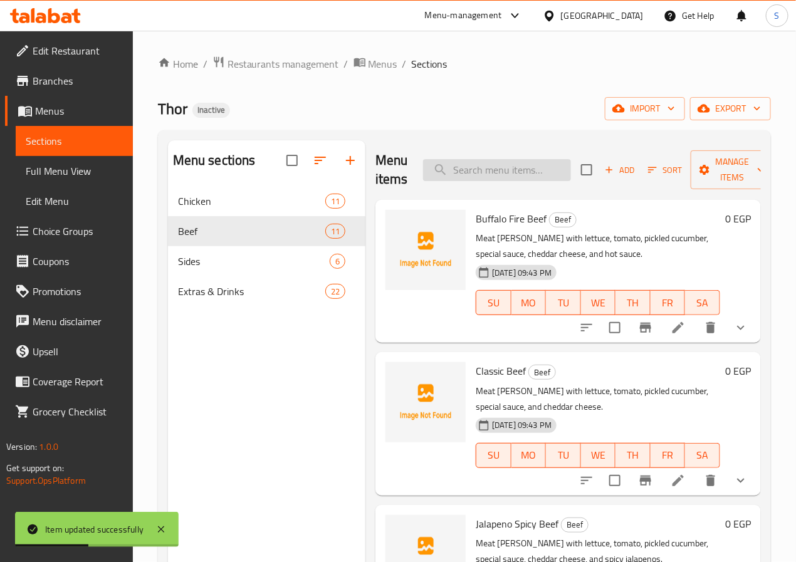
click at [498, 175] on input "search" at bounding box center [497, 170] width 148 height 22
paste input "Thor Texos Beef"
type input "Thor Texos Beef"
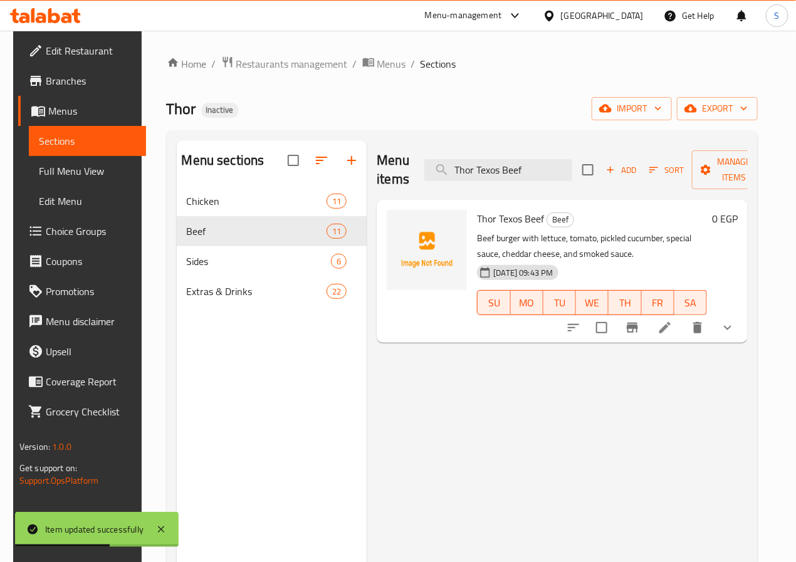
click at [672, 335] on icon at bounding box center [664, 327] width 15 height 15
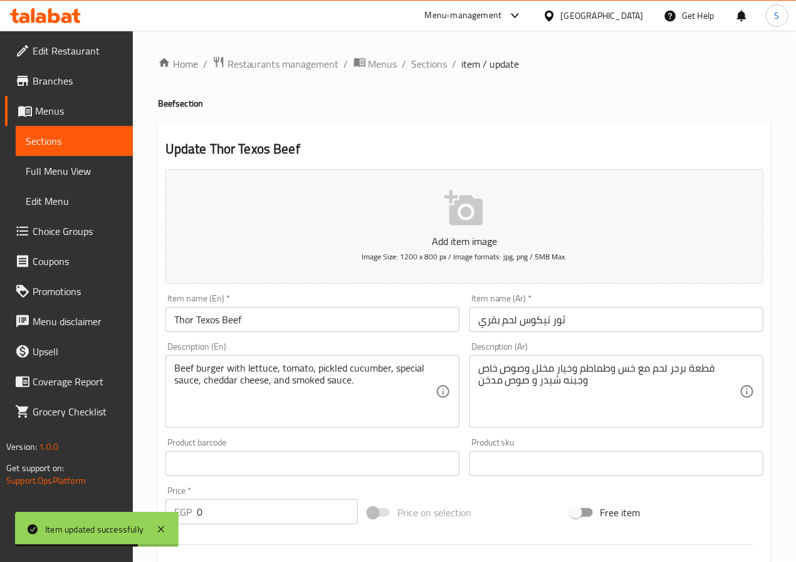
click at [536, 323] on input "ثور تيكوس لحم بقري" at bounding box center [616, 319] width 294 height 25
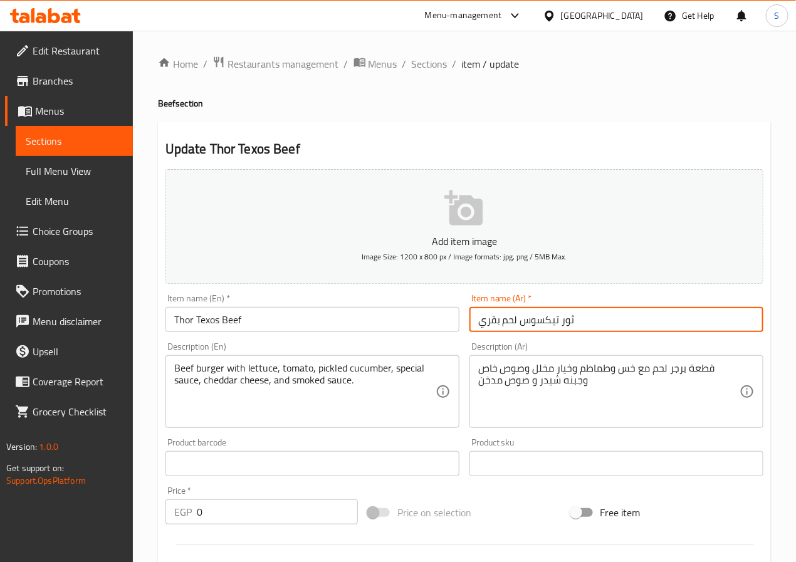
type input "ثور تيكسوس لحم بقري"
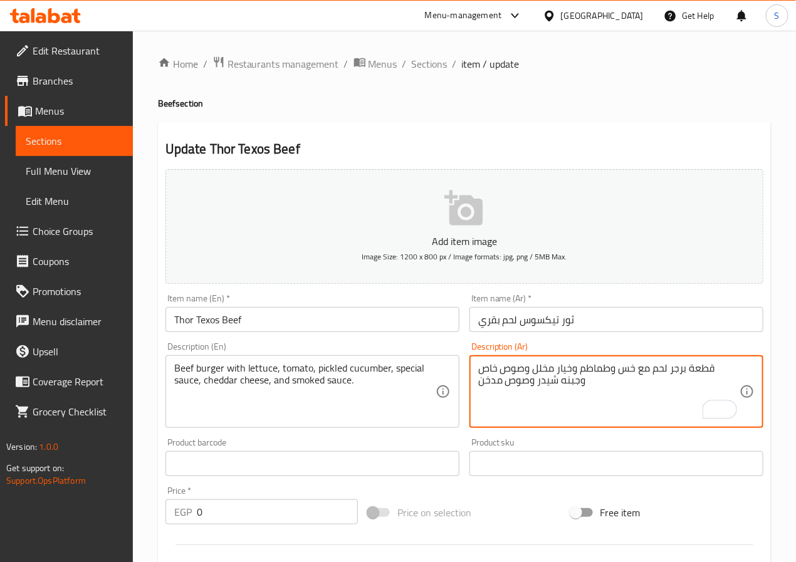
type textarea "قطعة برجر لحم مع خس وطماطم وخيار مخلل وصوص خاص وجبنه شيدر وصوص مدخن"
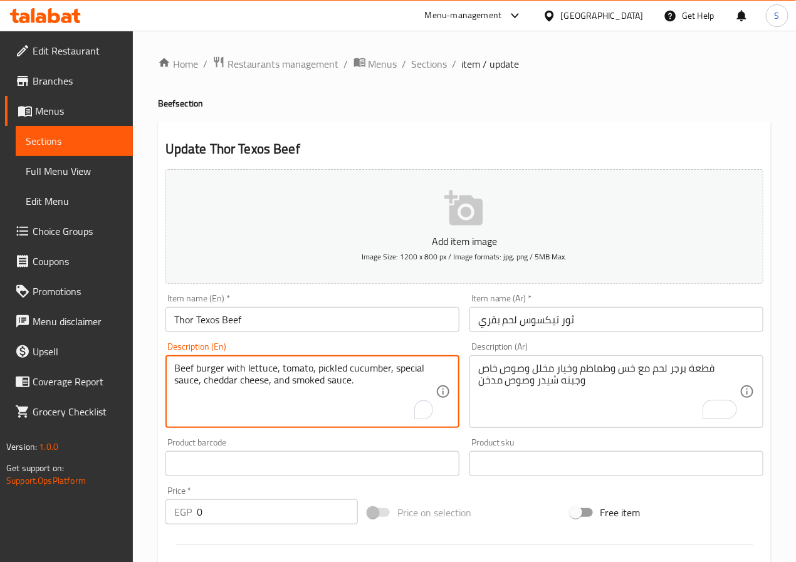
click at [177, 372] on textarea "Beef burger with lettuce, tomato, pickled cucumber, special sauce, cheddar chee…" at bounding box center [304, 392] width 261 height 60
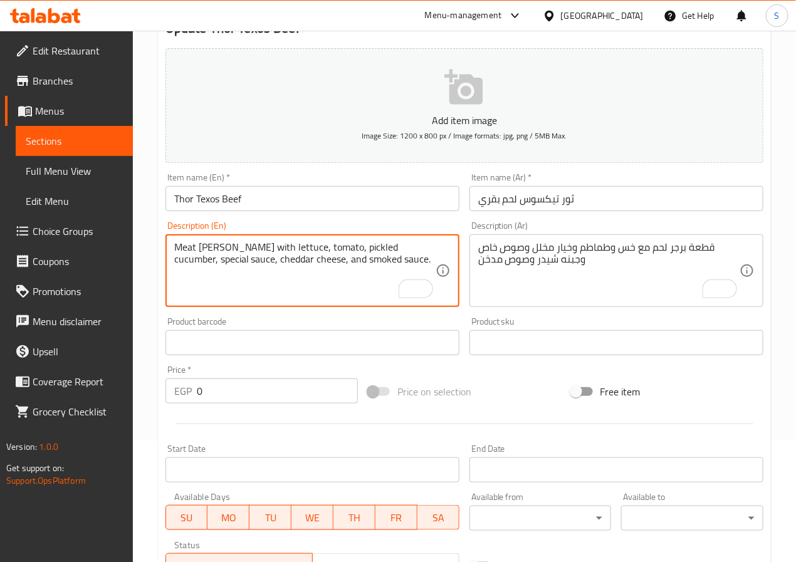
scroll to position [427, 0]
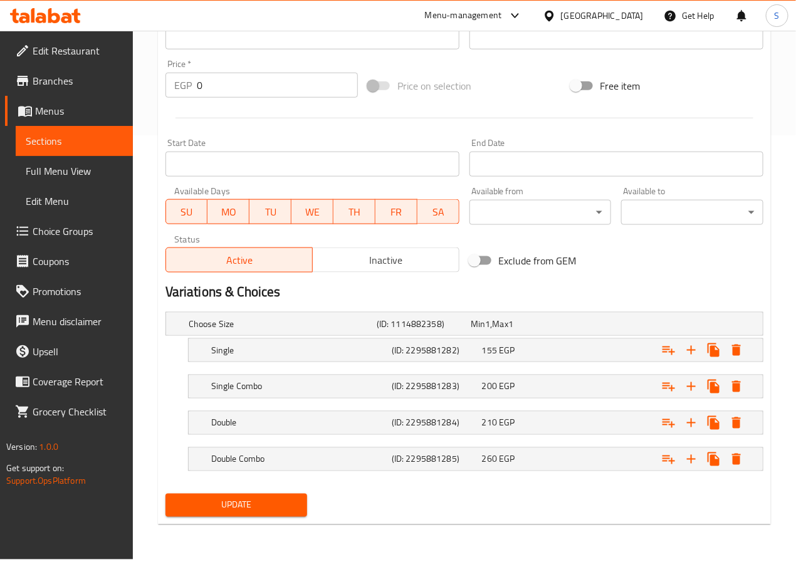
type textarea "Meat burger patty with lettuce, tomato, pickled cucumber, special sauce, chedda…"
click at [252, 506] on span "Update" at bounding box center [236, 506] width 122 height 16
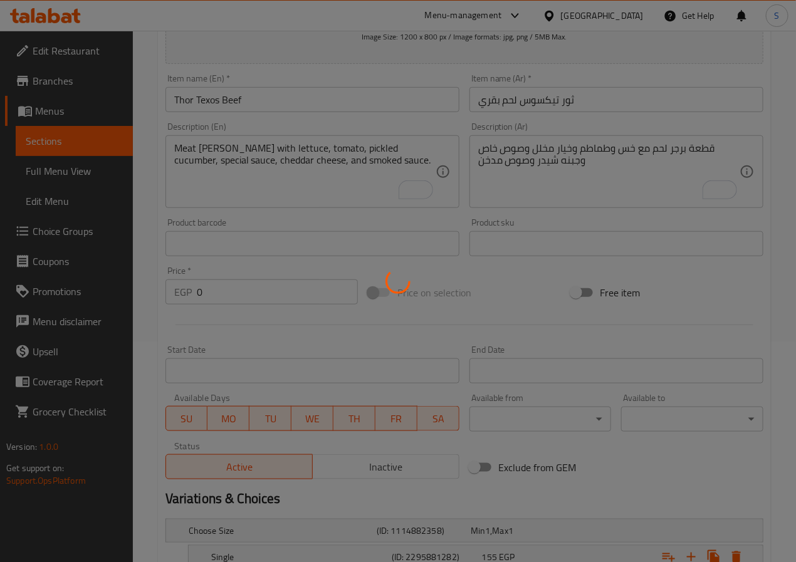
scroll to position [0, 0]
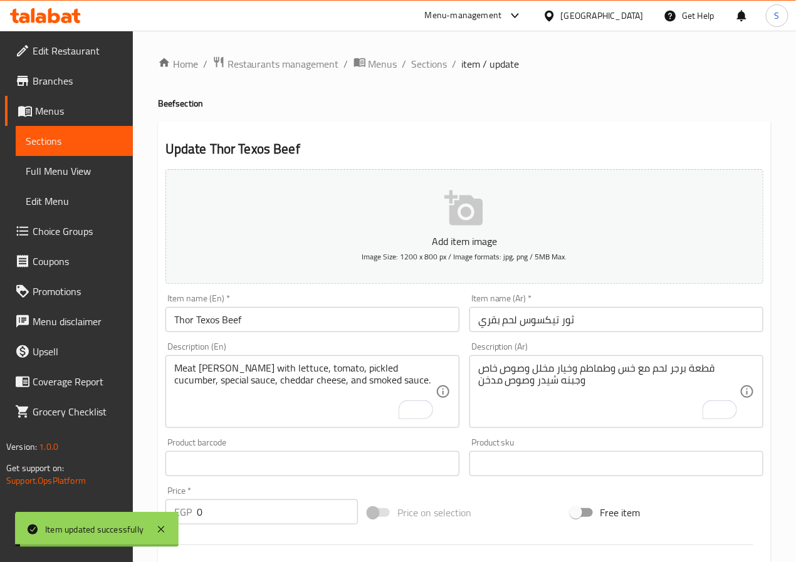
drag, startPoint x: 421, startPoint y: 68, endPoint x: 362, endPoint y: 2, distance: 89.2
click at [421, 68] on span "Sections" at bounding box center [430, 63] width 36 height 15
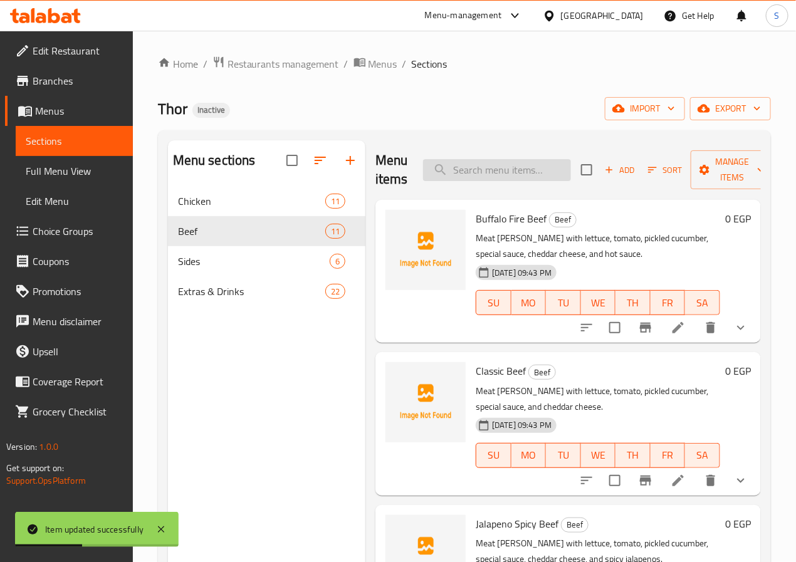
click at [433, 171] on input "search" at bounding box center [497, 170] width 148 height 22
paste input "Big Thor Beef"
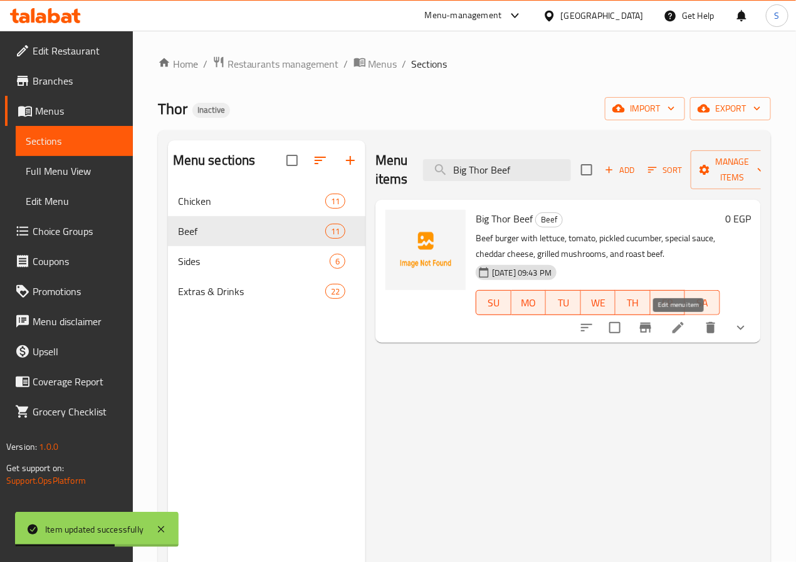
type input "Big Thor Beef"
click at [685, 333] on icon at bounding box center [677, 327] width 15 height 15
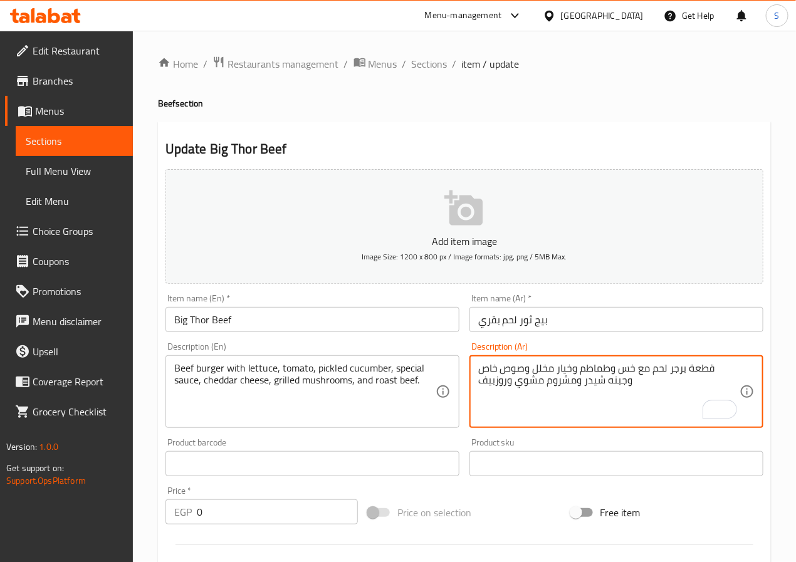
type textarea "قطعة برجر لحم مع خس وطماطم وخيار مخلل وصوص خاص وجبنه شيدر ومشروم مشوي وروزبيف"
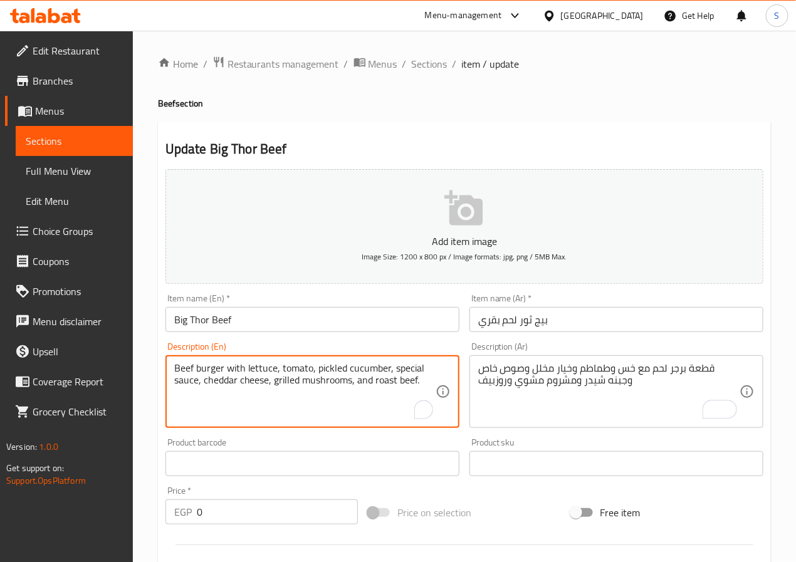
click at [184, 371] on textarea "Beef burger with lettuce, tomato, pickled cucumber, special sauce, cheddar chee…" at bounding box center [304, 392] width 261 height 60
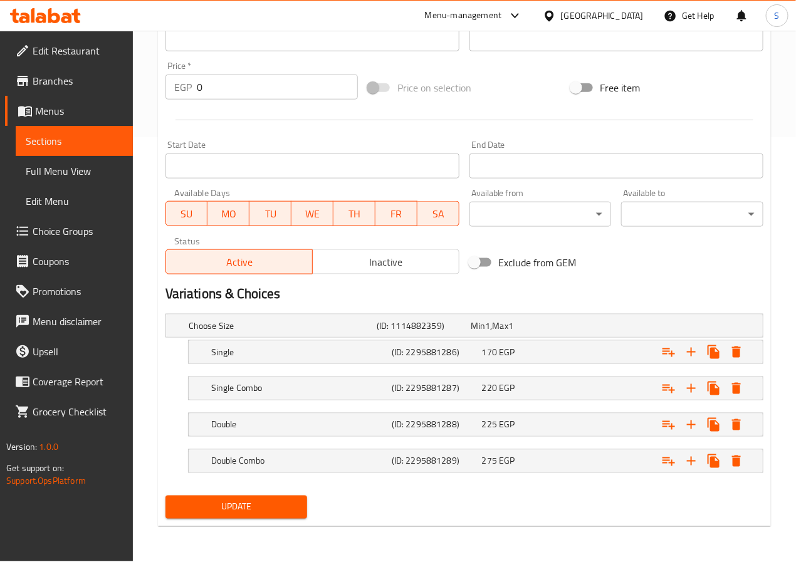
scroll to position [427, 0]
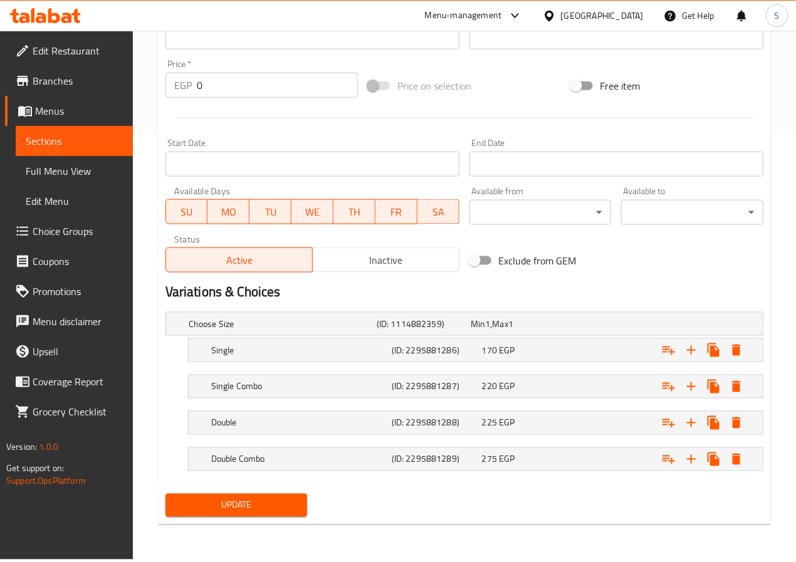
type textarea "Meat burger patty with lettuce, tomato, pickled cucumber, special sauce, chedda…"
click at [237, 504] on span "Update" at bounding box center [236, 506] width 122 height 16
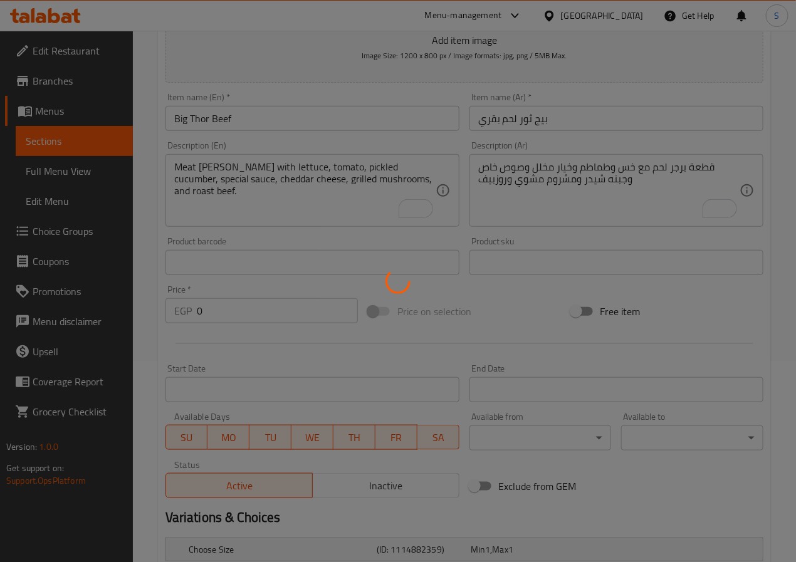
scroll to position [0, 0]
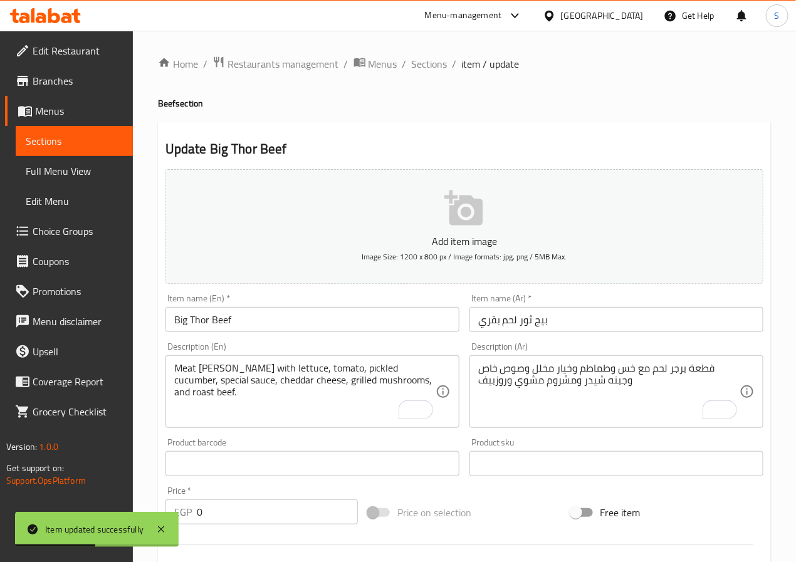
drag, startPoint x: 433, startPoint y: 62, endPoint x: 399, endPoint y: 6, distance: 65.8
click at [433, 62] on span "Sections" at bounding box center [430, 63] width 36 height 15
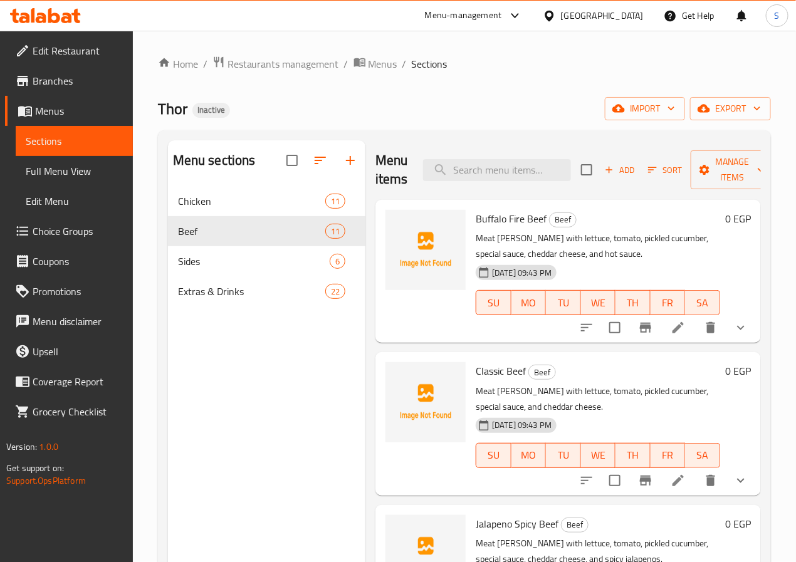
click at [440, 157] on div "Menu items Add Sort Manage items" at bounding box center [567, 170] width 385 height 60
click at [444, 169] on input "search" at bounding box center [497, 170] width 148 height 22
paste input "Thor Bbq Beef"
type input "Thor Bbq Beef"
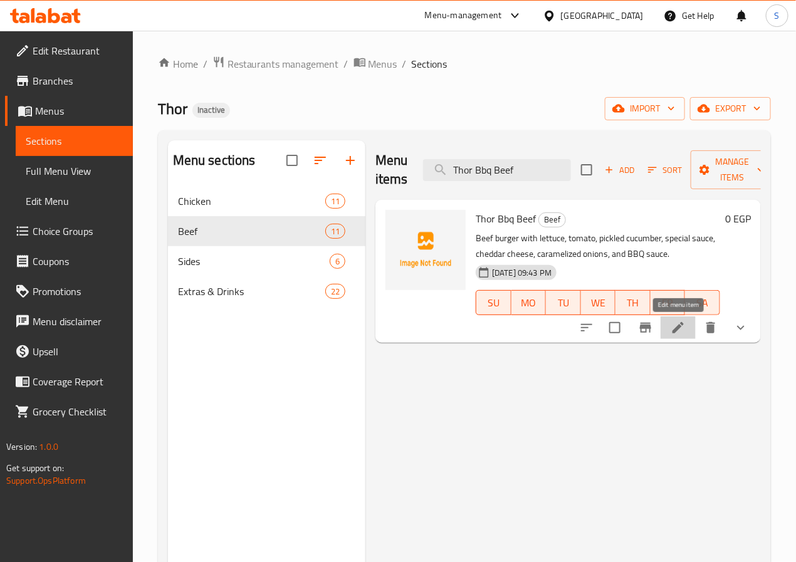
click at [681, 326] on icon at bounding box center [677, 327] width 15 height 15
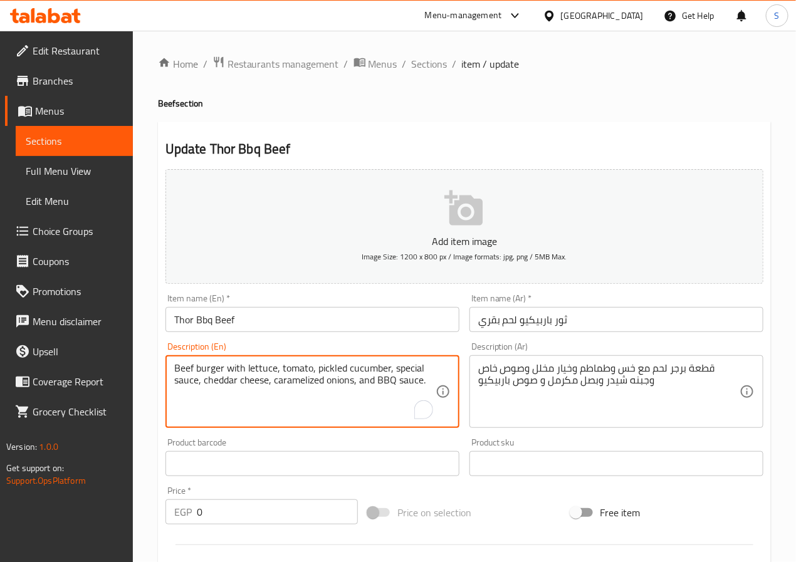
click at [183, 363] on textarea "Beef burger with lettuce, tomato, pickled cucumber, special sauce, cheddar chee…" at bounding box center [304, 392] width 261 height 60
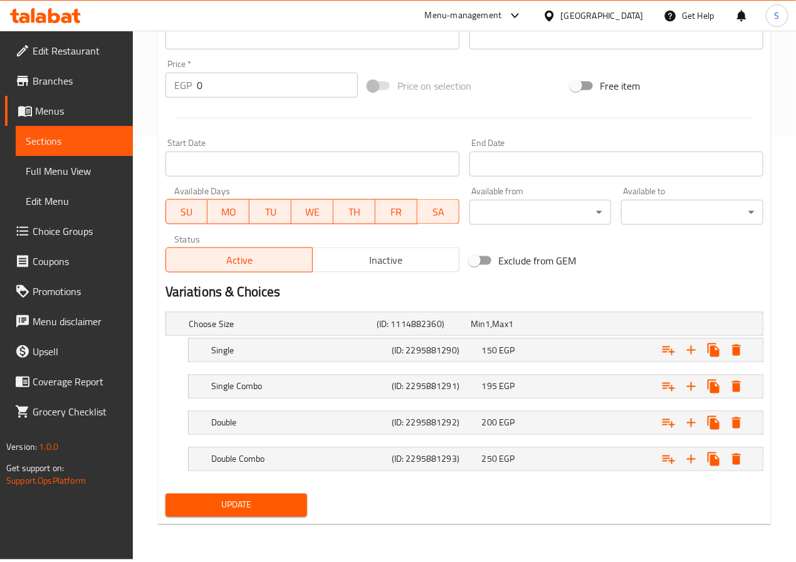
type textarea "Meat burger patty with lettuce, tomato, pickled cucumber, special sauce, chedda…"
click at [251, 504] on span "Update" at bounding box center [236, 506] width 122 height 16
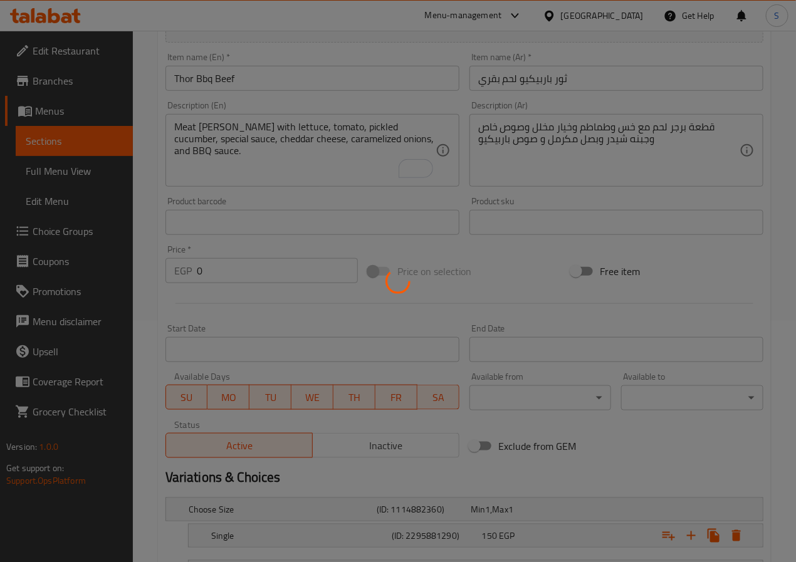
scroll to position [0, 0]
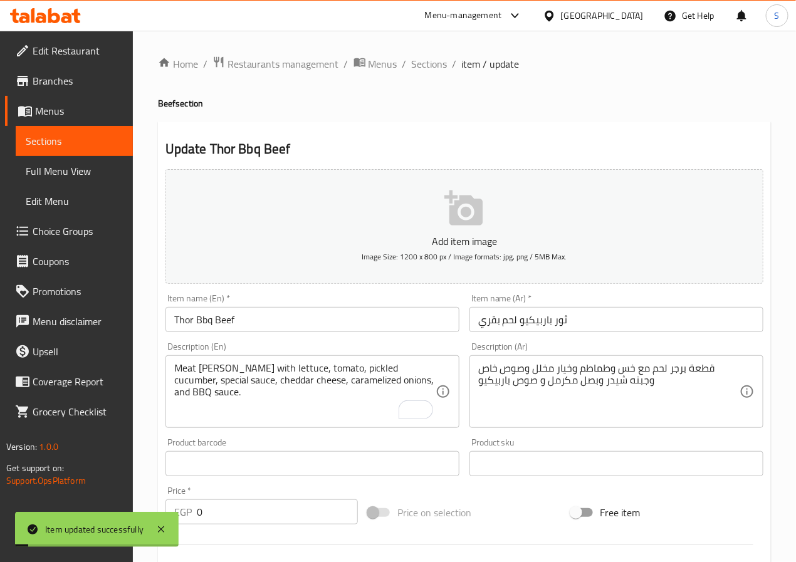
drag, startPoint x: 423, startPoint y: 68, endPoint x: 380, endPoint y: 0, distance: 80.3
click at [423, 68] on span "Sections" at bounding box center [430, 63] width 36 height 15
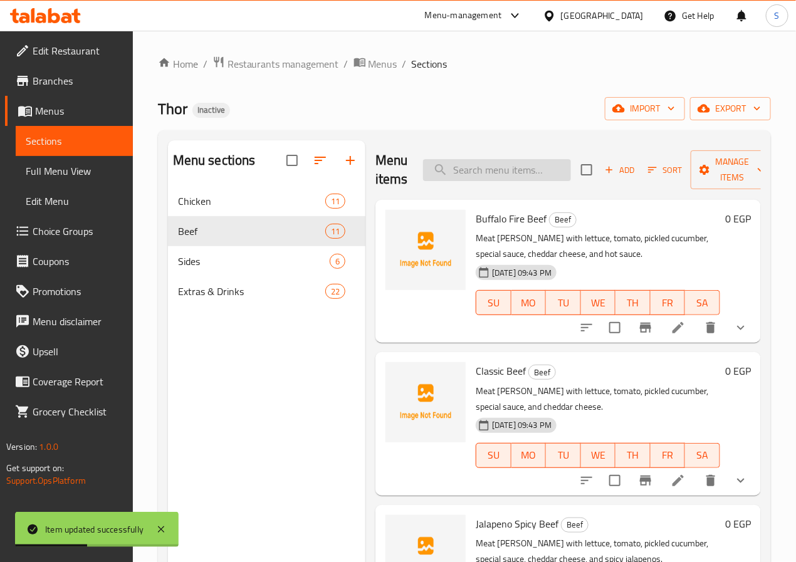
click at [457, 168] on input "search" at bounding box center [497, 170] width 148 height 22
paste input "Thor Mozzarella Beef"
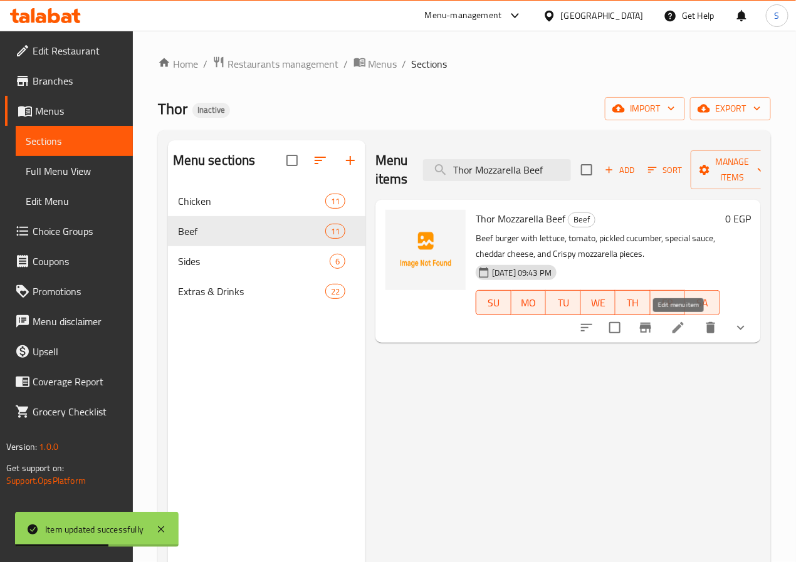
type input "Thor Mozzarella Beef"
click at [675, 328] on icon at bounding box center [677, 327] width 15 height 15
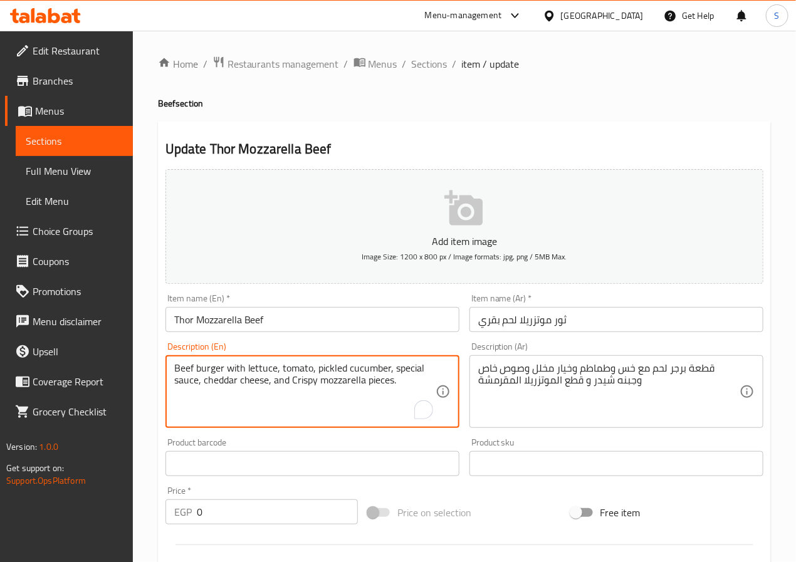
click at [185, 365] on textarea "Beef burger with lettuce, tomato, pickled cucumber, special sauce, cheddar chee…" at bounding box center [304, 392] width 261 height 60
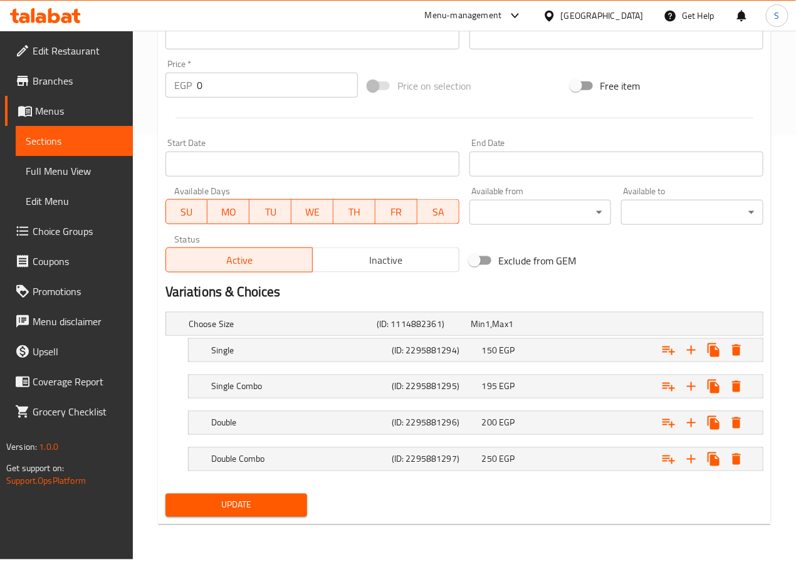
type textarea "Meat burger patty with lettuce, tomato, pickled cucumber, special sauce, chedda…"
click at [239, 508] on span "Update" at bounding box center [236, 506] width 122 height 16
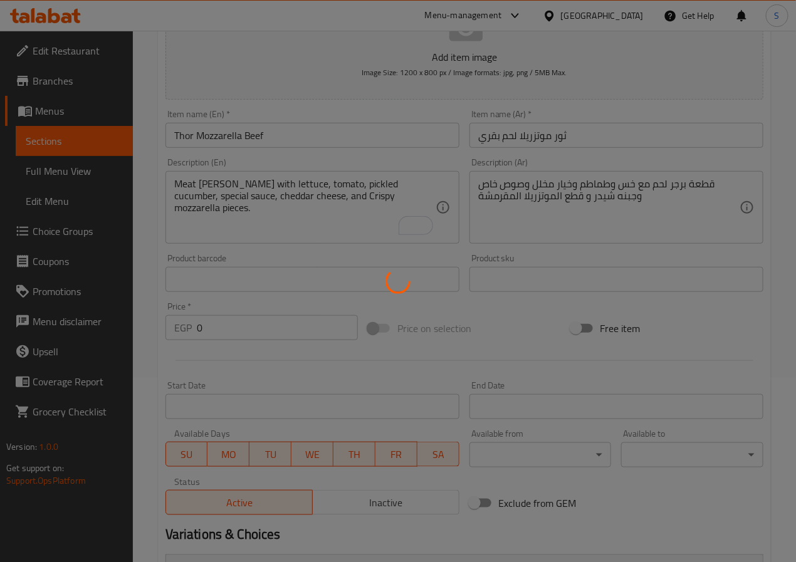
scroll to position [0, 0]
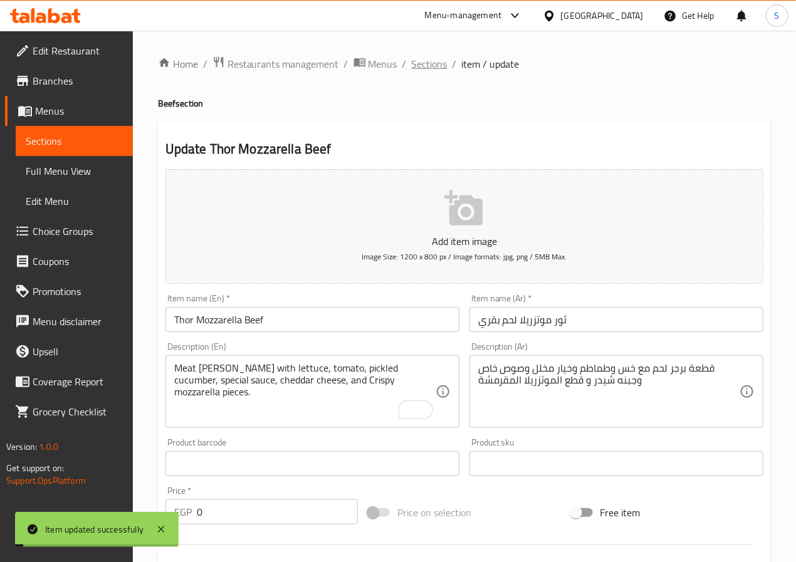
click at [430, 68] on span "Sections" at bounding box center [430, 63] width 36 height 15
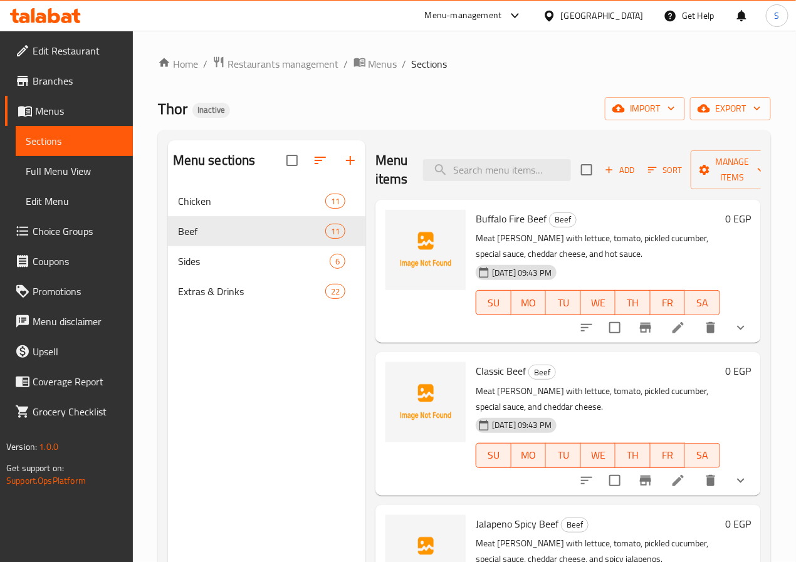
click at [461, 158] on div "Menu items Add Sort Manage items" at bounding box center [567, 170] width 385 height 60
click at [461, 170] on input "search" at bounding box center [497, 170] width 148 height 22
paste input "Thor Onion Rings Beef"
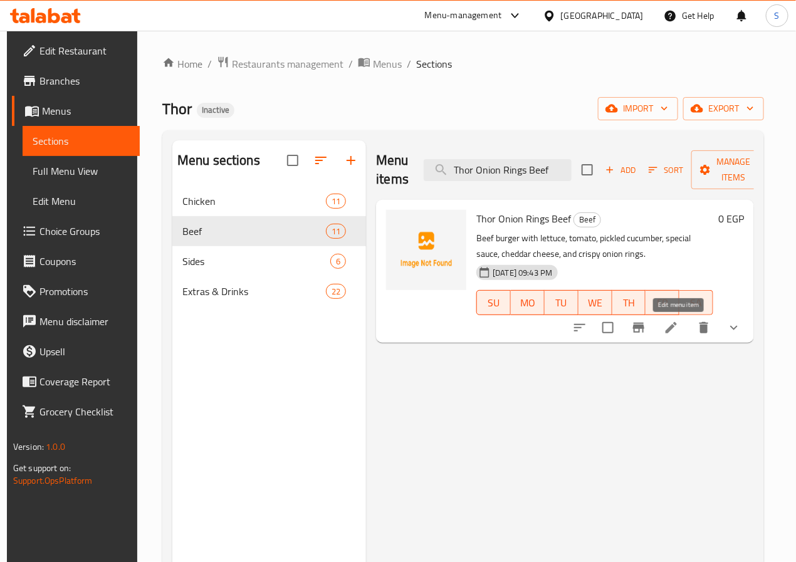
type input "Thor Onion Rings Beef"
click at [679, 331] on icon at bounding box center [671, 327] width 15 height 15
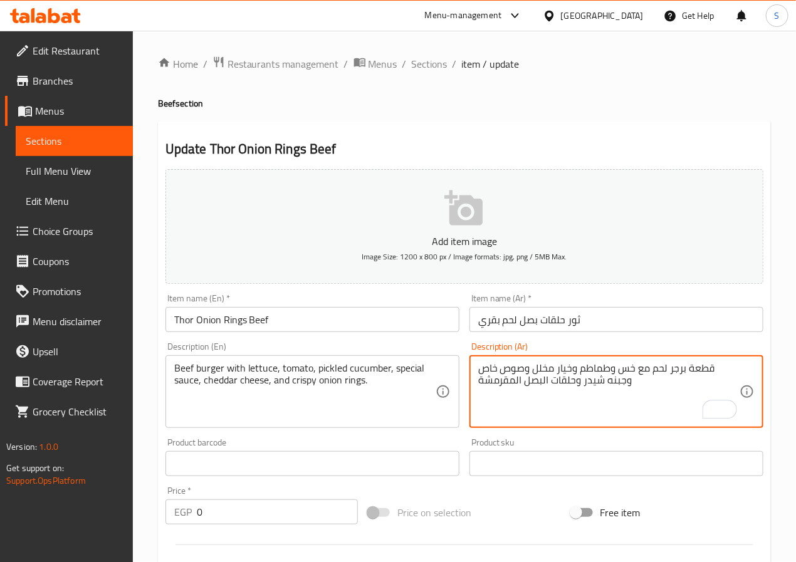
type textarea "قطعة برجر لحم مع خس وطماطم وخيار مخلل وصوص خاص وجبنه شيدر وحلقات البصل المقرمشة"
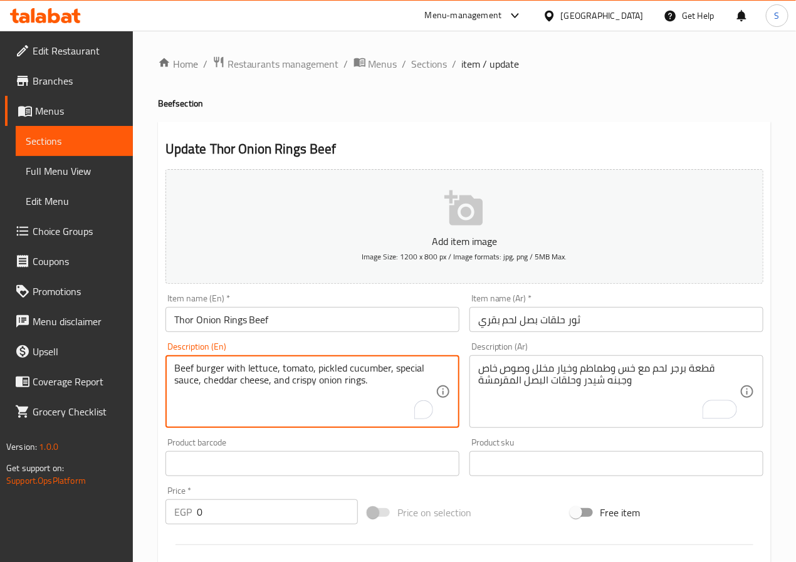
click at [183, 370] on textarea "Beef burger with lettuce, tomato, pickled cucumber, special sauce, cheddar chee…" at bounding box center [304, 392] width 261 height 60
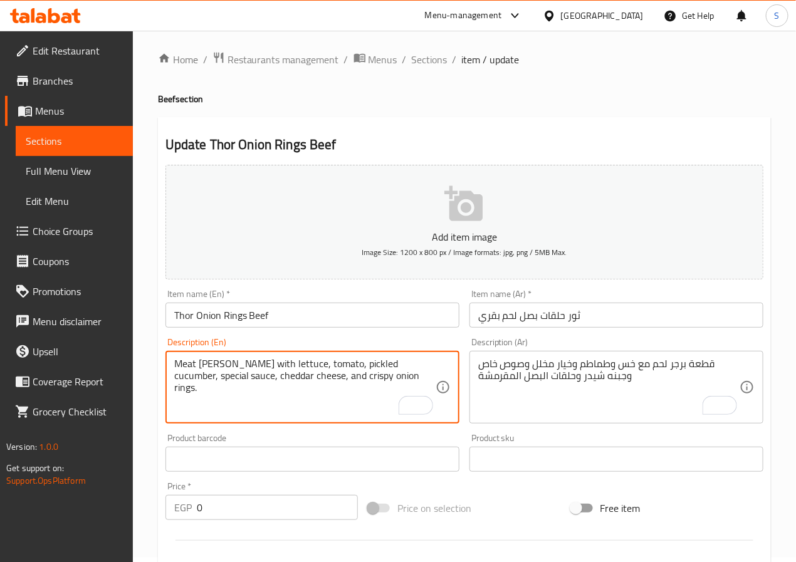
scroll to position [427, 0]
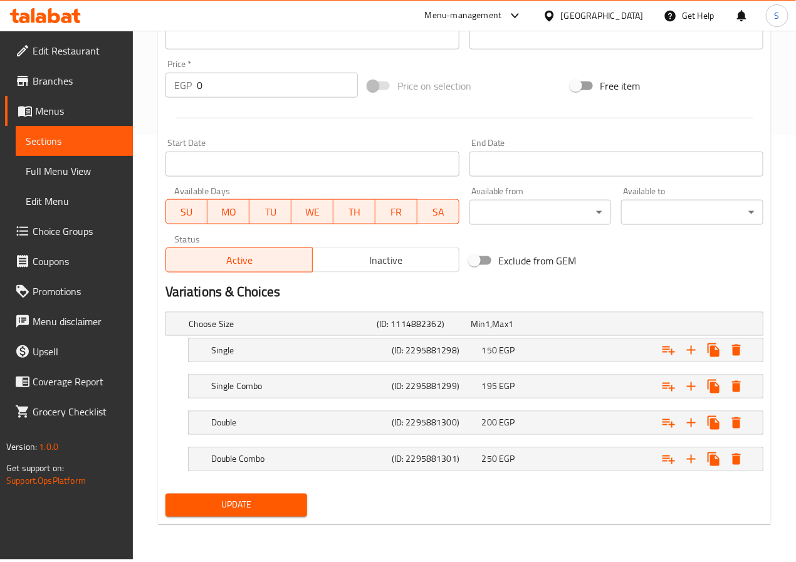
type textarea "Meat burger patty with lettuce, tomato, pickled cucumber, special sauce, chedda…"
click at [267, 504] on span "Update" at bounding box center [236, 506] width 122 height 16
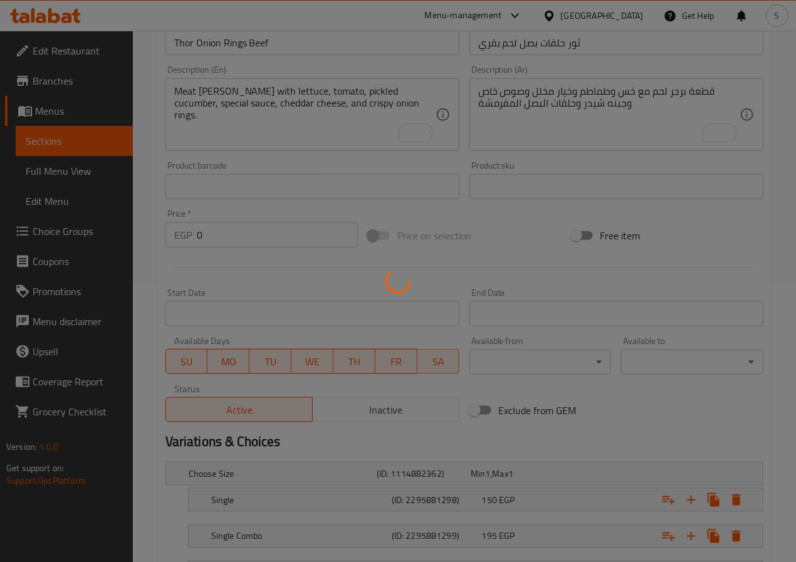
scroll to position [0, 0]
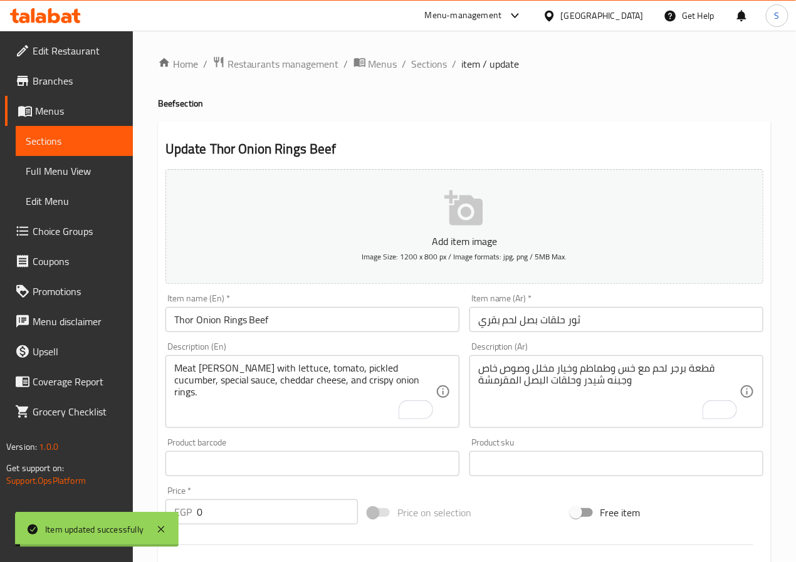
drag, startPoint x: 423, startPoint y: 63, endPoint x: 403, endPoint y: 24, distance: 43.2
click at [423, 63] on span "Sections" at bounding box center [430, 63] width 36 height 15
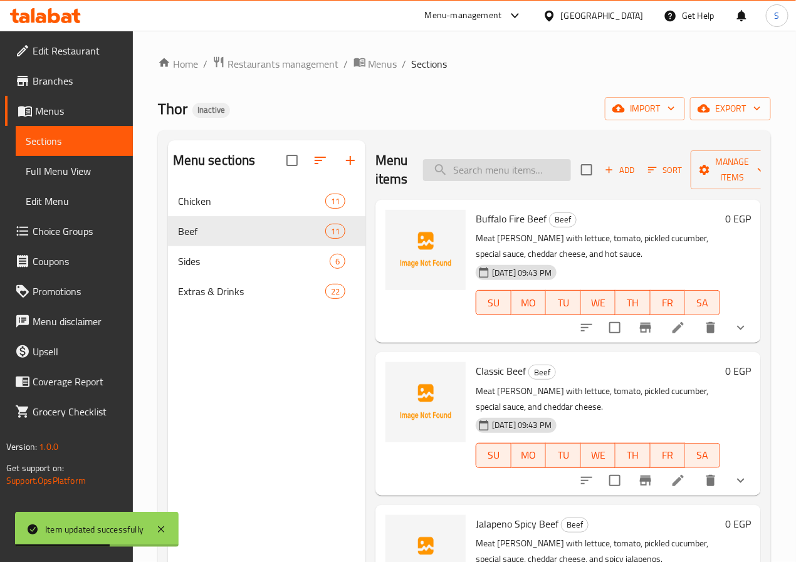
click at [493, 172] on input "search" at bounding box center [497, 170] width 148 height 22
paste input "The Thor Beef"
type input "The Thor Beef"
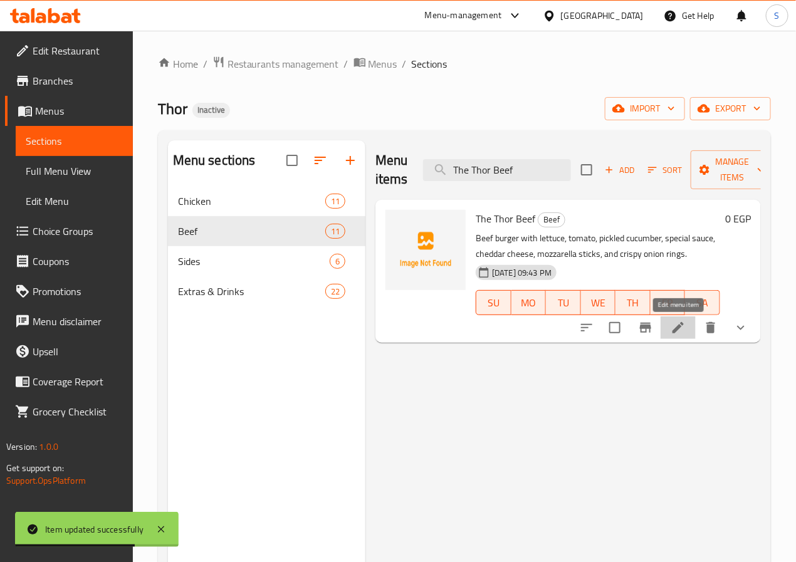
click at [679, 327] on icon at bounding box center [677, 327] width 11 height 11
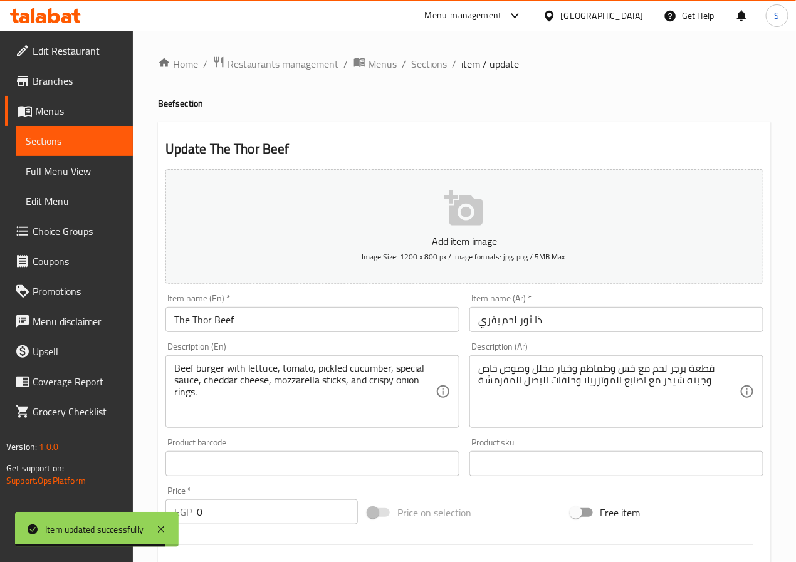
click at [181, 361] on div "Beef burger with lettuce, tomato, pickled cucumber, special sauce, cheddar chee…" at bounding box center [312, 391] width 294 height 73
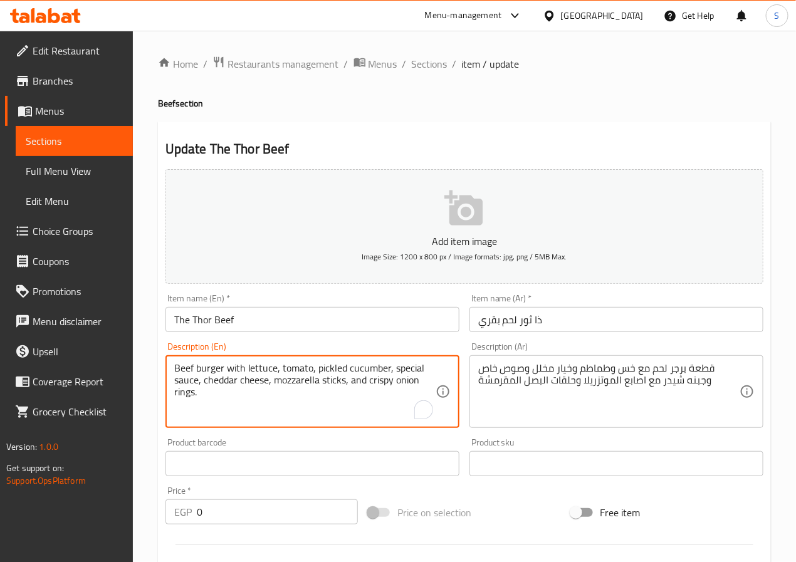
click at [183, 372] on textarea "Beef burger with lettuce, tomato, pickled cucumber, special sauce, cheddar chee…" at bounding box center [304, 392] width 261 height 60
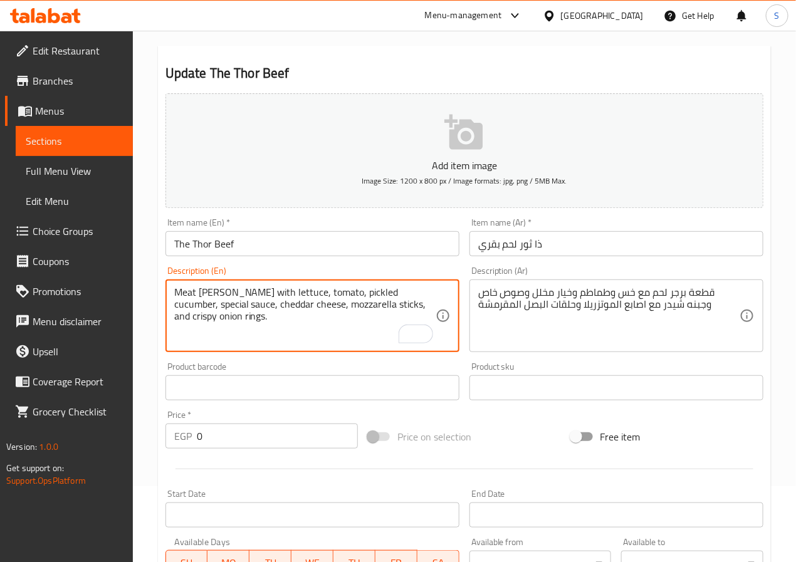
scroll to position [427, 0]
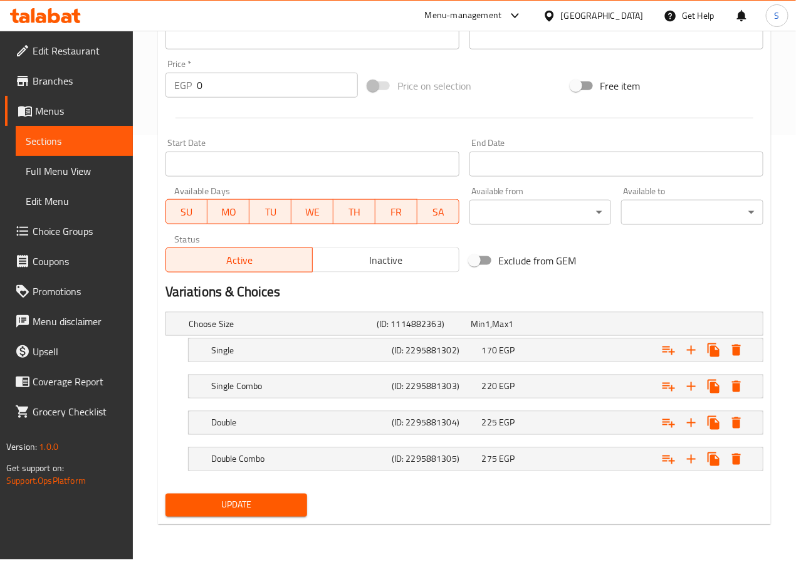
type textarea "Meat [PERSON_NAME] with lettuce, tomato, pickled cucumber, special sauce, chedd…"
click at [233, 508] on span "Update" at bounding box center [236, 506] width 122 height 16
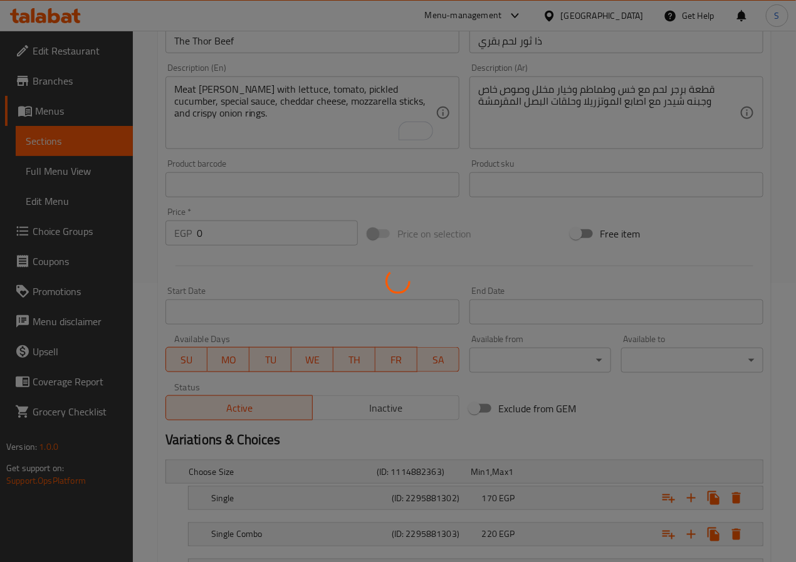
scroll to position [0, 0]
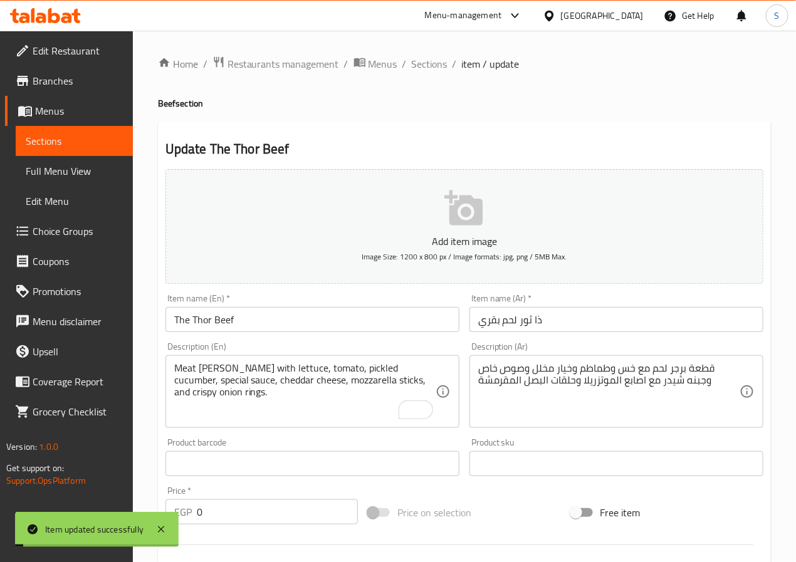
drag, startPoint x: 427, startPoint y: 66, endPoint x: 382, endPoint y: 12, distance: 70.4
click at [427, 66] on span "Sections" at bounding box center [430, 63] width 36 height 15
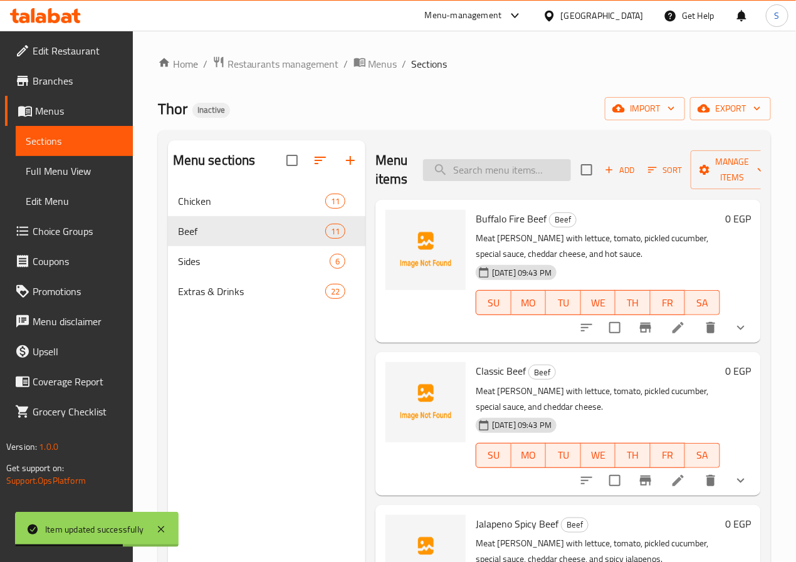
click at [493, 179] on input "search" at bounding box center [497, 170] width 148 height 22
paste input "Thor Box"
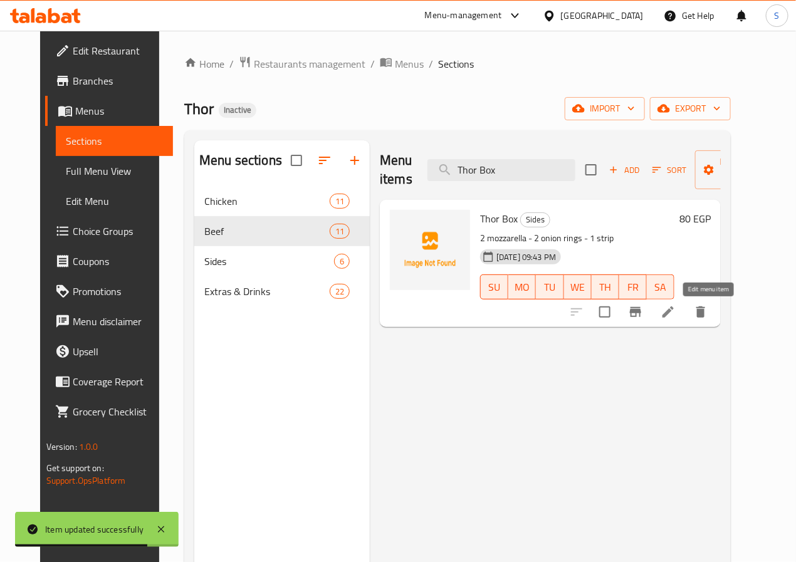
type input "Thor Box"
click at [675, 310] on icon at bounding box center [667, 312] width 15 height 15
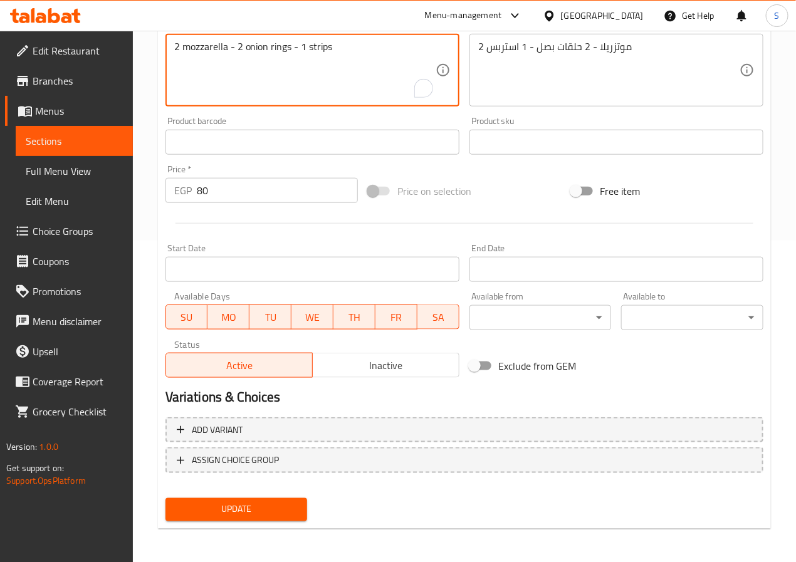
scroll to position [322, 0]
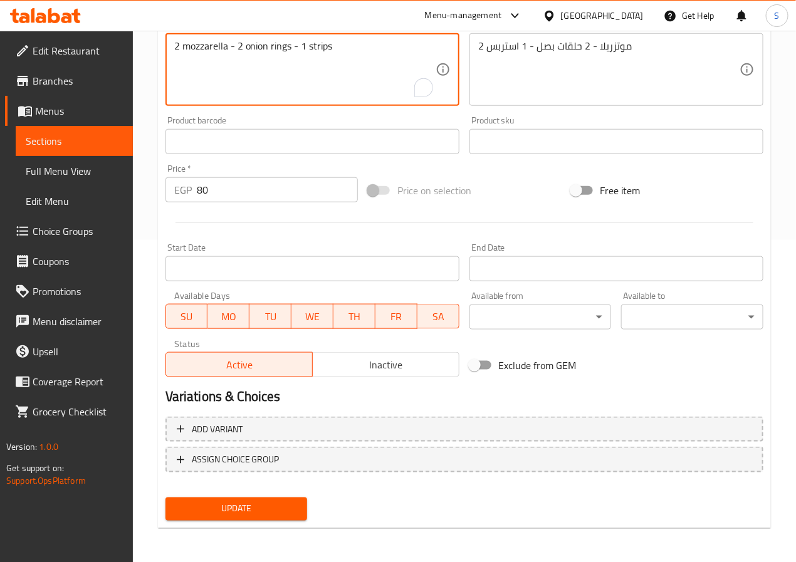
type textarea "2 mozzarella - 2 onion rings - 1 strips"
click at [277, 504] on span "Update" at bounding box center [236, 509] width 122 height 16
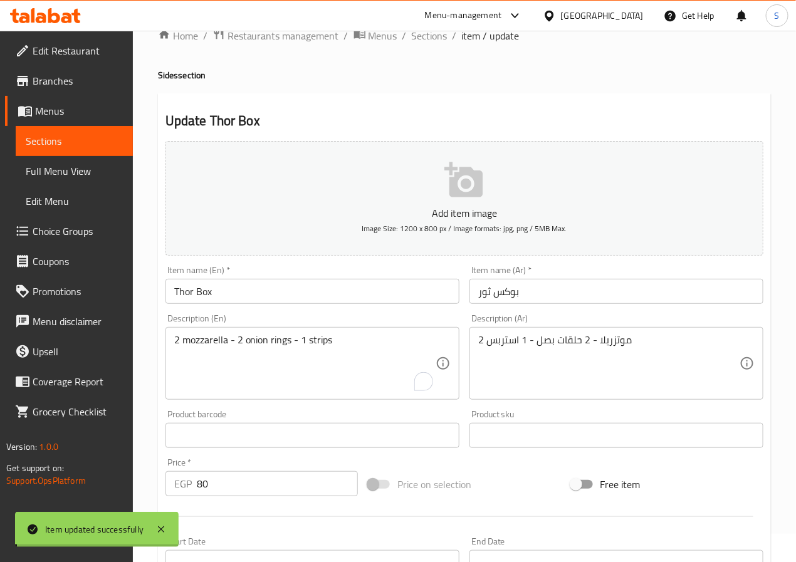
scroll to position [0, 0]
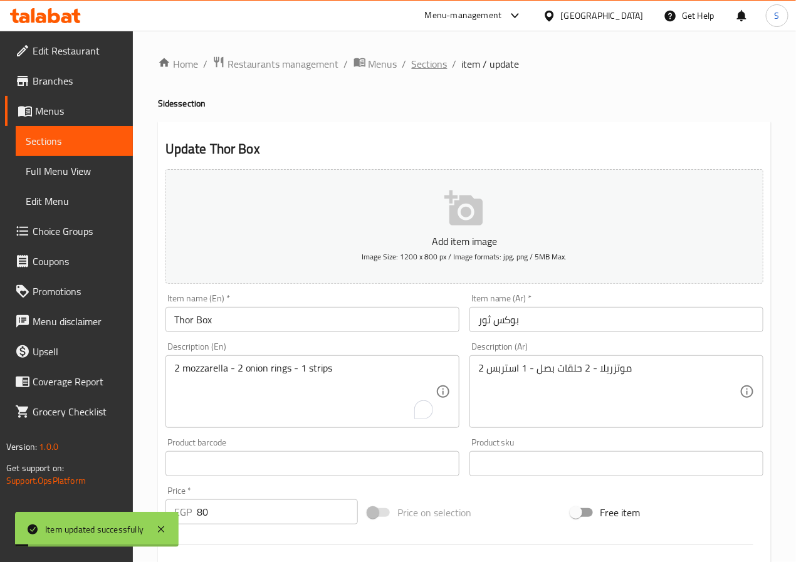
click at [421, 60] on span "Sections" at bounding box center [430, 63] width 36 height 15
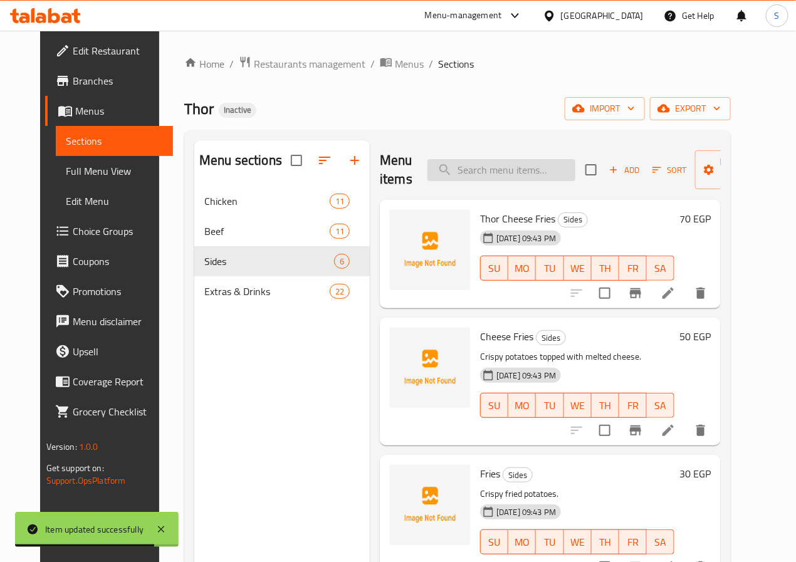
click at [500, 175] on input "search" at bounding box center [501, 170] width 148 height 22
paste input "[PERSON_NAME]"
type input "[PERSON_NAME]"
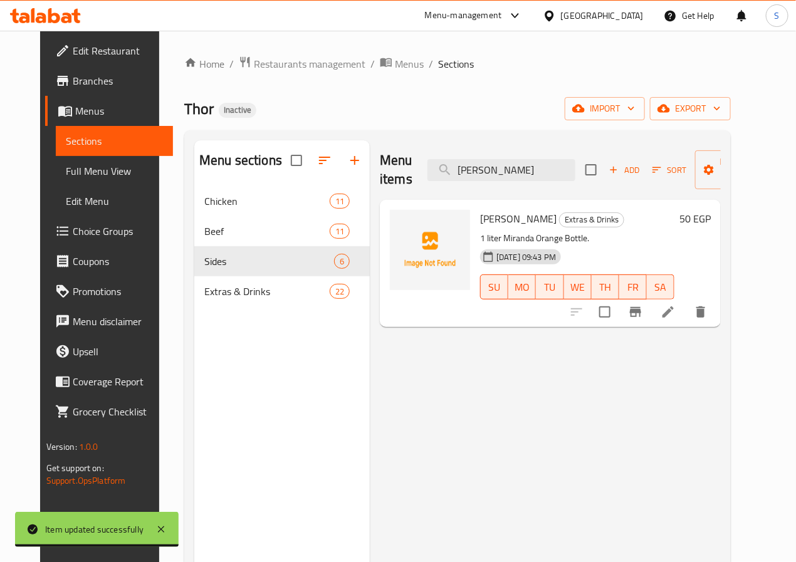
click at [675, 311] on icon at bounding box center [667, 312] width 15 height 15
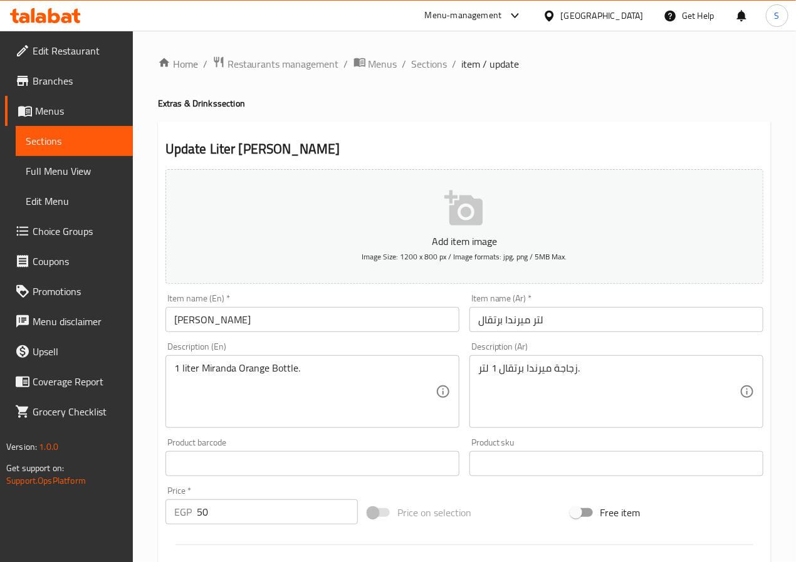
click at [207, 322] on input "[PERSON_NAME]" at bounding box center [312, 319] width 294 height 25
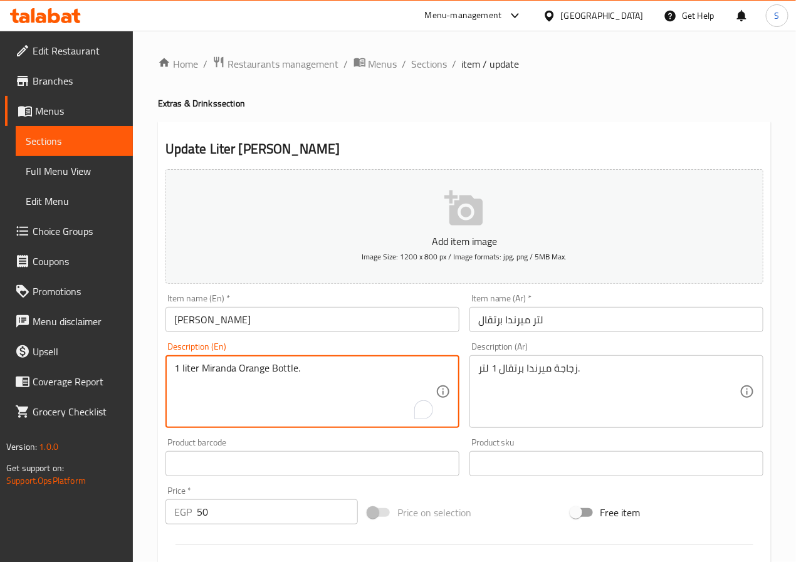
click at [209, 369] on textarea "1 liter Miranda Orange Bottle." at bounding box center [304, 392] width 261 height 60
paste textarea "i"
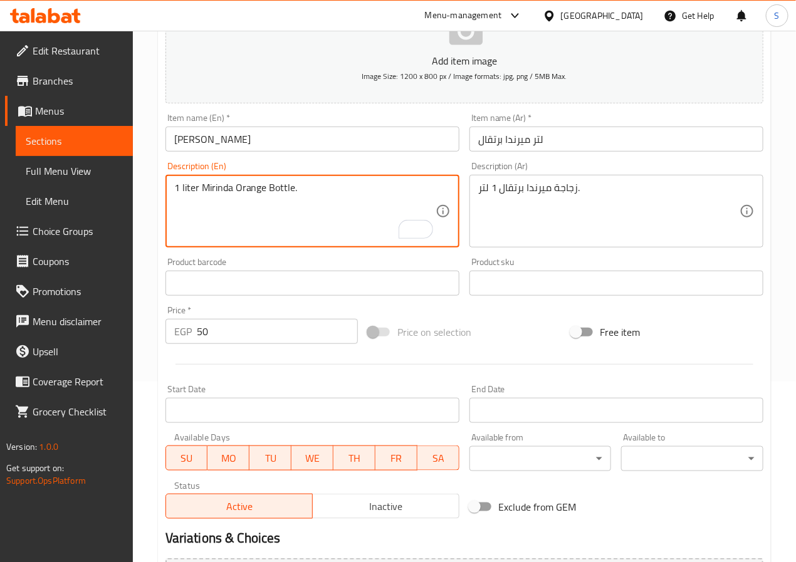
scroll to position [322, 0]
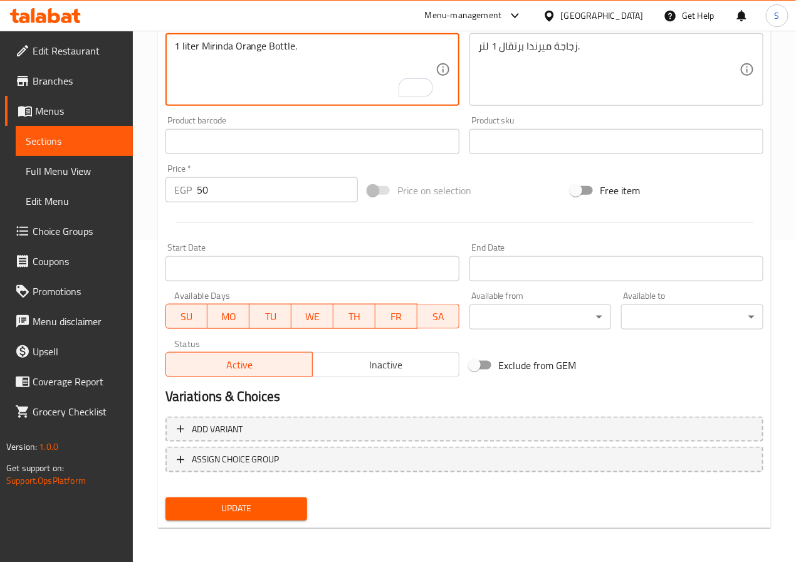
type textarea "1 liter Mirinda Orange Bottle."
click at [288, 521] on div "Update" at bounding box center [236, 509] width 152 height 33
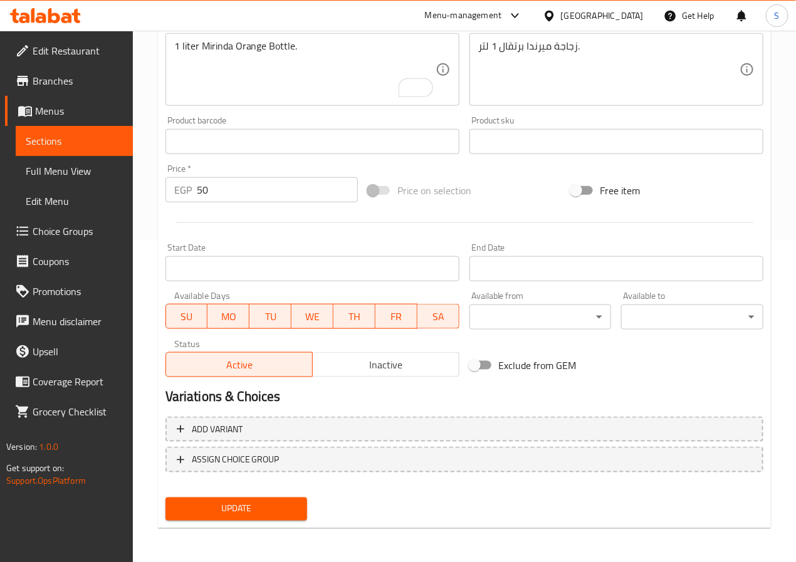
click at [283, 504] on span "Update" at bounding box center [236, 509] width 122 height 16
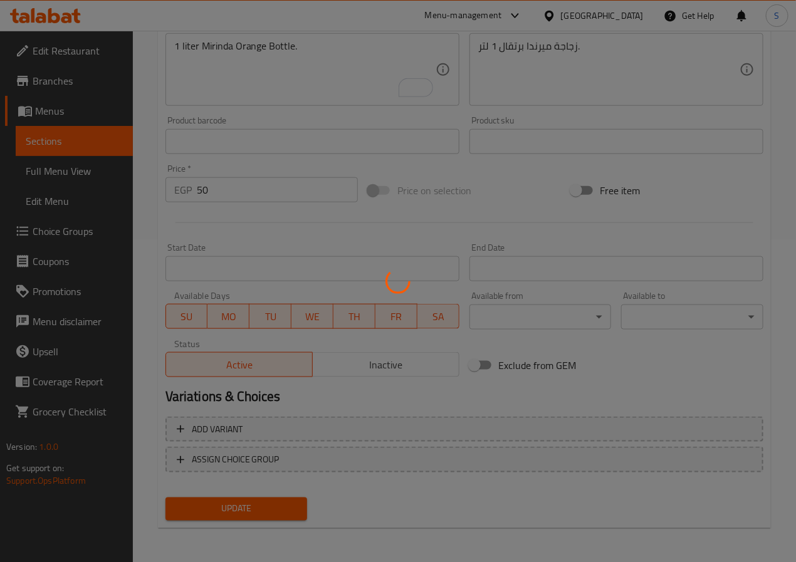
scroll to position [0, 0]
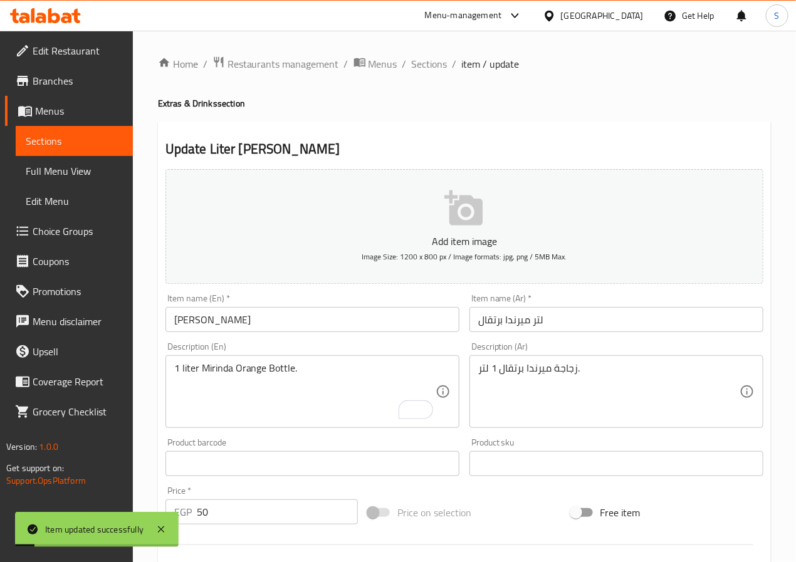
click at [429, 61] on span "Sections" at bounding box center [430, 63] width 36 height 15
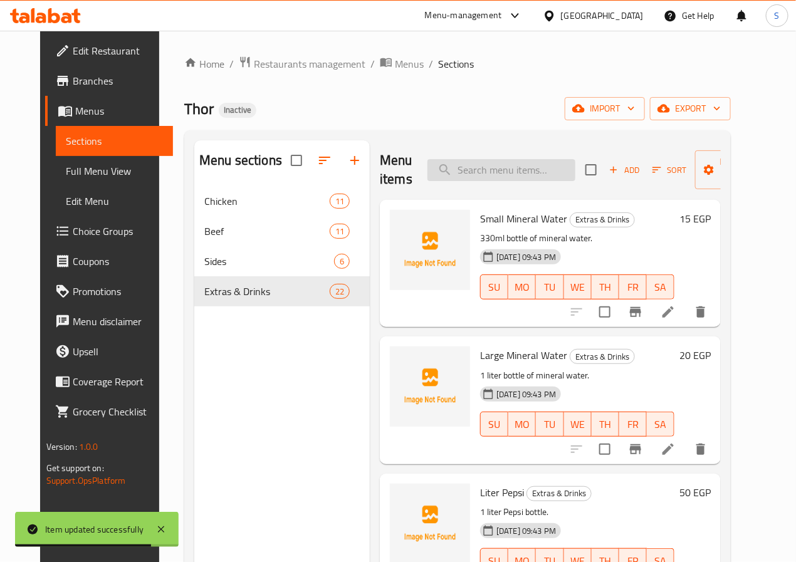
click at [479, 165] on input "search" at bounding box center [501, 170] width 148 height 22
paste input "Hot Sauce"
type input "Hot Sauce"
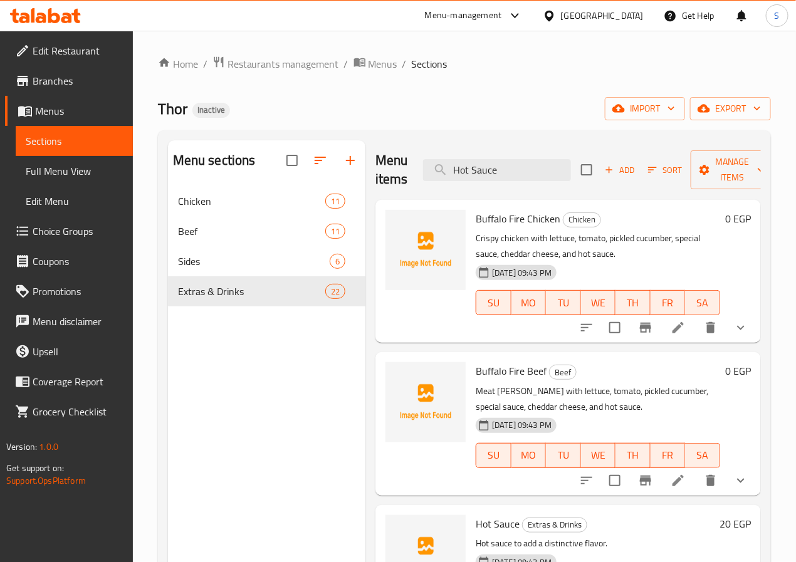
scroll to position [66, 0]
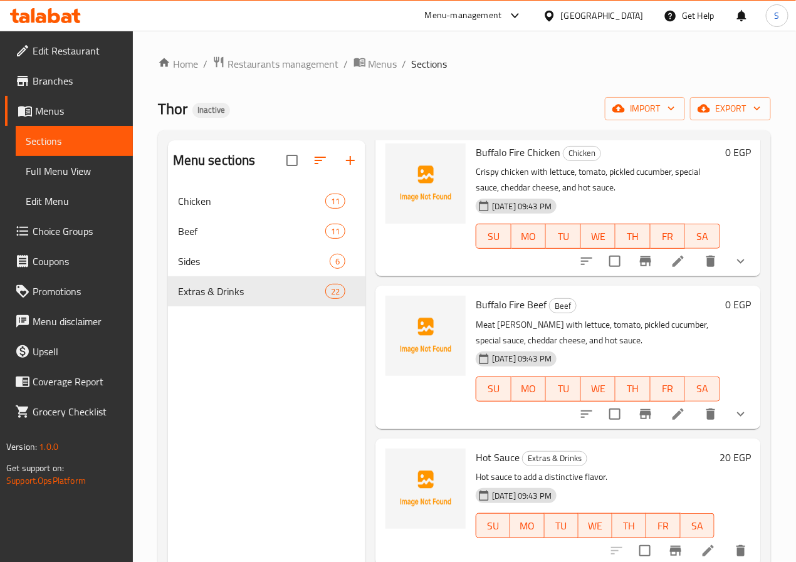
click at [691, 545] on li at bounding box center [708, 551] width 35 height 23
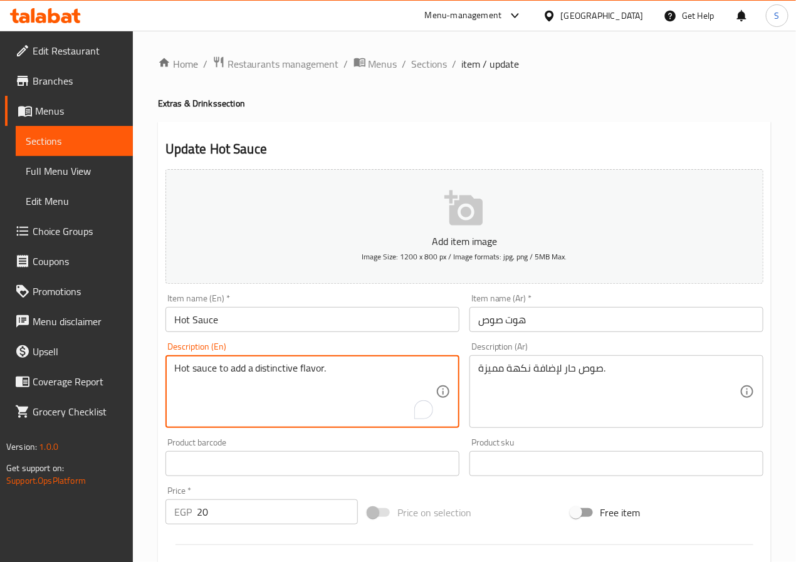
click at [181, 367] on textarea "Hot sauce to add a distinctive flavor." at bounding box center [304, 392] width 261 height 60
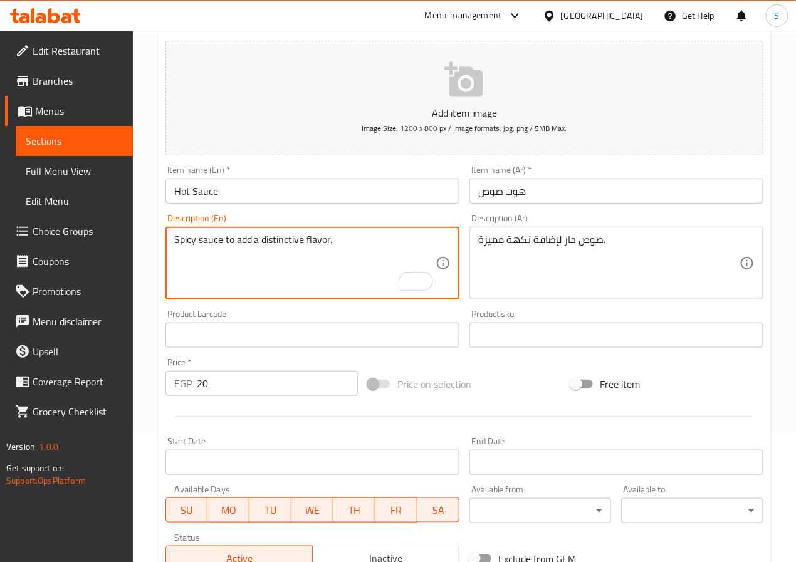
scroll to position [322, 0]
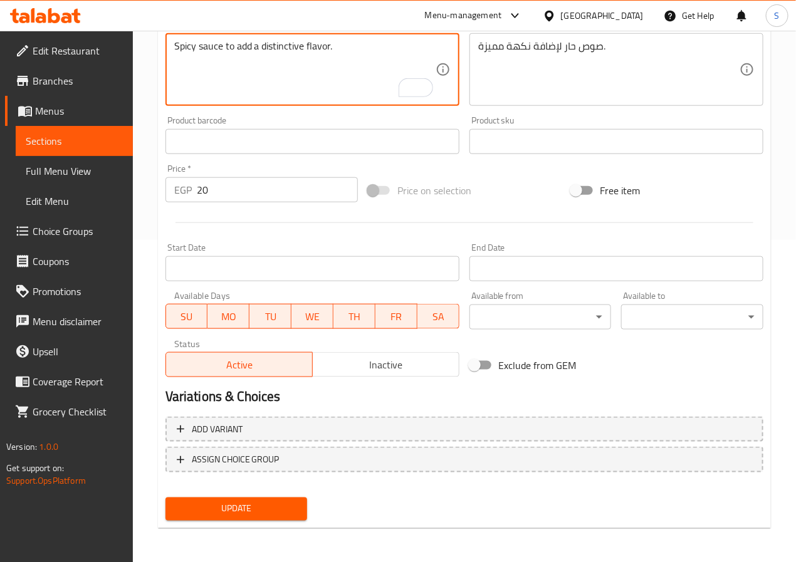
type textarea "Spicy sauce to add a distinctive flavor."
click at [268, 514] on span "Update" at bounding box center [236, 509] width 122 height 16
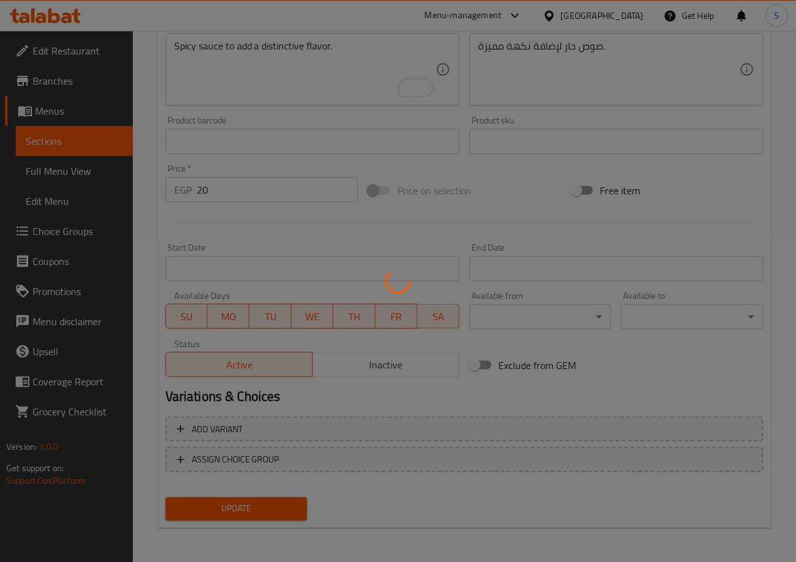
scroll to position [0, 0]
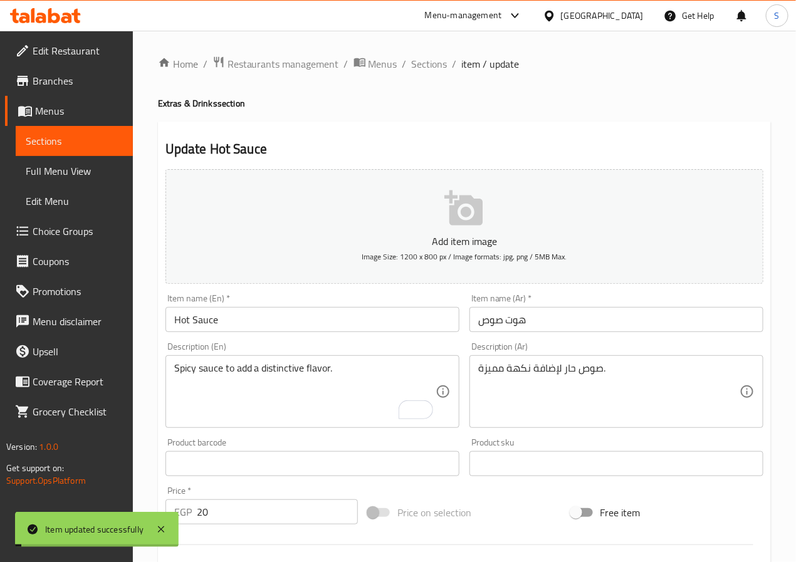
drag, startPoint x: 427, startPoint y: 65, endPoint x: 412, endPoint y: 41, distance: 28.0
click at [427, 65] on span "Sections" at bounding box center [430, 63] width 36 height 15
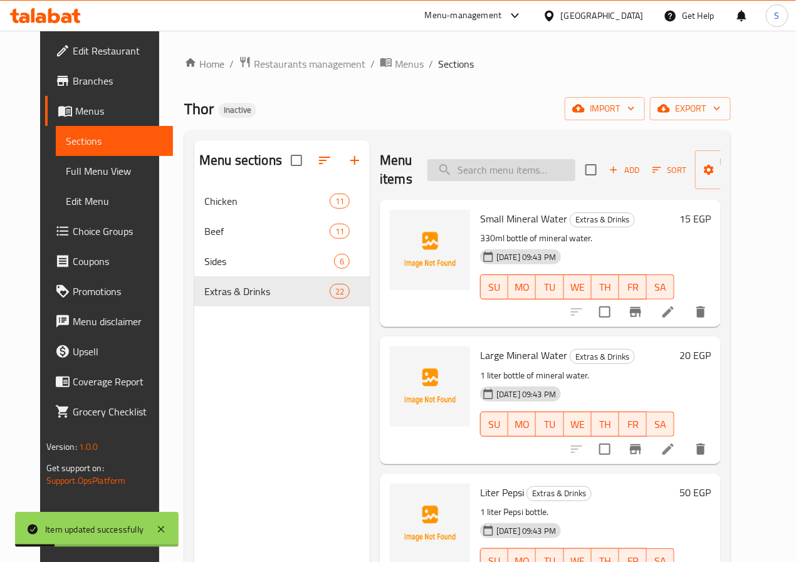
click at [483, 174] on input "search" at bounding box center [501, 170] width 148 height 22
paste input "BBQ Sauce"
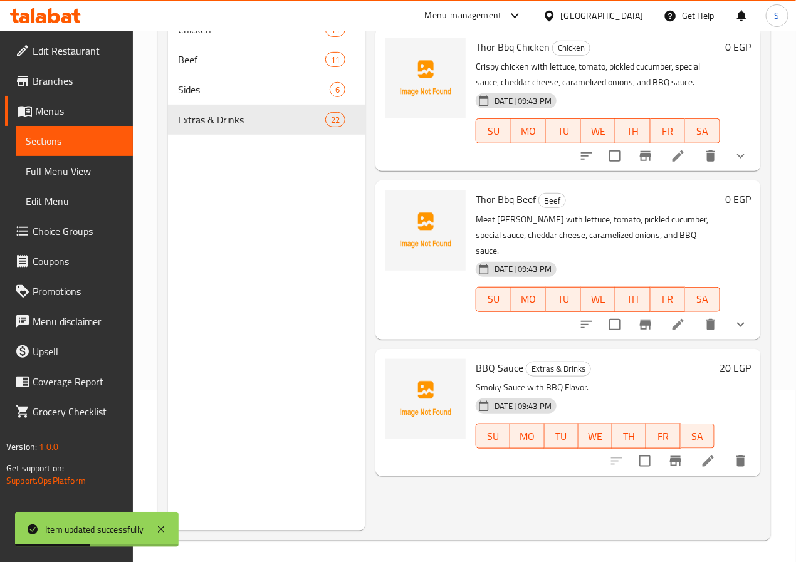
scroll to position [175, 0]
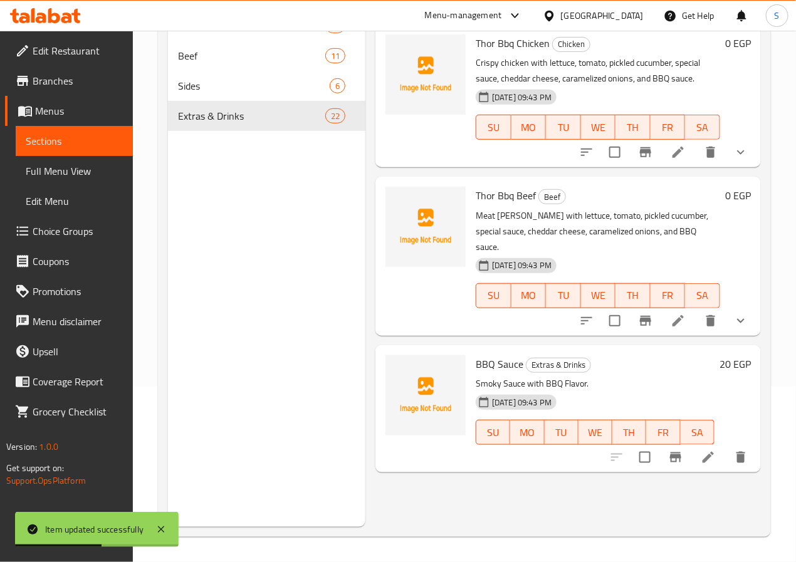
type input "BBQ Sauce"
click at [716, 452] on li at bounding box center [708, 457] width 35 height 23
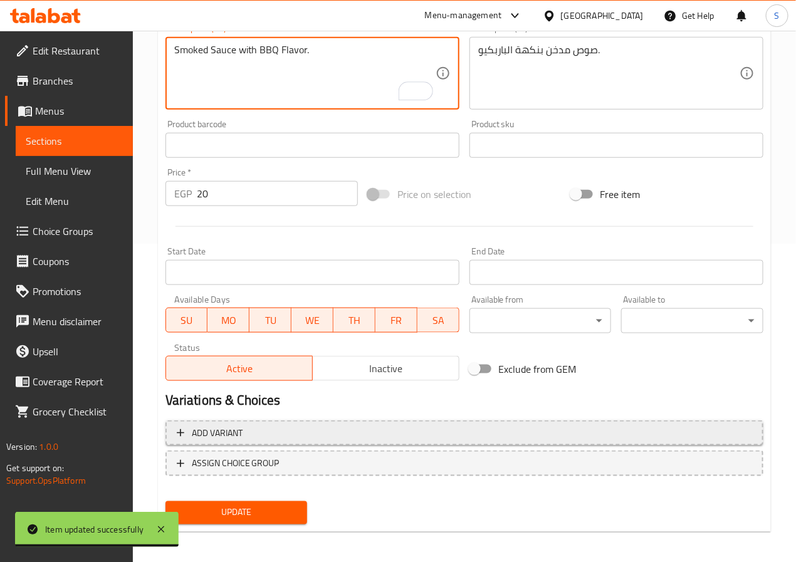
scroll to position [322, 0]
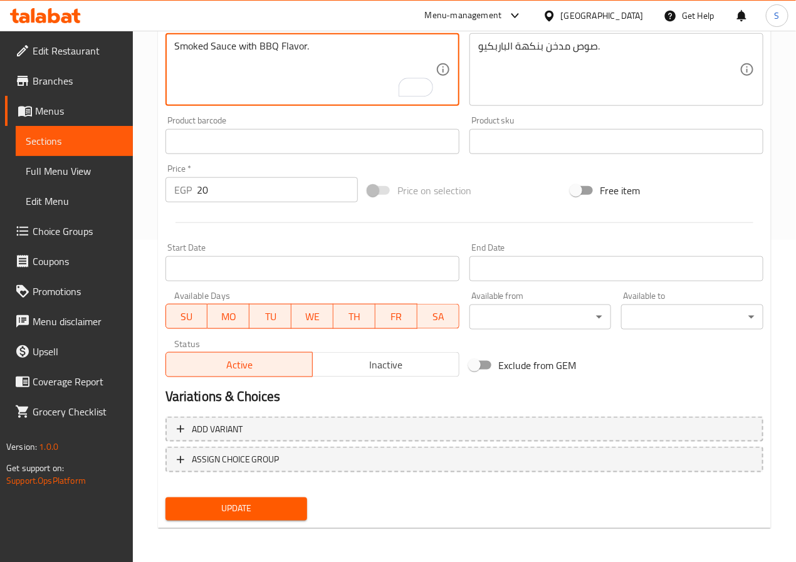
type textarea "Smoked Sauce with BBQ Flavor."
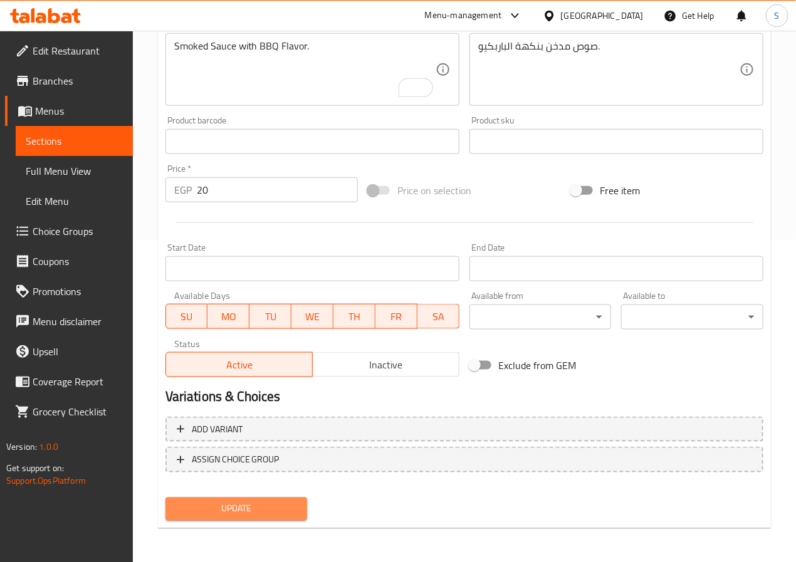
click at [273, 501] on span "Update" at bounding box center [236, 509] width 122 height 16
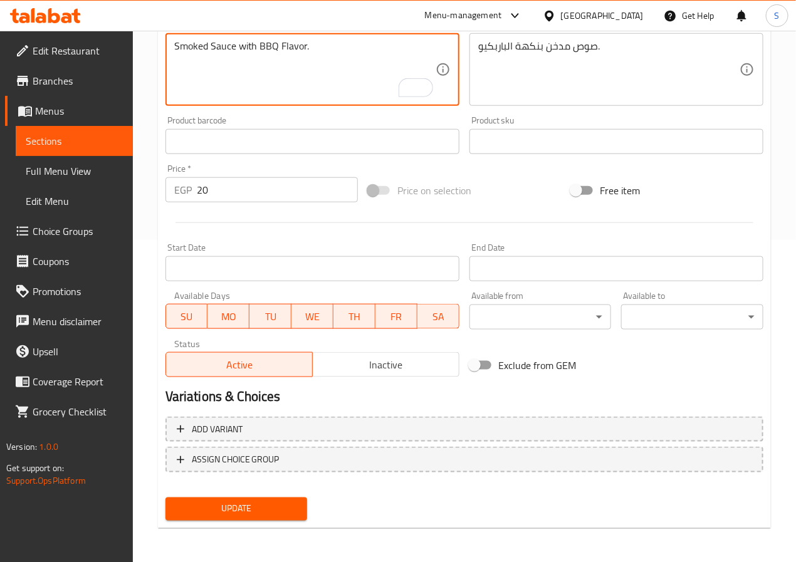
click at [224, 514] on span "Update" at bounding box center [236, 509] width 122 height 16
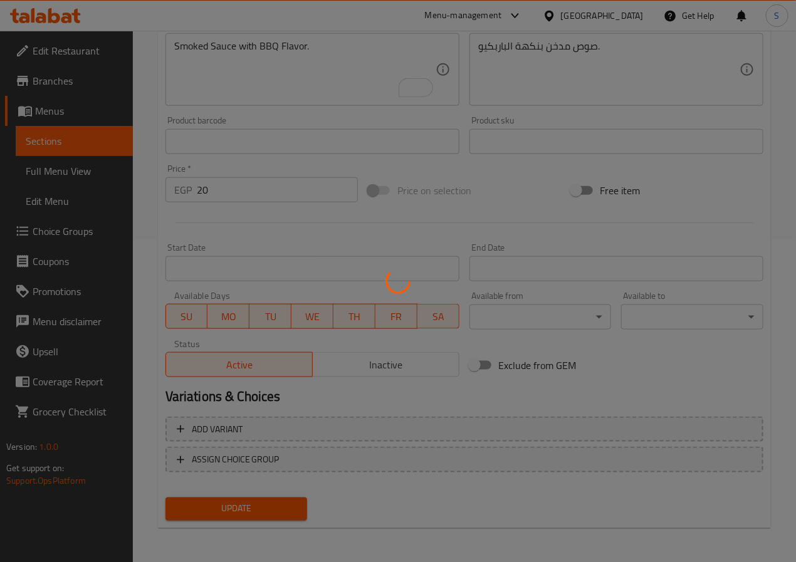
scroll to position [0, 0]
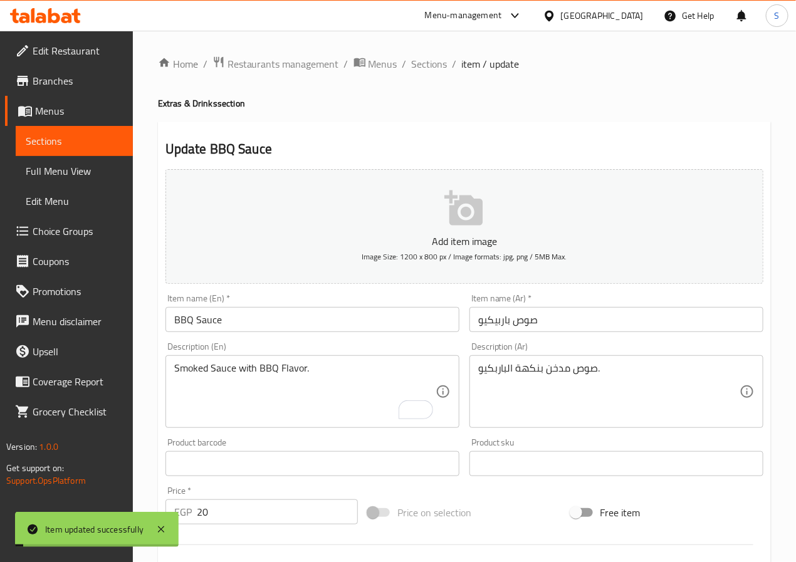
drag, startPoint x: 432, startPoint y: 65, endPoint x: 397, endPoint y: 4, distance: 70.5
click at [432, 65] on span "Sections" at bounding box center [430, 63] width 36 height 15
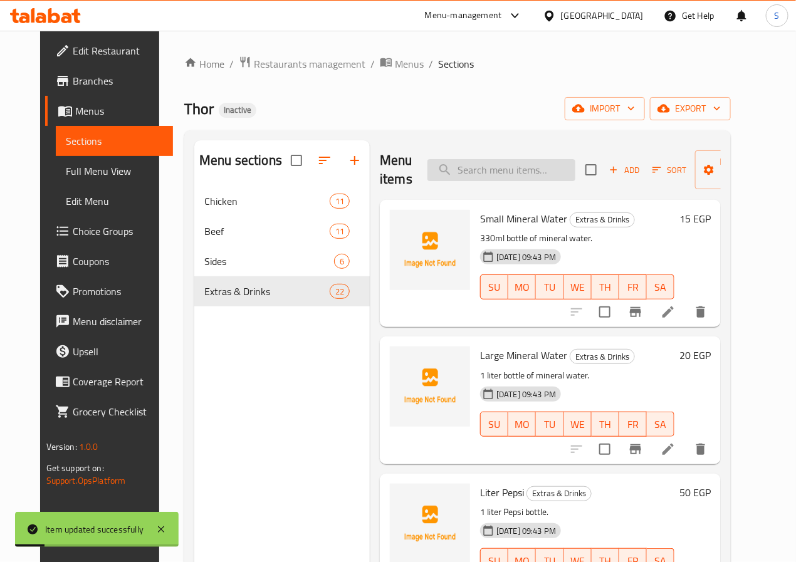
click at [453, 169] on input "search" at bounding box center [501, 170] width 148 height 22
paste input "Smoky Sauce"
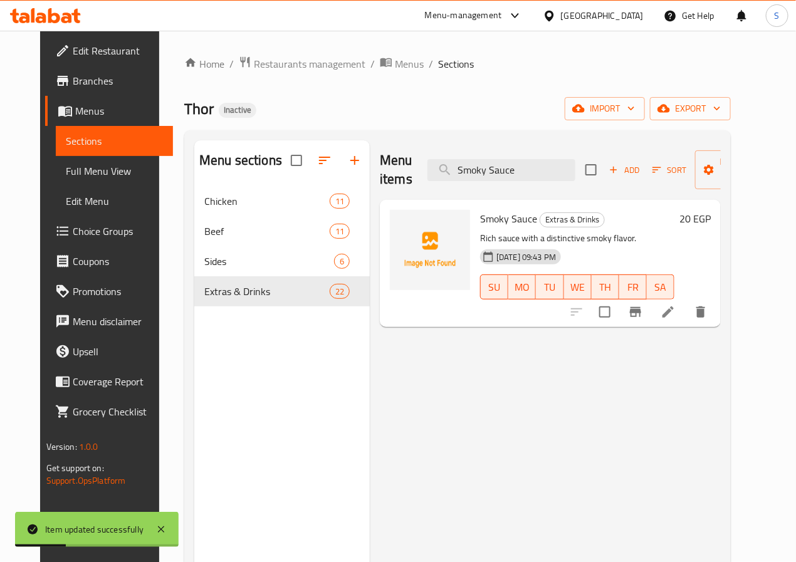
type input "Smoky Sauce"
click at [674, 315] on icon at bounding box center [667, 311] width 11 height 11
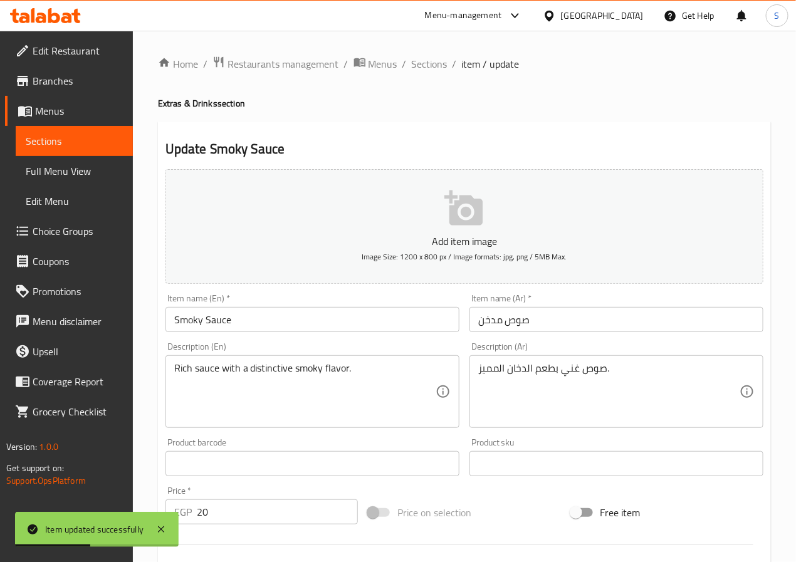
drag, startPoint x: 206, startPoint y: 320, endPoint x: 197, endPoint y: 362, distance: 42.2
click at [205, 320] on input "Smoky Sauce" at bounding box center [312, 319] width 294 height 25
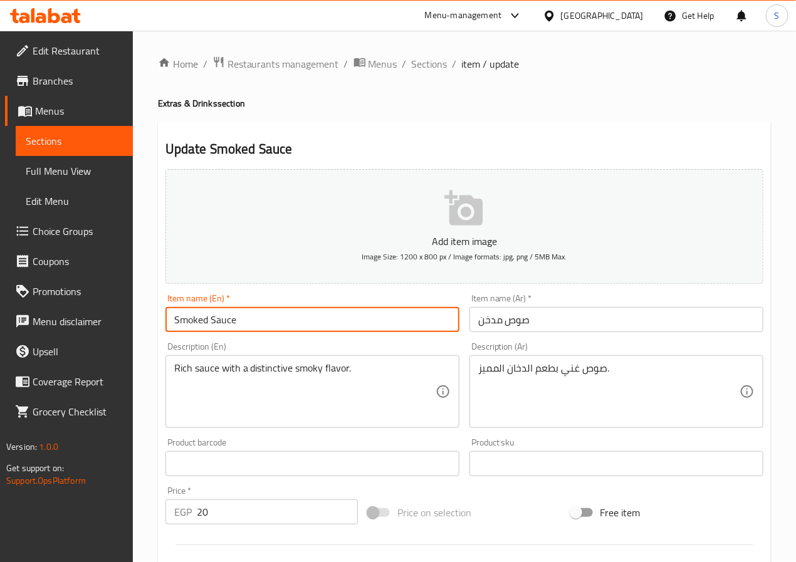
type input "Smoked Sauce"
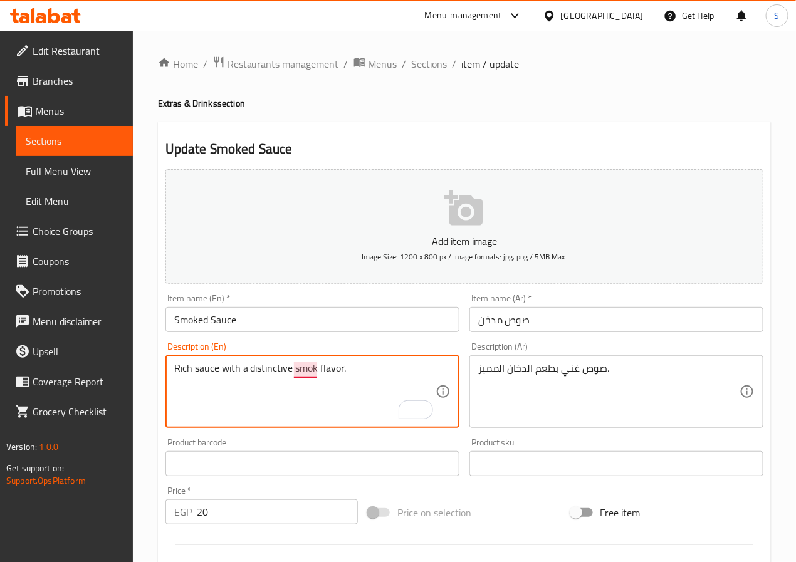
click at [251, 412] on textarea "Rich sauce with a distinctive smok flavor." at bounding box center [304, 392] width 261 height 60
click at [400, 375] on textarea "Rich sauce with a distinctive smok flavor." at bounding box center [304, 392] width 261 height 60
type textarea "Rich sauce with a distinctive smoke flavor."
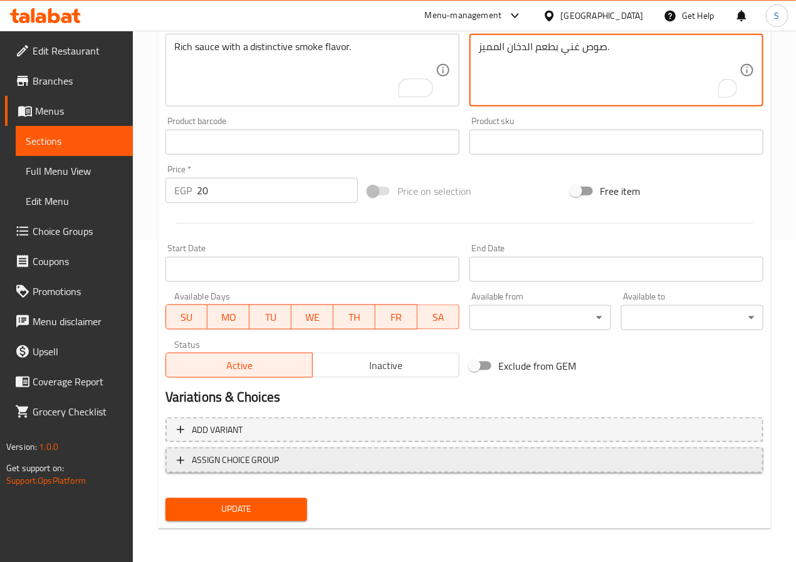
scroll to position [322, 0]
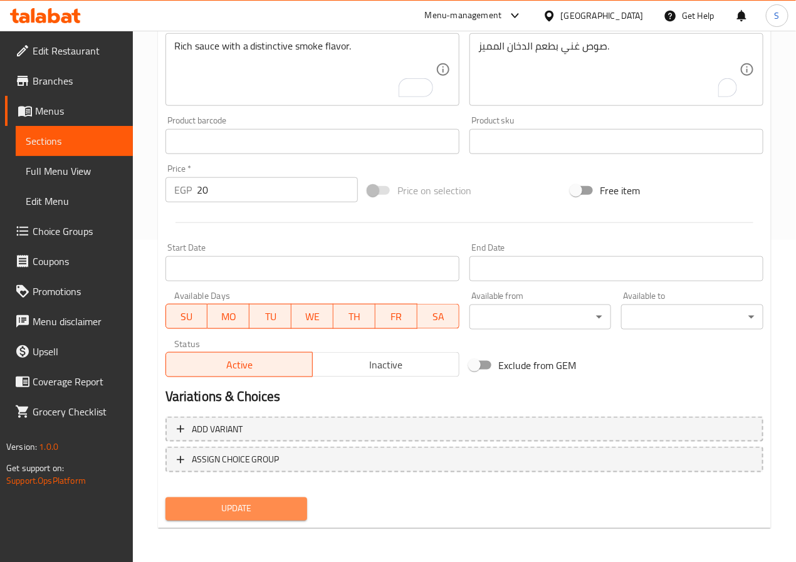
click at [254, 501] on span "Update" at bounding box center [236, 509] width 122 height 16
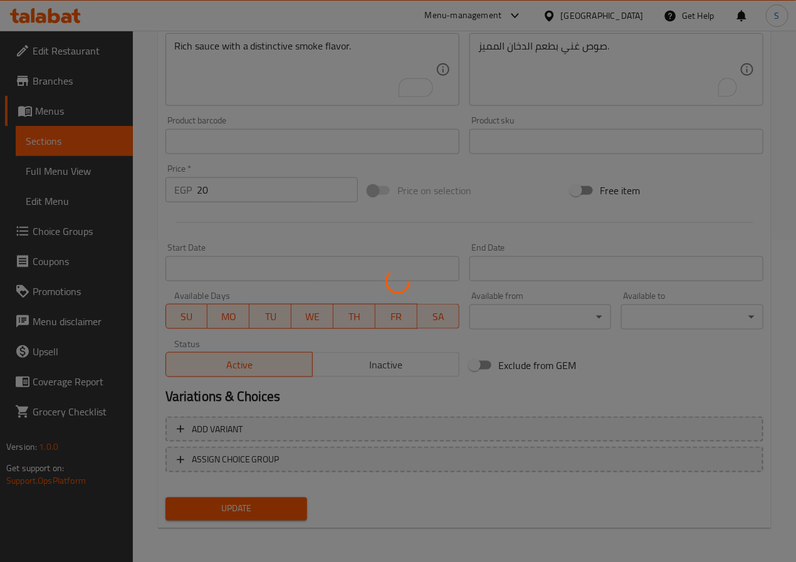
scroll to position [0, 0]
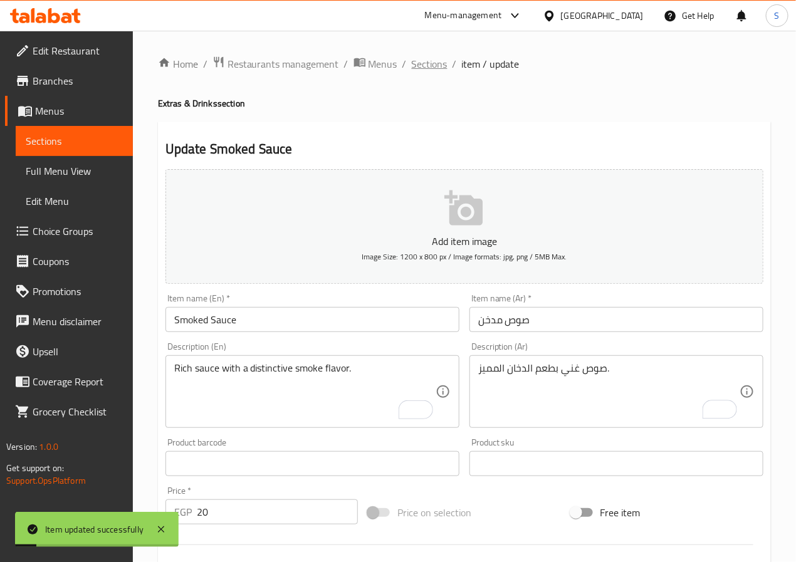
click at [419, 59] on span "Sections" at bounding box center [430, 63] width 36 height 15
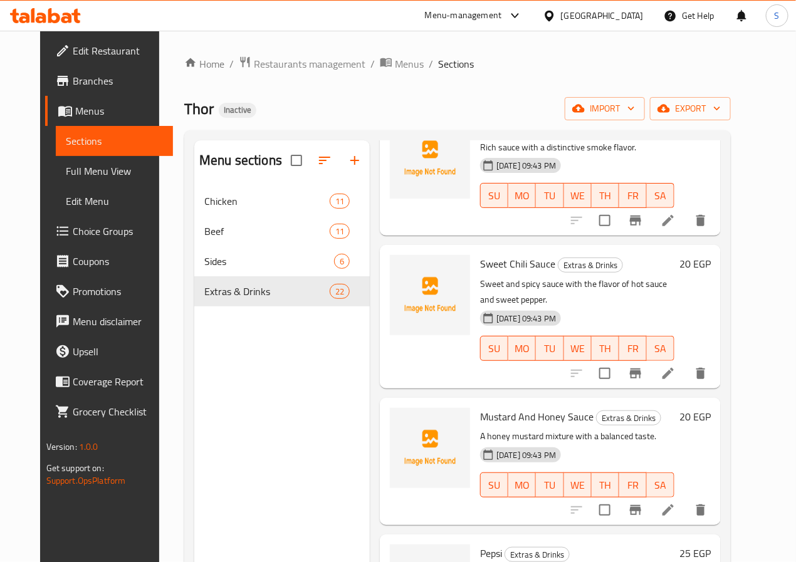
scroll to position [1870, 0]
click at [675, 503] on icon at bounding box center [667, 510] width 15 height 15
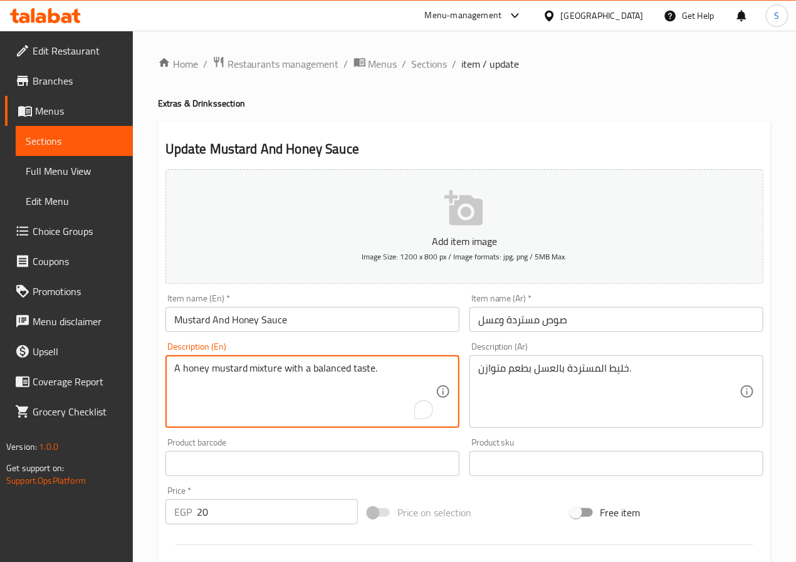
click at [201, 380] on textarea "A honey mustard mixture with a balanced taste." at bounding box center [304, 392] width 261 height 60
paste textarea "Honey, mustard, mayonnaise, vinegar, and a blend of aromatic spices"
paste textarea "To enrich screen reader interactions, please activate Accessibility in Grammarl…"
type textarea "Honey, mustard, mayonnaise, vinegar, and a blend of aromatic spices"
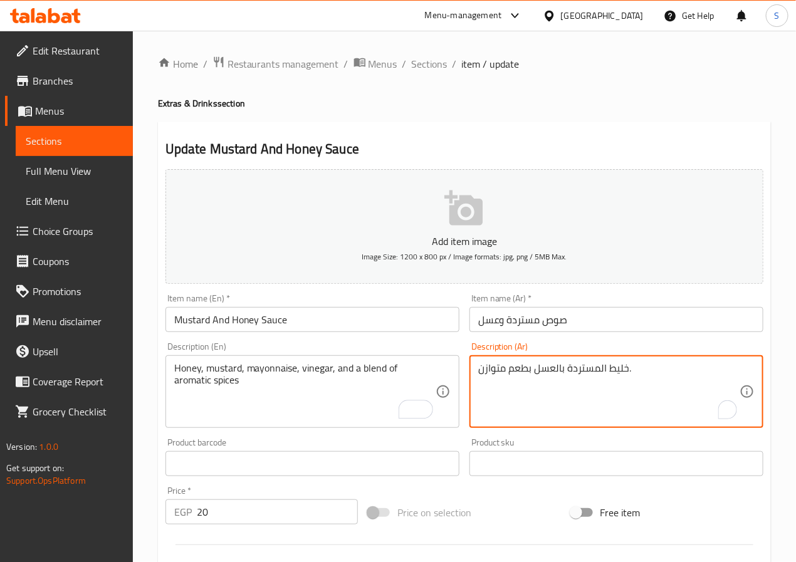
paste textarea "سل ، خردل ، مايونيز ، خل وخلطة من البهارات العطرية"
click at [659, 372] on textarea "عسل ، خردل ، مايونيز ، خل وخلطة من البهارات العطرية" at bounding box center [608, 392] width 261 height 60
click at [579, 370] on textarea "عسل ، مستردة، مايونيز ، خل وخلطة من البهارات العطرية" at bounding box center [608, 392] width 261 height 60
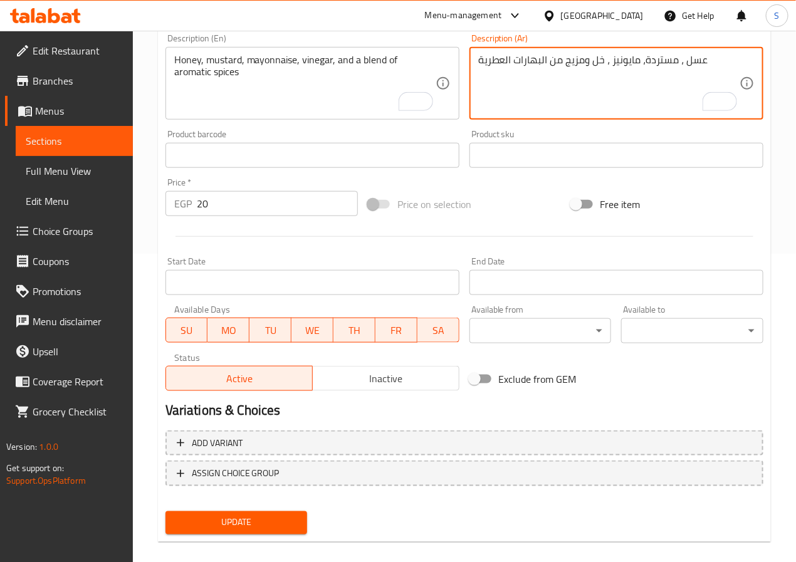
scroll to position [322, 0]
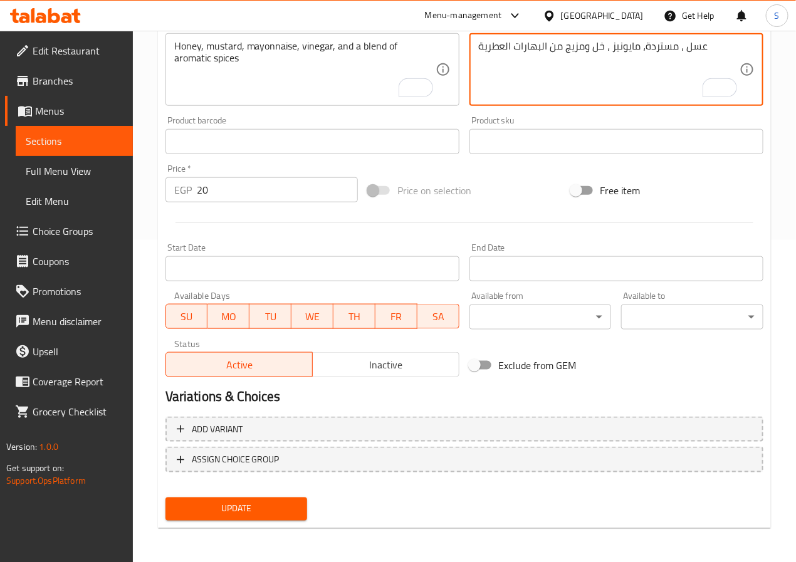
type textarea "عسل ، مستردة، مايونيز ، خل ومزيج من البهارات العطرية"
click at [235, 518] on button "Update" at bounding box center [236, 509] width 142 height 23
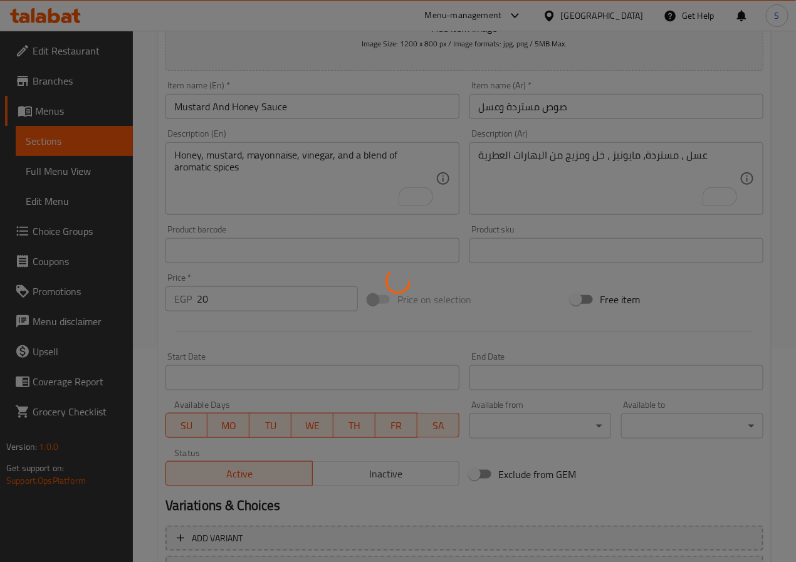
scroll to position [0, 0]
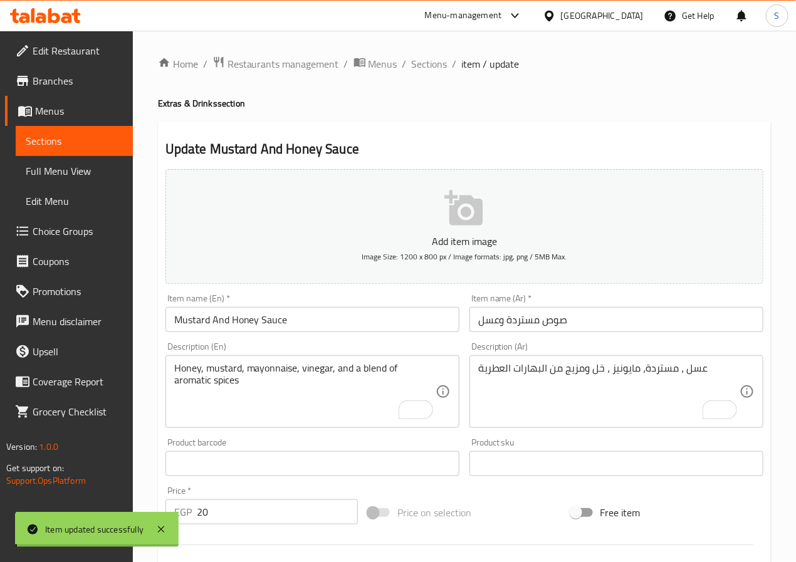
click at [261, 320] on input "Mustard And Honey Sauce" at bounding box center [312, 319] width 294 height 25
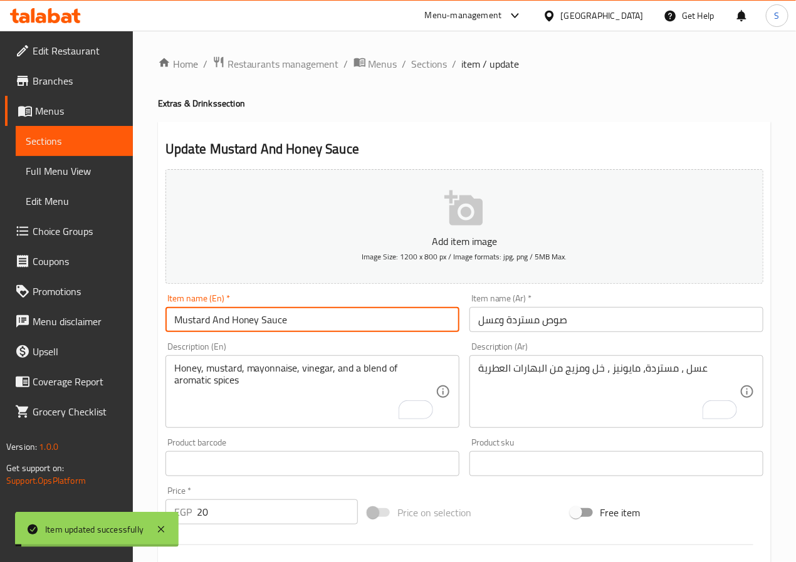
click at [261, 320] on input "Mustard And Honey Sauce" at bounding box center [312, 319] width 294 height 25
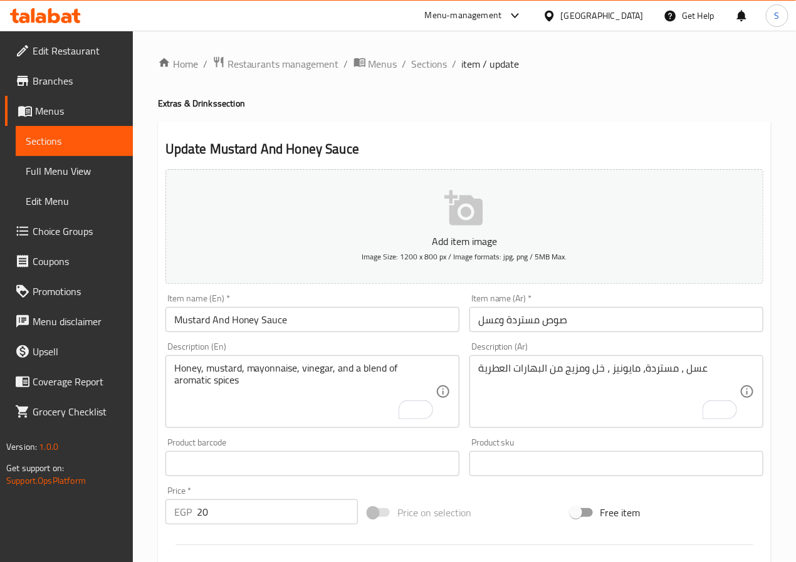
click at [147, 376] on div "Home / Restaurants management / Menus / Sections / item / update Extras & Drink…" at bounding box center [464, 458] width 663 height 855
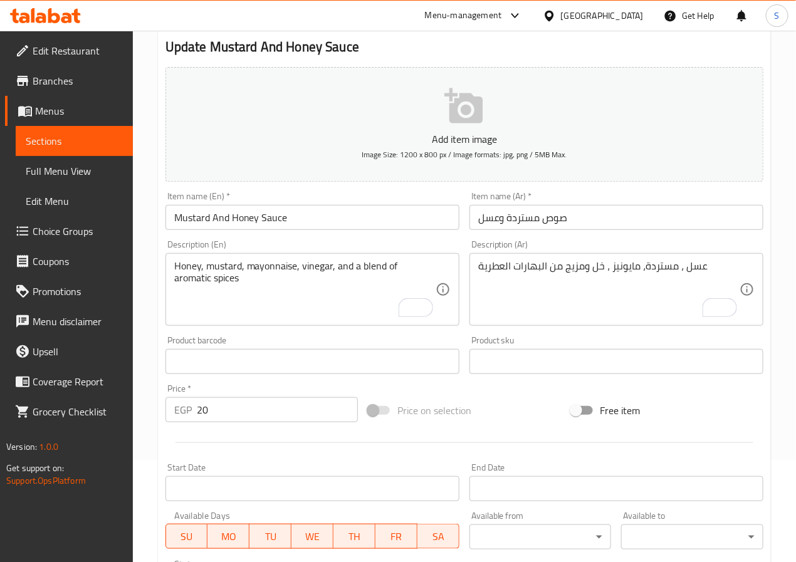
scroll to position [322, 0]
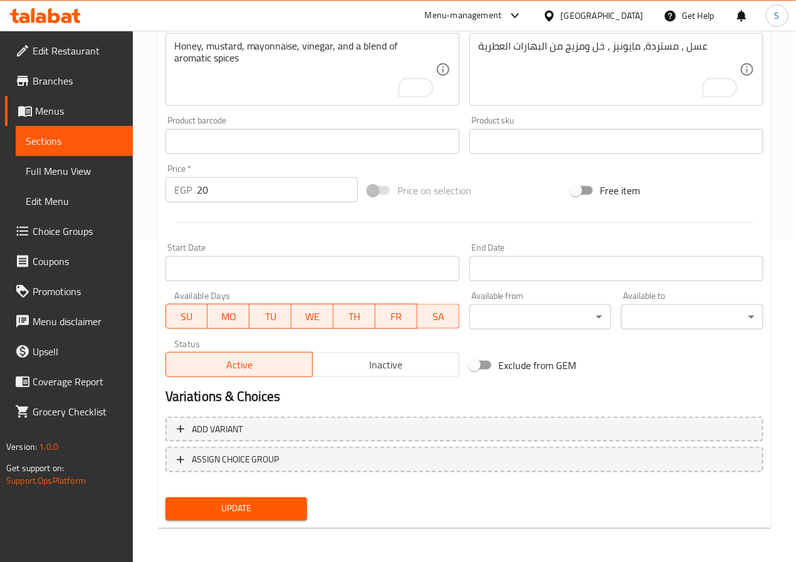
click at [227, 510] on span "Update" at bounding box center [236, 509] width 122 height 16
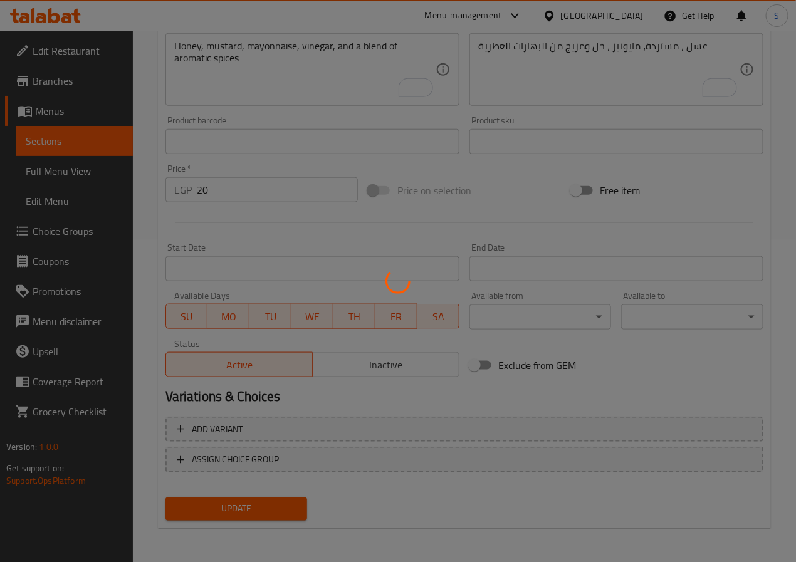
scroll to position [0, 0]
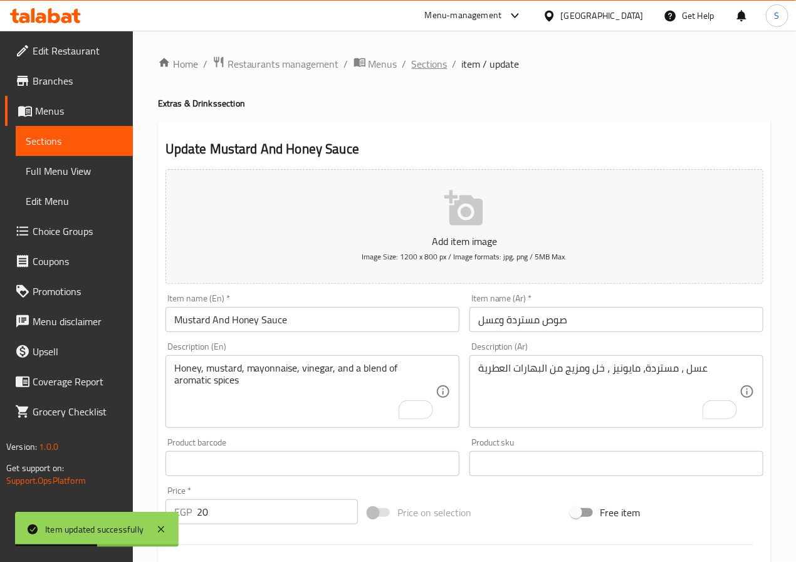
click at [431, 62] on span "Sections" at bounding box center [430, 63] width 36 height 15
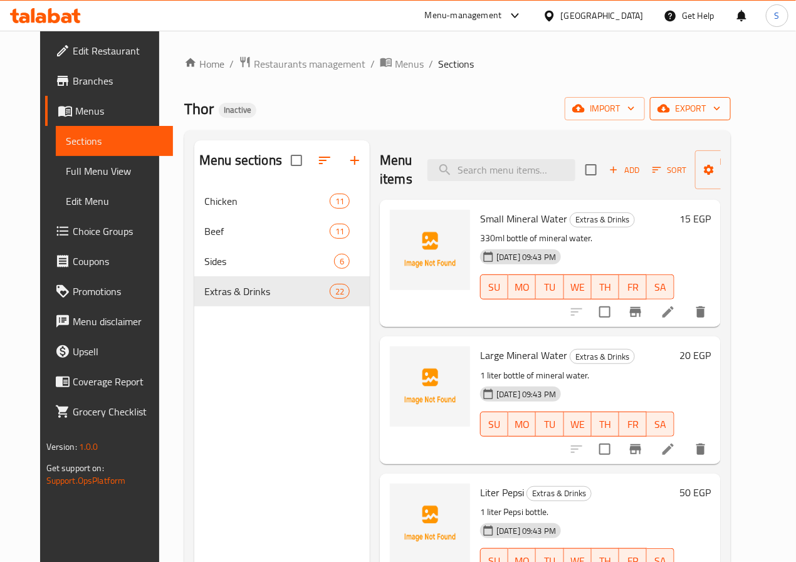
click at [721, 106] on span "export" at bounding box center [690, 109] width 61 height 16
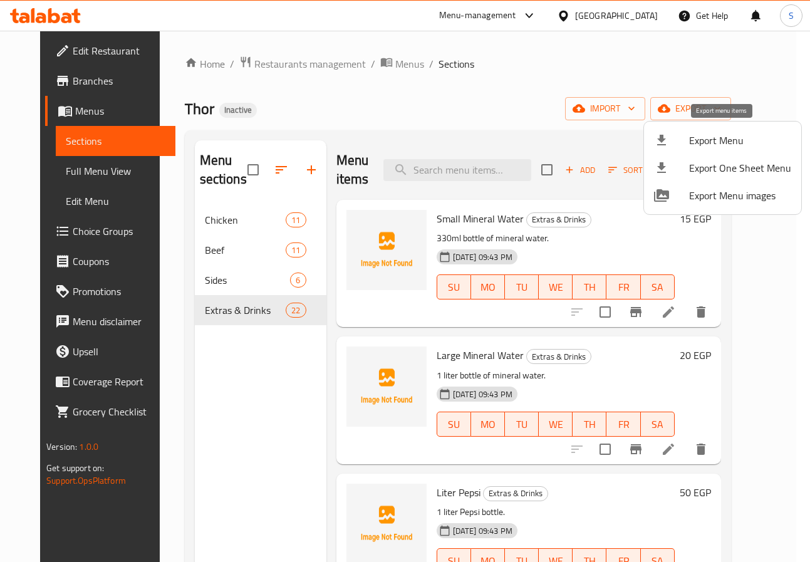
click at [700, 142] on span "Export Menu" at bounding box center [740, 140] width 102 height 15
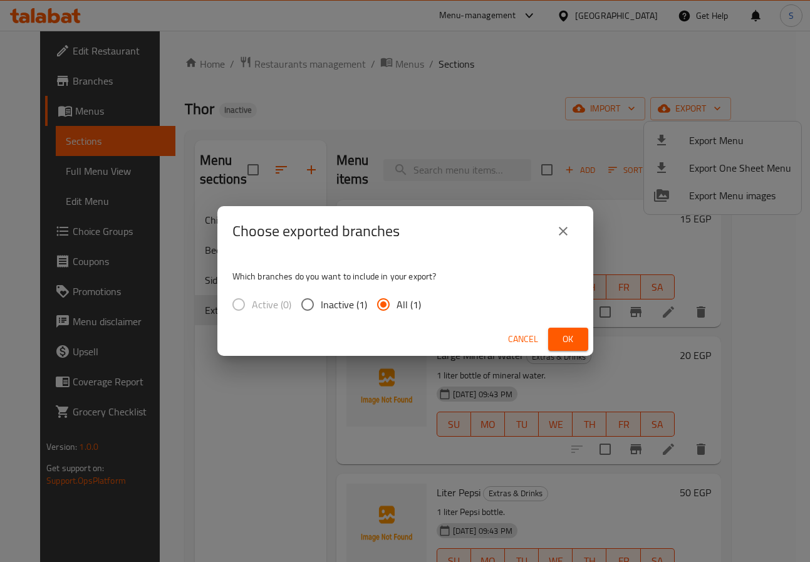
click at [560, 333] on span "Ok" at bounding box center [568, 339] width 20 height 16
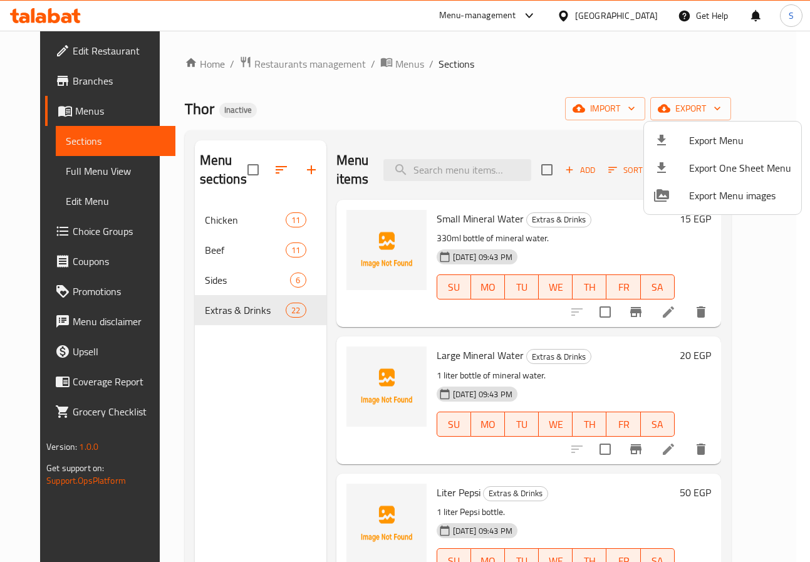
click at [375, 94] on div at bounding box center [405, 281] width 810 height 562
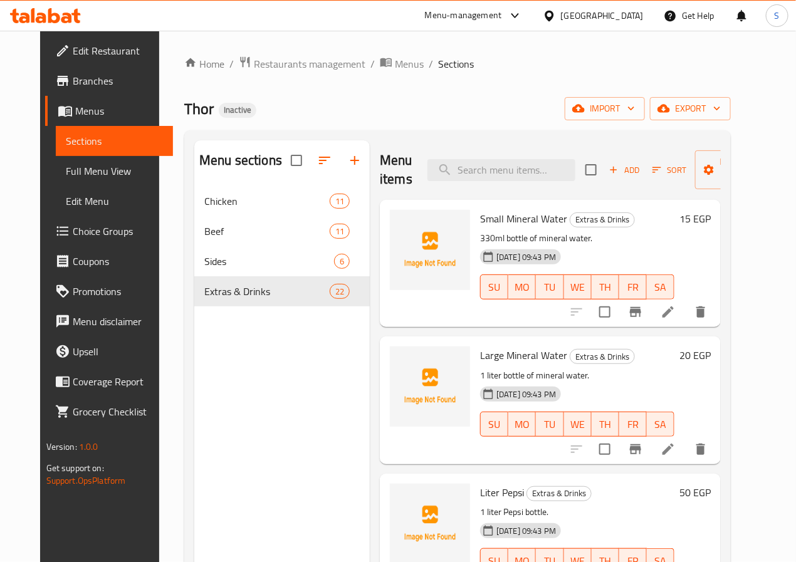
click at [283, 174] on input "checkbox" at bounding box center [296, 160] width 26 height 26
checkbox input "true"
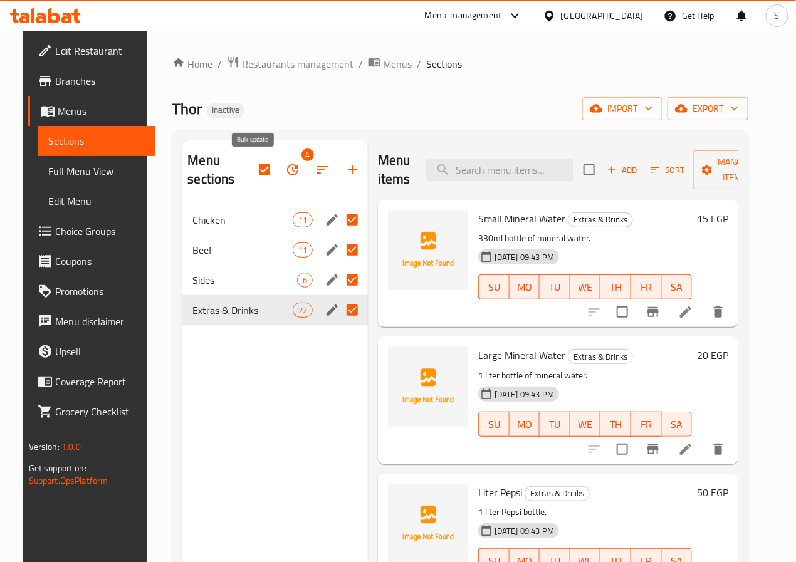
click at [285, 171] on icon "button" at bounding box center [292, 169] width 15 height 15
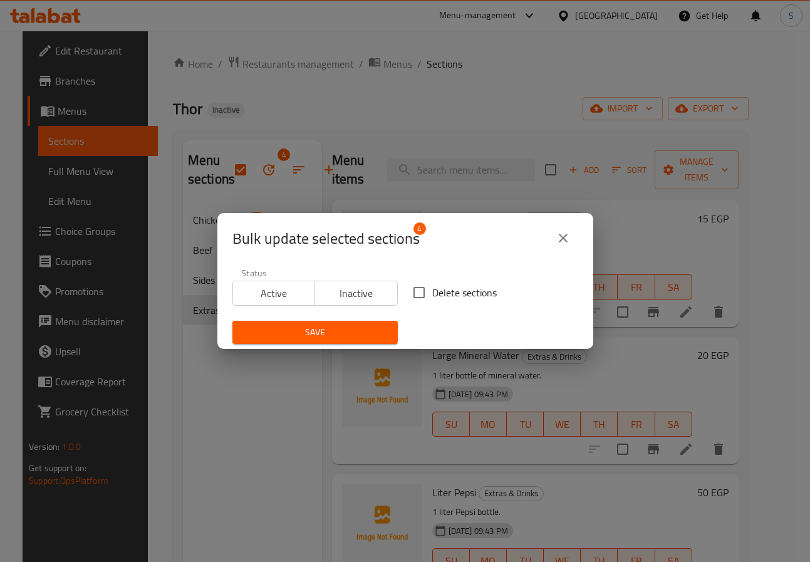
click at [414, 299] on input "Delete sections" at bounding box center [419, 292] width 26 height 26
checkbox input "true"
click at [341, 331] on span "Save" at bounding box center [314, 333] width 145 height 16
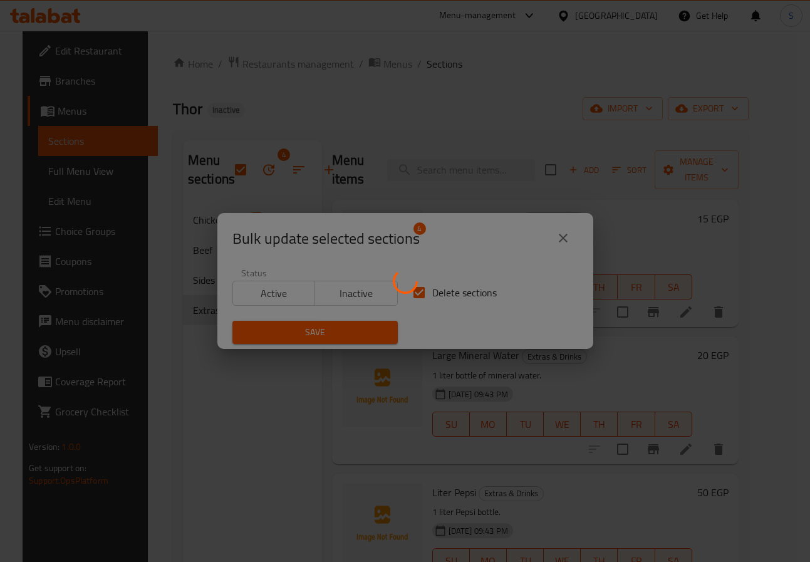
checkbox input "false"
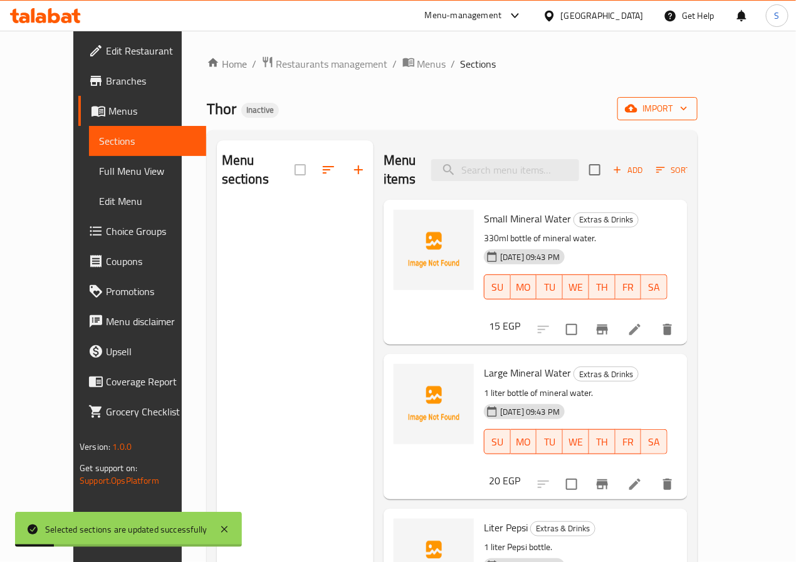
click at [687, 108] on span "import" at bounding box center [657, 109] width 60 height 16
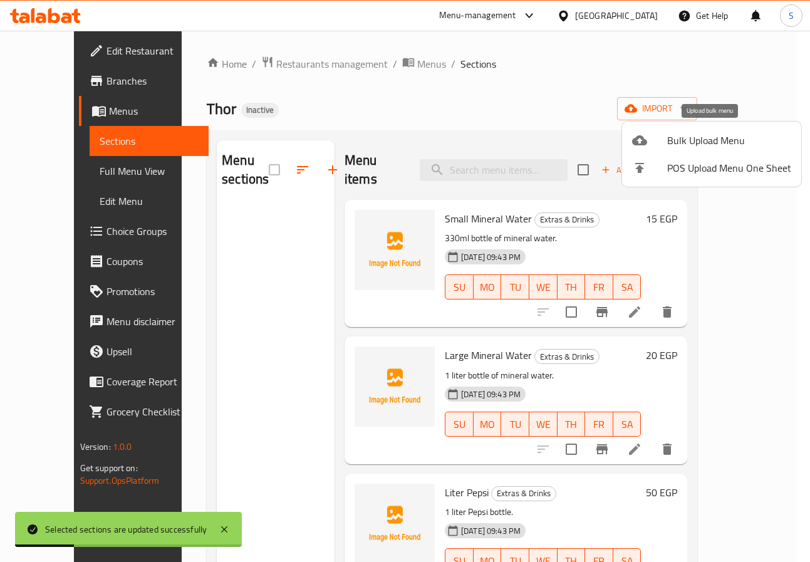
click at [686, 141] on span "Bulk Upload Menu" at bounding box center [729, 140] width 124 height 15
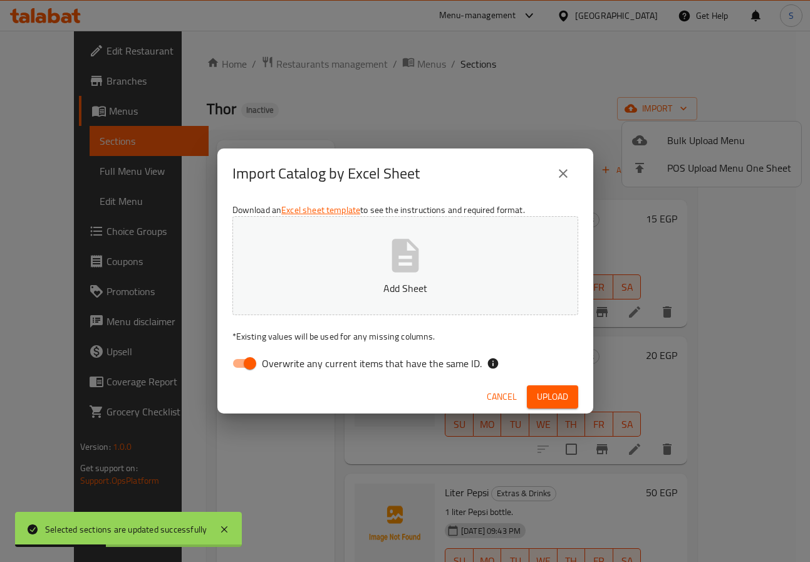
click at [315, 362] on span "Overwrite any current items that have the same ID." at bounding box center [372, 363] width 220 height 15
click at [286, 362] on input "Overwrite any current items that have the same ID." at bounding box center [249, 364] width 71 height 24
checkbox input "false"
click at [316, 380] on div "Cancel Upload" at bounding box center [405, 396] width 376 height 33
click at [557, 400] on span "Upload" at bounding box center [552, 397] width 31 height 16
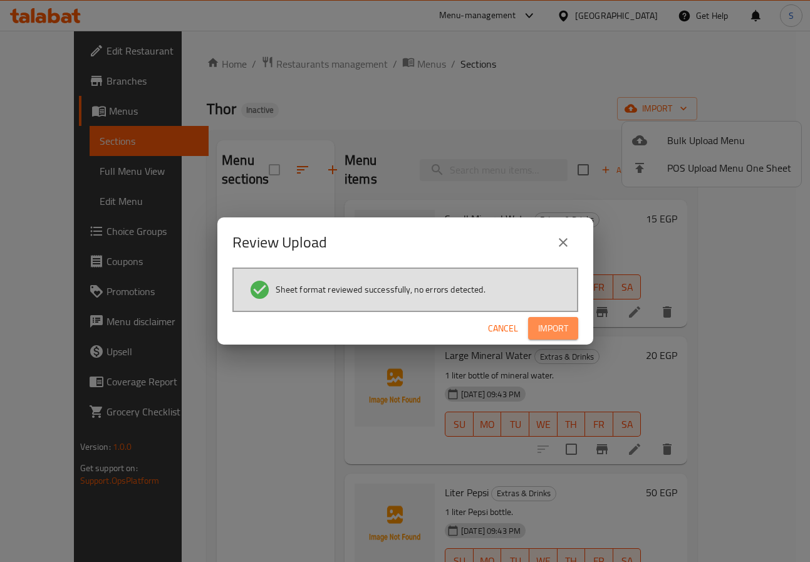
click at [560, 328] on span "Import" at bounding box center [553, 329] width 30 height 16
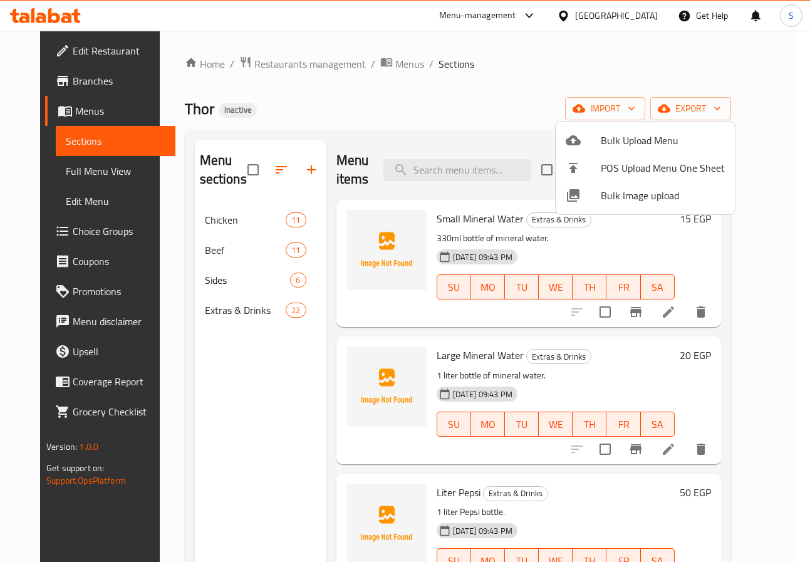
click at [395, 108] on div at bounding box center [405, 281] width 810 height 562
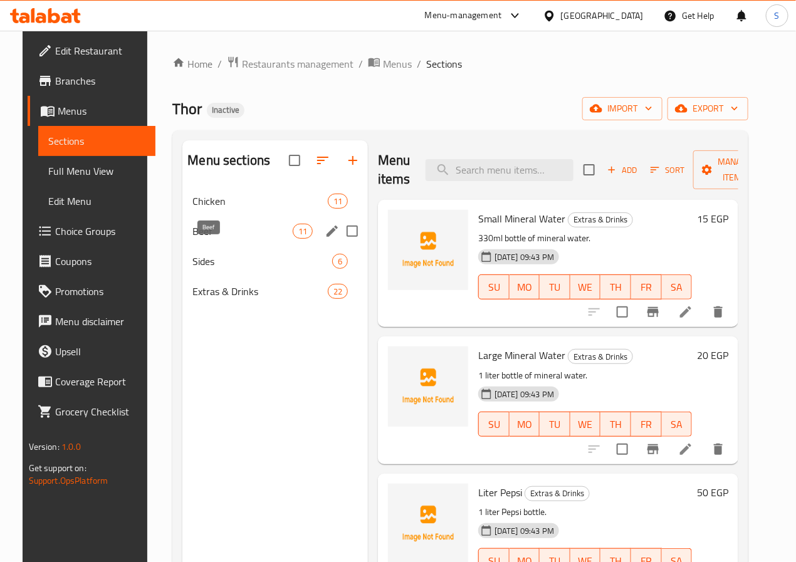
click at [204, 239] on span "Beef" at bounding box center [242, 231] width 100 height 15
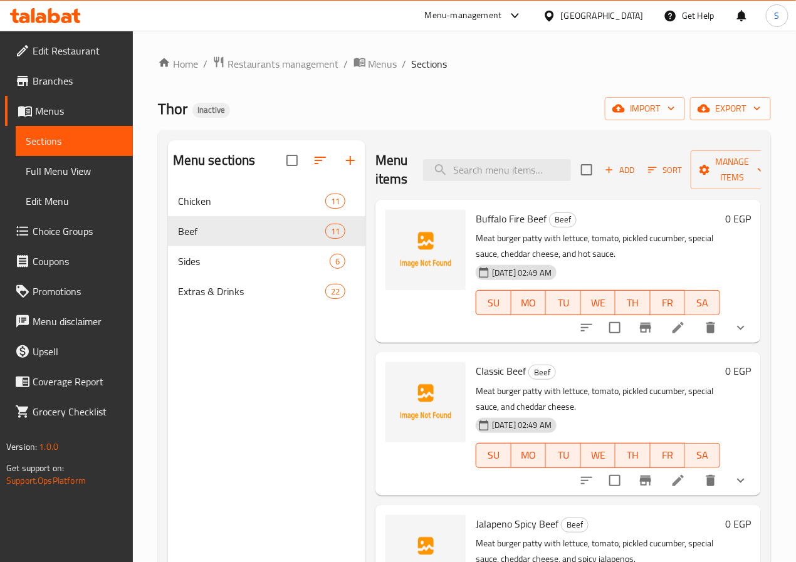
click at [660, 328] on li at bounding box center [677, 327] width 35 height 23
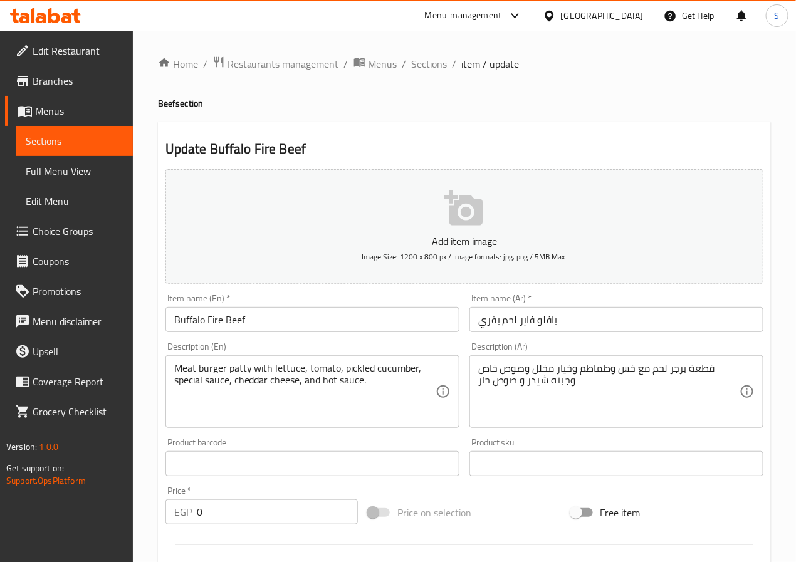
scroll to position [427, 0]
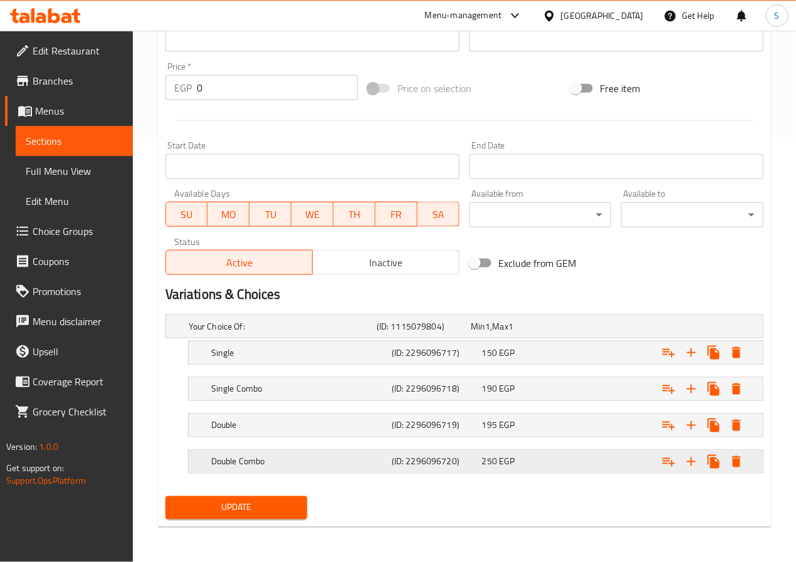
click at [325, 456] on h5 "Double Combo" at bounding box center [298, 462] width 175 height 13
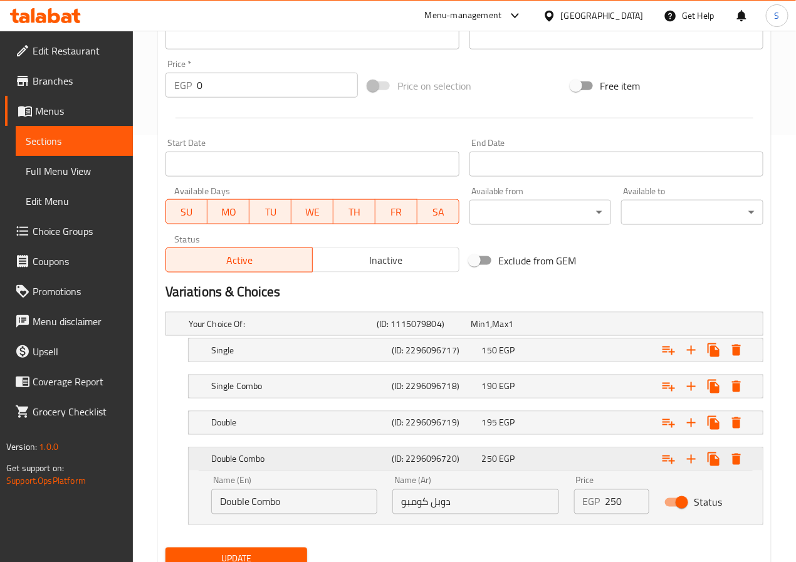
click at [325, 457] on h5 "Double Combo" at bounding box center [298, 459] width 175 height 13
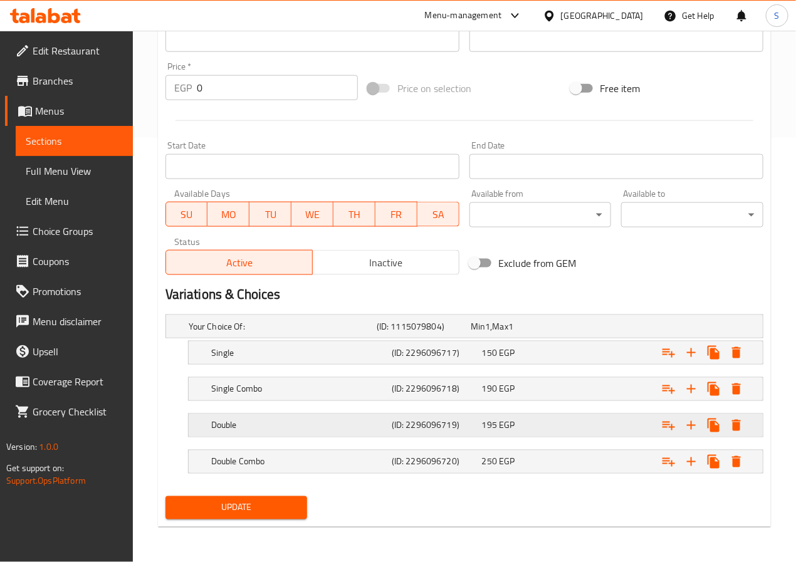
click at [318, 417] on div "Double" at bounding box center [299, 426] width 180 height 18
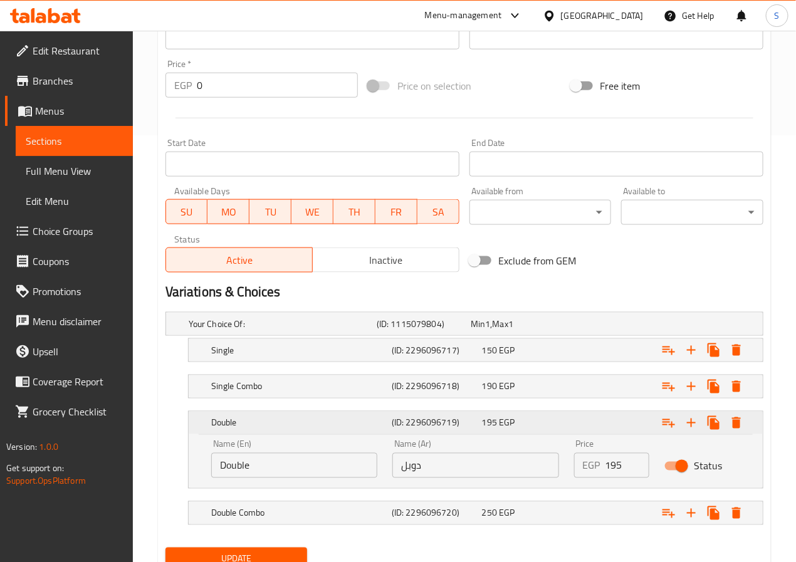
click at [318, 417] on div "Double" at bounding box center [299, 423] width 180 height 18
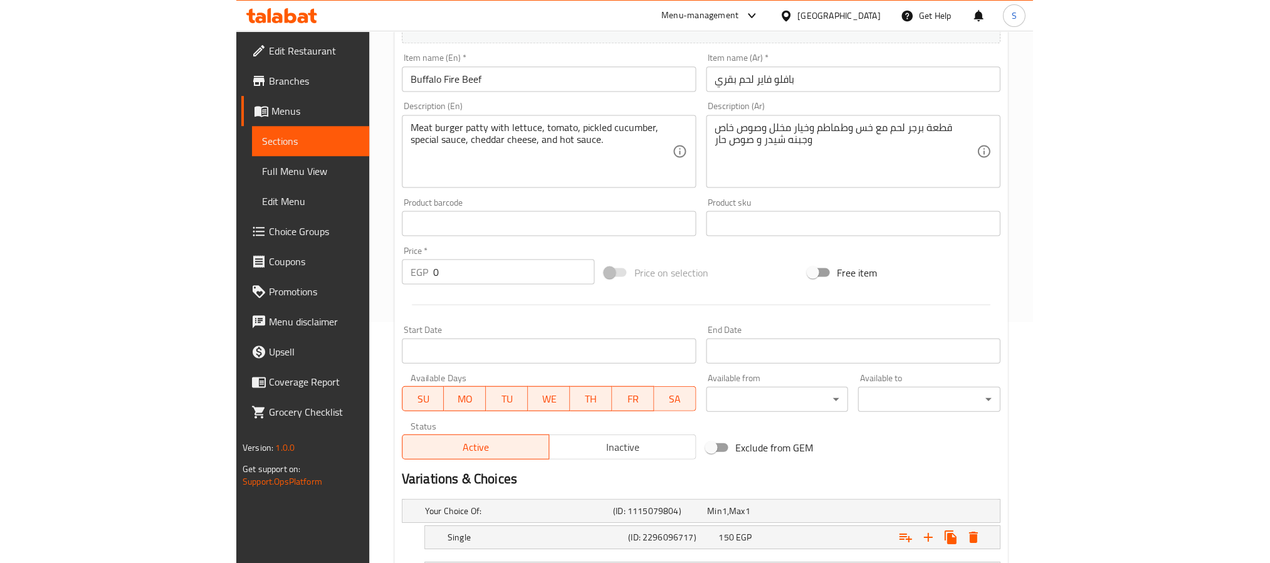
scroll to position [0, 0]
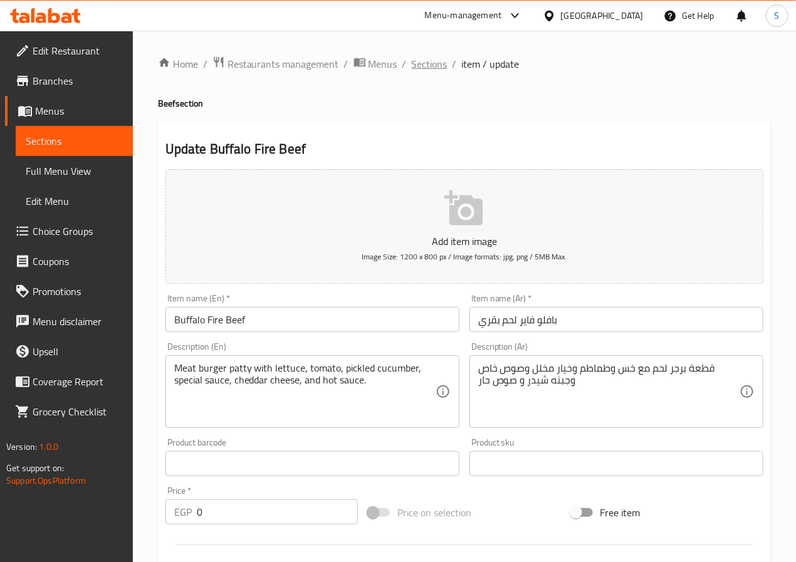
click at [414, 68] on span "Sections" at bounding box center [430, 63] width 36 height 15
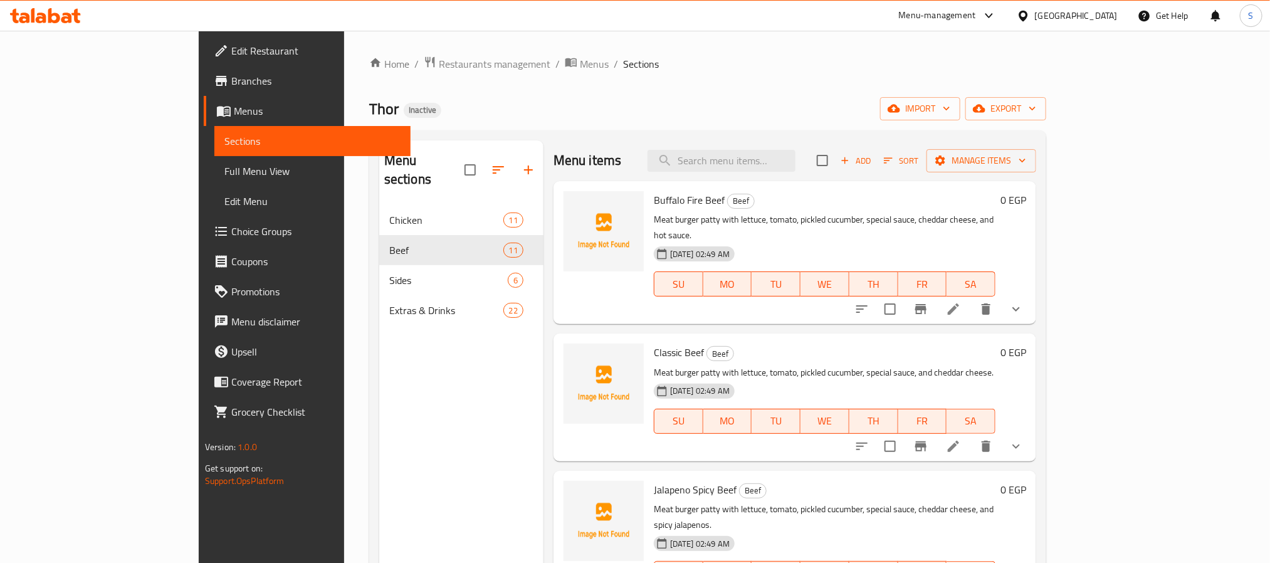
click at [231, 81] on span "Branches" at bounding box center [315, 80] width 169 height 15
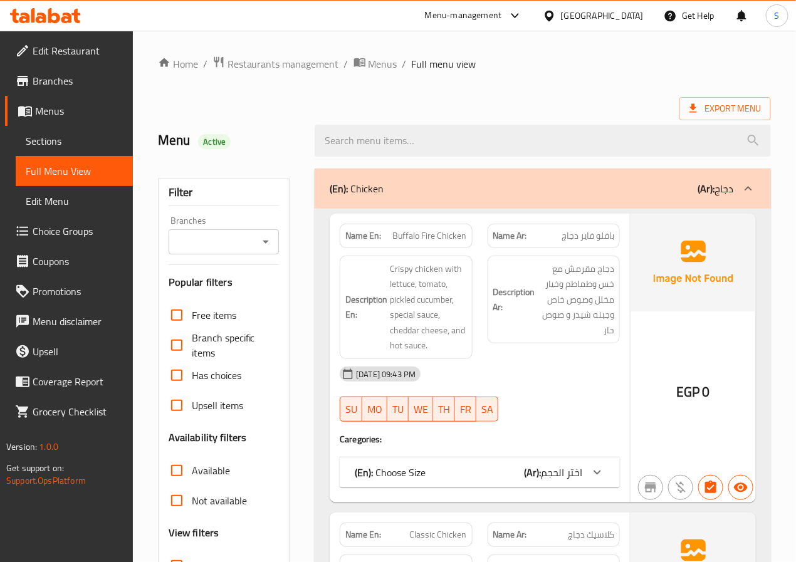
click at [288, 108] on div "Export Menu" at bounding box center [464, 108] width 613 height 23
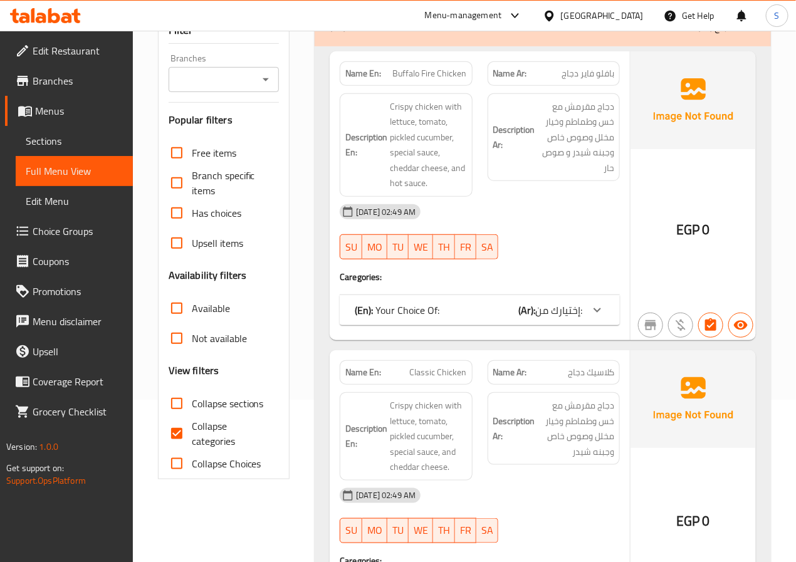
scroll to position [206, 0]
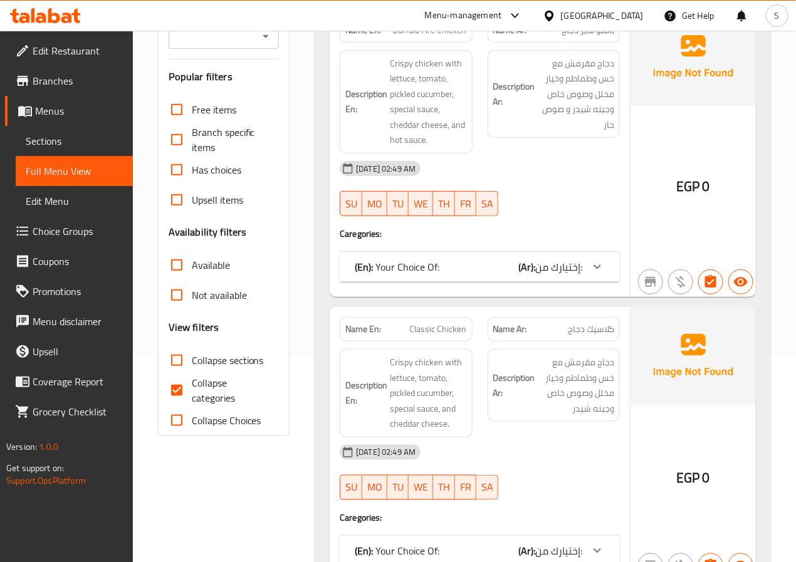
click at [171, 397] on input "Collapse categories" at bounding box center [177, 390] width 30 height 30
checkbox input "false"
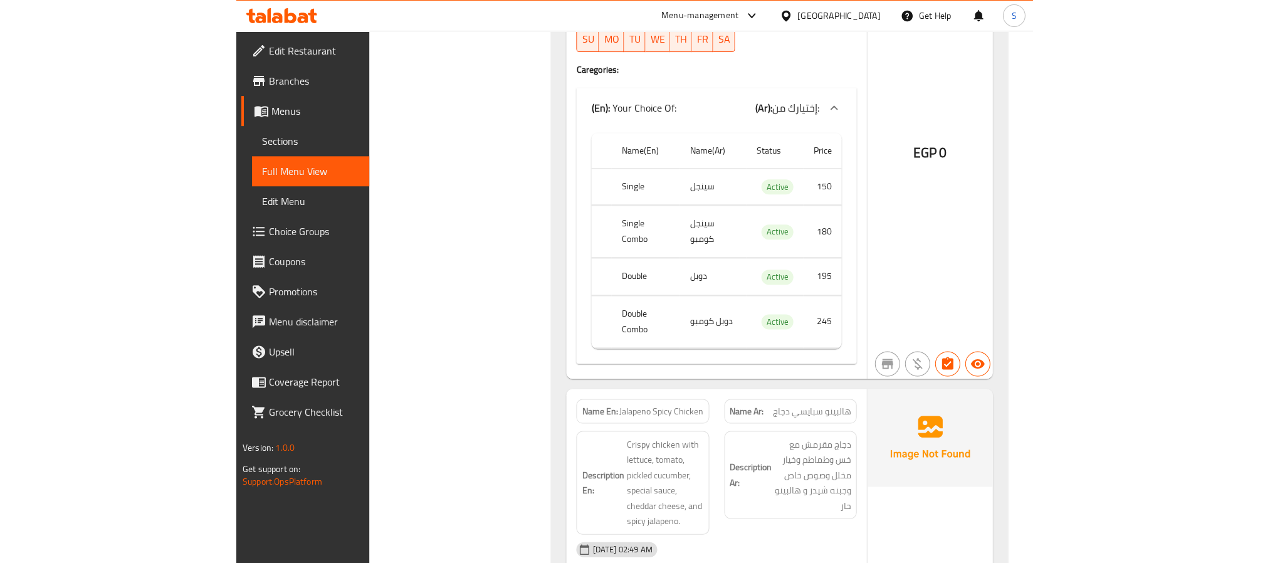
scroll to position [1447, 0]
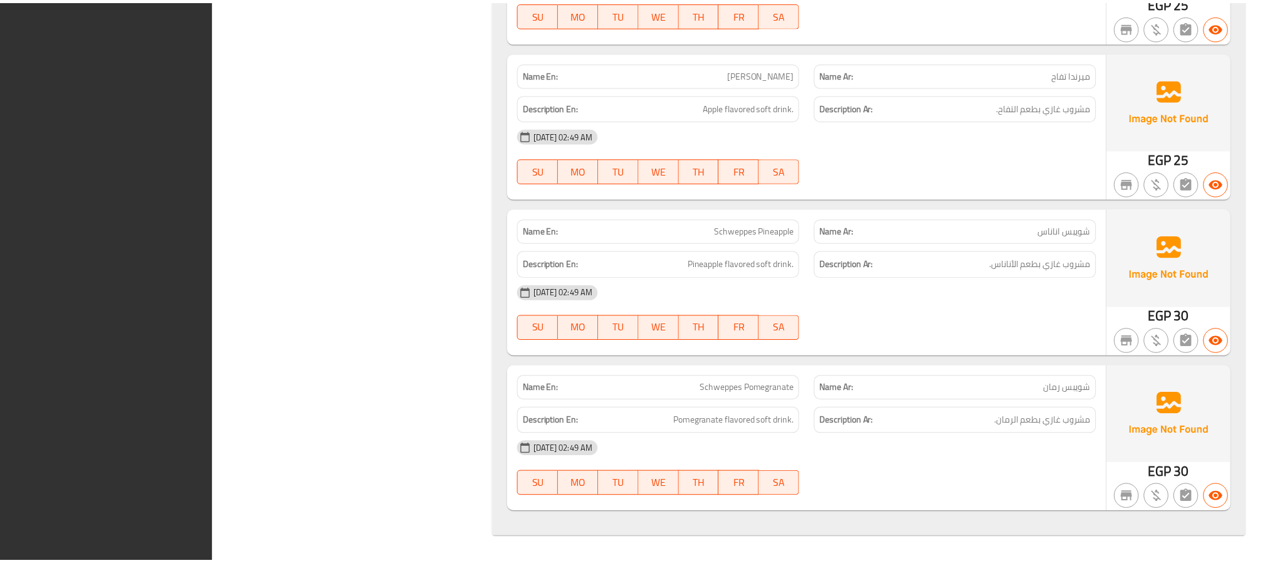
scroll to position [14417, 0]
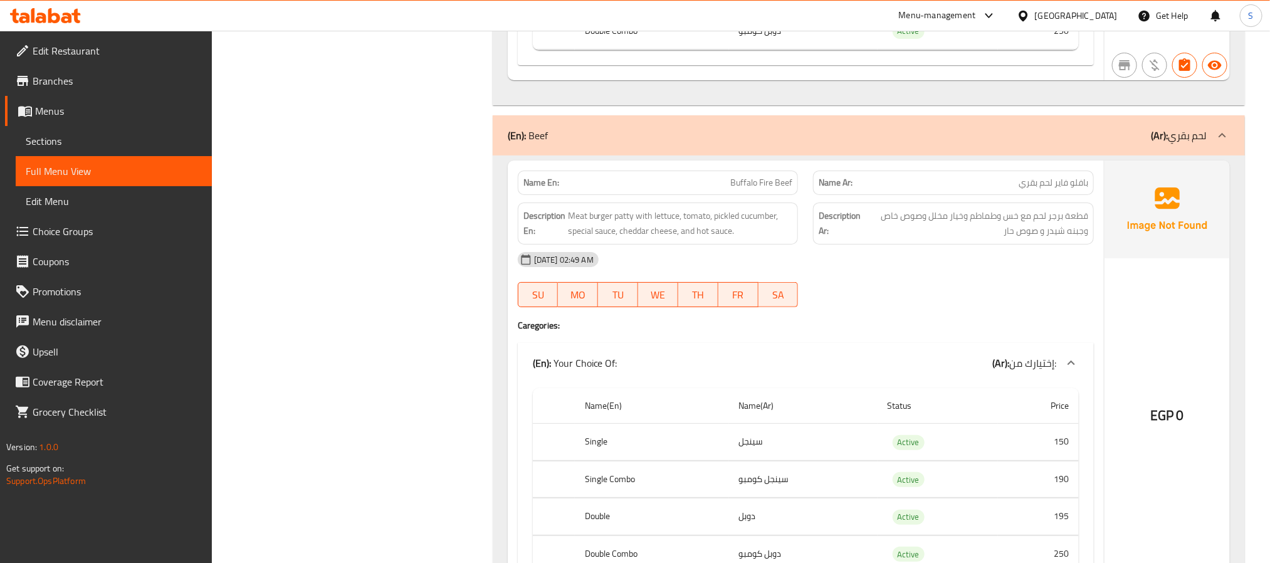
scroll to position [5114, 0]
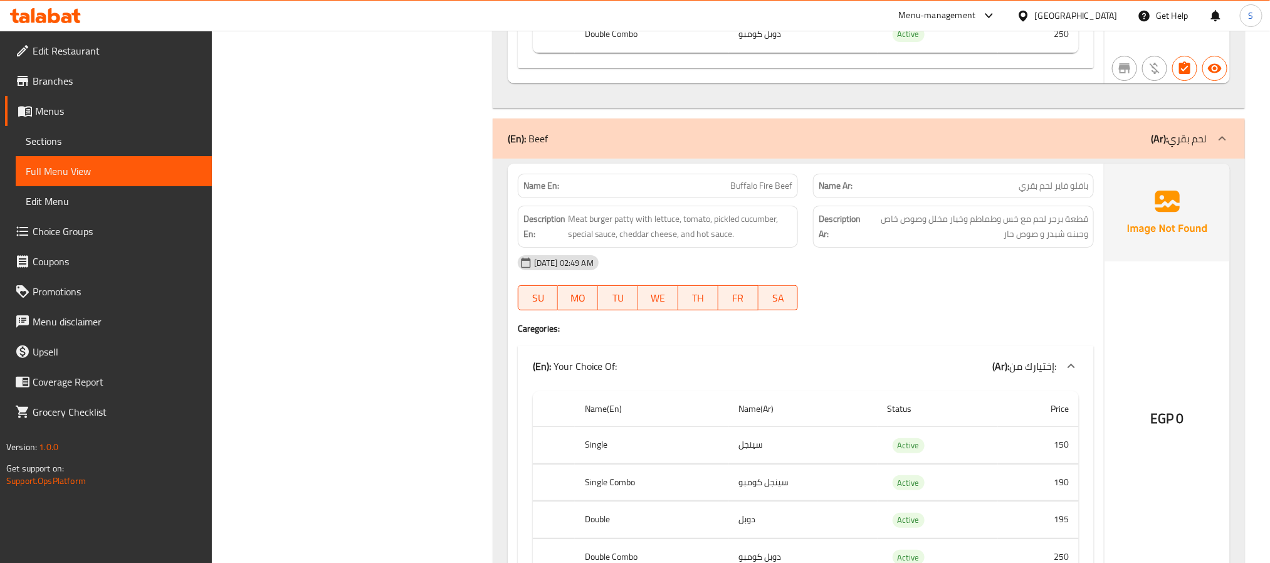
click at [550, 192] on strong "Name En:" at bounding box center [541, 185] width 36 height 13
copy strong "Name En:"
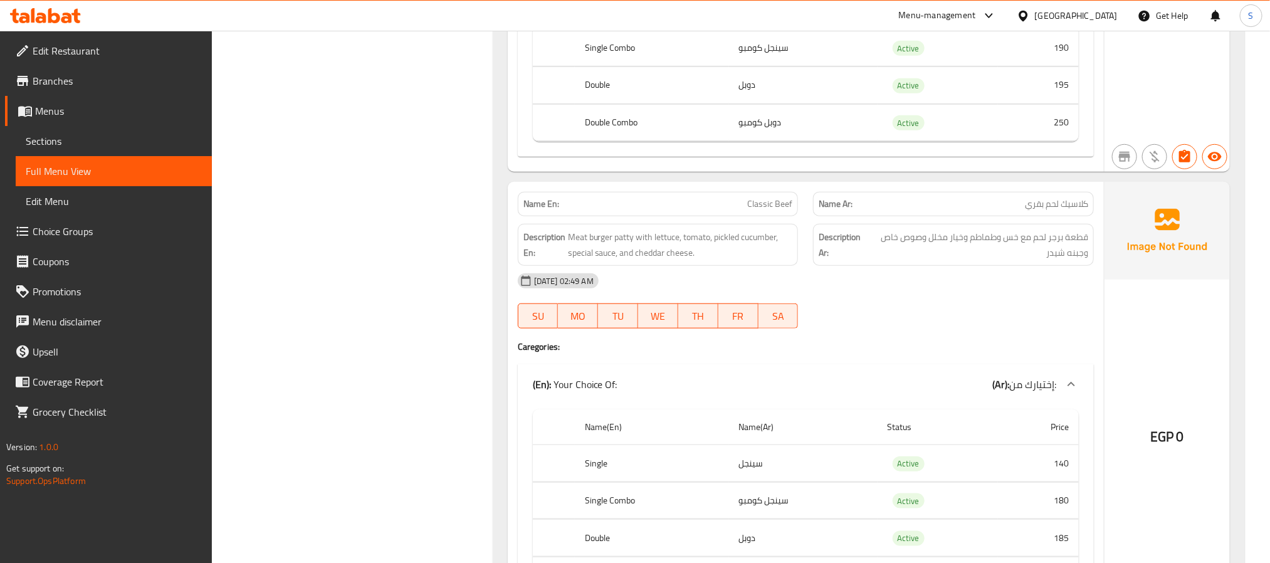
scroll to position [0, 0]
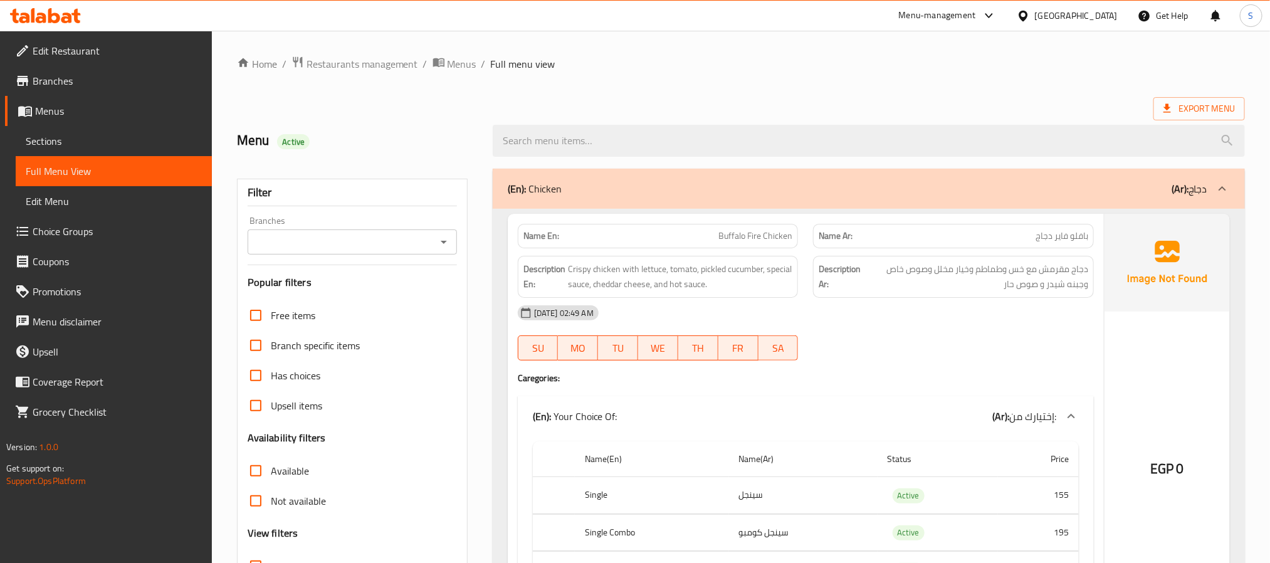
click at [698, 68] on ol "Home / Restaurants management / Menus / Full menu view" at bounding box center [741, 64] width 1008 height 16
